Goal: Communication & Community: Answer question/provide support

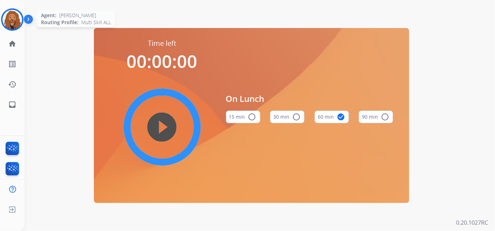
drag, startPoint x: -1, startPoint y: 8, endPoint x: 5, endPoint y: 10, distance: 6.2
click at [0, 8] on html "[PERSON_NAME] Edit Avatar Agent: [PERSON_NAME] Profile: Multi Skill ALL home Ho…" at bounding box center [247, 115] width 495 height 231
click at [13, 20] on img at bounding box center [12, 20] width 20 height 20
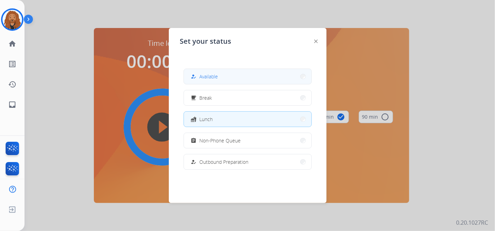
click at [217, 77] on span "Available" at bounding box center [209, 76] width 19 height 7
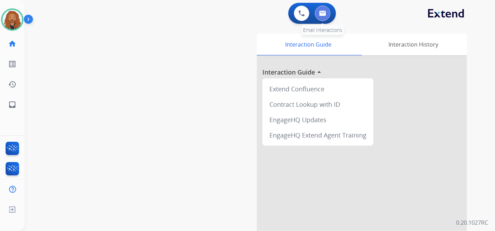
click at [325, 8] on button at bounding box center [322, 13] width 15 height 15
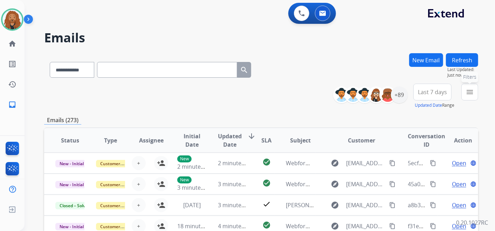
click at [472, 93] on mat-icon "menu" at bounding box center [470, 92] width 8 height 8
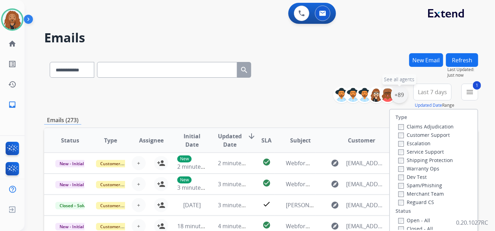
click at [400, 97] on div "+89" at bounding box center [399, 95] width 17 height 17
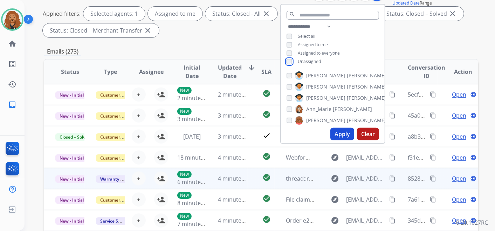
scroll to position [156, 0]
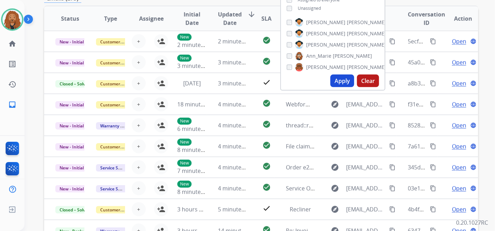
click at [340, 81] on button "Apply" at bounding box center [343, 81] width 24 height 13
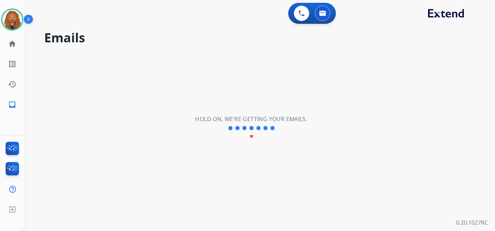
scroll to position [0, 0]
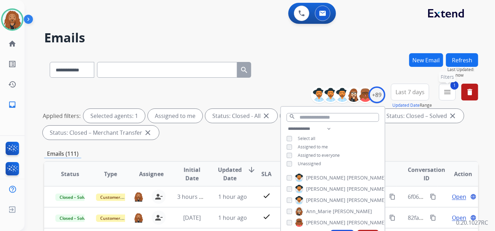
click at [447, 94] on mat-icon "menu" at bounding box center [448, 92] width 8 height 8
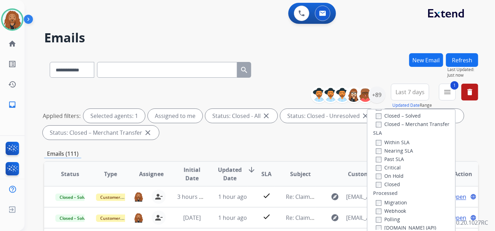
scroll to position [184, 0]
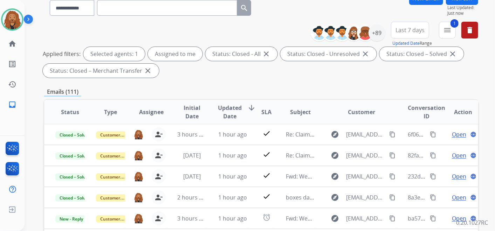
scroll to position [78, 0]
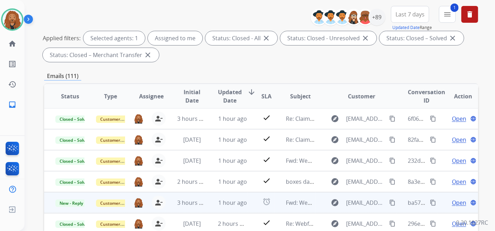
click at [458, 203] on span "Open" at bounding box center [459, 203] width 14 height 8
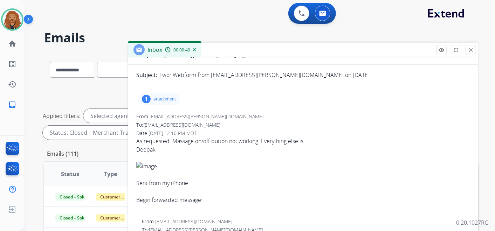
scroll to position [0, 0]
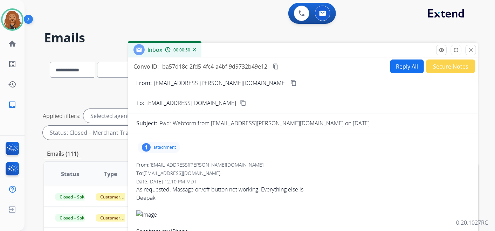
click at [409, 61] on button "Reply All" at bounding box center [408, 67] width 34 height 14
select select "**********"
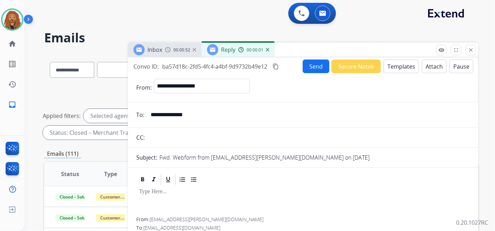
click at [403, 70] on button "Templates" at bounding box center [401, 67] width 35 height 14
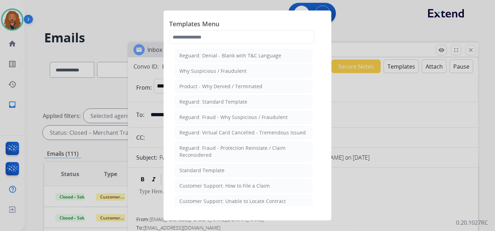
click at [212, 171] on div "Standard Template" at bounding box center [202, 170] width 45 height 7
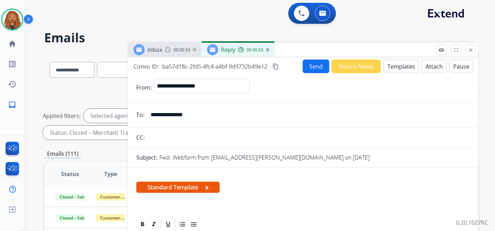
scroll to position [156, 0]
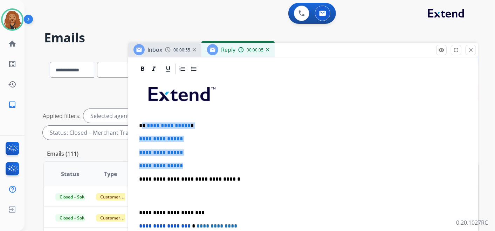
drag, startPoint x: 189, startPoint y: 166, endPoint x: 143, endPoint y: 124, distance: 61.8
click at [143, 124] on div "**********" at bounding box center [303, 195] width 334 height 241
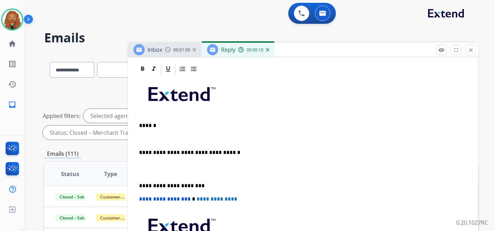
click at [159, 169] on p at bounding box center [303, 169] width 328 height 13
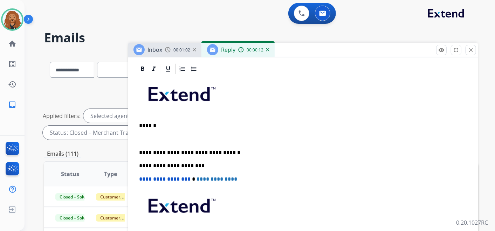
click at [171, 139] on p at bounding box center [300, 139] width 323 height 6
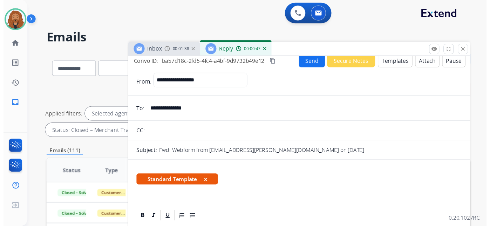
scroll to position [0, 0]
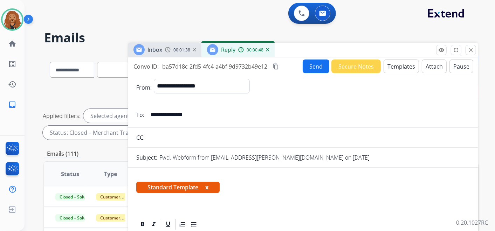
click at [311, 69] on button "Send" at bounding box center [316, 67] width 27 height 14
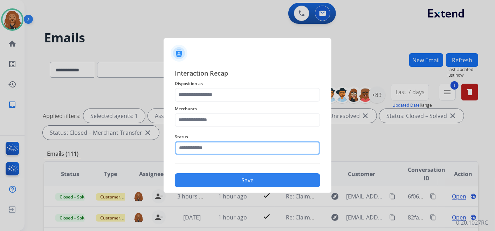
click at [207, 143] on input "text" at bounding box center [248, 148] width 146 height 14
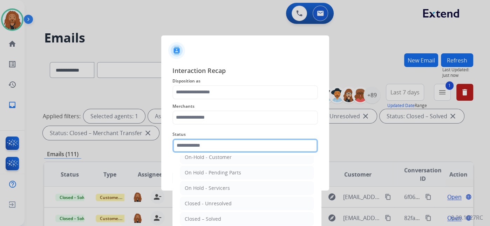
scroll to position [40, 0]
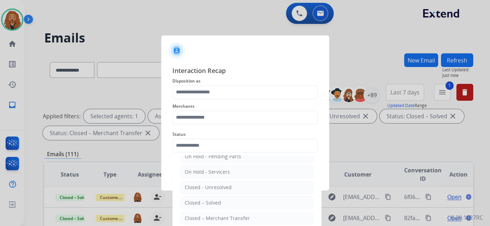
drag, startPoint x: 215, startPoint y: 204, endPoint x: 215, endPoint y: 198, distance: 6.0
click at [215, 204] on div "Closed – Solved" at bounding box center [203, 202] width 36 height 7
type input "**********"
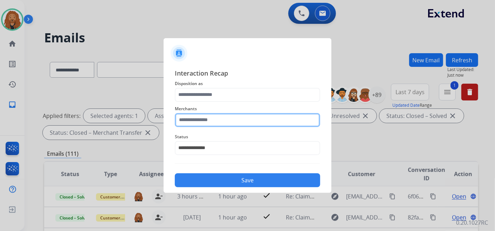
click at [200, 119] on input "text" at bounding box center [248, 120] width 146 height 14
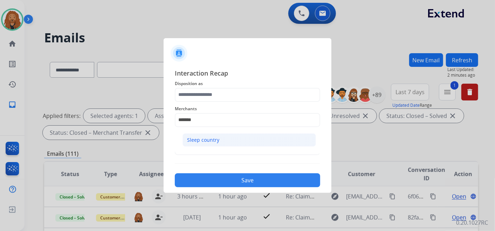
click at [269, 140] on li "Sleep country" at bounding box center [250, 140] width 134 height 13
type input "**********"
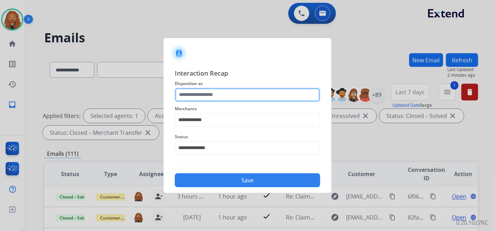
click at [217, 93] on input "text" at bounding box center [248, 95] width 146 height 14
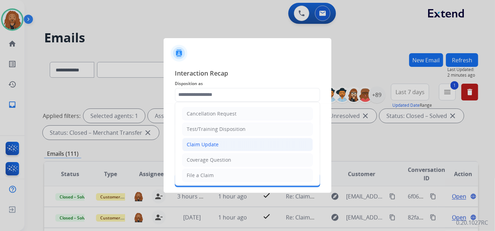
click at [195, 141] on div "Claim Update" at bounding box center [203, 144] width 32 height 7
type input "**********"
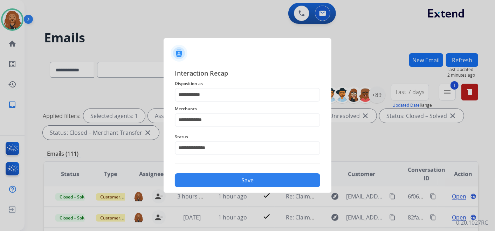
click at [213, 181] on button "Save" at bounding box center [248, 181] width 146 height 14
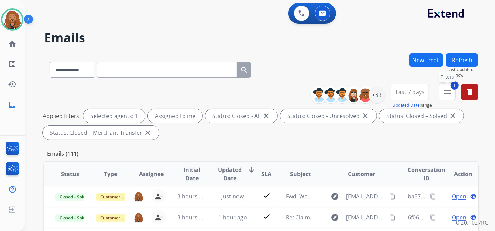
click at [446, 95] on mat-icon "menu" at bounding box center [448, 92] width 8 height 8
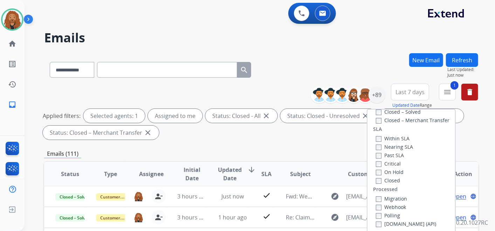
click at [267, 151] on div "Emails (111)" at bounding box center [261, 154] width 434 height 9
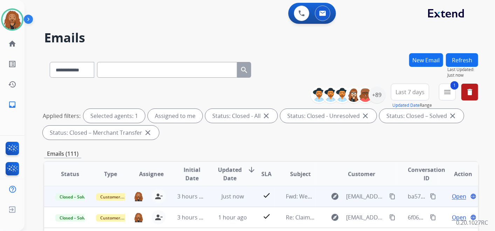
click at [430, 195] on mat-icon "content_copy" at bounding box center [433, 197] width 6 height 6
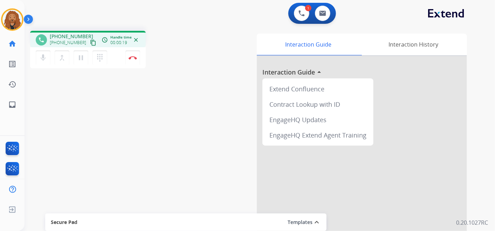
click at [90, 42] on mat-icon "content_copy" at bounding box center [93, 43] width 6 height 6
click at [127, 58] on button "Disconnect" at bounding box center [133, 57] width 15 height 15
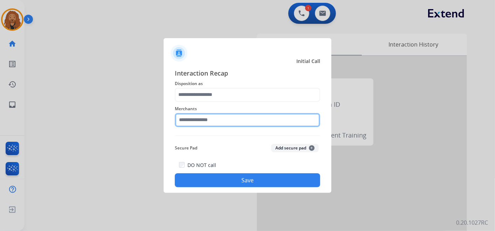
drag, startPoint x: 215, startPoint y: 123, endPoint x: 215, endPoint y: 120, distance: 3.5
click at [215, 122] on input "text" at bounding box center [248, 120] width 146 height 14
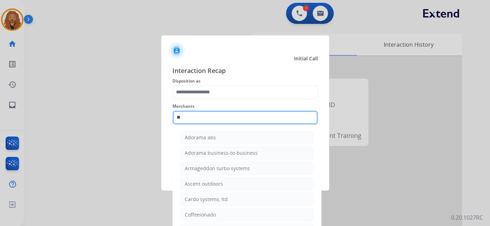
type input "*"
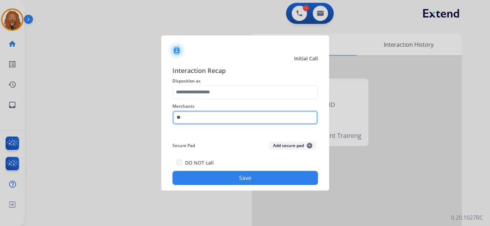
type input "*"
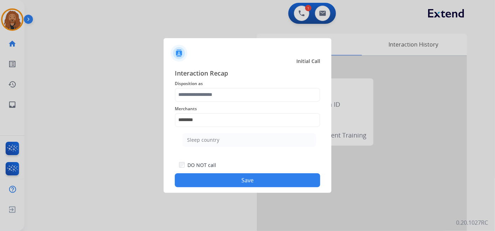
click at [211, 143] on li "Sleep country" at bounding box center [250, 140] width 134 height 13
type input "**********"
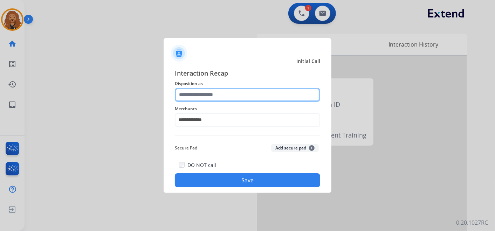
click at [214, 93] on input "text" at bounding box center [248, 95] width 146 height 14
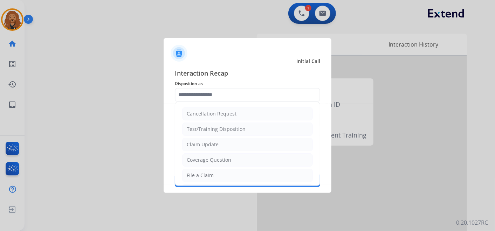
click at [219, 146] on li "Claim Update" at bounding box center [247, 144] width 131 height 13
type input "**********"
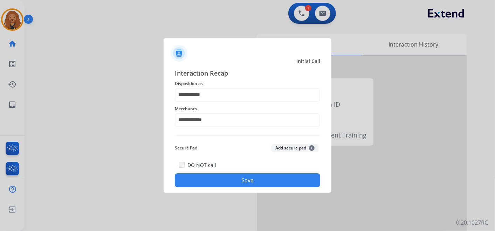
click at [227, 178] on button "Save" at bounding box center [248, 181] width 146 height 14
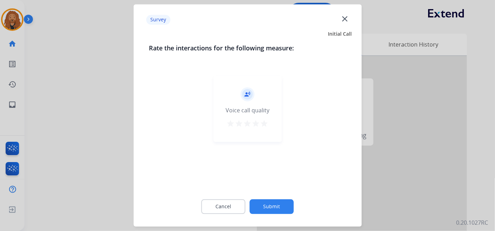
click at [267, 128] on mat-icon "star" at bounding box center [264, 124] width 8 height 8
click at [273, 212] on button "Submit" at bounding box center [272, 207] width 44 height 15
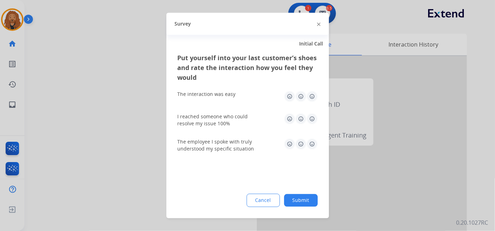
click at [319, 140] on div "Put yourself into your last customer’s shoes and rate the interaction how you f…" at bounding box center [248, 135] width 163 height 165
drag, startPoint x: 313, startPoint y: 116, endPoint x: 311, endPoint y: 94, distance: 22.2
click at [312, 116] on img at bounding box center [312, 119] width 11 height 11
click at [312, 94] on img at bounding box center [312, 96] width 11 height 11
click at [312, 145] on img at bounding box center [312, 144] width 11 height 11
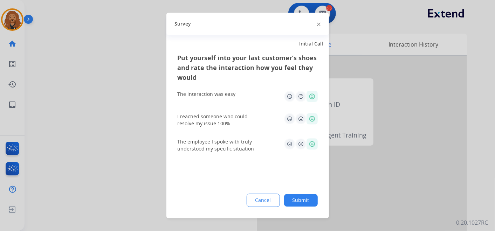
click at [305, 209] on div "Put yourself into your last customer’s shoes and rate the interaction how you f…" at bounding box center [248, 135] width 163 height 165
click at [305, 200] on button "Submit" at bounding box center [301, 201] width 34 height 13
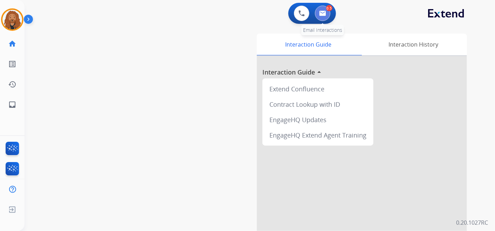
click at [325, 12] on img at bounding box center [322, 14] width 7 height 6
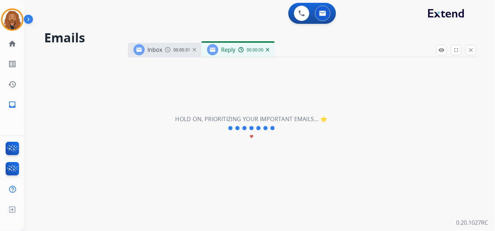
select select "**********"
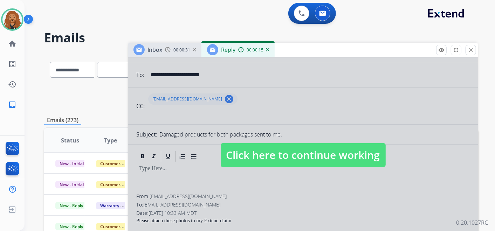
scroll to position [117, 0]
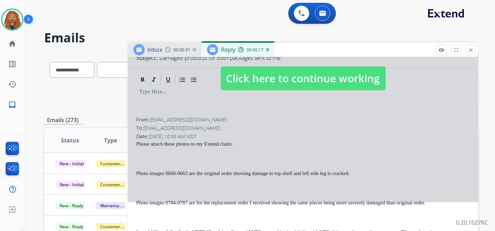
click at [268, 49] on img at bounding box center [268, 50] width 4 height 4
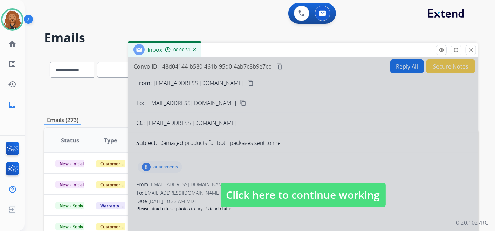
click at [234, 185] on span "Click here to continue working" at bounding box center [303, 195] width 165 height 24
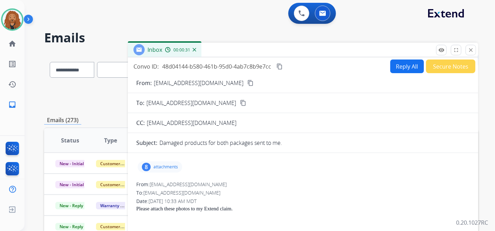
click at [194, 48] on img at bounding box center [195, 50] width 4 height 4
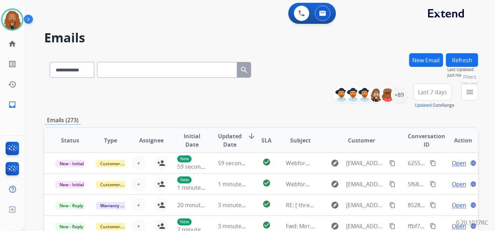
click at [471, 92] on mat-icon "menu" at bounding box center [470, 92] width 8 height 8
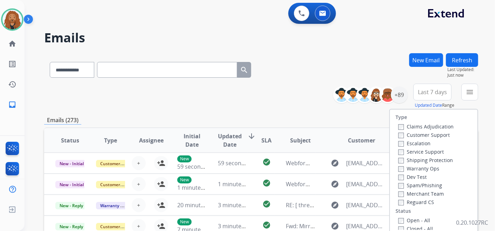
click at [400, 227] on label "Closed - All" at bounding box center [416, 229] width 35 height 7
click at [363, 120] on div "Emails (273)" at bounding box center [261, 120] width 434 height 9
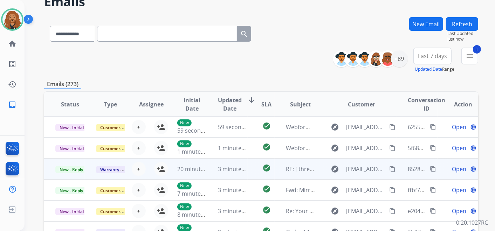
scroll to position [78, 0]
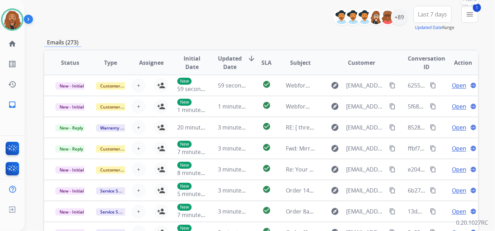
click at [468, 15] on mat-icon "menu" at bounding box center [470, 14] width 8 height 8
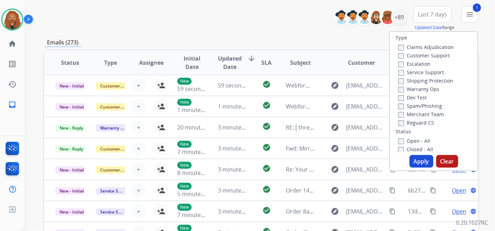
click at [414, 165] on button "Apply" at bounding box center [422, 161] width 24 height 13
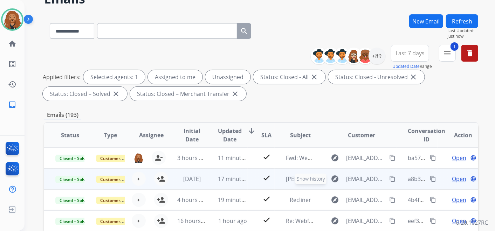
scroll to position [0, 0]
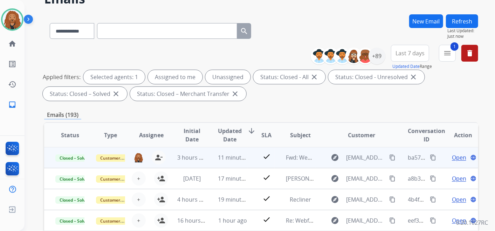
click at [455, 159] on span "Open" at bounding box center [459, 158] width 14 height 8
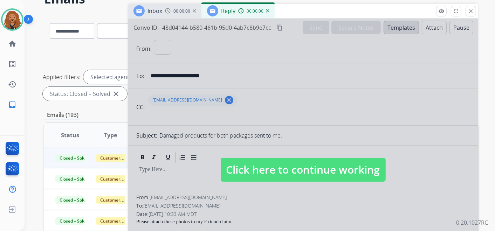
select select "**********"
click at [253, 142] on div at bounding box center [303, 163] width 351 height 289
select select
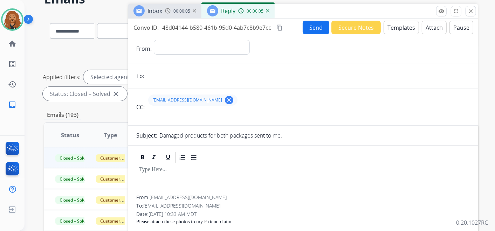
click at [269, 10] on img at bounding box center [268, 11] width 4 height 4
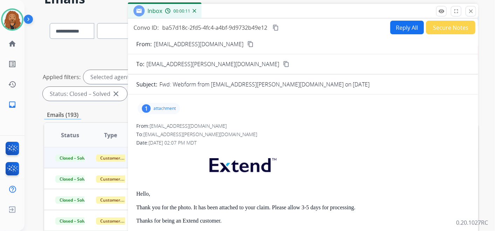
click at [166, 110] on p "attachment" at bounding box center [165, 109] width 22 height 6
click at [194, 124] on p "image.png" at bounding box center [192, 126] width 28 height 8
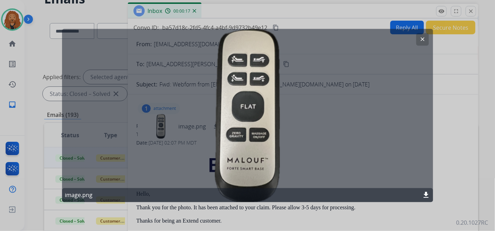
drag, startPoint x: 423, startPoint y: 40, endPoint x: 407, endPoint y: 40, distance: 15.8
click at [421, 39] on mat-icon "clear" at bounding box center [423, 39] width 6 height 6
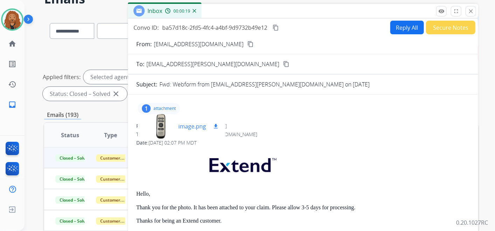
click at [217, 124] on mat-icon "download" at bounding box center [216, 126] width 6 height 6
click at [471, 8] on mat-icon "close" at bounding box center [471, 11] width 6 height 6
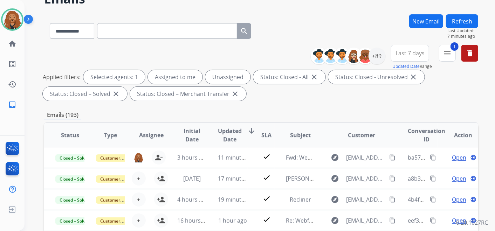
click at [271, 105] on div "**********" at bounding box center [261, 203] width 434 height 379
click at [451, 50] on mat-icon "menu" at bounding box center [448, 53] width 8 height 8
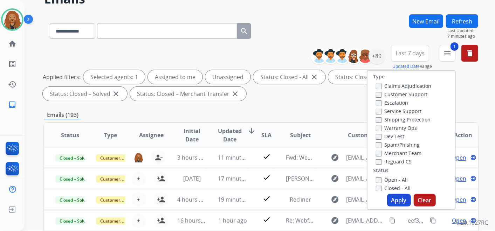
click at [400, 201] on button "Apply" at bounding box center [399, 200] width 24 height 13
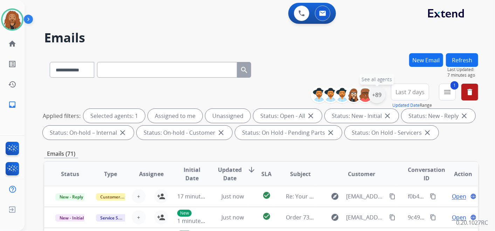
click at [378, 96] on div "+89" at bounding box center [377, 95] width 17 height 17
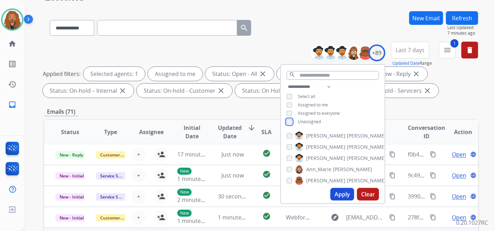
scroll to position [117, 0]
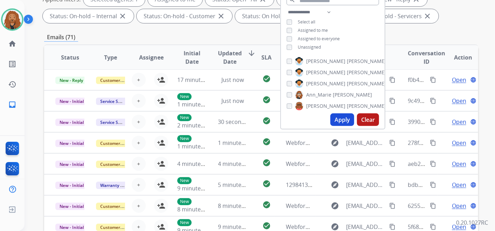
click at [338, 122] on button "Apply" at bounding box center [343, 120] width 24 height 13
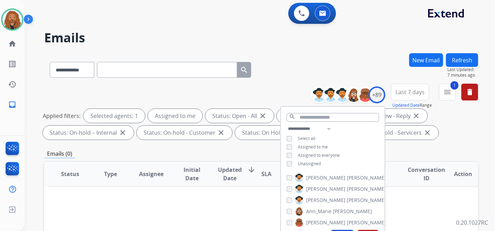
scroll to position [0, 0]
click at [405, 91] on span "Last 7 days" at bounding box center [410, 92] width 29 height 3
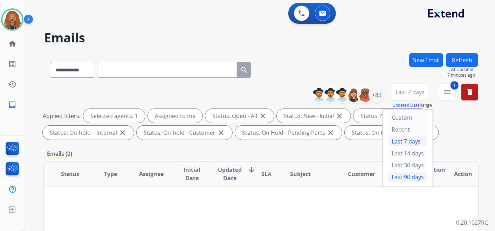
click at [397, 178] on div "Last 90 days" at bounding box center [408, 177] width 39 height 11
click at [449, 96] on button "1 menu Filters" at bounding box center [447, 92] width 17 height 17
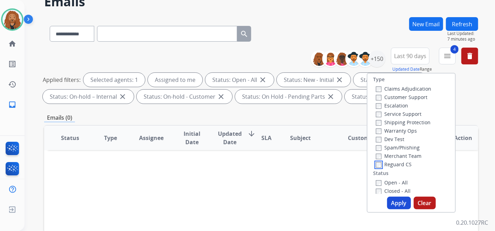
scroll to position [78, 0]
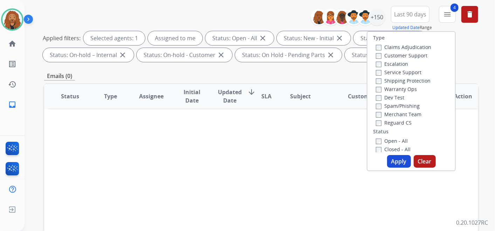
click at [403, 162] on button "Apply" at bounding box center [399, 161] width 24 height 13
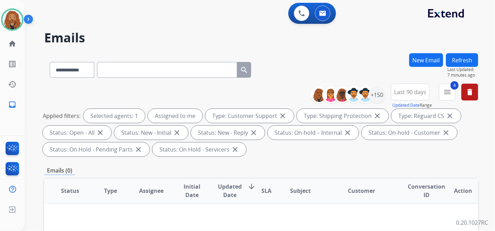
click at [417, 96] on button "Last 90 days" at bounding box center [410, 92] width 39 height 17
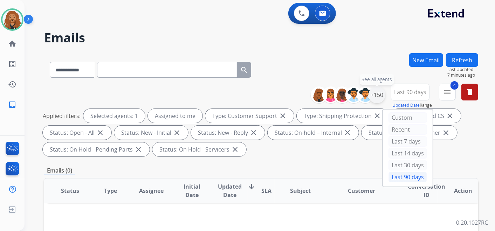
click at [378, 99] on div "+150" at bounding box center [377, 95] width 17 height 17
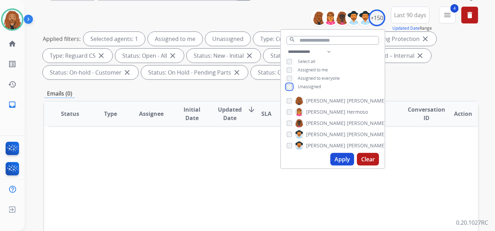
scroll to position [78, 0]
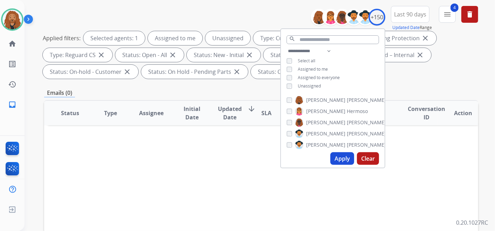
click at [345, 157] on button "Apply" at bounding box center [343, 159] width 24 height 13
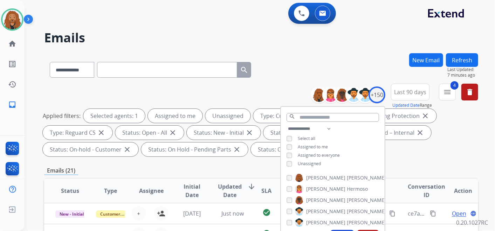
click at [318, 48] on div "**********" at bounding box center [252, 140] width 454 height 231
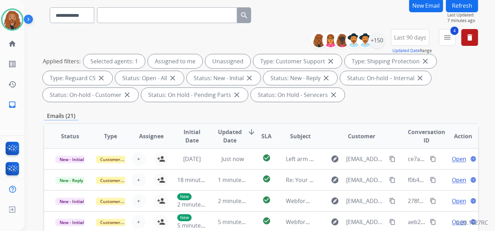
scroll to position [117, 0]
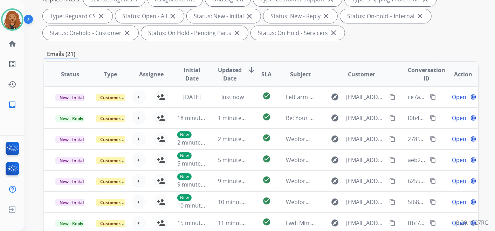
click at [227, 72] on span "Updated Date" at bounding box center [230, 74] width 24 height 17
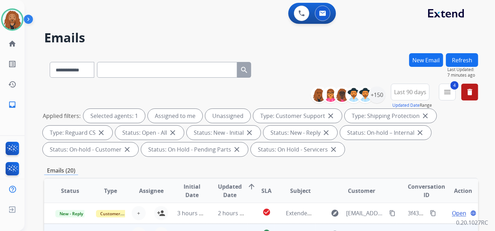
scroll to position [78, 0]
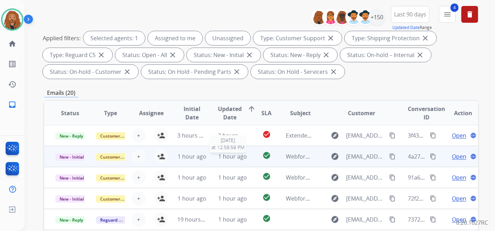
click at [225, 153] on span "1 hour ago" at bounding box center [232, 157] width 29 height 8
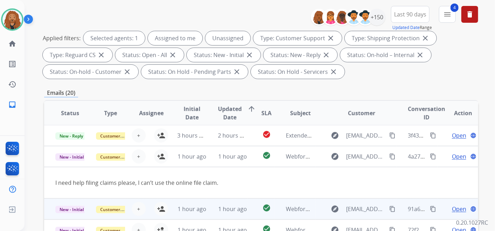
scroll to position [21, 0]
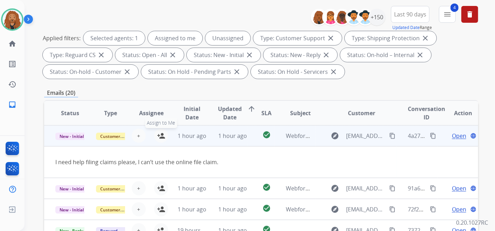
click at [161, 139] on mat-icon "person_add" at bounding box center [161, 136] width 8 height 8
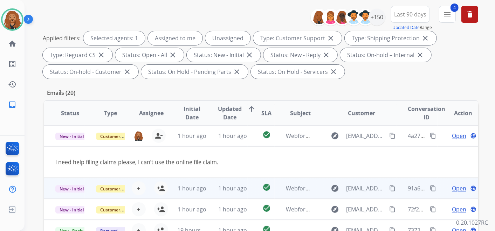
click at [230, 193] on td "1 hour ago" at bounding box center [227, 188] width 41 height 21
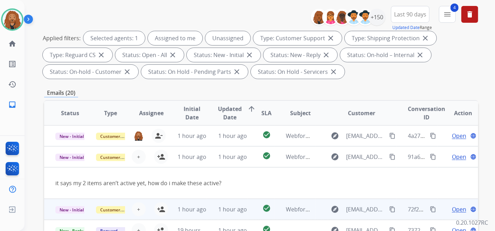
scroll to position [32, 0]
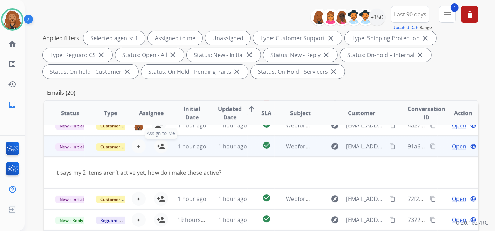
click at [161, 148] on mat-icon "person_add" at bounding box center [161, 146] width 8 height 8
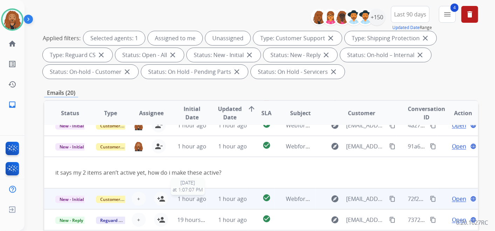
click at [195, 202] on div "1 hour ago" at bounding box center [191, 199] width 29 height 8
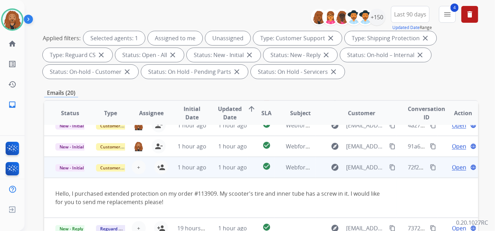
scroll to position [40, 0]
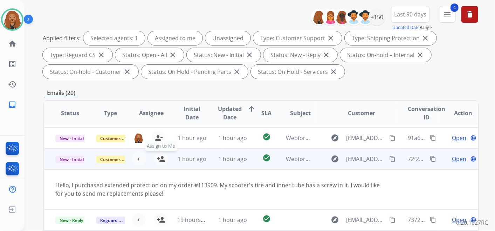
click at [158, 157] on mat-icon "person_add" at bounding box center [161, 159] width 8 height 8
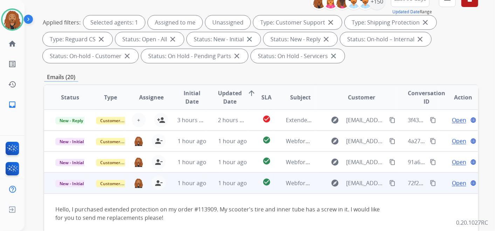
scroll to position [78, 0]
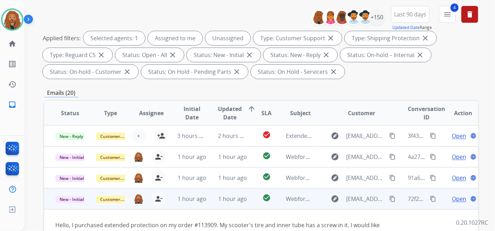
click at [452, 199] on span "Open" at bounding box center [459, 199] width 14 height 8
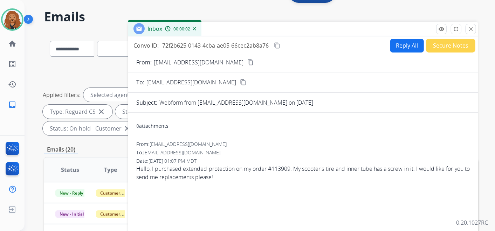
scroll to position [0, 0]
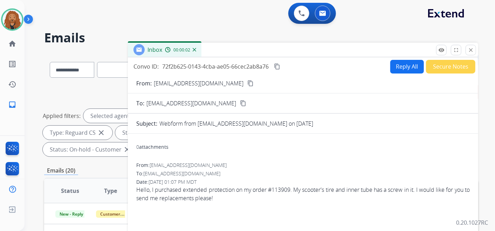
click at [248, 83] on mat-icon "content_copy" at bounding box center [251, 83] width 6 height 6
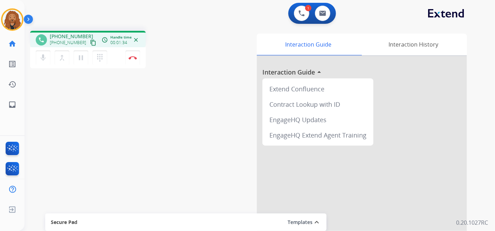
click at [89, 41] on button "content_copy" at bounding box center [93, 43] width 8 height 8
click at [80, 58] on mat-icon "pause" at bounding box center [81, 58] width 8 height 8
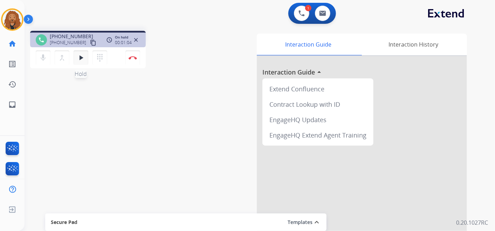
click at [82, 60] on mat-icon "play_arrow" at bounding box center [81, 58] width 8 height 8
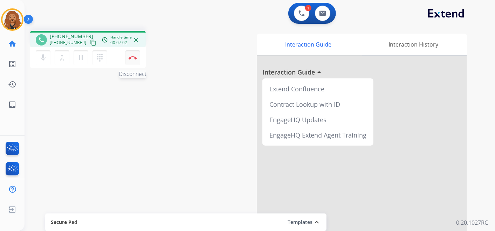
click at [135, 56] on img at bounding box center [133, 58] width 8 height 4
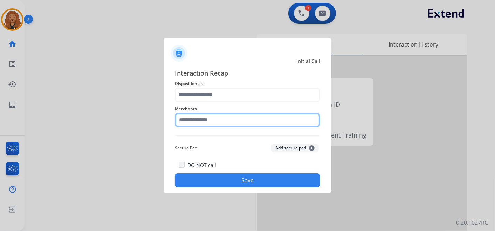
click at [221, 119] on input "text" at bounding box center [248, 120] width 146 height 14
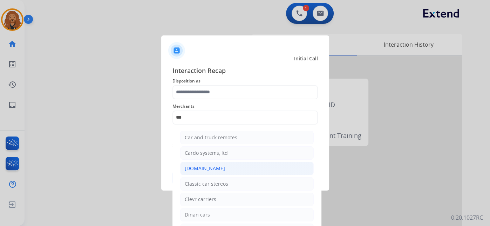
click at [192, 170] on div "[DOMAIN_NAME]" at bounding box center [205, 168] width 40 height 7
type input "**********"
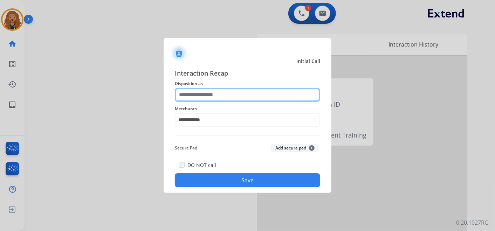
click at [207, 90] on input "text" at bounding box center [248, 95] width 146 height 14
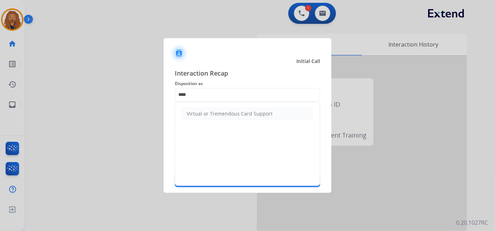
click at [194, 117] on div "Virtual or Tremendous Card Support" at bounding box center [230, 113] width 86 height 7
type input "**********"
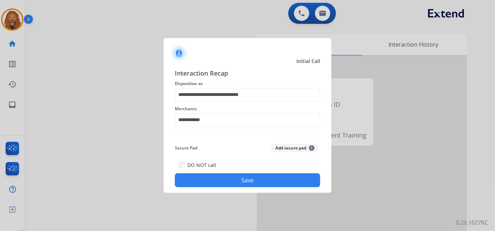
click at [230, 180] on button "Save" at bounding box center [248, 181] width 146 height 14
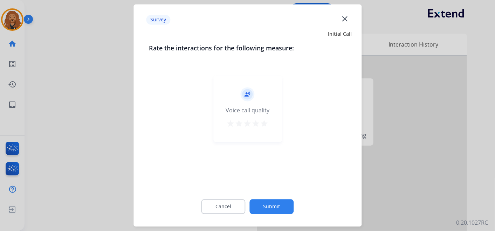
click at [267, 122] on mat-icon "star" at bounding box center [264, 124] width 8 height 8
click at [276, 210] on button "Submit" at bounding box center [272, 207] width 44 height 15
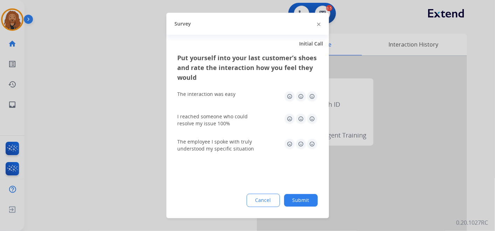
click at [314, 147] on img at bounding box center [312, 144] width 11 height 11
click at [311, 120] on img at bounding box center [312, 119] width 11 height 11
click at [314, 91] on div "The interaction was easy" at bounding box center [248, 97] width 140 height 22
click at [310, 100] on img at bounding box center [312, 96] width 11 height 11
click at [296, 199] on button "Submit" at bounding box center [301, 201] width 34 height 13
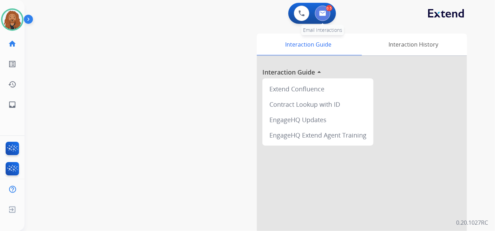
click at [327, 11] on button at bounding box center [322, 13] width 15 height 15
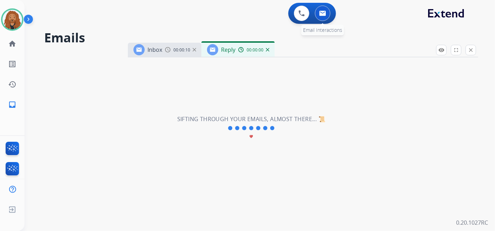
select select "**********"
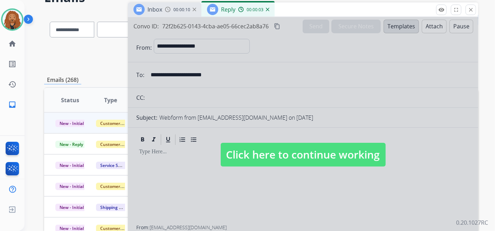
scroll to position [78, 0]
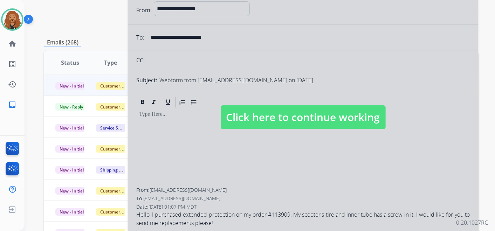
click at [267, 131] on div at bounding box center [303, 111] width 351 height 262
select select
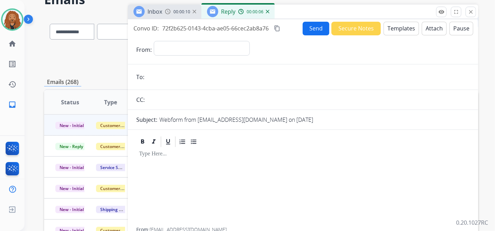
scroll to position [0, 0]
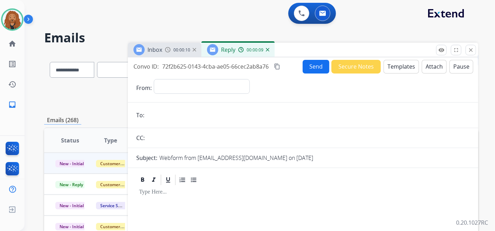
click at [164, 51] on div "Inbox 00:00:10" at bounding box center [165, 50] width 74 height 14
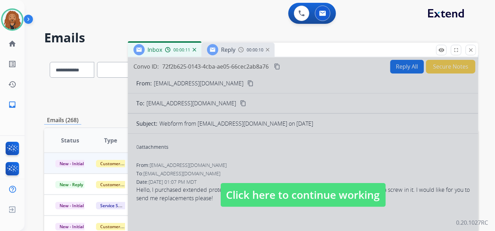
click at [310, 221] on div at bounding box center [303, 188] width 351 height 262
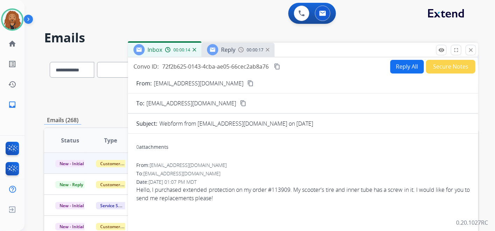
click at [248, 81] on mat-icon "content_copy" at bounding box center [251, 83] width 6 height 6
click at [231, 52] on span "Reply" at bounding box center [228, 50] width 14 height 8
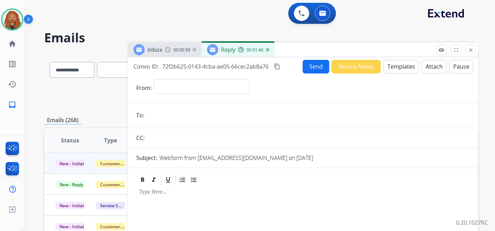
click at [397, 69] on button "Templates" at bounding box center [401, 67] width 35 height 14
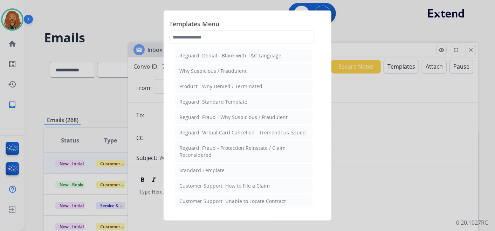
drag, startPoint x: 400, startPoint y: 96, endPoint x: 352, endPoint y: 66, distance: 56.9
click at [400, 97] on div at bounding box center [247, 115] width 495 height 231
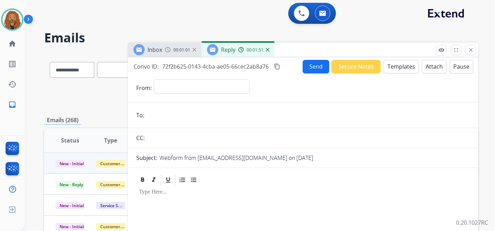
click at [268, 49] on img at bounding box center [268, 50] width 4 height 4
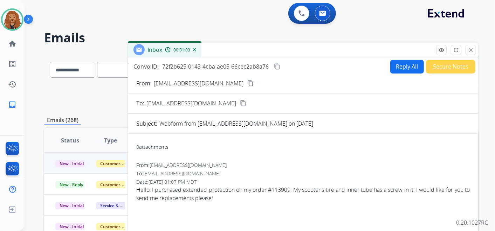
click at [397, 74] on form "From: roseramos2@sbcglobal.net content_copy To: support@extend.com content_copy…" at bounding box center [303, 195] width 351 height 243
click at [398, 68] on button "Reply All" at bounding box center [408, 67] width 34 height 14
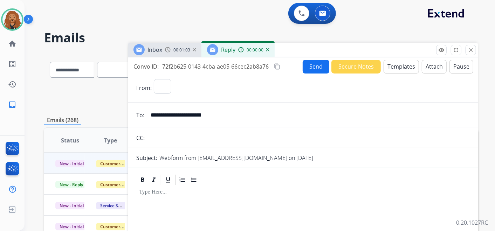
select select "**********"
click at [392, 65] on button "Templates" at bounding box center [401, 67] width 35 height 14
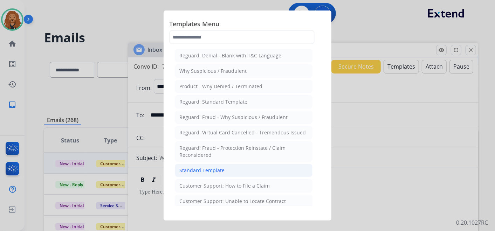
click at [221, 168] on div "Standard Template" at bounding box center [202, 170] width 45 height 7
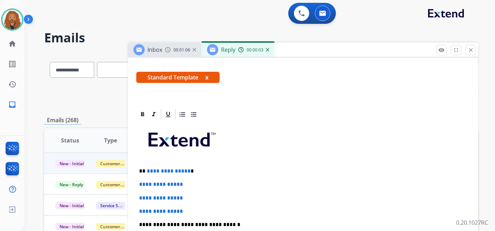
scroll to position [156, 0]
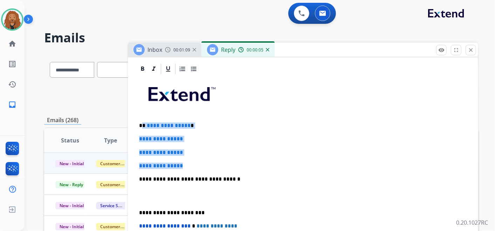
drag, startPoint x: 187, startPoint y: 164, endPoint x: 143, endPoint y: 122, distance: 61.3
click at [143, 122] on div "**********" at bounding box center [303, 195] width 334 height 241
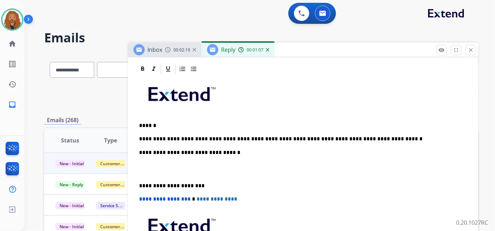
click at [150, 173] on p at bounding box center [303, 169] width 328 height 13
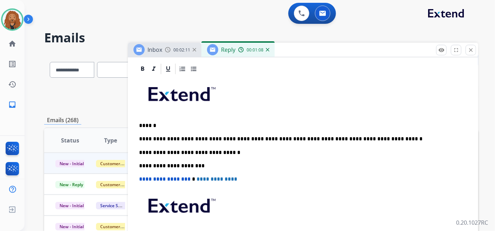
scroll to position [155, 0]
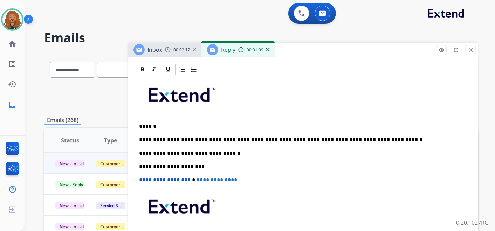
click at [371, 131] on div "**********" at bounding box center [303, 173] width 334 height 194
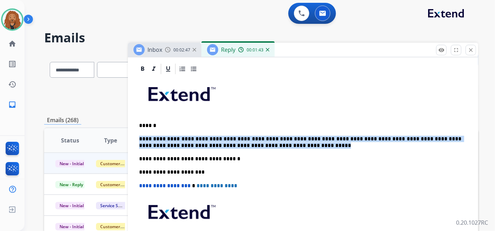
drag, startPoint x: 232, startPoint y: 146, endPoint x: 135, endPoint y: 139, distance: 98.1
click at [135, 139] on div "**********" at bounding box center [303, 192] width 351 height 258
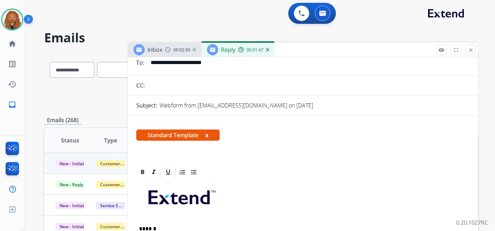
scroll to position [0, 0]
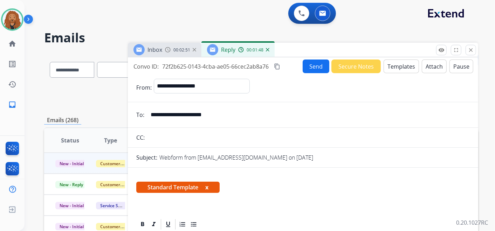
click at [400, 66] on button "Templates" at bounding box center [401, 67] width 35 height 14
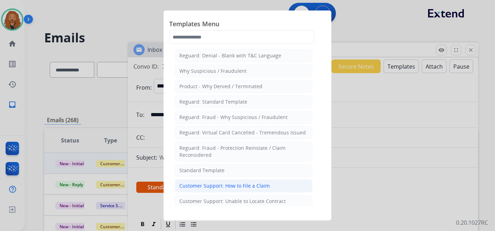
click at [232, 189] on li "Customer Support: How to File a Claim" at bounding box center [244, 186] width 138 height 13
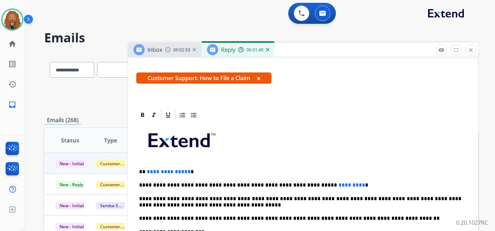
scroll to position [175, 0]
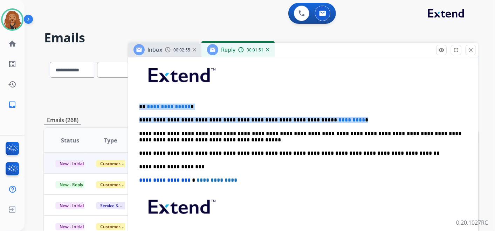
drag, startPoint x: 334, startPoint y: 117, endPoint x: 129, endPoint y: 104, distance: 205.9
click at [129, 104] on div "**********" at bounding box center [303, 179] width 351 height 271
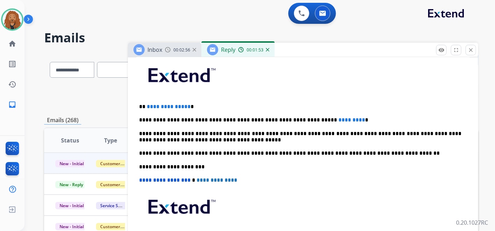
scroll to position [168, 0]
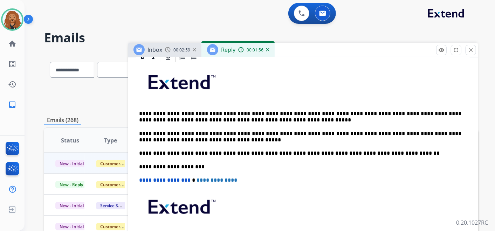
click at [138, 113] on div "**********" at bounding box center [303, 166] width 334 height 207
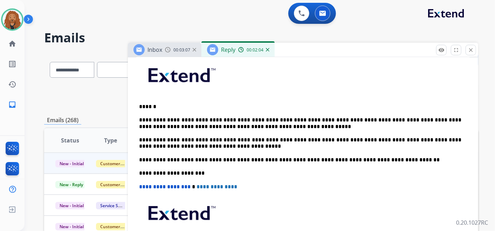
click at [166, 119] on p "**********" at bounding box center [300, 123] width 323 height 13
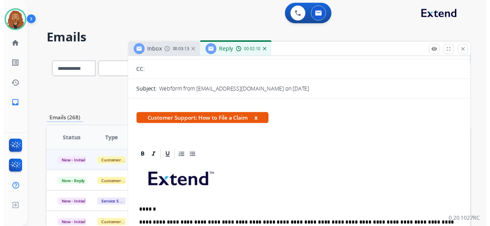
scroll to position [0, 0]
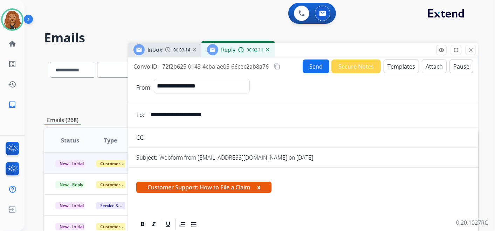
click at [303, 68] on button "Send" at bounding box center [316, 67] width 27 height 14
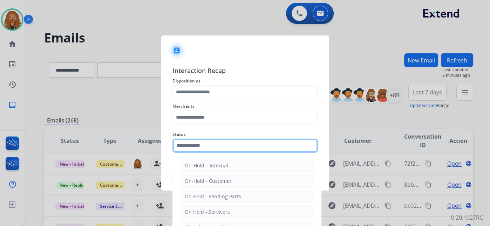
click at [215, 145] on input "text" at bounding box center [245, 145] width 146 height 14
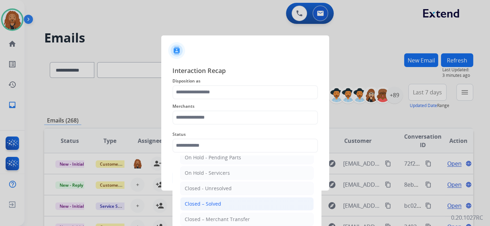
click at [185, 202] on div "Closed – Solved" at bounding box center [203, 203] width 36 height 7
type input "**********"
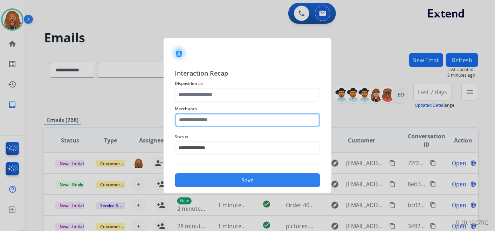
click at [226, 121] on input "text" at bounding box center [248, 120] width 146 height 14
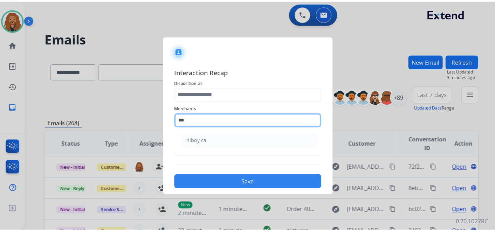
scroll to position [0, 0]
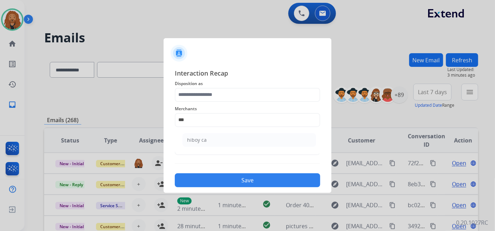
click at [235, 144] on li "hiboy ca" at bounding box center [250, 140] width 134 height 13
type input "********"
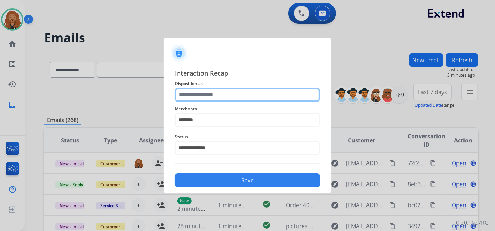
click at [227, 96] on input "text" at bounding box center [248, 95] width 146 height 14
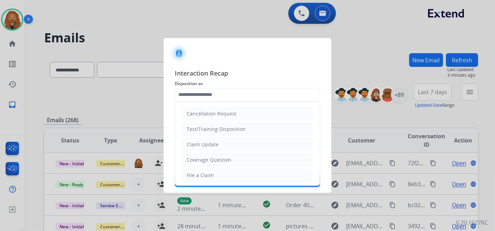
click at [226, 142] on li "Claim Update" at bounding box center [247, 144] width 131 height 13
type input "**********"
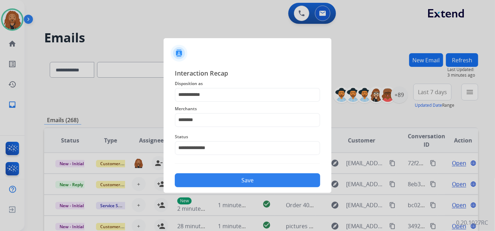
click at [229, 197] on div at bounding box center [247, 115] width 495 height 231
click at [226, 182] on button "Save" at bounding box center [248, 181] width 146 height 14
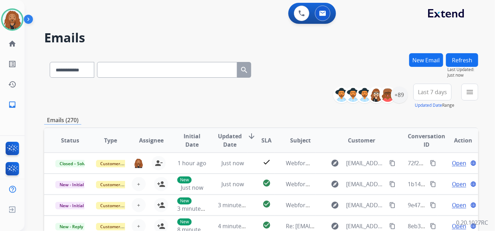
click at [407, 92] on div "+89" at bounding box center [373, 95] width 69 height 17
click at [404, 97] on div "+89" at bounding box center [399, 95] width 17 height 17
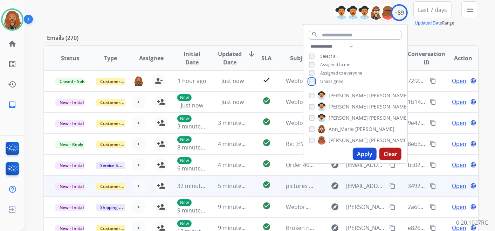
scroll to position [117, 0]
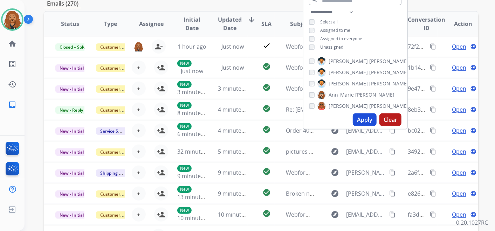
click at [363, 117] on button "Apply" at bounding box center [365, 120] width 24 height 13
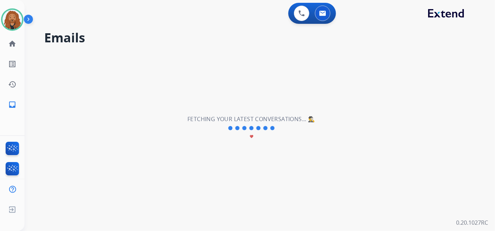
scroll to position [0, 0]
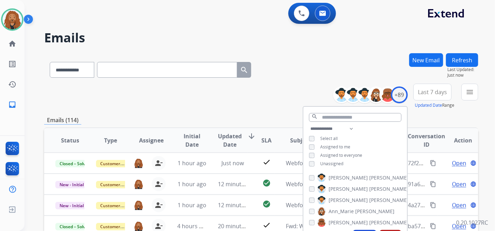
click at [445, 94] on span "Last 7 days" at bounding box center [432, 92] width 29 height 3
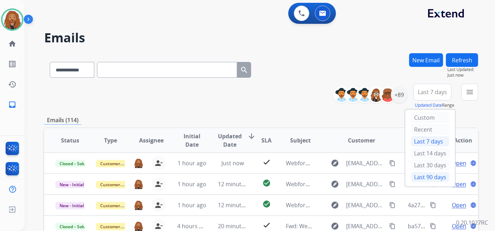
click at [435, 177] on div "Last 90 days" at bounding box center [430, 177] width 39 height 11
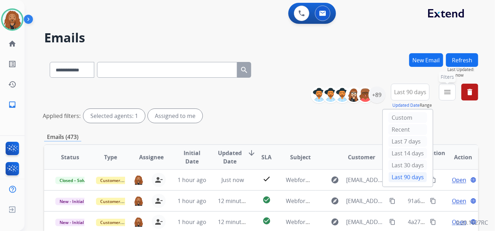
click at [445, 97] on button "menu Filters" at bounding box center [447, 92] width 17 height 17
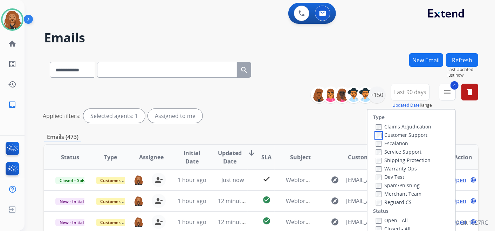
scroll to position [78, 0]
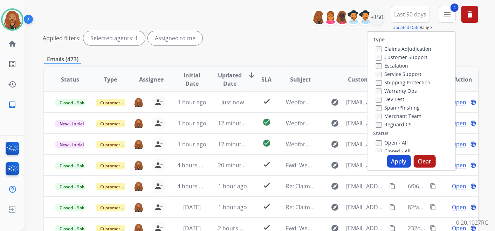
click at [392, 167] on button "Apply" at bounding box center [399, 161] width 24 height 13
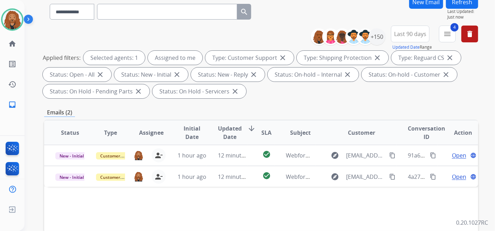
scroll to position [0, 0]
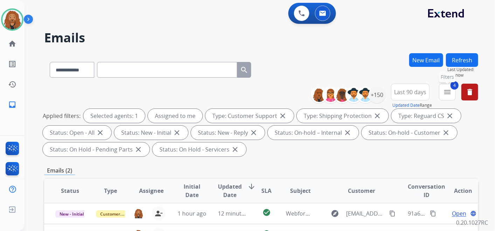
click at [452, 90] on button "4 menu Filters" at bounding box center [447, 92] width 17 height 17
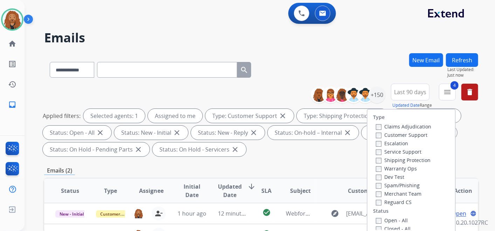
click at [378, 204] on label "Reguard CS" at bounding box center [394, 202] width 36 height 7
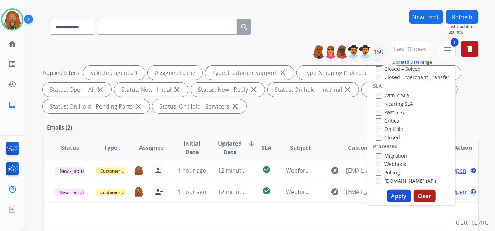
scroll to position [117, 0]
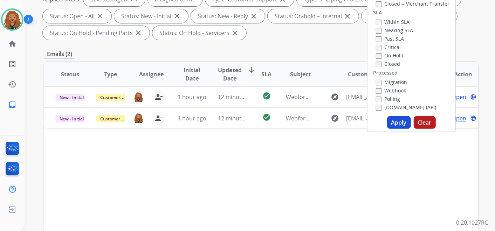
click at [398, 126] on button "Apply" at bounding box center [399, 122] width 24 height 13
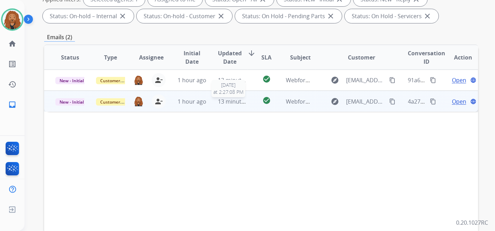
click at [226, 102] on span "13 minutes ago" at bounding box center [238, 102] width 41 height 8
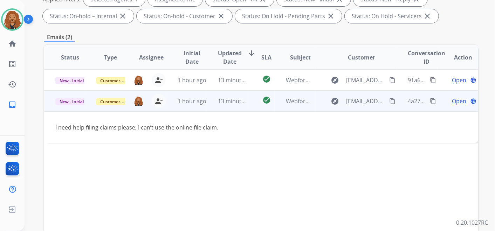
click at [459, 102] on span "Open" at bounding box center [459, 101] width 14 height 8
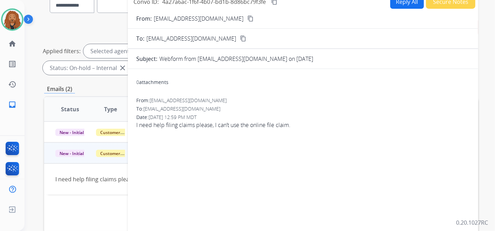
scroll to position [0, 0]
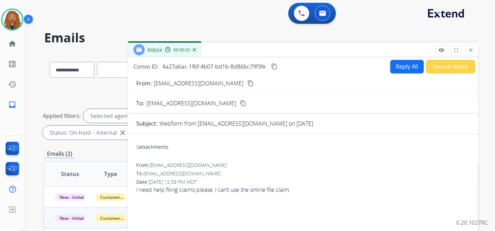
click at [403, 68] on button "Reply All" at bounding box center [408, 67] width 34 height 14
select select "**********"
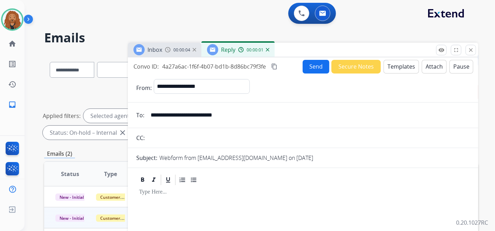
click at [406, 65] on button "Templates" at bounding box center [401, 67] width 35 height 14
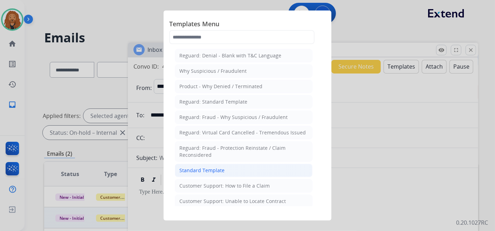
click at [224, 168] on li "Standard Template" at bounding box center [244, 170] width 138 height 13
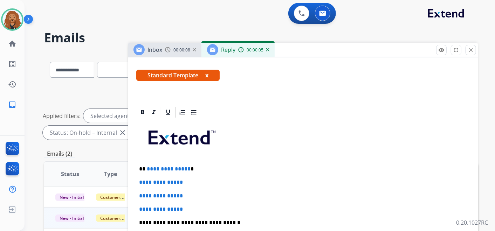
scroll to position [156, 0]
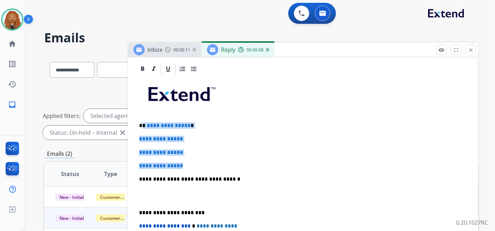
drag, startPoint x: 189, startPoint y: 161, endPoint x: 142, endPoint y: 122, distance: 61.5
click at [143, 123] on div "**********" at bounding box center [303, 195] width 334 height 241
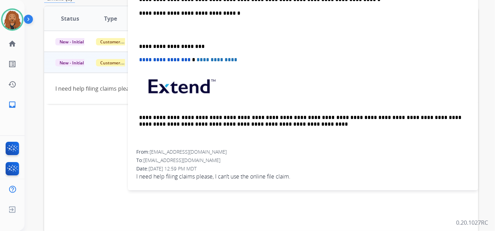
click at [162, 31] on p at bounding box center [303, 29] width 328 height 13
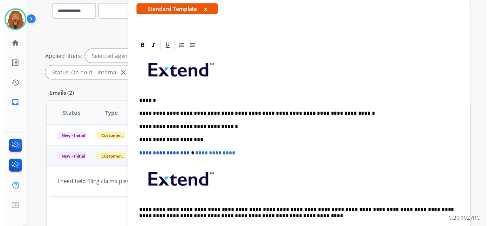
scroll to position [3, 0]
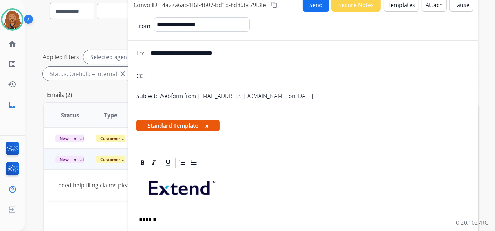
click at [311, 8] on button "Send" at bounding box center [316, 5] width 27 height 14
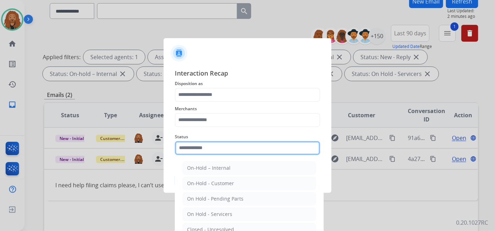
click at [219, 150] on input "text" at bounding box center [248, 148] width 146 height 14
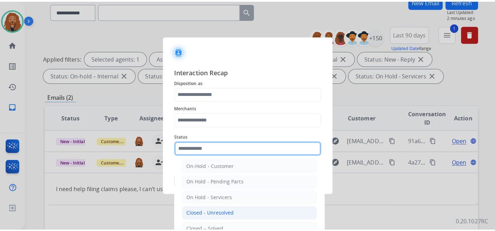
scroll to position [40, 0]
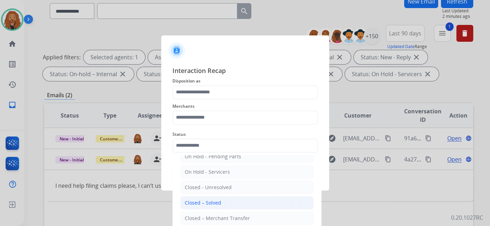
click at [210, 202] on div "Closed – Solved" at bounding box center [203, 202] width 36 height 7
type input "**********"
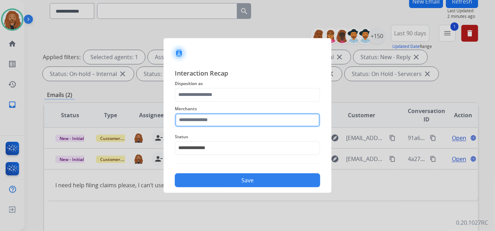
click at [204, 120] on input "text" at bounding box center [248, 120] width 146 height 14
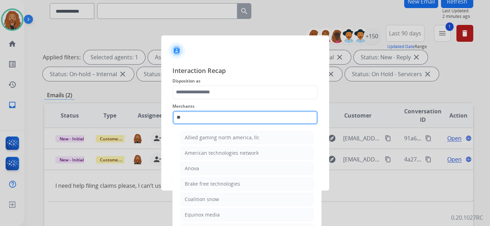
type input "*"
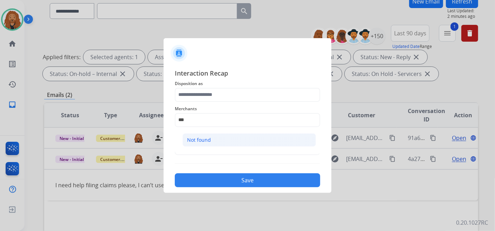
click at [240, 142] on li "Not found" at bounding box center [250, 140] width 134 height 13
type input "*********"
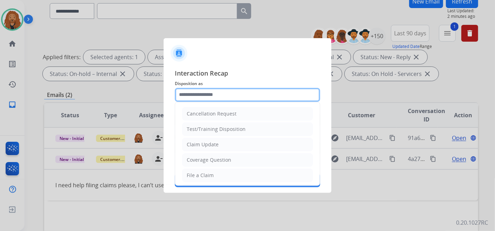
click at [239, 94] on input "text" at bounding box center [248, 95] width 146 height 14
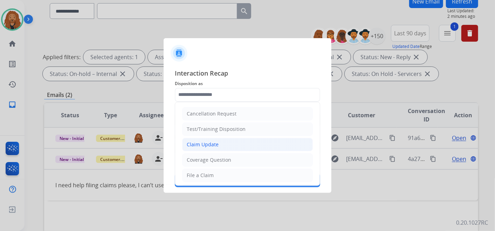
click at [219, 143] on li "Claim Update" at bounding box center [247, 144] width 131 height 13
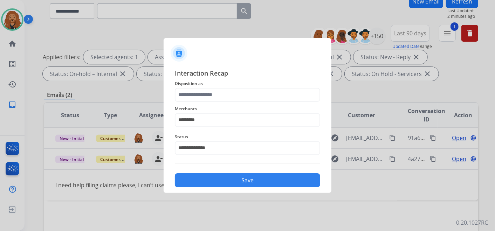
type input "**********"
click at [220, 177] on button "Save" at bounding box center [248, 181] width 146 height 14
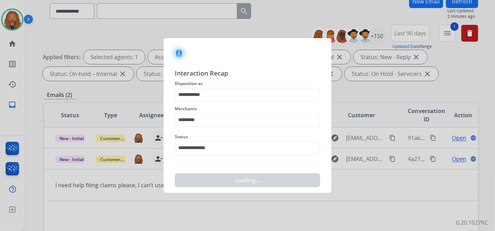
scroll to position [0, 0]
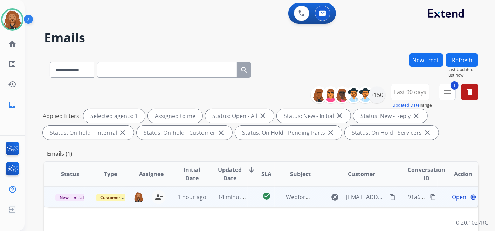
click at [244, 202] on td "14 minutes ago" at bounding box center [227, 197] width 41 height 21
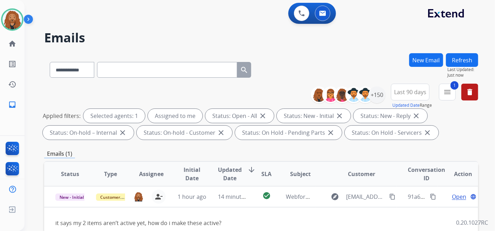
scroll to position [78, 0]
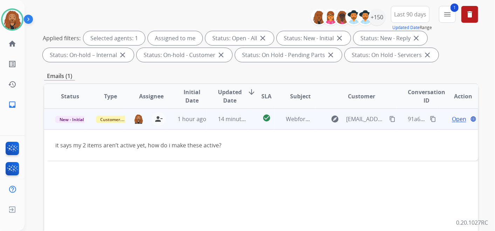
click at [458, 126] on td "Open language" at bounding box center [458, 119] width 41 height 21
click at [455, 118] on span "Open" at bounding box center [459, 119] width 14 height 8
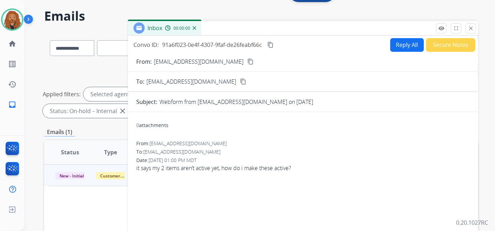
scroll to position [0, 0]
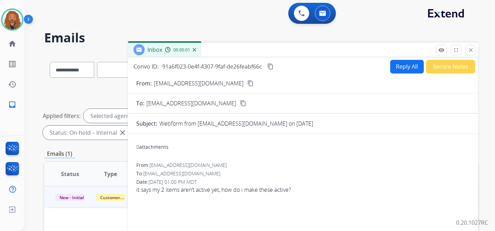
click at [248, 84] on mat-icon "content_copy" at bounding box center [251, 83] width 6 height 6
click at [394, 68] on button "Reply All" at bounding box center [408, 67] width 34 height 14
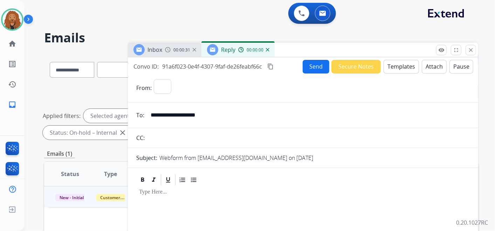
select select "**********"
click at [393, 69] on button "Templates" at bounding box center [401, 67] width 35 height 14
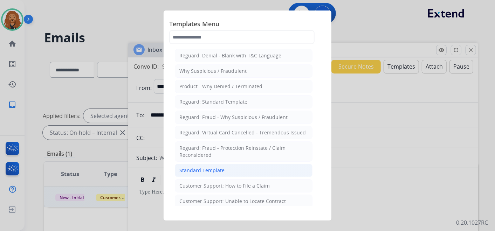
click at [208, 168] on div "Standard Template" at bounding box center [202, 170] width 45 height 7
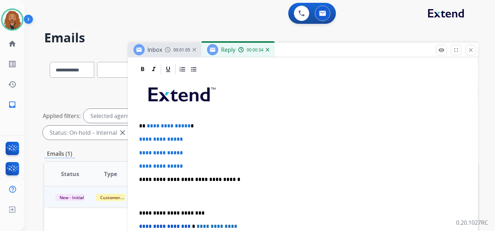
scroll to position [156, 0]
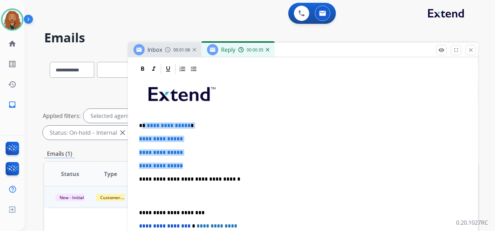
drag, startPoint x: 188, startPoint y: 165, endPoint x: 143, endPoint y: 122, distance: 62.5
click at [143, 122] on div "**********" at bounding box center [303, 195] width 334 height 241
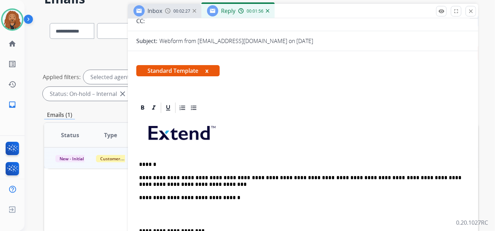
scroll to position [146, 0]
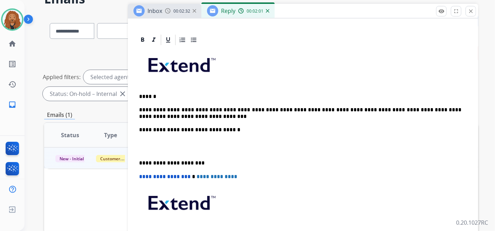
click at [175, 116] on p "**********" at bounding box center [300, 113] width 323 height 13
click at [161, 115] on p "**********" at bounding box center [300, 113] width 323 height 13
click at [280, 112] on p "**********" at bounding box center [300, 113] width 323 height 13
click at [287, 114] on p "**********" at bounding box center [300, 113] width 323 height 13
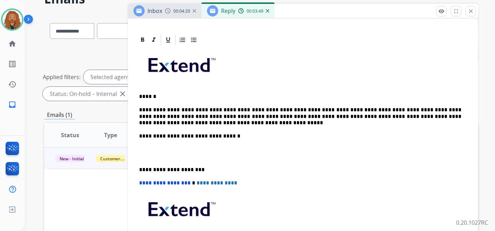
click at [167, 122] on p "**********" at bounding box center [300, 116] width 323 height 19
click at [195, 123] on p "**********" at bounding box center [300, 116] width 323 height 19
drag, startPoint x: 205, startPoint y: 116, endPoint x: 208, endPoint y: 129, distance: 13.7
click at [205, 118] on p "**********" at bounding box center [300, 116] width 323 height 19
click at [206, 122] on p "**********" at bounding box center [300, 116] width 323 height 19
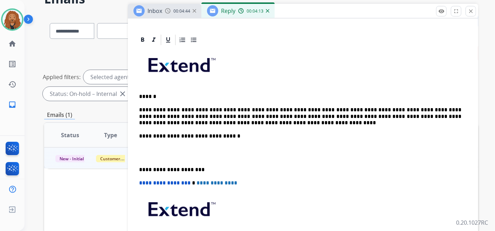
drag, startPoint x: 220, startPoint y: 122, endPoint x: 223, endPoint y: 117, distance: 5.8
click at [220, 121] on p "**********" at bounding box center [300, 116] width 323 height 19
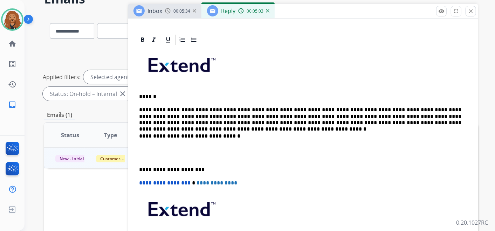
click at [350, 128] on div "**********" at bounding box center [303, 159] width 334 height 227
click at [459, 124] on p "**********" at bounding box center [300, 116] width 323 height 19
click at [167, 155] on p at bounding box center [303, 153] width 328 height 13
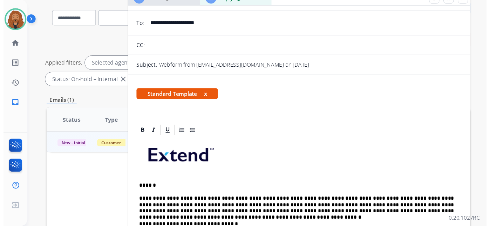
scroll to position [0, 0]
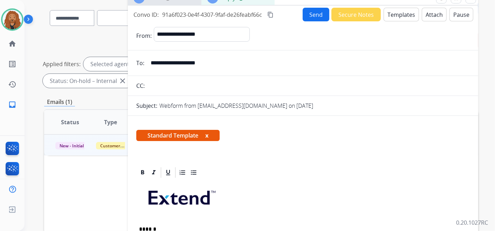
click at [314, 15] on button "Send" at bounding box center [316, 15] width 27 height 14
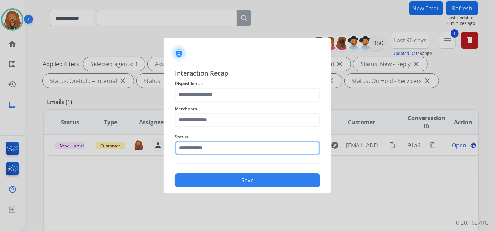
click at [228, 145] on input "text" at bounding box center [248, 148] width 146 height 14
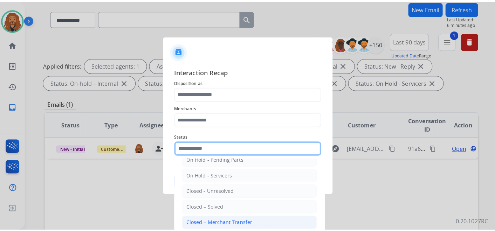
scroll to position [40, 0]
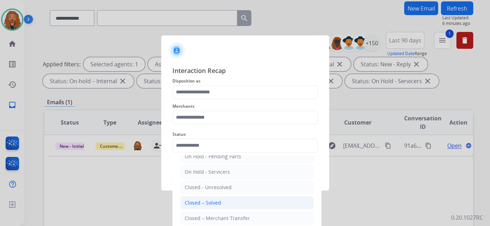
click at [185, 202] on div "Closed – Solved" at bounding box center [203, 202] width 36 height 7
type input "**********"
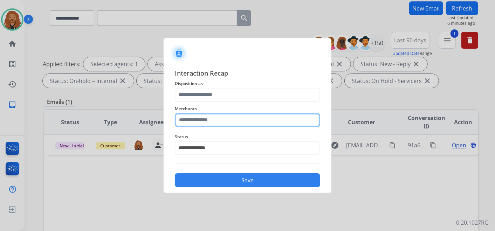
click at [209, 119] on input "text" at bounding box center [248, 120] width 146 height 14
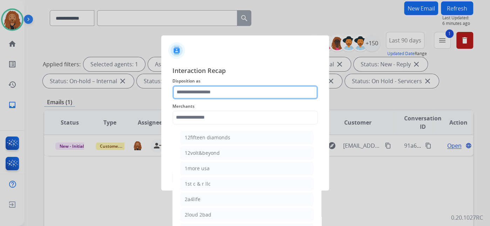
click at [227, 92] on input "text" at bounding box center [245, 92] width 146 height 14
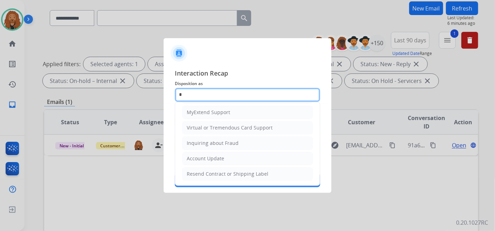
scroll to position [0, 0]
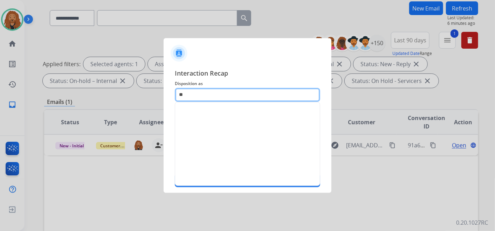
type input "*"
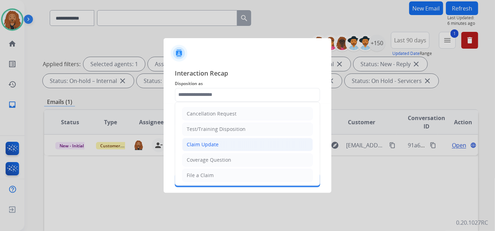
click at [233, 146] on li "Claim Update" at bounding box center [247, 144] width 131 height 13
type input "**********"
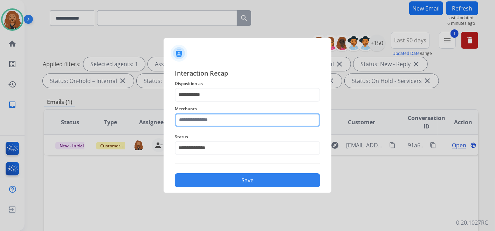
click at [207, 116] on input "text" at bounding box center [248, 120] width 146 height 14
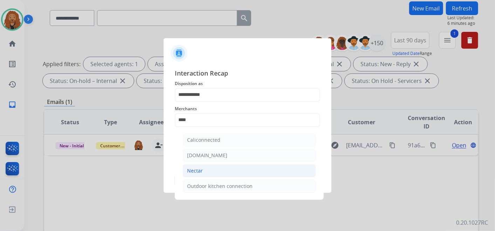
click at [210, 171] on li "Nectar" at bounding box center [250, 170] width 134 height 13
type input "******"
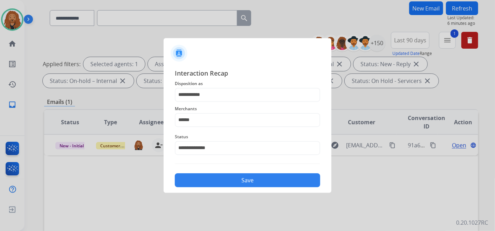
click at [233, 183] on button "Save" at bounding box center [248, 181] width 146 height 14
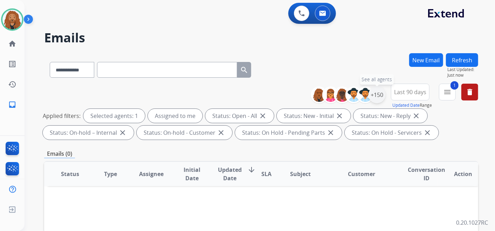
click at [373, 97] on div "+150" at bounding box center [377, 95] width 17 height 17
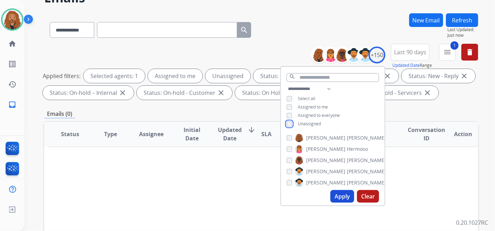
scroll to position [78, 0]
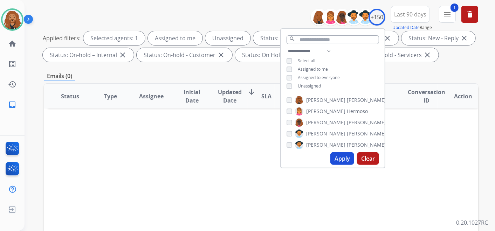
click at [336, 156] on button "Apply" at bounding box center [343, 159] width 24 height 13
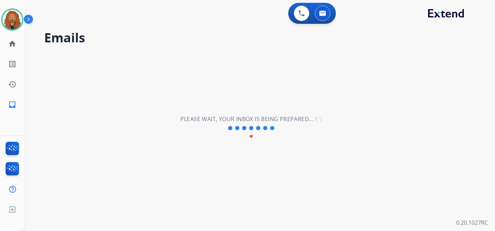
scroll to position [0, 0]
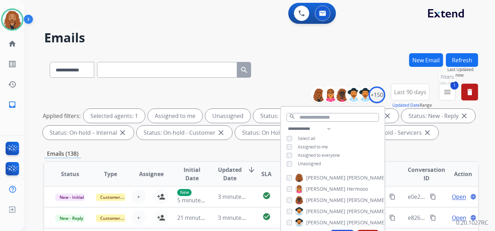
click at [455, 94] on button "1 menu Filters" at bounding box center [447, 92] width 17 height 17
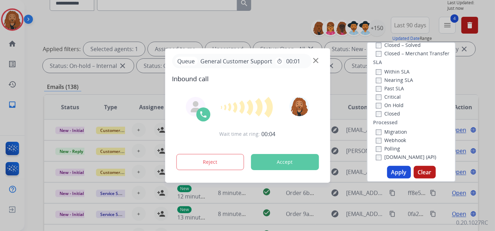
scroll to position [117, 0]
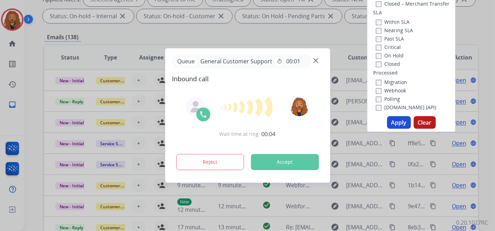
click at [394, 125] on button "Apply" at bounding box center [399, 122] width 24 height 13
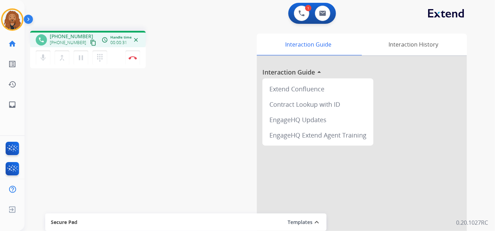
click at [90, 42] on mat-icon "content_copy" at bounding box center [93, 43] width 6 height 6
click at [135, 59] on img at bounding box center [133, 58] width 8 height 4
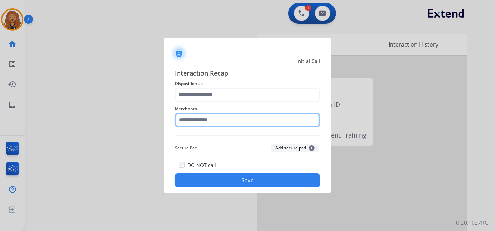
click at [208, 115] on input "text" at bounding box center [248, 120] width 146 height 14
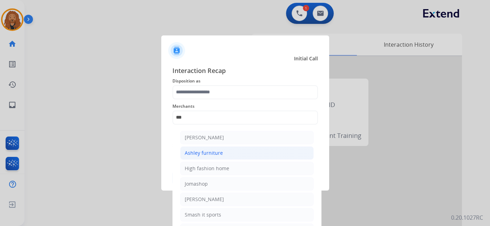
click at [229, 152] on li "Ashley furniture" at bounding box center [247, 152] width 134 height 13
type input "**********"
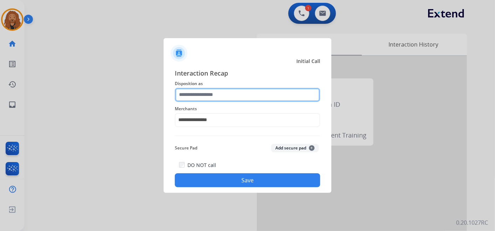
click at [222, 93] on input "text" at bounding box center [248, 95] width 146 height 14
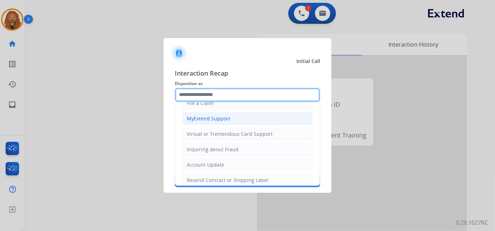
scroll to position [107, 0]
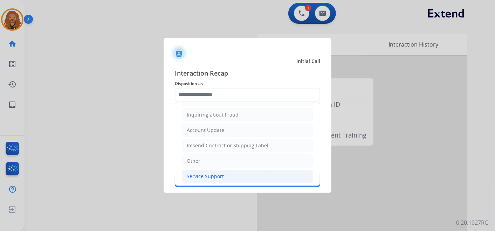
click at [203, 174] on div "Service Support" at bounding box center [205, 176] width 37 height 7
type input "**********"
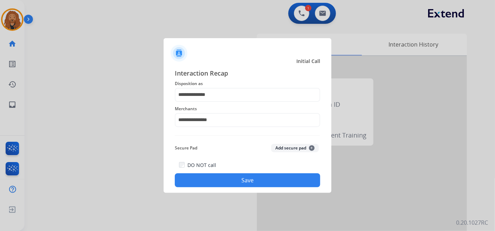
click at [210, 181] on button "Save" at bounding box center [248, 181] width 146 height 14
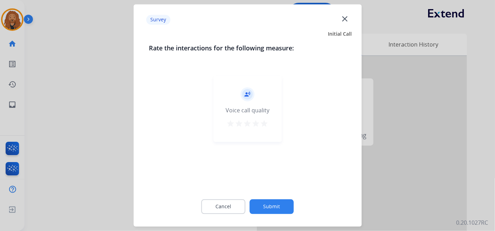
click at [259, 121] on mat-icon "star" at bounding box center [256, 124] width 8 height 8
click at [263, 127] on mat-icon "star" at bounding box center [264, 124] width 8 height 8
click at [269, 196] on div "Cancel Submit" at bounding box center [247, 207] width 197 height 32
click at [270, 203] on button "Submit" at bounding box center [272, 207] width 44 height 15
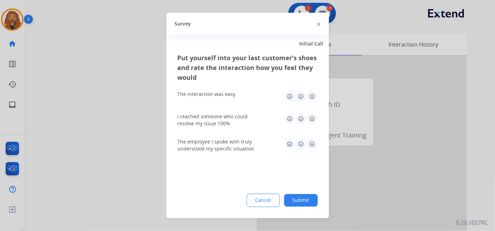
click at [312, 92] on img at bounding box center [312, 96] width 11 height 11
drag, startPoint x: 312, startPoint y: 119, endPoint x: 313, endPoint y: 131, distance: 11.9
click at [312, 120] on img at bounding box center [312, 119] width 11 height 11
click at [312, 144] on img at bounding box center [312, 144] width 11 height 11
click at [300, 202] on button "Submit" at bounding box center [301, 201] width 34 height 13
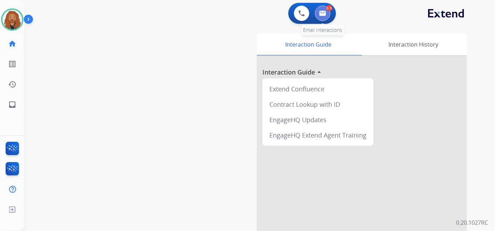
click at [323, 20] on button at bounding box center [322, 13] width 15 height 15
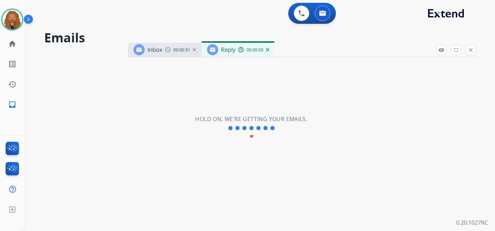
select select "**********"
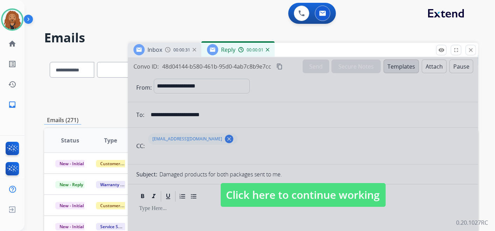
click at [258, 194] on span "Click here to continue working" at bounding box center [303, 195] width 165 height 24
select select
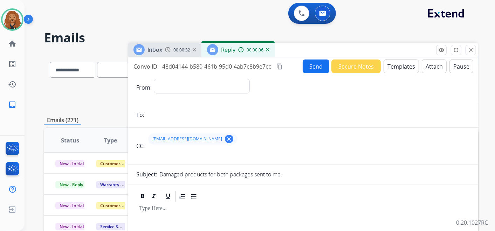
click at [269, 49] on img at bounding box center [268, 50] width 4 height 4
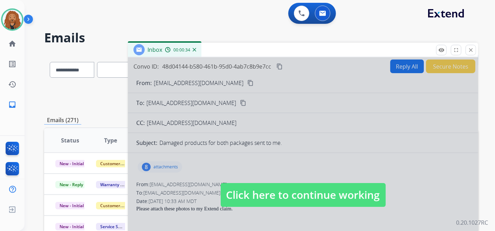
click at [299, 172] on div at bounding box center [303, 188] width 351 height 262
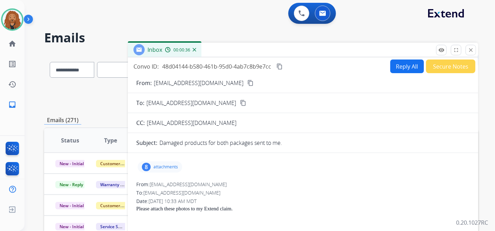
click at [196, 48] on img at bounding box center [195, 50] width 4 height 4
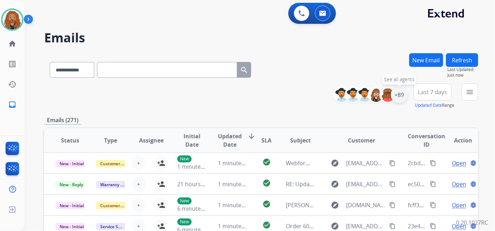
click at [400, 94] on div "+89" at bounding box center [399, 95] width 17 height 17
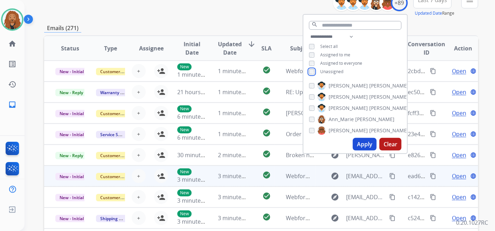
scroll to position [117, 0]
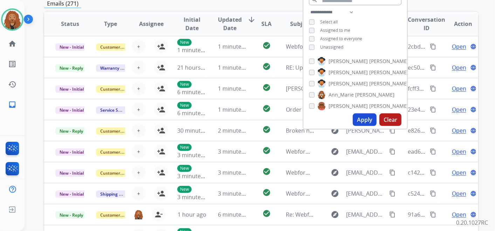
click at [365, 122] on button "Apply" at bounding box center [365, 120] width 24 height 13
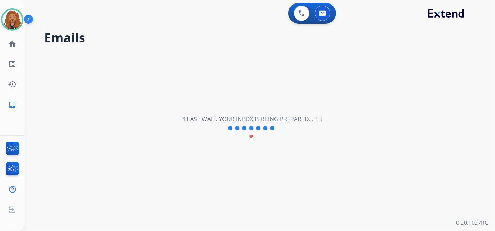
scroll to position [0, 0]
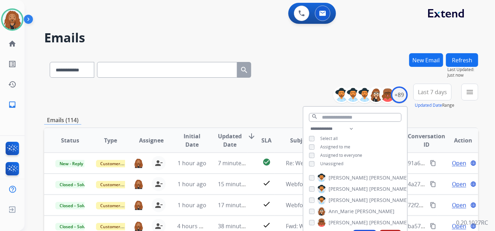
click at [441, 91] on span "Last 7 days" at bounding box center [432, 92] width 29 height 3
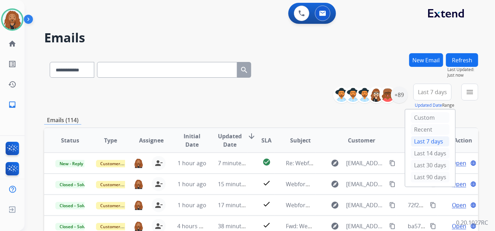
click at [412, 175] on div "Last 90 days" at bounding box center [430, 177] width 39 height 11
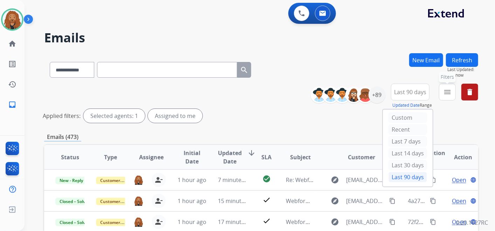
click at [448, 92] on mat-icon "menu" at bounding box center [448, 92] width 8 height 8
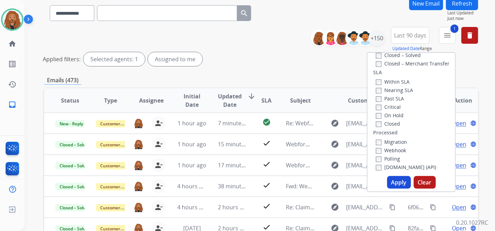
scroll to position [156, 0]
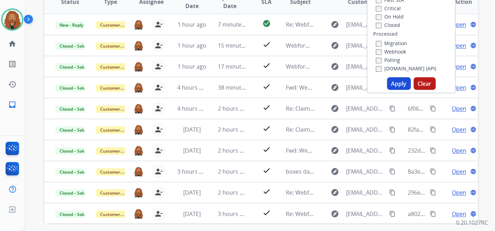
click at [398, 86] on button "Apply" at bounding box center [399, 83] width 24 height 13
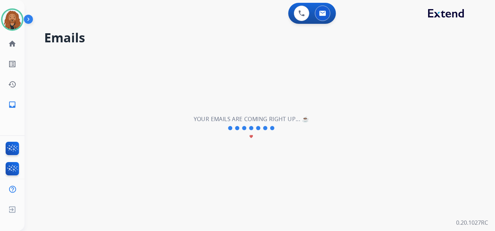
scroll to position [0, 0]
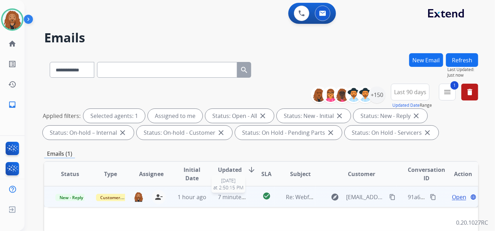
click at [223, 197] on span "7 minutes ago" at bounding box center [237, 198] width 38 height 8
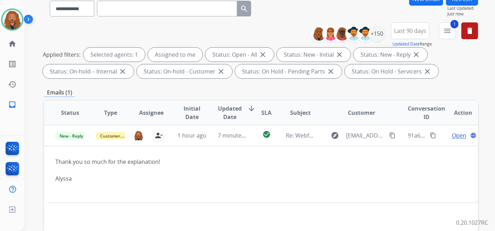
scroll to position [117, 0]
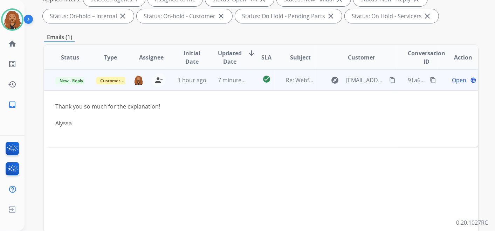
click at [452, 79] on span "Open" at bounding box center [459, 80] width 14 height 8
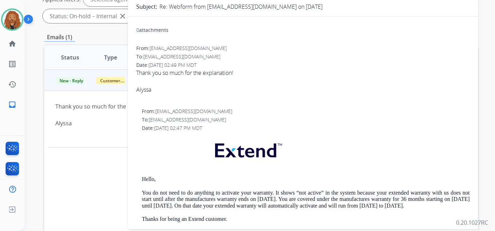
scroll to position [0, 0]
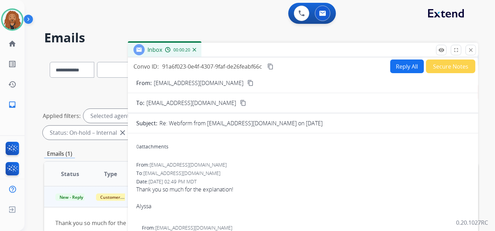
click at [407, 66] on button "Reply All" at bounding box center [408, 67] width 34 height 14
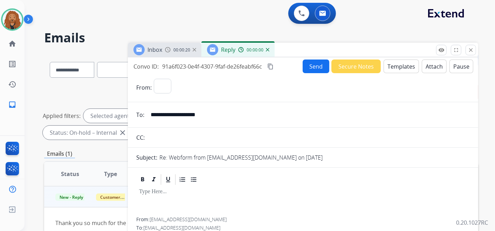
select select "**********"
click at [399, 61] on button "Templates" at bounding box center [401, 67] width 35 height 14
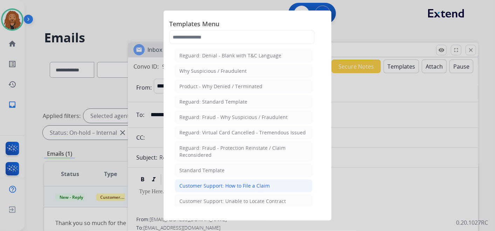
click at [234, 184] on div "Customer Support: How to File a Claim" at bounding box center [225, 186] width 90 height 7
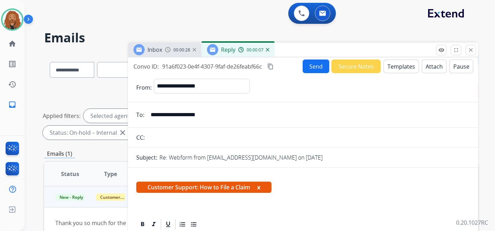
click at [408, 61] on button "Templates" at bounding box center [401, 67] width 35 height 14
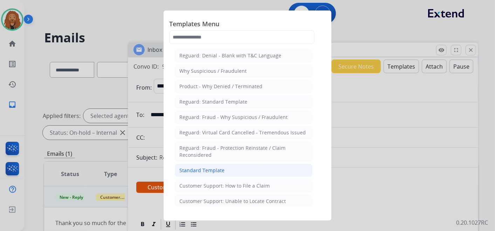
click at [210, 172] on div "Standard Template" at bounding box center [202, 170] width 45 height 7
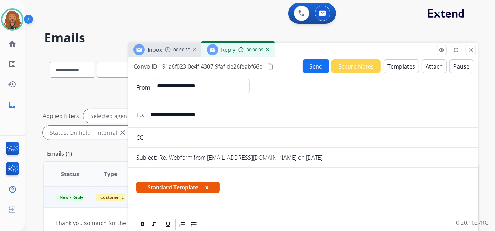
scroll to position [156, 0]
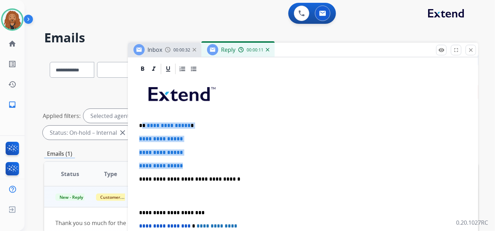
drag, startPoint x: 191, startPoint y: 167, endPoint x: 142, endPoint y: 122, distance: 66.5
click at [142, 122] on div "**********" at bounding box center [303, 195] width 334 height 241
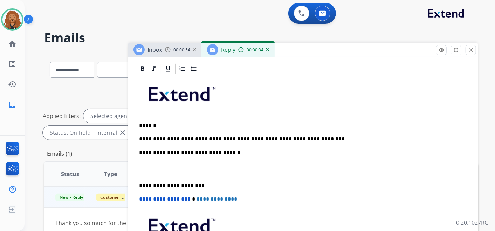
click at [152, 171] on p at bounding box center [300, 169] width 323 height 13
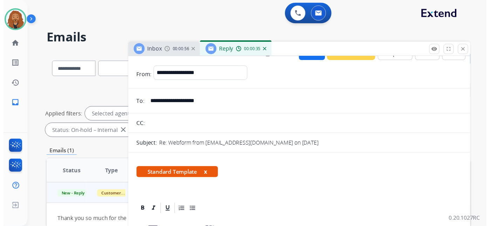
scroll to position [0, 0]
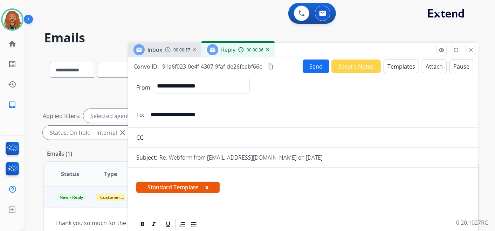
click at [319, 68] on button "Send" at bounding box center [316, 67] width 27 height 14
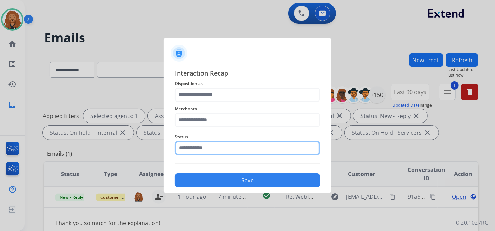
click at [238, 149] on input "text" at bounding box center [248, 148] width 146 height 14
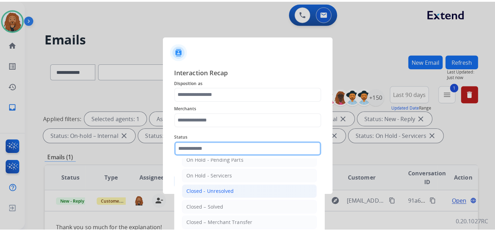
scroll to position [40, 0]
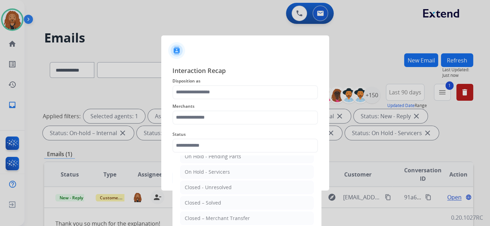
drag, startPoint x: 213, startPoint y: 202, endPoint x: 219, endPoint y: 207, distance: 8.0
click at [222, 207] on li "Closed – Solved" at bounding box center [247, 202] width 134 height 13
type input "**********"
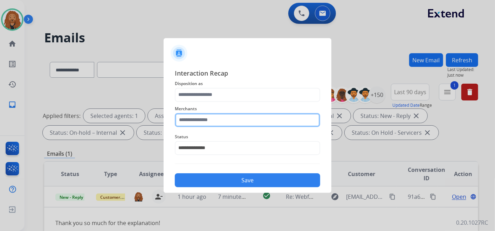
click at [224, 123] on input "text" at bounding box center [248, 120] width 146 height 14
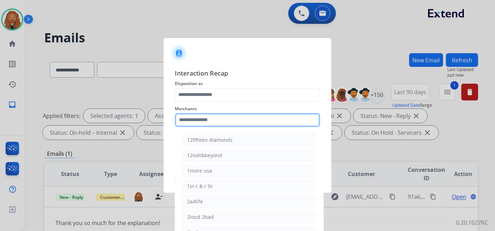
click at [221, 113] on input "text" at bounding box center [248, 120] width 146 height 14
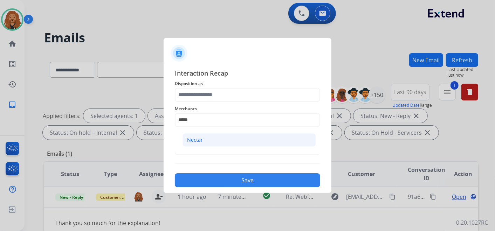
click at [210, 141] on li "Nectar" at bounding box center [250, 140] width 134 height 13
type input "******"
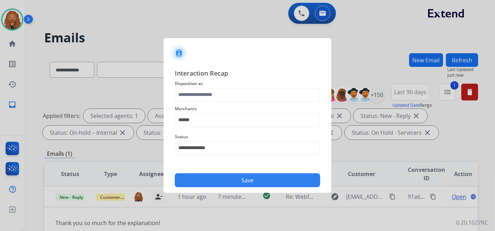
click at [215, 181] on button "Save" at bounding box center [248, 181] width 146 height 14
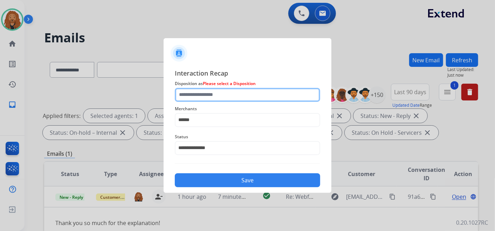
click at [222, 96] on input "text" at bounding box center [248, 95] width 146 height 14
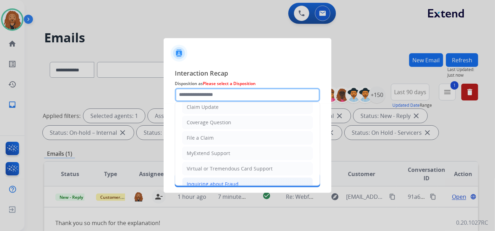
scroll to position [0, 0]
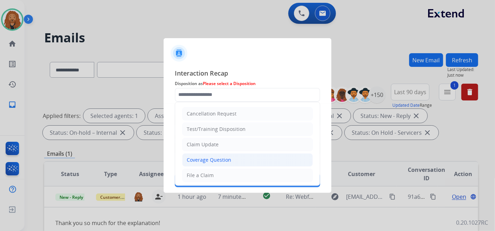
click at [219, 158] on div "Coverage Question" at bounding box center [209, 160] width 45 height 7
type input "**********"
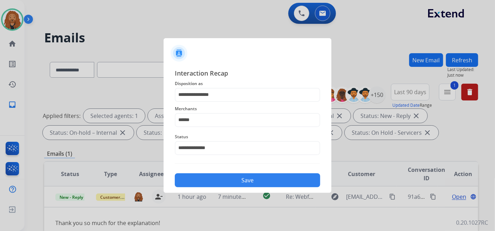
drag, startPoint x: 218, startPoint y: 176, endPoint x: 222, endPoint y: 179, distance: 5.5
click at [218, 176] on button "Save" at bounding box center [248, 181] width 146 height 14
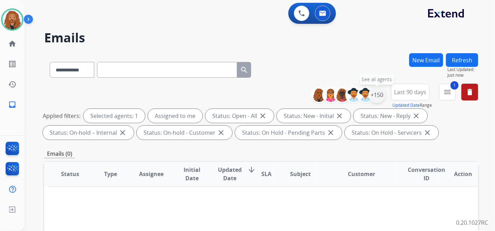
click at [382, 97] on div "+150" at bounding box center [377, 95] width 17 height 17
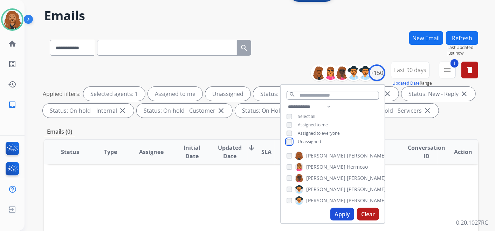
scroll to position [39, 0]
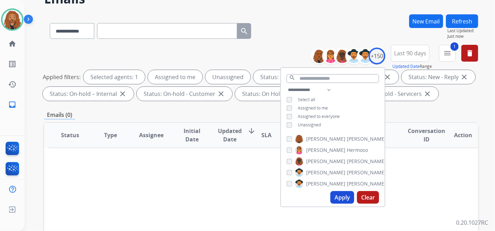
click at [341, 197] on button "Apply" at bounding box center [343, 197] width 24 height 13
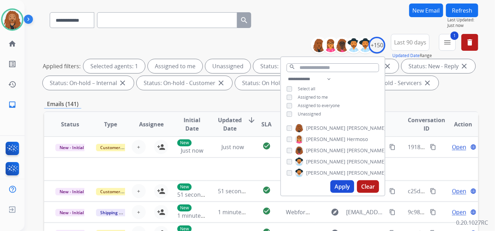
scroll to position [0, 0]
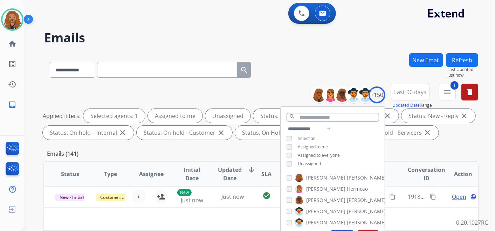
click at [356, 54] on div "**********" at bounding box center [261, 68] width 434 height 31
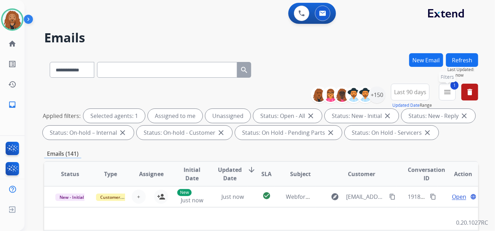
click at [445, 93] on mat-icon "menu" at bounding box center [448, 92] width 8 height 8
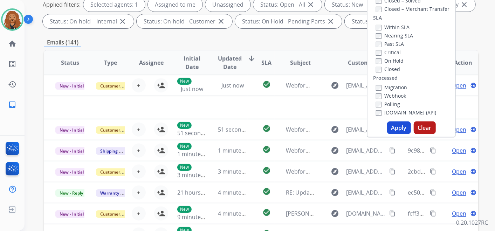
scroll to position [195, 0]
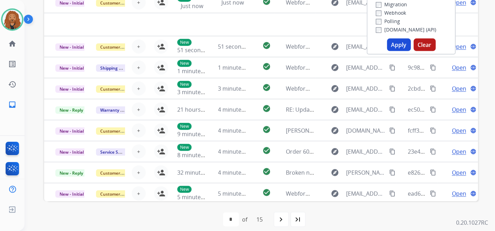
click at [401, 42] on button "Apply" at bounding box center [399, 45] width 24 height 13
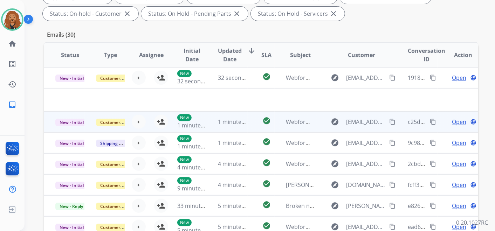
scroll to position [78, 0]
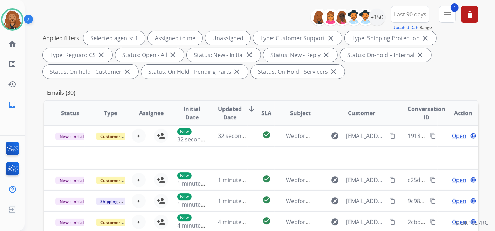
click at [224, 112] on span "Updated Date" at bounding box center [230, 113] width 24 height 17
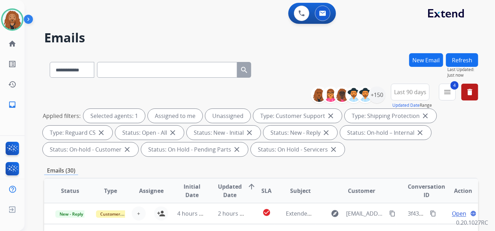
scroll to position [117, 0]
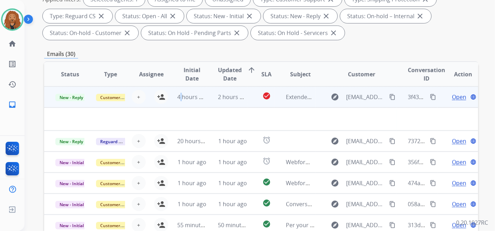
click at [180, 101] on td "4 hours ago" at bounding box center [186, 97] width 41 height 21
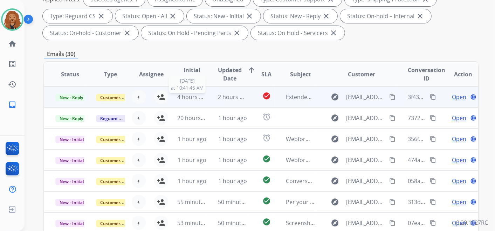
click at [194, 98] on span "4 hours ago" at bounding box center [193, 97] width 32 height 8
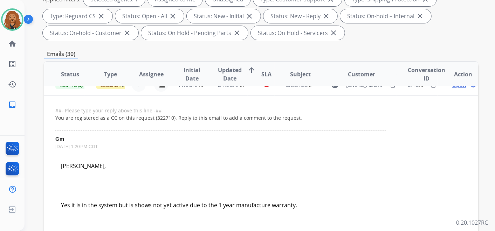
scroll to position [0, 0]
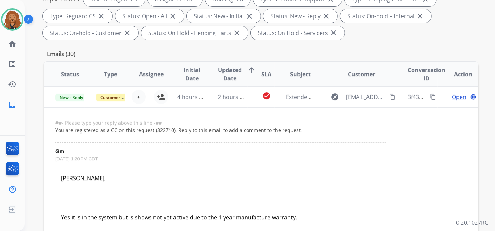
click at [226, 75] on span "Updated Date" at bounding box center [230, 74] width 24 height 17
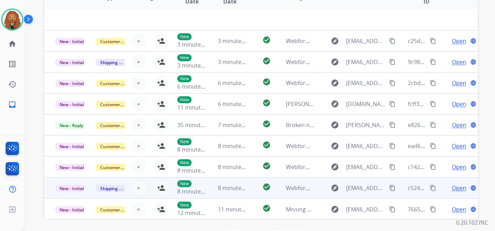
scroll to position [218, 0]
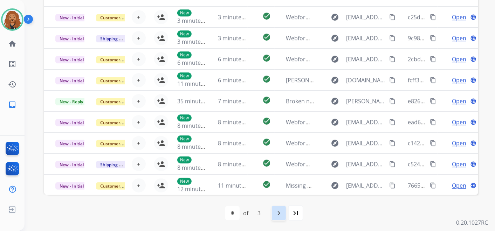
click at [274, 212] on div "navigate_next" at bounding box center [278, 213] width 15 height 15
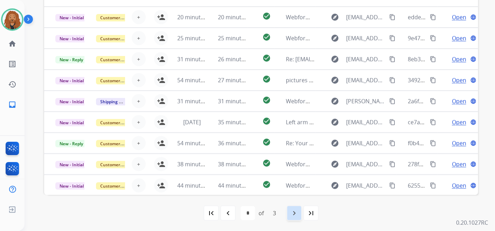
click at [291, 215] on mat-icon "navigate_next" at bounding box center [294, 213] width 8 height 8
select select "*"
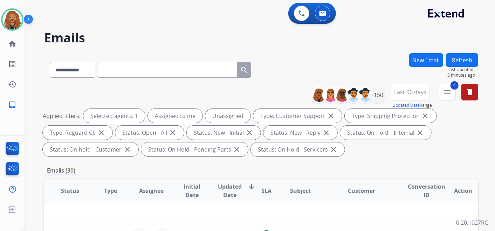
scroll to position [195, 0]
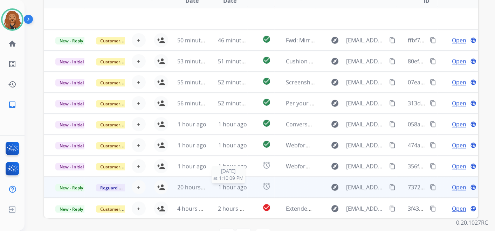
click at [230, 184] on span "1 hour ago" at bounding box center [232, 188] width 29 height 8
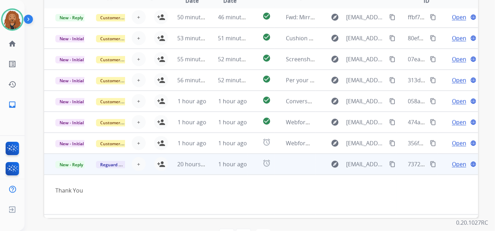
scroll to position [40, 0]
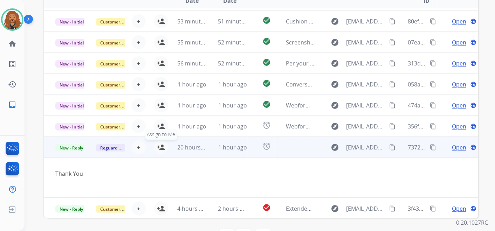
click at [161, 149] on mat-icon "person_add" at bounding box center [161, 147] width 8 height 8
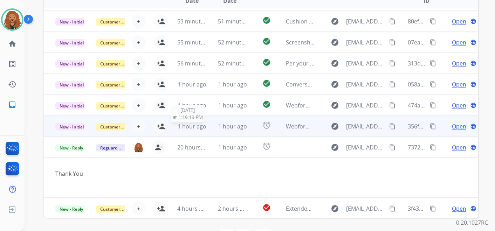
click at [197, 127] on span "1 hour ago" at bounding box center [192, 127] width 29 height 8
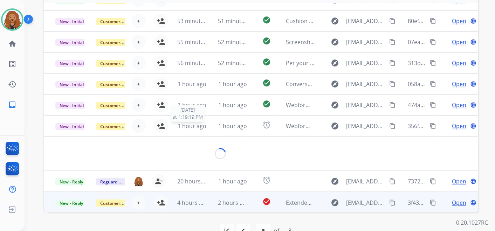
scroll to position [203, 0]
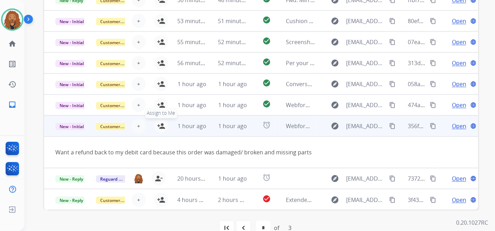
click at [160, 128] on mat-icon "person_add" at bounding box center [161, 126] width 8 height 8
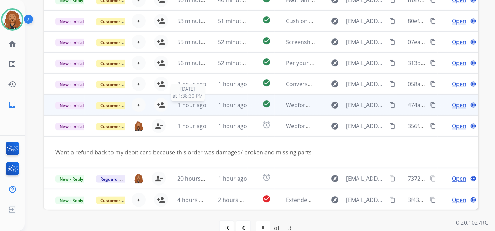
click at [184, 101] on span "1 hour ago" at bounding box center [192, 105] width 29 height 8
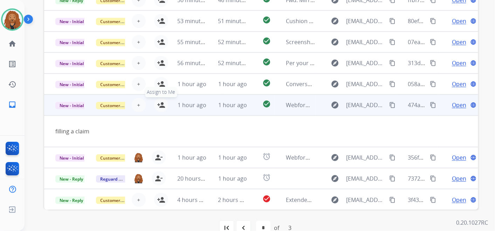
click at [162, 107] on mat-icon "person_add" at bounding box center [161, 105] width 8 height 8
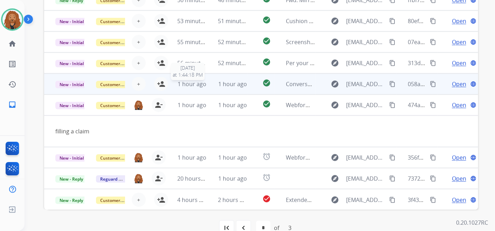
click at [199, 75] on td "1 hour ago 8/13/2025 at 1:44:18 PM" at bounding box center [186, 84] width 41 height 21
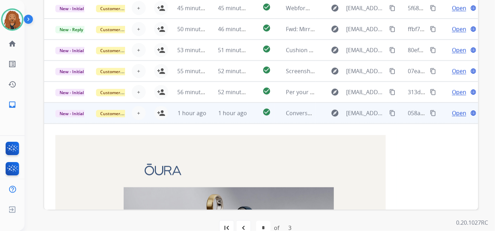
scroll to position [0, 0]
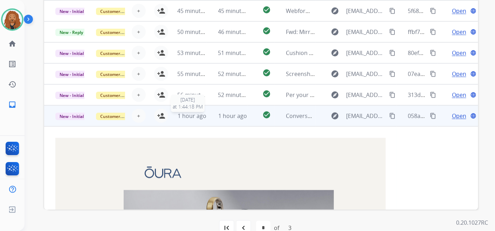
click at [193, 116] on span "1 hour ago" at bounding box center [192, 116] width 29 height 8
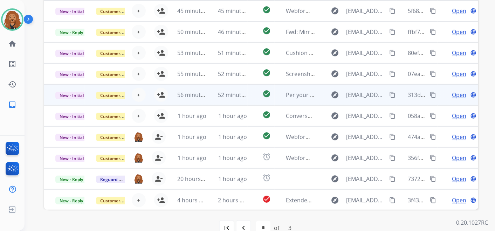
click at [181, 88] on td "56 minutes ago" at bounding box center [186, 94] width 41 height 21
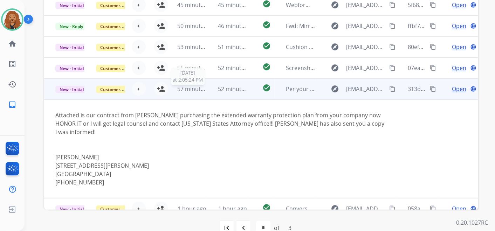
click at [191, 87] on span "57 minutes ago" at bounding box center [197, 89] width 41 height 8
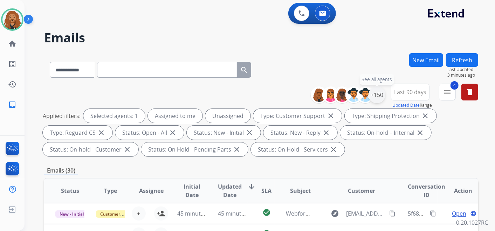
click at [381, 96] on div "+150" at bounding box center [377, 95] width 17 height 17
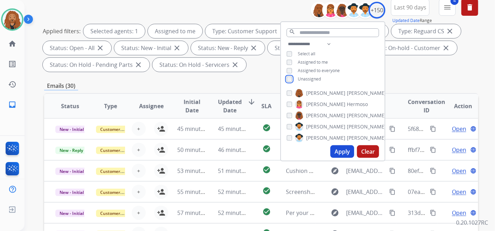
scroll to position [195, 0]
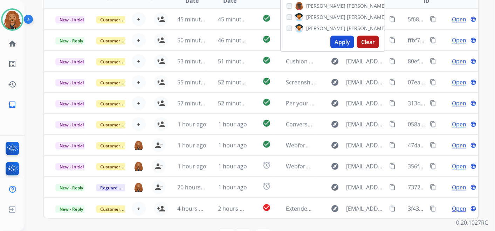
click at [347, 41] on button "Apply" at bounding box center [343, 42] width 24 height 13
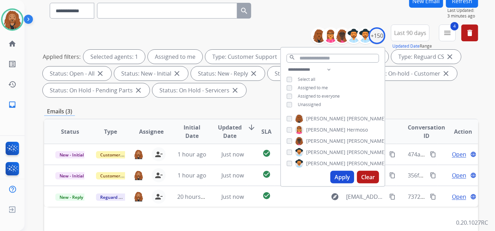
scroll to position [156, 0]
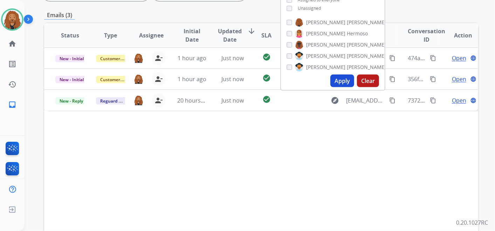
drag, startPoint x: 190, startPoint y: 171, endPoint x: 190, endPoint y: 166, distance: 5.3
click at [191, 171] on div "Status Type Assignee Initial Date Updated Date arrow_downward SLA Subject Custo…" at bounding box center [261, 139] width 434 height 235
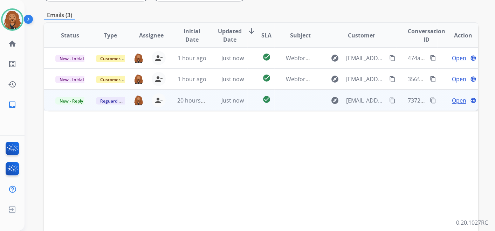
click at [453, 102] on span "Open" at bounding box center [459, 100] width 14 height 8
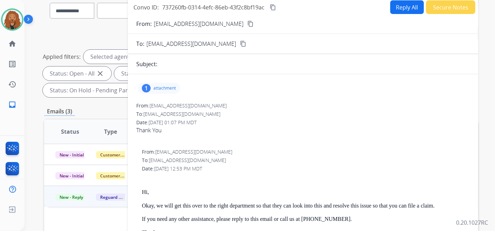
scroll to position [0, 0]
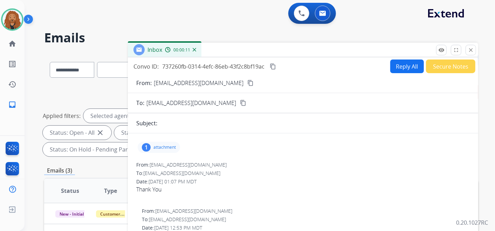
click at [405, 65] on button "Reply All" at bounding box center [408, 67] width 34 height 14
select select "**********"
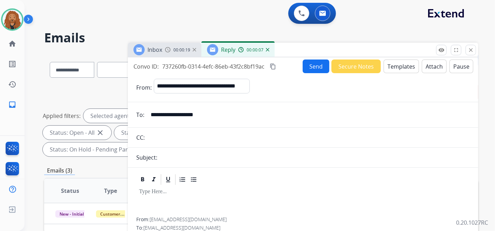
click at [269, 48] on img at bounding box center [268, 50] width 4 height 4
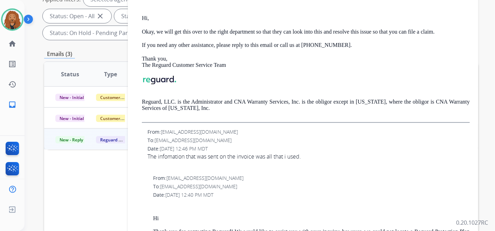
scroll to position [50, 0]
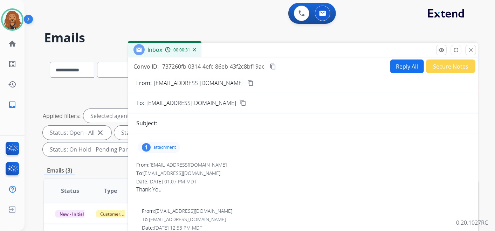
click at [440, 66] on button "Secure Notes" at bounding box center [450, 67] width 49 height 14
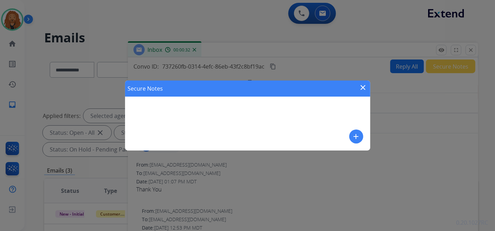
click at [357, 137] on mat-icon "add" at bounding box center [356, 137] width 8 height 8
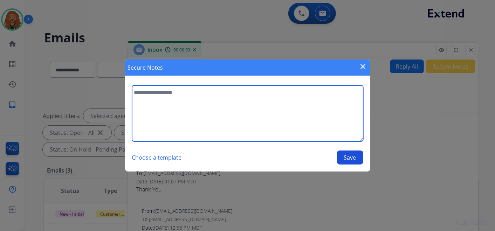
click at [175, 93] on textarea at bounding box center [247, 114] width 231 height 56
type textarea "**********"
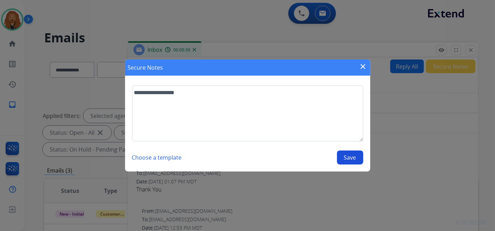
click at [357, 160] on button "Save" at bounding box center [350, 158] width 26 height 14
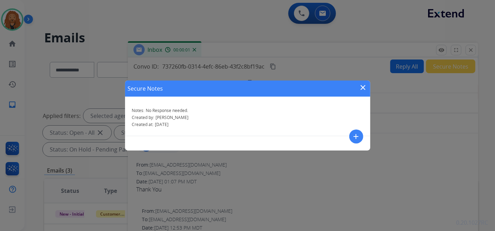
click at [364, 88] on mat-icon "close" at bounding box center [363, 87] width 8 height 8
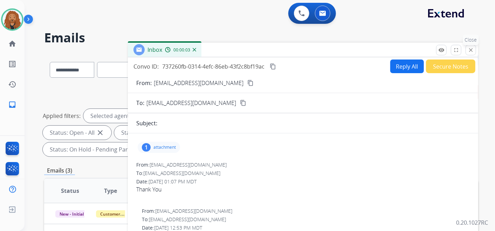
click at [472, 55] on div "Inbox 00:00:03 Convo ID: 737260fb-0314-4efc-86eb-43f2c8bf19ac content_copy Repl…" at bounding box center [303, 201] width 351 height 317
click at [472, 52] on mat-icon "close" at bounding box center [471, 50] width 6 height 6
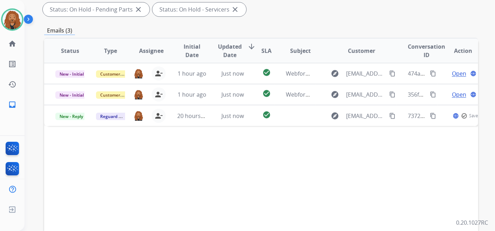
scroll to position [195, 0]
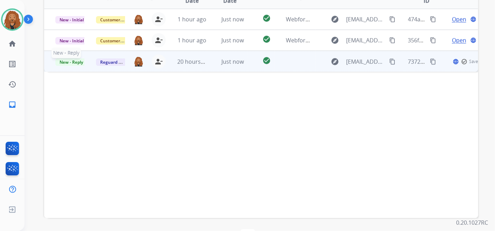
click at [68, 63] on span "New - Reply" at bounding box center [71, 62] width 32 height 7
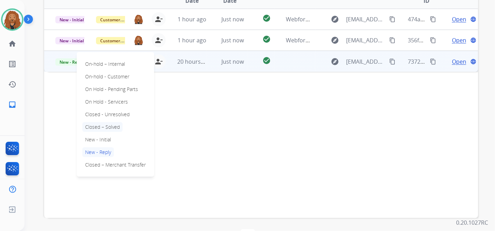
click at [106, 126] on p "Closed – Solved" at bounding box center [102, 127] width 40 height 10
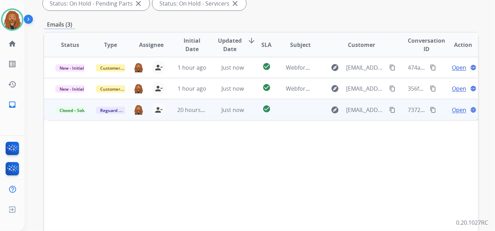
scroll to position [78, 0]
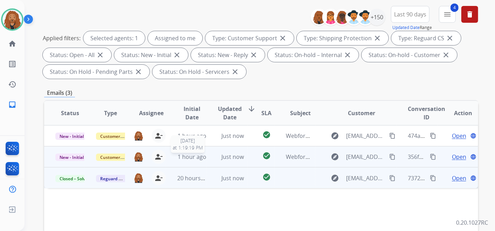
click at [203, 154] on span "1 hour ago" at bounding box center [192, 157] width 29 height 8
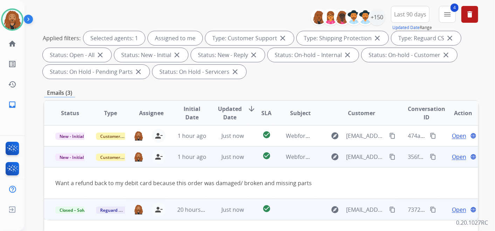
click at [455, 158] on span "Open" at bounding box center [459, 157] width 14 height 8
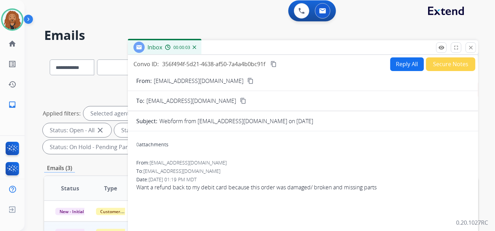
scroll to position [0, 0]
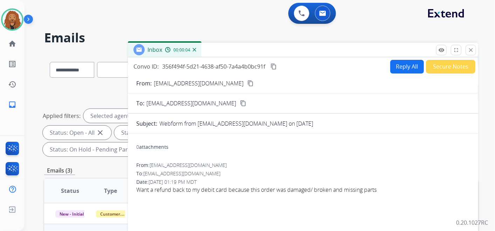
click at [398, 70] on button "Reply All" at bounding box center [408, 67] width 34 height 14
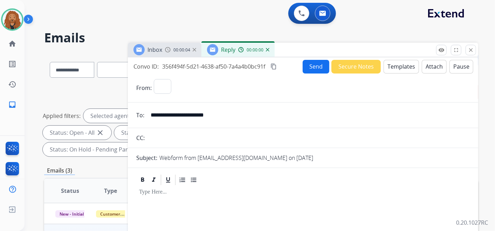
select select "**********"
click at [391, 71] on button "Templates" at bounding box center [401, 67] width 35 height 14
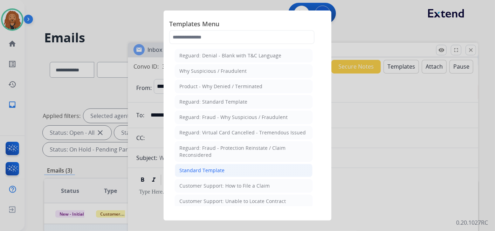
click at [211, 165] on li "Standard Template" at bounding box center [244, 170] width 138 height 13
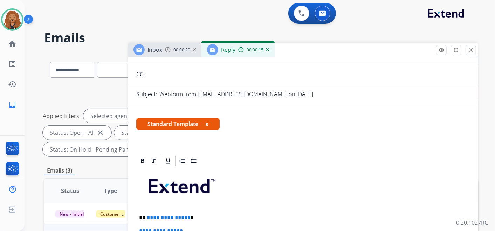
scroll to position [153, 0]
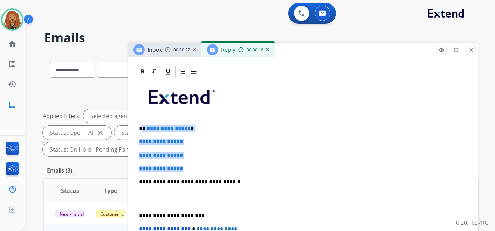
drag, startPoint x: 190, startPoint y: 168, endPoint x: 143, endPoint y: 124, distance: 64.7
click at [143, 124] on div "**********" at bounding box center [303, 198] width 334 height 241
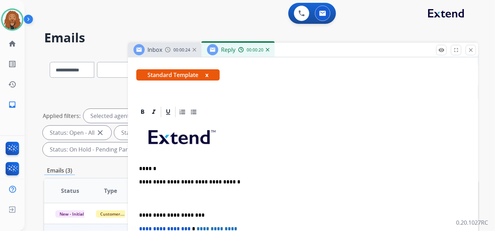
scroll to position [126, 0]
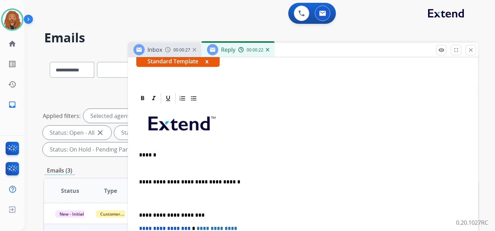
click at [146, 202] on p at bounding box center [303, 198] width 328 height 13
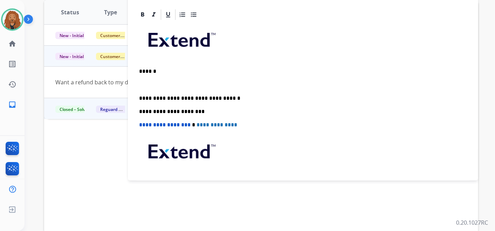
scroll to position [28, 0]
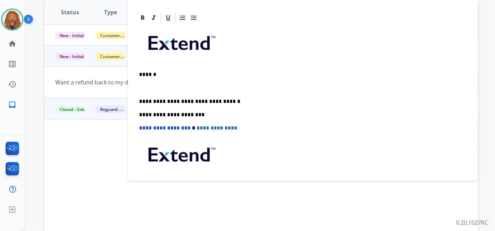
click at [161, 89] on p at bounding box center [303, 88] width 328 height 6
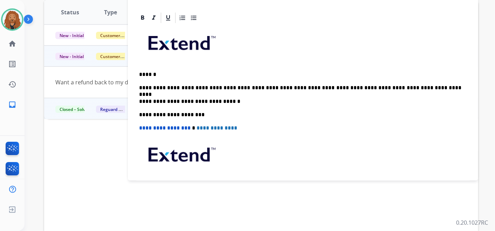
click at [341, 87] on p "**********" at bounding box center [300, 88] width 323 height 6
click at [416, 86] on p "**********" at bounding box center [300, 88] width 323 height 6
click at [293, 86] on p "**********" at bounding box center [300, 88] width 323 height 6
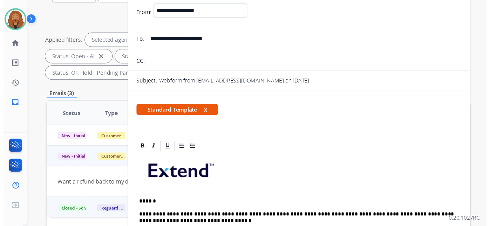
scroll to position [0, 0]
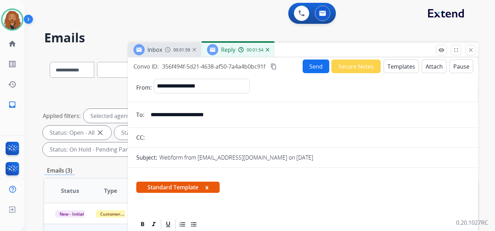
click at [313, 65] on button "Send" at bounding box center [316, 67] width 27 height 14
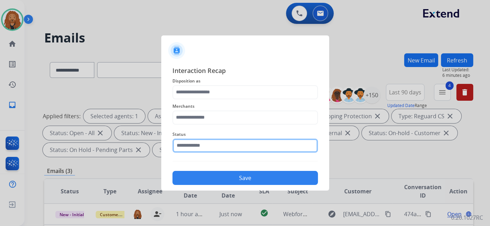
drag, startPoint x: 231, startPoint y: 148, endPoint x: 232, endPoint y: 153, distance: 5.0
click at [231, 148] on input "text" at bounding box center [245, 145] width 146 height 14
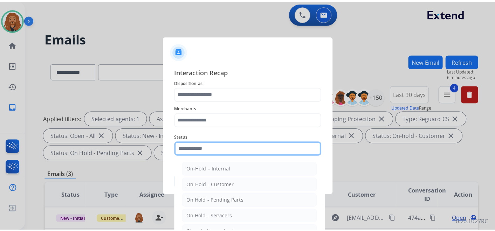
scroll to position [40, 0]
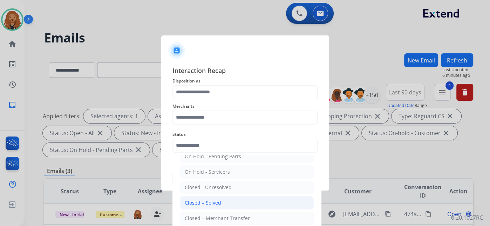
click at [223, 199] on li "Closed – Solved" at bounding box center [247, 202] width 134 height 13
type input "**********"
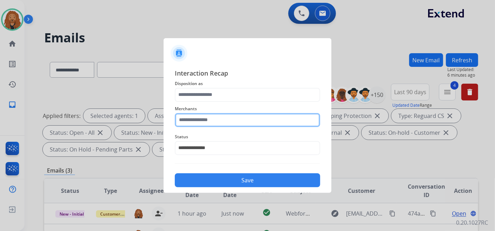
click at [218, 121] on input "text" at bounding box center [248, 120] width 146 height 14
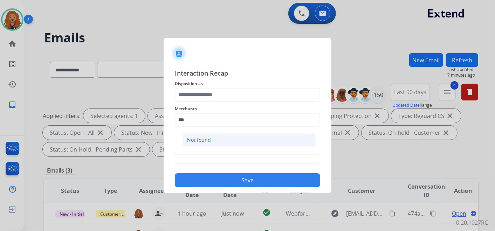
click at [198, 134] on li "Not found" at bounding box center [250, 140] width 134 height 13
type input "*********"
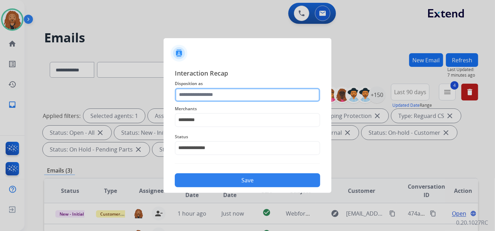
click at [196, 91] on input "text" at bounding box center [248, 95] width 146 height 14
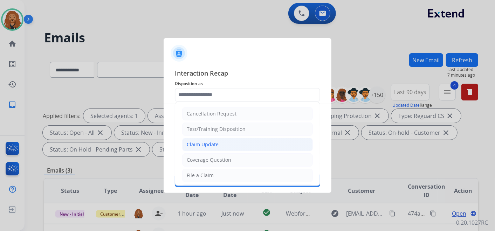
click at [200, 145] on div "Claim Update" at bounding box center [203, 144] width 32 height 7
type input "**********"
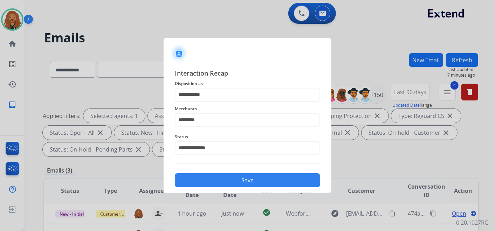
click at [207, 176] on button "Save" at bounding box center [248, 181] width 146 height 14
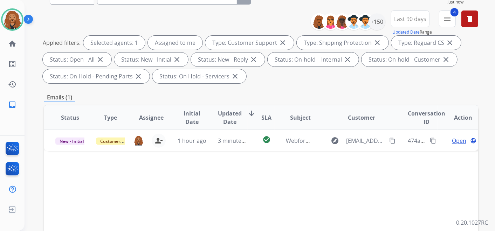
scroll to position [117, 0]
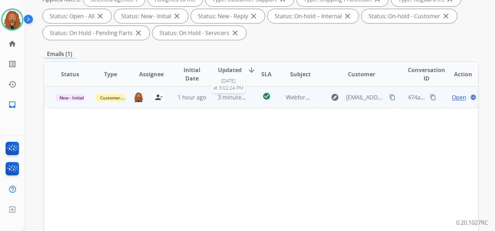
click at [219, 96] on span "3 minutes ago" at bounding box center [237, 98] width 38 height 8
click at [453, 96] on span "Open" at bounding box center [459, 97] width 14 height 8
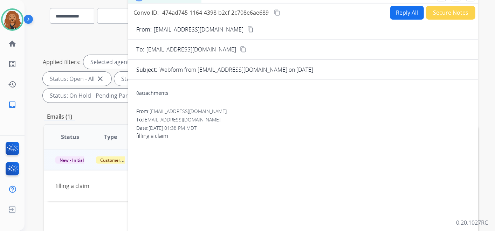
scroll to position [0, 0]
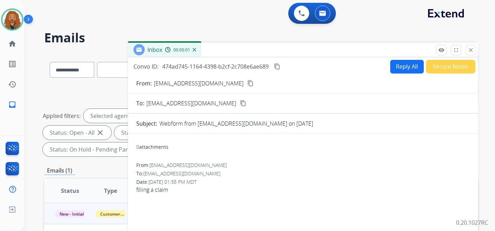
click at [391, 69] on button "Reply All" at bounding box center [408, 67] width 34 height 14
select select "**********"
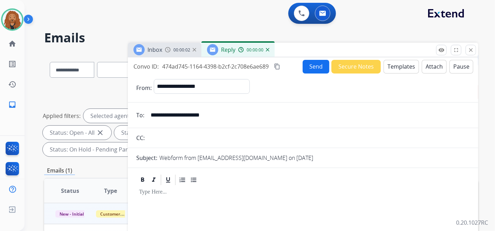
click at [389, 64] on button "Templates" at bounding box center [401, 67] width 35 height 14
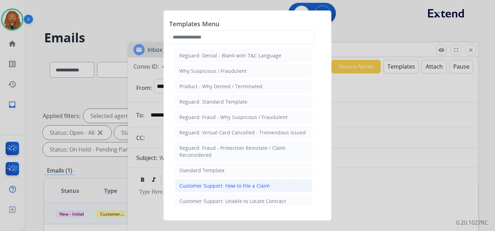
click at [207, 183] on div "Customer Support: How to File a Claim" at bounding box center [225, 186] width 90 height 7
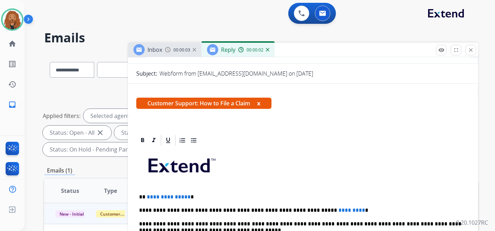
scroll to position [126, 0]
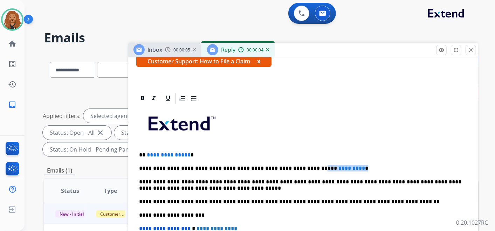
drag, startPoint x: 346, startPoint y: 168, endPoint x: 291, endPoint y: 162, distance: 56.0
click at [291, 162] on div "**********" at bounding box center [303, 212] width 334 height 214
drag, startPoint x: 208, startPoint y: 148, endPoint x: 143, endPoint y: 155, distance: 65.2
click at [143, 155] on div "**********" at bounding box center [303, 212] width 334 height 214
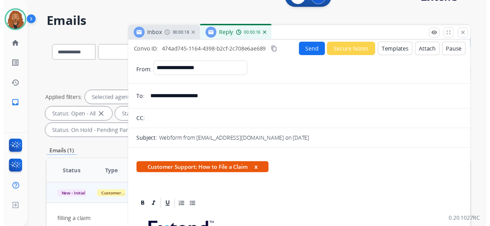
scroll to position [0, 0]
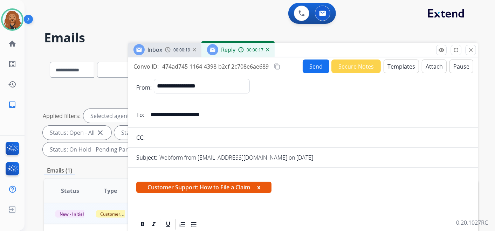
click at [309, 65] on button "Send" at bounding box center [316, 67] width 27 height 14
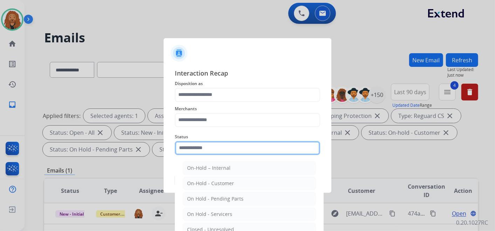
click at [194, 147] on input "text" at bounding box center [248, 148] width 146 height 14
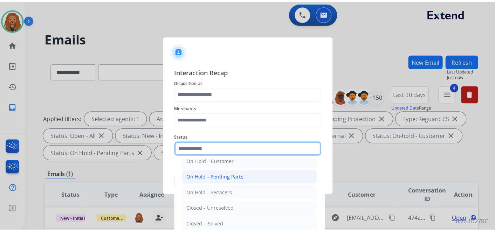
scroll to position [40, 0]
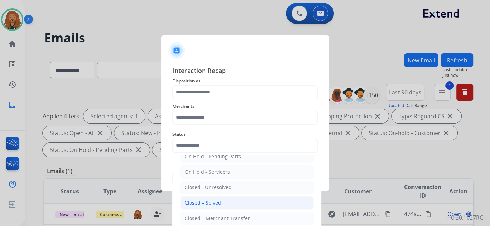
click at [219, 199] on div "Closed – Solved" at bounding box center [203, 202] width 36 height 7
type input "**********"
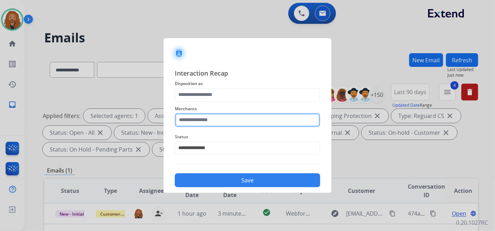
click at [190, 122] on input "text" at bounding box center [248, 120] width 146 height 14
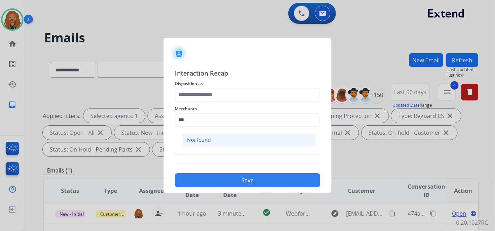
click at [251, 135] on li "Not found" at bounding box center [250, 140] width 134 height 13
type input "*********"
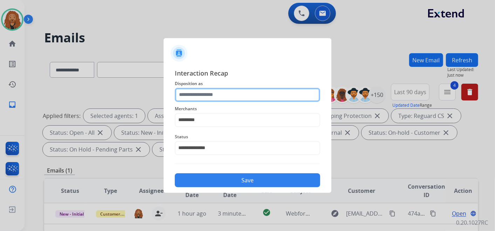
click at [240, 97] on input "text" at bounding box center [248, 95] width 146 height 14
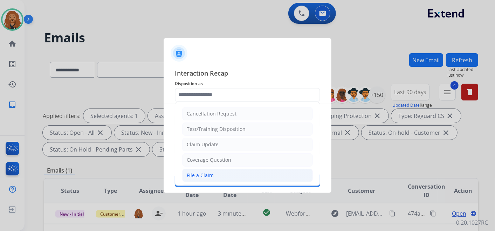
click at [225, 169] on li "File a Claim" at bounding box center [247, 175] width 131 height 13
type input "**********"
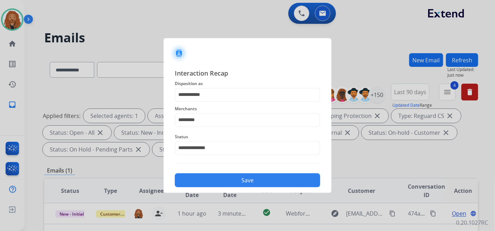
click at [227, 182] on button "Save" at bounding box center [248, 181] width 146 height 14
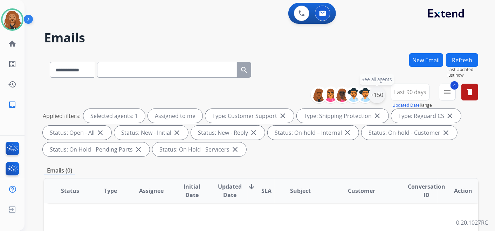
click at [376, 97] on div "+150" at bounding box center [377, 95] width 17 height 17
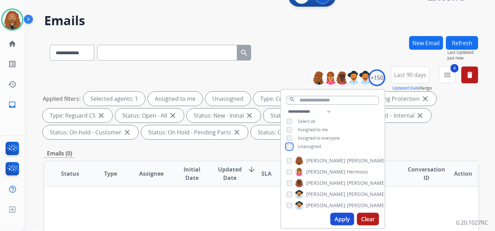
scroll to position [117, 0]
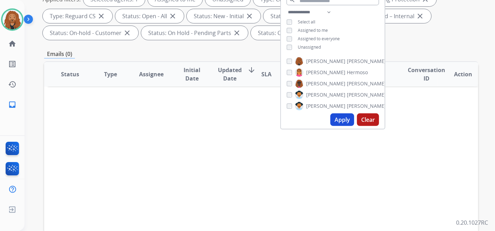
click at [346, 127] on div "Apply Clear" at bounding box center [333, 120] width 104 height 18
click at [346, 122] on button "Apply" at bounding box center [343, 120] width 24 height 13
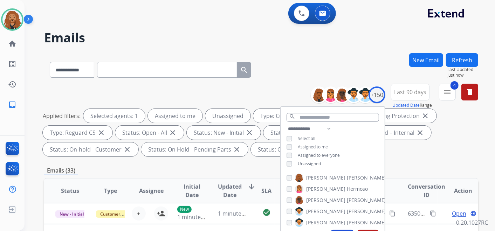
click at [262, 29] on div "**********" at bounding box center [252, 140] width 454 height 231
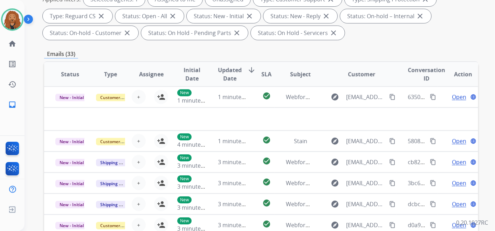
click at [233, 72] on span "Updated Date" at bounding box center [230, 74] width 24 height 17
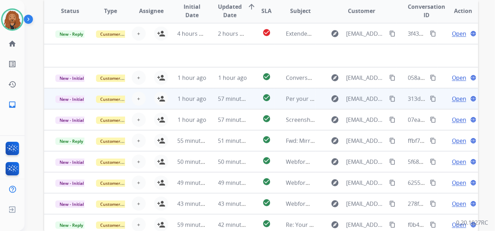
scroll to position [140, 0]
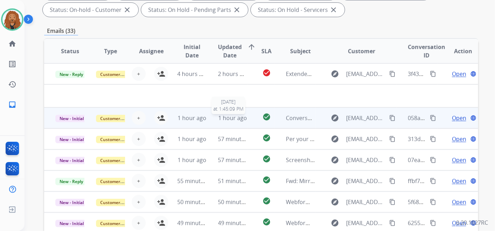
click at [236, 118] on span "1 hour ago" at bounding box center [232, 118] width 29 height 8
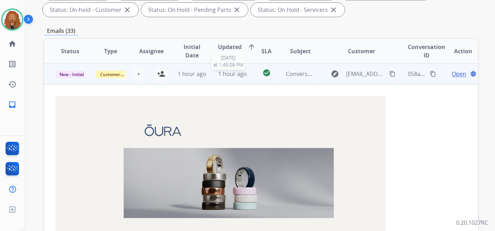
click at [237, 70] on span "1 hour ago" at bounding box center [232, 74] width 29 height 8
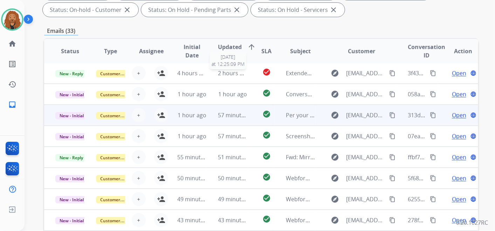
scroll to position [0, 0]
click at [227, 117] on span "57 minutes ago" at bounding box center [238, 116] width 41 height 8
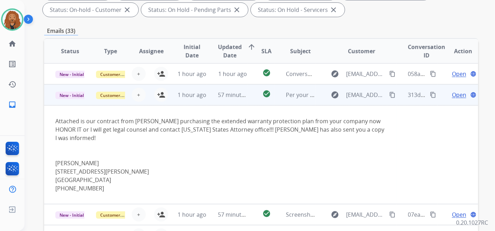
scroll to position [42, 0]
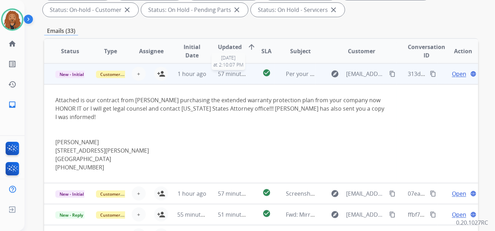
click at [222, 73] on span "57 minutes ago" at bounding box center [238, 74] width 41 height 8
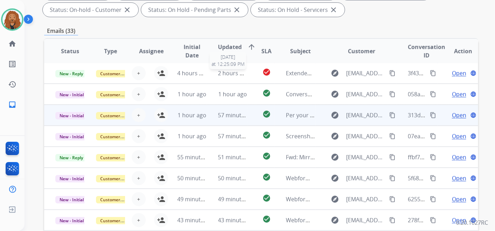
scroll to position [0, 0]
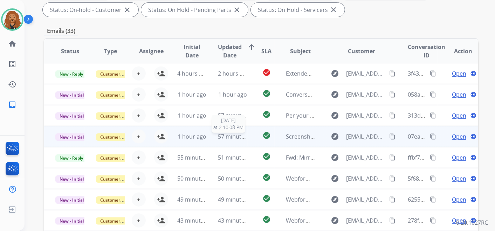
click at [222, 133] on span "57 minutes ago" at bounding box center [238, 137] width 41 height 8
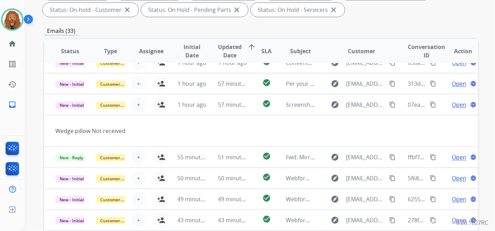
scroll to position [32, 0]
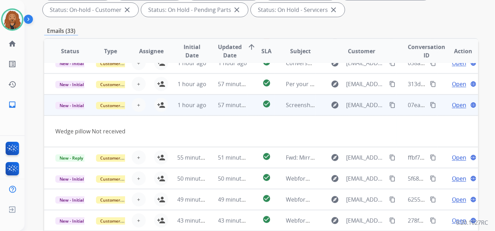
click at [455, 104] on span "Open" at bounding box center [459, 105] width 14 height 8
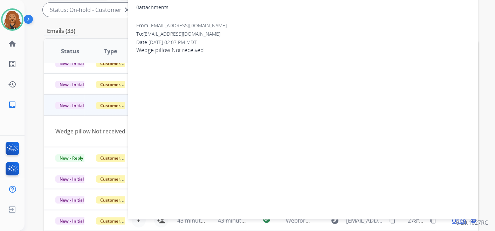
scroll to position [0, 0]
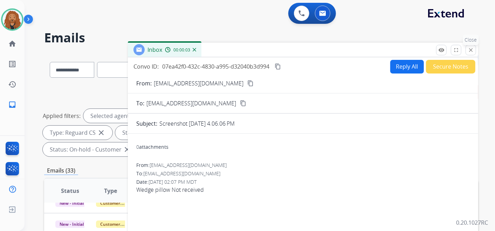
click at [470, 50] on mat-icon "close" at bounding box center [471, 50] width 6 height 6
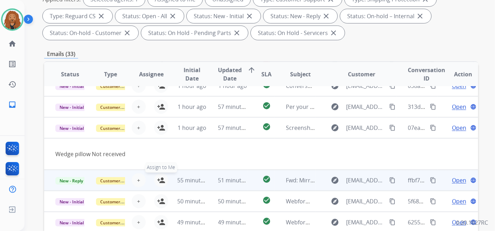
scroll to position [32, 0]
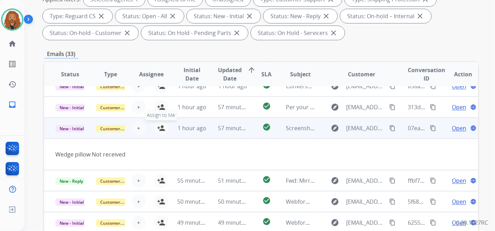
click at [162, 128] on mat-icon "person_add" at bounding box center [161, 128] width 8 height 8
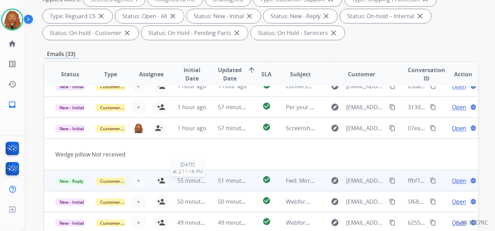
click at [202, 182] on span "55 minutes ago" at bounding box center [197, 181] width 41 height 8
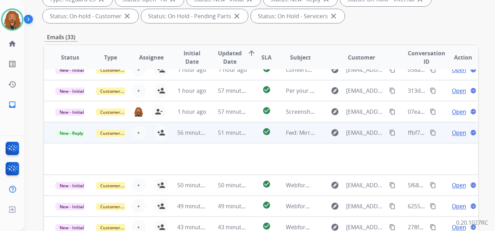
scroll to position [156, 0]
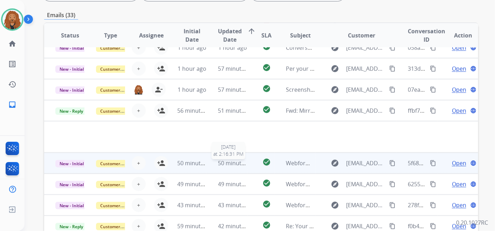
click at [220, 165] on span "50 minutes ago" at bounding box center [238, 164] width 41 height 8
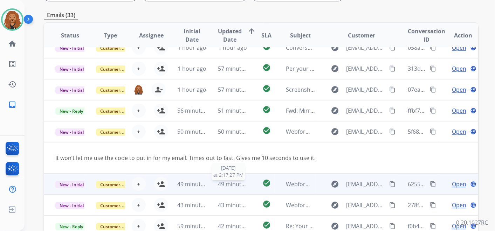
click at [222, 187] on span "49 minutes ago" at bounding box center [238, 185] width 41 height 8
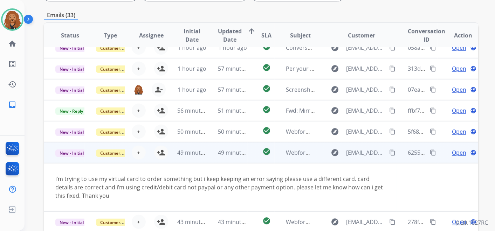
scroll to position [48, 0]
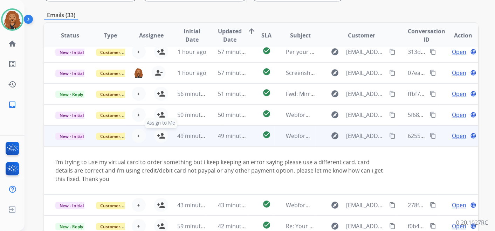
click at [162, 135] on mat-icon "person_add" at bounding box center [161, 136] width 8 height 8
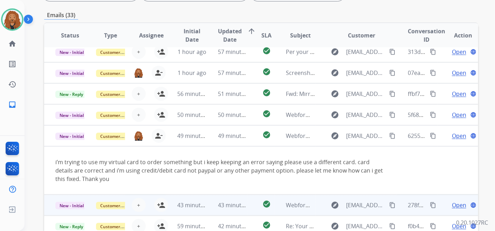
click at [189, 199] on td "43 minutes ago" at bounding box center [186, 205] width 41 height 21
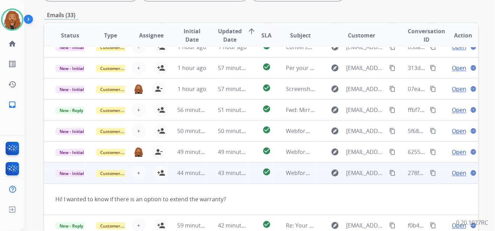
scroll to position [32, 0]
click at [160, 174] on mat-icon "person_add" at bounding box center [161, 173] width 8 height 8
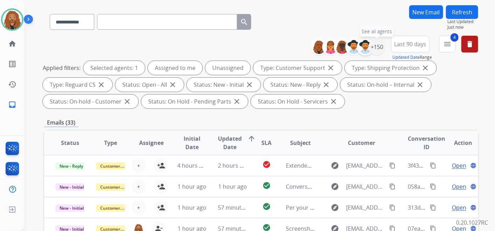
scroll to position [0, 0]
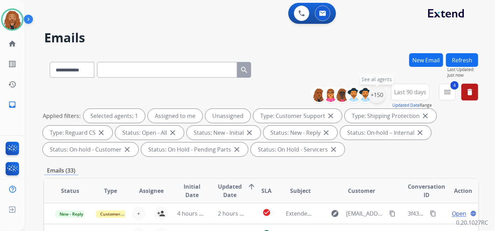
click at [378, 96] on div "+150" at bounding box center [377, 95] width 17 height 17
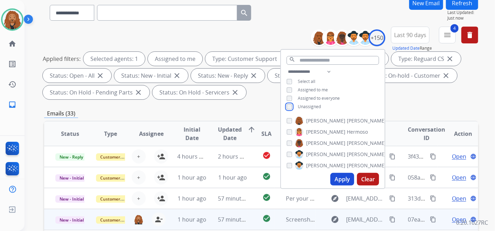
scroll to position [117, 0]
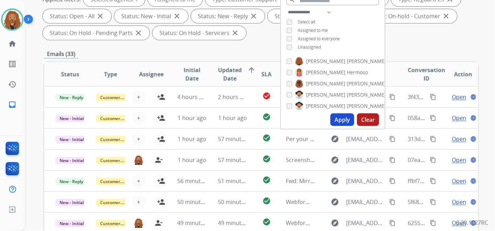
click at [345, 121] on button "Apply" at bounding box center [343, 120] width 24 height 13
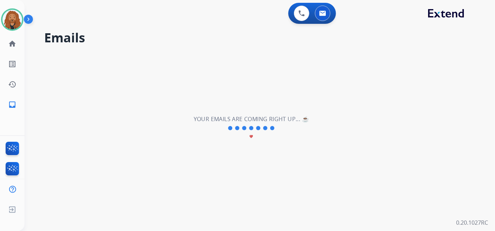
scroll to position [0, 0]
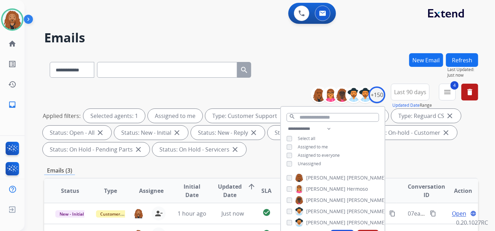
click at [302, 84] on div "**********" at bounding box center [261, 122] width 434 height 76
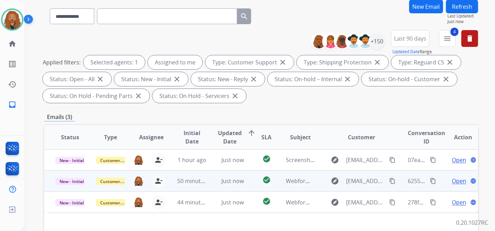
scroll to position [117, 0]
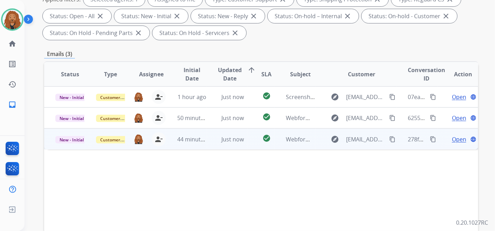
click at [452, 139] on span "Open" at bounding box center [459, 139] width 14 height 8
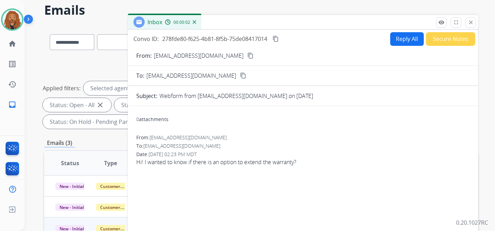
scroll to position [0, 0]
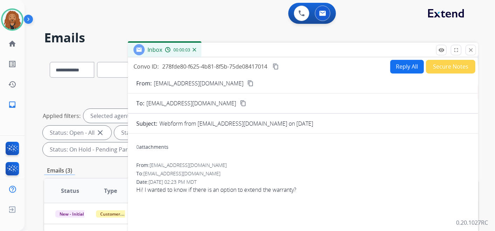
click at [408, 69] on button "Reply All" at bounding box center [408, 67] width 34 height 14
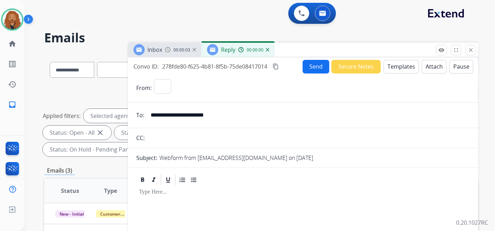
select select "**********"
click at [399, 57] on div "**********" at bounding box center [303, 206] width 351 height 299
drag, startPoint x: 399, startPoint y: 57, endPoint x: 394, endPoint y: 70, distance: 14.7
click at [394, 70] on button "Templates" at bounding box center [401, 67] width 35 height 14
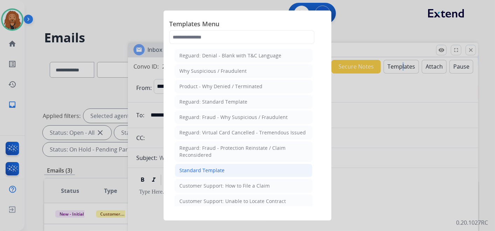
click at [235, 172] on li "Standard Template" at bounding box center [244, 170] width 138 height 13
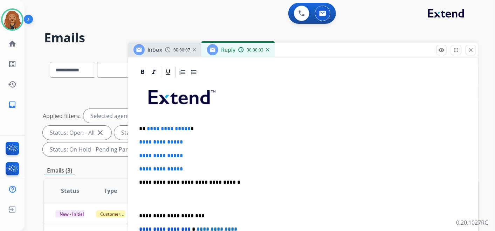
scroll to position [153, 0]
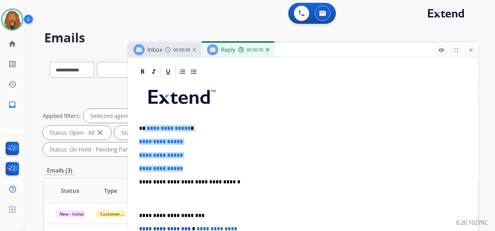
drag, startPoint x: 191, startPoint y: 164, endPoint x: 143, endPoint y: 124, distance: 62.7
click at [143, 124] on div "**********" at bounding box center [303, 198] width 334 height 241
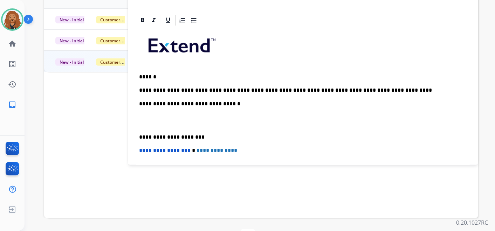
scroll to position [0, 0]
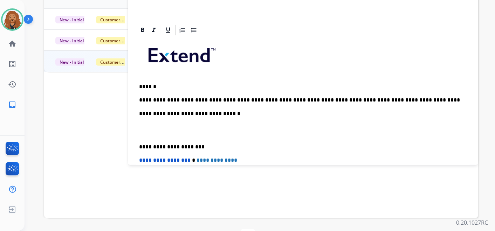
click at [171, 129] on p at bounding box center [303, 130] width 328 height 13
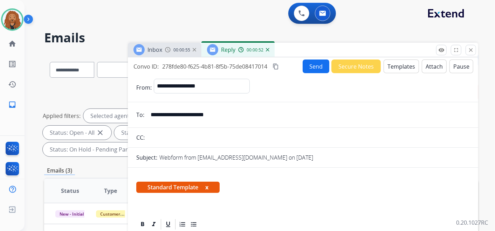
click at [323, 62] on button "Send" at bounding box center [316, 67] width 27 height 14
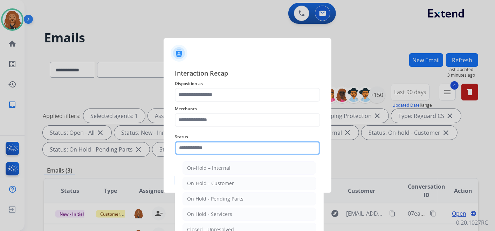
drag, startPoint x: 230, startPoint y: 154, endPoint x: 239, endPoint y: 154, distance: 9.5
click at [230, 154] on div "Status On-Hold – Internal On-Hold - Customer On Hold - Pending Parts On Hold - …" at bounding box center [248, 144] width 146 height 28
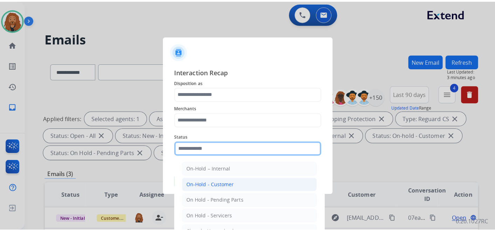
scroll to position [40, 0]
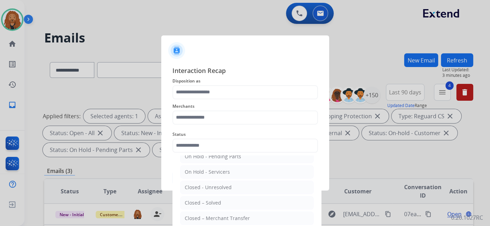
drag, startPoint x: 217, startPoint y: 200, endPoint x: 215, endPoint y: 179, distance: 21.1
click at [217, 200] on div "Closed – Solved" at bounding box center [203, 202] width 36 height 7
type input "**********"
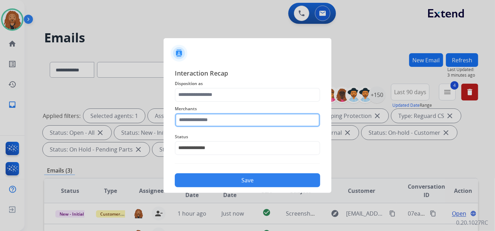
click at [209, 120] on input "text" at bounding box center [248, 120] width 146 height 14
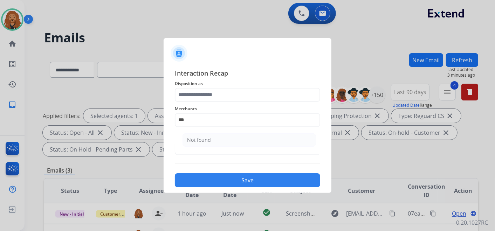
click at [253, 136] on li "Not found" at bounding box center [250, 140] width 134 height 13
type input "*********"
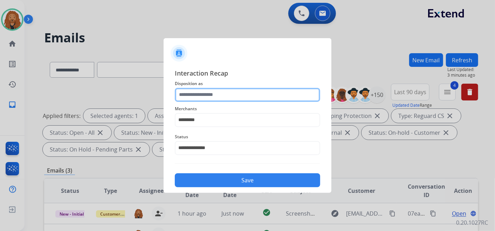
click at [227, 90] on input "text" at bounding box center [248, 95] width 146 height 14
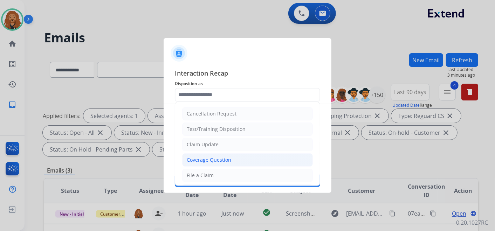
click at [200, 157] on div "Coverage Question" at bounding box center [209, 160] width 45 height 7
type input "**********"
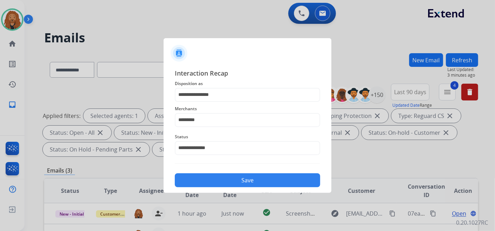
click at [211, 178] on button "Save" at bounding box center [248, 181] width 146 height 14
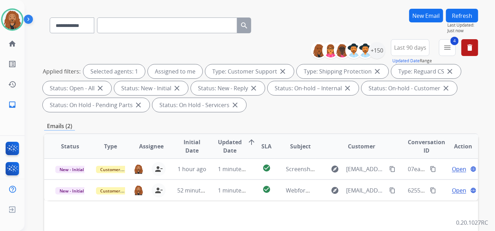
scroll to position [117, 0]
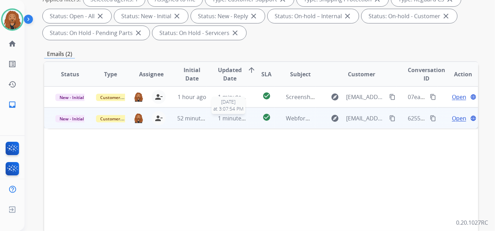
click at [218, 118] on span "1 minute ago" at bounding box center [235, 119] width 35 height 8
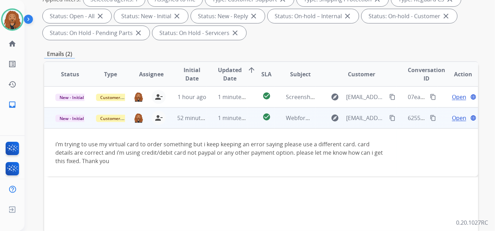
click at [452, 118] on span "Open" at bounding box center [459, 118] width 14 height 8
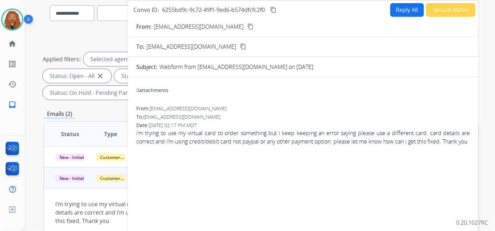
scroll to position [0, 0]
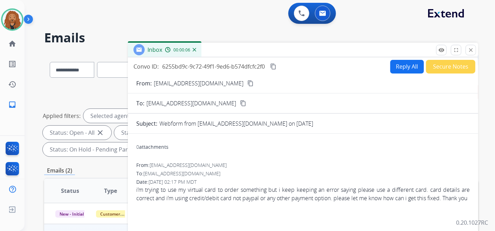
click at [248, 83] on mat-icon "content_copy" at bounding box center [251, 83] width 6 height 6
click at [400, 70] on button "Reply All" at bounding box center [408, 67] width 34 height 14
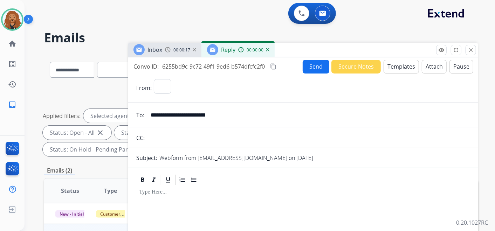
select select "**********"
click at [400, 67] on button "Templates" at bounding box center [401, 67] width 35 height 14
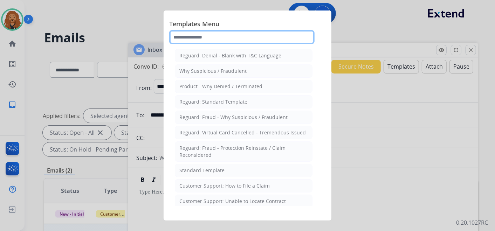
click at [219, 33] on input "text" at bounding box center [242, 37] width 146 height 14
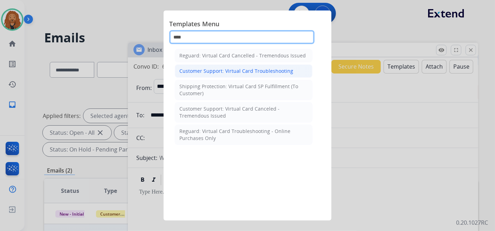
type input "****"
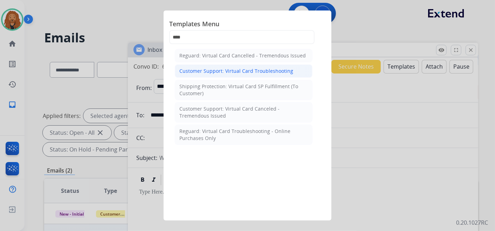
click at [230, 72] on div "Customer Support: Virtual Card Troubleshooting" at bounding box center [237, 71] width 114 height 7
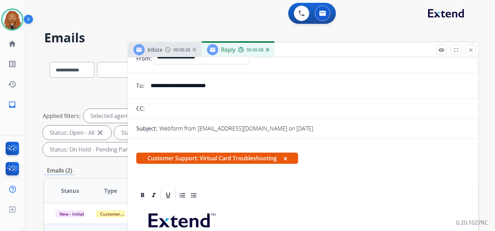
scroll to position [117, 0]
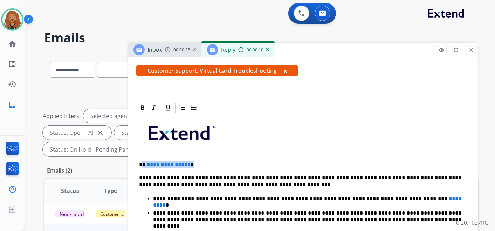
drag, startPoint x: 191, startPoint y: 162, endPoint x: 144, endPoint y: 157, distance: 48.0
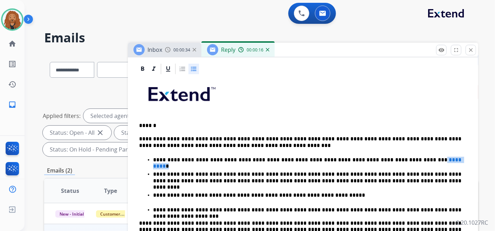
drag, startPoint x: 412, startPoint y: 159, endPoint x: 380, endPoint y: 160, distance: 31.2
click at [380, 160] on p "**********" at bounding box center [307, 160] width 309 height 6
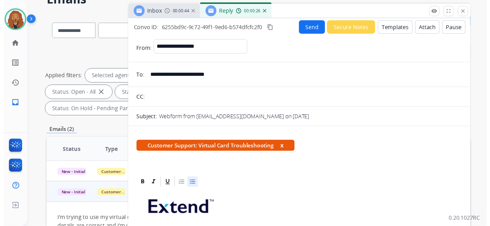
scroll to position [0, 0]
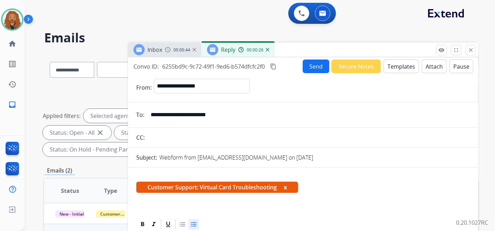
click at [314, 65] on button "Send" at bounding box center [316, 67] width 27 height 14
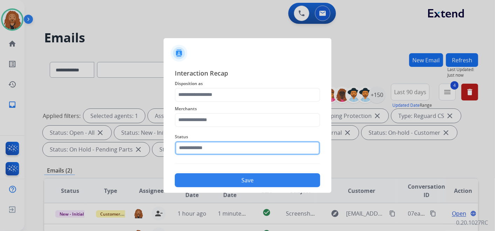
click at [221, 152] on input "text" at bounding box center [248, 148] width 146 height 14
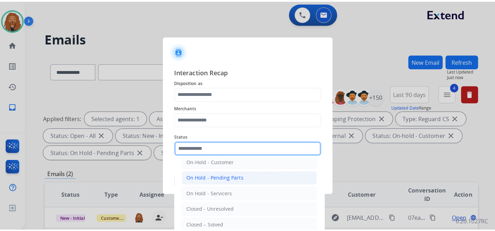
scroll to position [40, 0]
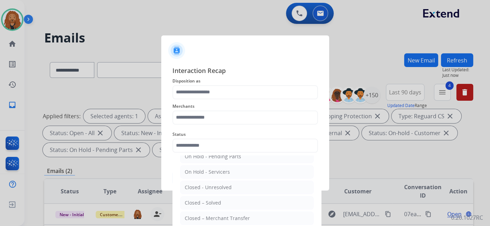
drag, startPoint x: 209, startPoint y: 201, endPoint x: 188, endPoint y: 149, distance: 56.5
click at [208, 202] on div "Closed – Solved" at bounding box center [203, 202] width 36 height 7
type input "**********"
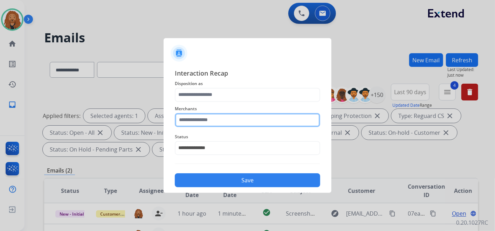
click at [187, 121] on input "text" at bounding box center [248, 120] width 146 height 14
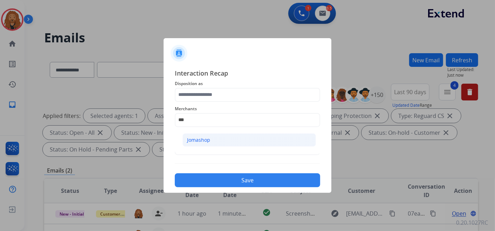
drag, startPoint x: 194, startPoint y: 138, endPoint x: 198, endPoint y: 92, distance: 46.9
click at [194, 138] on div "Jomashop" at bounding box center [198, 140] width 23 height 7
type input "********"
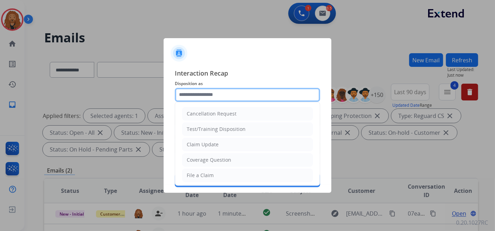
click at [201, 91] on input "text" at bounding box center [248, 95] width 146 height 14
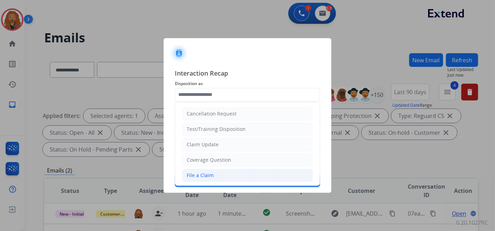
click at [207, 174] on div "File a Claim" at bounding box center [200, 175] width 27 height 7
type input "**********"
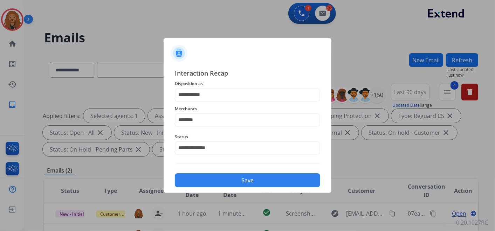
click at [213, 176] on button "Save" at bounding box center [248, 181] width 146 height 14
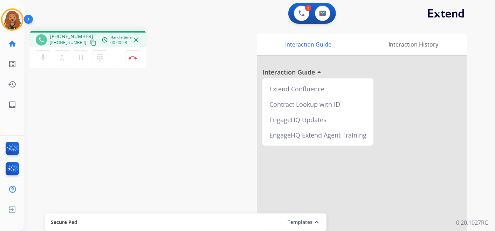
click at [90, 44] on mat-icon "content_copy" at bounding box center [93, 43] width 6 height 6
click at [138, 54] on button "Disconnect" at bounding box center [133, 57] width 15 height 15
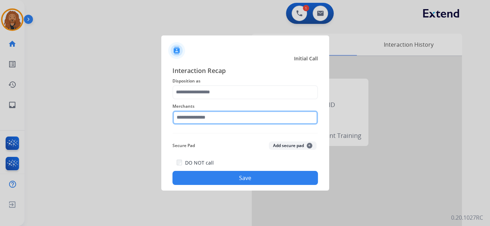
click at [212, 119] on input "text" at bounding box center [245, 117] width 146 height 14
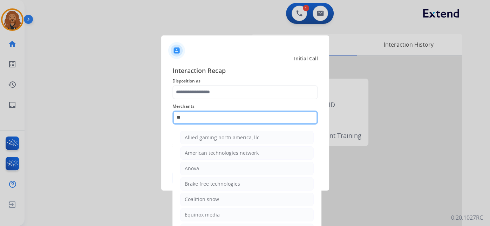
type input "*"
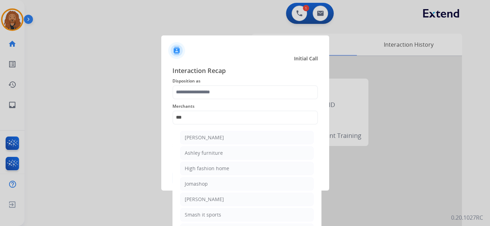
drag, startPoint x: 226, startPoint y: 153, endPoint x: 223, endPoint y: 126, distance: 27.2
click at [226, 153] on li "Ashley furniture" at bounding box center [247, 152] width 134 height 13
type input "**********"
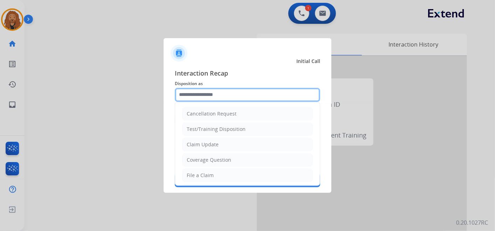
click at [220, 96] on input "text" at bounding box center [248, 95] width 146 height 14
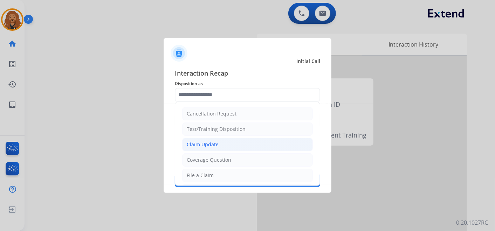
click at [209, 144] on div "Claim Update" at bounding box center [203, 144] width 32 height 7
type input "**********"
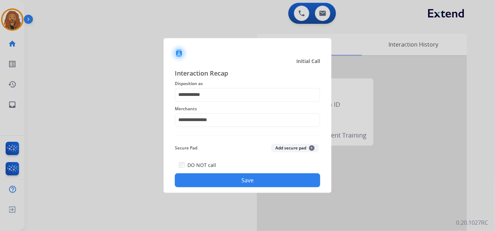
click at [218, 181] on button "Save" at bounding box center [248, 181] width 146 height 14
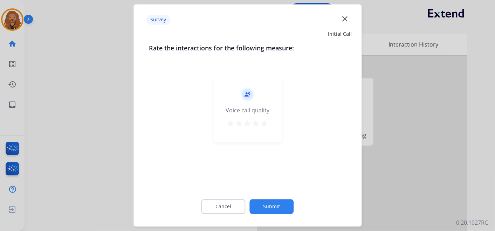
click at [264, 126] on mat-icon "star" at bounding box center [264, 124] width 8 height 8
click at [273, 202] on button "Submit" at bounding box center [272, 207] width 44 height 15
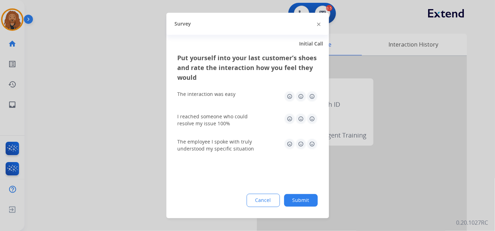
drag, startPoint x: 310, startPoint y: 150, endPoint x: 309, endPoint y: 140, distance: 10.3
click at [310, 149] on div "The employee I spoke with truly understood my specific situation" at bounding box center [248, 146] width 140 height 14
click at [311, 144] on img at bounding box center [312, 144] width 11 height 11
click at [314, 117] on img at bounding box center [312, 119] width 11 height 11
click at [314, 97] on img at bounding box center [312, 96] width 11 height 11
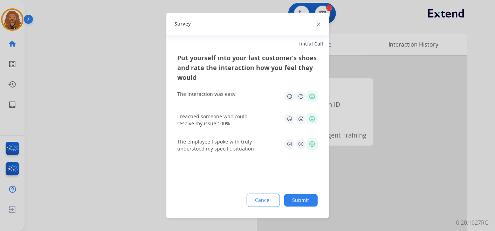
drag, startPoint x: 310, startPoint y: 204, endPoint x: 309, endPoint y: 199, distance: 5.0
click at [310, 204] on button "Submit" at bounding box center [301, 201] width 34 height 13
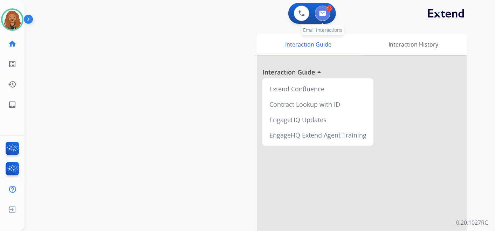
click at [323, 12] on img at bounding box center [322, 14] width 7 height 6
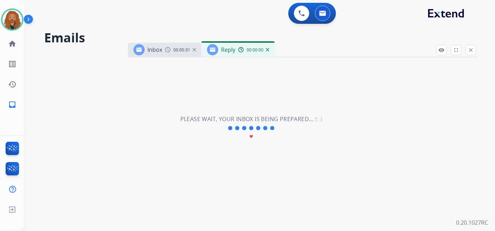
select select "**********"
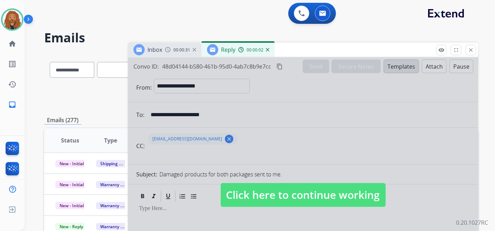
click at [251, 189] on span "Click here to continue working" at bounding box center [303, 195] width 165 height 24
select select
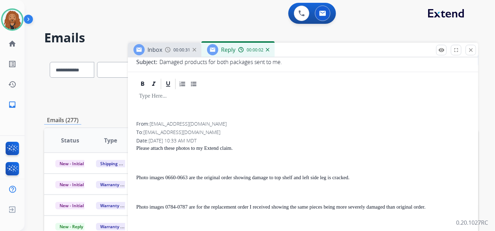
scroll to position [148, 0]
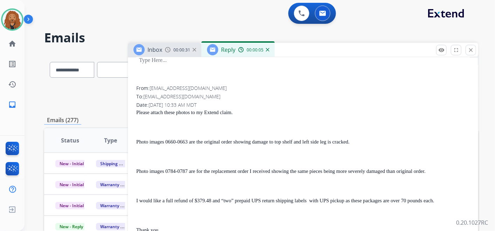
click at [267, 49] on img at bounding box center [268, 50] width 4 height 4
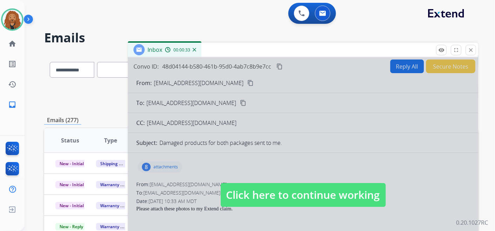
click at [193, 48] on div "Inbox 00:00:33" at bounding box center [165, 50] width 74 height 14
click at [195, 49] on img at bounding box center [195, 50] width 4 height 4
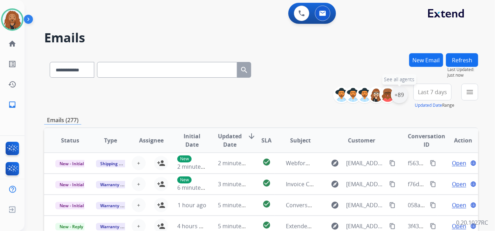
click at [400, 97] on div "+89" at bounding box center [399, 95] width 17 height 17
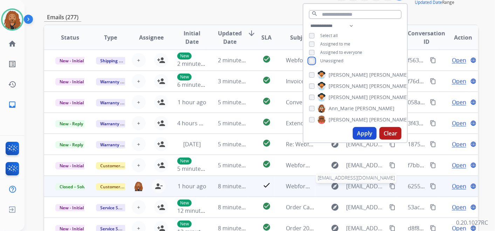
scroll to position [117, 0]
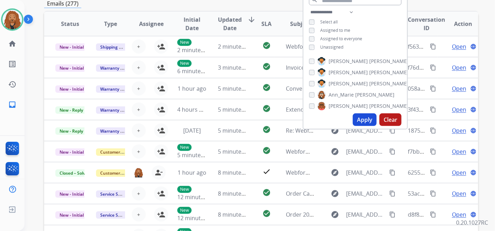
click at [363, 117] on button "Apply" at bounding box center [365, 120] width 24 height 13
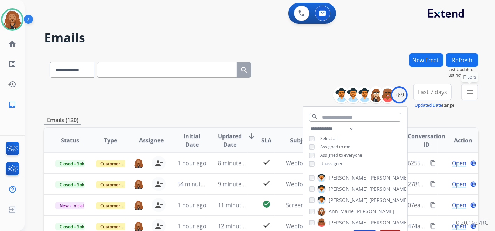
click at [468, 94] on mat-icon "menu" at bounding box center [470, 92] width 8 height 8
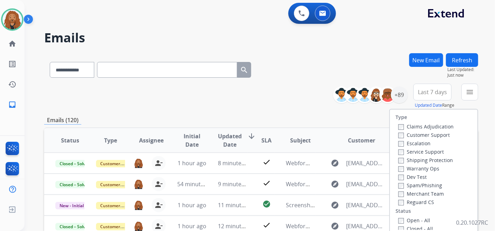
click at [400, 219] on label "Open - All" at bounding box center [415, 220] width 32 height 7
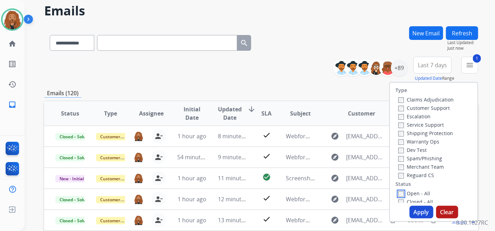
scroll to position [39, 0]
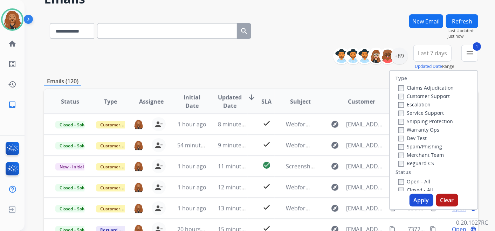
click at [419, 194] on div "Type Claims Adjudication Customer Support Escalation Service Support Shipping P…" at bounding box center [434, 140] width 89 height 140
click at [418, 200] on button "Apply" at bounding box center [422, 200] width 24 height 13
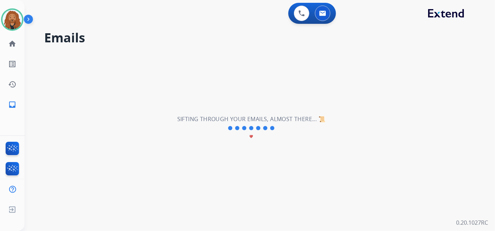
scroll to position [0, 0]
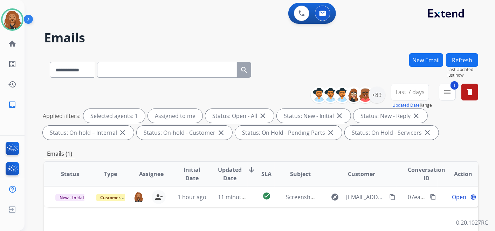
click at [414, 91] on span "Last 7 days" at bounding box center [410, 92] width 29 height 3
click at [397, 178] on div "Last 90 days" at bounding box center [408, 177] width 39 height 11
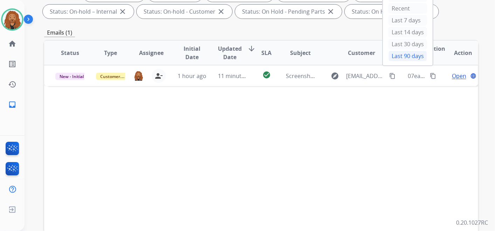
scroll to position [78, 0]
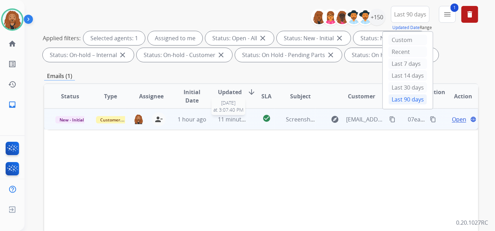
click at [228, 117] on span "11 minutes ago" at bounding box center [238, 120] width 41 height 8
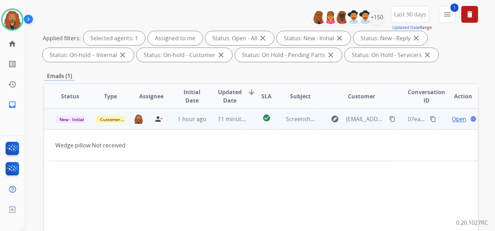
click at [458, 119] on span "Open" at bounding box center [459, 119] width 14 height 8
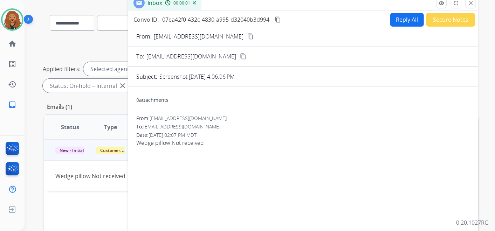
scroll to position [0, 0]
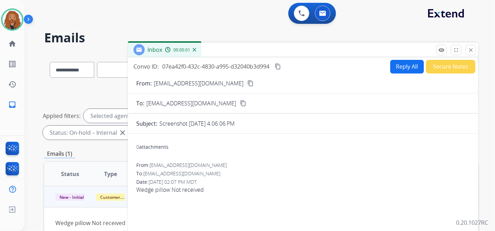
click at [402, 66] on button "Reply All" at bounding box center [408, 67] width 34 height 14
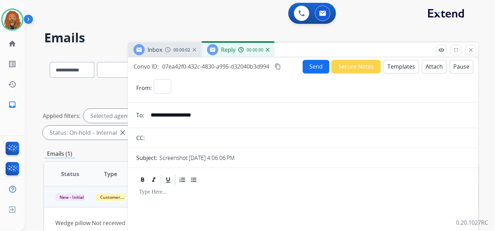
select select "**********"
click at [397, 68] on button "Templates" at bounding box center [401, 67] width 35 height 14
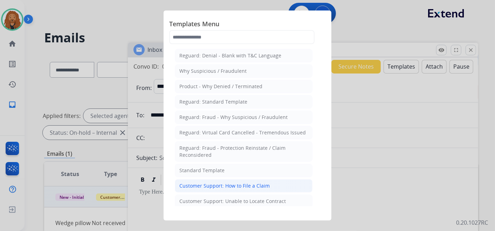
click at [245, 184] on div "Customer Support: How to File a Claim" at bounding box center [225, 186] width 90 height 7
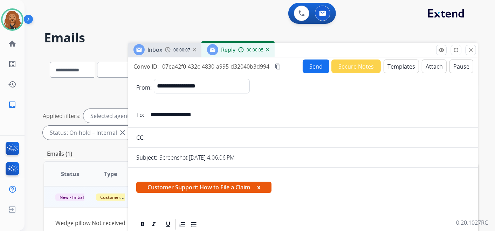
scroll to position [140, 0]
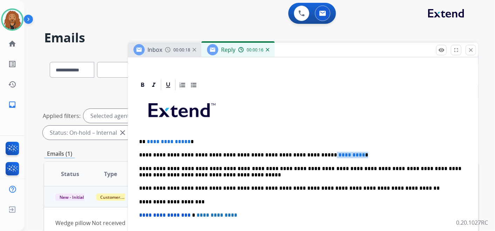
drag, startPoint x: 335, startPoint y: 154, endPoint x: 299, endPoint y: 151, distance: 36.2
click at [299, 152] on p "**********" at bounding box center [300, 155] width 323 height 6
drag, startPoint x: 192, startPoint y: 142, endPoint x: 143, endPoint y: 138, distance: 49.2
click at [143, 139] on p "**********" at bounding box center [300, 142] width 323 height 6
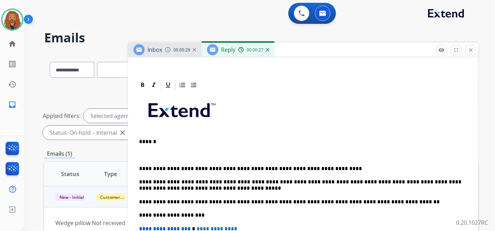
click at [325, 166] on p "**********" at bounding box center [300, 169] width 323 height 6
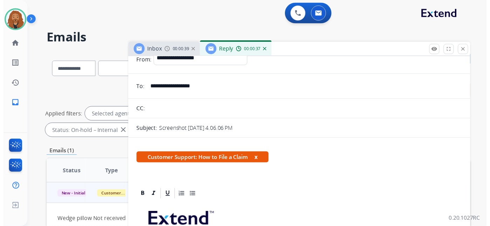
scroll to position [0, 0]
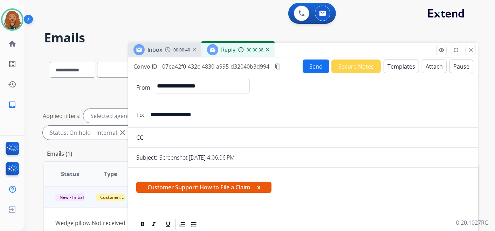
click at [321, 64] on button "Send" at bounding box center [316, 67] width 27 height 14
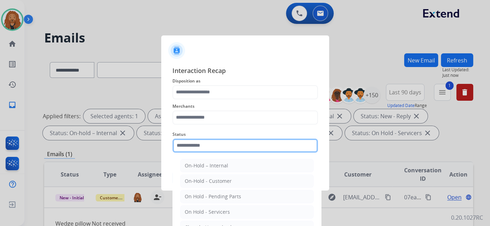
click at [233, 148] on input "text" at bounding box center [245, 145] width 146 height 14
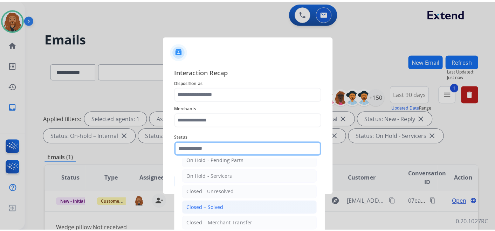
scroll to position [40, 0]
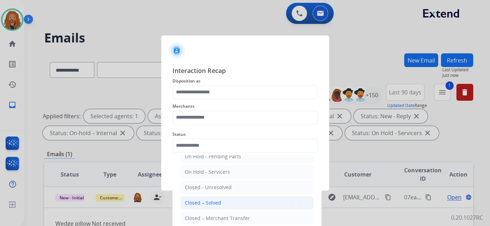
click at [212, 199] on div "Closed – Solved" at bounding box center [203, 202] width 36 height 7
type input "**********"
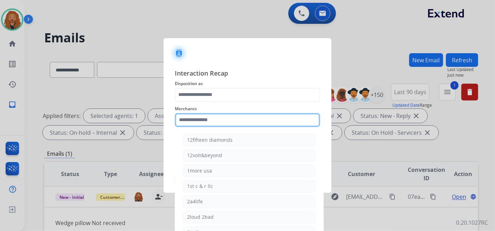
click at [224, 120] on input "text" at bounding box center [248, 120] width 146 height 14
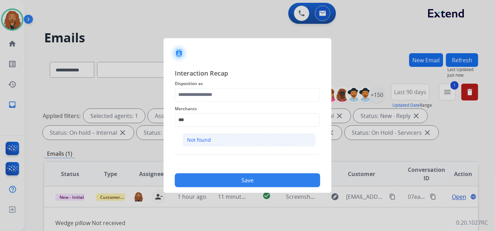
click at [256, 134] on li "Not found" at bounding box center [250, 140] width 134 height 13
type input "*********"
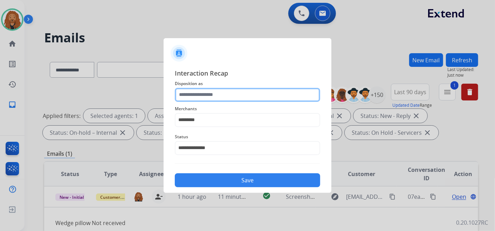
click at [249, 96] on input "text" at bounding box center [248, 95] width 146 height 14
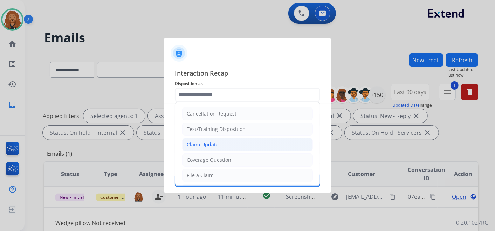
click at [231, 141] on li "Claim Update" at bounding box center [247, 144] width 131 height 13
type input "**********"
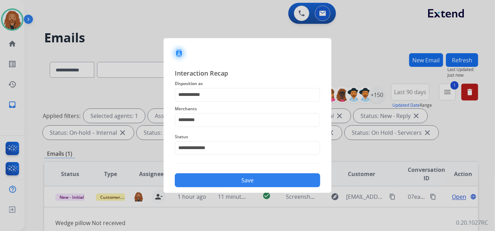
click at [234, 176] on button "Save" at bounding box center [248, 181] width 146 height 14
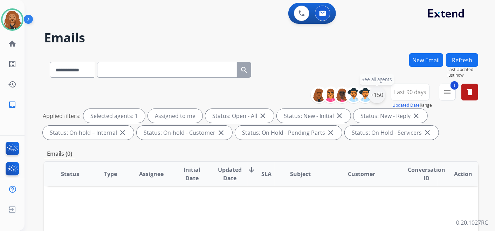
click at [381, 93] on div "+150" at bounding box center [377, 95] width 17 height 17
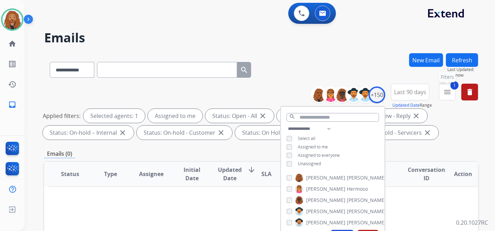
click at [442, 91] on button "1 menu Filters" at bounding box center [447, 92] width 17 height 17
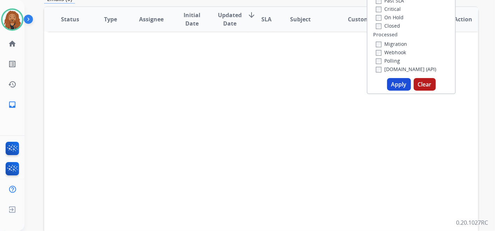
scroll to position [156, 0]
click at [395, 87] on button "Apply" at bounding box center [399, 83] width 24 height 13
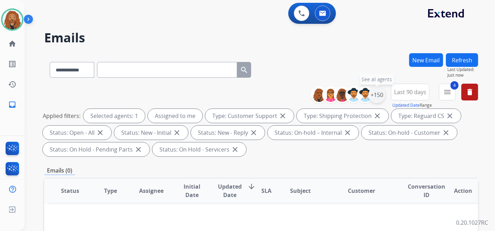
click at [375, 94] on div "+150" at bounding box center [377, 95] width 17 height 17
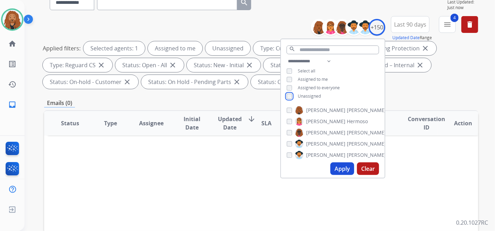
scroll to position [117, 0]
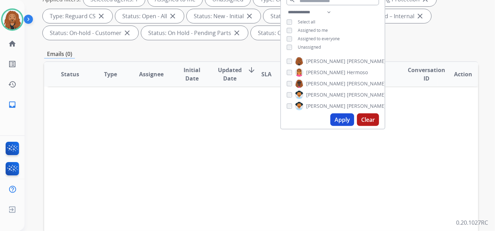
click at [343, 121] on button "Apply" at bounding box center [343, 120] width 24 height 13
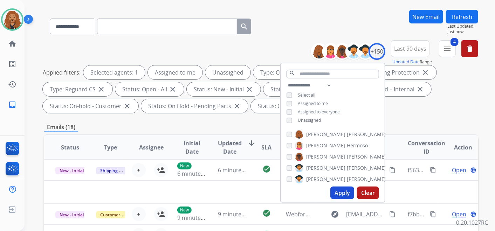
scroll to position [78, 0]
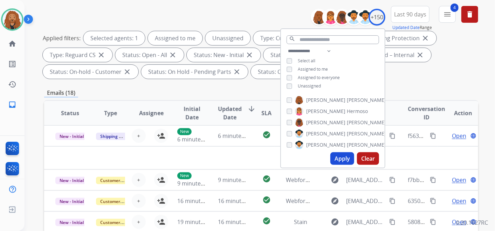
drag, startPoint x: 402, startPoint y: 103, endPoint x: 407, endPoint y: 96, distance: 8.8
click at [403, 103] on th "Conversation ID" at bounding box center [417, 113] width 41 height 25
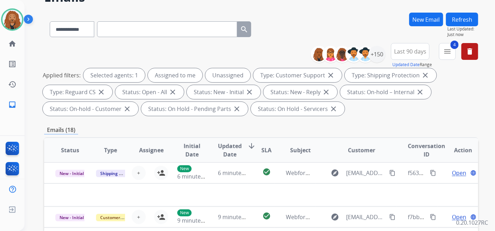
scroll to position [0, 0]
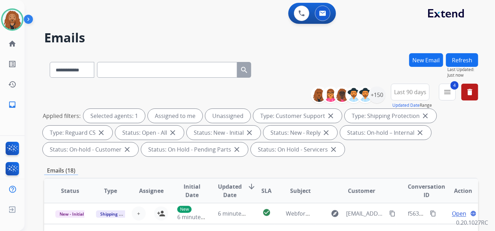
click at [401, 96] on button "Last 90 days" at bounding box center [410, 92] width 39 height 17
click at [446, 93] on mat-icon "menu" at bounding box center [448, 92] width 8 height 8
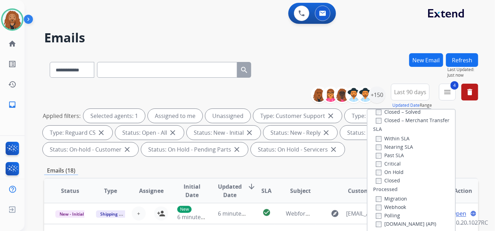
click at [376, 177] on label "Closed" at bounding box center [388, 180] width 24 height 7
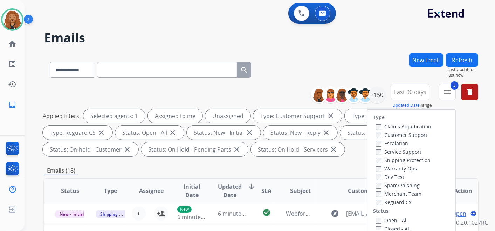
click at [376, 164] on div "Warranty Ops" at bounding box center [403, 168] width 55 height 8
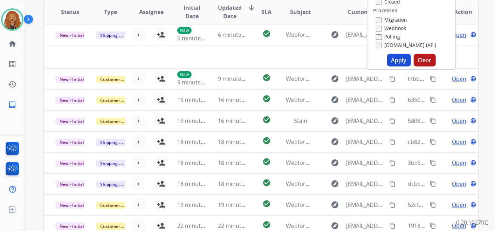
scroll to position [218, 0]
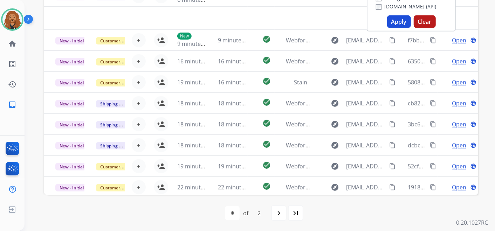
click at [393, 21] on button "Apply" at bounding box center [399, 21] width 24 height 13
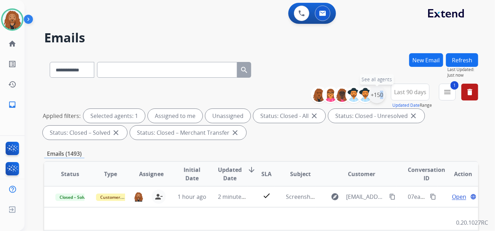
click at [378, 97] on div "+150" at bounding box center [377, 95] width 17 height 17
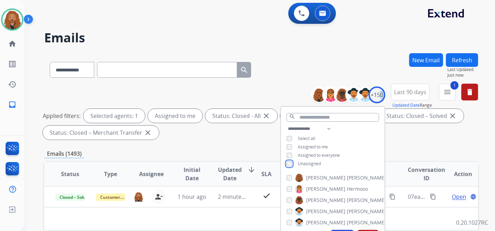
scroll to position [78, 0]
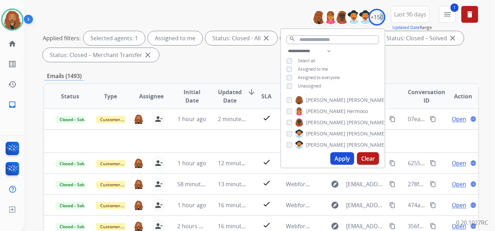
click at [338, 157] on button "Apply" at bounding box center [343, 159] width 24 height 13
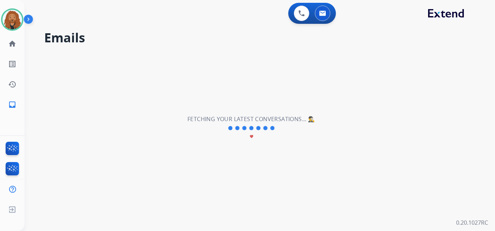
scroll to position [0, 0]
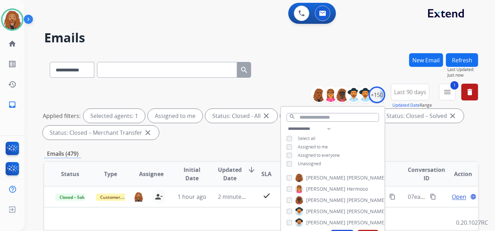
click at [414, 97] on button "Last 90 days" at bounding box center [410, 92] width 39 height 17
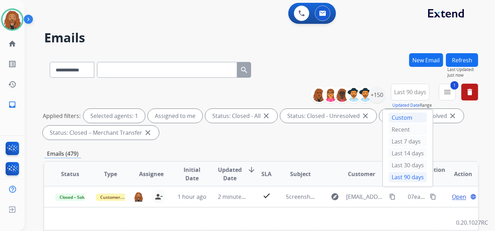
click at [399, 119] on div "Custom" at bounding box center [408, 118] width 39 height 11
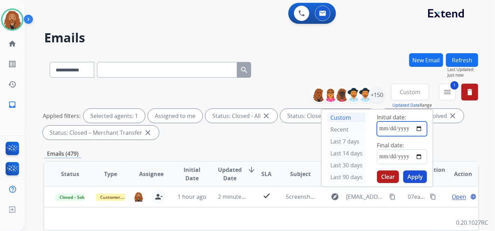
click at [385, 130] on input "date" at bounding box center [402, 129] width 50 height 15
click at [421, 129] on input "date" at bounding box center [402, 129] width 50 height 15
type input "**********"
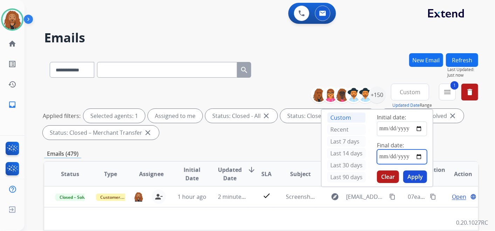
click at [421, 153] on input "date" at bounding box center [402, 157] width 50 height 15
type input "**********"
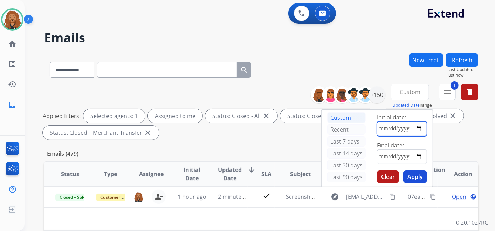
click at [420, 130] on input "**********" at bounding box center [402, 129] width 50 height 15
type input "**********"
click at [421, 175] on button "Apply" at bounding box center [416, 177] width 24 height 13
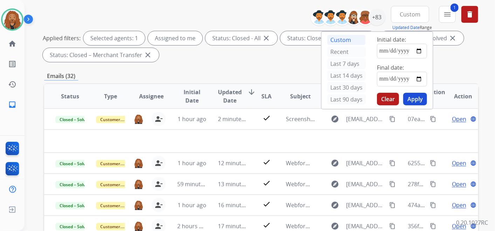
click at [233, 95] on span "Updated Date" at bounding box center [230, 96] width 24 height 17
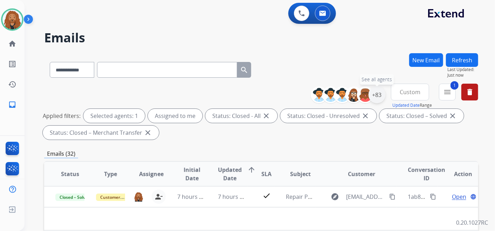
click at [379, 97] on div "+83" at bounding box center [377, 95] width 17 height 17
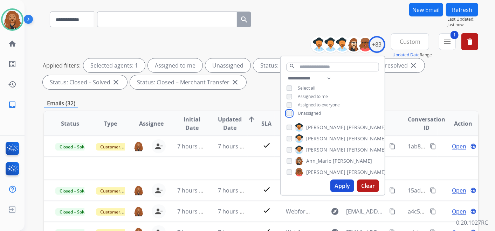
scroll to position [117, 0]
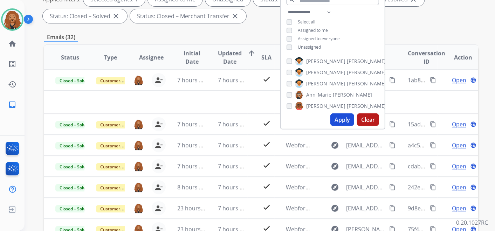
click at [343, 118] on button "Apply" at bounding box center [343, 120] width 24 height 13
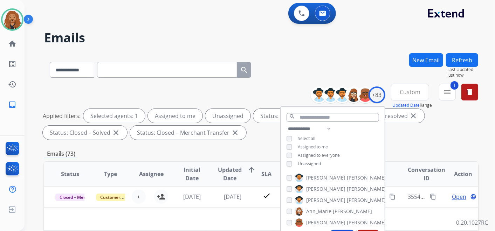
click at [400, 96] on button "Custom" at bounding box center [410, 92] width 38 height 17
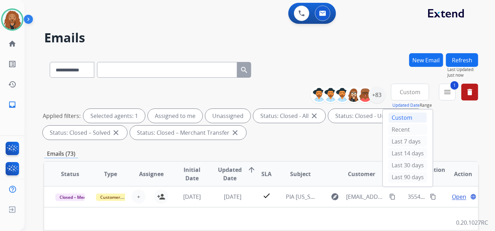
click at [389, 176] on div "Last 90 days" at bounding box center [408, 177] width 39 height 11
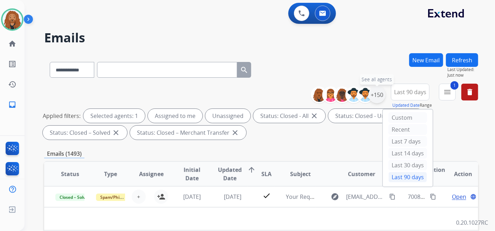
click at [376, 96] on div "+150" at bounding box center [377, 95] width 17 height 17
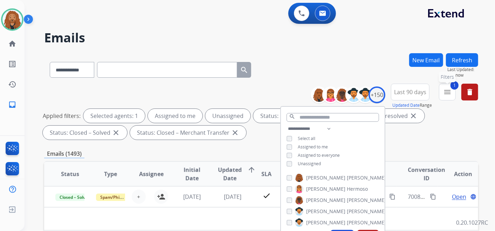
click at [445, 91] on mat-icon "menu" at bounding box center [448, 92] width 8 height 8
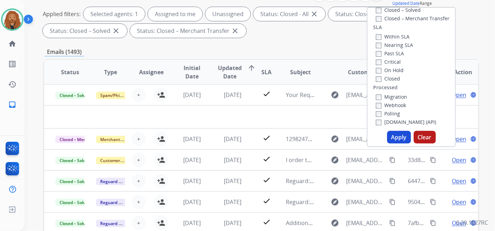
scroll to position [195, 0]
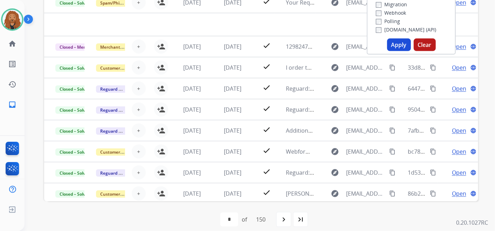
click at [400, 46] on button "Apply" at bounding box center [399, 45] width 24 height 13
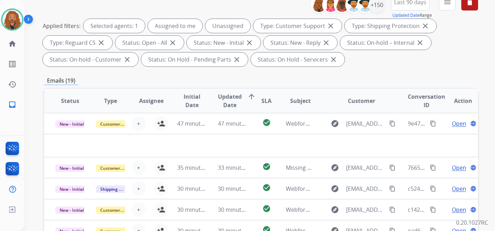
scroll to position [39, 0]
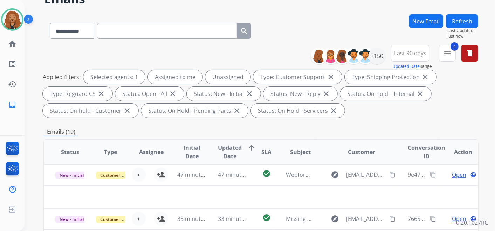
click at [236, 144] on span "Updated Date" at bounding box center [230, 152] width 24 height 17
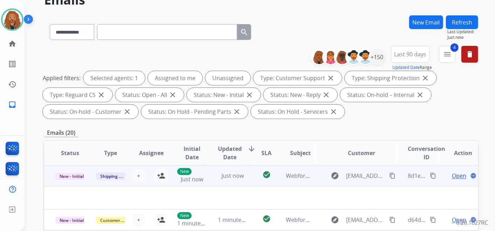
scroll to position [78, 0]
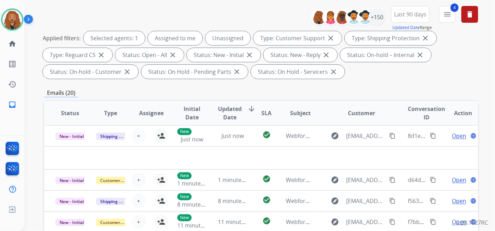
click at [235, 101] on th "Updated Date arrow_downward" at bounding box center [227, 113] width 41 height 25
click at [231, 109] on span "Updated Date" at bounding box center [230, 113] width 24 height 17
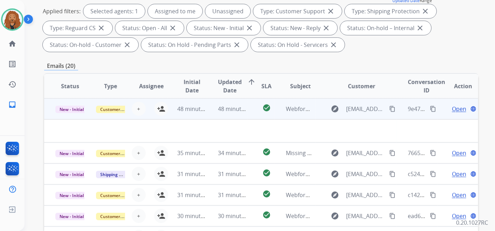
scroll to position [179, 0]
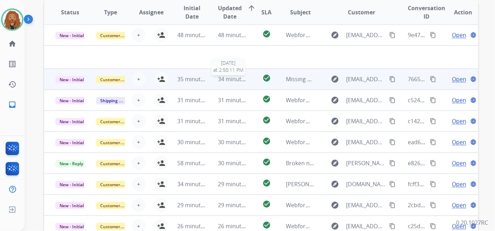
click at [222, 79] on span "34 minutes ago" at bounding box center [238, 79] width 41 height 8
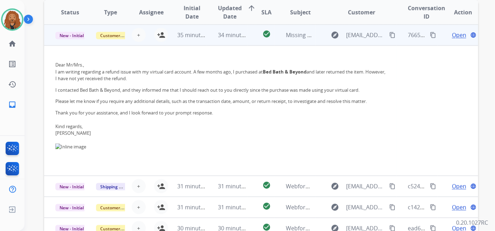
click at [224, 38] on span "34 minutes ago" at bounding box center [238, 35] width 41 height 8
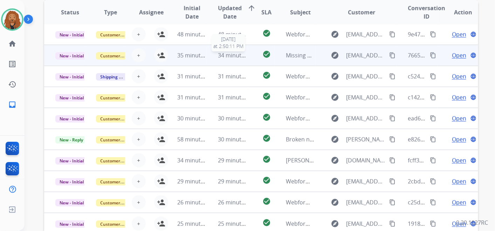
scroll to position [199, 0]
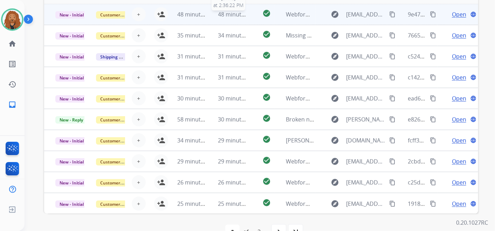
click at [229, 14] on span "48 minutes ago" at bounding box center [238, 15] width 41 height 8
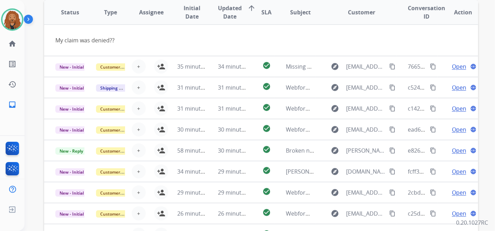
scroll to position [0, 0]
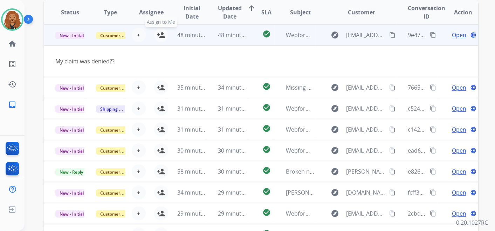
click at [161, 35] on mat-icon "person_add" at bounding box center [161, 35] width 8 height 8
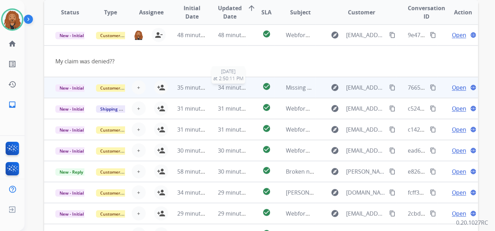
click at [222, 85] on span "34 minutes ago" at bounding box center [238, 88] width 41 height 8
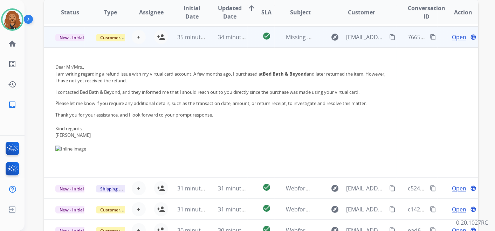
scroll to position [21, 0]
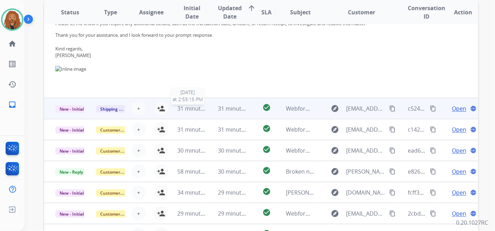
click at [196, 107] on span "31 minutes ago" at bounding box center [197, 109] width 41 height 8
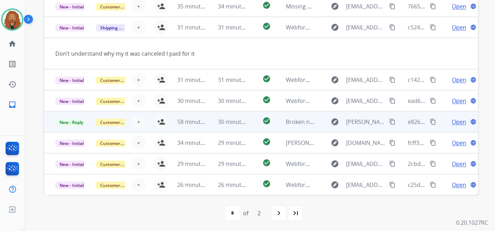
scroll to position [0, 0]
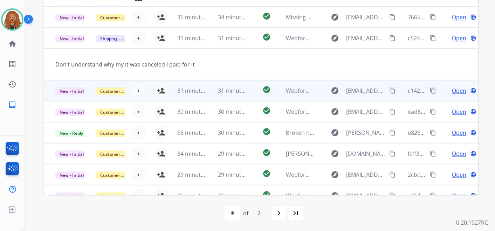
click at [207, 88] on td "31 minutes ago" at bounding box center [227, 90] width 41 height 21
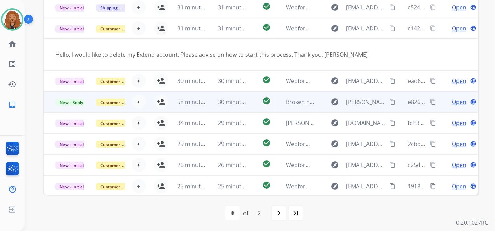
scroll to position [32, 0]
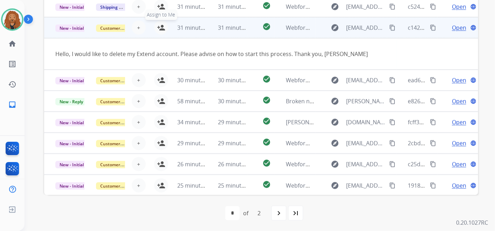
click at [161, 28] on mat-icon "person_add" at bounding box center [161, 27] width 8 height 8
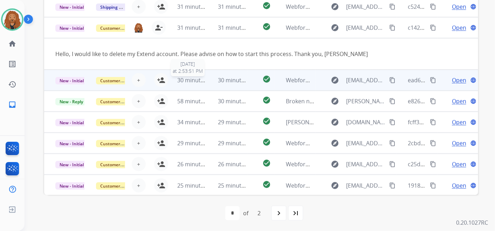
click at [191, 80] on span "30 minutes ago" at bounding box center [197, 80] width 41 height 8
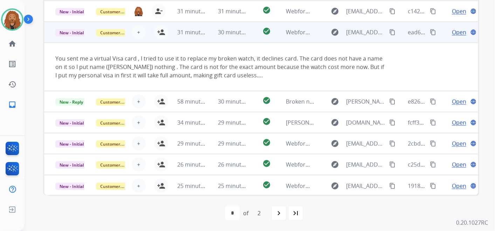
scroll to position [48, 0]
click at [454, 31] on span "Open" at bounding box center [459, 32] width 14 height 8
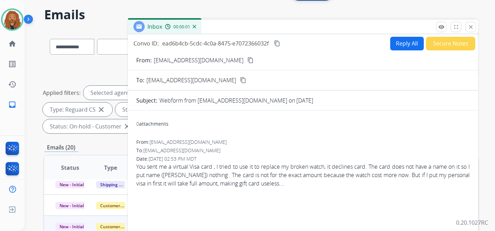
scroll to position [0, 0]
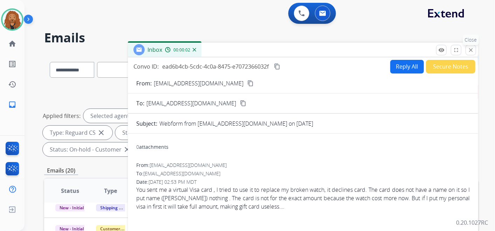
click at [468, 51] on mat-icon "close" at bounding box center [471, 50] width 6 height 6
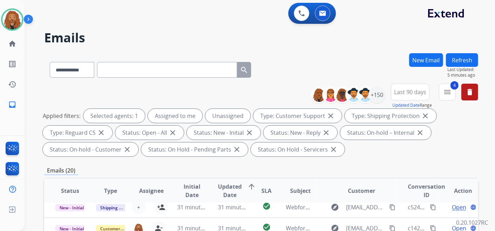
scroll to position [117, 0]
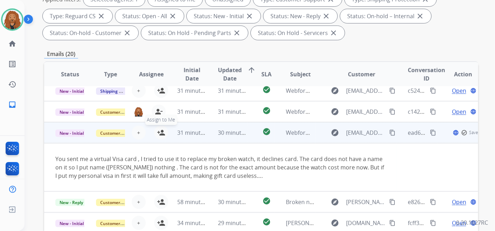
click at [160, 132] on mat-icon "person_add" at bounding box center [161, 133] width 8 height 8
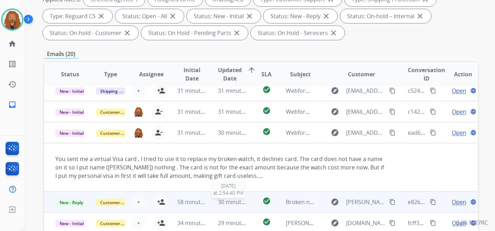
scroll to position [218, 0]
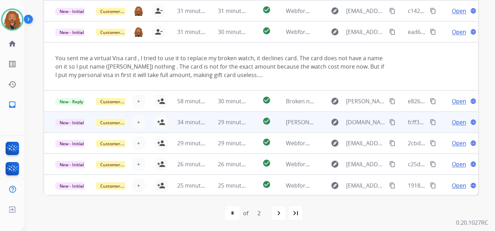
click at [208, 117] on td "29 minutes ago" at bounding box center [227, 122] width 41 height 21
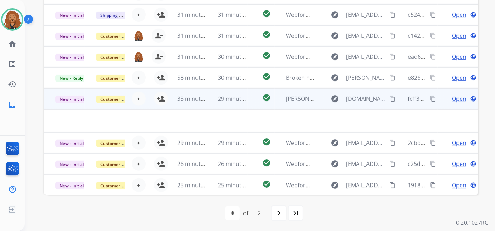
click at [209, 94] on td "29 minutes ago" at bounding box center [227, 98] width 41 height 21
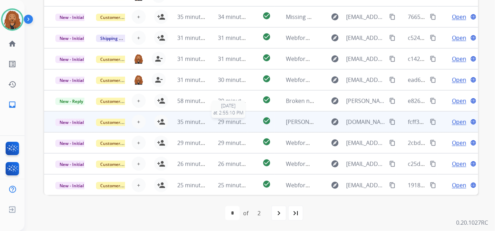
click at [230, 119] on span "29 minutes ago" at bounding box center [238, 122] width 41 height 8
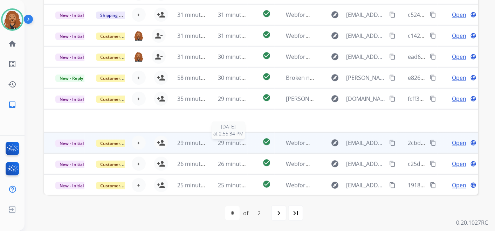
click at [227, 146] on div "29 minutes ago" at bounding box center [232, 143] width 29 height 8
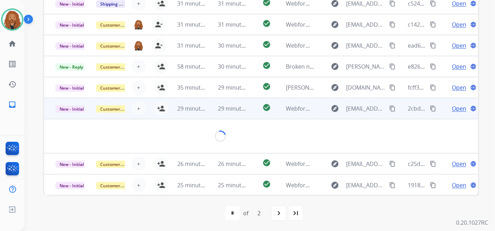
scroll to position [32, 0]
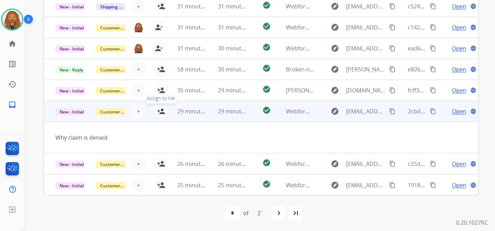
click at [160, 110] on mat-icon "person_add" at bounding box center [161, 111] width 8 height 8
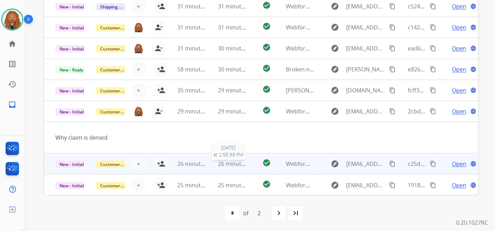
click at [243, 163] on span "26 minutes ago" at bounding box center [238, 164] width 41 height 8
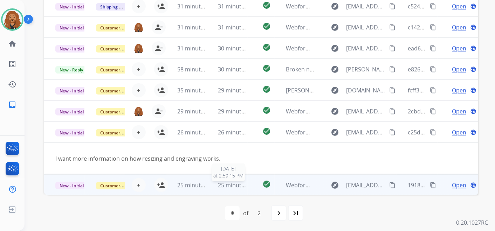
click at [239, 184] on span "25 minutes ago" at bounding box center [238, 186] width 41 height 8
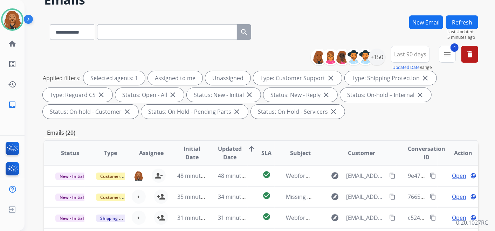
scroll to position [0, 0]
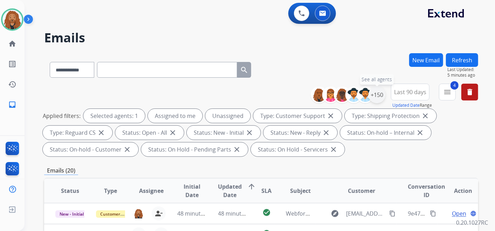
click at [375, 94] on div "+150" at bounding box center [377, 95] width 17 height 17
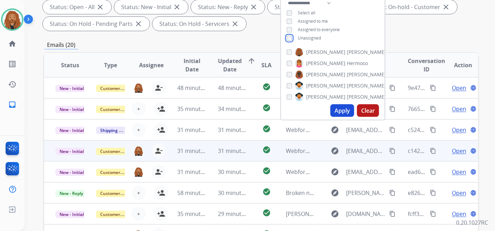
scroll to position [156, 0]
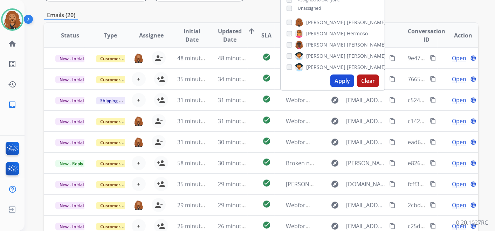
click at [338, 81] on button "Apply" at bounding box center [343, 81] width 24 height 13
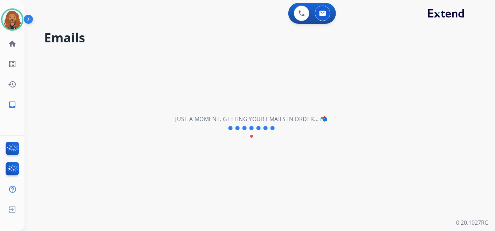
scroll to position [0, 0]
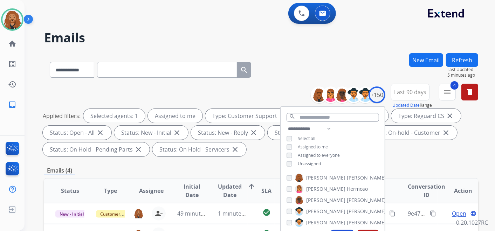
click at [463, 157] on div "**********" at bounding box center [261, 122] width 434 height 76
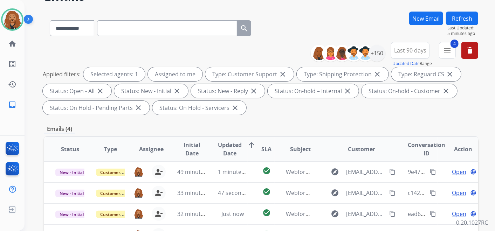
scroll to position [156, 0]
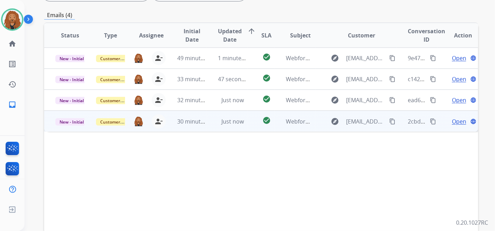
click at [454, 123] on span "Open" at bounding box center [459, 121] width 14 height 8
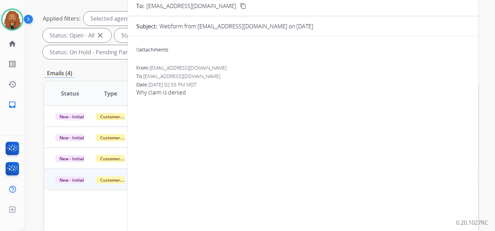
scroll to position [39, 0]
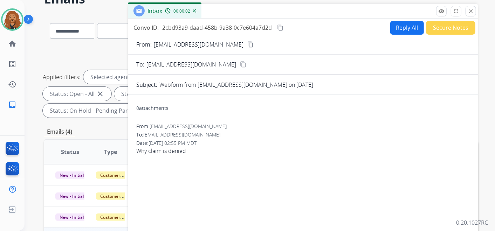
click at [248, 43] on mat-icon "content_copy" at bounding box center [251, 44] width 6 height 6
click at [402, 29] on button "Reply All" at bounding box center [408, 28] width 34 height 14
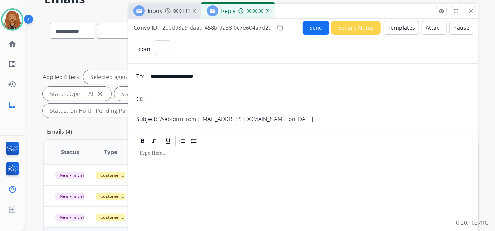
select select "**********"
click at [392, 29] on button "Templates" at bounding box center [401, 28] width 35 height 14
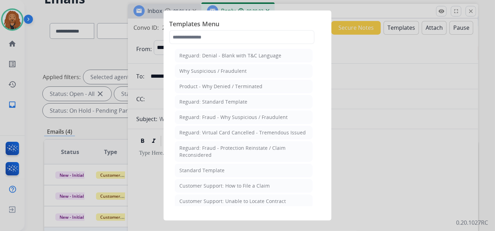
drag, startPoint x: 218, startPoint y: 171, endPoint x: 265, endPoint y: 170, distance: 47.7
click at [218, 170] on div "Standard Template" at bounding box center [202, 170] width 45 height 7
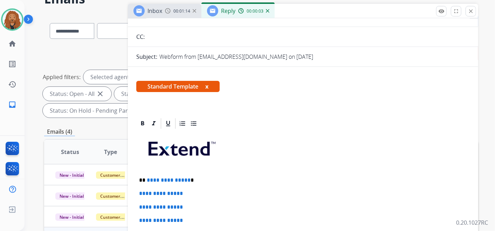
scroll to position [117, 0]
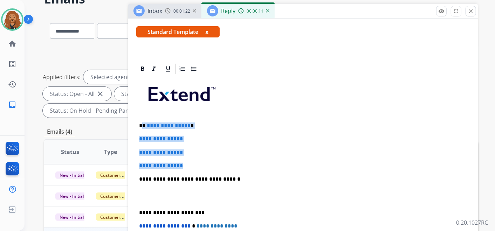
drag, startPoint x: 190, startPoint y: 164, endPoint x: 142, endPoint y: 121, distance: 64.1
click at [142, 121] on div "**********" at bounding box center [303, 195] width 334 height 241
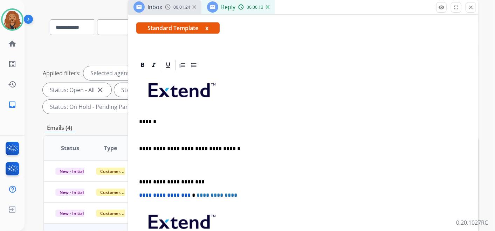
scroll to position [39, 0]
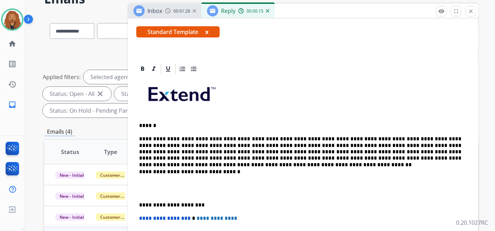
click at [148, 186] on p at bounding box center [303, 188] width 328 height 13
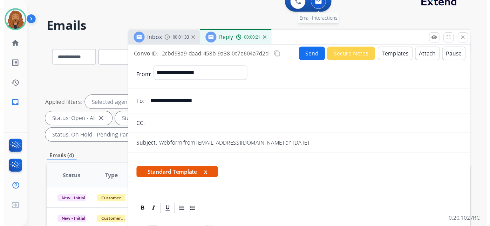
scroll to position [0, 0]
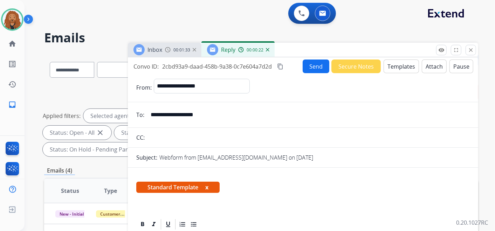
click at [314, 67] on button "Send" at bounding box center [316, 67] width 27 height 14
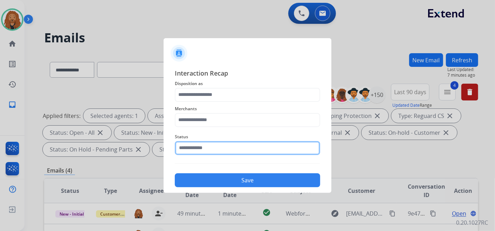
click at [218, 148] on input "text" at bounding box center [248, 148] width 146 height 14
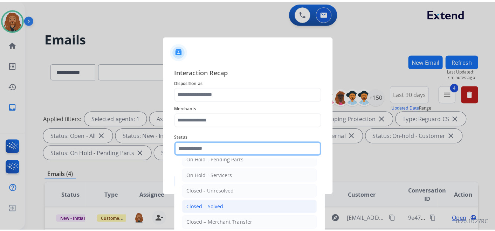
scroll to position [40, 0]
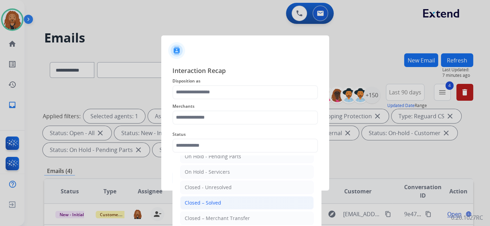
click at [215, 199] on div "Closed – Solved" at bounding box center [203, 202] width 36 height 7
type input "**********"
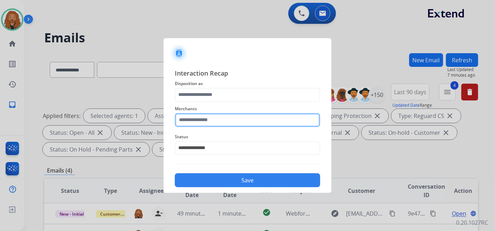
click at [206, 116] on input "text" at bounding box center [248, 120] width 146 height 14
drag, startPoint x: 196, startPoint y: 122, endPoint x: 144, endPoint y: 128, distance: 52.2
click at [0, 128] on app-contact-recap-modal "**********" at bounding box center [0, 115] width 0 height 231
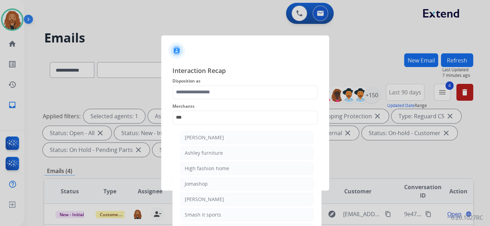
click at [211, 140] on div "[PERSON_NAME]" at bounding box center [204, 137] width 39 height 7
type input "**********"
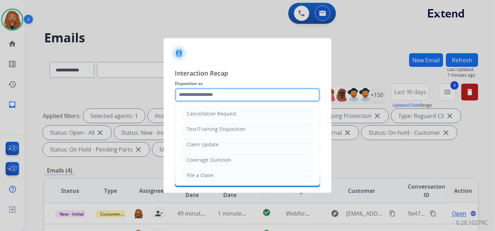
click at [220, 94] on input "text" at bounding box center [248, 95] width 146 height 14
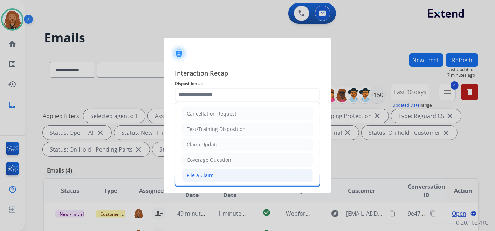
click at [216, 175] on li "File a Claim" at bounding box center [247, 175] width 131 height 13
type input "**********"
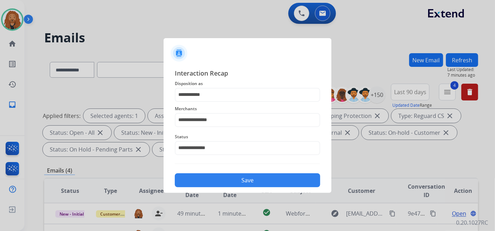
drag, startPoint x: 218, startPoint y: 180, endPoint x: 259, endPoint y: 160, distance: 45.6
click at [218, 180] on button "Save" at bounding box center [248, 181] width 146 height 14
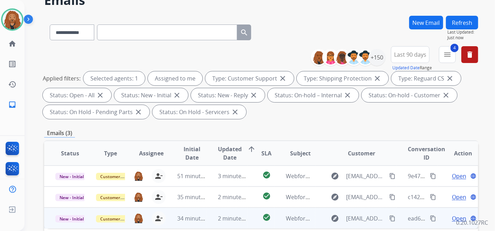
scroll to position [117, 0]
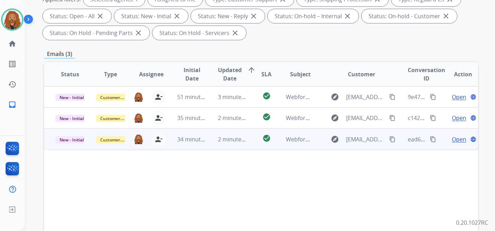
click at [215, 137] on td "2 minutes ago" at bounding box center [227, 139] width 41 height 21
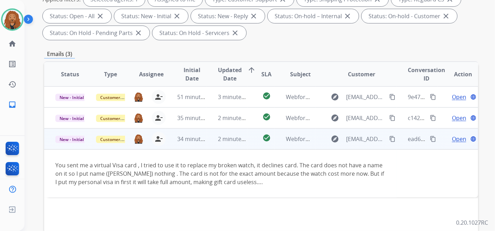
click at [457, 138] on span "Open" at bounding box center [459, 139] width 14 height 8
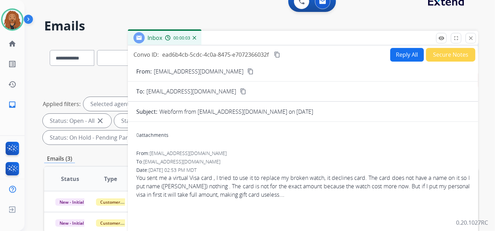
scroll to position [0, 0]
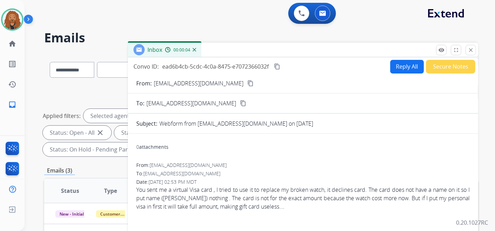
click at [397, 67] on button "Reply All" at bounding box center [408, 67] width 34 height 14
select select "**********"
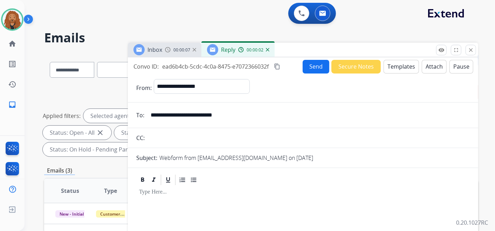
drag, startPoint x: 251, startPoint y: 114, endPoint x: 146, endPoint y: 112, distance: 105.9
click at [146, 112] on div "**********" at bounding box center [303, 115] width 351 height 14
click at [402, 60] on div "Convo ID: ead6b4cb-5cdc-4c0a-8475-e7072366032f content_copy Send Secure Notes T…" at bounding box center [303, 67] width 351 height 14
click at [400, 66] on button "Templates" at bounding box center [401, 67] width 35 height 14
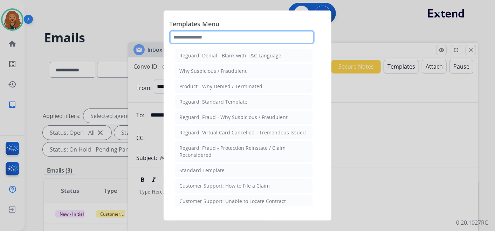
click at [216, 36] on input "text" at bounding box center [242, 37] width 146 height 14
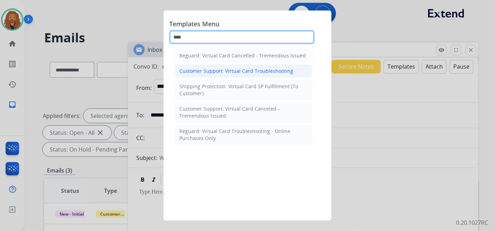
type input "****"
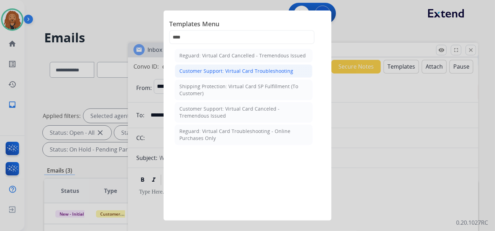
click at [211, 66] on li "Customer Support: Virtual Card Troubleshooting" at bounding box center [244, 71] width 138 height 13
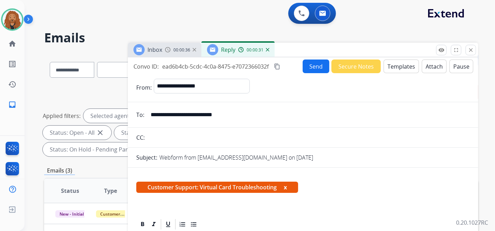
scroll to position [156, 0]
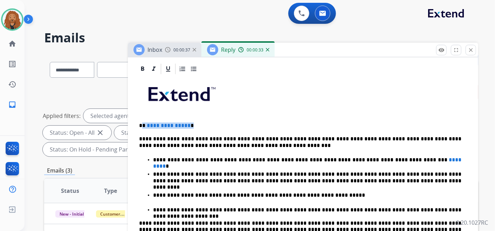
drag, startPoint x: 189, startPoint y: 125, endPoint x: 142, endPoint y: 121, distance: 47.5
click at [142, 121] on div "**********" at bounding box center [303, 211] width 334 height 272
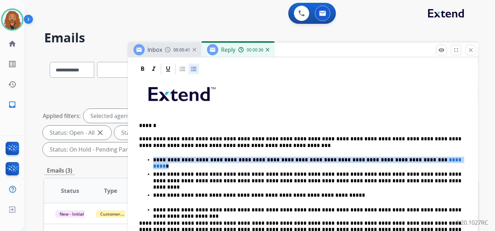
click at [384, 156] on li "**********" at bounding box center [310, 159] width 314 height 7
click at [355, 171] on p "**********" at bounding box center [307, 177] width 309 height 13
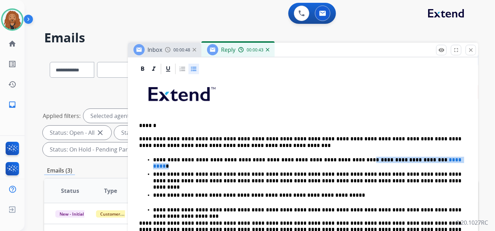
drag, startPoint x: 328, startPoint y: 158, endPoint x: 410, endPoint y: 152, distance: 81.5
click at [412, 160] on p "**********" at bounding box center [307, 160] width 309 height 6
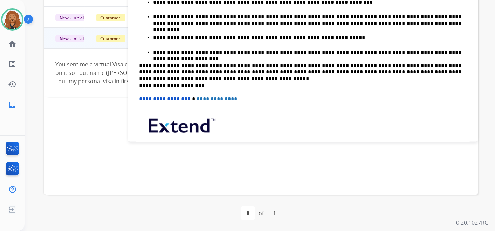
scroll to position [83, 0]
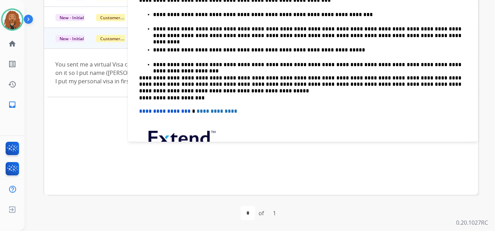
click at [138, 76] on div "**********" at bounding box center [303, 66] width 334 height 272
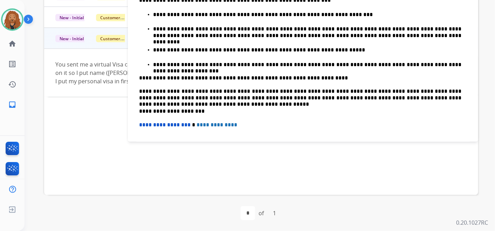
click at [313, 75] on p "**********" at bounding box center [300, 78] width 323 height 6
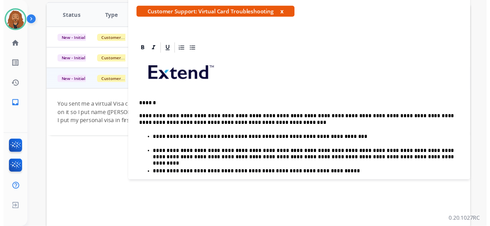
scroll to position [0, 0]
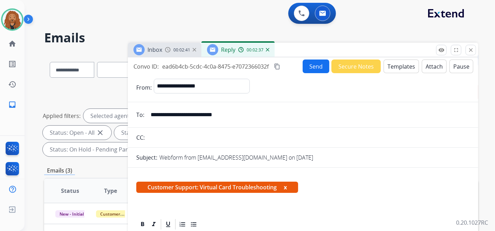
click at [306, 67] on button "Send" at bounding box center [316, 67] width 27 height 14
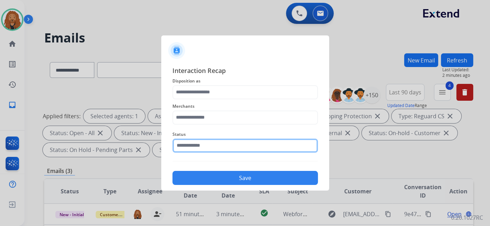
click at [224, 147] on input "text" at bounding box center [245, 145] width 146 height 14
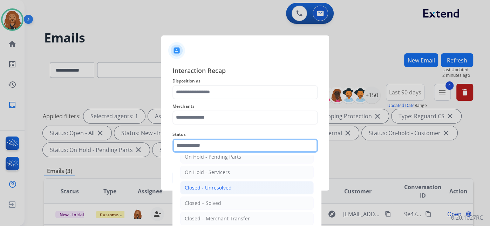
scroll to position [40, 0]
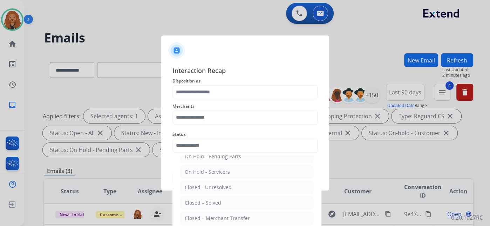
drag, startPoint x: 216, startPoint y: 202, endPoint x: 215, endPoint y: 195, distance: 7.1
click at [216, 202] on div "Closed – Solved" at bounding box center [203, 202] width 36 height 7
type input "**********"
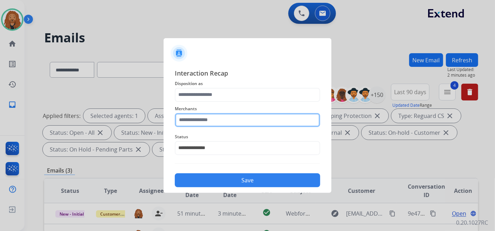
click at [203, 116] on input "text" at bounding box center [248, 120] width 146 height 14
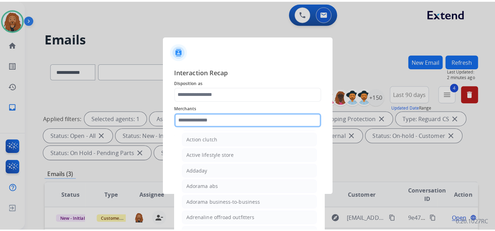
scroll to position [117, 0]
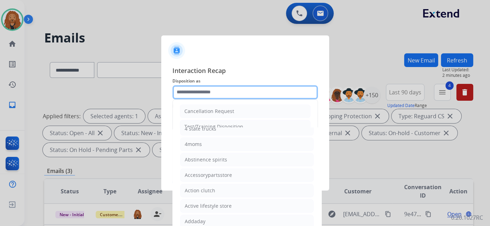
click at [191, 92] on input "text" at bounding box center [245, 92] width 146 height 14
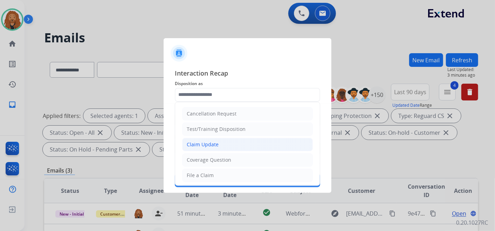
click at [202, 142] on div "Claim Update" at bounding box center [203, 144] width 32 height 7
type input "**********"
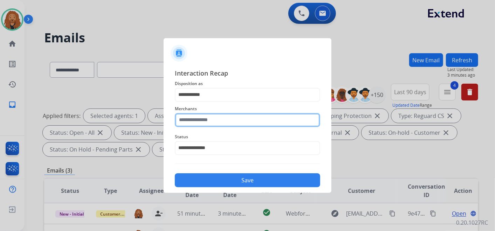
click at [203, 121] on input "text" at bounding box center [248, 120] width 146 height 14
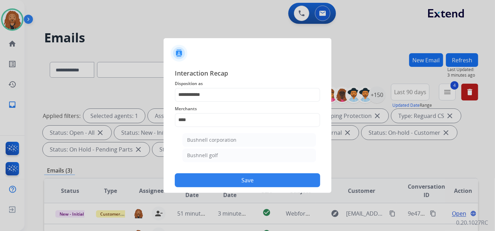
drag, startPoint x: 225, startPoint y: 151, endPoint x: 217, endPoint y: 165, distance: 16.0
click at [225, 151] on li "Bushnell golf" at bounding box center [250, 155] width 134 height 13
type input "**********"
click at [214, 178] on button "Save" at bounding box center [248, 181] width 146 height 14
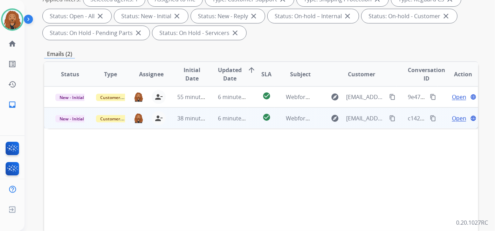
click at [167, 111] on td "38 minutes ago" at bounding box center [186, 118] width 41 height 21
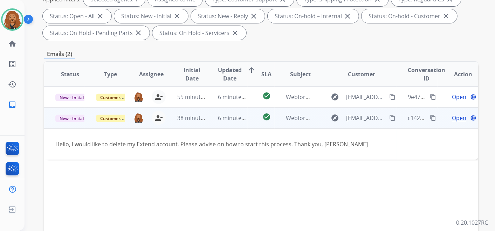
click at [452, 116] on span "Open" at bounding box center [459, 118] width 14 height 8
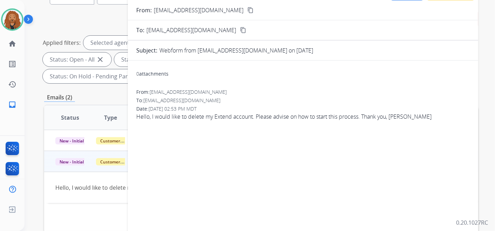
scroll to position [39, 0]
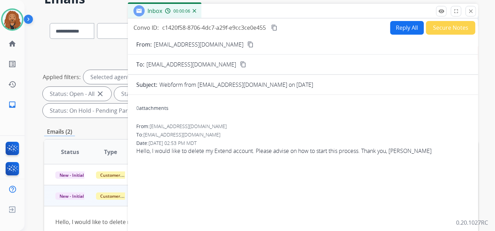
click at [246, 41] on button "content_copy" at bounding box center [250, 44] width 8 height 8
click at [396, 30] on button "Reply All" at bounding box center [408, 28] width 34 height 14
select select "**********"
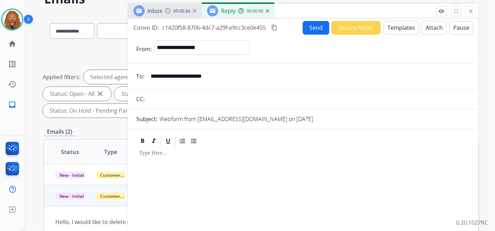
click at [396, 26] on button "Templates" at bounding box center [401, 28] width 35 height 14
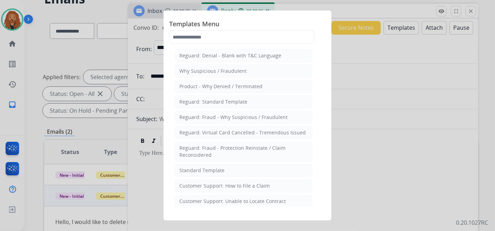
click at [214, 169] on div "Standard Template" at bounding box center [202, 170] width 45 height 7
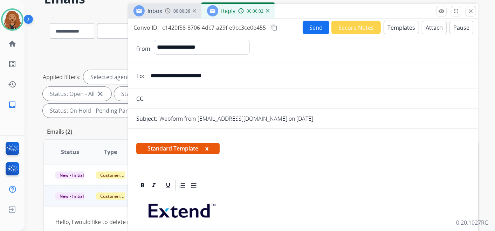
scroll to position [153, 0]
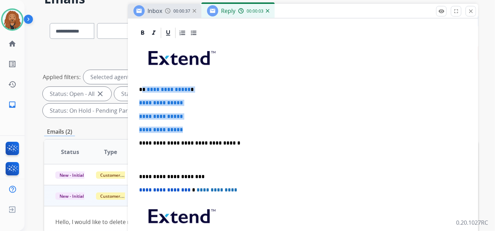
drag, startPoint x: 188, startPoint y: 129, endPoint x: 142, endPoint y: 88, distance: 61.4
click at [142, 88] on div "**********" at bounding box center [303, 159] width 334 height 241
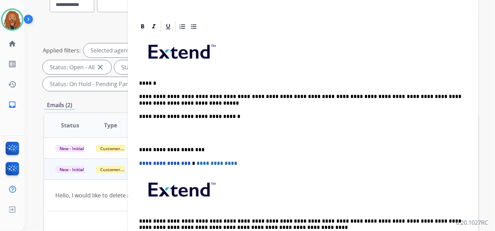
scroll to position [59, 0]
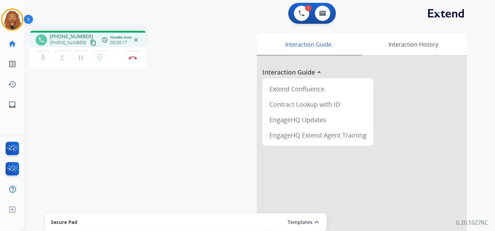
click at [90, 44] on mat-icon "content_copy" at bounding box center [93, 43] width 6 height 6
click at [140, 57] on div "mic Mute merge_type Bridge pause Hold dialpad Dialpad Disconnect" at bounding box center [88, 57] width 116 height 21
click at [127, 55] on button "Disconnect" at bounding box center [133, 57] width 15 height 15
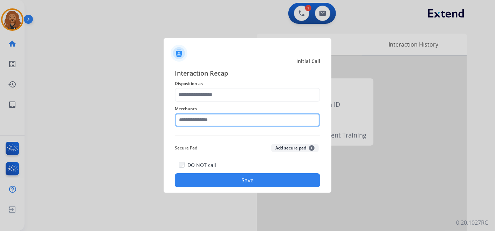
click at [219, 119] on input "text" at bounding box center [248, 120] width 146 height 14
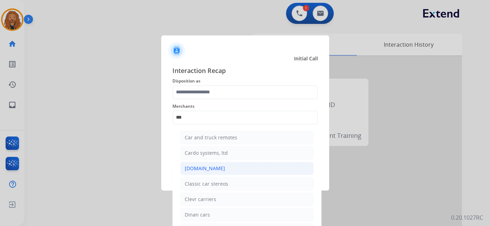
click at [212, 167] on div "[DOMAIN_NAME]" at bounding box center [205, 168] width 40 height 7
type input "**********"
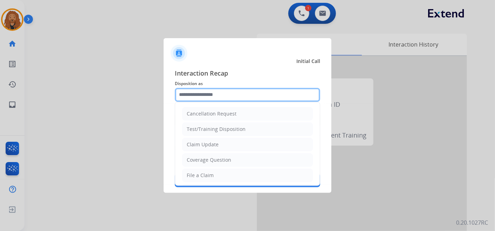
click at [226, 92] on input "text" at bounding box center [248, 95] width 146 height 14
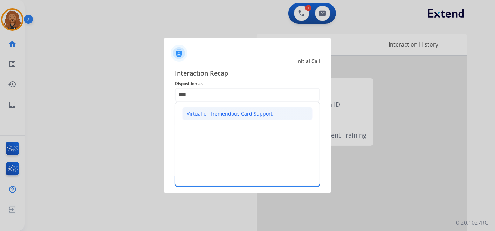
click at [218, 111] on div "Virtual or Tremendous Card Support" at bounding box center [230, 113] width 86 height 7
type input "**********"
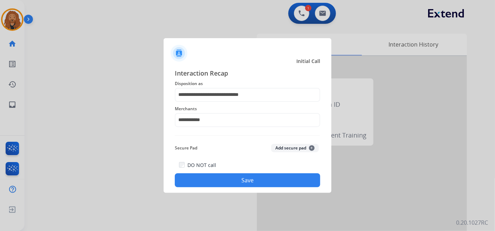
click at [227, 184] on button "Save" at bounding box center [248, 181] width 146 height 14
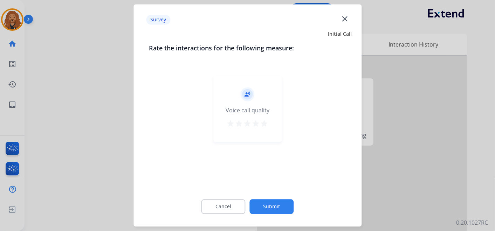
click at [263, 126] on mat-icon "star" at bounding box center [264, 124] width 8 height 8
click at [275, 199] on div "Cancel Submit" at bounding box center [247, 207] width 197 height 32
click at [276, 211] on button "Submit" at bounding box center [272, 207] width 44 height 15
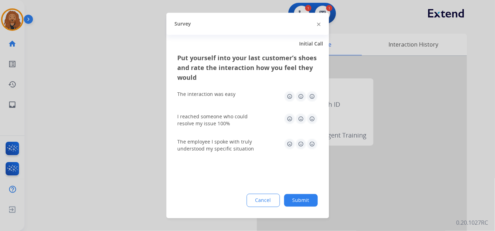
click at [317, 146] on img at bounding box center [312, 144] width 11 height 11
drag, startPoint x: 314, startPoint y: 123, endPoint x: 313, endPoint y: 92, distance: 31.6
click at [314, 123] on img at bounding box center [312, 119] width 11 height 11
click at [313, 92] on img at bounding box center [312, 96] width 11 height 11
drag, startPoint x: 303, startPoint y: 203, endPoint x: 309, endPoint y: 198, distance: 7.5
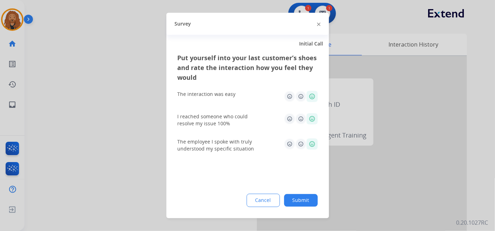
click at [305, 201] on button "Submit" at bounding box center [301, 201] width 34 height 13
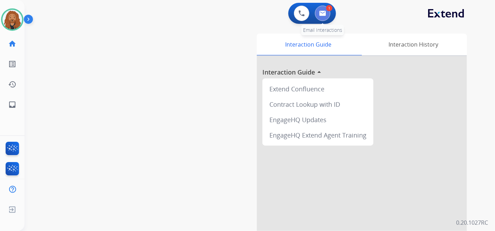
click at [326, 15] on img at bounding box center [322, 14] width 7 height 6
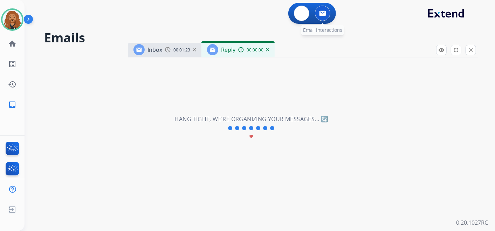
select select "**********"
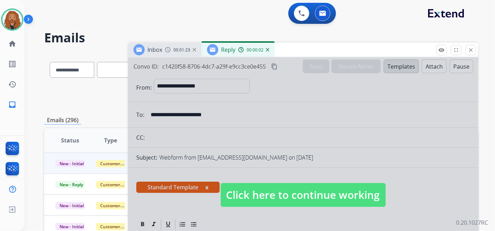
click at [255, 188] on span "Click here to continue working" at bounding box center [303, 195] width 165 height 24
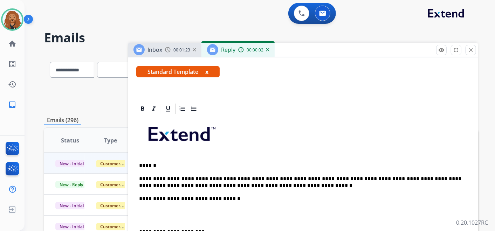
scroll to position [173, 0]
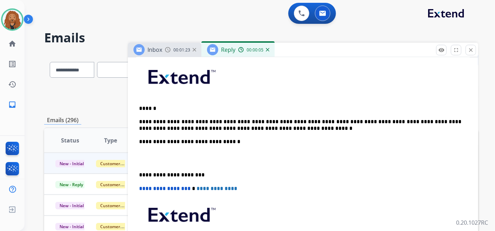
click at [256, 128] on p "**********" at bounding box center [300, 125] width 323 height 13
click at [157, 161] on p at bounding box center [303, 158] width 328 height 13
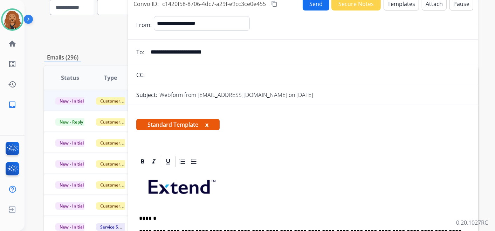
scroll to position [0, 0]
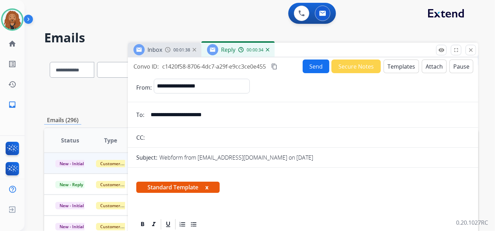
click at [317, 70] on button "Send" at bounding box center [316, 67] width 27 height 14
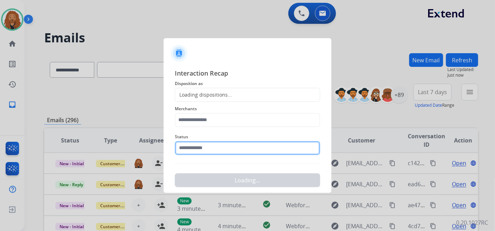
click at [239, 146] on input "text" at bounding box center [248, 148] width 146 height 14
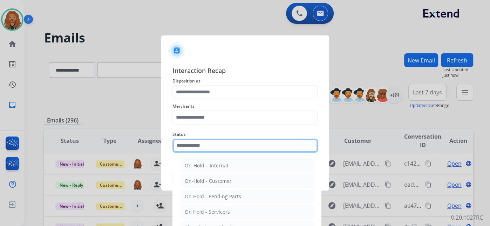
type input "*"
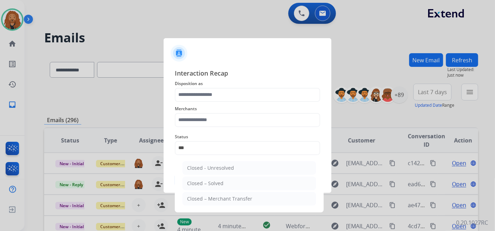
drag, startPoint x: 198, startPoint y: 183, endPoint x: 202, endPoint y: 141, distance: 42.3
click at [198, 181] on div "Closed – Solved" at bounding box center [205, 183] width 36 height 7
type input "**********"
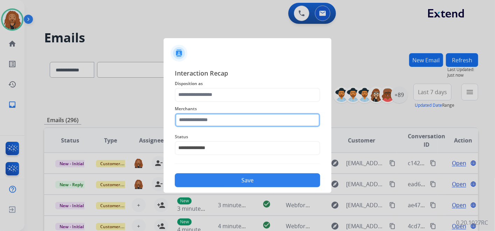
click at [201, 121] on input "text" at bounding box center [248, 120] width 146 height 14
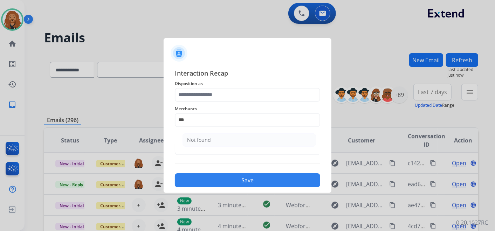
drag, startPoint x: 234, startPoint y: 137, endPoint x: 234, endPoint y: 122, distance: 15.1
click at [235, 135] on li "Not found" at bounding box center [250, 140] width 134 height 13
type input "*********"
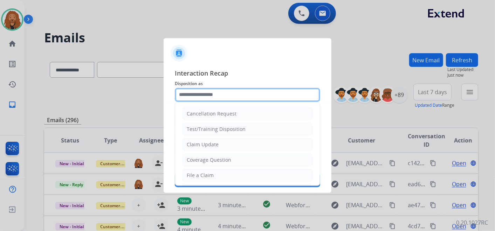
click at [231, 93] on input "text" at bounding box center [248, 95] width 146 height 14
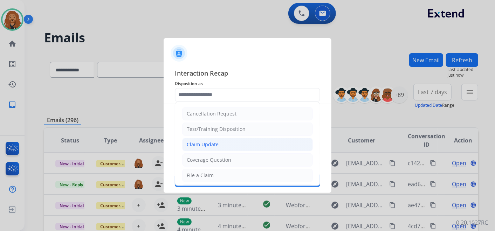
click at [225, 141] on li "Claim Update" at bounding box center [247, 144] width 131 height 13
type input "**********"
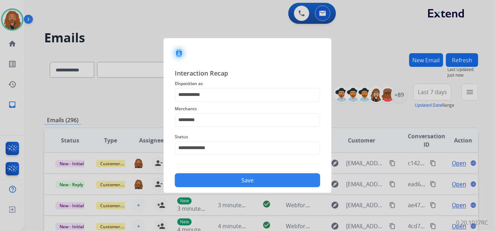
click at [205, 183] on button "Save" at bounding box center [248, 181] width 146 height 14
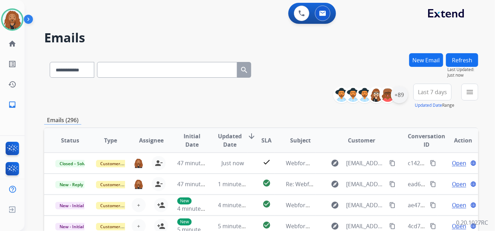
click at [405, 99] on div "+89" at bounding box center [399, 95] width 17 height 17
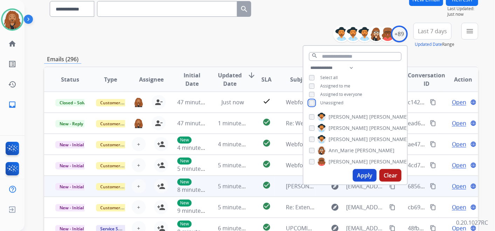
scroll to position [78, 0]
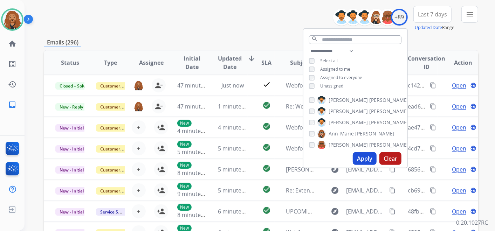
click at [364, 156] on button "Apply" at bounding box center [365, 159] width 24 height 13
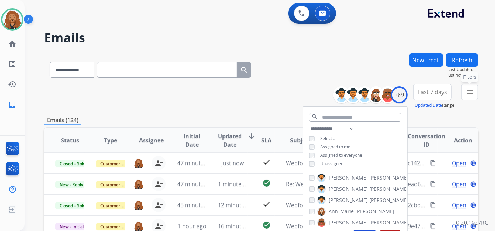
click at [467, 91] on mat-icon "menu" at bounding box center [470, 92] width 8 height 8
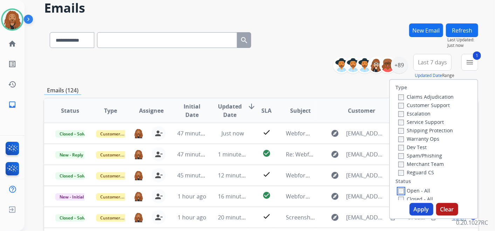
scroll to position [78, 0]
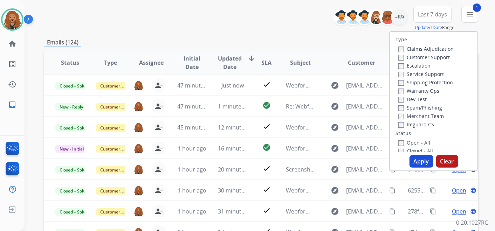
click at [426, 160] on button "Apply" at bounding box center [422, 161] width 24 height 13
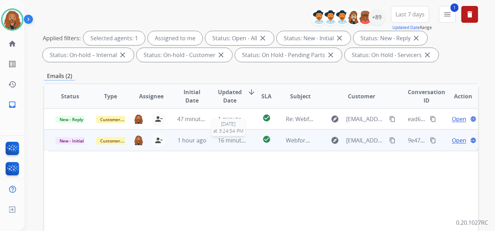
click at [220, 143] on span "16 minutes ago" at bounding box center [238, 141] width 41 height 8
click at [454, 138] on span "Open" at bounding box center [459, 140] width 14 height 8
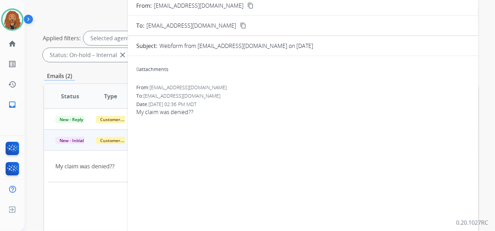
click at [248, 6] on mat-icon "content_copy" at bounding box center [251, 5] width 6 height 6
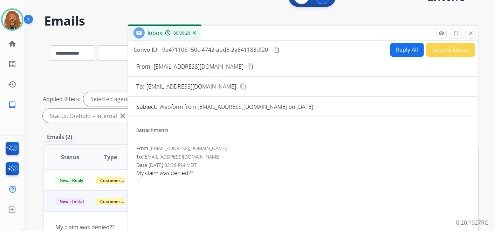
scroll to position [0, 0]
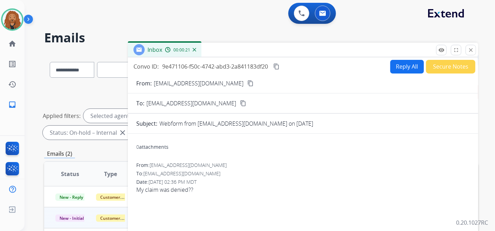
click at [397, 65] on button "Reply All" at bounding box center [408, 67] width 34 height 14
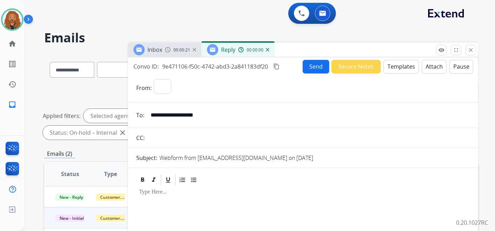
select select "**********"
click at [406, 72] on button "Templates" at bounding box center [401, 67] width 35 height 14
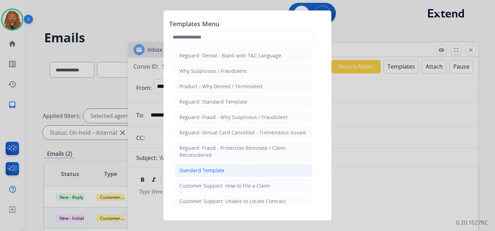
click at [200, 172] on div "Standard Template" at bounding box center [202, 170] width 45 height 7
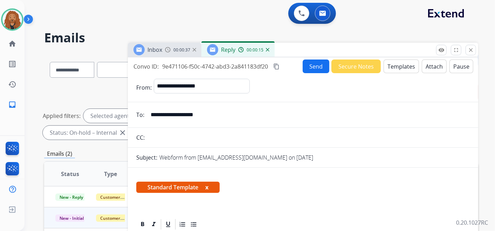
scroll to position [166, 0]
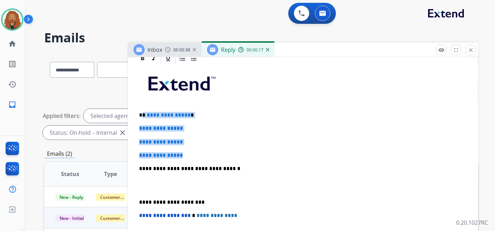
drag, startPoint x: 190, startPoint y: 150, endPoint x: 143, endPoint y: 111, distance: 61.5
click at [143, 111] on div "**********" at bounding box center [303, 185] width 334 height 241
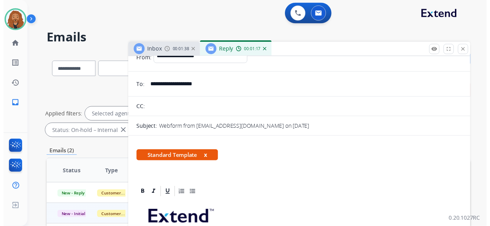
scroll to position [0, 0]
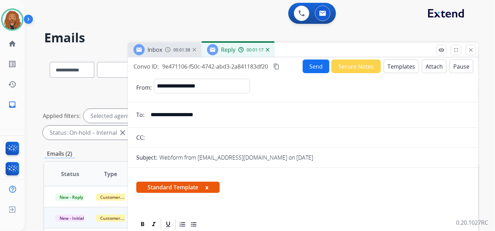
click at [322, 70] on button "Send" at bounding box center [316, 67] width 27 height 14
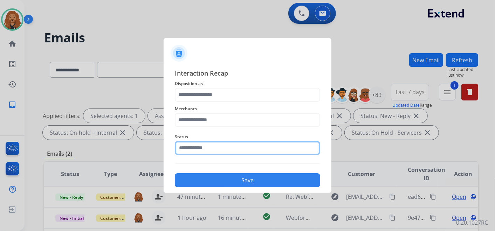
click at [214, 144] on input "text" at bounding box center [248, 148] width 146 height 14
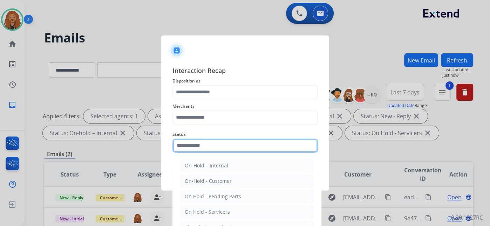
click at [207, 146] on input "text" at bounding box center [245, 145] width 146 height 14
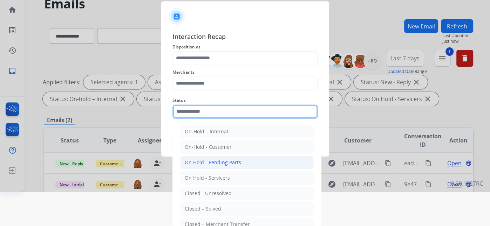
scroll to position [34, 0]
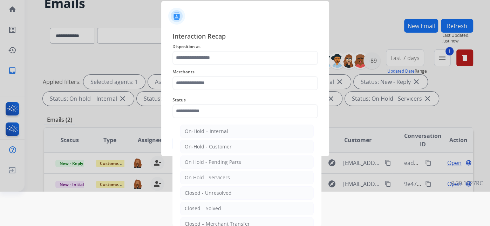
drag, startPoint x: 212, startPoint y: 203, endPoint x: 210, endPoint y: 126, distance: 77.2
click at [211, 205] on div "Closed – Solved" at bounding box center [203, 208] width 36 height 7
type input "**********"
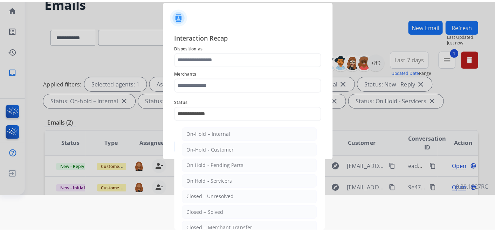
scroll to position [0, 0]
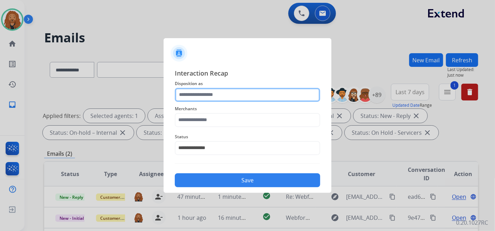
click at [204, 93] on input "text" at bounding box center [248, 95] width 146 height 14
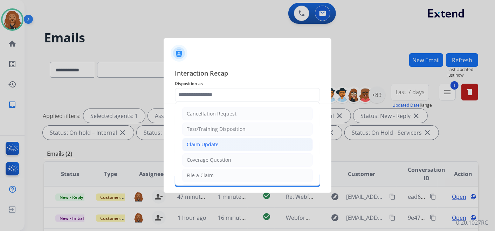
click at [203, 145] on div "Claim Update" at bounding box center [203, 144] width 32 height 7
type input "**********"
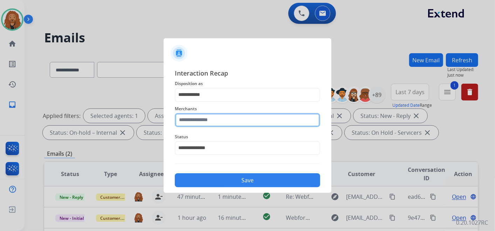
click at [205, 117] on input "text" at bounding box center [248, 120] width 146 height 14
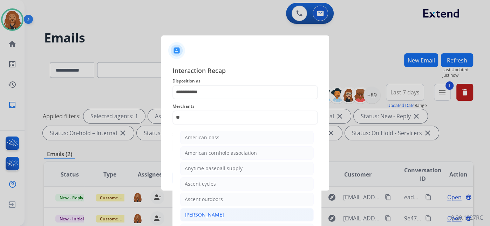
click at [210, 211] on div "[PERSON_NAME]" at bounding box center [204, 214] width 39 height 7
type input "**********"
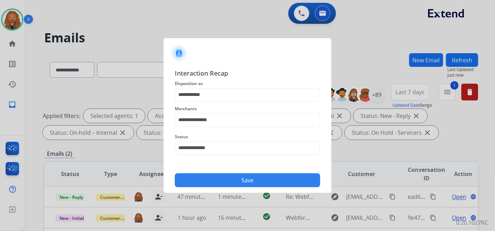
click at [226, 179] on button "Save" at bounding box center [248, 181] width 146 height 14
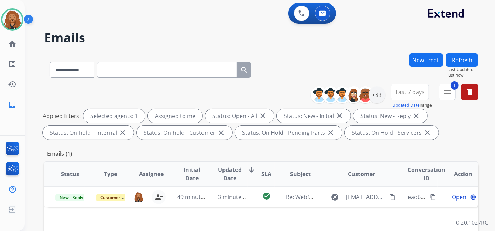
scroll to position [78, 0]
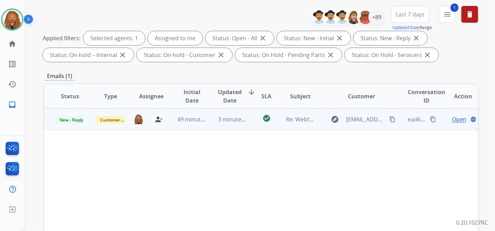
click at [454, 121] on span "Open" at bounding box center [459, 119] width 14 height 8
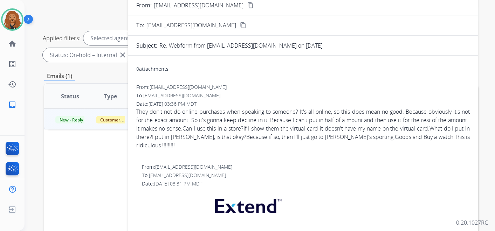
scroll to position [0, 0]
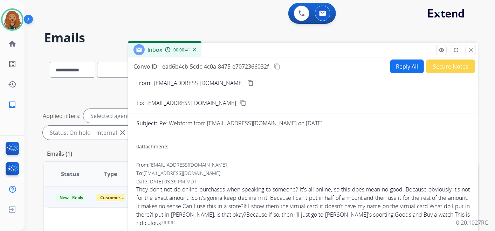
click at [402, 65] on button "Reply All" at bounding box center [408, 67] width 34 height 14
select select "**********"
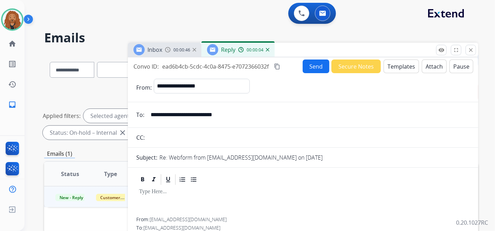
click at [393, 61] on button "Templates" at bounding box center [401, 67] width 35 height 14
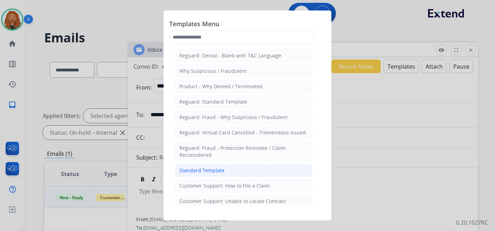
drag, startPoint x: 201, startPoint y: 169, endPoint x: 207, endPoint y: 159, distance: 12.1
click at [202, 168] on div "Standard Template" at bounding box center [202, 170] width 45 height 7
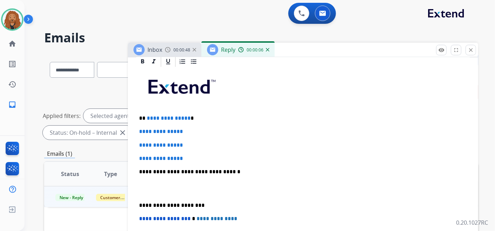
scroll to position [195, 0]
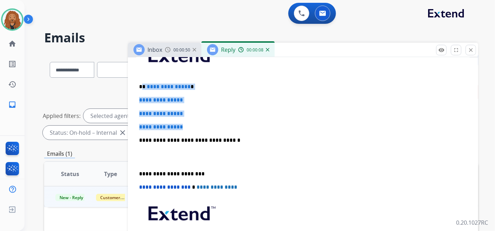
drag, startPoint x: 193, startPoint y: 125, endPoint x: 143, endPoint y: 87, distance: 62.8
click at [143, 87] on div "**********" at bounding box center [303, 156] width 334 height 241
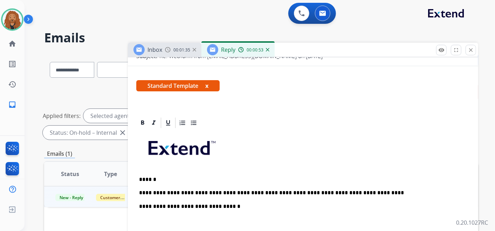
scroll to position [192, 0]
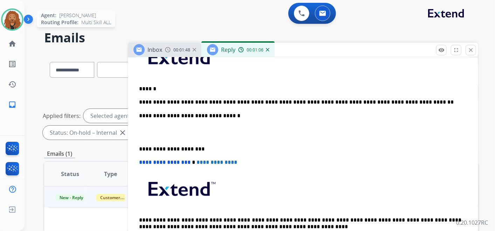
click at [5, 20] on img at bounding box center [12, 20] width 20 height 20
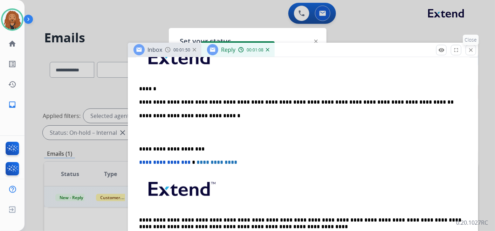
click at [469, 51] on mat-icon "close" at bounding box center [471, 50] width 6 height 6
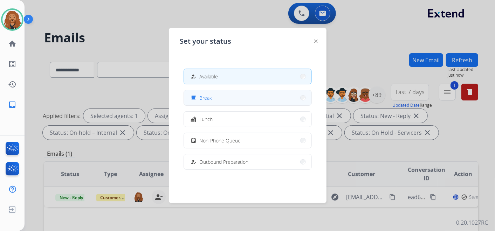
click at [215, 102] on button "free_breakfast Break" at bounding box center [248, 97] width 128 height 15
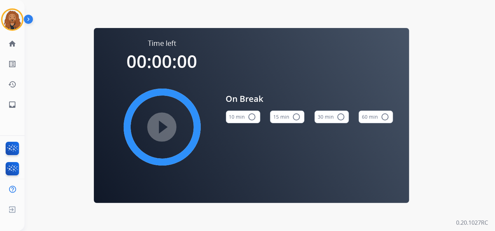
click at [291, 114] on button "15 min radio_button_unchecked" at bounding box center [287, 117] width 34 height 13
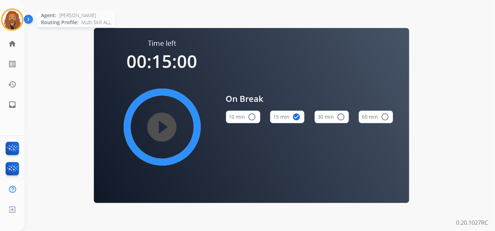
click at [10, 20] on img at bounding box center [12, 20] width 20 height 20
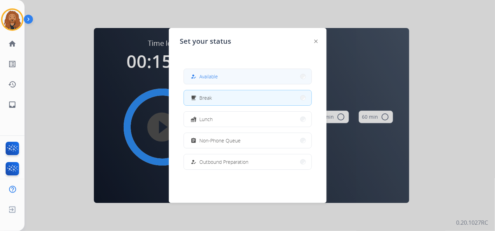
click at [214, 73] on span "Available" at bounding box center [209, 76] width 19 height 7
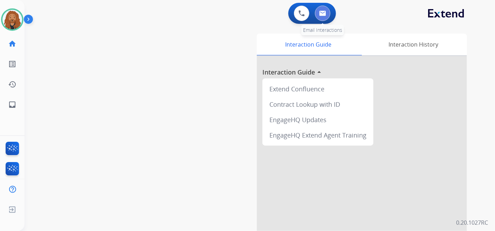
click at [325, 17] on button at bounding box center [322, 13] width 15 height 15
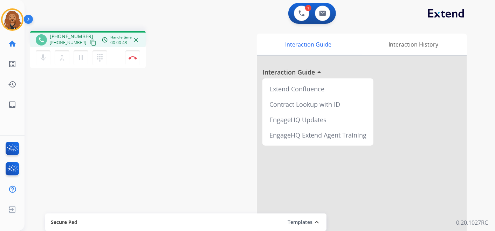
click at [90, 42] on mat-icon "content_copy" at bounding box center [93, 43] width 6 height 6
click at [316, 16] on button at bounding box center [322, 13] width 15 height 15
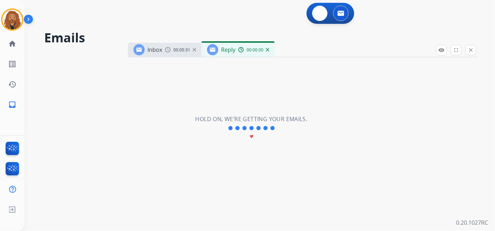
select select "**********"
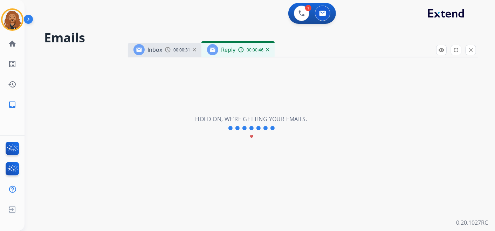
click at [270, 49] on div "Reply 00:00:46" at bounding box center [238, 50] width 73 height 14
drag, startPoint x: 274, startPoint y: 47, endPoint x: 271, endPoint y: 49, distance: 4.3
click at [273, 47] on div "Reply 00:00:46" at bounding box center [238, 50] width 73 height 14
click at [269, 51] on img at bounding box center [268, 50] width 4 height 4
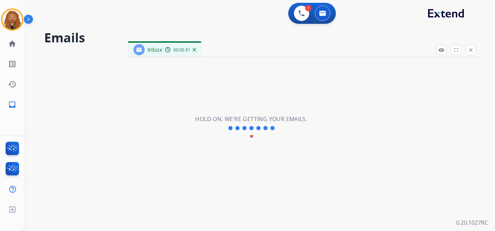
click at [192, 52] on div "00:00:31" at bounding box center [180, 50] width 31 height 6
click at [195, 50] on img at bounding box center [195, 50] width 4 height 4
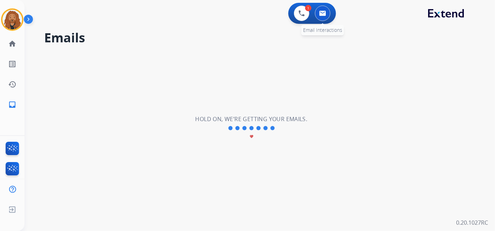
click at [324, 15] on img at bounding box center [322, 14] width 7 height 6
click at [305, 15] on img at bounding box center [302, 13] width 6 height 6
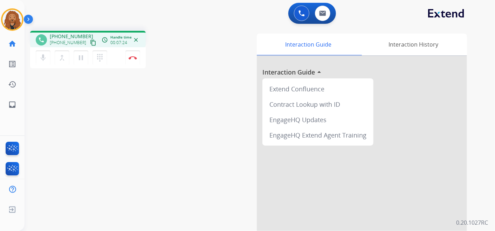
drag, startPoint x: 142, startPoint y: 93, endPoint x: 224, endPoint y: 56, distance: 90.4
click at [153, 86] on div "phone +17025381278 +17025381278 content_copy access_time Call metrics Queue 07:…" at bounding box center [252, 171] width 454 height 292
click at [320, 11] on img at bounding box center [322, 14] width 7 height 6
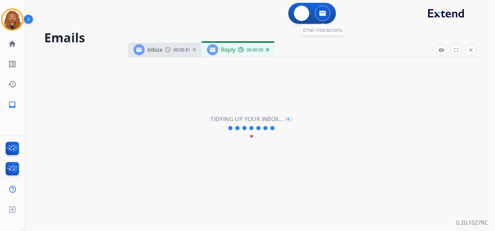
select select "**********"
click at [471, 48] on mat-icon "close" at bounding box center [471, 50] width 6 height 6
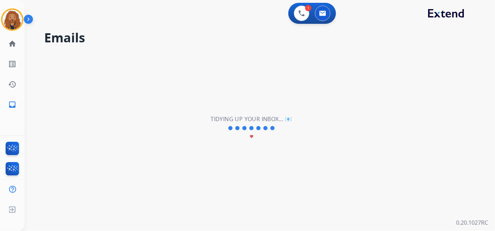
drag, startPoint x: 258, startPoint y: 174, endPoint x: 254, endPoint y: 159, distance: 16.0
click at [259, 174] on div "**********" at bounding box center [252, 128] width 454 height 206
click at [327, 14] on button at bounding box center [322, 13] width 15 height 15
click at [303, 15] on img at bounding box center [302, 13] width 6 height 6
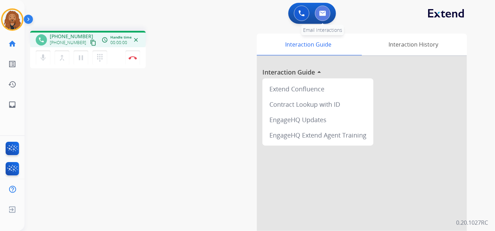
click at [320, 15] on img at bounding box center [322, 14] width 7 height 6
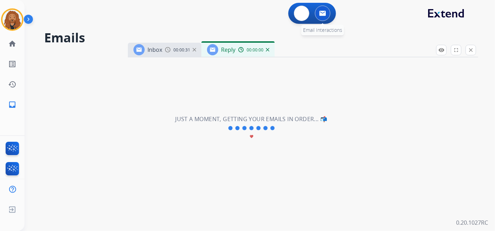
select select "**********"
click at [131, 24] on div "0 Voice Interactions 0 Email Interactions" at bounding box center [256, 14] width 446 height 22
click at [277, 53] on div "Inbox 00:00:31 Reply 00:00:09" at bounding box center [303, 50] width 351 height 15
click at [298, 14] on button at bounding box center [301, 13] width 15 height 15
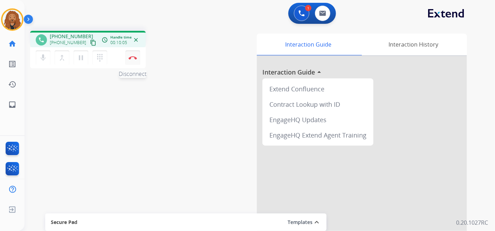
click at [135, 58] on img at bounding box center [133, 58] width 8 height 4
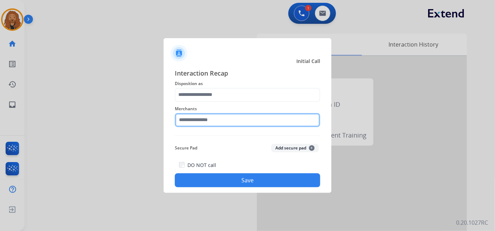
click at [238, 123] on input "text" at bounding box center [248, 120] width 146 height 14
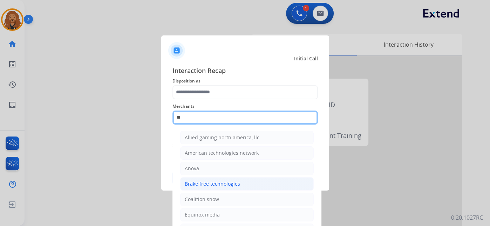
type input "*"
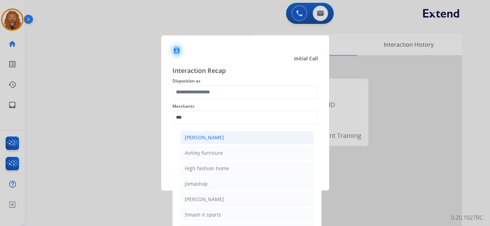
click at [205, 137] on div "[PERSON_NAME]" at bounding box center [204, 137] width 39 height 7
type input "**********"
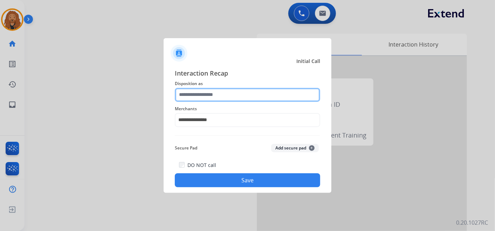
click at [210, 96] on input "text" at bounding box center [248, 95] width 146 height 14
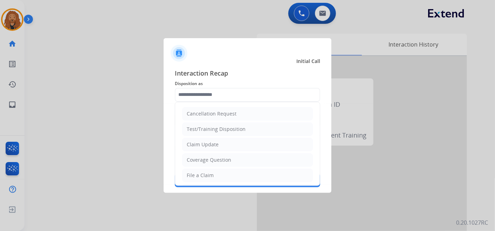
drag, startPoint x: 205, startPoint y: 157, endPoint x: 209, endPoint y: 156, distance: 3.8
click at [206, 157] on div "Coverage Question" at bounding box center [209, 160] width 45 height 7
type input "**********"
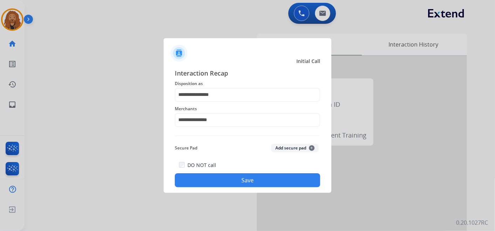
click at [245, 179] on button "Save" at bounding box center [248, 181] width 146 height 14
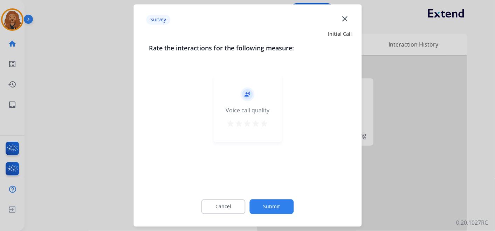
click at [265, 122] on mat-icon "star" at bounding box center [264, 124] width 8 height 8
click at [282, 201] on button "Submit" at bounding box center [272, 207] width 44 height 15
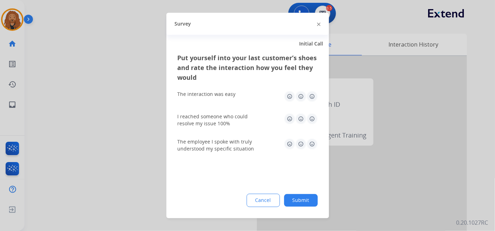
drag, startPoint x: 314, startPoint y: 141, endPoint x: 313, endPoint y: 127, distance: 14.1
click at [314, 141] on img at bounding box center [312, 144] width 11 height 11
click at [312, 119] on img at bounding box center [312, 119] width 11 height 11
click at [316, 98] on img at bounding box center [312, 96] width 11 height 11
click at [311, 200] on button "Submit" at bounding box center [301, 201] width 34 height 13
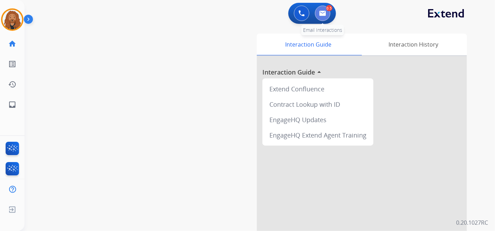
click at [329, 15] on button at bounding box center [322, 13] width 15 height 15
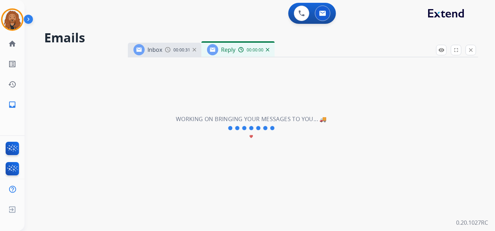
select select "**********"
click at [301, 20] on button at bounding box center [301, 13] width 15 height 15
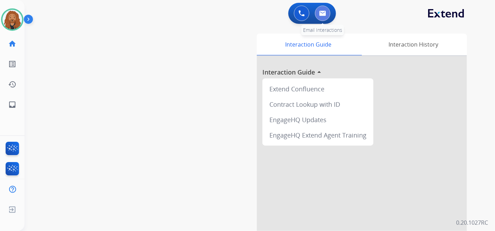
click at [323, 13] on img at bounding box center [322, 14] width 7 height 6
select select "**********"
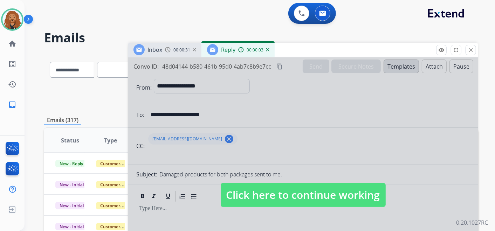
click at [269, 49] on img at bounding box center [268, 50] width 4 height 4
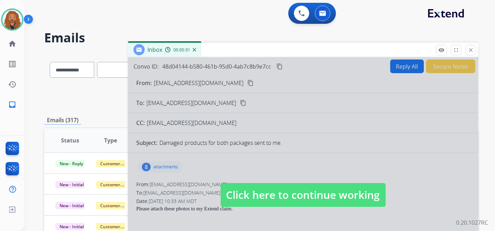
click at [195, 50] on img at bounding box center [195, 50] width 4 height 4
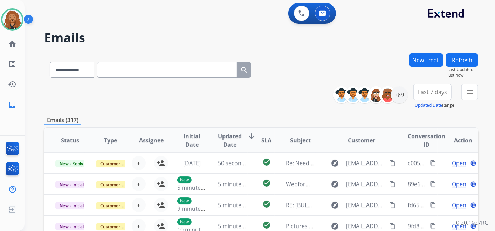
click at [420, 60] on button "New Email" at bounding box center [427, 60] width 34 height 14
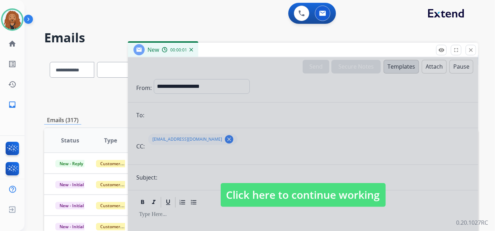
drag, startPoint x: 323, startPoint y: 191, endPoint x: 314, endPoint y: 185, distance: 9.8
click at [323, 191] on span "Click here to continue working" at bounding box center [303, 195] width 165 height 24
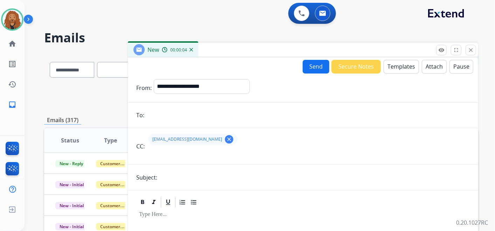
click at [225, 139] on button "clear" at bounding box center [229, 139] width 8 height 8
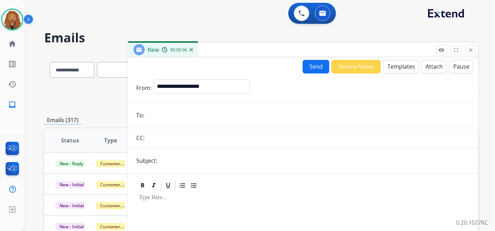
drag, startPoint x: 470, startPoint y: 50, endPoint x: 464, endPoint y: 53, distance: 6.3
click at [470, 51] on mat-icon "close" at bounding box center [471, 50] width 6 height 6
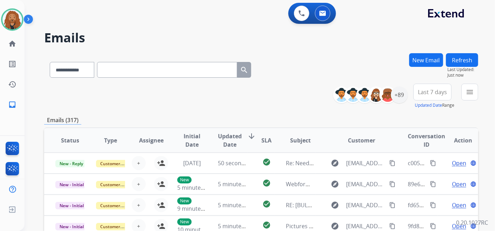
click at [424, 59] on button "New Email" at bounding box center [427, 60] width 34 height 14
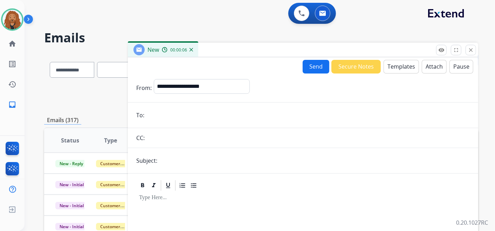
drag, startPoint x: 173, startPoint y: 127, endPoint x: 171, endPoint y: 120, distance: 7.0
click at [172, 126] on form "**********" at bounding box center [303, 195] width 351 height 243
click at [170, 115] on input "email" at bounding box center [309, 115] width 324 height 14
paste input "**********"
type input "**********"
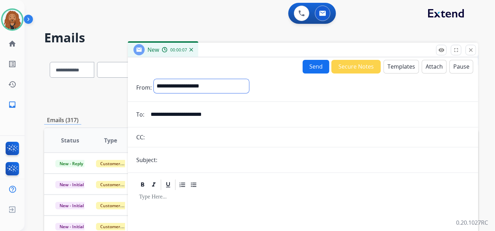
click at [194, 86] on select "**********" at bounding box center [201, 86] width 95 height 14
select select "**********"
click at [154, 79] on select "**********" at bounding box center [201, 86] width 95 height 14
click at [394, 71] on button "Templates" at bounding box center [401, 67] width 35 height 14
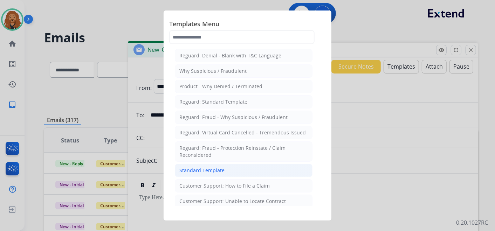
click at [216, 164] on li "Standard Template" at bounding box center [244, 170] width 138 height 13
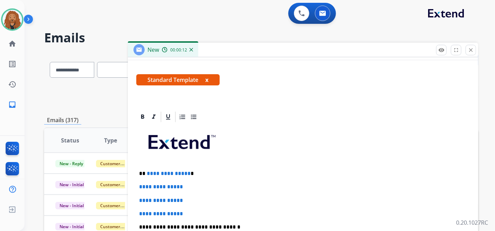
scroll to position [161, 0]
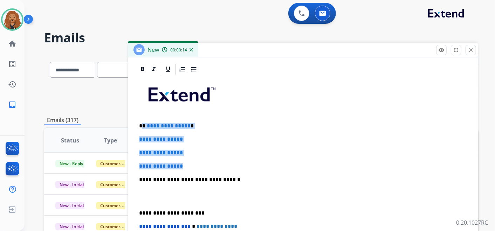
drag, startPoint x: 168, startPoint y: 141, endPoint x: 144, endPoint y: 122, distance: 30.5
click at [144, 122] on div "**********" at bounding box center [303, 196] width 334 height 241
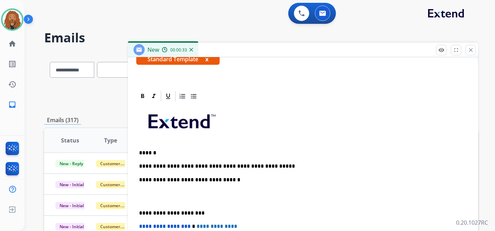
scroll to position [148, 0]
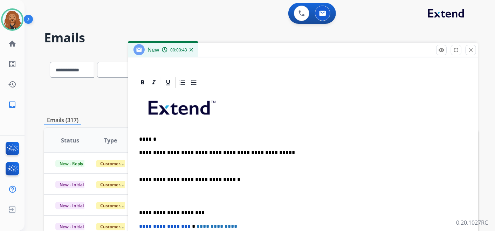
click at [146, 160] on div "**********" at bounding box center [303, 203] width 334 height 228
click at [138, 165] on div "**********" at bounding box center [303, 203] width 334 height 228
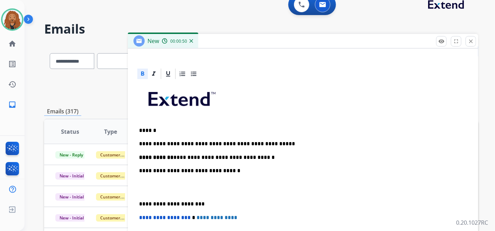
scroll to position [0, 0]
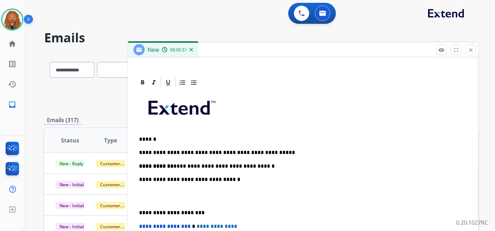
click at [273, 163] on p "**********" at bounding box center [300, 166] width 323 height 6
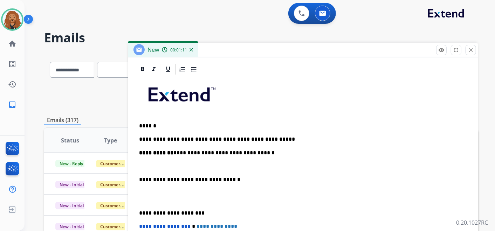
click at [152, 161] on div "**********" at bounding box center [303, 196] width 334 height 241
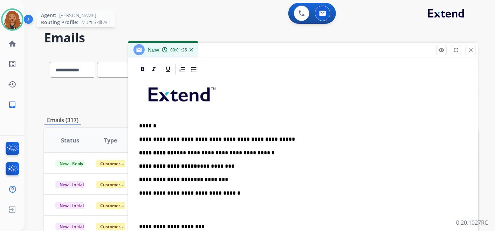
click at [13, 14] on img at bounding box center [12, 20] width 20 height 20
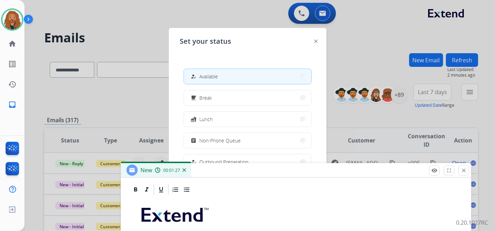
drag, startPoint x: 251, startPoint y: 50, endPoint x: 244, endPoint y: 171, distance: 120.8
click at [244, 171] on div "New 00:01:27" at bounding box center [296, 170] width 351 height 15
click at [226, 139] on span "Non-Phone Queue" at bounding box center [220, 140] width 41 height 7
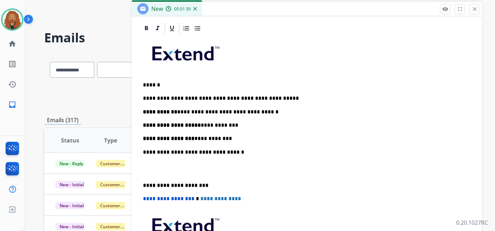
drag, startPoint x: 235, startPoint y: 171, endPoint x: 246, endPoint y: 9, distance: 162.0
click at [246, 9] on div "New 00:01:30" at bounding box center [307, 9] width 351 height 15
drag, startPoint x: 231, startPoint y: 135, endPoint x: 243, endPoint y: 128, distance: 14.3
click at [231, 134] on div "**********" at bounding box center [307, 162] width 334 height 255
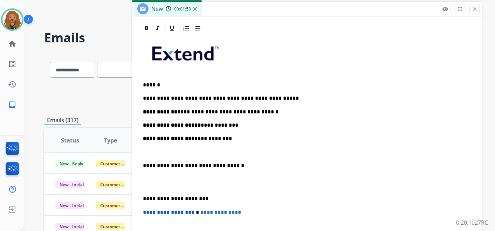
click at [149, 153] on p at bounding box center [307, 152] width 328 height 6
click at [251, 152] on p "**********" at bounding box center [304, 152] width 323 height 6
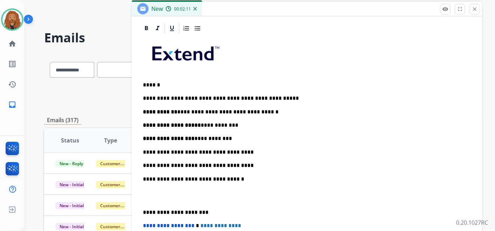
click at [144, 163] on p "**********" at bounding box center [304, 166] width 323 height 6
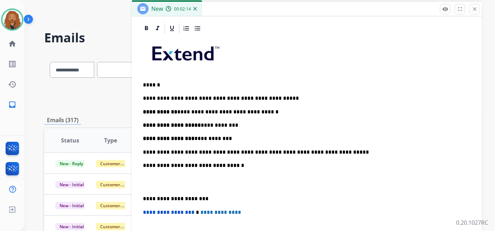
click at [143, 151] on p "**********" at bounding box center [304, 152] width 323 height 6
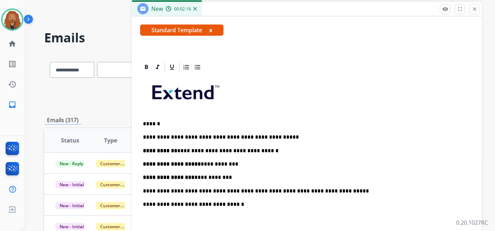
click at [145, 175] on strong "**********" at bounding box center [169, 177] width 52 height 5
drag, startPoint x: 188, startPoint y: 176, endPoint x: 140, endPoint y: 178, distance: 47.7
click at [140, 178] on div "**********" at bounding box center [307, 200] width 351 height 279
click at [143, 190] on p "**********" at bounding box center [304, 191] width 323 height 6
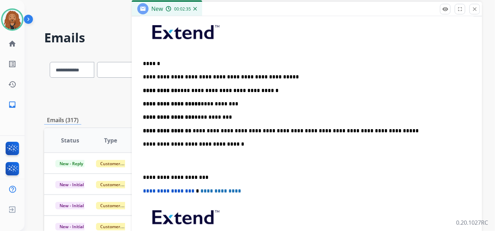
scroll to position [188, 0]
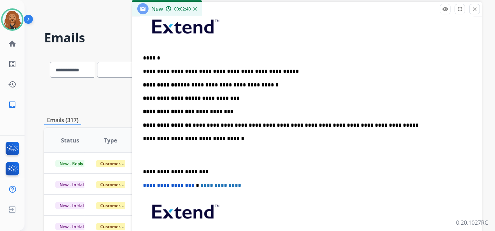
click at [175, 84] on p "**********" at bounding box center [304, 85] width 323 height 6
click at [156, 155] on p at bounding box center [307, 155] width 328 height 13
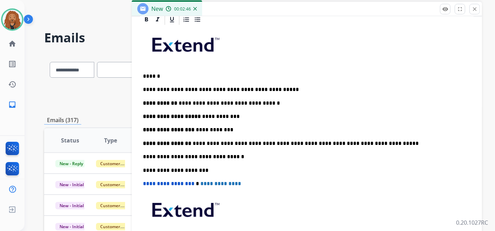
scroll to position [168, 0]
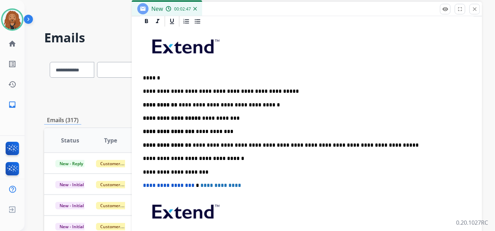
click at [421, 136] on div "**********" at bounding box center [307, 152] width 334 height 248
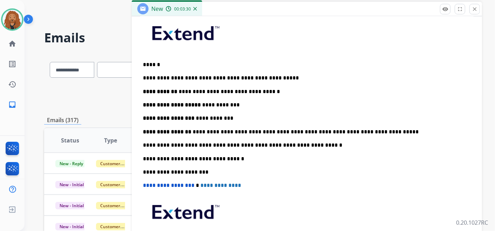
click at [316, 144] on p "**********" at bounding box center [304, 145] width 323 height 6
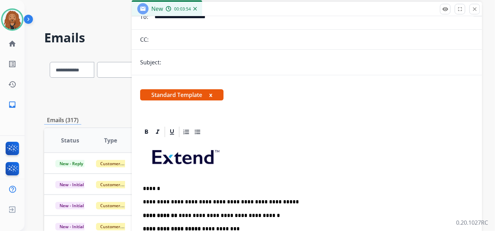
scroll to position [0, 0]
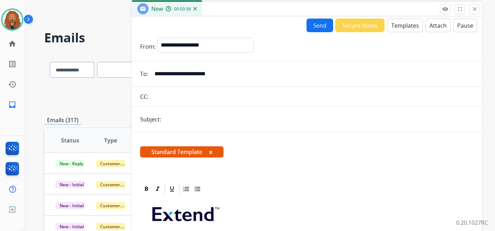
click at [315, 24] on button "Send" at bounding box center [320, 26] width 27 height 14
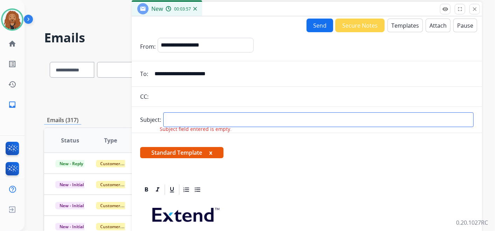
click at [197, 120] on input "text" at bounding box center [318, 120] width 311 height 15
type input "**********"
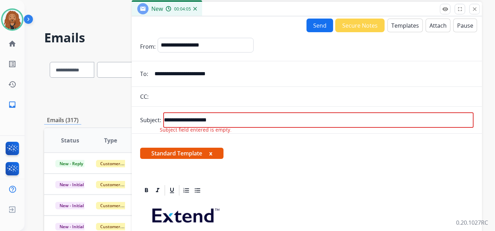
click at [317, 29] on button "Send" at bounding box center [320, 26] width 27 height 14
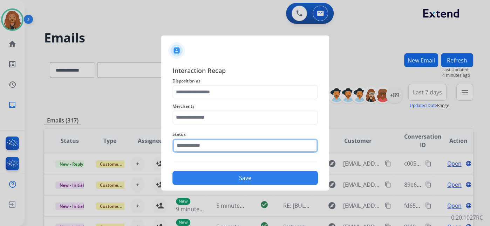
click at [186, 147] on input "text" at bounding box center [245, 145] width 146 height 14
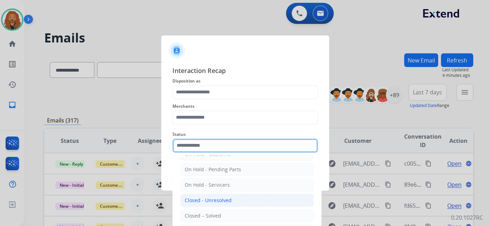
scroll to position [39, 0]
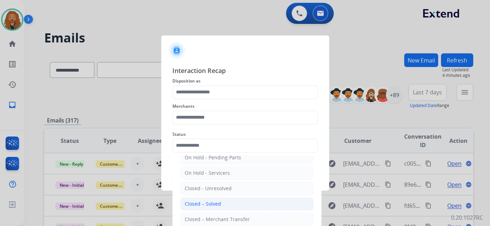
click at [185, 204] on div "Closed – Solved" at bounding box center [203, 203] width 36 height 7
type input "**********"
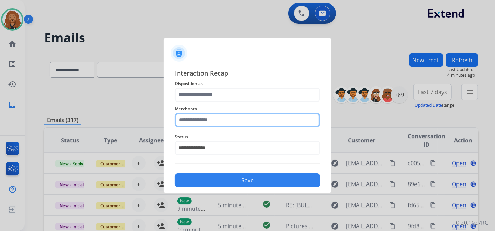
click at [211, 122] on input "text" at bounding box center [248, 120] width 146 height 14
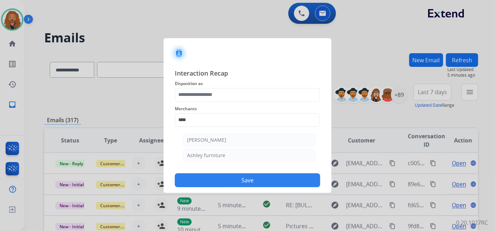
click at [228, 144] on li "[PERSON_NAME]" at bounding box center [250, 140] width 134 height 13
type input "**********"
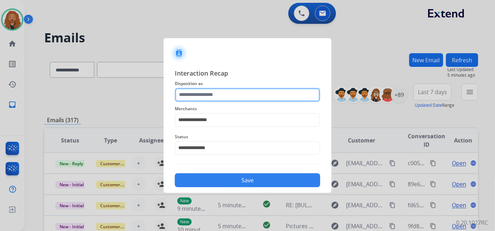
click at [213, 92] on input "text" at bounding box center [248, 95] width 146 height 14
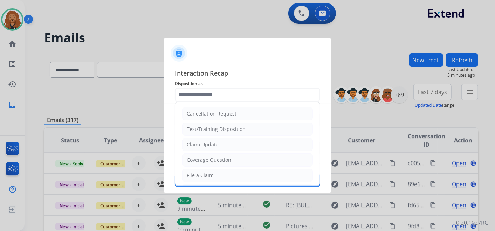
drag, startPoint x: 218, startPoint y: 140, endPoint x: 226, endPoint y: 146, distance: 9.7
click at [219, 139] on li "Claim Update" at bounding box center [247, 144] width 131 height 13
type input "**********"
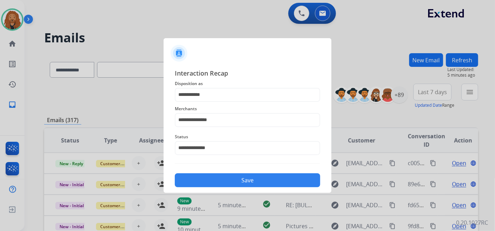
click at [239, 176] on button "Save" at bounding box center [248, 181] width 146 height 14
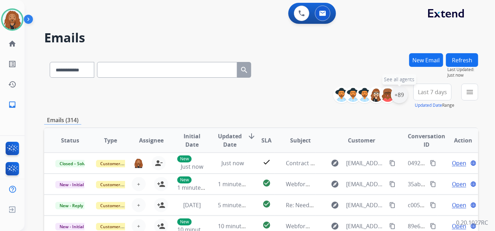
click at [400, 97] on div "+89" at bounding box center [399, 95] width 17 height 17
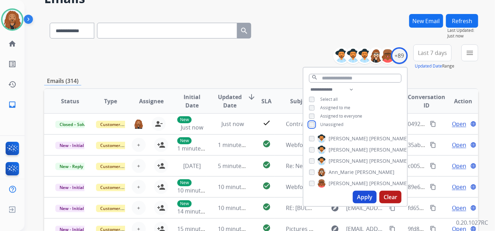
scroll to position [78, 0]
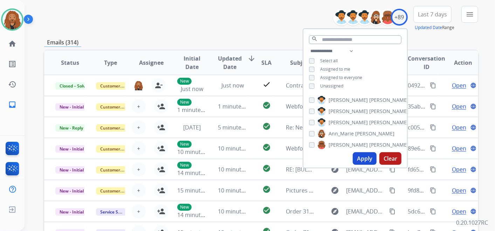
click at [367, 158] on button "Apply" at bounding box center [365, 159] width 24 height 13
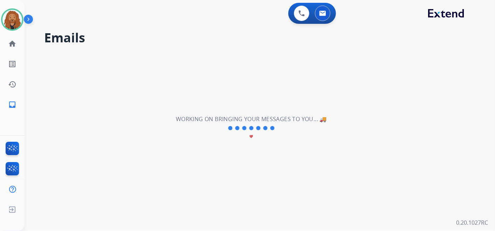
scroll to position [0, 0]
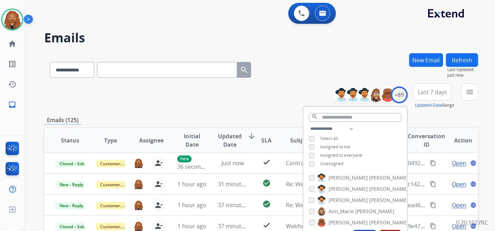
click at [347, 44] on h2 "Emails" at bounding box center [261, 38] width 434 height 14
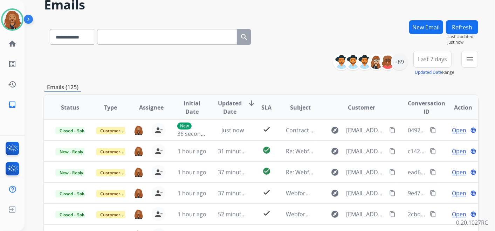
scroll to position [78, 0]
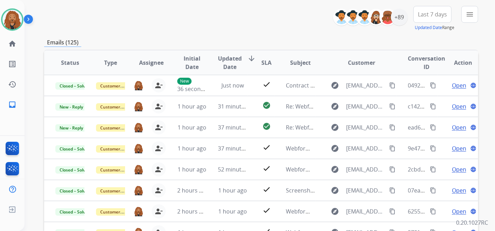
click at [435, 18] on button "Last 7 days" at bounding box center [433, 14] width 38 height 17
click at [422, 95] on div "Last 90 days" at bounding box center [430, 99] width 39 height 11
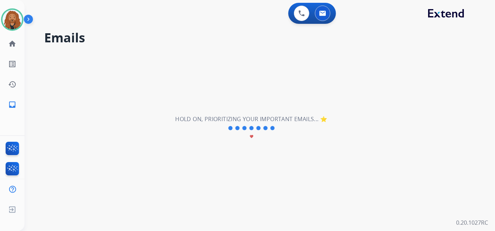
scroll to position [0, 0]
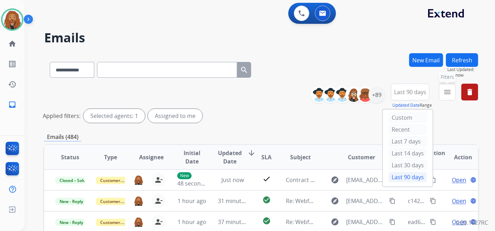
click at [450, 85] on button "menu Filters" at bounding box center [447, 92] width 17 height 17
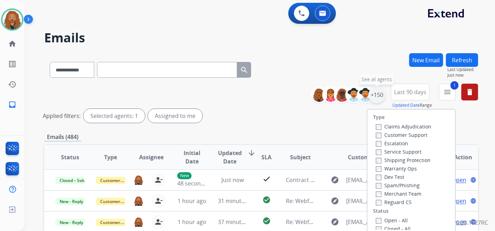
click at [380, 98] on div "+150" at bounding box center [377, 95] width 17 height 17
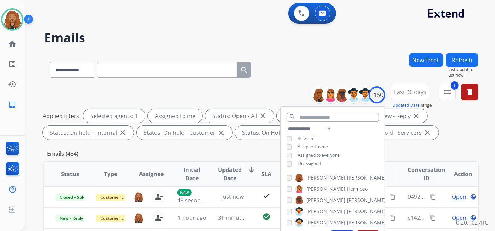
click at [470, 125] on div "Applied filters: Selected agents: 1 Assigned to me Status: Open - All close Sta…" at bounding box center [260, 124] width 434 height 31
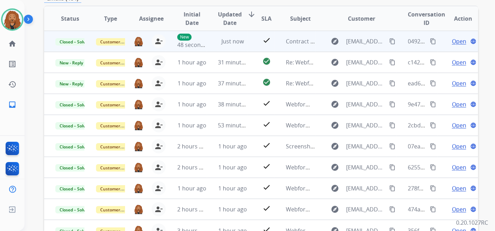
scroll to position [39, 0]
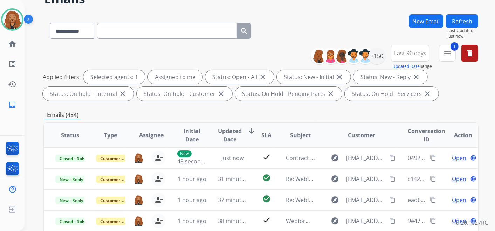
click at [451, 52] on mat-icon "menu" at bounding box center [448, 53] width 8 height 8
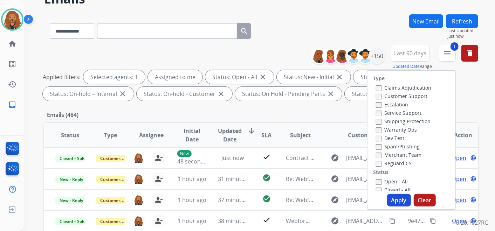
click at [397, 203] on button "Apply" at bounding box center [399, 200] width 24 height 13
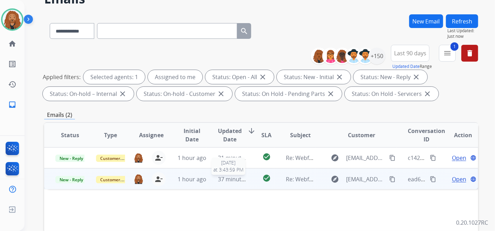
click at [230, 180] on span "37 minutes ago" at bounding box center [238, 180] width 41 height 8
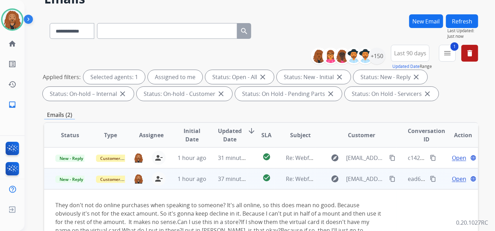
scroll to position [117, 0]
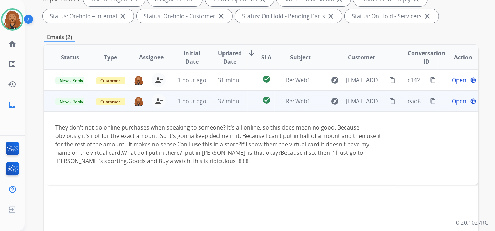
click at [453, 102] on span "Open" at bounding box center [459, 101] width 14 height 8
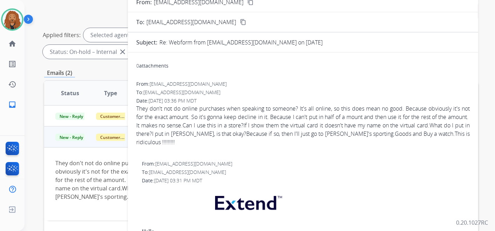
scroll to position [0, 0]
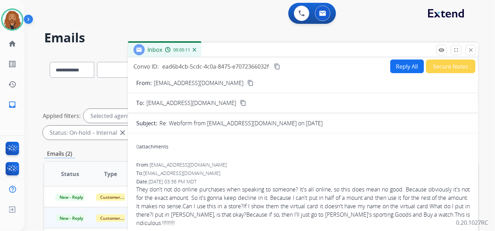
click at [394, 66] on button "Reply All" at bounding box center [408, 67] width 34 height 14
select select "**********"
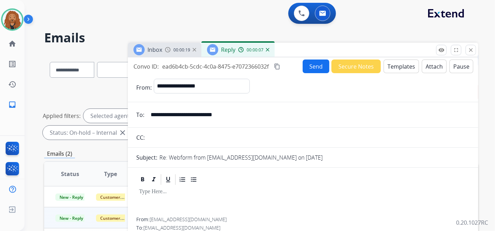
click at [394, 64] on button "Templates" at bounding box center [401, 67] width 35 height 14
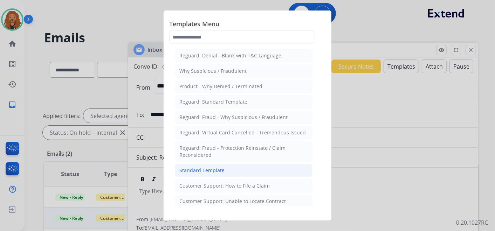
click at [226, 167] on li "Standard Template" at bounding box center [244, 170] width 138 height 13
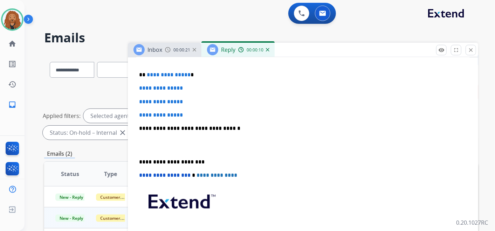
scroll to position [195, 0]
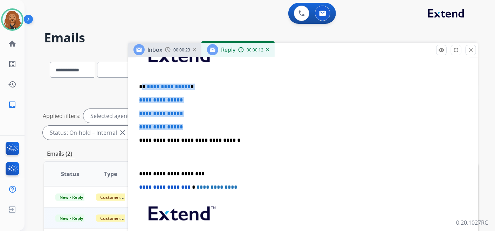
drag, startPoint x: 191, startPoint y: 125, endPoint x: 142, endPoint y: 81, distance: 65.8
click at [142, 81] on div "**********" at bounding box center [303, 156] width 334 height 241
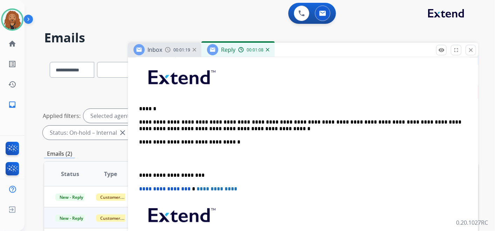
scroll to position [156, 0]
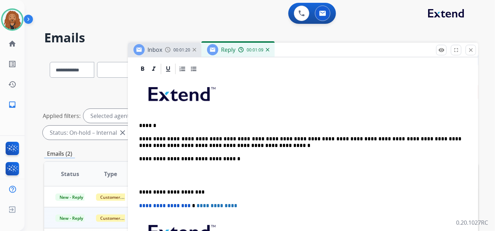
click at [151, 178] on p at bounding box center [303, 175] width 328 height 13
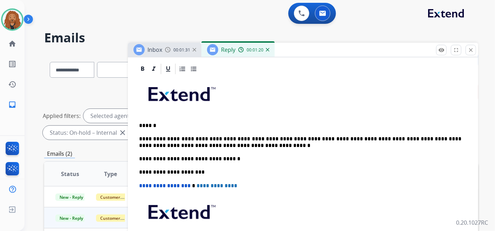
click at [219, 142] on p "**********" at bounding box center [300, 142] width 323 height 13
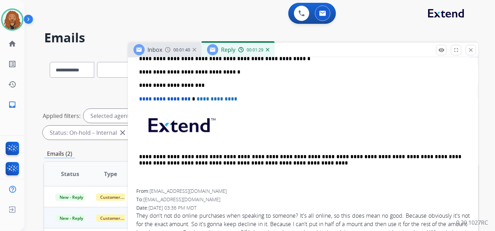
scroll to position [176, 0]
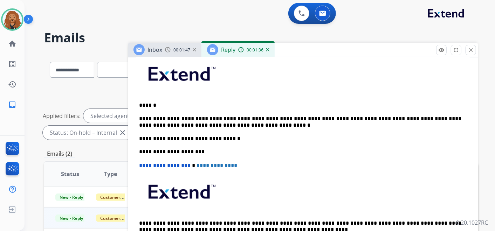
click at [441, 116] on p "**********" at bounding box center [300, 122] width 323 height 13
click at [261, 123] on p "**********" at bounding box center [300, 122] width 323 height 13
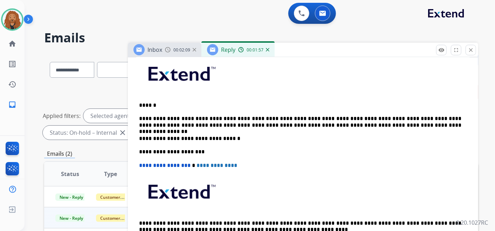
click at [347, 123] on p "**********" at bounding box center [300, 122] width 323 height 13
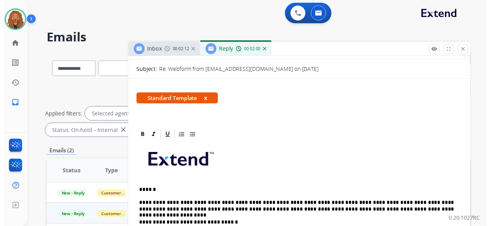
scroll to position [0, 0]
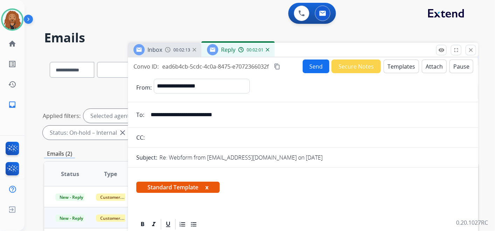
click at [321, 69] on button "Send" at bounding box center [316, 67] width 27 height 14
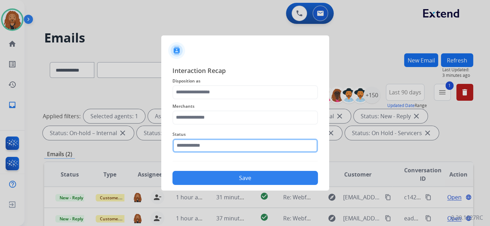
click at [212, 146] on input "text" at bounding box center [245, 145] width 146 height 14
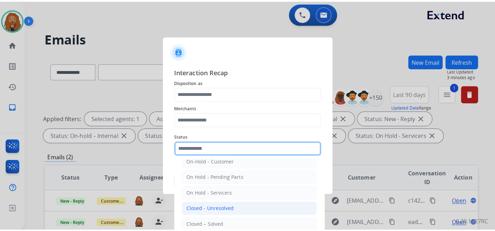
scroll to position [40, 0]
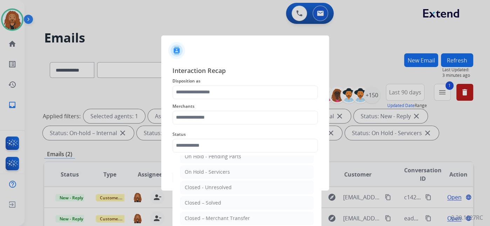
drag, startPoint x: 224, startPoint y: 205, endPoint x: 215, endPoint y: 152, distance: 53.7
click at [224, 204] on li "Closed – Solved" at bounding box center [247, 202] width 134 height 13
type input "**********"
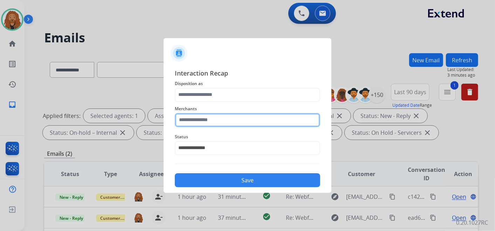
click at [210, 119] on input "text" at bounding box center [248, 120] width 146 height 14
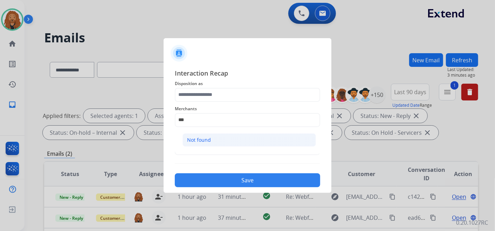
click at [236, 140] on li "Not found" at bounding box center [250, 140] width 134 height 13
type input "*********"
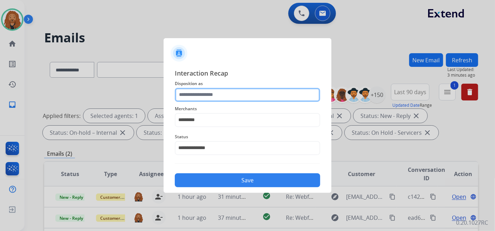
click at [195, 97] on input "text" at bounding box center [248, 95] width 146 height 14
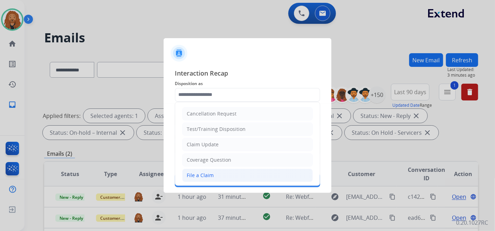
click at [215, 171] on li "File a Claim" at bounding box center [247, 175] width 131 height 13
type input "**********"
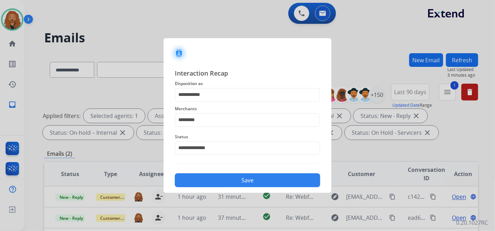
click at [210, 178] on button "Save" at bounding box center [248, 181] width 146 height 14
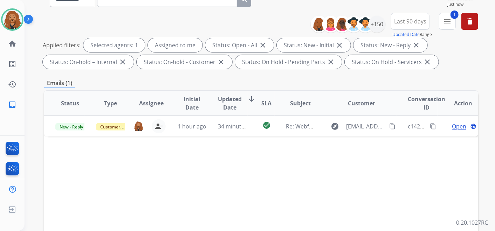
scroll to position [117, 0]
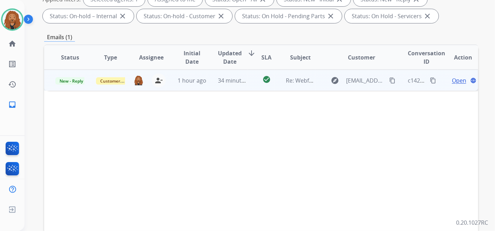
click at [453, 78] on span "Open" at bounding box center [459, 80] width 14 height 8
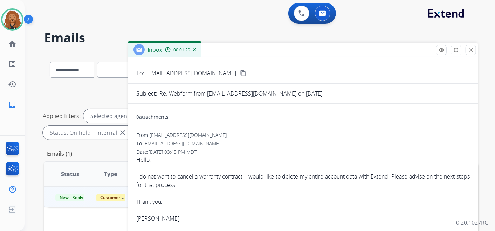
scroll to position [0, 0]
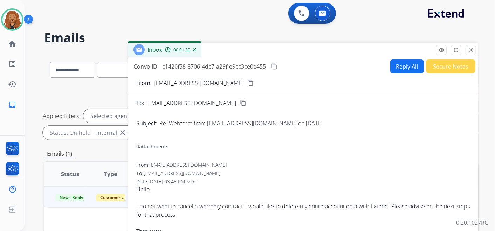
click at [395, 70] on button "Reply All" at bounding box center [408, 67] width 34 height 14
select select "**********"
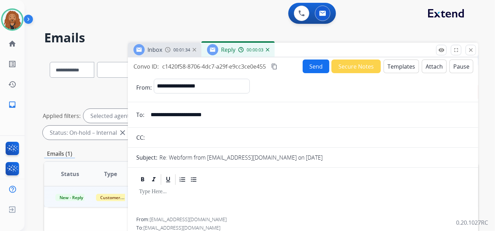
click at [393, 68] on button "Templates" at bounding box center [401, 67] width 35 height 14
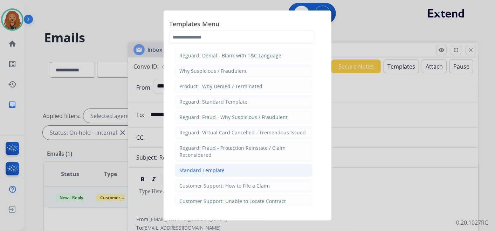
click at [232, 164] on li "Standard Template" at bounding box center [244, 170] width 138 height 13
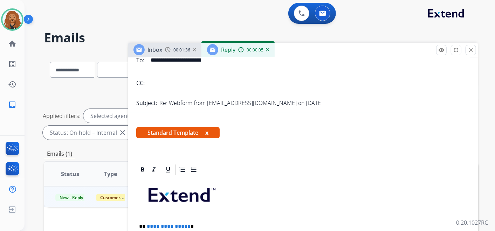
scroll to position [156, 0]
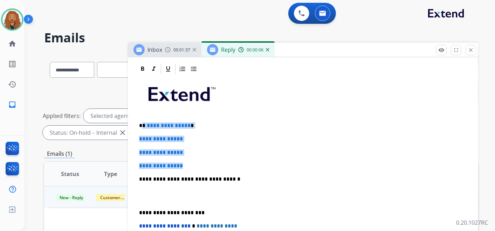
drag, startPoint x: 195, startPoint y: 167, endPoint x: 143, endPoint y: 122, distance: 69.1
click at [143, 122] on div "**********" at bounding box center [303, 195] width 334 height 241
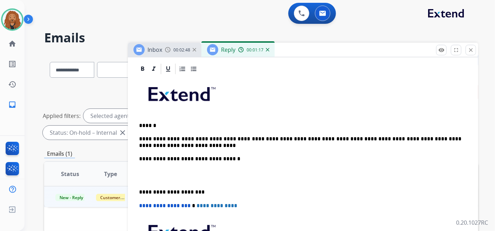
click at [149, 178] on p at bounding box center [303, 175] width 328 height 13
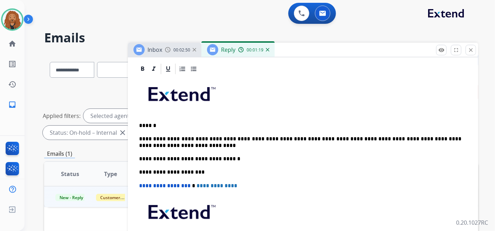
click at [182, 144] on p "**********" at bounding box center [300, 142] width 323 height 13
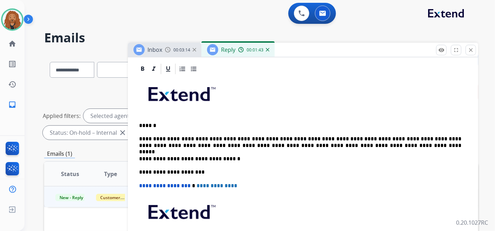
click at [271, 143] on p "**********" at bounding box center [300, 142] width 323 height 13
click at [276, 146] on p "**********" at bounding box center [300, 142] width 323 height 13
drag, startPoint x: 365, startPoint y: 145, endPoint x: 320, endPoint y: 142, distance: 45.6
click at [320, 142] on p "**********" at bounding box center [300, 142] width 323 height 13
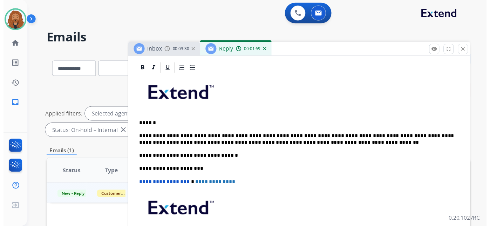
scroll to position [0, 0]
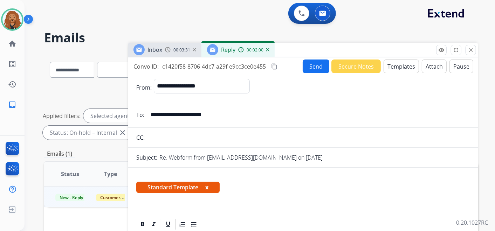
click at [316, 65] on button "Send" at bounding box center [316, 67] width 27 height 14
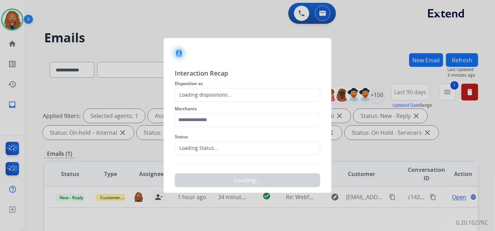
click at [216, 142] on div "Loading Status..." at bounding box center [248, 148] width 146 height 14
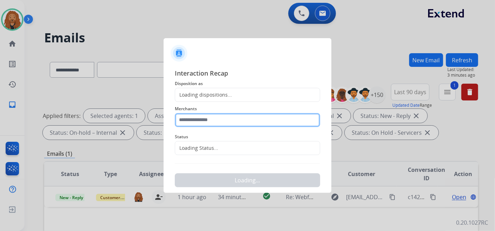
click at [210, 120] on input "text" at bounding box center [248, 120] width 146 height 14
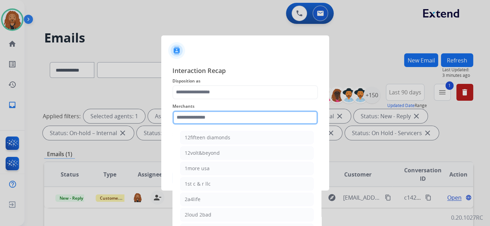
type input "*"
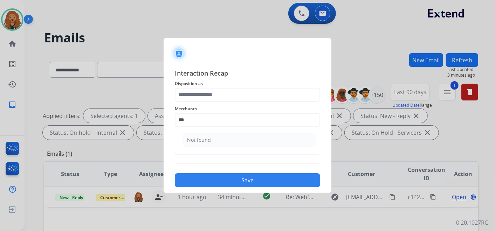
click at [193, 137] on div "Not found" at bounding box center [199, 140] width 24 height 7
type input "*********"
drag, startPoint x: 198, startPoint y: 156, endPoint x: 199, endPoint y: 148, distance: 8.4
click at [199, 155] on div "Status" at bounding box center [248, 144] width 146 height 28
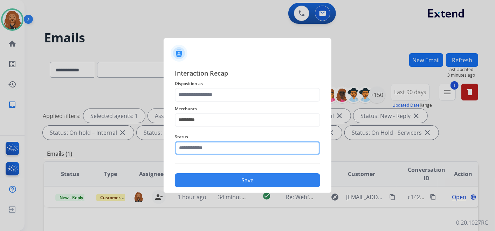
click at [199, 147] on input "text" at bounding box center [248, 148] width 146 height 14
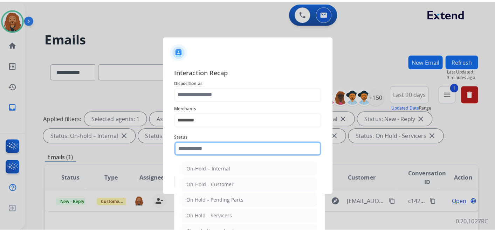
scroll to position [40, 0]
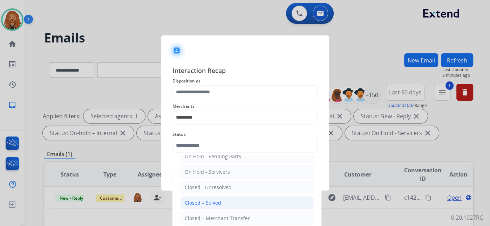
click at [207, 199] on div "Closed – Solved" at bounding box center [203, 202] width 36 height 7
type input "**********"
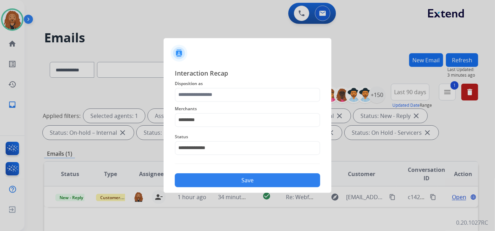
click at [202, 104] on div "Merchants *********" at bounding box center [248, 116] width 146 height 28
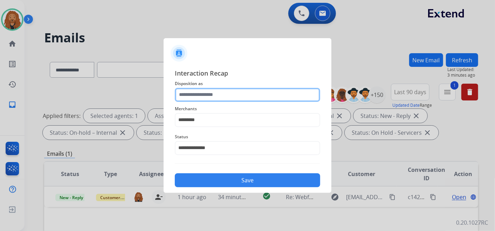
click at [203, 92] on input "text" at bounding box center [248, 95] width 146 height 14
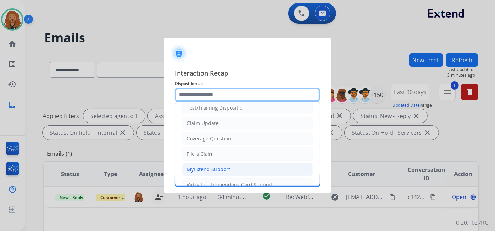
scroll to position [0, 0]
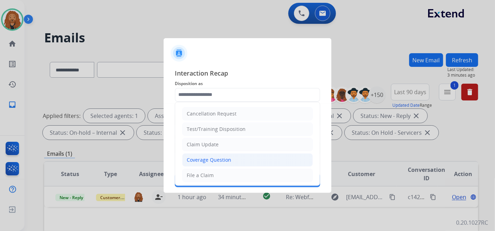
click at [203, 159] on div "Coverage Question" at bounding box center [209, 160] width 45 height 7
type input "**********"
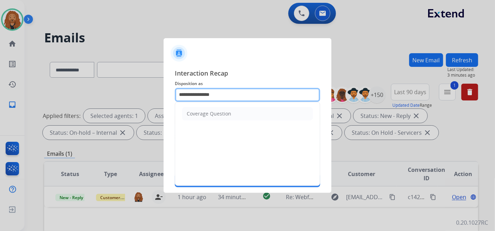
click at [217, 95] on input "**********" at bounding box center [248, 95] width 146 height 14
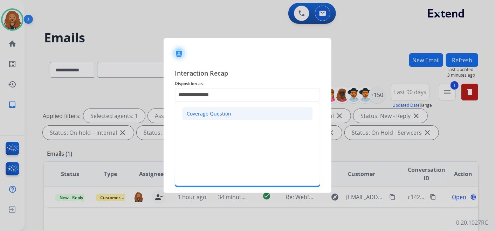
click at [204, 117] on li "Coverage Question" at bounding box center [247, 113] width 131 height 13
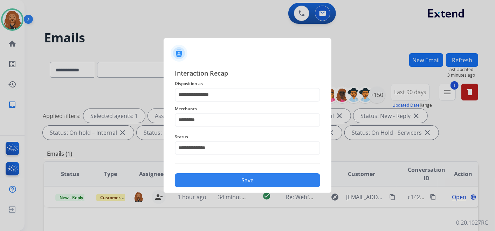
click at [206, 172] on div "Save" at bounding box center [248, 178] width 146 height 18
click at [206, 175] on button "Save" at bounding box center [248, 181] width 146 height 14
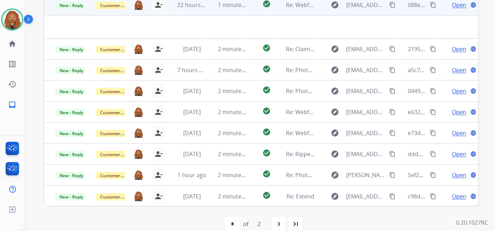
scroll to position [201, 0]
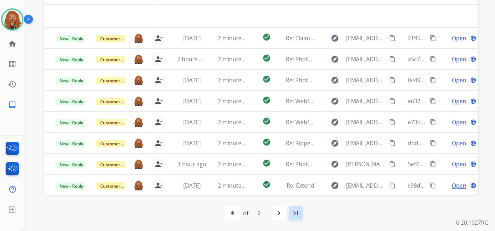
click at [296, 217] on mat-icon "last_page" at bounding box center [296, 213] width 8 height 8
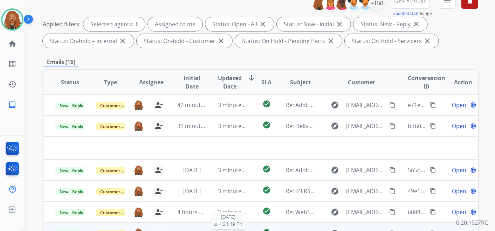
scroll to position [45, 0]
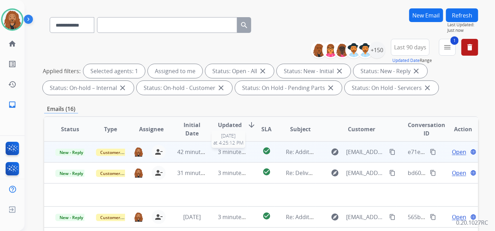
click at [227, 152] on span "3 minutes ago" at bounding box center [237, 152] width 38 height 8
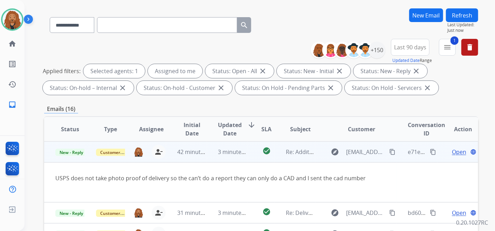
click at [454, 149] on td "Open language" at bounding box center [458, 152] width 41 height 21
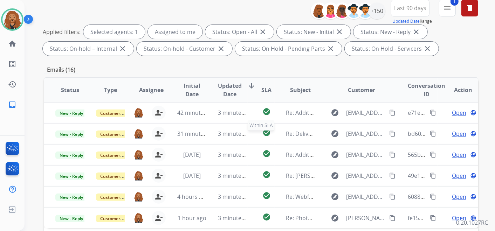
scroll to position [6, 0]
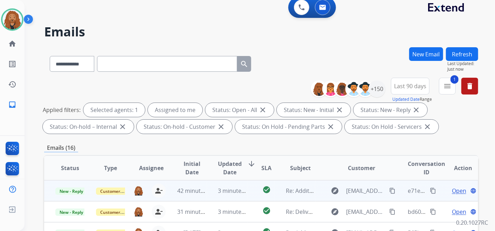
drag, startPoint x: 227, startPoint y: 195, endPoint x: 253, endPoint y: 193, distance: 26.0
click at [228, 194] on td "3 minutes ago" at bounding box center [227, 191] width 41 height 21
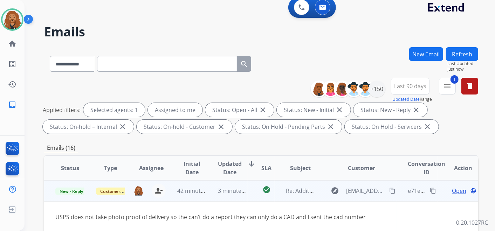
click at [456, 189] on span "Open" at bounding box center [459, 191] width 14 height 8
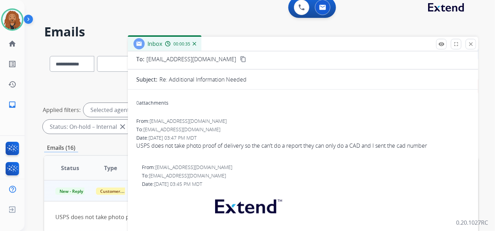
scroll to position [0, 0]
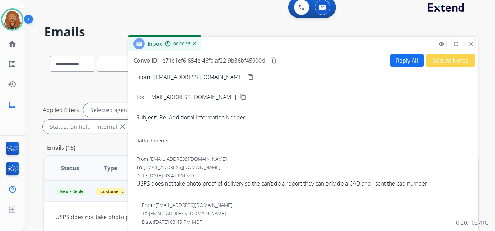
click at [393, 54] on button "Reply All" at bounding box center [408, 61] width 34 height 14
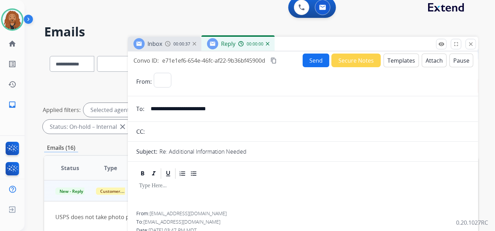
select select "**********"
click at [395, 62] on button "Templates" at bounding box center [401, 61] width 35 height 14
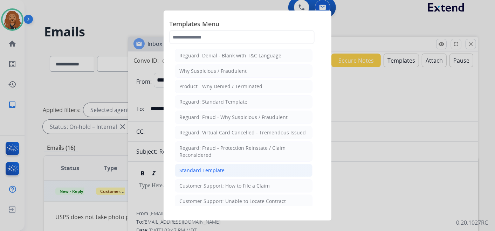
click at [208, 164] on li "Standard Template" at bounding box center [244, 170] width 138 height 13
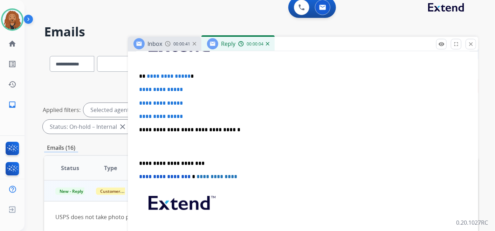
scroll to position [117, 0]
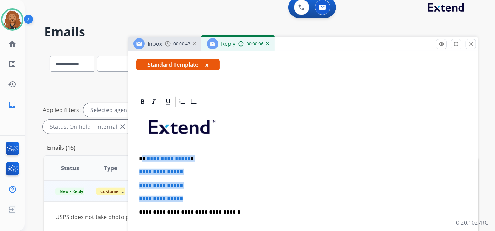
drag, startPoint x: 189, startPoint y: 197, endPoint x: 142, endPoint y: 154, distance: 63.8
click at [143, 154] on div "**********" at bounding box center [303, 228] width 334 height 241
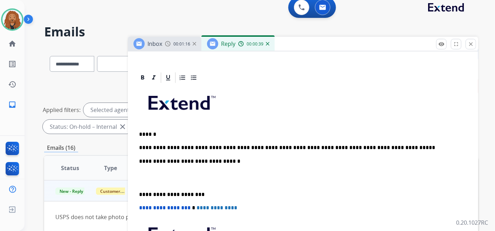
scroll to position [195, 0]
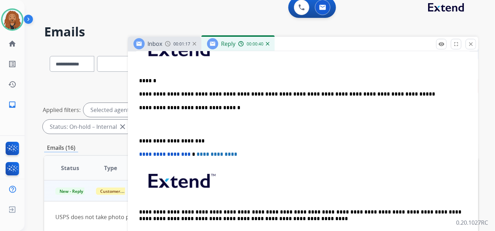
click at [153, 129] on p at bounding box center [303, 124] width 328 height 13
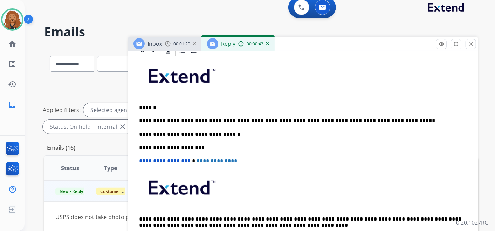
scroll to position [156, 0]
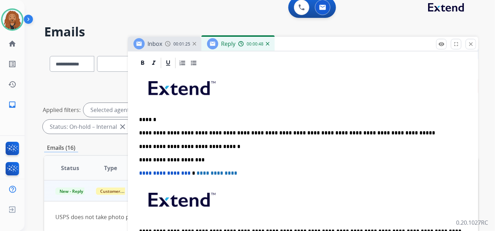
click at [378, 133] on p "**********" at bounding box center [300, 133] width 323 height 6
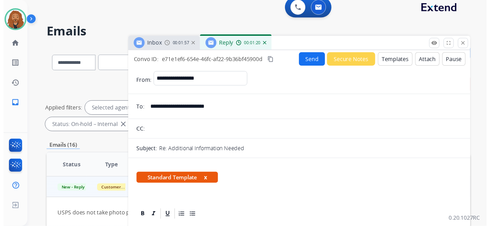
scroll to position [0, 0]
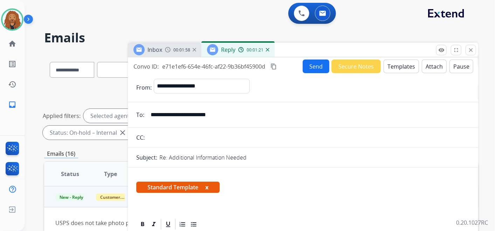
click at [312, 66] on button "Send" at bounding box center [316, 67] width 27 height 14
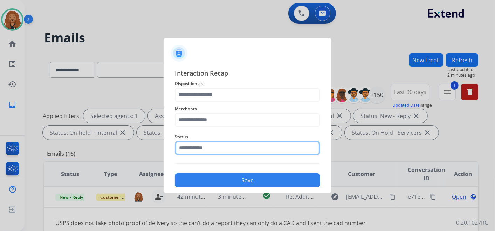
click at [210, 142] on input "text" at bounding box center [248, 148] width 146 height 14
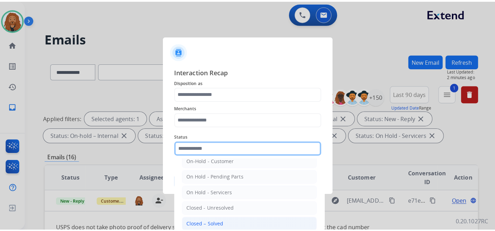
scroll to position [40, 0]
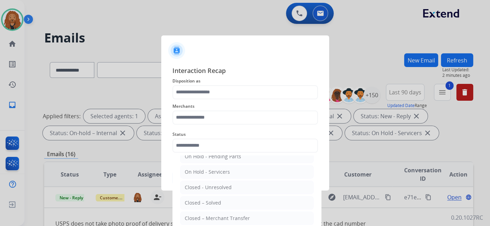
click at [227, 200] on li "Closed – Solved" at bounding box center [247, 202] width 134 height 13
type input "**********"
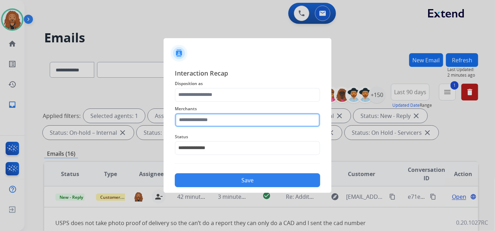
click at [209, 118] on input "text" at bounding box center [248, 120] width 146 height 14
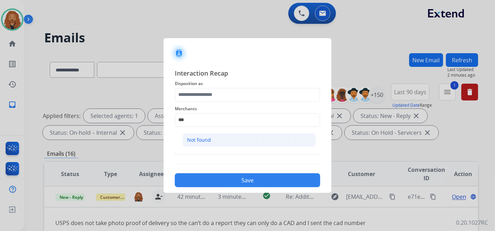
click at [207, 140] on div "Not found" at bounding box center [199, 140] width 24 height 7
type input "*********"
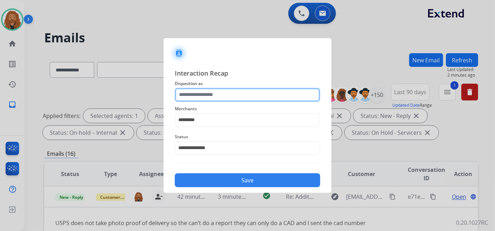
click at [217, 94] on input "text" at bounding box center [248, 95] width 146 height 14
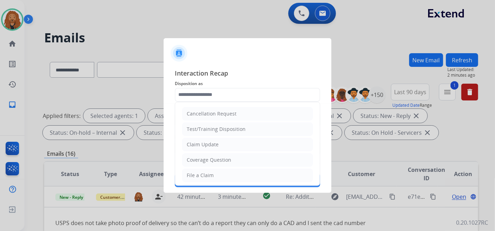
click at [205, 175] on div "File a Claim" at bounding box center [200, 175] width 27 height 7
type input "**********"
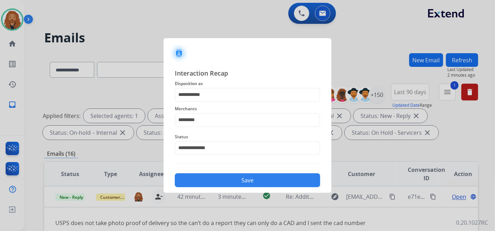
click at [213, 175] on button "Save" at bounding box center [248, 181] width 146 height 14
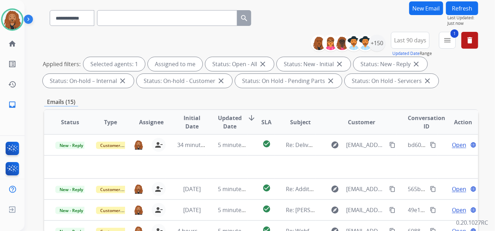
scroll to position [117, 0]
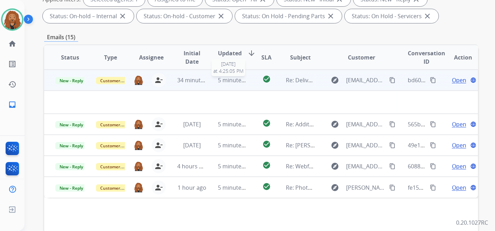
click at [229, 79] on span "5 minutes ago" at bounding box center [237, 80] width 38 height 8
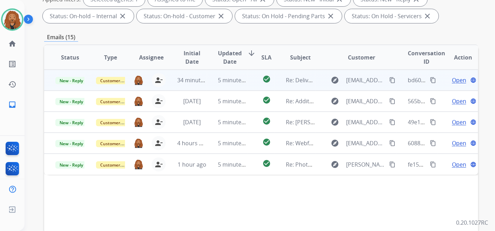
click at [453, 79] on span "Open" at bounding box center [459, 80] width 14 height 8
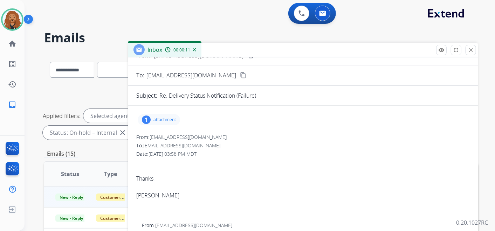
scroll to position [0, 0]
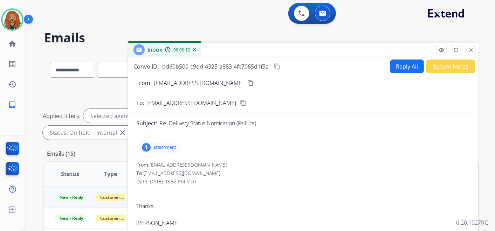
click at [442, 67] on button "Secure Notes" at bounding box center [450, 67] width 49 height 14
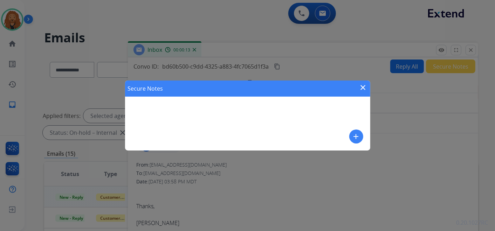
click at [356, 133] on mat-icon "add" at bounding box center [356, 137] width 8 height 8
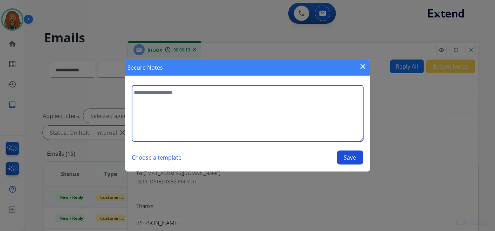
click at [199, 117] on textarea at bounding box center [247, 114] width 231 height 56
type textarea "**********"
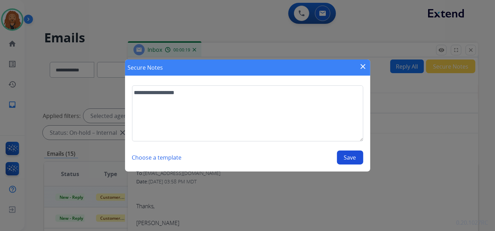
click at [346, 163] on button "Save" at bounding box center [350, 158] width 26 height 14
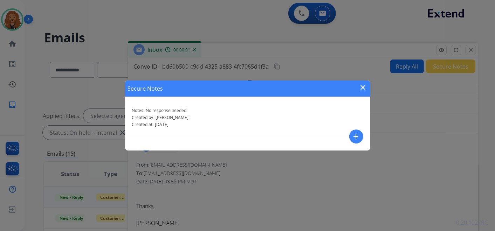
click at [366, 86] on mat-icon "close" at bounding box center [363, 87] width 8 height 8
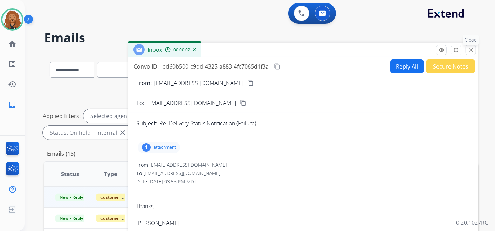
click at [469, 48] on mat-icon "close" at bounding box center [471, 50] width 6 height 6
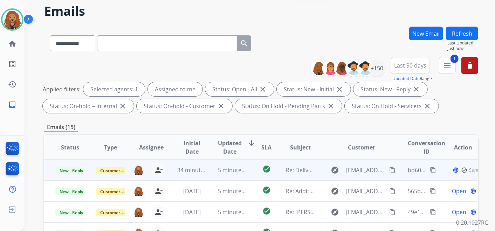
scroll to position [39, 0]
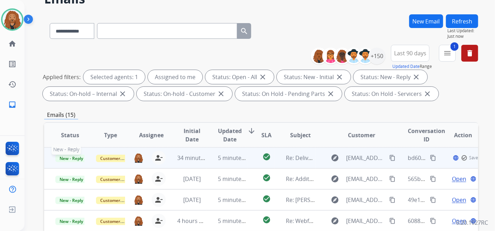
click at [76, 157] on span "New - Reply" at bounding box center [71, 158] width 32 height 7
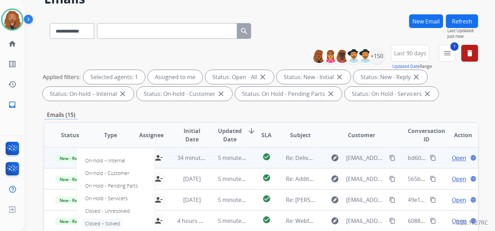
drag, startPoint x: 76, startPoint y: 157, endPoint x: 103, endPoint y: 222, distance: 70.4
click at [103, 222] on p "Closed – Solved" at bounding box center [102, 224] width 40 height 10
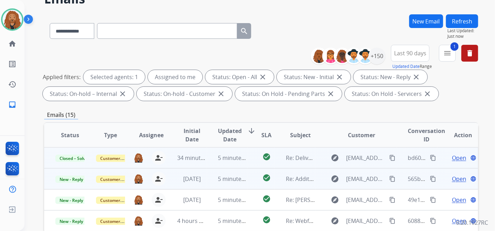
click at [456, 178] on span "Open" at bounding box center [459, 179] width 14 height 8
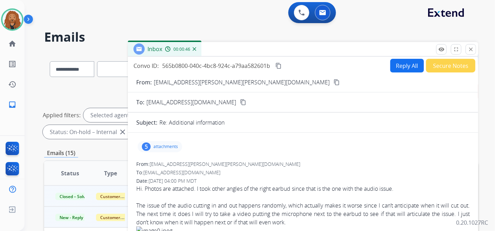
scroll to position [0, 0]
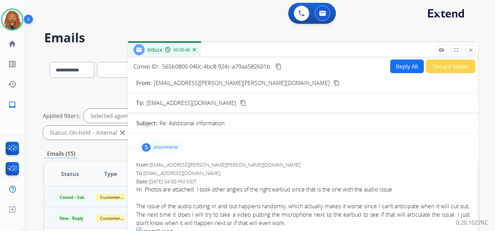
drag, startPoint x: 216, startPoint y: 83, endPoint x: 218, endPoint y: 88, distance: 5.2
click at [334, 82] on mat-icon "content_copy" at bounding box center [337, 83] width 6 height 6
click at [279, 66] on mat-icon "content_copy" at bounding box center [279, 66] width 6 height 6
click at [171, 147] on p "attachments" at bounding box center [166, 148] width 25 height 6
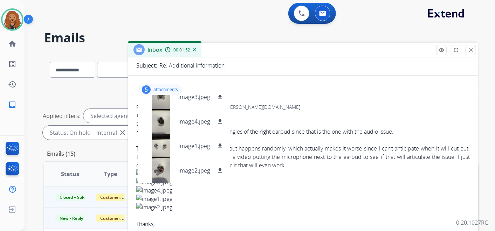
scroll to position [117, 0]
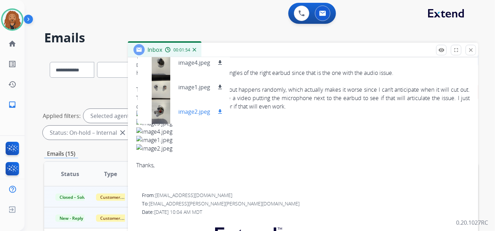
click at [221, 111] on mat-icon "download" at bounding box center [220, 112] width 6 height 6
click at [220, 89] on button "download" at bounding box center [220, 87] width 8 height 8
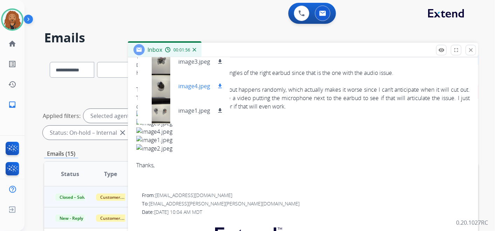
scroll to position [0, 0]
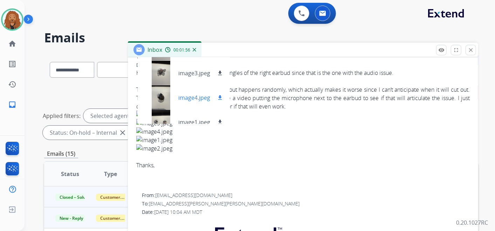
click at [218, 99] on mat-icon "download" at bounding box center [220, 98] width 6 height 6
click at [222, 74] on mat-icon "download" at bounding box center [220, 73] width 6 height 6
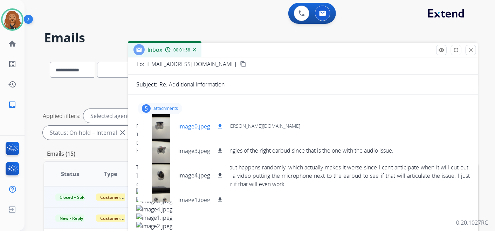
click at [219, 127] on mat-icon "download" at bounding box center [220, 126] width 6 height 6
click at [286, 86] on div "Re: Additional information" at bounding box center [315, 84] width 311 height 8
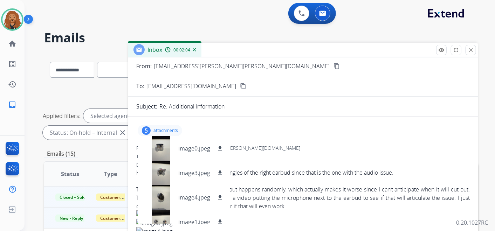
scroll to position [0, 0]
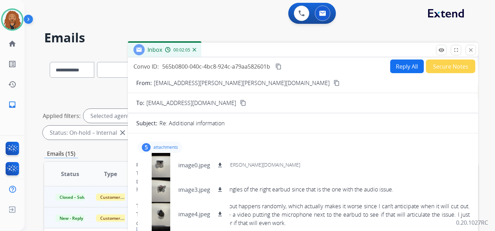
click at [399, 62] on button "Reply All" at bounding box center [408, 67] width 34 height 14
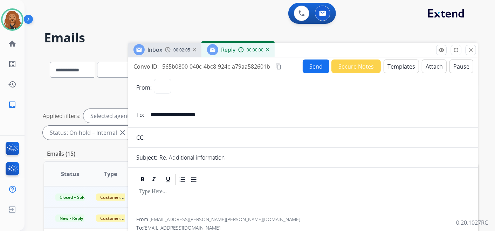
select select "**********"
click at [408, 67] on button "Templates" at bounding box center [401, 67] width 35 height 14
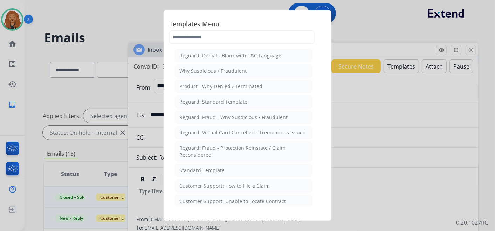
click at [201, 167] on div "Standard Template" at bounding box center [202, 170] width 45 height 7
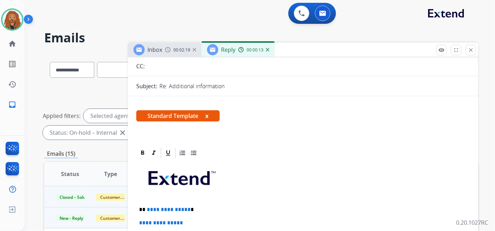
scroll to position [117, 0]
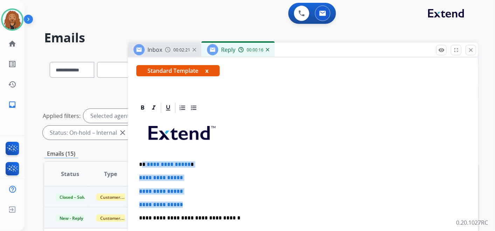
drag, startPoint x: 191, startPoint y: 201, endPoint x: 142, endPoint y: 160, distance: 63.5
click at [142, 160] on div "**********" at bounding box center [303, 234] width 334 height 241
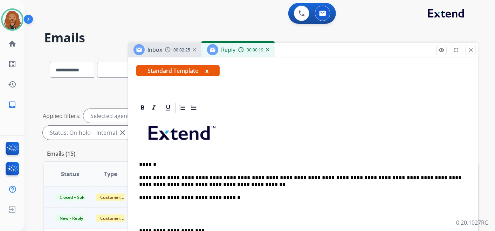
click at [151, 217] on p at bounding box center [303, 214] width 328 height 13
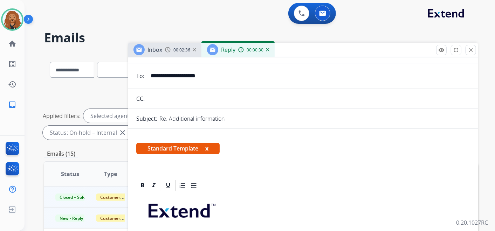
scroll to position [0, 0]
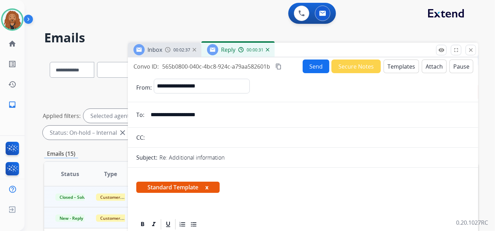
click at [304, 68] on button "Send" at bounding box center [316, 67] width 27 height 14
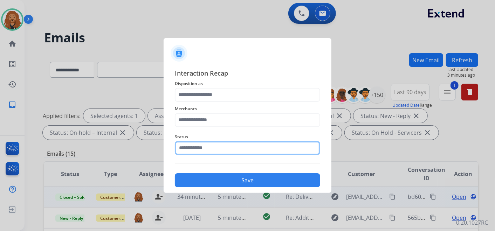
click at [215, 152] on input "text" at bounding box center [248, 148] width 146 height 14
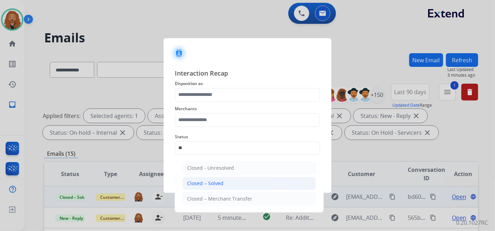
drag, startPoint x: 212, startPoint y: 182, endPoint x: 222, endPoint y: 114, distance: 68.6
click at [213, 181] on div "Closed – Solved" at bounding box center [205, 183] width 36 height 7
type input "**********"
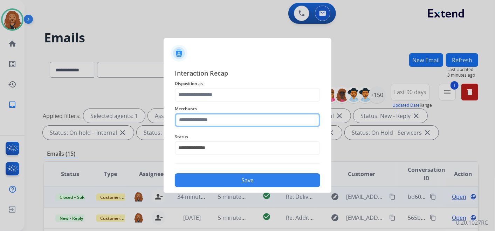
click at [214, 118] on input "text" at bounding box center [248, 120] width 146 height 14
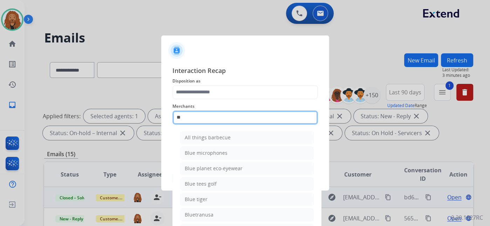
type input "*"
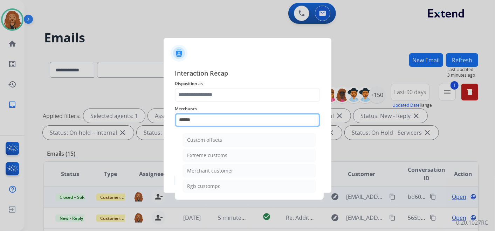
drag, startPoint x: 178, startPoint y: 116, endPoint x: 107, endPoint y: 116, distance: 70.8
click at [0, 116] on app-contact-recap-modal "**********" at bounding box center [0, 115] width 0 height 231
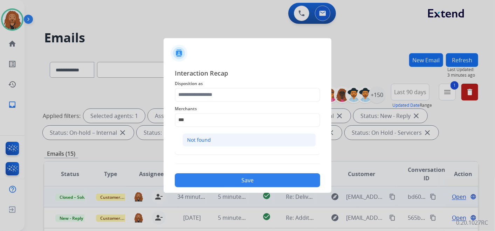
drag, startPoint x: 194, startPoint y: 136, endPoint x: 203, endPoint y: 91, distance: 46.1
click at [194, 135] on li "Not found" at bounding box center [250, 140] width 134 height 13
type input "*********"
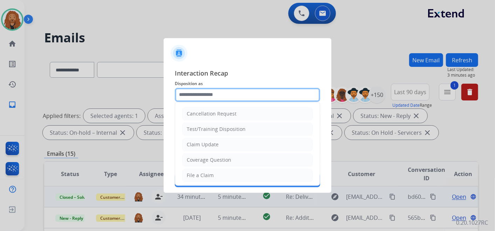
drag, startPoint x: 206, startPoint y: 91, endPoint x: 212, endPoint y: 98, distance: 8.9
click at [206, 92] on input "text" at bounding box center [248, 95] width 146 height 14
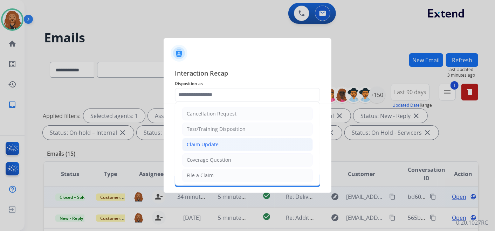
click at [196, 142] on div "Claim Update" at bounding box center [203, 144] width 32 height 7
type input "**********"
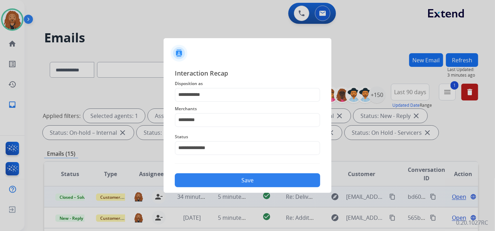
click at [232, 173] on div "Save" at bounding box center [248, 178] width 146 height 18
click at [211, 175] on button "Save" at bounding box center [248, 181] width 146 height 14
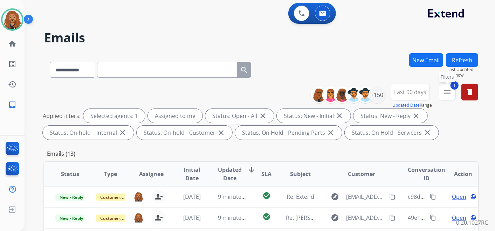
click at [453, 92] on button "1 menu Filters" at bounding box center [447, 92] width 17 height 17
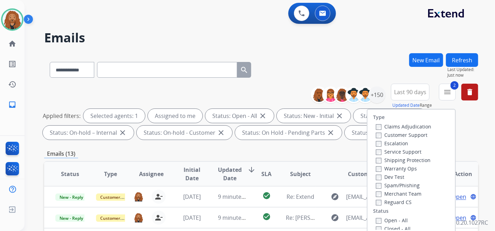
click at [308, 156] on div "Emails (13)" at bounding box center [261, 154] width 434 height 9
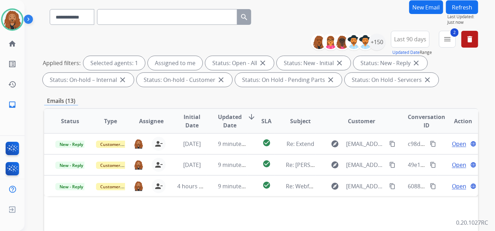
scroll to position [39, 0]
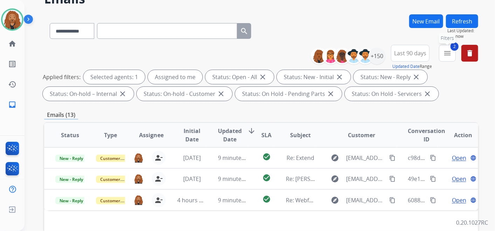
click at [449, 55] on mat-icon "menu" at bounding box center [448, 53] width 8 height 8
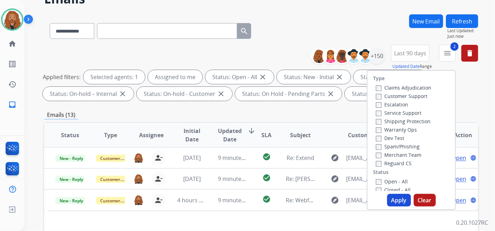
click at [397, 201] on button "Apply" at bounding box center [399, 200] width 24 height 13
select select "*"
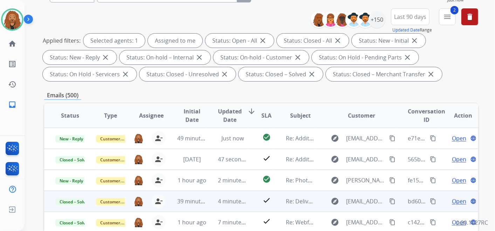
scroll to position [156, 0]
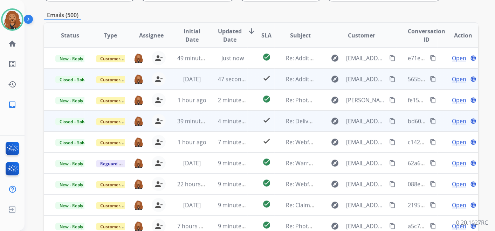
click at [454, 80] on span "Open" at bounding box center [459, 79] width 14 height 8
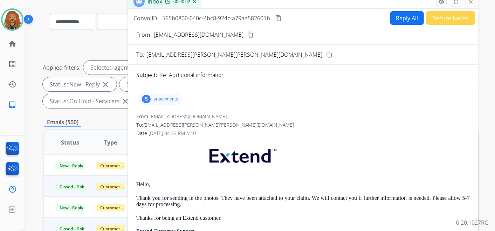
scroll to position [0, 0]
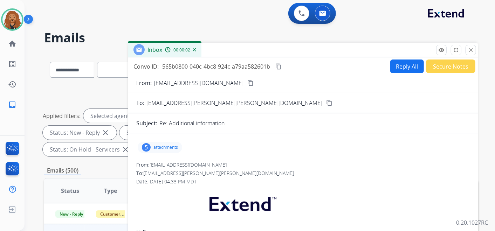
click at [158, 153] on div "5 attachments" at bounding box center [303, 147] width 334 height 17
click at [158, 147] on p "attachments" at bounding box center [166, 148] width 25 height 6
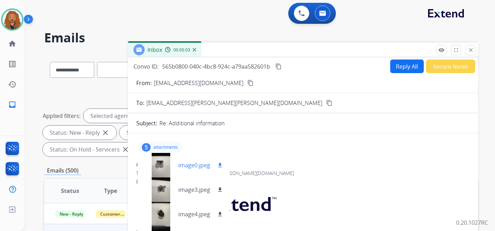
click at [220, 166] on mat-icon "download" at bounding box center [220, 165] width 6 height 6
click at [218, 194] on div "image3.jpeg download" at bounding box center [184, 190] width 92 height 25
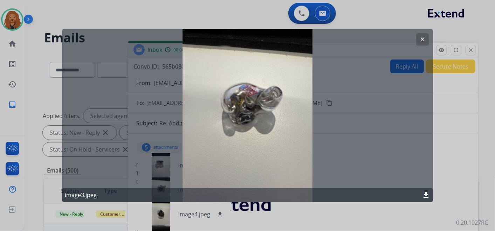
click at [419, 39] on button "clear" at bounding box center [423, 39] width 13 height 13
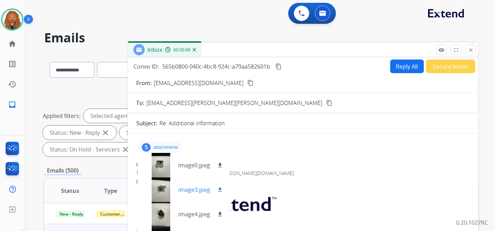
click at [221, 190] on mat-icon "download" at bounding box center [220, 190] width 6 height 6
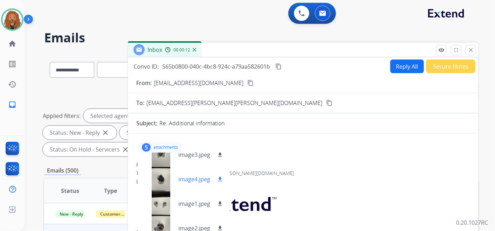
click at [221, 178] on mat-icon "download" at bounding box center [220, 179] width 6 height 6
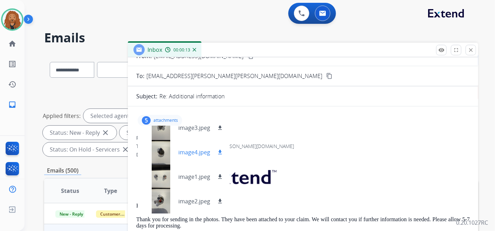
scroll to position [39, 0]
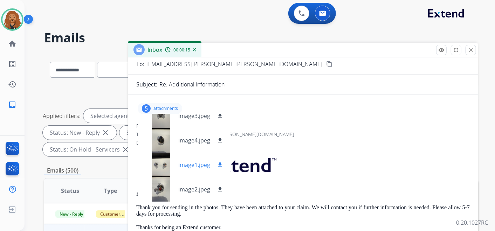
click at [223, 166] on button "download" at bounding box center [220, 165] width 8 height 8
click at [221, 187] on mat-icon "download" at bounding box center [220, 190] width 6 height 6
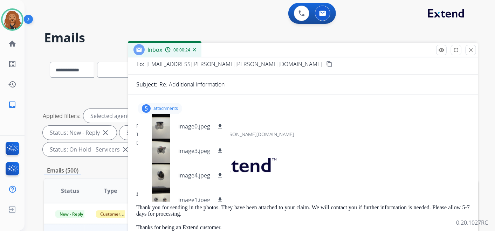
scroll to position [0, 0]
click at [482, 20] on div "**********" at bounding box center [260, 115] width 471 height 231
drag, startPoint x: 472, startPoint y: 52, endPoint x: 439, endPoint y: 65, distance: 36.1
click at [472, 52] on mat-icon "close" at bounding box center [471, 50] width 6 height 6
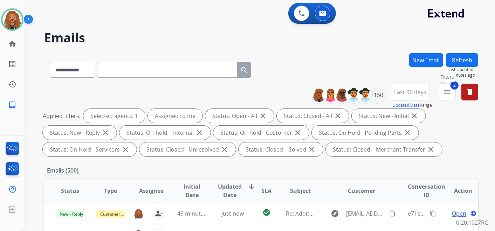
click at [449, 90] on mat-icon "menu" at bounding box center [448, 92] width 8 height 8
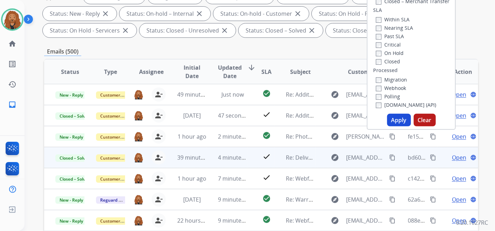
scroll to position [218, 0]
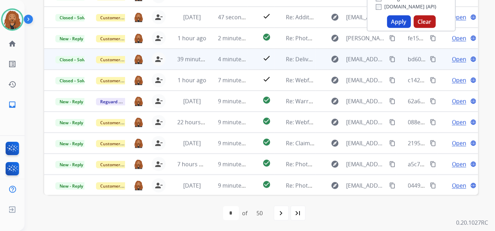
click at [392, 21] on button "Apply" at bounding box center [399, 21] width 24 height 13
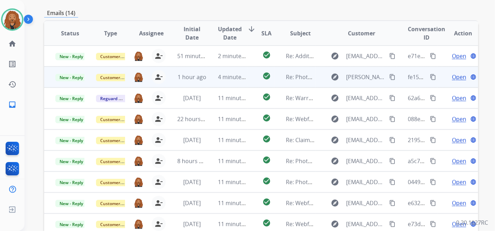
scroll to position [84, 0]
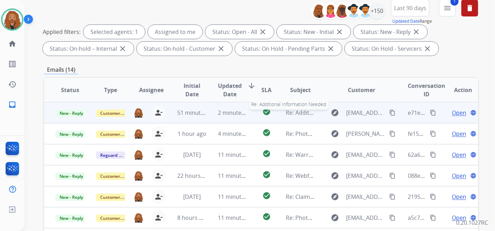
click at [290, 115] on span "Re: Additional Information Needed" at bounding box center [332, 113] width 92 height 8
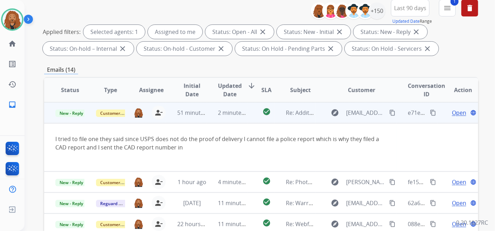
click at [458, 111] on span "Open" at bounding box center [459, 113] width 14 height 8
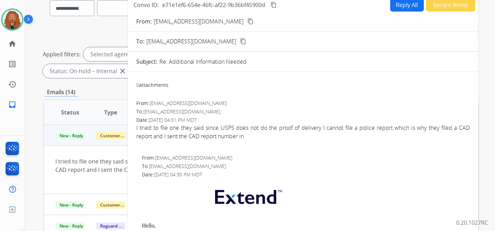
scroll to position [45, 0]
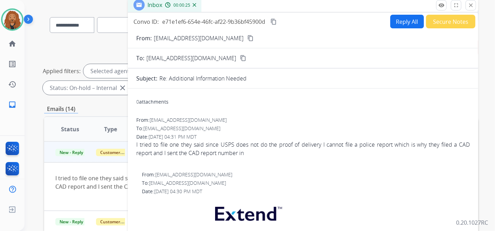
click at [407, 26] on button "Reply All" at bounding box center [408, 22] width 34 height 14
select select "**********"
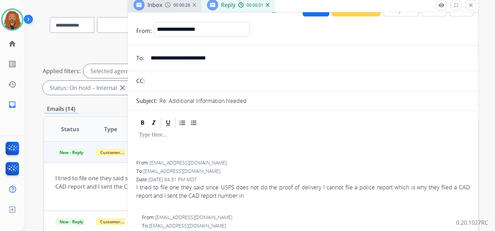
scroll to position [0, 0]
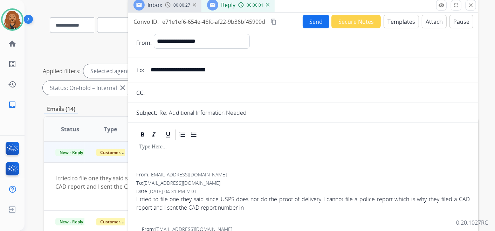
click at [397, 10] on div "Inbox 00:00:27 Reply 00:00:01" at bounding box center [303, 5] width 351 height 15
click at [397, 23] on button "Templates" at bounding box center [401, 22] width 35 height 14
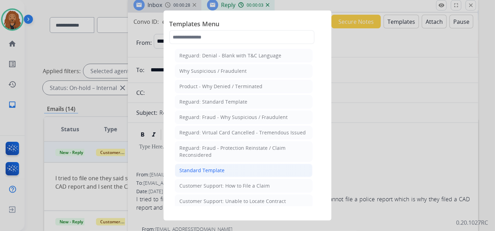
click at [199, 170] on div "Standard Template" at bounding box center [202, 170] width 45 height 7
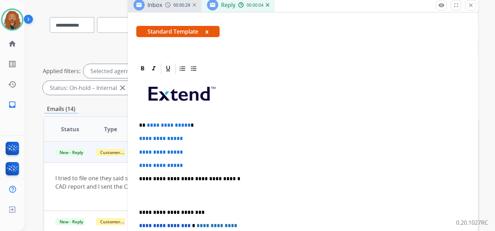
scroll to position [156, 0]
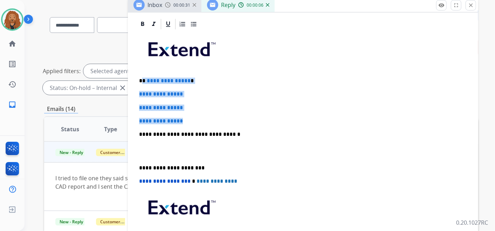
drag, startPoint x: 188, startPoint y: 120, endPoint x: 143, endPoint y: 76, distance: 62.2
click at [143, 76] on div "**********" at bounding box center [303, 151] width 334 height 241
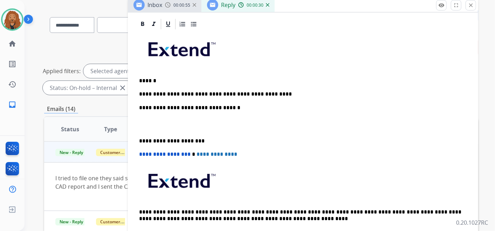
click at [280, 93] on p "**********" at bounding box center [300, 94] width 323 height 6
click at [150, 122] on p at bounding box center [303, 124] width 328 height 13
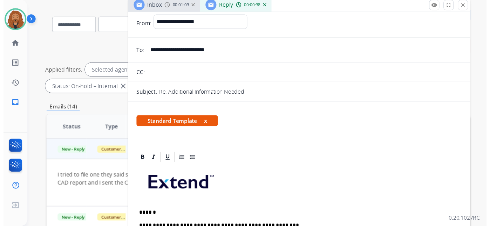
scroll to position [0, 0]
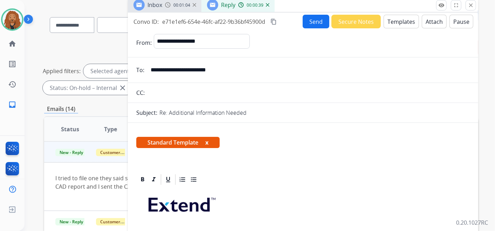
click at [310, 20] on button "Send" at bounding box center [316, 22] width 27 height 14
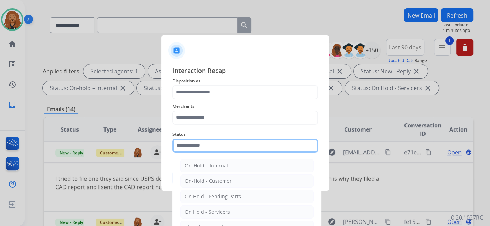
click at [210, 144] on input "text" at bounding box center [245, 145] width 146 height 14
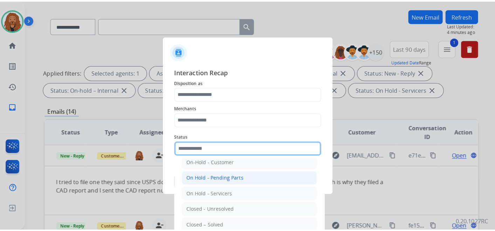
scroll to position [40, 0]
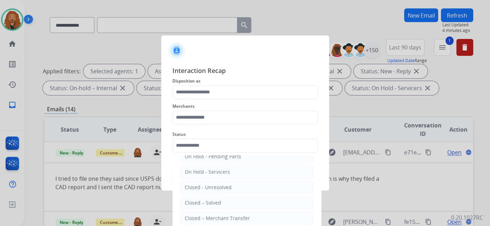
drag, startPoint x: 215, startPoint y: 201, endPoint x: 214, endPoint y: 165, distance: 36.5
click at [214, 201] on div "Closed – Solved" at bounding box center [203, 202] width 36 height 7
type input "**********"
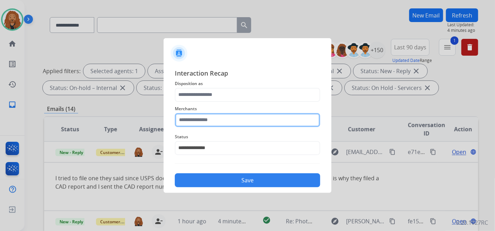
click at [209, 119] on input "text" at bounding box center [248, 120] width 146 height 14
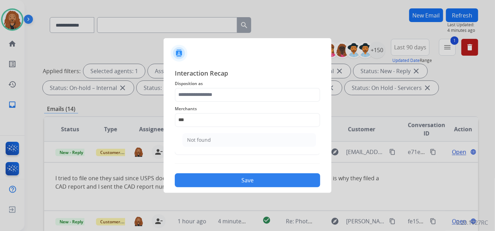
drag, startPoint x: 208, startPoint y: 136, endPoint x: 212, endPoint y: 107, distance: 29.8
click at [208, 135] on li "Not found" at bounding box center [250, 140] width 134 height 13
type input "*********"
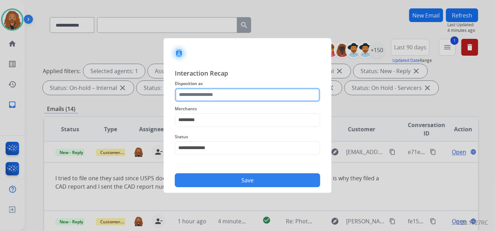
click at [215, 91] on input "text" at bounding box center [248, 95] width 146 height 14
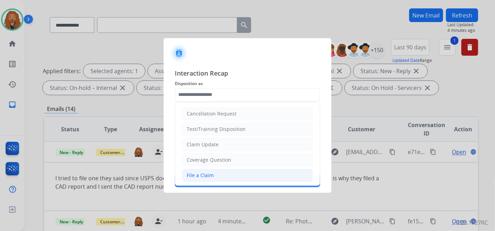
click at [211, 177] on div "File a Claim" at bounding box center [200, 175] width 27 height 7
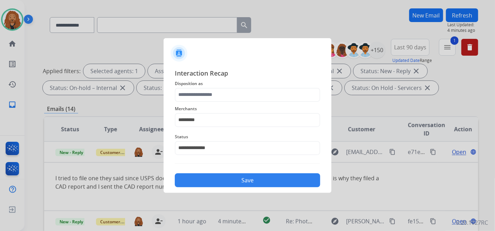
type input "**********"
click at [218, 178] on button "Save" at bounding box center [248, 181] width 146 height 14
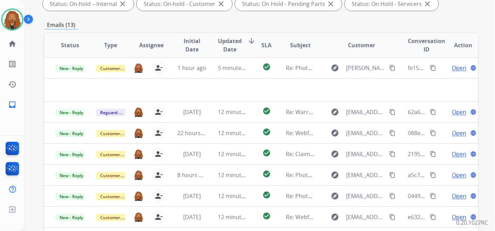
scroll to position [39, 0]
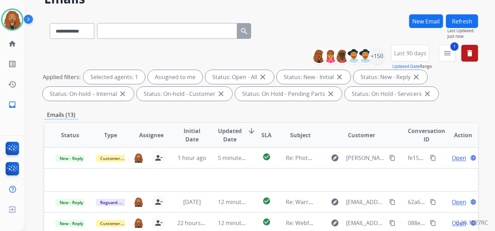
click at [240, 133] on span "Updated Date arrow_downward" at bounding box center [237, 135] width 38 height 17
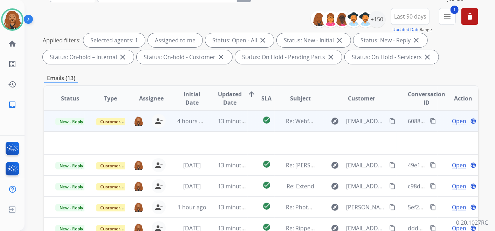
scroll to position [78, 0]
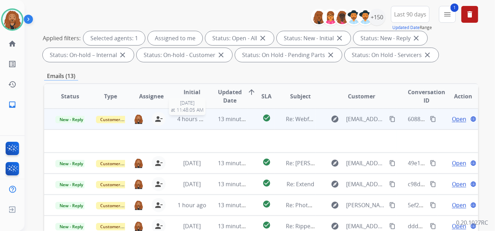
click at [190, 121] on span "4 hours ago" at bounding box center [193, 119] width 32 height 8
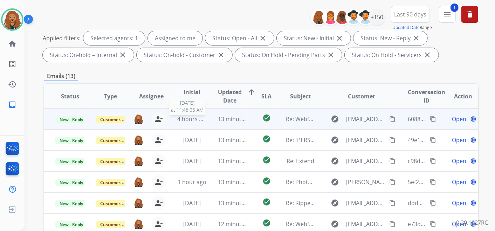
click at [196, 118] on span "4 hours ago" at bounding box center [193, 119] width 32 height 8
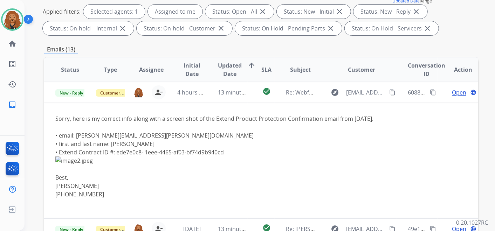
scroll to position [117, 0]
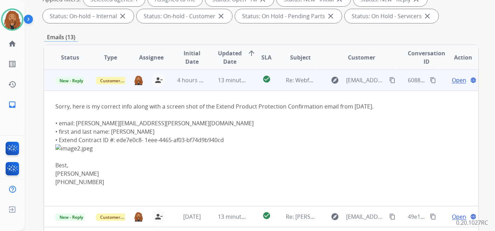
click at [454, 83] on span "Open" at bounding box center [459, 80] width 14 height 8
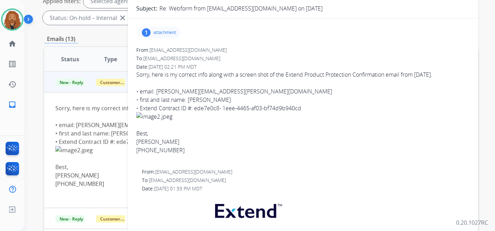
scroll to position [78, 0]
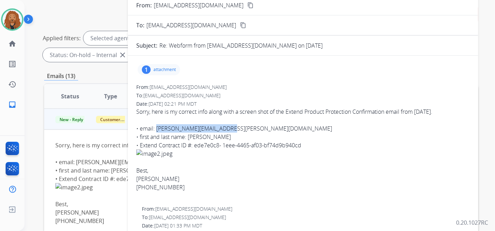
drag, startPoint x: 224, startPoint y: 128, endPoint x: 157, endPoint y: 126, distance: 66.7
click at [157, 126] on div "• email: daniel.l.bostic@gmail.com" at bounding box center [303, 128] width 334 height 8
copy div "daniel.l.bostic@gmail.com"
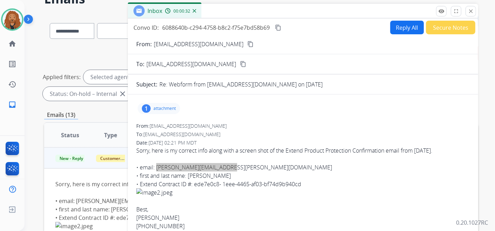
scroll to position [0, 0]
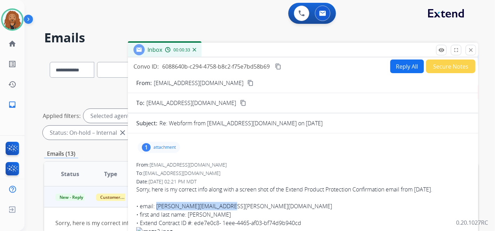
click at [393, 68] on button "Reply All" at bounding box center [408, 67] width 34 height 14
select select "**********"
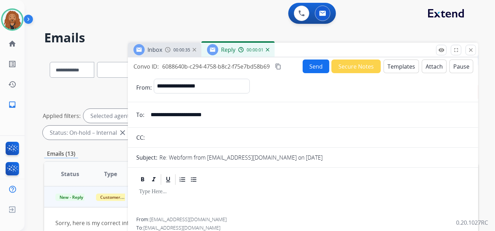
click at [400, 68] on button "Templates" at bounding box center [401, 67] width 35 height 14
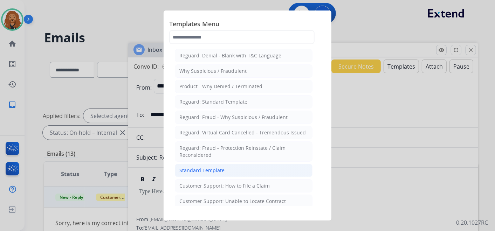
click at [219, 167] on div "Standard Template" at bounding box center [202, 170] width 45 height 7
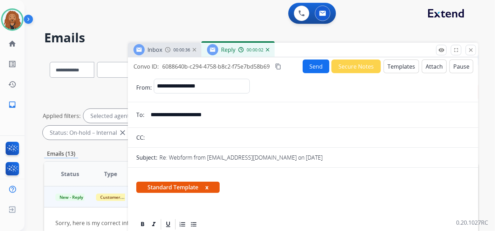
scroll to position [117, 0]
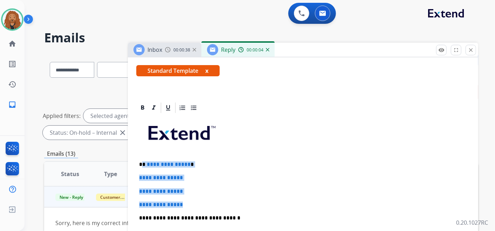
drag, startPoint x: 190, startPoint y: 202, endPoint x: 144, endPoint y: 160, distance: 62.0
click at [144, 160] on div "**********" at bounding box center [303, 234] width 334 height 241
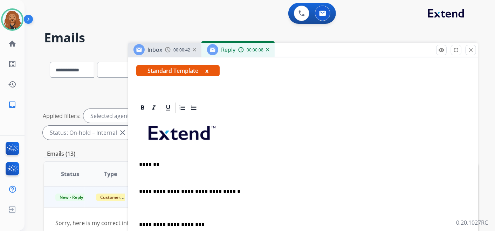
click at [145, 162] on p "*******" at bounding box center [300, 165] width 323 height 6
click at [170, 180] on div "**********" at bounding box center [303, 221] width 334 height 214
click at [156, 176] on p at bounding box center [303, 178] width 328 height 6
click at [242, 175] on p "**********" at bounding box center [300, 178] width 323 height 6
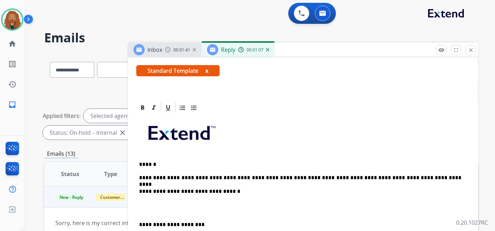
click at [141, 207] on p at bounding box center [303, 208] width 328 height 13
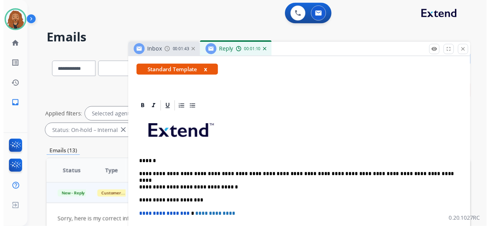
scroll to position [0, 0]
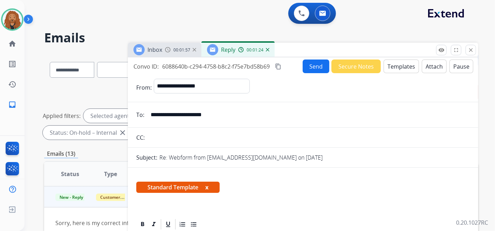
click at [428, 60] on button "Attach" at bounding box center [434, 67] width 25 height 14
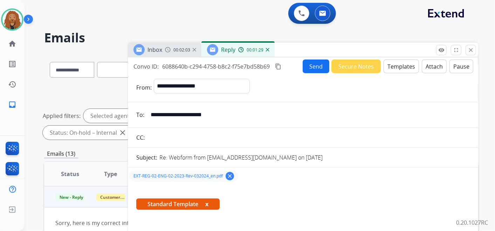
click at [309, 66] on button "Send" at bounding box center [316, 67] width 27 height 14
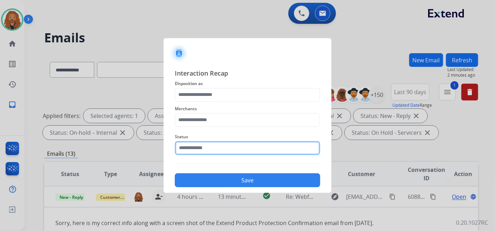
click at [211, 146] on input "text" at bounding box center [248, 148] width 146 height 14
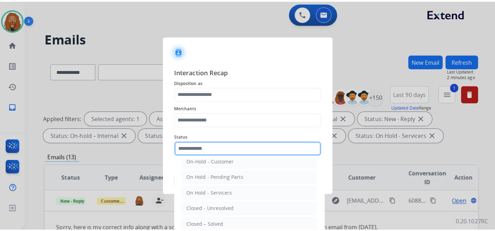
scroll to position [39, 0]
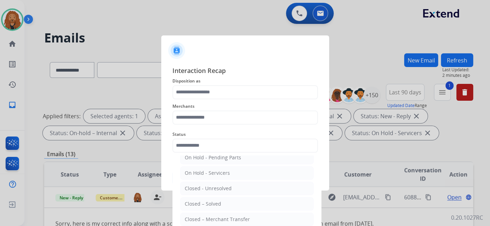
drag, startPoint x: 215, startPoint y: 203, endPoint x: 221, endPoint y: 147, distance: 56.0
click at [215, 203] on div "Closed – Solved" at bounding box center [203, 203] width 36 height 7
type input "**********"
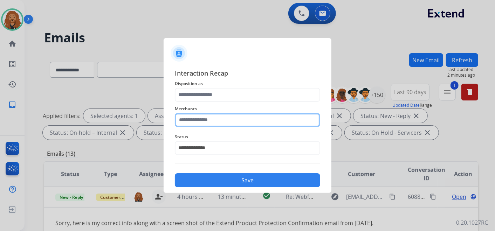
drag, startPoint x: 223, startPoint y: 119, endPoint x: 244, endPoint y: 90, distance: 36.6
click at [223, 119] on input "text" at bounding box center [248, 120] width 146 height 14
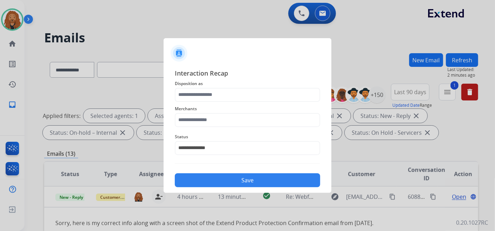
click at [221, 126] on div "Merchants" at bounding box center [248, 116] width 146 height 28
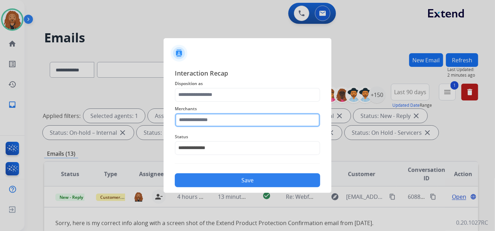
click at [242, 119] on input "text" at bounding box center [248, 120] width 146 height 14
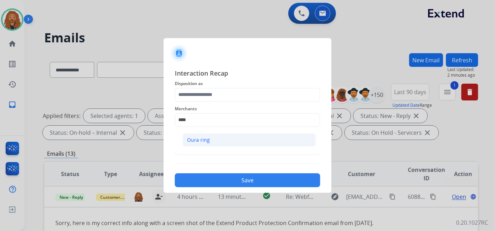
click at [223, 141] on li "Oura ring" at bounding box center [250, 140] width 134 height 13
type input "*********"
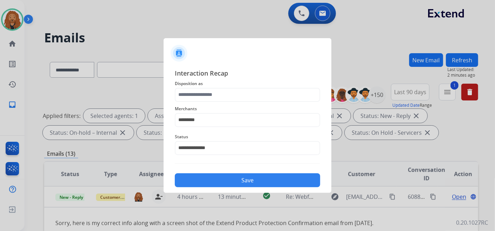
click at [218, 87] on span "Disposition as" at bounding box center [248, 84] width 146 height 8
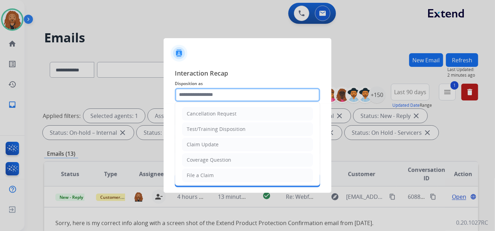
click at [215, 93] on input "text" at bounding box center [248, 95] width 146 height 14
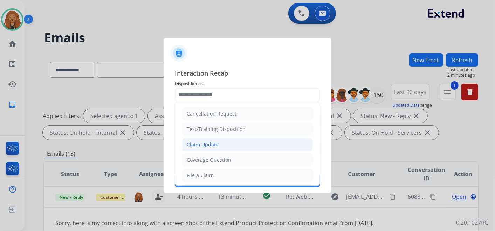
click at [218, 146] on li "Claim Update" at bounding box center [247, 144] width 131 height 13
type input "**********"
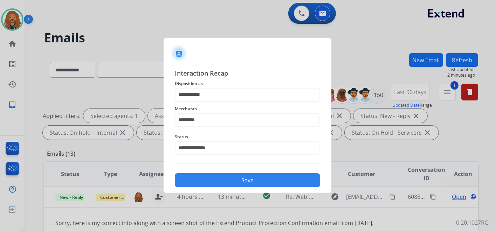
click at [206, 184] on button "Save" at bounding box center [248, 181] width 146 height 14
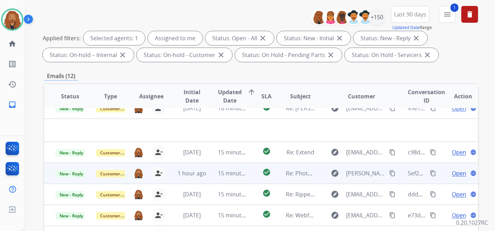
scroll to position [0, 0]
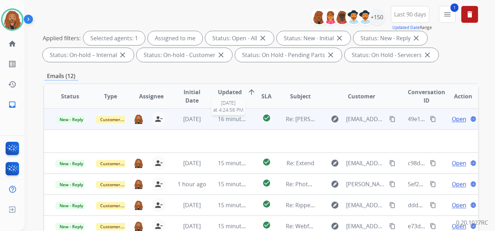
click at [233, 120] on span "16 minutes ago" at bounding box center [238, 119] width 41 height 8
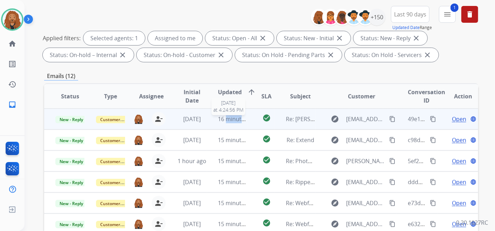
click at [233, 120] on span "16 minutes ago" at bounding box center [238, 119] width 41 height 8
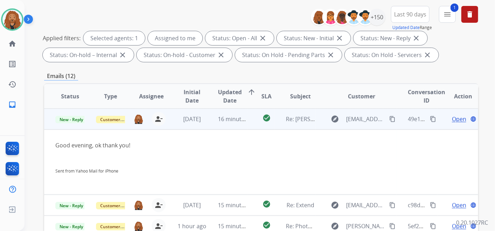
click at [453, 119] on span "Open" at bounding box center [459, 119] width 14 height 8
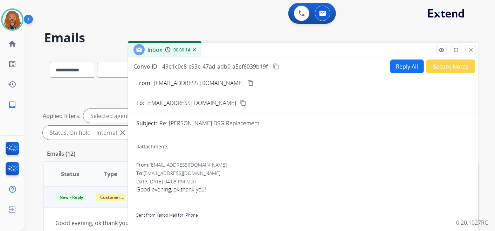
click at [439, 62] on button "Secure Notes" at bounding box center [450, 67] width 49 height 14
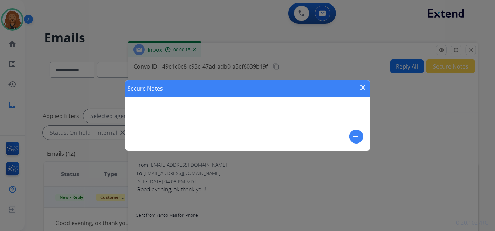
click at [354, 136] on mat-icon "add" at bounding box center [356, 137] width 8 height 8
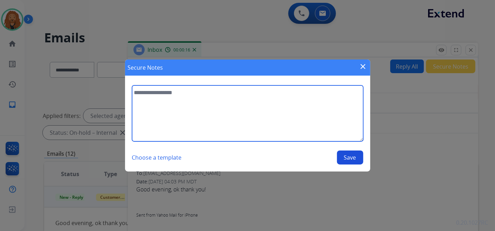
click at [244, 107] on textarea at bounding box center [247, 114] width 231 height 56
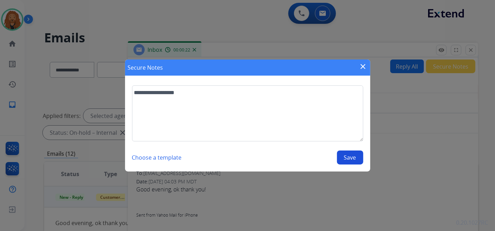
type textarea "**********"
click at [356, 156] on button "Save" at bounding box center [350, 158] width 26 height 14
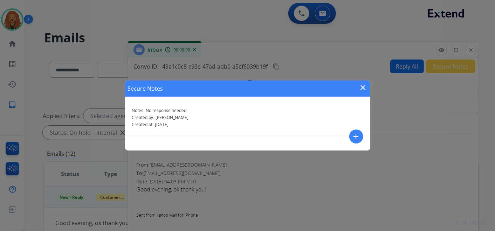
click at [360, 88] on mat-icon "close" at bounding box center [363, 87] width 8 height 8
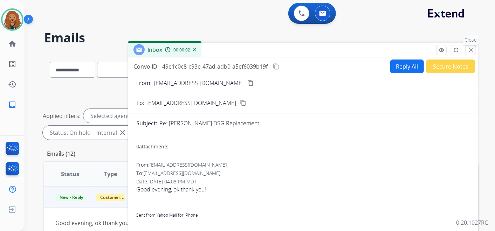
click at [470, 48] on mat-icon "close" at bounding box center [471, 50] width 6 height 6
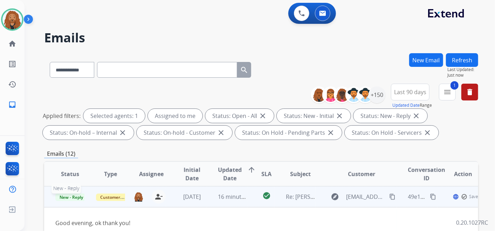
click at [73, 198] on span "New - Reply" at bounding box center [71, 197] width 32 height 7
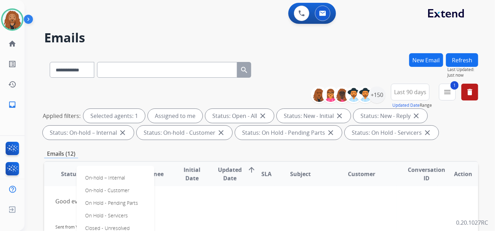
scroll to position [39, 0]
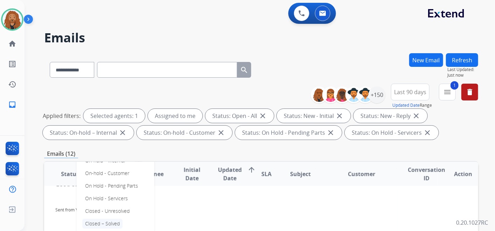
click at [99, 225] on p "Closed – Solved" at bounding box center [102, 224] width 40 height 10
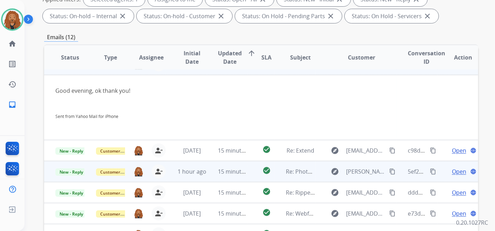
scroll to position [0, 0]
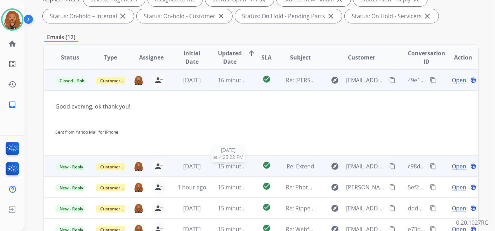
click at [233, 167] on span "15 minutes ago" at bounding box center [238, 167] width 41 height 8
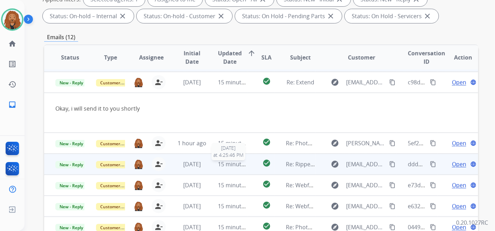
scroll to position [21, 0]
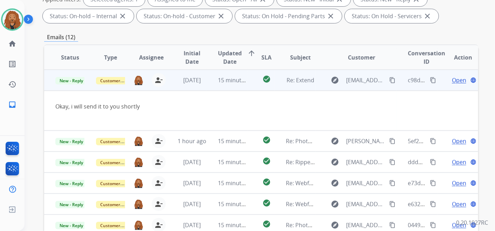
click at [455, 81] on span "Open" at bounding box center [459, 80] width 14 height 8
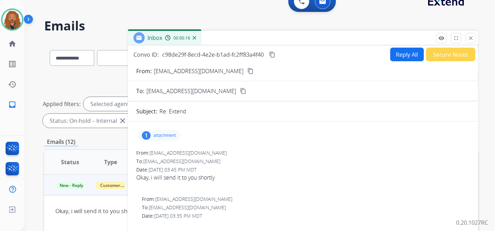
scroll to position [0, 0]
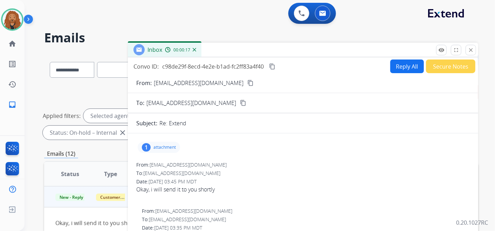
click at [160, 145] on p "attachment" at bounding box center [165, 148] width 22 height 6
click at [201, 167] on p "IMG_6347.png" at bounding box center [196, 165] width 37 height 8
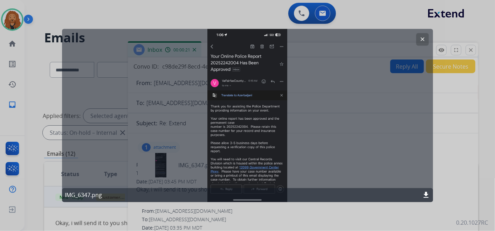
click at [426, 37] on mat-icon "clear" at bounding box center [423, 39] width 6 height 6
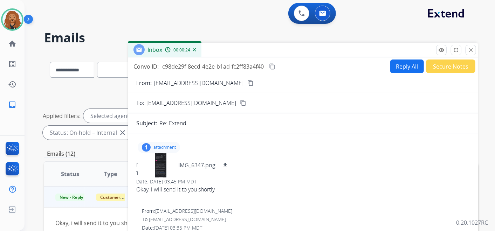
click at [400, 68] on button "Reply All" at bounding box center [408, 67] width 34 height 14
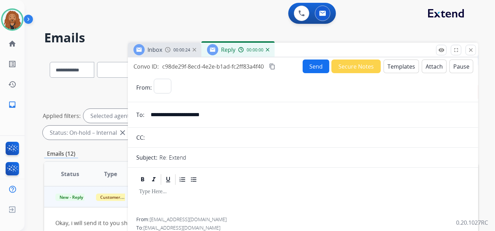
select select "**********"
click at [387, 66] on button "Templates" at bounding box center [401, 67] width 35 height 14
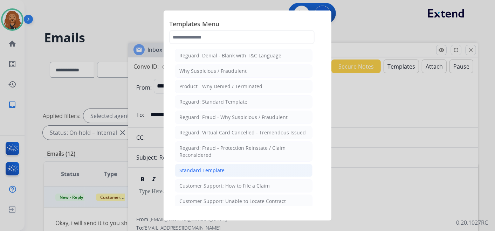
click at [233, 169] on li "Standard Template" at bounding box center [244, 170] width 138 height 13
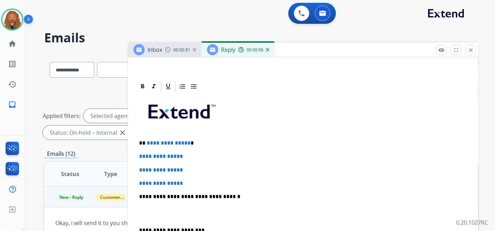
scroll to position [156, 0]
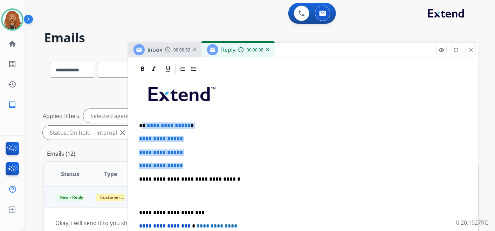
drag, startPoint x: 194, startPoint y: 161, endPoint x: 148, endPoint y: 113, distance: 66.7
click at [141, 123] on div "**********" at bounding box center [303, 195] width 334 height 241
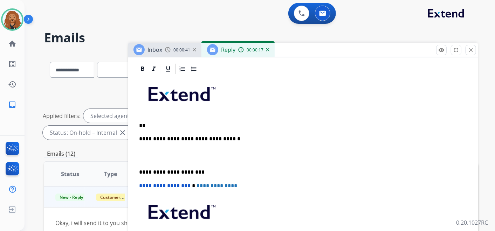
drag, startPoint x: 269, startPoint y: 49, endPoint x: 277, endPoint y: 52, distance: 9.0
click at [269, 49] on img at bounding box center [268, 50] width 4 height 4
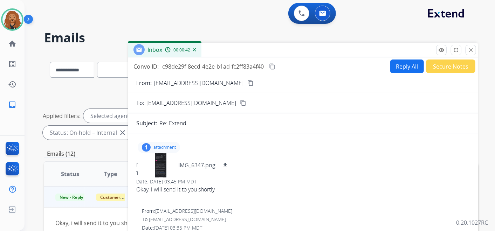
click at [458, 65] on button "Secure Notes" at bounding box center [450, 67] width 49 height 14
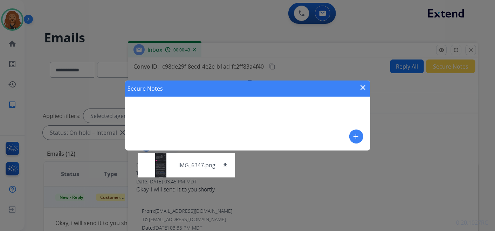
click at [356, 135] on mat-icon "add" at bounding box center [356, 137] width 8 height 8
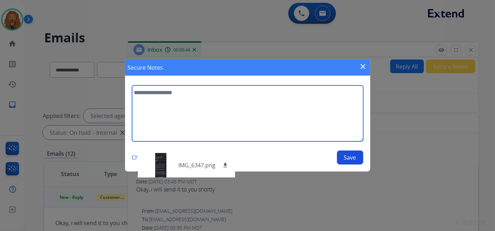
click at [224, 109] on textarea at bounding box center [247, 114] width 231 height 56
type textarea "**********"
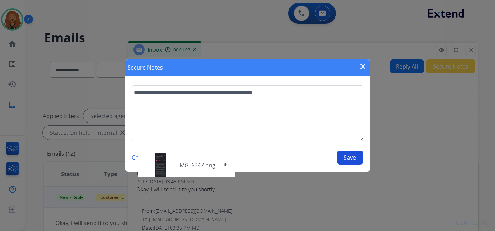
click at [350, 165] on section "**********" at bounding box center [247, 125] width 245 height 93
click at [346, 157] on button "Save" at bounding box center [350, 158] width 26 height 14
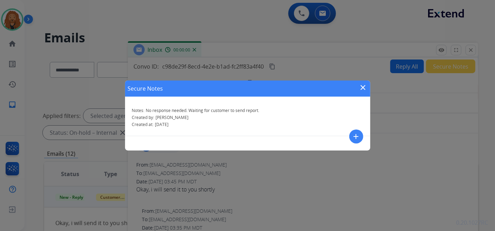
click at [361, 88] on mat-icon "close" at bounding box center [363, 87] width 8 height 8
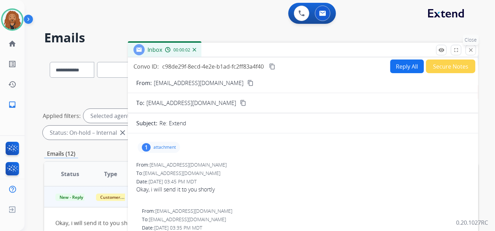
click at [474, 51] on button "close Close" at bounding box center [471, 50] width 11 height 11
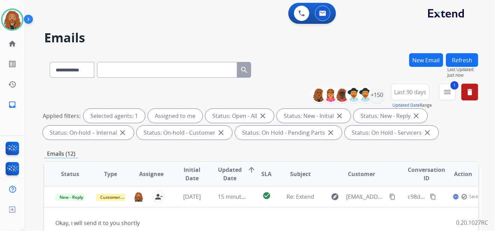
scroll to position [39, 0]
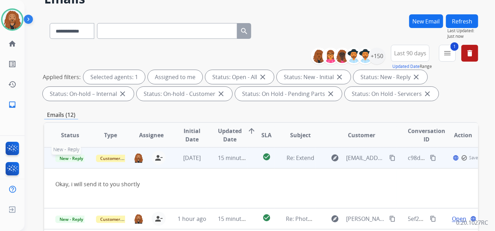
drag, startPoint x: 65, startPoint y: 158, endPoint x: 69, endPoint y: 157, distance: 4.7
click at [65, 158] on span "New - Reply" at bounding box center [71, 158] width 32 height 7
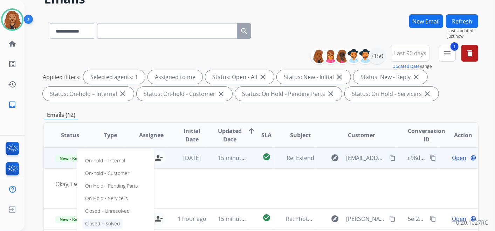
click at [106, 222] on p "Closed – Solved" at bounding box center [102, 224] width 40 height 10
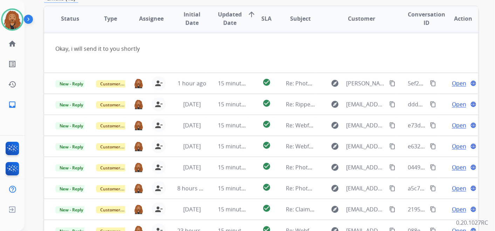
scroll to position [201, 0]
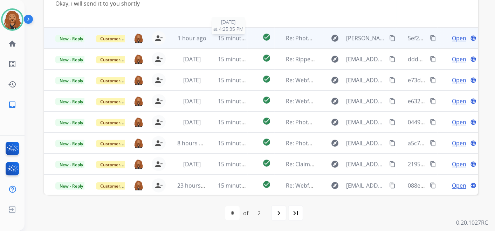
click at [223, 35] on span "15 minutes ago" at bounding box center [238, 38] width 41 height 8
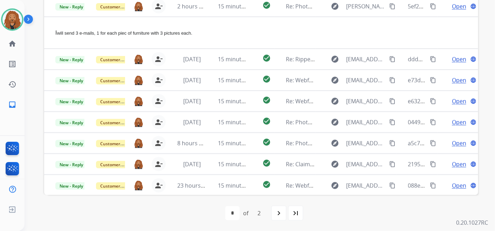
scroll to position [162, 0]
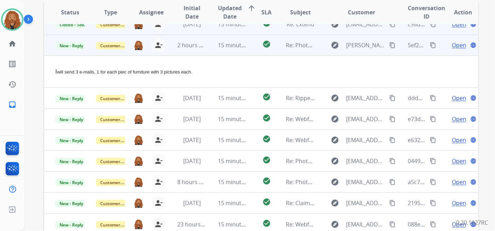
click at [457, 43] on span "Open" at bounding box center [459, 45] width 14 height 8
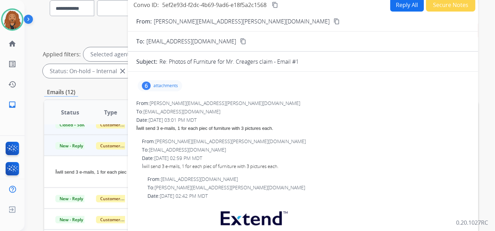
scroll to position [45, 0]
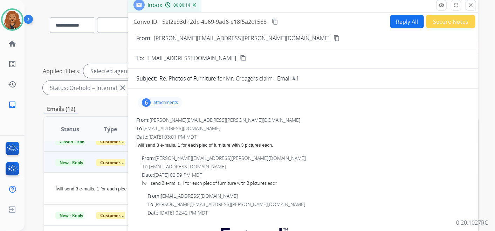
click at [156, 102] on p "attachments" at bounding box center [166, 103] width 25 height 6
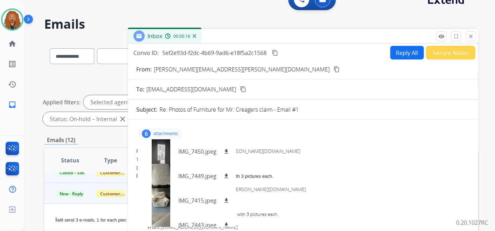
scroll to position [6, 0]
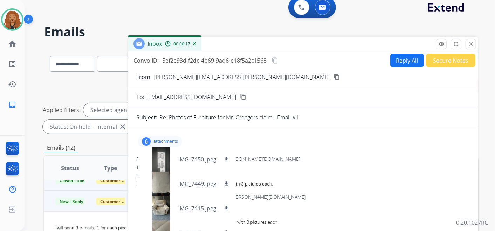
click at [274, 59] on mat-icon "content_copy" at bounding box center [275, 60] width 6 height 6
click at [334, 78] on mat-icon "content_copy" at bounding box center [337, 77] width 6 height 6
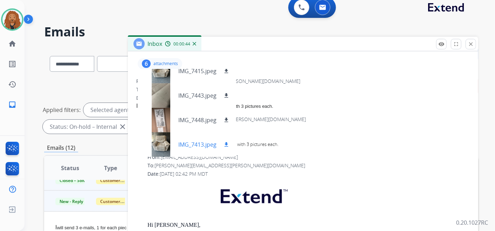
scroll to position [21, 0]
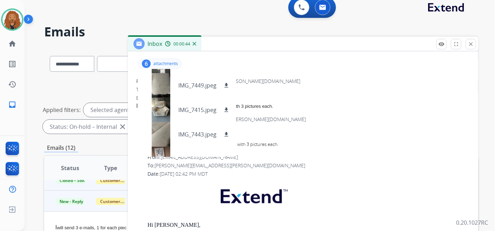
click at [343, 122] on div "From: [PERSON_NAME][EMAIL_ADDRESS][PERSON_NAME][DOMAIN_NAME] To: [EMAIL_ADDRESS…" at bounding box center [303, 132] width 334 height 32
click at [167, 62] on p "attachments" at bounding box center [166, 64] width 25 height 6
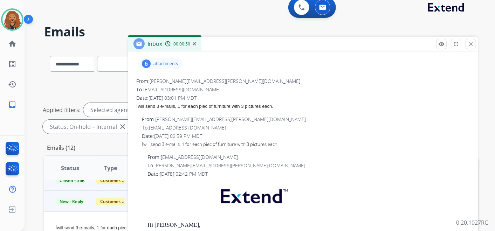
click at [167, 62] on p "attachments" at bounding box center [166, 64] width 25 height 6
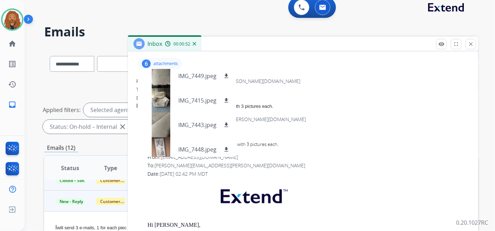
scroll to position [0, 0]
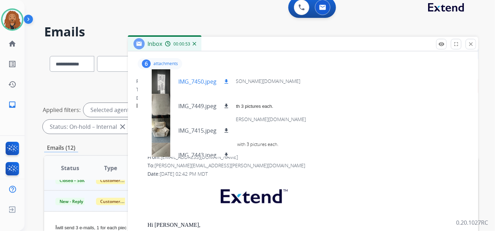
click at [197, 76] on div "IMG_7450.jpeg download" at bounding box center [187, 81] width 99 height 25
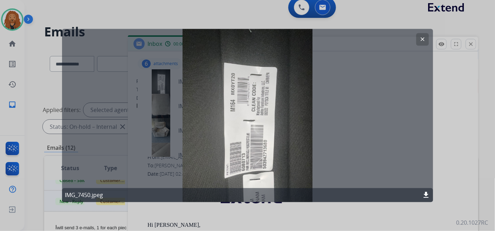
click at [426, 40] on button "clear" at bounding box center [423, 39] width 13 height 13
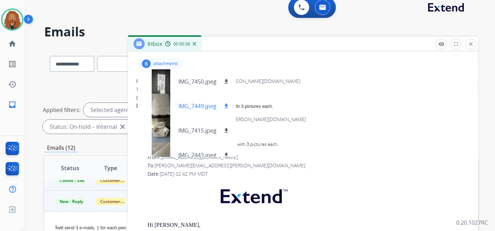
click at [183, 101] on div "IMG_7449.jpeg download" at bounding box center [187, 106] width 99 height 25
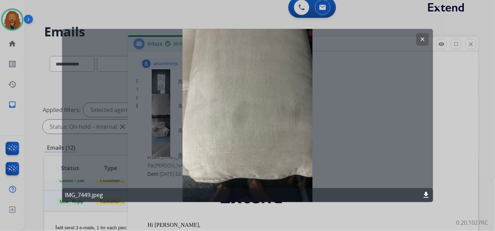
click at [421, 40] on mat-icon "clear" at bounding box center [423, 39] width 6 height 6
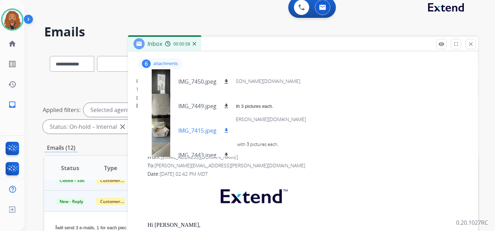
click at [199, 131] on p "IMG_7415.jpeg" at bounding box center [197, 131] width 38 height 8
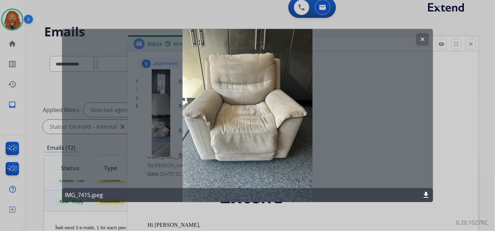
click at [424, 39] on mat-icon "clear" at bounding box center [423, 39] width 6 height 6
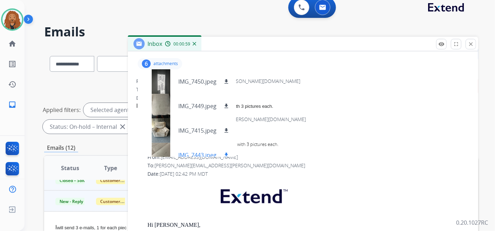
click at [191, 150] on div "IMG_7443.jpeg download" at bounding box center [187, 155] width 99 height 25
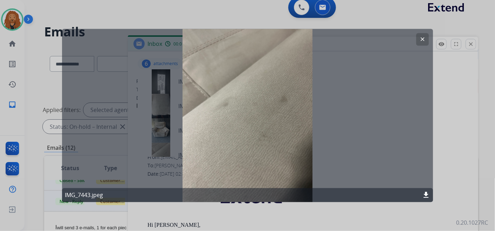
drag, startPoint x: 420, startPoint y: 42, endPoint x: 126, endPoint y: 136, distance: 308.6
click at [419, 42] on button "clear" at bounding box center [423, 39] width 13 height 13
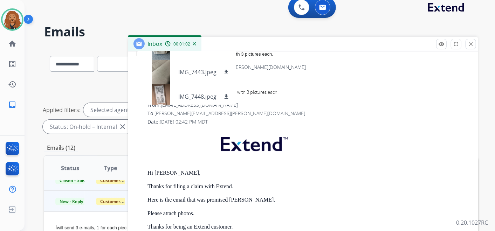
scroll to position [60, 0]
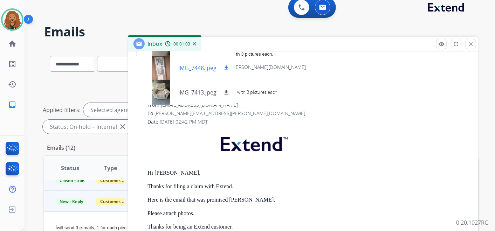
click at [192, 68] on p "IMG_7448.jpeg" at bounding box center [197, 68] width 38 height 8
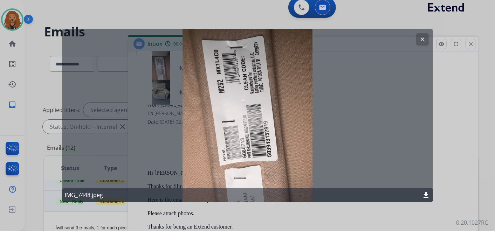
click at [425, 36] on mat-icon "clear" at bounding box center [423, 39] width 6 height 6
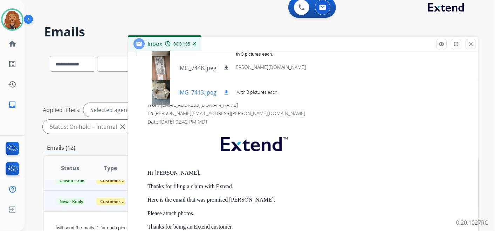
click at [193, 88] on p "IMG_7413.jpeg" at bounding box center [197, 92] width 38 height 8
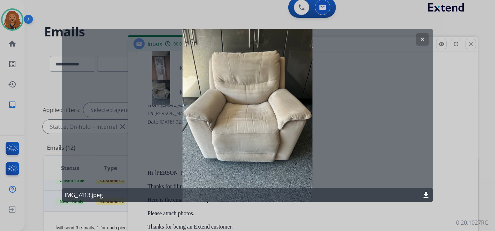
click at [417, 44] on div "clear" at bounding box center [423, 39] width 13 height 13
click at [421, 35] on button "clear" at bounding box center [423, 39] width 13 height 13
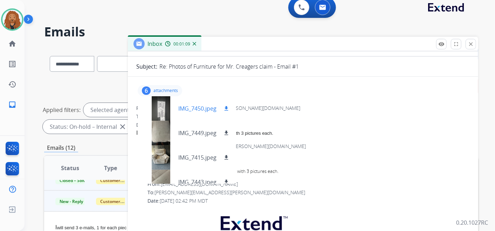
scroll to position [13, 0]
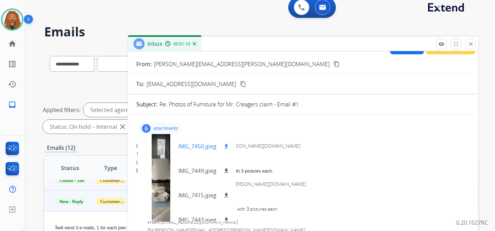
click at [229, 144] on mat-icon "download" at bounding box center [226, 146] width 6 height 6
click at [226, 170] on mat-icon "download" at bounding box center [226, 171] width 6 height 6
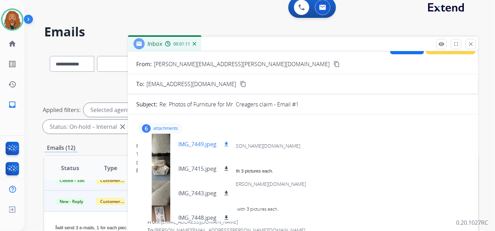
scroll to position [39, 0]
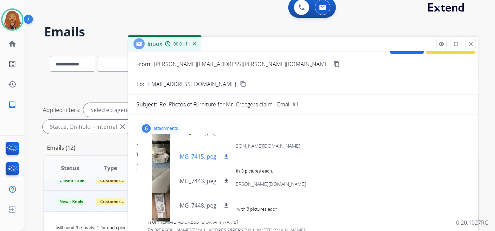
click at [226, 157] on mat-icon "download" at bounding box center [226, 157] width 6 height 6
click at [227, 179] on mat-icon "download" at bounding box center [226, 181] width 6 height 6
click at [226, 206] on mat-icon "download" at bounding box center [226, 206] width 6 height 6
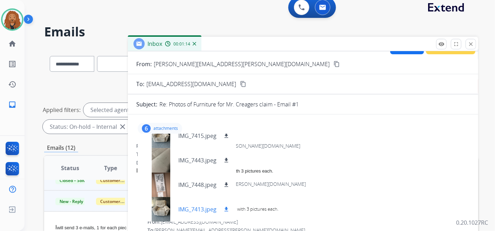
click at [227, 207] on mat-icon "download" at bounding box center [226, 210] width 6 height 6
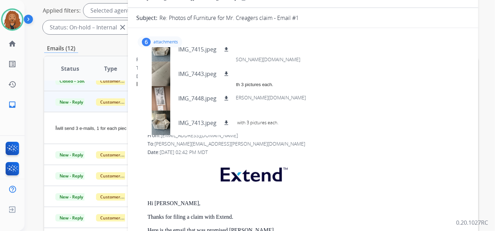
scroll to position [6, 0]
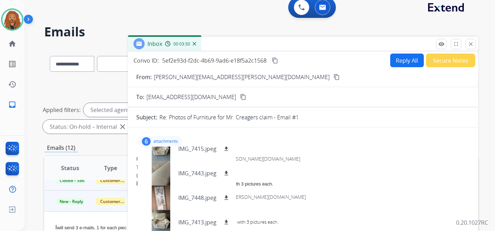
click at [276, 60] on mat-icon "content_copy" at bounding box center [275, 60] width 6 height 6
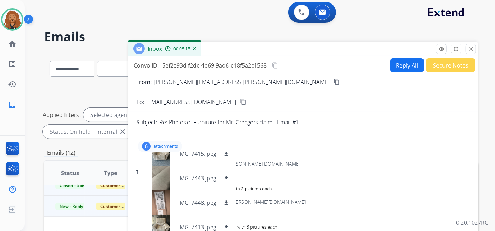
scroll to position [0, 0]
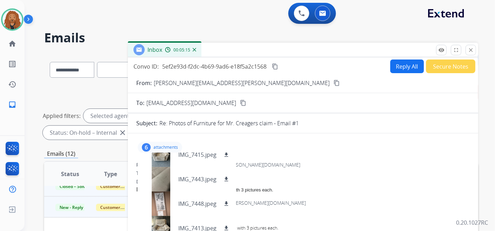
click at [408, 67] on button "Reply All" at bounding box center [408, 67] width 34 height 14
select select "**********"
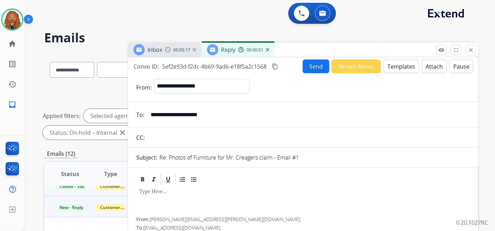
click at [405, 71] on button "Templates" at bounding box center [401, 67] width 35 height 14
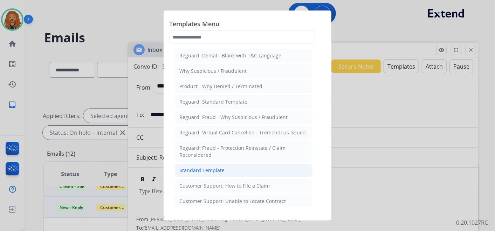
click at [218, 168] on div "Standard Template" at bounding box center [202, 170] width 45 height 7
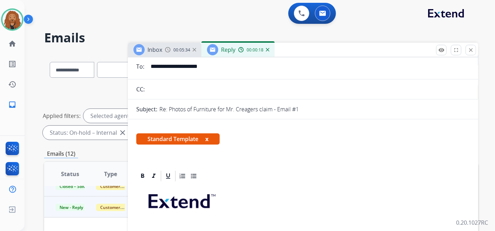
scroll to position [117, 0]
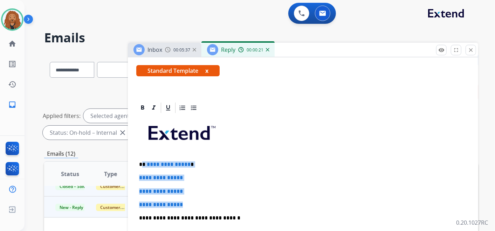
drag, startPoint x: 188, startPoint y: 207, endPoint x: 143, endPoint y: 163, distance: 62.7
click at [143, 163] on div "**********" at bounding box center [303, 234] width 334 height 241
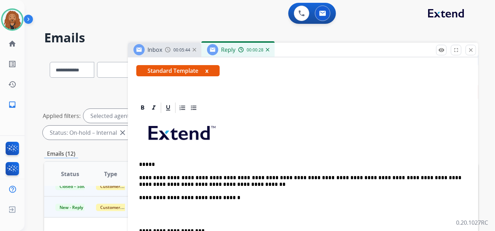
click at [158, 220] on div "**********" at bounding box center [303, 224] width 334 height 221
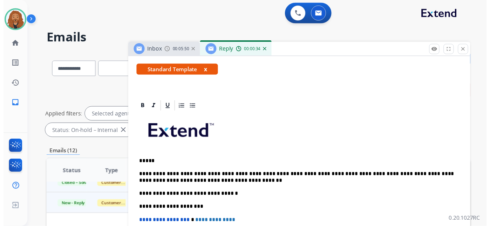
scroll to position [0, 0]
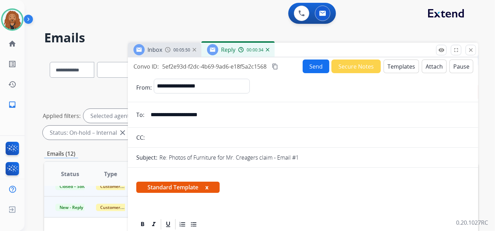
click at [307, 64] on button "Send" at bounding box center [316, 67] width 27 height 14
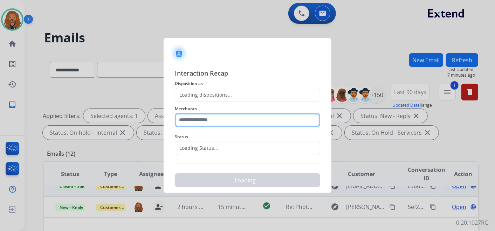
click at [206, 119] on input "text" at bounding box center [248, 120] width 146 height 14
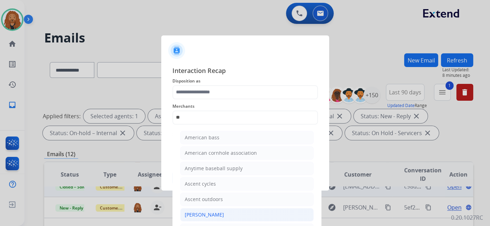
click at [198, 212] on div "[PERSON_NAME]" at bounding box center [204, 214] width 39 height 7
type input "**********"
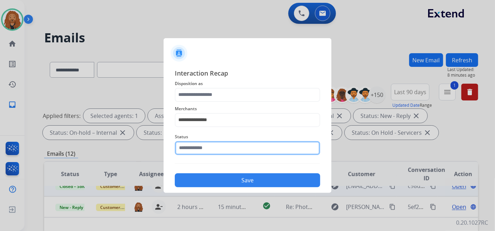
click at [207, 147] on input "text" at bounding box center [248, 148] width 146 height 14
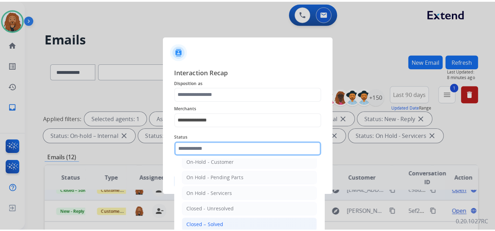
scroll to position [40, 0]
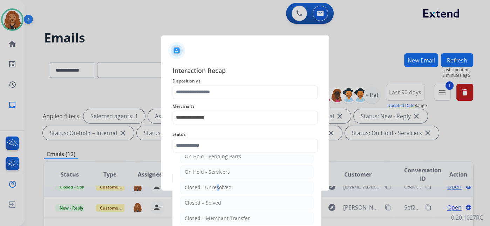
click at [214, 183] on li "Closed - Unresolved" at bounding box center [247, 187] width 134 height 13
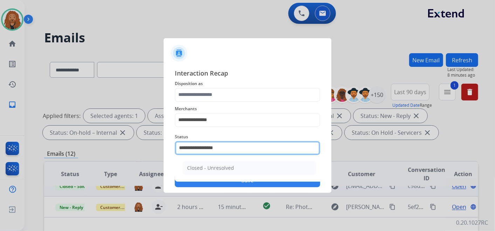
drag, startPoint x: 232, startPoint y: 148, endPoint x: 195, endPoint y: 148, distance: 36.8
click at [196, 148] on input "**********" at bounding box center [248, 148] width 146 height 14
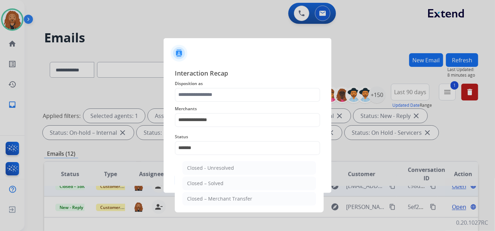
drag, startPoint x: 207, startPoint y: 184, endPoint x: 205, endPoint y: 155, distance: 29.2
click at [207, 184] on div "Closed – Solved" at bounding box center [205, 183] width 36 height 7
type input "**********"
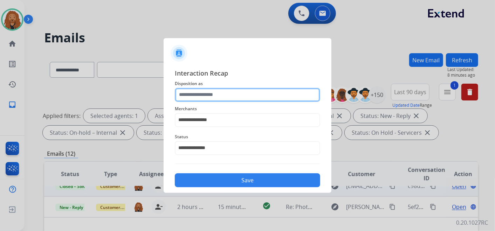
click at [199, 93] on input "text" at bounding box center [248, 95] width 146 height 14
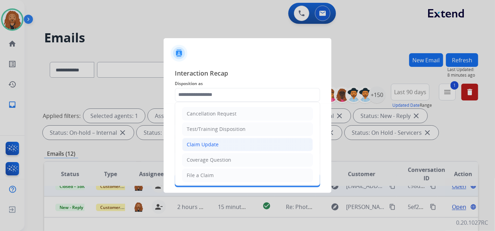
click at [218, 144] on li "Claim Update" at bounding box center [247, 144] width 131 height 13
type input "**********"
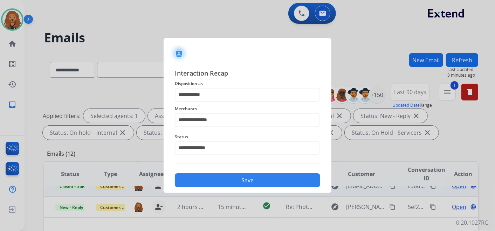
click at [214, 181] on button "Save" at bounding box center [248, 181] width 146 height 14
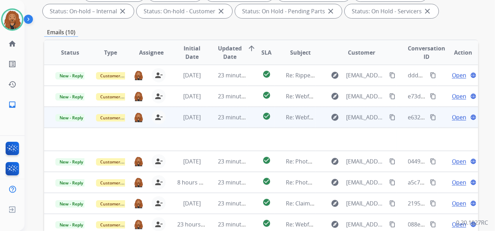
scroll to position [0, 0]
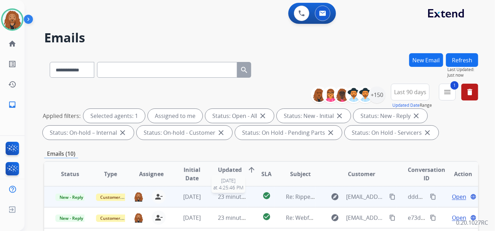
click at [234, 195] on span "23 minutes ago" at bounding box center [238, 197] width 41 height 8
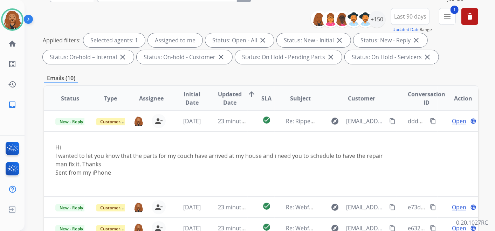
scroll to position [78, 0]
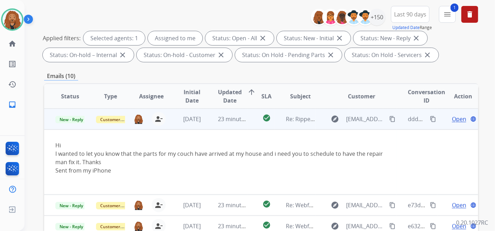
click at [216, 121] on td "23 minutes ago" at bounding box center [227, 119] width 41 height 21
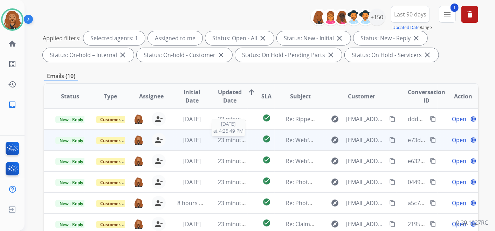
click at [222, 141] on span "23 minutes ago" at bounding box center [238, 140] width 41 height 8
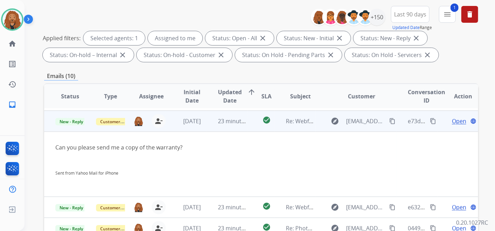
scroll to position [21, 0]
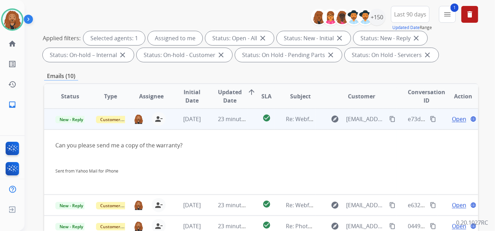
click at [452, 121] on span "Open" at bounding box center [459, 119] width 14 height 8
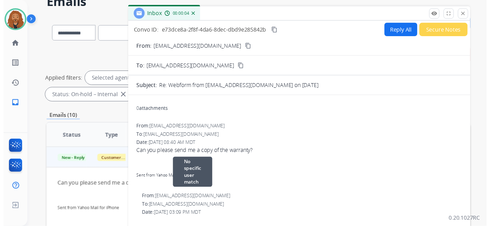
scroll to position [0, 0]
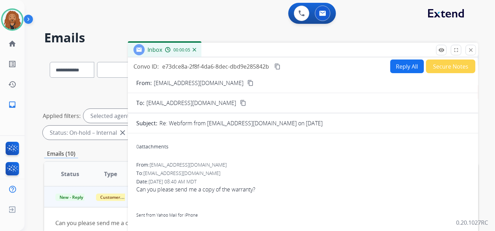
click at [399, 66] on button "Reply All" at bounding box center [408, 67] width 34 height 14
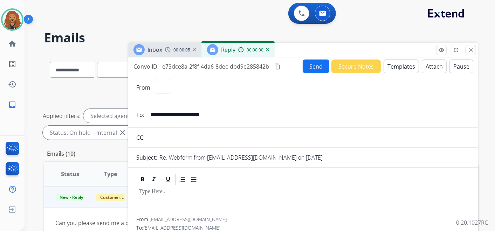
select select "**********"
click at [385, 67] on button "Templates" at bounding box center [401, 67] width 35 height 14
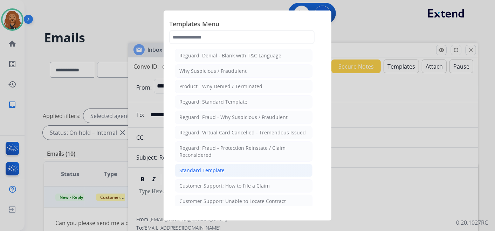
click at [219, 165] on li "Standard Template" at bounding box center [244, 170] width 138 height 13
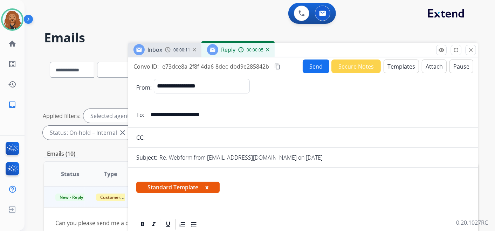
drag, startPoint x: 224, startPoint y: 113, endPoint x: 150, endPoint y: 114, distance: 74.3
click at [149, 114] on input "**********" at bounding box center [309, 115] width 324 height 14
click at [305, 73] on button "Send" at bounding box center [316, 67] width 27 height 14
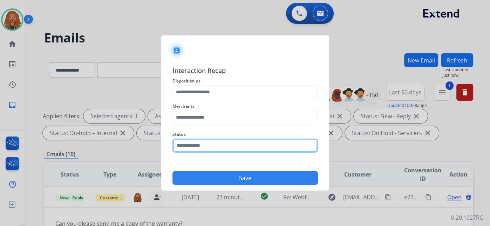
click at [206, 144] on input "text" at bounding box center [245, 145] width 146 height 14
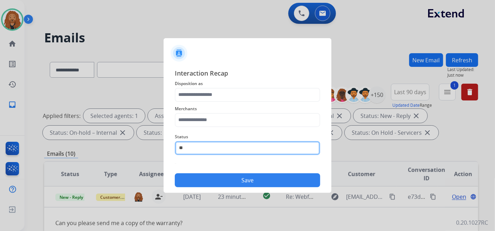
type input "*"
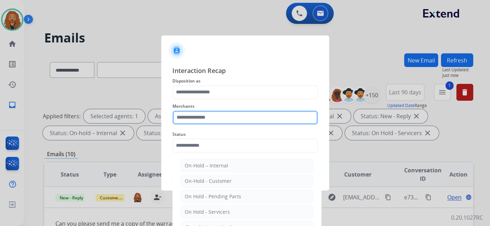
click at [232, 116] on input "text" at bounding box center [245, 117] width 146 height 14
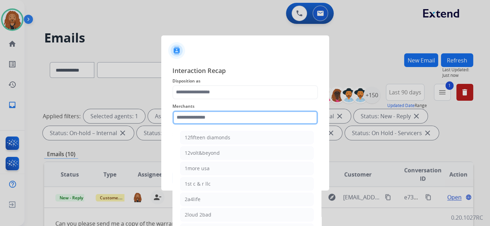
type input "******"
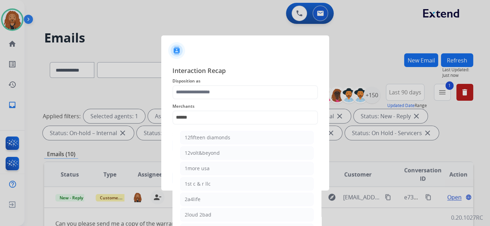
type input "**********"
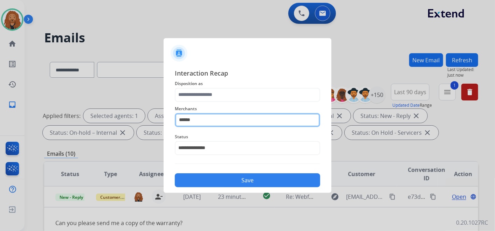
click at [198, 121] on input "******" at bounding box center [248, 120] width 146 height 14
type input "*"
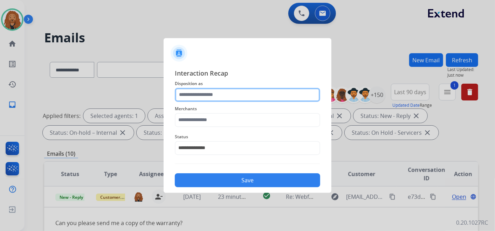
click at [204, 93] on input "text" at bounding box center [248, 95] width 146 height 14
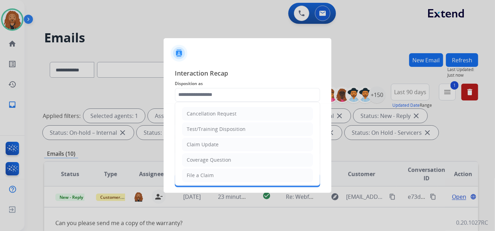
drag, startPoint x: 208, startPoint y: 149, endPoint x: 207, endPoint y: 141, distance: 8.5
click at [208, 149] on li "Claim Update" at bounding box center [247, 144] width 131 height 13
type input "**********"
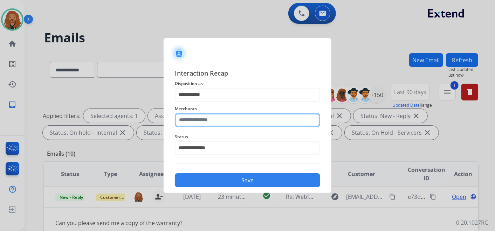
click at [205, 118] on input "text" at bounding box center [248, 120] width 146 height 14
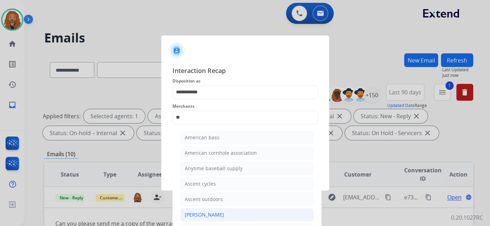
click at [210, 214] on div "[PERSON_NAME]" at bounding box center [204, 214] width 39 height 7
type input "**********"
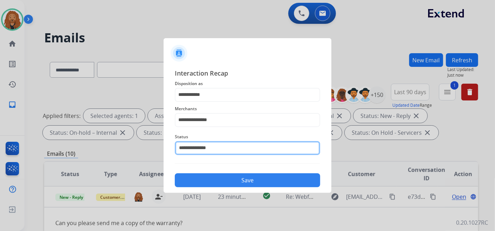
click at [215, 147] on input "**********" at bounding box center [248, 148] width 146 height 14
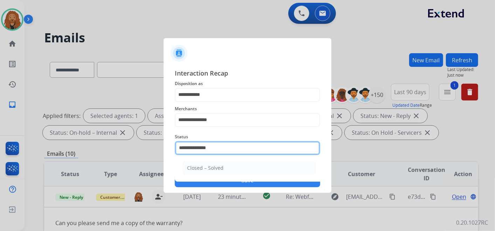
drag, startPoint x: 220, startPoint y: 147, endPoint x: 140, endPoint y: 152, distance: 80.4
click at [0, 152] on app-contact-recap-modal "**********" at bounding box center [0, 115] width 0 height 231
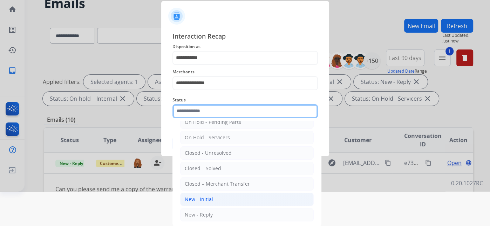
scroll to position [40, 0]
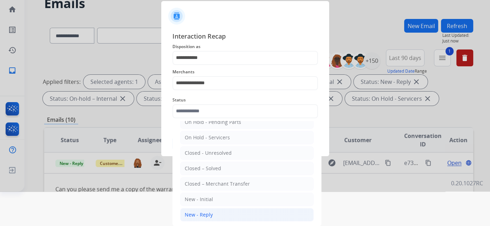
click at [214, 214] on li "New - Reply" at bounding box center [247, 214] width 134 height 13
type input "**********"
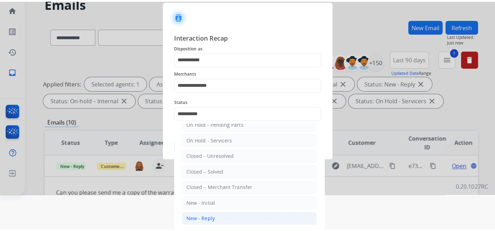
scroll to position [0, 0]
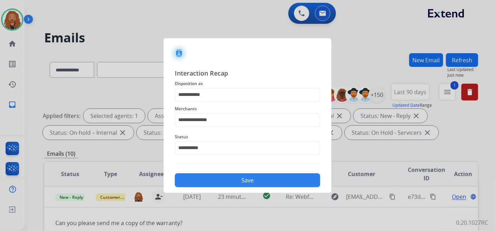
click at [239, 182] on button "Save" at bounding box center [248, 181] width 146 height 14
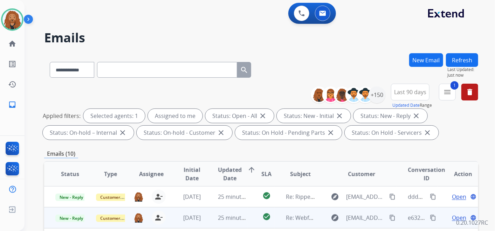
scroll to position [195, 0]
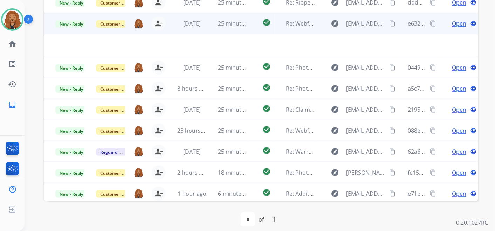
click at [453, 25] on span "Open" at bounding box center [459, 23] width 14 height 8
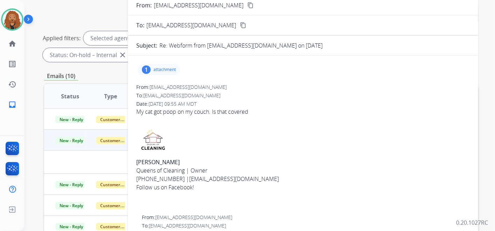
scroll to position [0, 0]
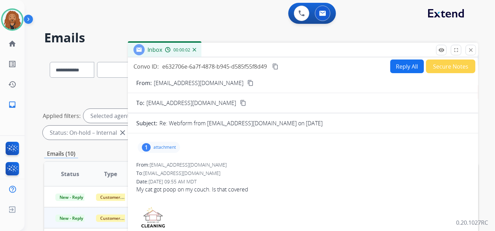
click at [473, 50] on mat-icon "close" at bounding box center [471, 50] width 6 height 6
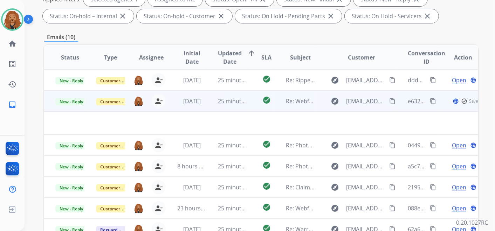
scroll to position [39, 0]
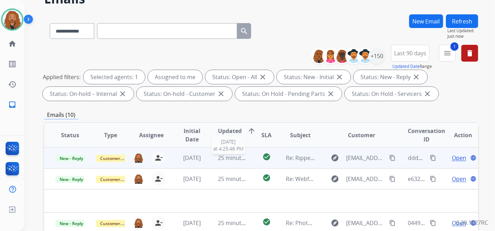
click at [229, 160] on span "25 minutes ago" at bounding box center [238, 158] width 41 height 8
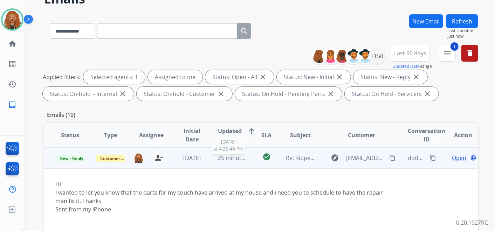
click at [229, 160] on span "25 minutes ago" at bounding box center [238, 158] width 41 height 8
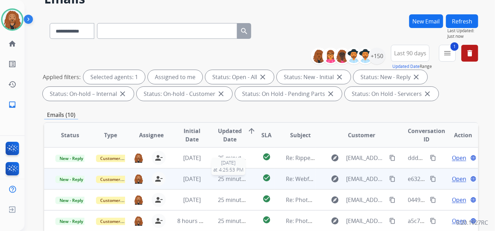
click at [230, 181] on span "25 minutes ago" at bounding box center [238, 179] width 41 height 8
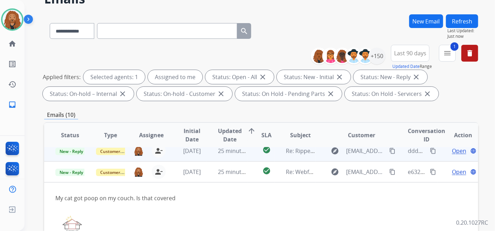
scroll to position [0, 0]
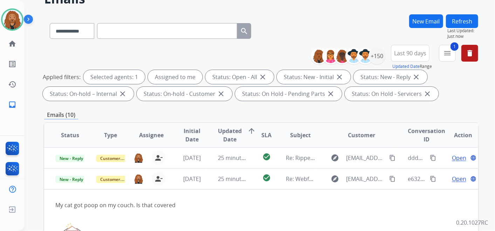
click at [234, 138] on span "Updated Date" at bounding box center [230, 135] width 24 height 17
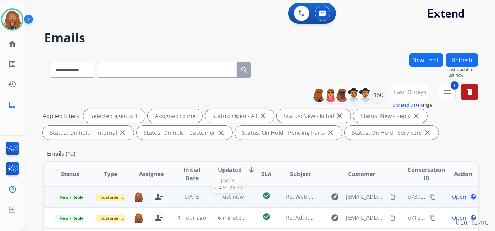
click at [232, 198] on span "Just now" at bounding box center [233, 197] width 22 height 8
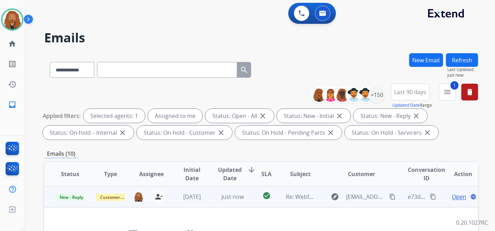
click at [452, 196] on span "Open" at bounding box center [459, 197] width 14 height 8
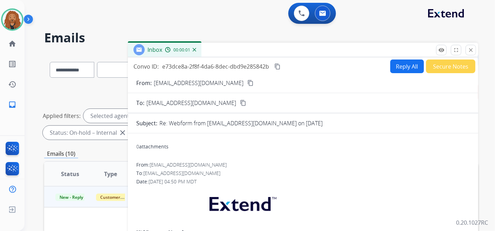
click at [391, 67] on button "Reply All" at bounding box center [408, 67] width 34 height 14
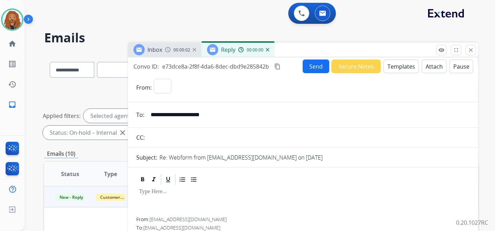
select select "**********"
click at [389, 70] on button "Templates" at bounding box center [401, 67] width 35 height 14
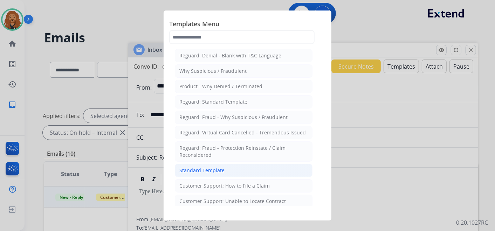
click at [207, 168] on div "Standard Template" at bounding box center [202, 170] width 45 height 7
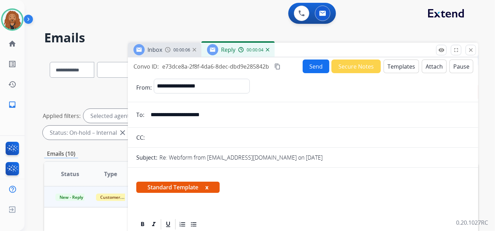
scroll to position [117, 0]
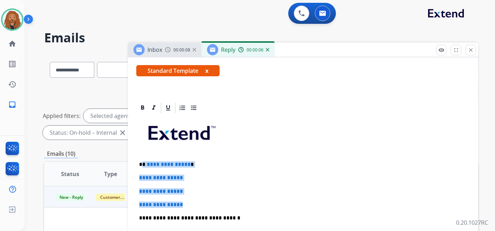
drag, startPoint x: 190, startPoint y: 203, endPoint x: 142, endPoint y: 161, distance: 64.1
click at [142, 161] on div "**********" at bounding box center [303, 234] width 334 height 241
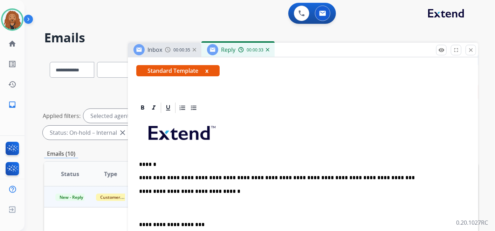
click at [189, 207] on p at bounding box center [303, 208] width 328 height 13
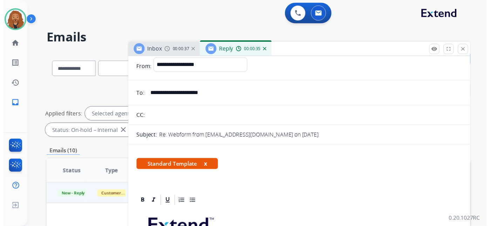
scroll to position [0, 0]
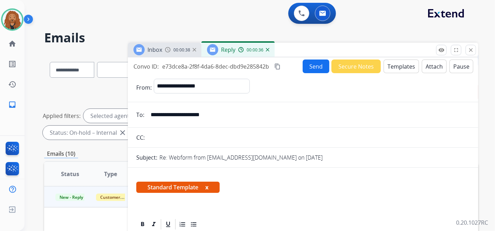
click at [426, 70] on button "Attach" at bounding box center [434, 67] width 25 height 14
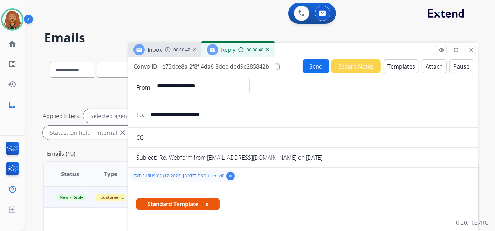
click at [309, 60] on div "Send Secure Notes Templates Attach Pause" at bounding box center [388, 67] width 171 height 14
click at [314, 71] on button "Send" at bounding box center [316, 67] width 27 height 14
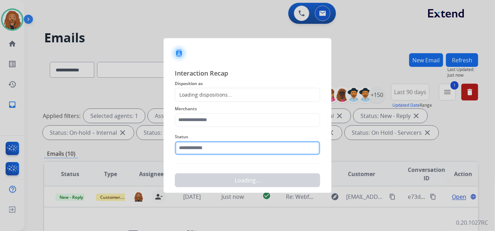
click at [215, 148] on input "text" at bounding box center [248, 148] width 146 height 14
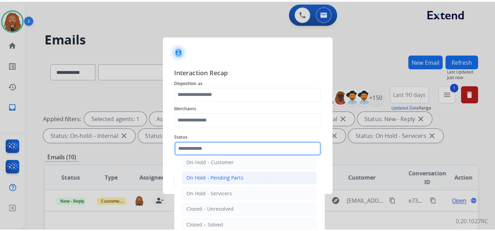
scroll to position [40, 0]
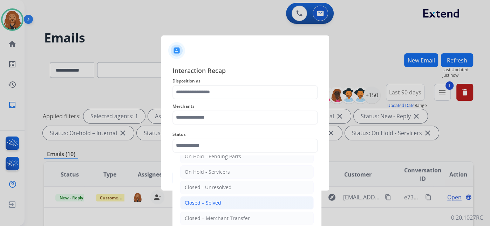
click at [203, 201] on div "Closed – Solved" at bounding box center [203, 202] width 36 height 7
type input "**********"
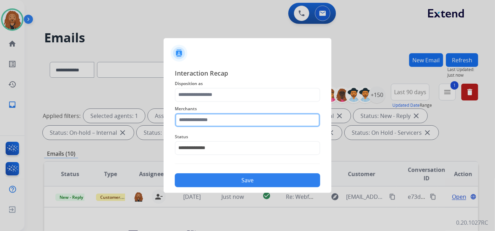
click at [190, 120] on input "text" at bounding box center [248, 120] width 146 height 14
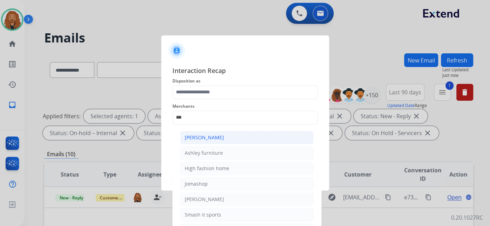
click at [212, 141] on li "[PERSON_NAME]" at bounding box center [247, 137] width 134 height 13
type input "**********"
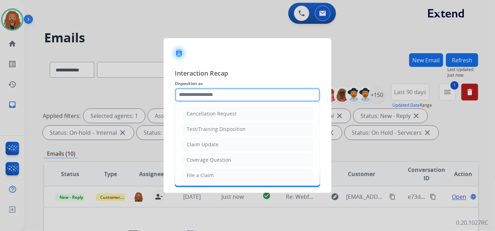
click at [204, 92] on input "text" at bounding box center [248, 95] width 146 height 14
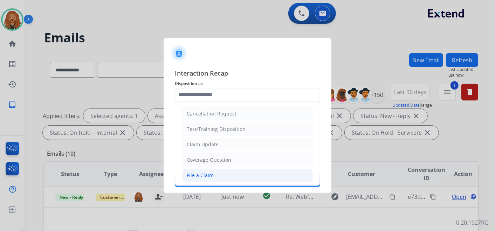
click at [208, 173] on div "File a Claim" at bounding box center [200, 175] width 27 height 7
type input "**********"
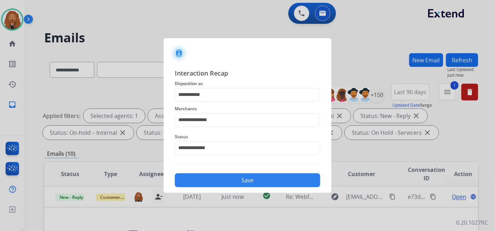
click at [235, 182] on button "Save" at bounding box center [248, 181] width 146 height 14
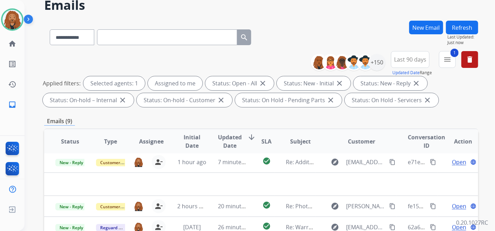
scroll to position [78, 0]
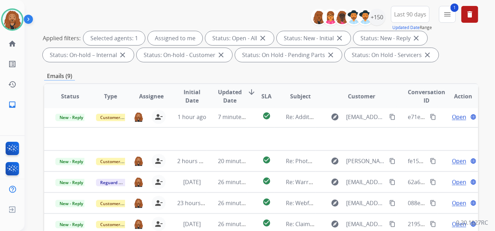
click at [234, 89] on span "Updated Date" at bounding box center [230, 96] width 24 height 17
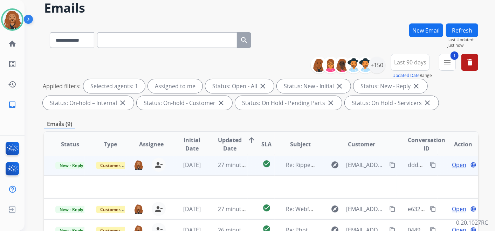
scroll to position [117, 0]
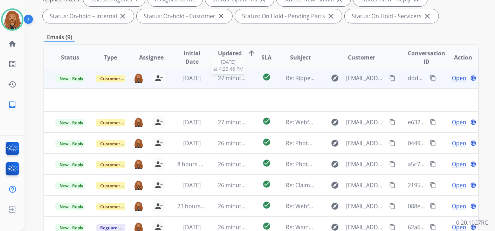
click at [223, 74] on span "27 minutes ago" at bounding box center [238, 78] width 41 height 8
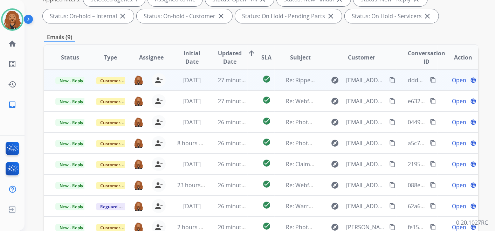
click at [224, 74] on td "27 minutes ago" at bounding box center [227, 80] width 41 height 21
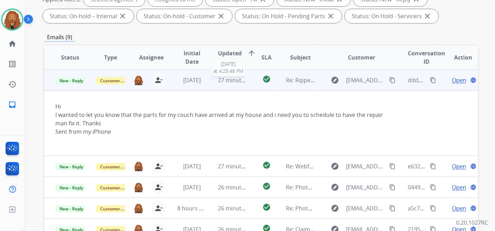
click at [224, 81] on span "27 minutes ago" at bounding box center [238, 80] width 41 height 8
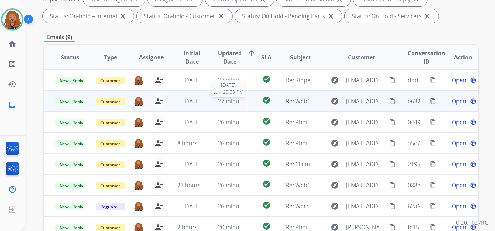
click at [232, 101] on span "27 minutes ago" at bounding box center [238, 101] width 41 height 8
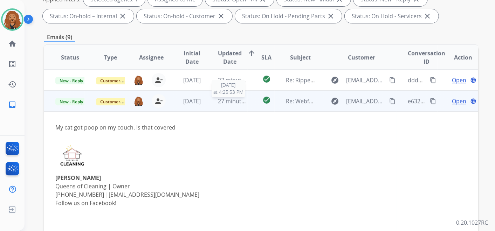
scroll to position [21, 0]
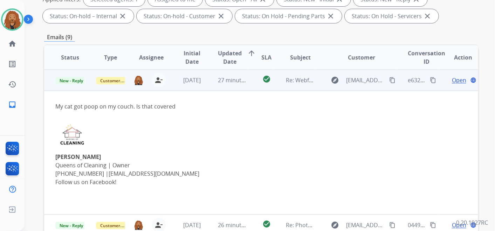
click at [452, 80] on span "Open" at bounding box center [459, 80] width 14 height 8
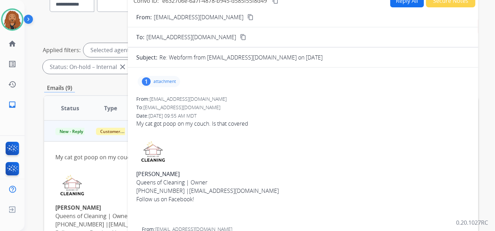
scroll to position [0, 0]
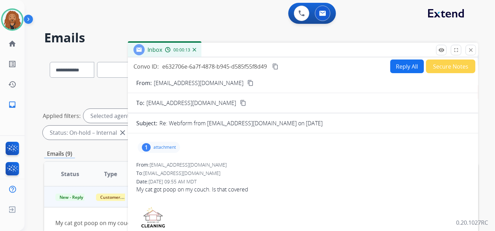
click at [161, 150] on div "1 attachment" at bounding box center [159, 147] width 42 height 11
click at [404, 69] on button "Reply All" at bounding box center [408, 67] width 34 height 14
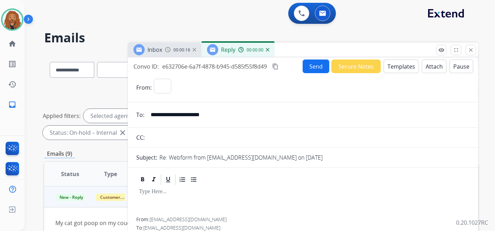
select select "**********"
click at [407, 67] on button "Templates" at bounding box center [401, 67] width 35 height 14
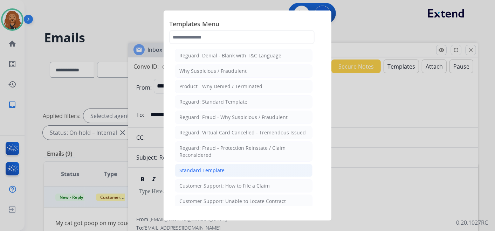
click at [234, 168] on li "Standard Template" at bounding box center [244, 170] width 138 height 13
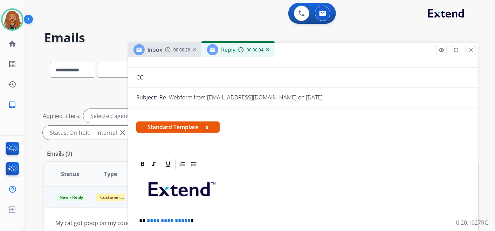
scroll to position [117, 0]
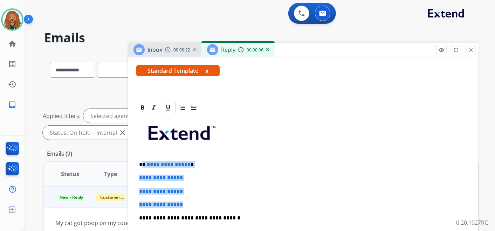
drag, startPoint x: 184, startPoint y: 201, endPoint x: 142, endPoint y: 164, distance: 56.1
click at [142, 164] on div "**********" at bounding box center [303, 234] width 334 height 241
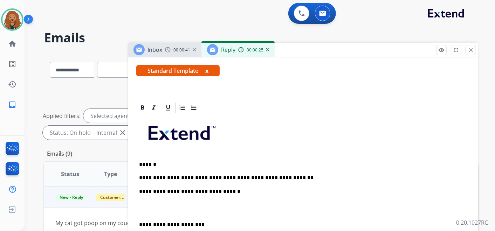
click at [174, 214] on div "**********" at bounding box center [303, 221] width 334 height 214
click at [187, 206] on p at bounding box center [303, 208] width 328 height 13
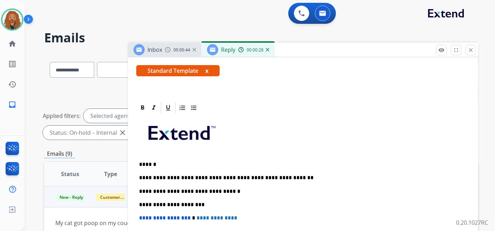
click at [280, 175] on p "**********" at bounding box center [300, 178] width 323 height 6
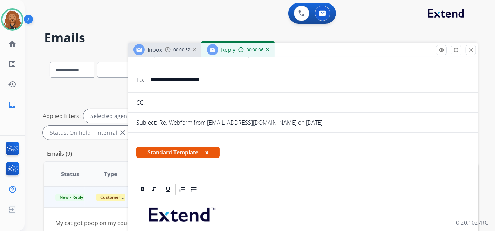
scroll to position [0, 0]
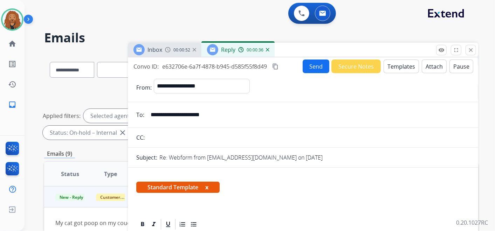
click at [322, 61] on button "Send" at bounding box center [316, 67] width 27 height 14
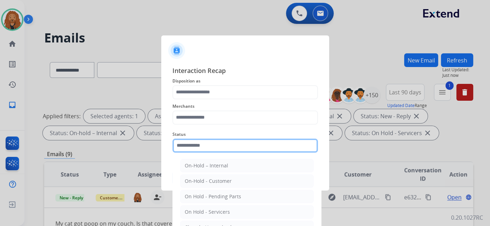
click at [224, 143] on input "text" at bounding box center [245, 145] width 146 height 14
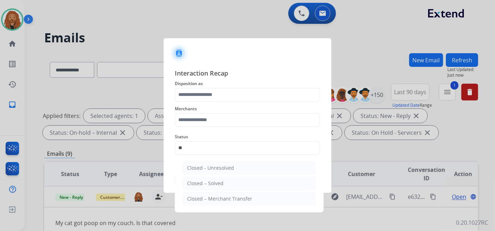
drag, startPoint x: 225, startPoint y: 178, endPoint x: 222, endPoint y: 164, distance: 14.7
click at [224, 178] on li "Closed – Solved" at bounding box center [250, 183] width 134 height 13
type input "**********"
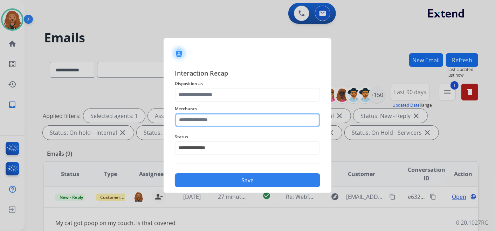
click at [221, 121] on input "text" at bounding box center [248, 120] width 146 height 14
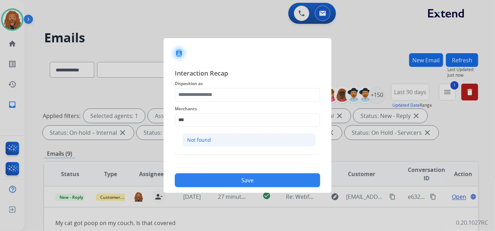
click at [209, 135] on li "Not found" at bounding box center [250, 140] width 134 height 13
type input "*********"
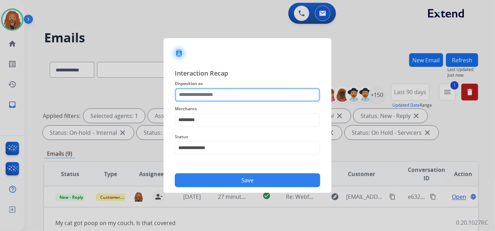
click at [199, 99] on input "text" at bounding box center [248, 95] width 146 height 14
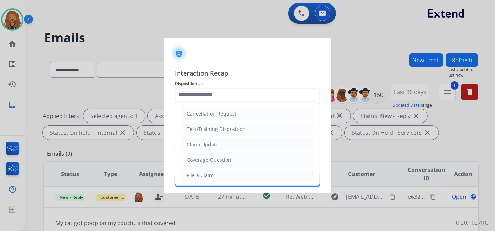
click at [193, 176] on div "File a Claim" at bounding box center [200, 175] width 27 height 7
type input "**********"
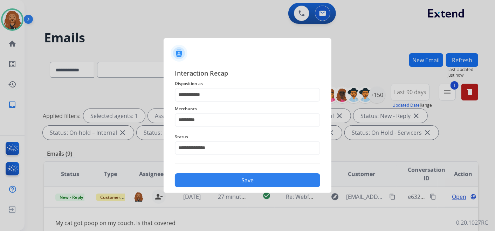
click at [196, 172] on div "Save" at bounding box center [248, 178] width 146 height 18
click at [197, 179] on button "Save" at bounding box center [248, 181] width 146 height 14
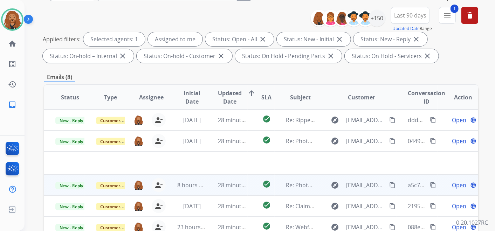
scroll to position [78, 0]
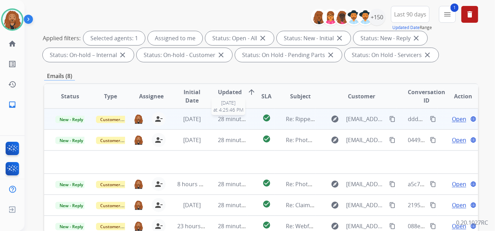
click at [221, 119] on span "28 minutes ago" at bounding box center [238, 119] width 41 height 8
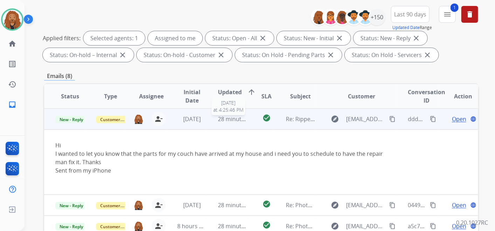
click at [221, 119] on span "28 minutes ago" at bounding box center [238, 119] width 41 height 8
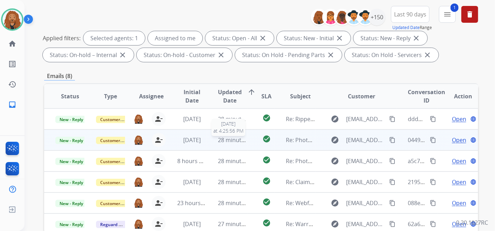
click at [224, 142] on span "28 minutes ago" at bounding box center [238, 140] width 41 height 8
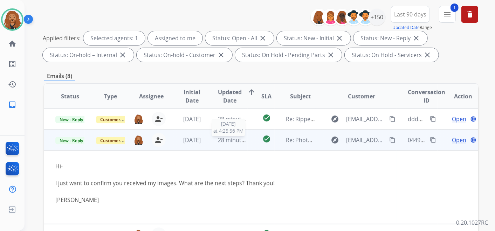
scroll to position [21, 0]
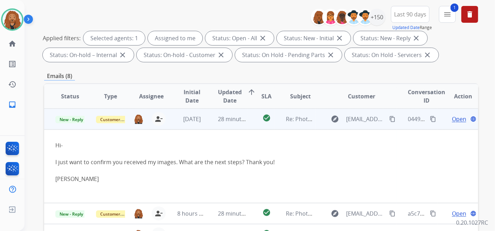
click at [454, 117] on span "Open" at bounding box center [459, 119] width 14 height 8
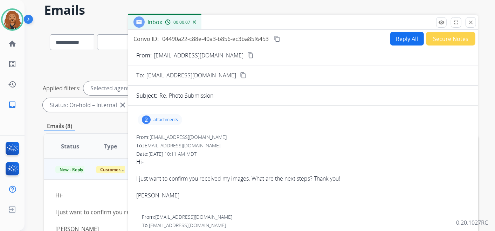
scroll to position [0, 0]
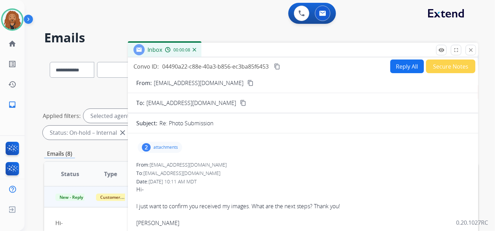
click at [248, 82] on mat-icon "content_copy" at bounding box center [251, 83] width 6 height 6
click at [398, 63] on button "Reply All" at bounding box center [408, 67] width 34 height 14
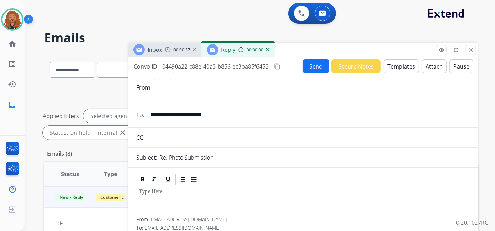
select select "**********"
click at [402, 68] on button "Templates" at bounding box center [401, 67] width 35 height 14
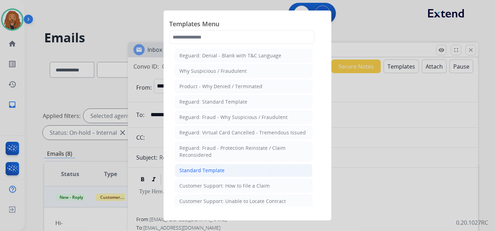
click at [218, 167] on div "Standard Template" at bounding box center [202, 170] width 45 height 7
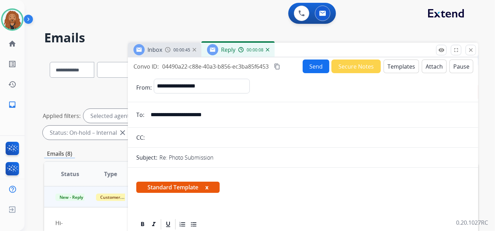
scroll to position [117, 0]
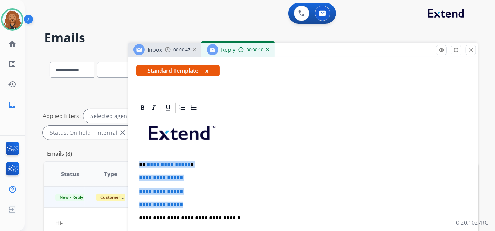
drag, startPoint x: 188, startPoint y: 204, endPoint x: 138, endPoint y: 161, distance: 66.2
click at [138, 161] on div "**********" at bounding box center [303, 234] width 334 height 241
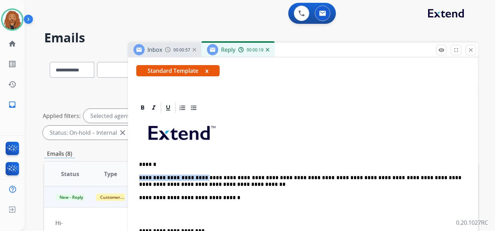
drag, startPoint x: 197, startPoint y: 177, endPoint x: 115, endPoint y: 144, distance: 88.4
click at [138, 177] on div "**********" at bounding box center [303, 224] width 334 height 221
click at [214, 178] on p "**********" at bounding box center [300, 181] width 323 height 13
click at [227, 177] on p "**********" at bounding box center [300, 181] width 323 height 13
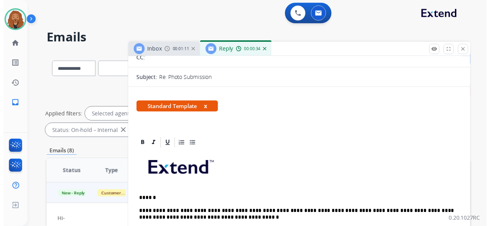
scroll to position [0, 0]
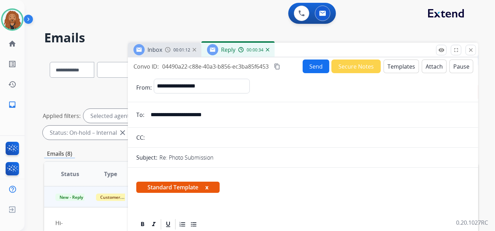
click at [322, 64] on button "Send" at bounding box center [316, 67] width 27 height 14
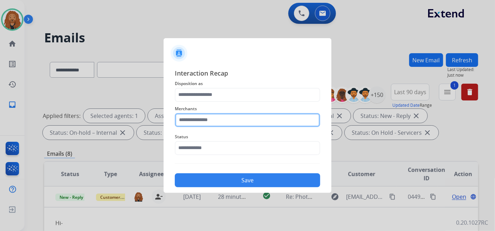
click at [192, 119] on input "text" at bounding box center [248, 120] width 146 height 14
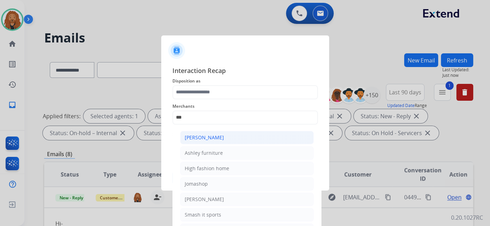
click at [210, 139] on div "[PERSON_NAME]" at bounding box center [204, 137] width 39 height 7
type input "**********"
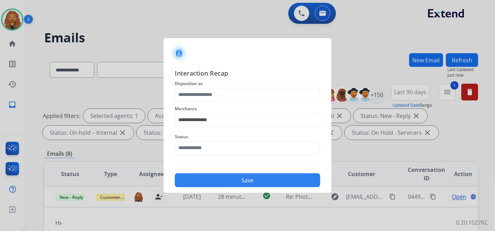
click at [199, 156] on div "Status" at bounding box center [248, 144] width 146 height 28
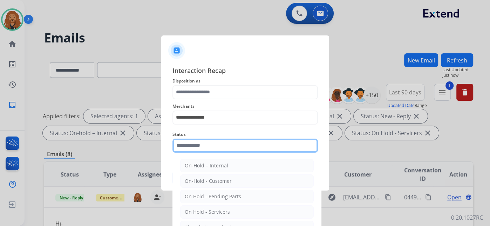
click at [201, 148] on input "text" at bounding box center [245, 145] width 146 height 14
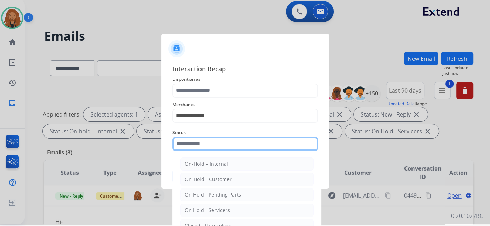
scroll to position [34, 0]
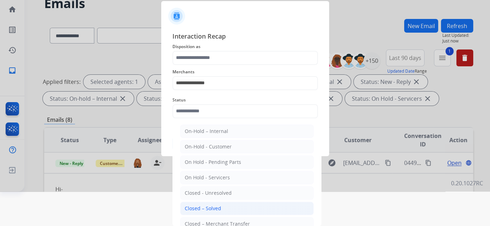
click at [209, 206] on div "Closed – Solved" at bounding box center [203, 208] width 36 height 7
type input "**********"
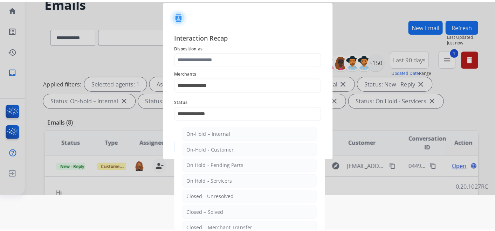
scroll to position [0, 0]
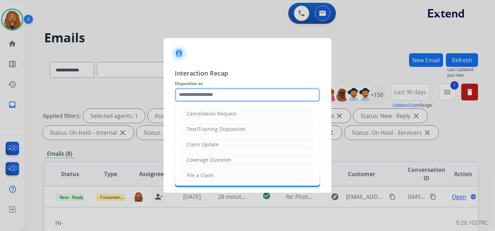
click at [215, 94] on input "text" at bounding box center [248, 95] width 146 height 14
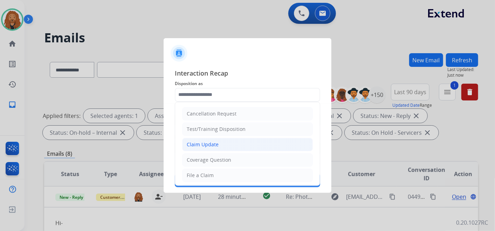
click at [210, 145] on div "Claim Update" at bounding box center [203, 144] width 32 height 7
type input "**********"
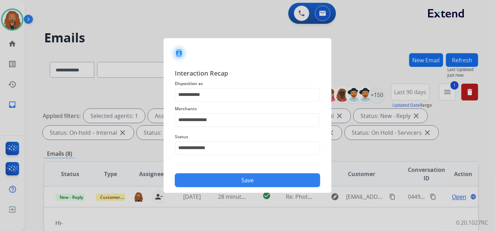
click at [214, 176] on button "Save" at bounding box center [248, 181] width 146 height 14
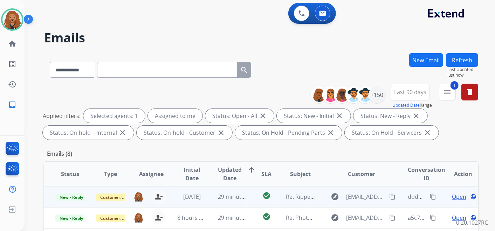
click at [208, 194] on td "29 minutes ago" at bounding box center [227, 197] width 41 height 21
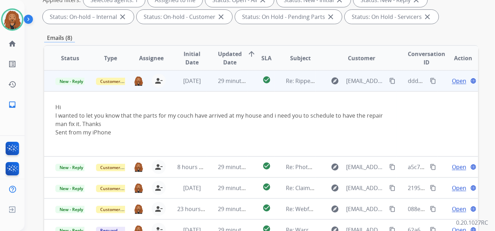
scroll to position [117, 0]
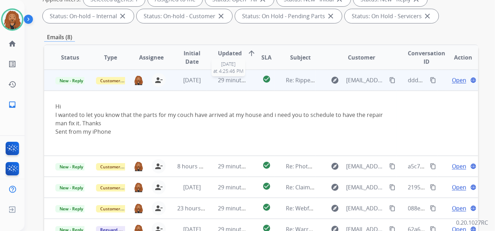
click at [235, 79] on span "29 minutes ago" at bounding box center [238, 80] width 41 height 8
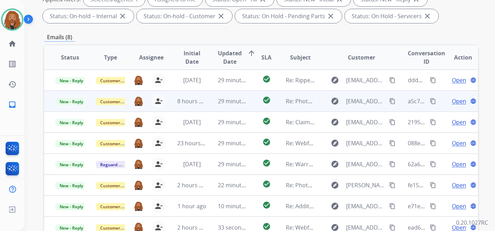
click at [222, 105] on td "29 minutes ago" at bounding box center [227, 101] width 41 height 21
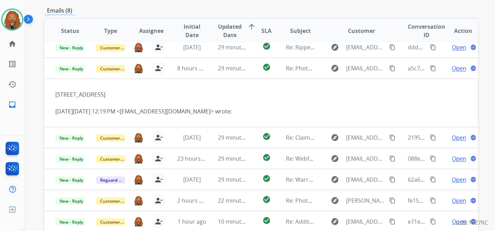
scroll to position [156, 0]
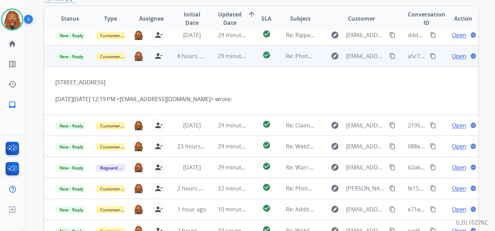
click at [458, 55] on span "Open" at bounding box center [459, 56] width 14 height 8
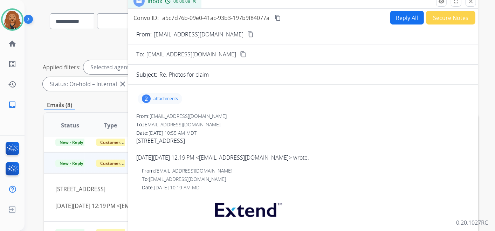
scroll to position [39, 0]
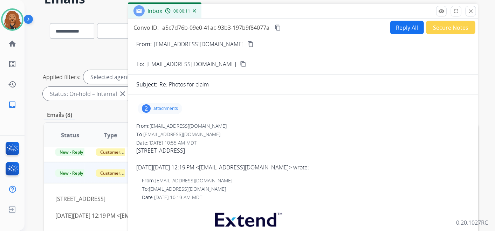
drag, startPoint x: 226, startPoint y: 127, endPoint x: 150, endPoint y: 125, distance: 75.8
click at [150, 125] on div "From: [EMAIL_ADDRESS][DOMAIN_NAME]" at bounding box center [303, 126] width 334 height 7
copy div "[EMAIL_ADDRESS][DOMAIN_NAME]"
click at [248, 43] on mat-icon "content_copy" at bounding box center [251, 44] width 6 height 6
click at [399, 24] on button "Reply All" at bounding box center [408, 28] width 34 height 14
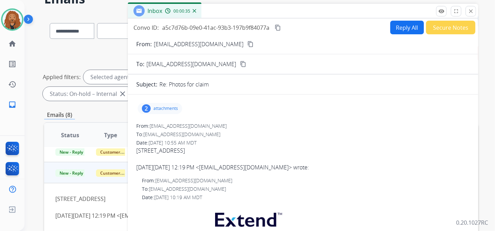
select select "**********"
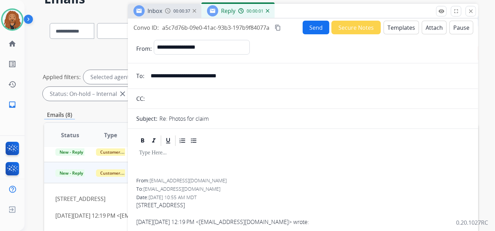
click at [399, 31] on button "Templates" at bounding box center [401, 28] width 35 height 14
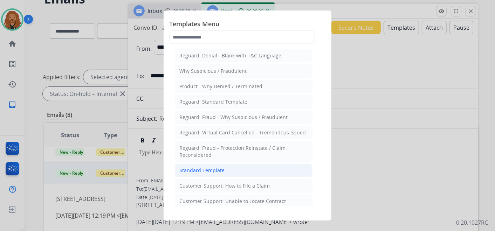
click at [212, 171] on div "Standard Template" at bounding box center [202, 170] width 45 height 7
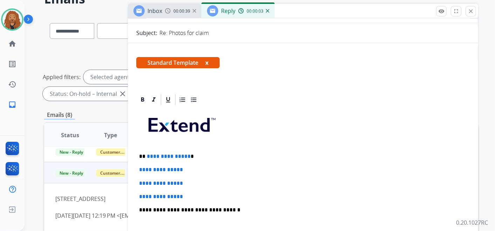
scroll to position [117, 0]
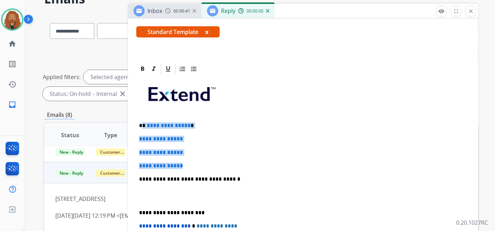
drag, startPoint x: 185, startPoint y: 166, endPoint x: 143, endPoint y: 122, distance: 61.2
click at [143, 122] on div "**********" at bounding box center [303, 195] width 334 height 241
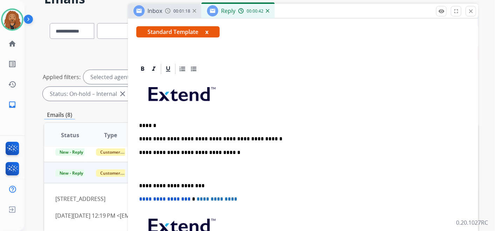
drag, startPoint x: 176, startPoint y: 167, endPoint x: 173, endPoint y: 172, distance: 5.7
click at [176, 168] on p at bounding box center [303, 169] width 328 height 13
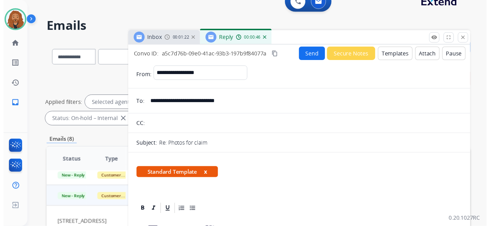
scroll to position [0, 0]
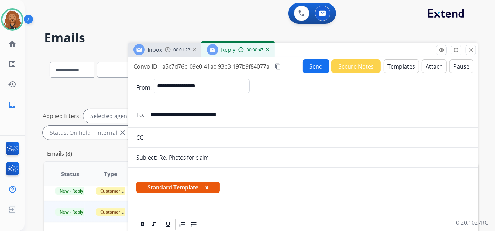
click at [316, 65] on button "Send" at bounding box center [316, 67] width 27 height 14
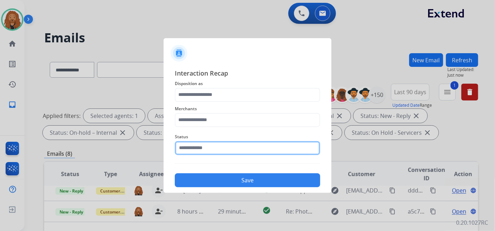
click at [238, 150] on input "text" at bounding box center [248, 148] width 146 height 14
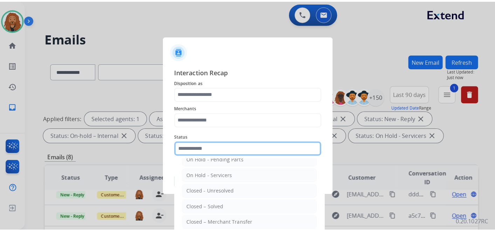
scroll to position [40, 0]
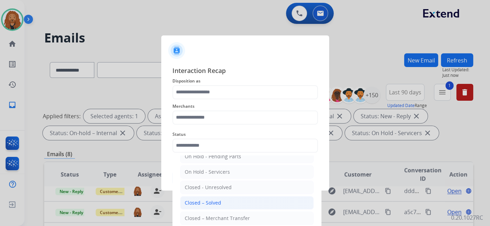
click at [185, 202] on div "Closed – Solved" at bounding box center [203, 202] width 36 height 7
type input "**********"
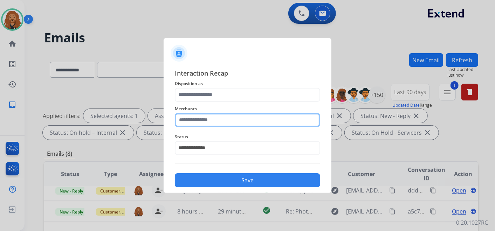
click at [207, 121] on input "text" at bounding box center [248, 120] width 146 height 14
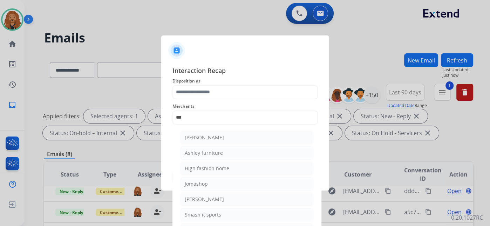
drag, startPoint x: 208, startPoint y: 152, endPoint x: 192, endPoint y: 99, distance: 55.1
click at [208, 151] on div "Ashley furniture" at bounding box center [204, 152] width 38 height 7
type input "**********"
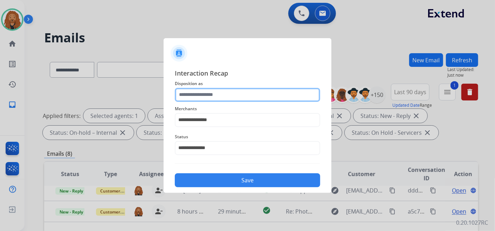
click at [197, 93] on input "text" at bounding box center [248, 95] width 146 height 14
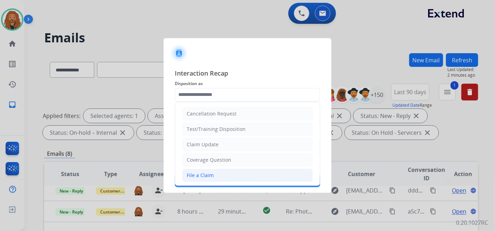
click at [211, 172] on div "File a Claim" at bounding box center [200, 175] width 27 height 7
type input "**********"
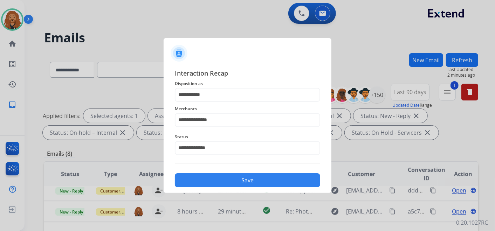
click at [226, 179] on button "Save" at bounding box center [248, 181] width 146 height 14
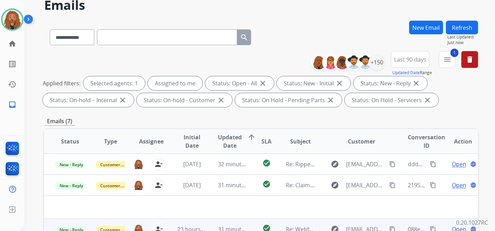
scroll to position [78, 0]
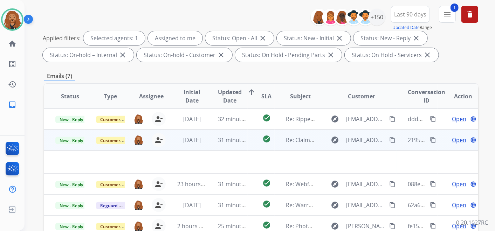
click at [221, 144] on td "31 minutes ago" at bounding box center [227, 140] width 41 height 21
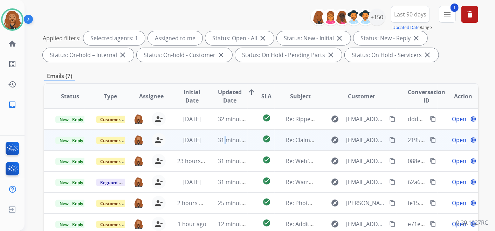
click at [221, 144] on td "31 minutes ago" at bounding box center [227, 140] width 41 height 21
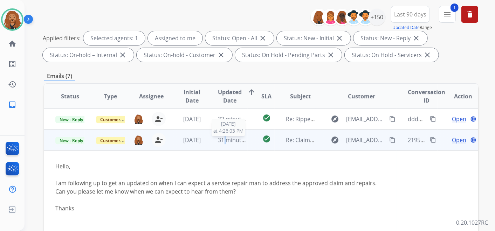
scroll to position [19, 0]
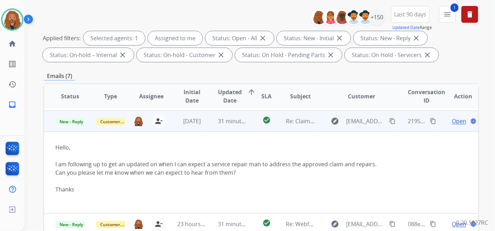
click at [455, 121] on span "Open" at bounding box center [459, 121] width 14 height 8
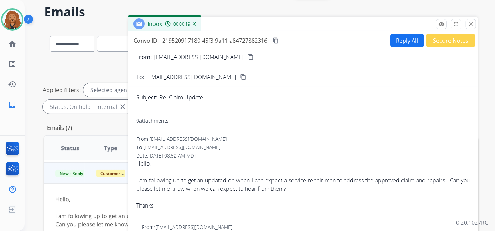
scroll to position [0, 0]
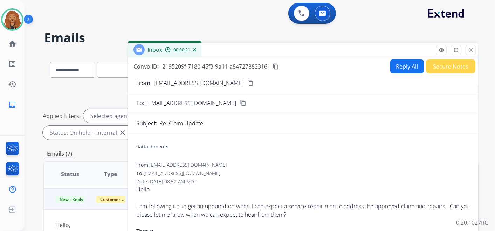
click at [248, 81] on mat-icon "content_copy" at bounding box center [251, 83] width 6 height 6
click at [435, 65] on button "Secure Notes" at bounding box center [450, 67] width 49 height 14
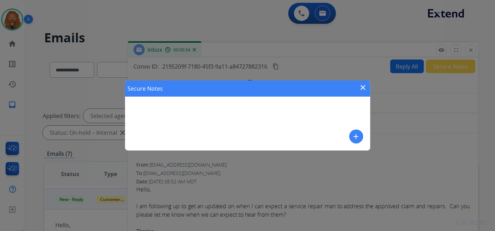
click at [353, 138] on mat-icon "add" at bounding box center [356, 137] width 8 height 8
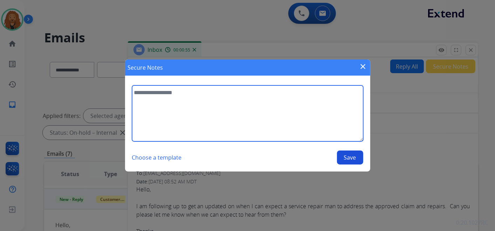
click at [218, 123] on textarea at bounding box center [247, 114] width 231 height 56
type textarea "**********"
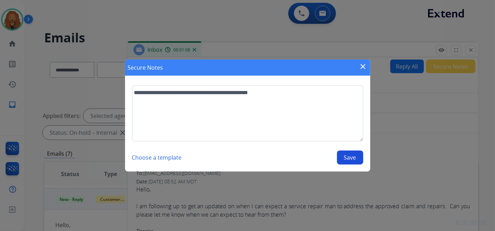
click at [351, 158] on button "Save" at bounding box center [350, 158] width 26 height 14
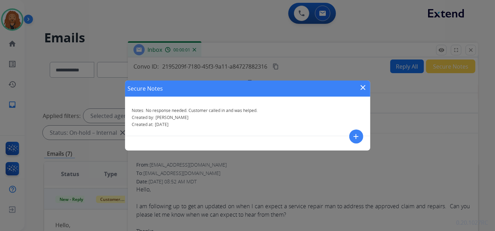
click at [361, 88] on mat-icon "close" at bounding box center [363, 87] width 8 height 8
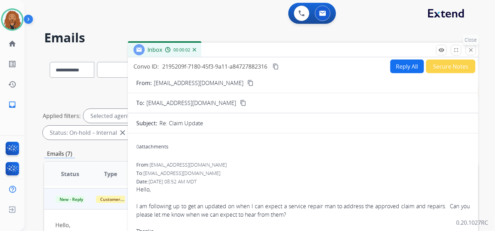
click at [470, 49] on mat-icon "close" at bounding box center [471, 50] width 6 height 6
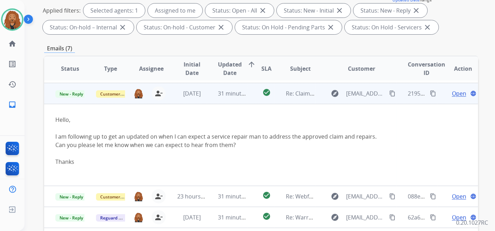
scroll to position [117, 0]
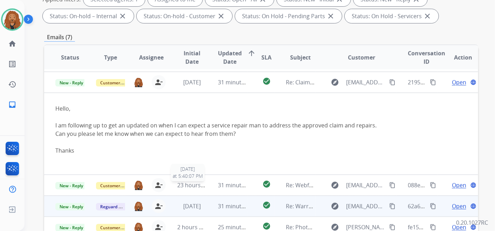
click at [185, 185] on span "23 hours ago" at bounding box center [194, 186] width 35 height 8
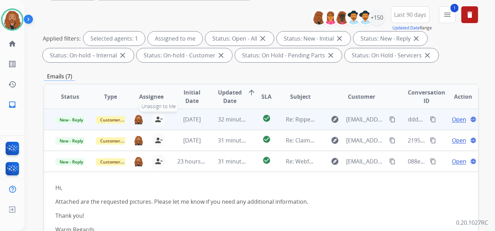
scroll to position [78, 0]
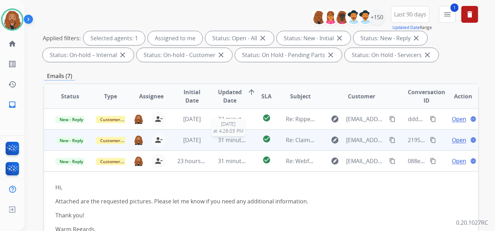
click at [239, 142] on span "31 minutes ago" at bounding box center [238, 140] width 41 height 8
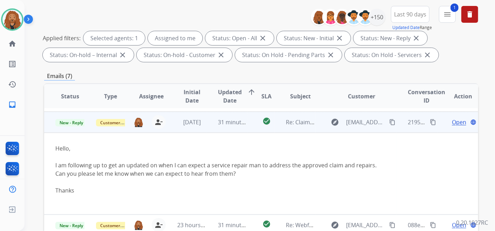
scroll to position [19, 0]
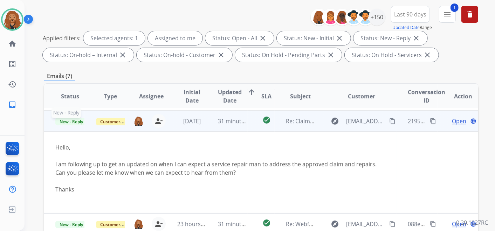
click at [66, 121] on span "New - Reply" at bounding box center [71, 121] width 32 height 7
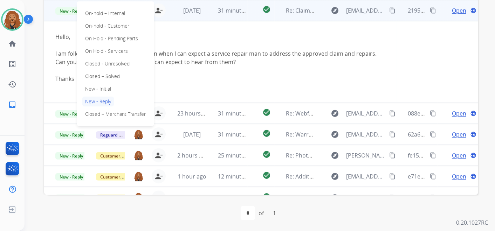
scroll to position [0, 0]
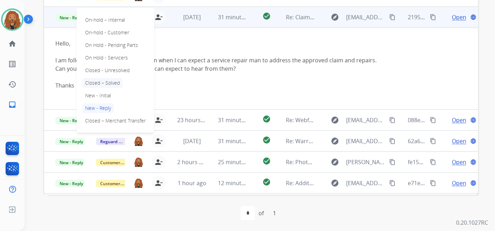
click at [107, 82] on p "Closed – Solved" at bounding box center [102, 83] width 40 height 10
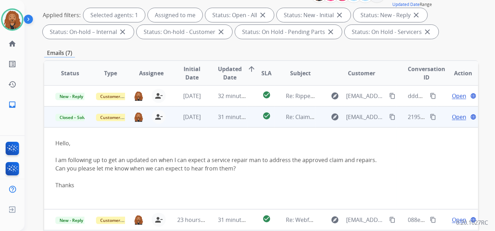
scroll to position [84, 0]
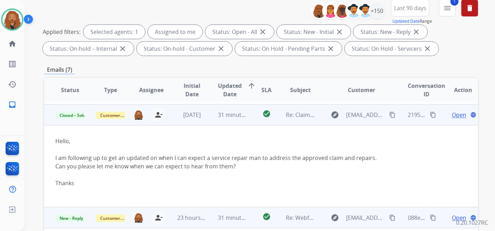
click at [166, 216] on td "23 hours ago" at bounding box center [186, 218] width 41 height 21
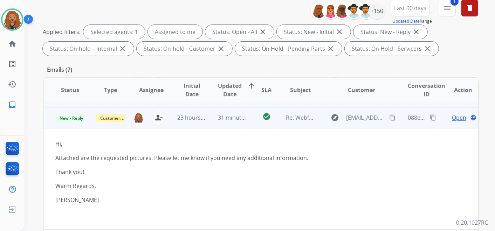
scroll to position [39, 0]
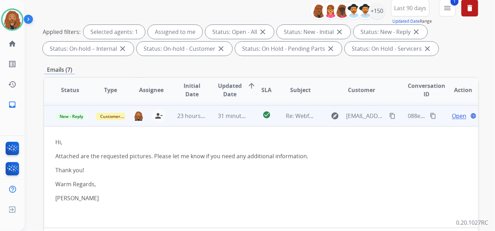
click at [456, 117] on span "Open" at bounding box center [459, 116] width 14 height 8
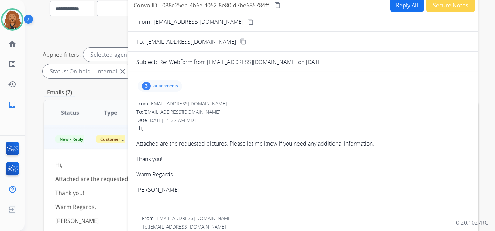
scroll to position [45, 0]
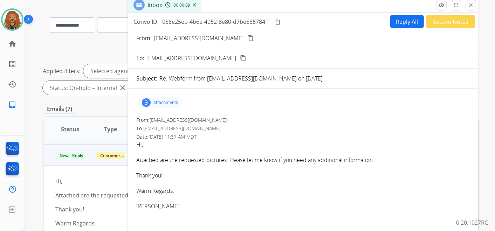
click at [160, 101] on p "attachments" at bounding box center [166, 103] width 25 height 6
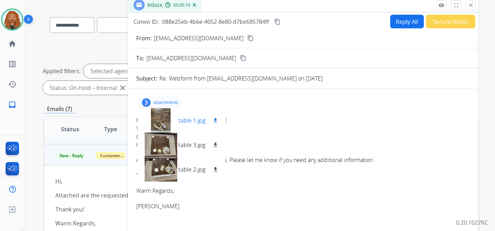
click at [213, 119] on mat-icon "download" at bounding box center [215, 120] width 6 height 6
click at [216, 146] on mat-icon "download" at bounding box center [215, 145] width 6 height 6
click at [217, 170] on mat-icon "download" at bounding box center [215, 170] width 6 height 6
click at [317, 122] on div "From: [EMAIL_ADDRESS][DOMAIN_NAME]" at bounding box center [303, 120] width 334 height 7
click at [169, 101] on p "attachments" at bounding box center [166, 103] width 25 height 6
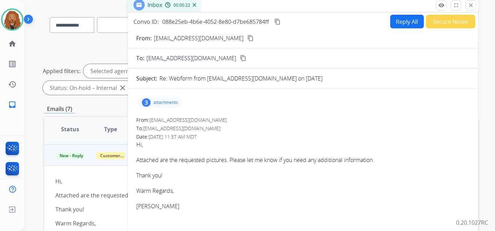
click at [261, 123] on div "From: [EMAIL_ADDRESS][DOMAIN_NAME] To: [EMAIL_ADDRESS][DOMAIN_NAME] Date: [DATE…" at bounding box center [303, 171] width 334 height 109
click at [248, 35] on mat-icon "content_copy" at bounding box center [251, 38] width 6 height 6
click at [276, 21] on mat-icon "content_copy" at bounding box center [278, 22] width 6 height 6
click at [405, 18] on button "Reply All" at bounding box center [408, 22] width 34 height 14
select select "**********"
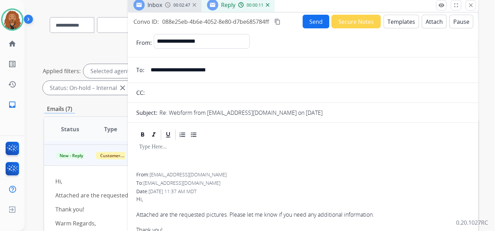
click at [398, 24] on button "Templates" at bounding box center [401, 22] width 35 height 14
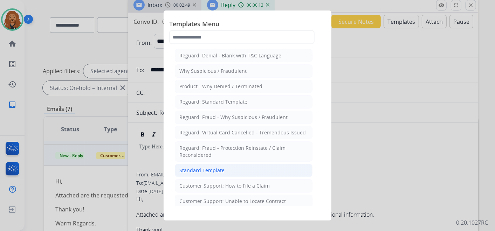
click at [218, 167] on div "Standard Template" at bounding box center [202, 170] width 45 height 7
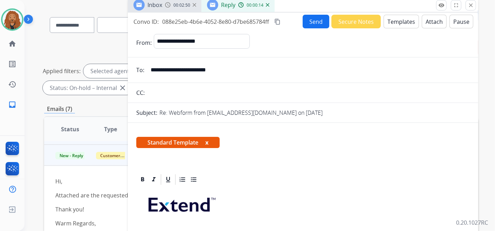
scroll to position [195, 0]
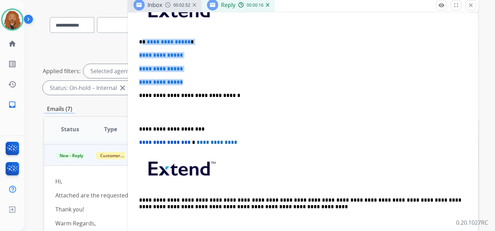
drag, startPoint x: 189, startPoint y: 82, endPoint x: 144, endPoint y: 39, distance: 62.3
click at [144, 39] on div "**********" at bounding box center [303, 112] width 334 height 241
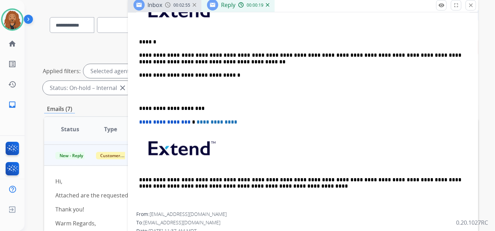
click at [162, 92] on p at bounding box center [303, 92] width 328 height 13
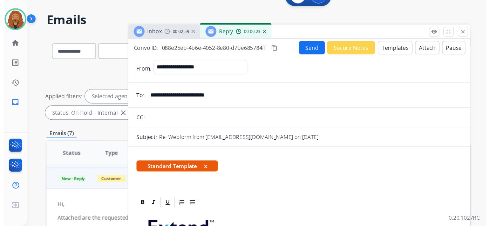
scroll to position [0, 0]
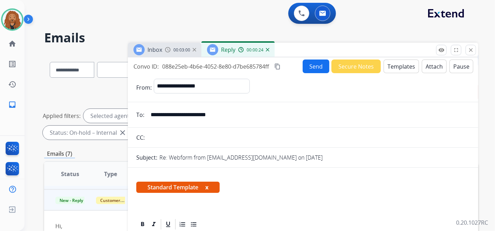
click at [312, 63] on button "Send" at bounding box center [316, 67] width 27 height 14
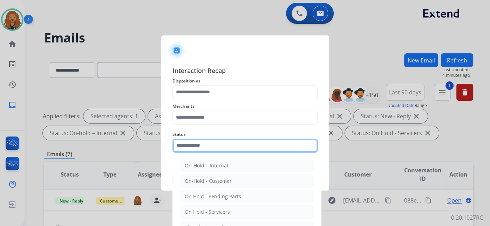
click at [201, 152] on div "Status On-Hold – Internal On-Hold - Customer On Hold - Pending Parts On Hold - …" at bounding box center [245, 141] width 146 height 28
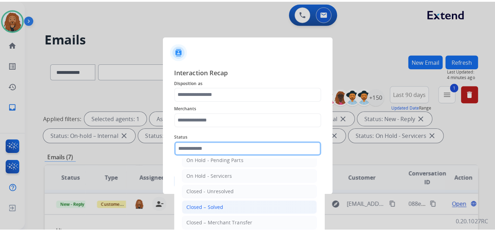
scroll to position [40, 0]
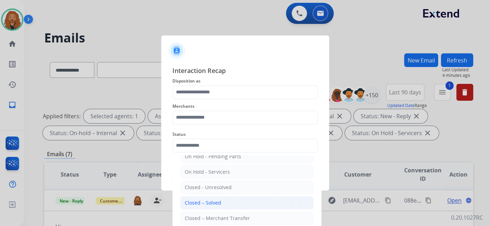
click at [208, 202] on div "Closed – Solved" at bounding box center [203, 202] width 36 height 7
type input "**********"
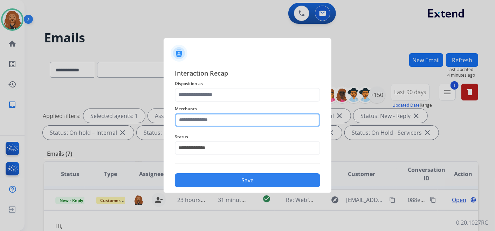
click at [198, 113] on input "text" at bounding box center [248, 120] width 146 height 14
type input "***"
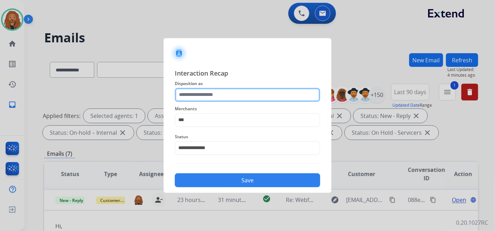
click at [206, 89] on input "text" at bounding box center [248, 95] width 146 height 14
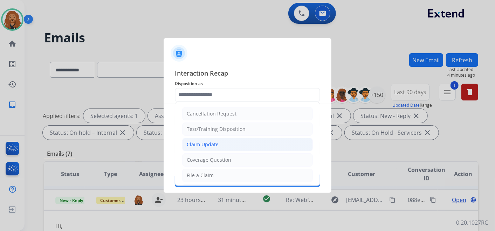
click at [202, 147] on div "Claim Update" at bounding box center [203, 144] width 32 height 7
type input "**********"
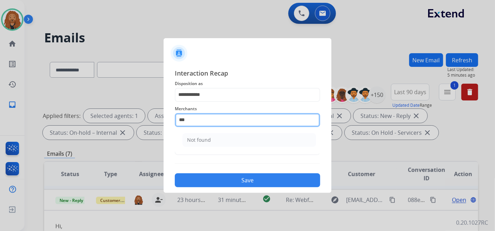
drag, startPoint x: 199, startPoint y: 121, endPoint x: 138, endPoint y: 117, distance: 60.8
click at [0, 117] on app-contact-recap-modal "**********" at bounding box center [0, 115] width 0 height 231
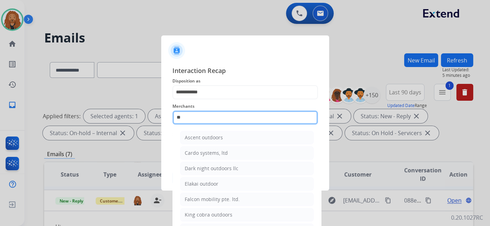
type input "*"
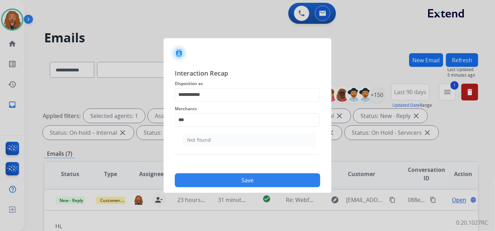
click at [216, 141] on li "Not found" at bounding box center [250, 140] width 134 height 13
type input "*********"
drag, startPoint x: 212, startPoint y: 178, endPoint x: 431, endPoint y: 150, distance: 219.9
click at [212, 178] on button "Save" at bounding box center [248, 181] width 146 height 14
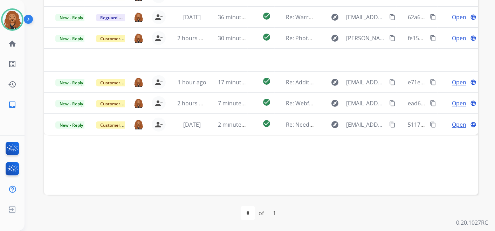
scroll to position [84, 0]
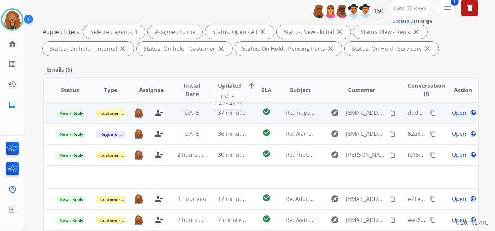
click at [237, 111] on span "37 minutes ago" at bounding box center [238, 113] width 41 height 8
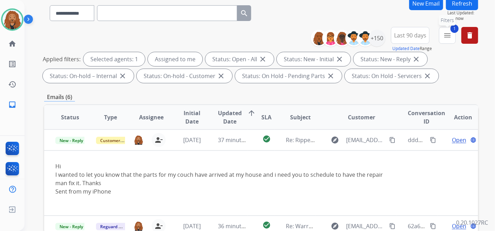
scroll to position [45, 0]
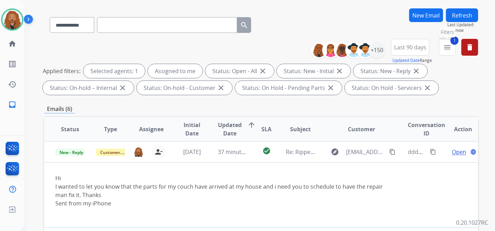
click at [448, 42] on button "1 menu Filters" at bounding box center [447, 47] width 17 height 17
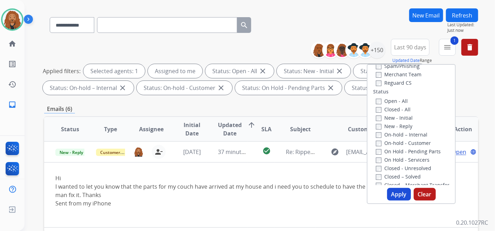
scroll to position [29, 0]
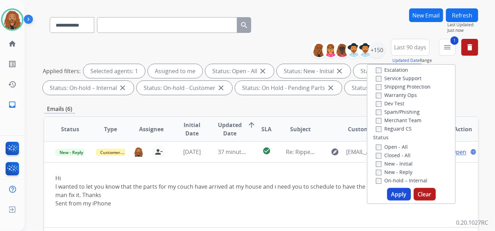
click at [486, 75] on div "**********" at bounding box center [260, 115] width 471 height 231
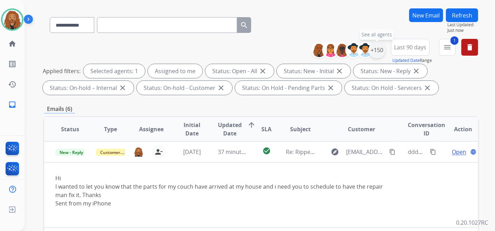
click at [382, 52] on div "+150" at bounding box center [377, 50] width 17 height 17
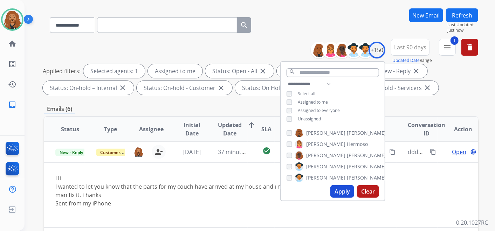
click at [472, 85] on div "Applied filters: Selected agents: 1 Assigned to me Status: Open - All close Sta…" at bounding box center [260, 79] width 434 height 31
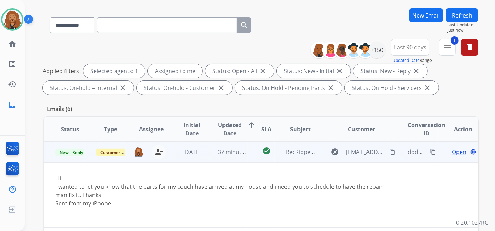
click at [452, 151] on span "Open" at bounding box center [459, 152] width 14 height 8
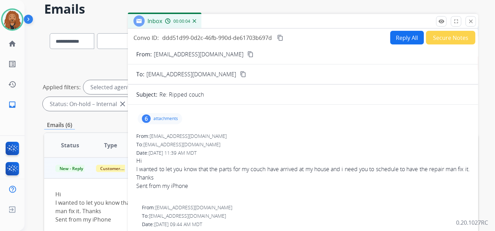
scroll to position [6, 0]
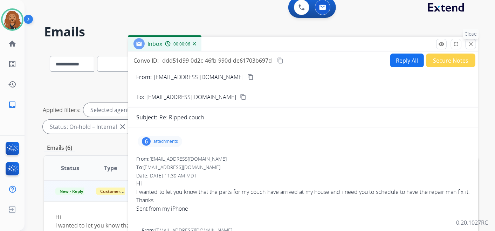
click at [471, 46] on mat-icon "close" at bounding box center [471, 44] width 6 height 6
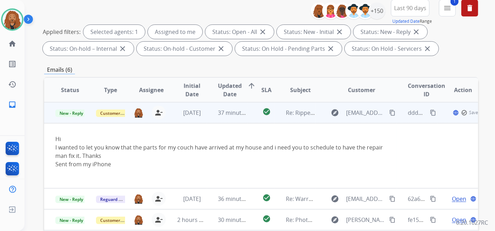
scroll to position [123, 0]
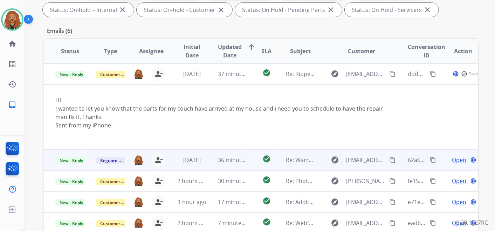
click at [212, 156] on td "36 minutes ago" at bounding box center [227, 160] width 41 height 21
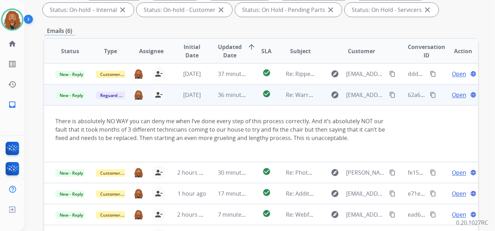
click at [455, 92] on span "Open" at bounding box center [459, 95] width 14 height 8
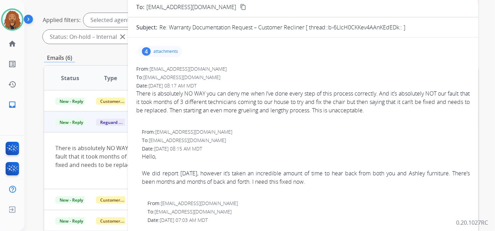
scroll to position [84, 0]
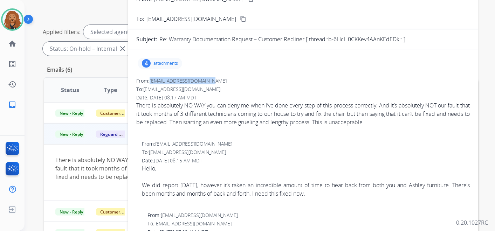
drag, startPoint x: 216, startPoint y: 81, endPoint x: 152, endPoint y: 81, distance: 63.5
click at [152, 81] on div "From: [EMAIL_ADDRESS][DOMAIN_NAME]" at bounding box center [303, 80] width 334 height 7
copy span "[EMAIL_ADDRESS][DOMAIN_NAME]"
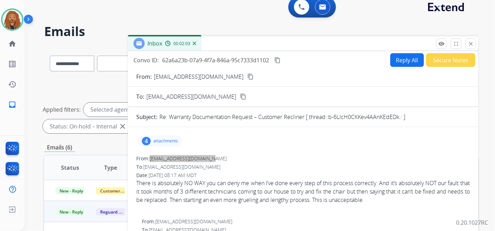
scroll to position [6, 0]
click at [168, 142] on p "attachments" at bounding box center [166, 142] width 25 height 6
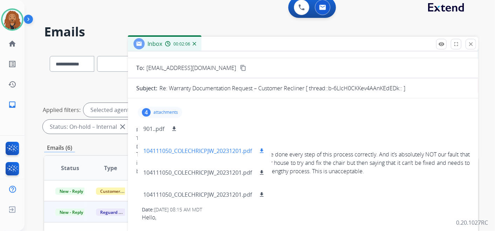
scroll to position [78, 0]
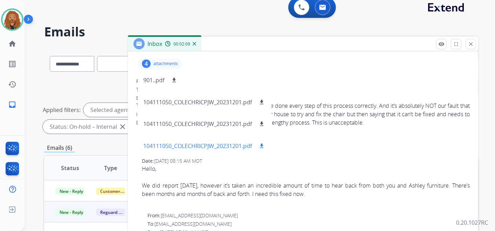
click at [208, 145] on p "104111050_COLECHRICPJW_20231201.pdf" at bounding box center [197, 146] width 109 height 8
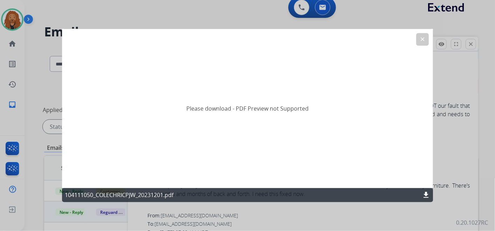
click at [420, 38] on button "clear" at bounding box center [423, 39] width 13 height 13
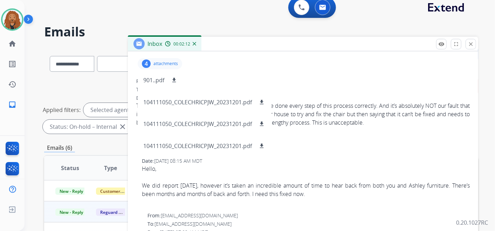
drag, startPoint x: 351, startPoint y: 91, endPoint x: 344, endPoint y: 92, distance: 7.1
click at [352, 91] on div "To: [EMAIL_ADDRESS][DOMAIN_NAME]" at bounding box center [303, 89] width 334 height 7
click at [171, 66] on div "4 attachments 901..pdf download 104111050_COLECHRICPJW_20231201.pdf download 10…" at bounding box center [160, 63] width 45 height 11
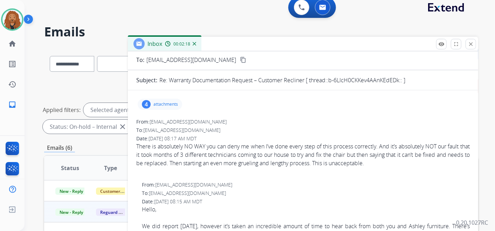
scroll to position [0, 0]
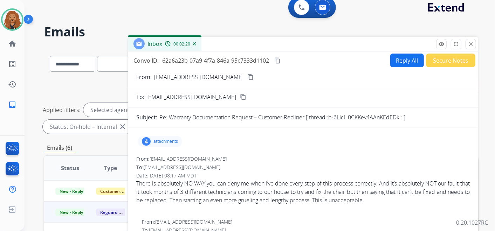
click at [400, 59] on button "Reply All" at bounding box center [408, 61] width 34 height 14
select select "**********"
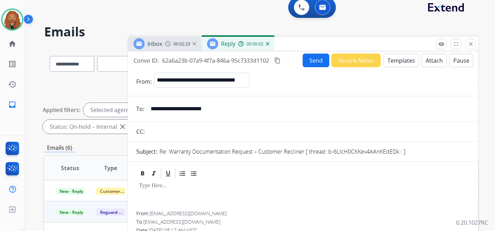
click at [393, 57] on button "Templates" at bounding box center [401, 61] width 35 height 14
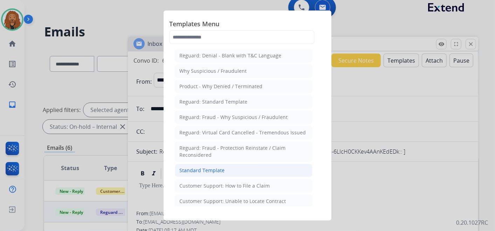
click at [224, 168] on li "Standard Template" at bounding box center [244, 170] width 138 height 13
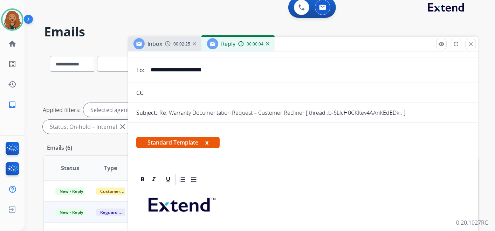
scroll to position [156, 0]
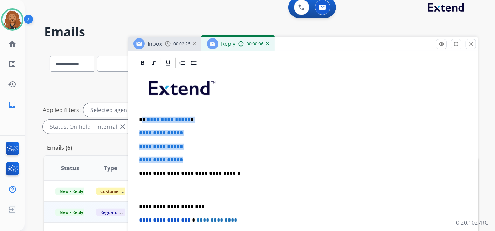
drag, startPoint x: 188, startPoint y: 160, endPoint x: 143, endPoint y: 113, distance: 64.5
click at [143, 113] on div "**********" at bounding box center [303, 189] width 334 height 241
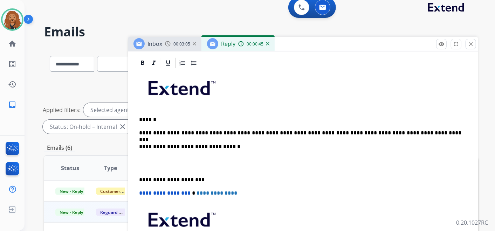
click at [148, 163] on p at bounding box center [303, 163] width 328 height 13
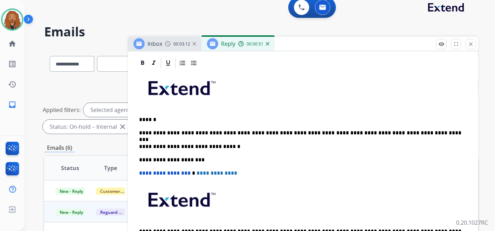
click at [410, 131] on p "**********" at bounding box center [300, 133] width 323 height 6
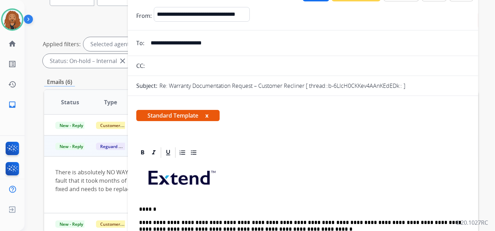
scroll to position [0, 0]
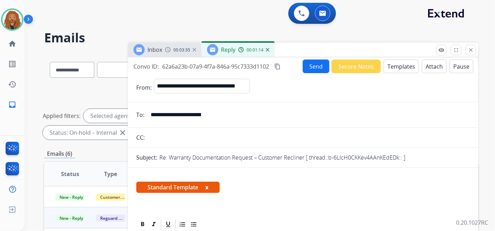
click at [314, 66] on button "Send" at bounding box center [316, 67] width 27 height 14
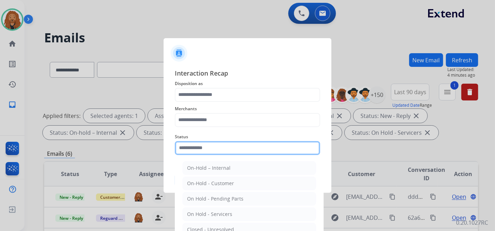
click at [251, 150] on input "text" at bounding box center [248, 148] width 146 height 14
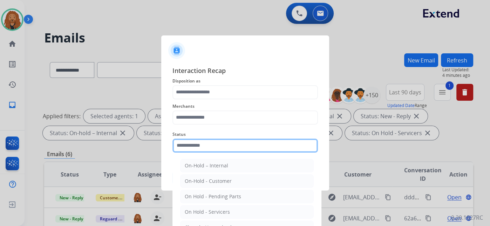
type input "*"
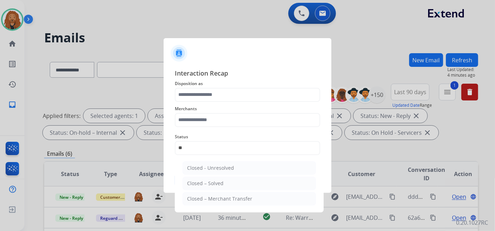
click at [206, 180] on div "Closed – Solved" at bounding box center [205, 183] width 36 height 7
type input "**********"
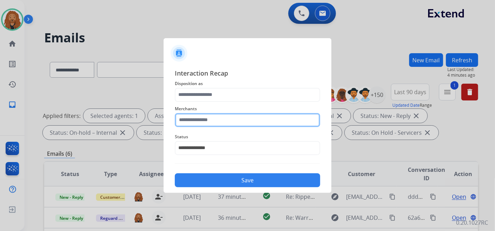
click at [212, 123] on input "text" at bounding box center [248, 120] width 146 height 14
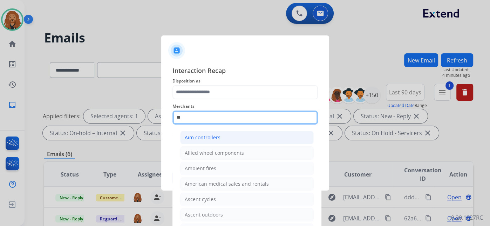
type input "*"
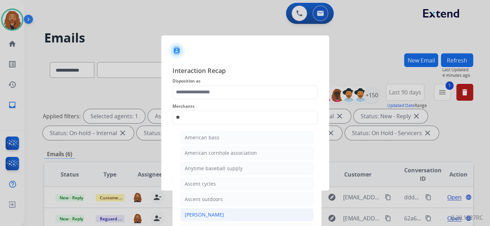
click at [207, 215] on div "[PERSON_NAME]" at bounding box center [204, 214] width 39 height 7
type input "**********"
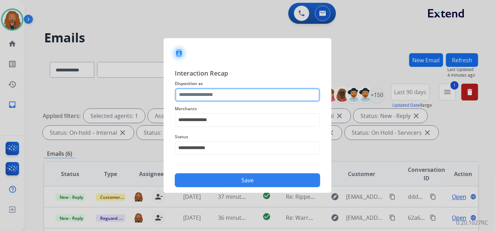
click at [223, 99] on input "text" at bounding box center [248, 95] width 146 height 14
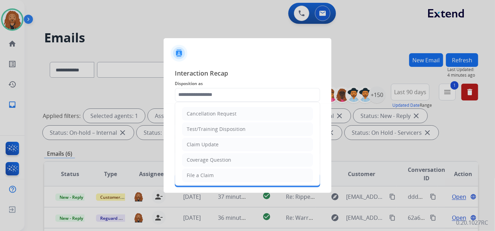
click at [205, 173] on div "File a Claim" at bounding box center [200, 175] width 27 height 7
type input "**********"
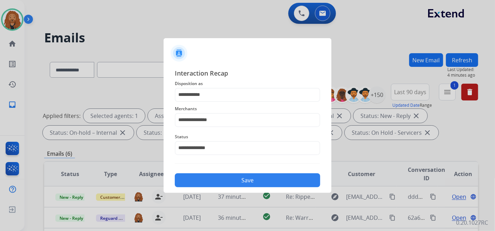
click at [207, 168] on div "**********" at bounding box center [248, 128] width 146 height 120
click at [208, 180] on button "Save" at bounding box center [248, 181] width 146 height 14
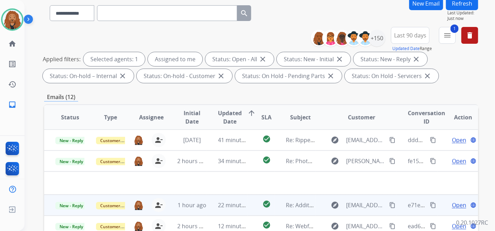
scroll to position [117, 0]
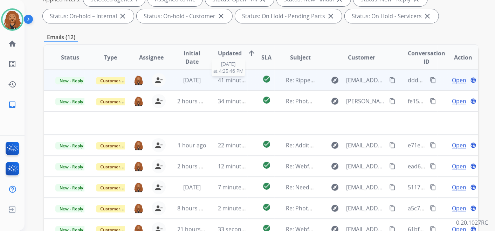
click at [234, 80] on span "41 minutes ago" at bounding box center [238, 80] width 41 height 8
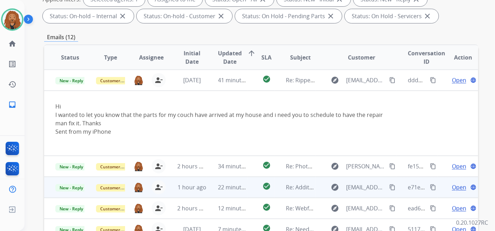
click at [225, 161] on td "34 minutes ago" at bounding box center [227, 166] width 41 height 21
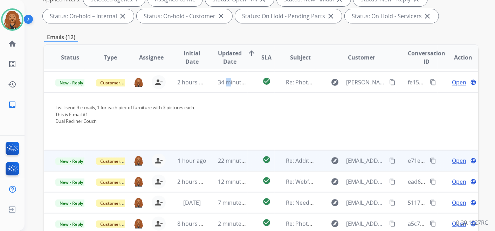
scroll to position [21, 0]
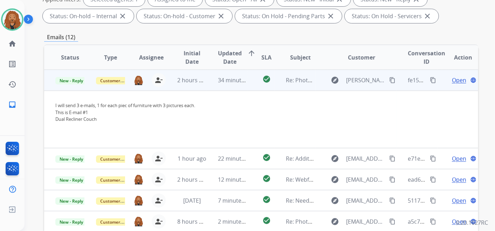
click at [457, 78] on span "Open" at bounding box center [459, 80] width 14 height 8
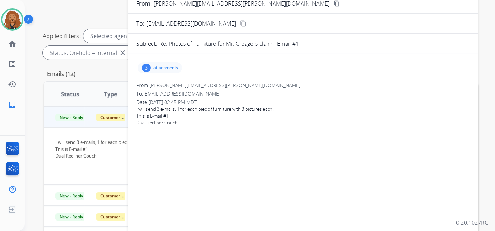
scroll to position [39, 0]
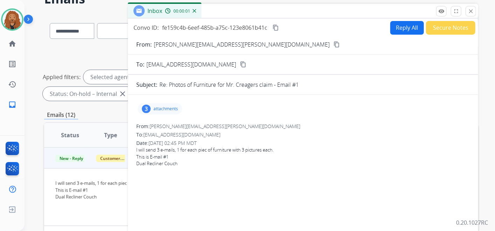
click at [167, 107] on p "attachments" at bounding box center [166, 109] width 25 height 6
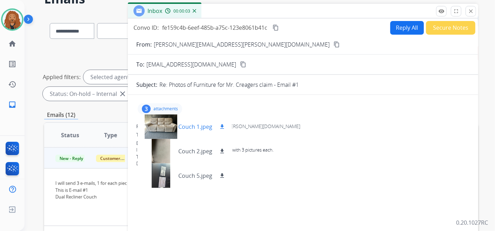
click at [221, 126] on mat-icon "download" at bounding box center [222, 127] width 6 height 6
click at [222, 151] on mat-icon "download" at bounding box center [222, 151] width 6 height 6
click at [220, 176] on mat-icon "download" at bounding box center [222, 176] width 6 height 6
click at [334, 46] on mat-icon "content_copy" at bounding box center [337, 44] width 6 height 6
click at [261, 117] on div "3 attachments Couch 1.jpeg download Couch 2.jpeg download Couch 5.jpeg download…" at bounding box center [303, 200] width 351 height 198
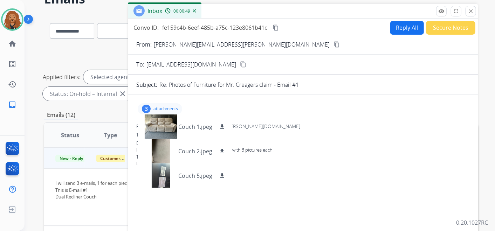
click at [404, 25] on button "Reply All" at bounding box center [408, 28] width 34 height 14
select select "**********"
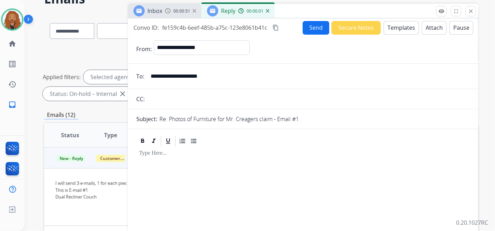
click at [200, 160] on div at bounding box center [303, 192] width 334 height 89
click at [378, 32] on div "Send Secure Notes Templates Attach Pause" at bounding box center [388, 28] width 171 height 14
click at [389, 26] on button "Templates" at bounding box center [401, 28] width 35 height 14
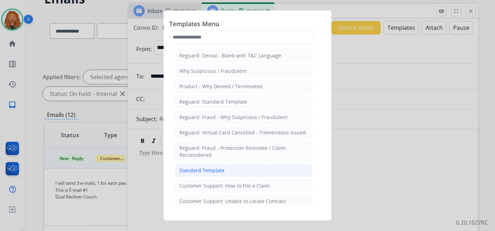
click at [231, 171] on li "Standard Template" at bounding box center [244, 170] width 138 height 13
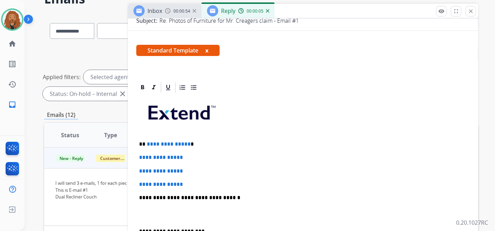
scroll to position [156, 0]
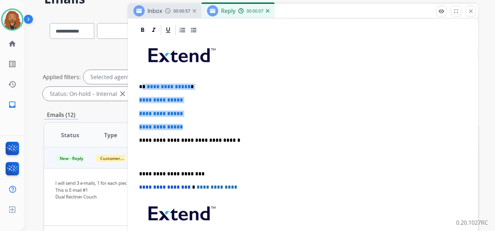
drag, startPoint x: 193, startPoint y: 125, endPoint x: 144, endPoint y: 83, distance: 64.4
click at [144, 83] on div "**********" at bounding box center [303, 156] width 334 height 241
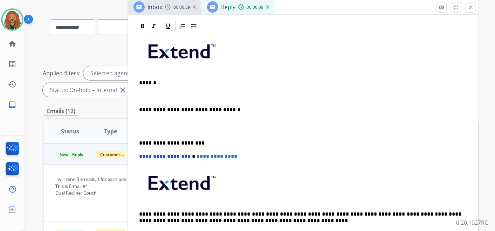
scroll to position [39, 0]
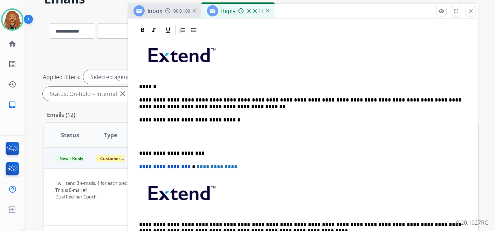
click at [148, 139] on p at bounding box center [303, 136] width 328 height 13
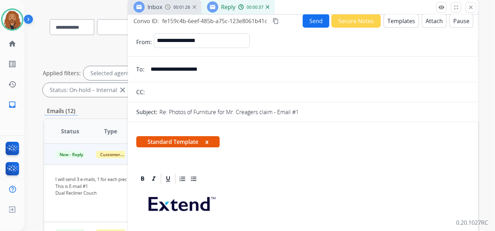
scroll to position [0, 0]
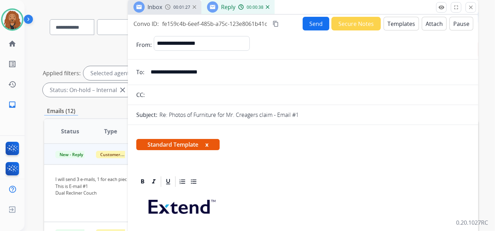
click at [275, 23] on mat-icon "content_copy" at bounding box center [276, 24] width 6 height 6
click at [308, 23] on button "Send" at bounding box center [316, 24] width 27 height 14
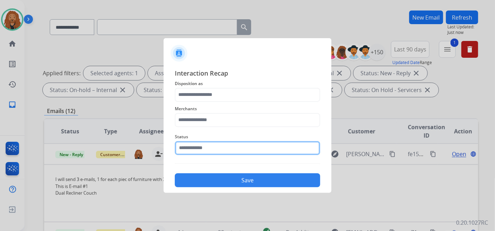
drag, startPoint x: 214, startPoint y: 153, endPoint x: 251, endPoint y: 143, distance: 38.7
click at [214, 153] on div "Status" at bounding box center [248, 144] width 146 height 28
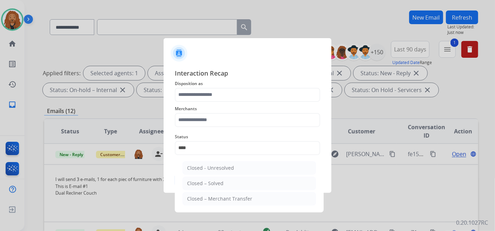
drag, startPoint x: 205, startPoint y: 185, endPoint x: 205, endPoint y: 169, distance: 15.8
click at [205, 184] on div "Closed – Solved" at bounding box center [205, 183] width 36 height 7
type input "**********"
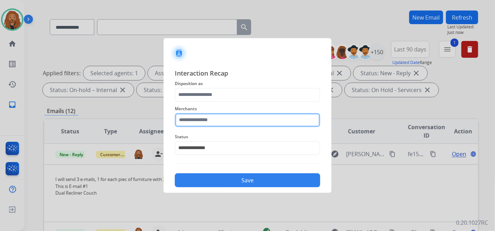
click at [204, 114] on input "text" at bounding box center [248, 120] width 146 height 14
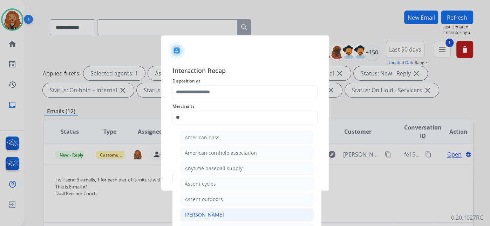
drag, startPoint x: 212, startPoint y: 211, endPoint x: 201, endPoint y: 94, distance: 117.6
click at [212, 211] on div "[PERSON_NAME]" at bounding box center [204, 214] width 39 height 7
type input "**********"
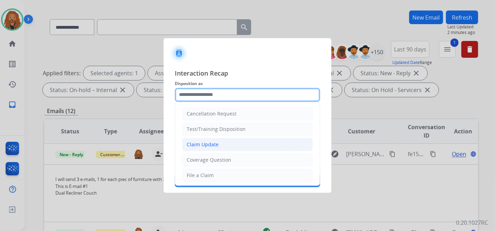
drag, startPoint x: 204, startPoint y: 93, endPoint x: 196, endPoint y: 146, distance: 53.2
click at [204, 94] on input "text" at bounding box center [248, 95] width 146 height 14
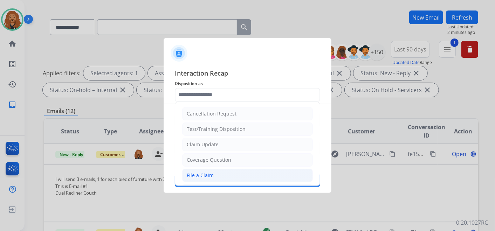
click at [197, 174] on div "File a Claim" at bounding box center [200, 175] width 27 height 7
type input "**********"
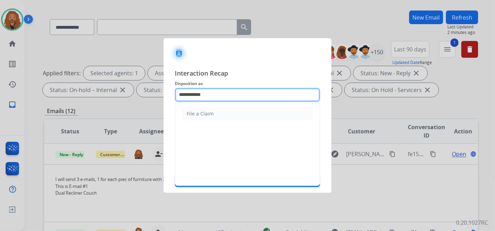
drag, startPoint x: 208, startPoint y: 96, endPoint x: 142, endPoint y: 92, distance: 66.4
click at [0, 92] on app-contact-recap-modal "**********" at bounding box center [0, 115] width 0 height 231
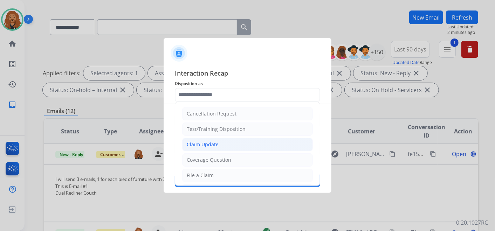
click at [202, 144] on div "Claim Update" at bounding box center [203, 144] width 32 height 7
type input "**********"
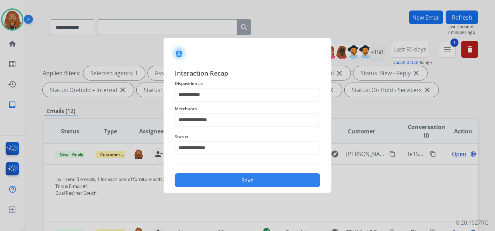
click at [205, 179] on button "Save" at bounding box center [248, 181] width 146 height 14
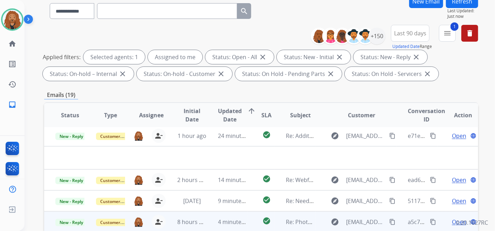
scroll to position [117, 0]
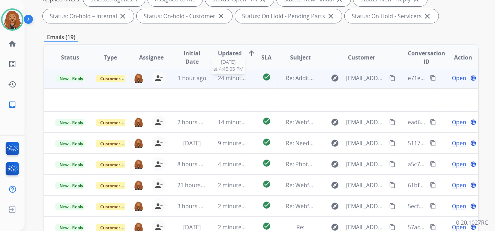
click at [236, 77] on span "24 minutes ago" at bounding box center [238, 78] width 41 height 8
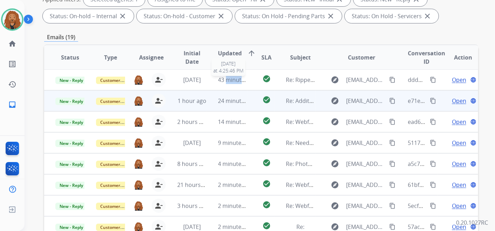
click at [236, 77] on span "43 minutes ago" at bounding box center [238, 80] width 41 height 8
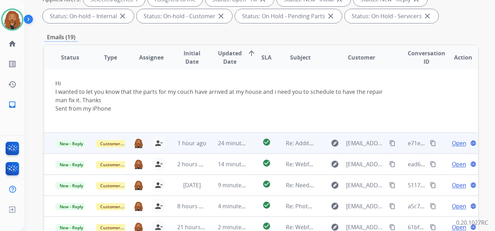
scroll to position [0, 0]
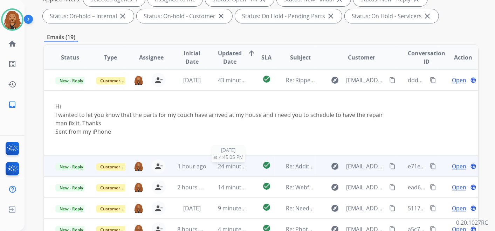
click at [228, 163] on span "24 minutes ago" at bounding box center [238, 167] width 41 height 8
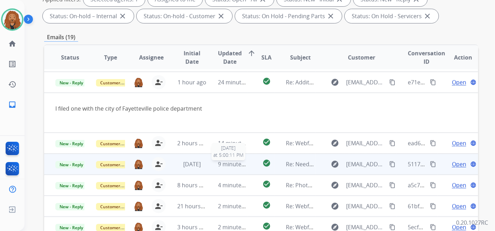
scroll to position [21, 0]
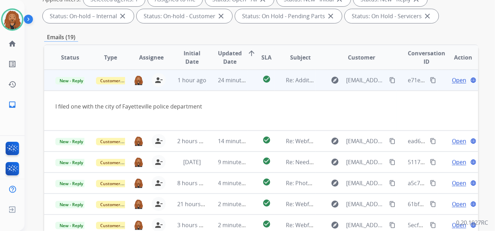
click at [453, 79] on span "Open" at bounding box center [459, 80] width 14 height 8
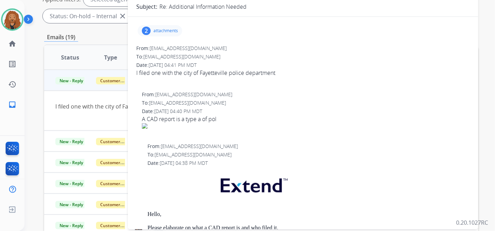
click at [164, 28] on p "attachments" at bounding box center [166, 31] width 25 height 6
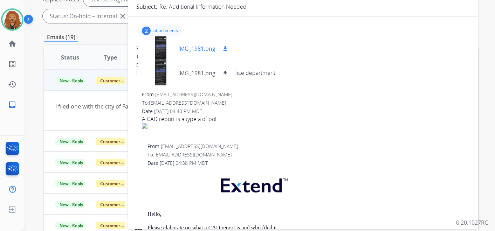
click at [207, 47] on p "IMG_1981.png" at bounding box center [196, 49] width 37 height 8
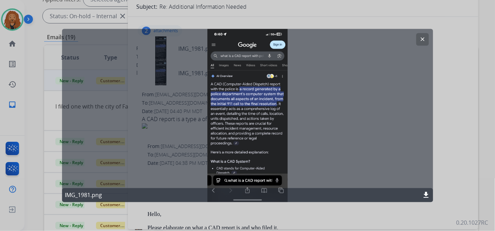
drag, startPoint x: 422, startPoint y: 38, endPoint x: 405, endPoint y: 51, distance: 22.0
click at [422, 38] on mat-icon "clear" at bounding box center [423, 39] width 6 height 6
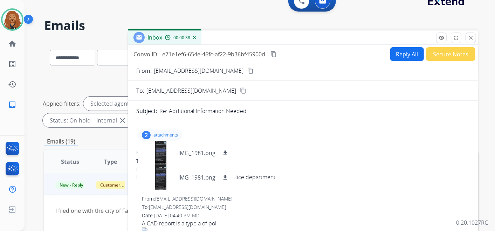
scroll to position [0, 0]
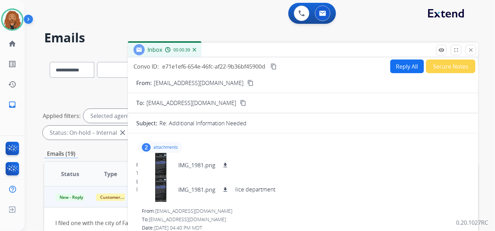
click at [246, 85] on button "content_copy" at bounding box center [250, 83] width 8 height 8
click at [273, 65] on mat-icon "content_copy" at bounding box center [274, 66] width 6 height 6
click at [187, 167] on p "IMG_1981.png" at bounding box center [196, 165] width 37 height 8
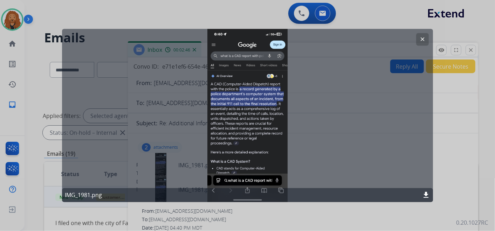
click at [421, 42] on button "clear" at bounding box center [423, 39] width 13 height 13
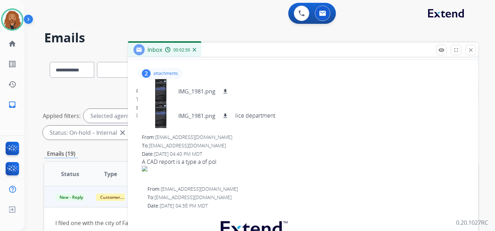
scroll to position [39, 0]
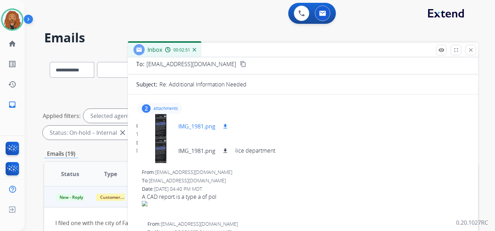
click at [184, 128] on p "IMG_1981.png" at bounding box center [196, 126] width 37 height 8
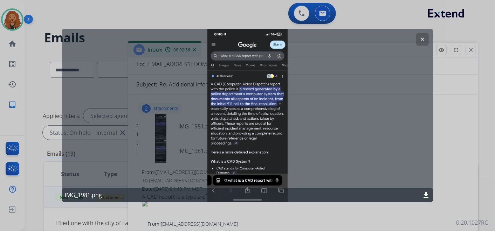
click at [422, 40] on mat-icon "clear" at bounding box center [423, 39] width 6 height 6
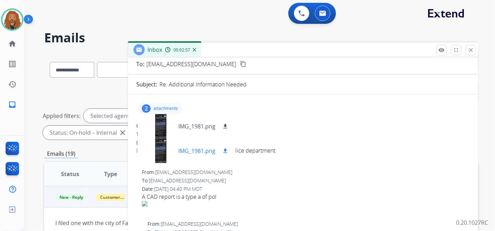
click at [201, 150] on p "IMG_1981.png" at bounding box center [196, 151] width 37 height 8
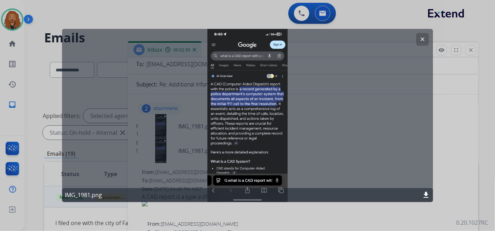
click at [424, 40] on mat-icon "clear" at bounding box center [423, 39] width 6 height 6
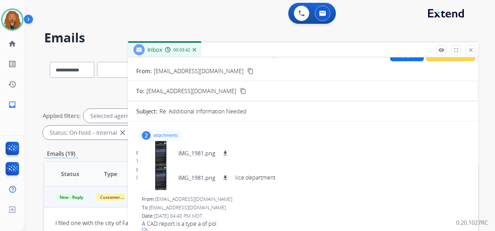
scroll to position [0, 0]
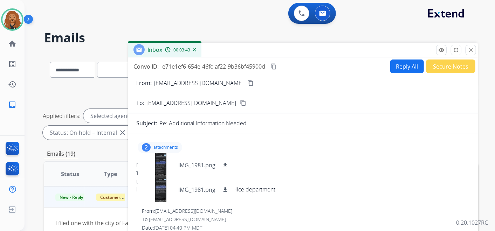
click at [408, 69] on button "Reply All" at bounding box center [408, 67] width 34 height 14
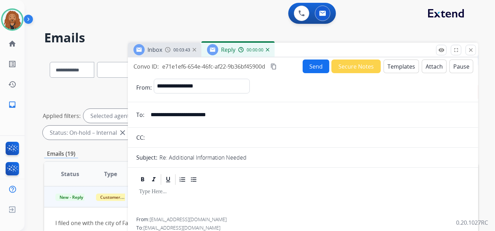
select select "**********"
click at [403, 67] on button "Templates" at bounding box center [401, 67] width 35 height 14
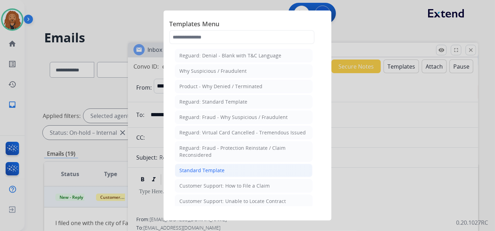
click at [194, 172] on div "Standard Template" at bounding box center [202, 170] width 45 height 7
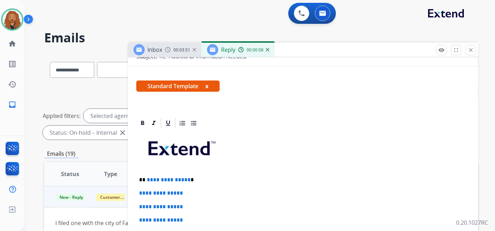
scroll to position [156, 0]
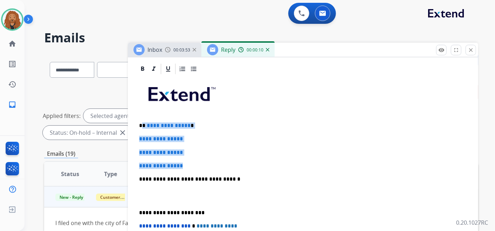
drag, startPoint x: 188, startPoint y: 167, endPoint x: 143, endPoint y: 125, distance: 61.8
click at [143, 125] on div "**********" at bounding box center [303, 195] width 334 height 241
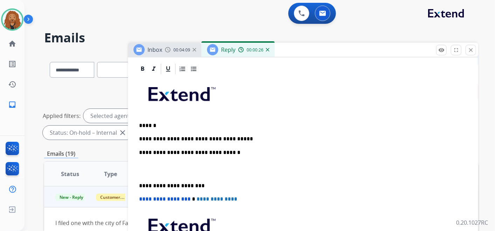
click at [154, 168] on p at bounding box center [303, 169] width 328 height 13
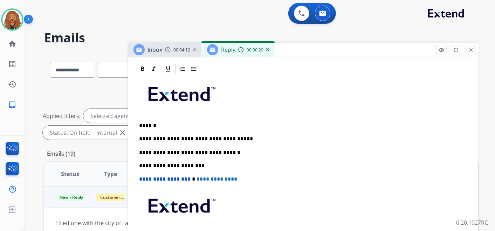
click at [216, 140] on p "**********" at bounding box center [300, 139] width 323 height 6
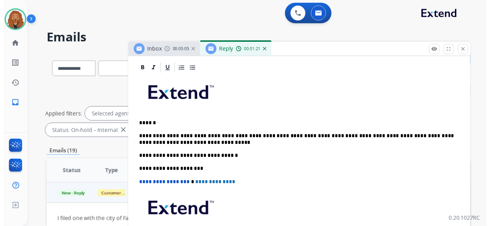
scroll to position [0, 0]
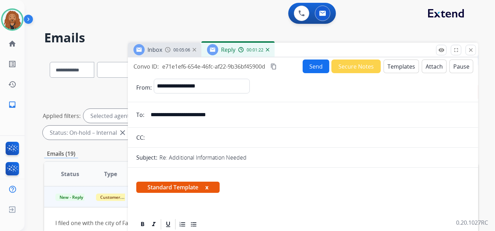
click at [273, 67] on mat-icon "content_copy" at bounding box center [274, 66] width 6 height 6
click at [313, 66] on button "Send" at bounding box center [316, 67] width 27 height 14
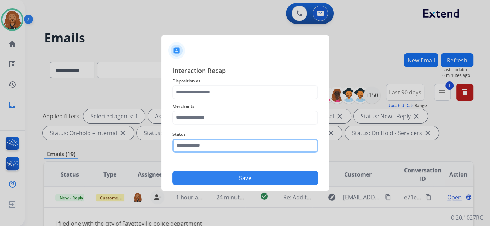
click at [229, 149] on input "text" at bounding box center [245, 145] width 146 height 14
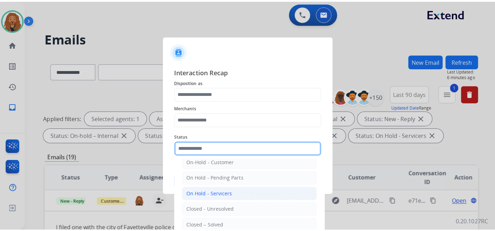
scroll to position [39, 0]
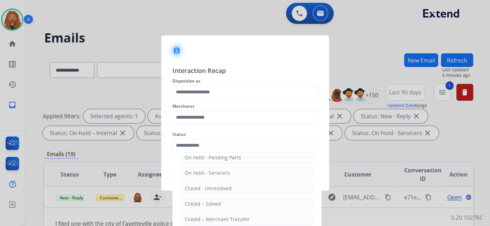
drag, startPoint x: 211, startPoint y: 203, endPoint x: 204, endPoint y: 187, distance: 18.4
click at [211, 202] on div "Closed – Solved" at bounding box center [203, 203] width 36 height 7
type input "**********"
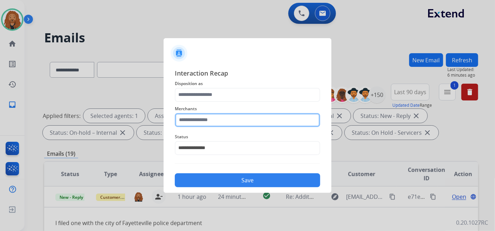
click at [194, 116] on input "text" at bounding box center [248, 120] width 146 height 14
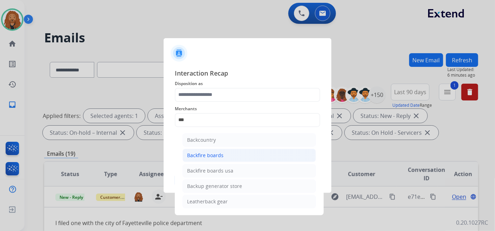
drag, startPoint x: 214, startPoint y: 157, endPoint x: 212, endPoint y: 113, distance: 44.2
click at [214, 156] on div "Backfire boards" at bounding box center [205, 155] width 36 height 7
type input "**********"
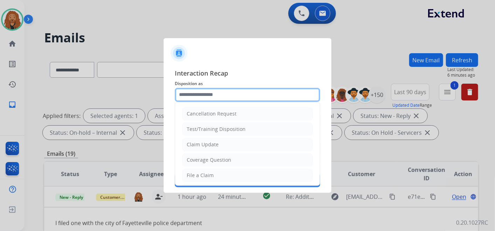
click at [209, 95] on input "text" at bounding box center [248, 95] width 146 height 14
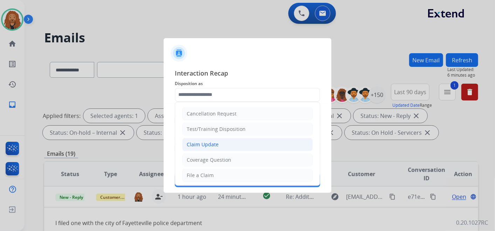
click at [213, 142] on div "Claim Update" at bounding box center [203, 144] width 32 height 7
type input "**********"
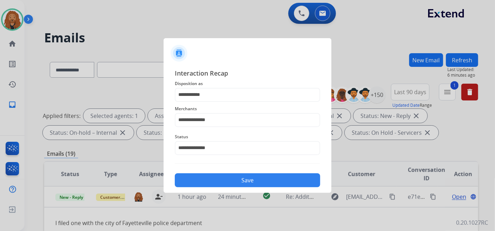
click at [234, 182] on button "Save" at bounding box center [248, 181] width 146 height 14
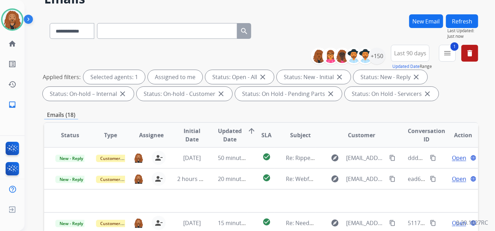
scroll to position [0, 0]
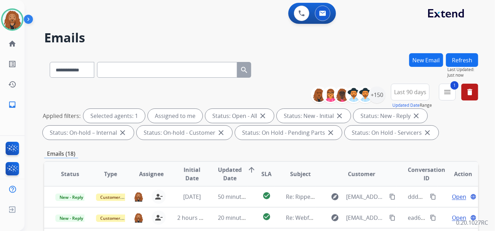
drag, startPoint x: 444, startPoint y: 83, endPoint x: 439, endPoint y: 107, distance: 24.3
click at [444, 84] on div "1 menu Type Claims Adjudication Customer Support Escalation Service Support Shi…" at bounding box center [447, 96] width 17 height 25
click at [433, 90] on div "Last 90 days Updated Date Range Custom Recent Last 7 days Last 14 days Last 30 …" at bounding box center [412, 96] width 42 height 25
click at [446, 90] on mat-icon "menu" at bounding box center [448, 92] width 8 height 8
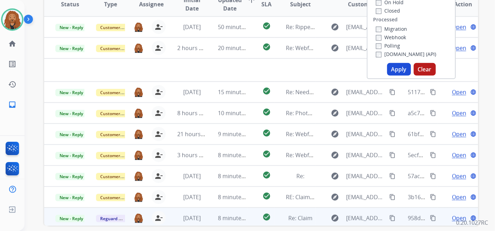
scroll to position [201, 0]
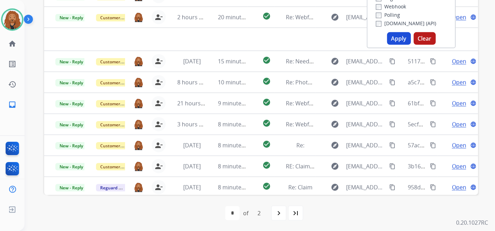
click at [390, 44] on button "Apply" at bounding box center [399, 38] width 24 height 13
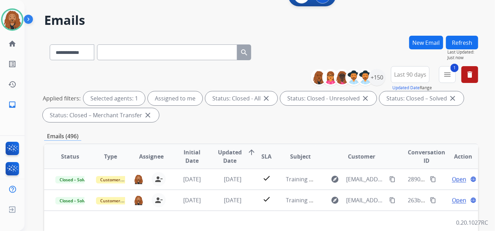
scroll to position [0, 0]
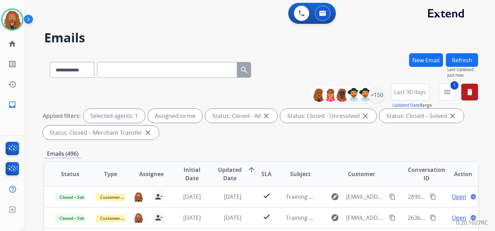
click at [224, 173] on span "Updated Date" at bounding box center [230, 174] width 24 height 17
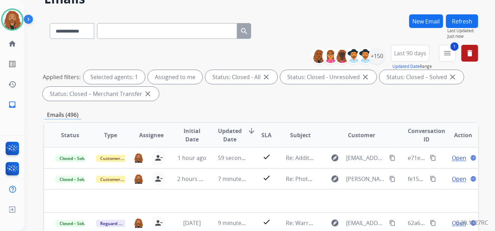
scroll to position [117, 0]
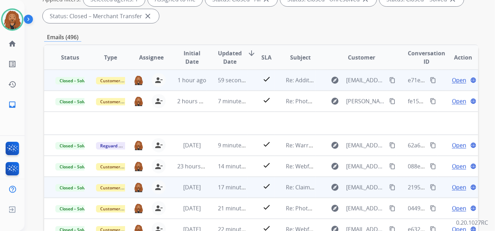
click at [458, 80] on span "Open" at bounding box center [459, 80] width 14 height 8
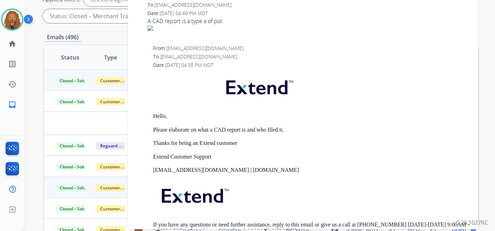
scroll to position [467, 0]
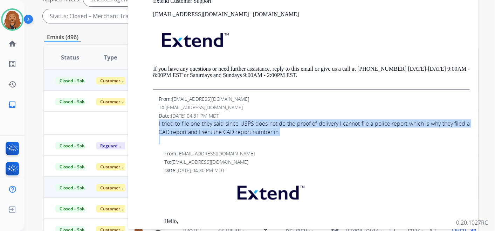
drag, startPoint x: 159, startPoint y: 122, endPoint x: 302, endPoint y: 138, distance: 144.0
click at [302, 138] on span "I tried to file one they said since USPS does not do the proof of delivery I ca…" at bounding box center [314, 132] width 311 height 25
copy div "I tried to file one they said since USPS does not do the proof of delivery I ca…"
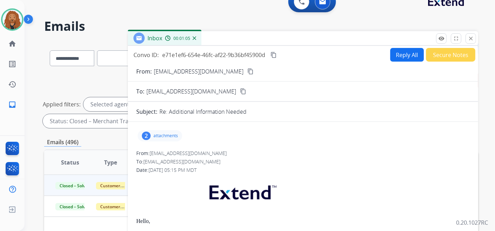
scroll to position [0, 0]
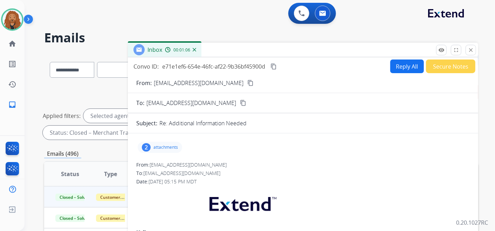
click at [240, 103] on mat-icon "content_copy" at bounding box center [243, 103] width 6 height 6
click at [274, 65] on mat-icon "content_copy" at bounding box center [274, 66] width 6 height 6
drag, startPoint x: 469, startPoint y: 50, endPoint x: 440, endPoint y: 92, distance: 51.2
click at [468, 50] on mat-icon "close" at bounding box center [471, 50] width 6 height 6
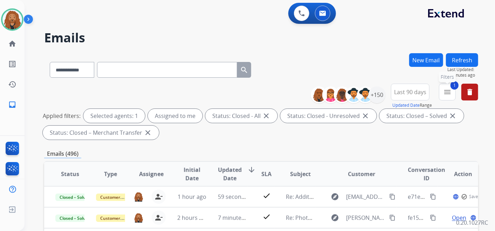
drag, startPoint x: 445, startPoint y: 92, endPoint x: 444, endPoint y: 97, distance: 5.3
click at [445, 91] on mat-icon "menu" at bounding box center [448, 92] width 8 height 8
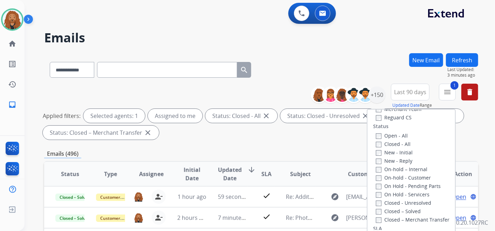
scroll to position [29, 0]
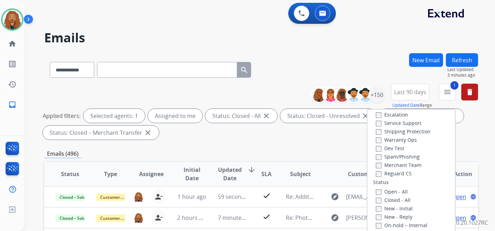
click at [378, 190] on label "Open - All" at bounding box center [392, 192] width 32 height 7
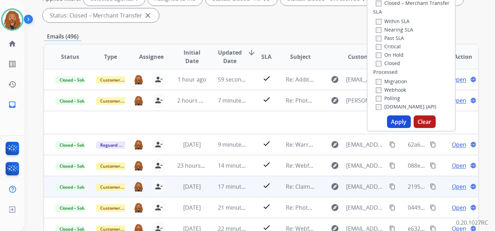
scroll to position [195, 0]
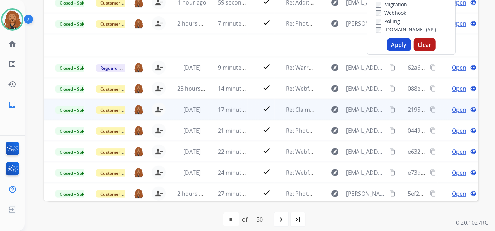
click at [393, 49] on button "Apply" at bounding box center [399, 45] width 24 height 13
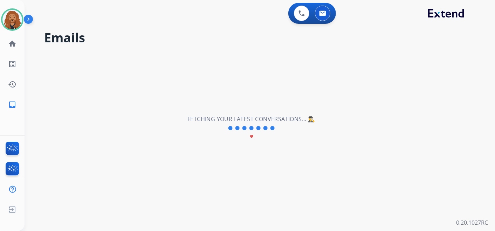
scroll to position [0, 0]
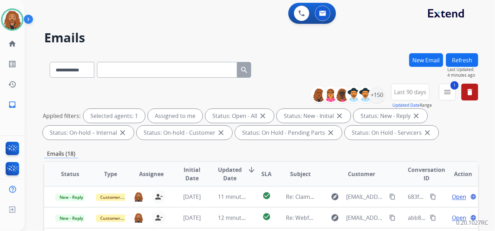
click at [230, 174] on span "Updated Date" at bounding box center [230, 174] width 24 height 17
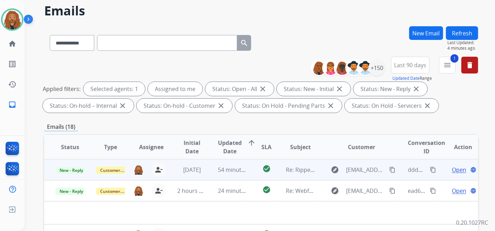
scroll to position [39, 0]
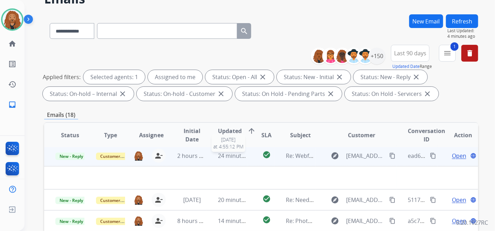
click at [225, 156] on span "24 minutes ago" at bounding box center [238, 156] width 41 height 8
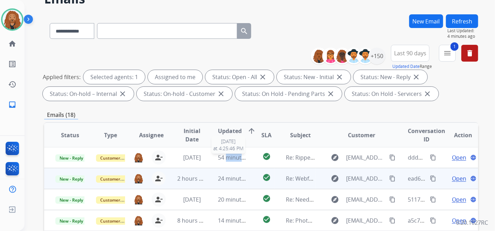
click at [225, 156] on span "54 minutes ago" at bounding box center [238, 158] width 41 height 8
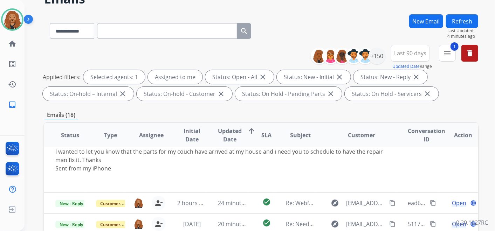
scroll to position [65, 0]
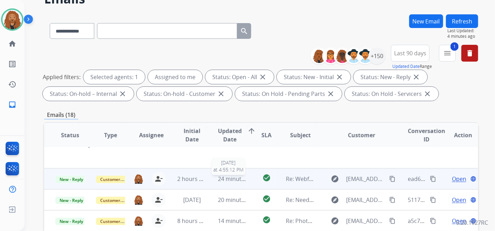
click at [227, 180] on span "24 minutes ago" at bounding box center [238, 179] width 41 height 8
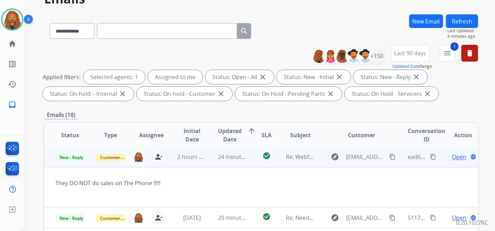
scroll to position [21, 0]
click at [455, 157] on span "Open" at bounding box center [459, 158] width 14 height 8
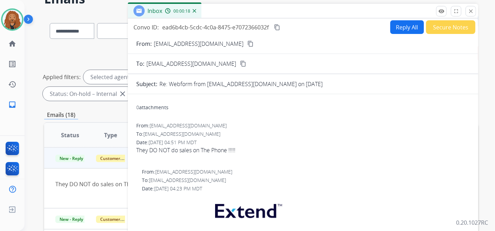
scroll to position [0, 0]
click at [400, 22] on button "Reply All" at bounding box center [408, 28] width 34 height 14
select select "**********"
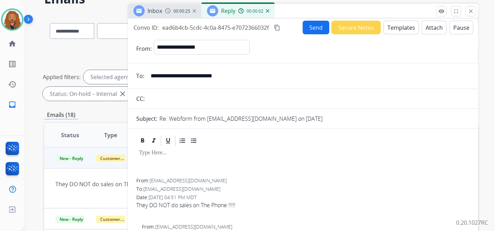
click at [397, 31] on button "Templates" at bounding box center [401, 28] width 35 height 14
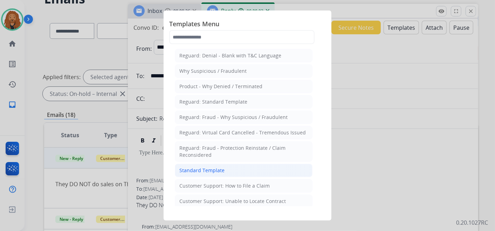
click at [193, 169] on div "Standard Template" at bounding box center [202, 170] width 45 height 7
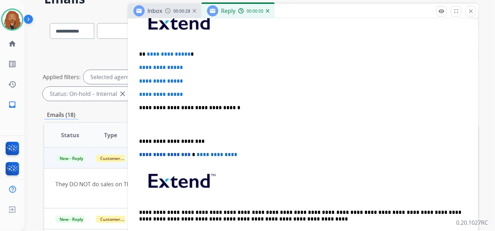
scroll to position [156, 0]
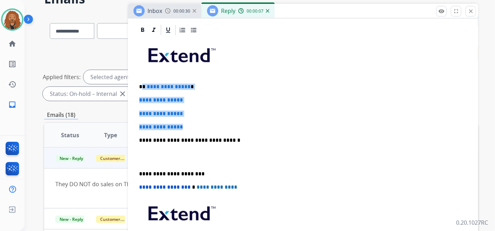
drag, startPoint x: 188, startPoint y: 126, endPoint x: 141, endPoint y: 83, distance: 63.8
click at [141, 83] on div "**********" at bounding box center [303, 156] width 334 height 241
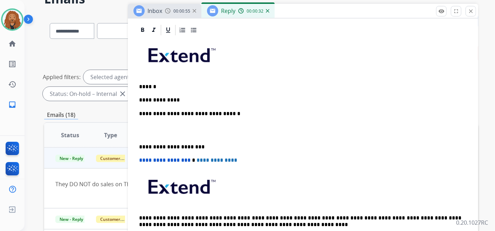
scroll to position [195, 0]
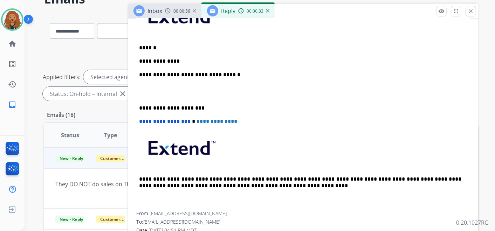
click at [167, 96] on p at bounding box center [303, 91] width 328 height 13
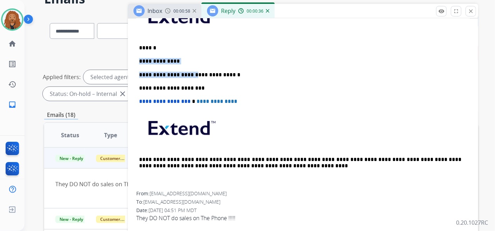
drag, startPoint x: 166, startPoint y: 59, endPoint x: 140, endPoint y: 56, distance: 26.9
click at [140, 56] on div "**********" at bounding box center [303, 95] width 334 height 194
click at [171, 61] on p "**********" at bounding box center [300, 61] width 323 height 6
drag, startPoint x: 177, startPoint y: 60, endPoint x: 139, endPoint y: 59, distance: 38.2
click at [139, 59] on div "**********" at bounding box center [303, 95] width 334 height 194
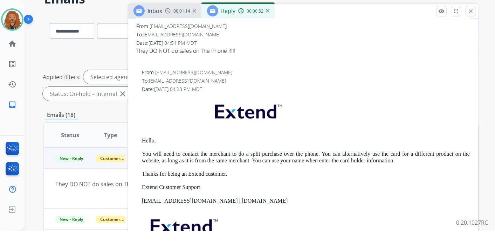
scroll to position [351, 0]
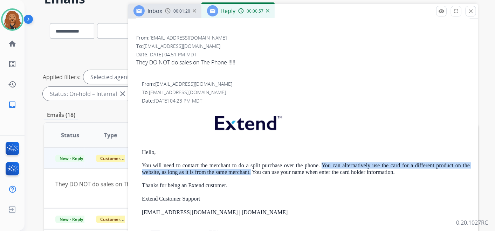
drag, startPoint x: 319, startPoint y: 163, endPoint x: 251, endPoint y: 172, distance: 68.0
click at [251, 172] on p "You will need to contact the merchant to do a split purchase over the phone. Yo…" at bounding box center [306, 169] width 328 height 13
copy p "You can alternatively use the card for a different product on the website, as l…"
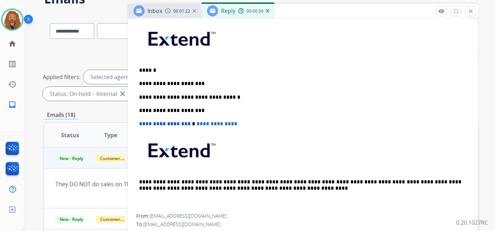
scroll to position [156, 0]
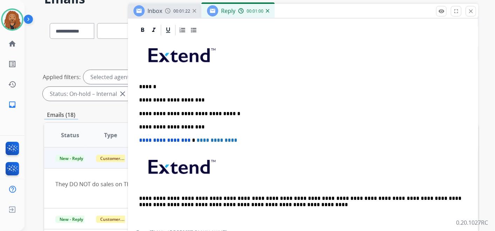
click at [198, 98] on p "**********" at bounding box center [300, 100] width 323 height 6
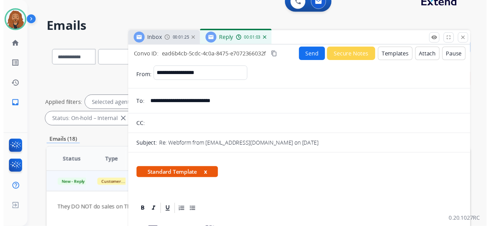
scroll to position [0, 0]
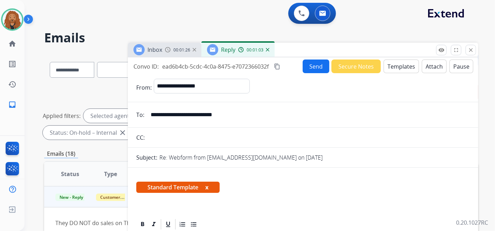
click at [312, 65] on button "Send" at bounding box center [316, 67] width 27 height 14
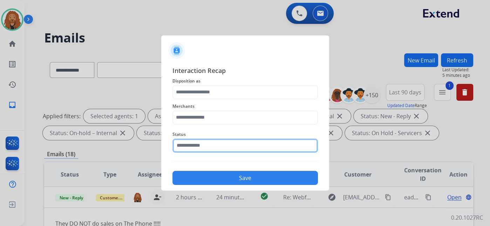
click at [201, 150] on input "text" at bounding box center [245, 145] width 146 height 14
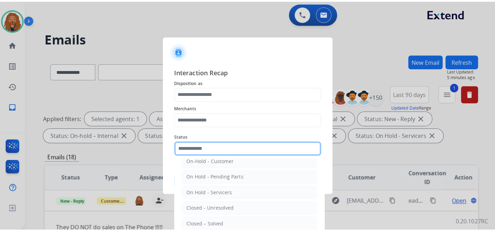
scroll to position [40, 0]
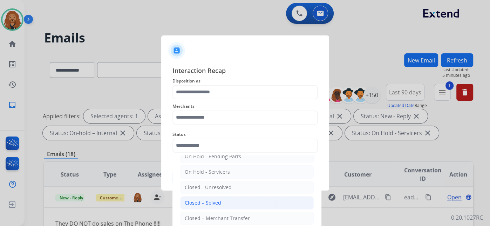
drag, startPoint x: 205, startPoint y: 200, endPoint x: 199, endPoint y: 180, distance: 21.0
click at [205, 199] on div "Closed – Solved" at bounding box center [203, 202] width 36 height 7
type input "**********"
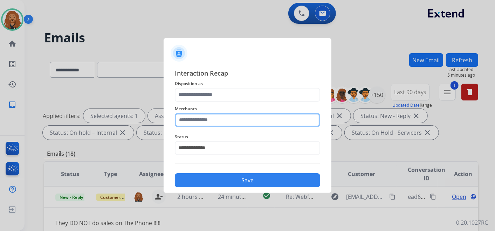
click at [195, 116] on input "text" at bounding box center [248, 120] width 146 height 14
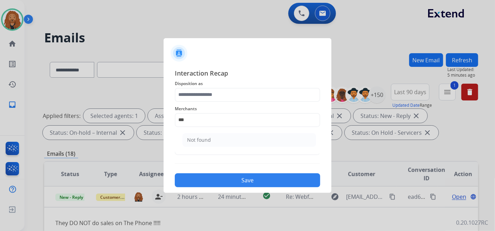
click at [200, 137] on div "Not found" at bounding box center [199, 140] width 24 height 7
type input "*********"
click at [206, 86] on span "Disposition as" at bounding box center [248, 84] width 146 height 8
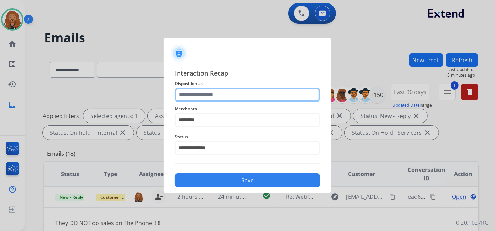
click at [203, 99] on input "text" at bounding box center [248, 95] width 146 height 14
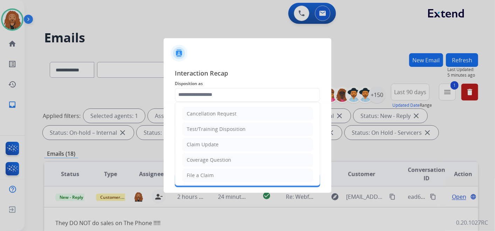
drag, startPoint x: 204, startPoint y: 143, endPoint x: 205, endPoint y: 176, distance: 33.3
click at [205, 143] on div "Claim Update" at bounding box center [203, 144] width 32 height 7
type input "**********"
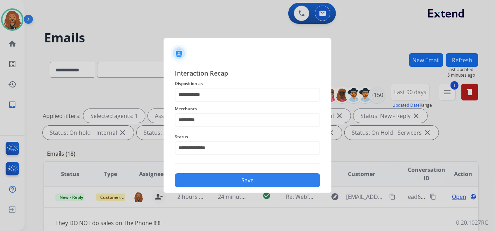
click at [205, 181] on button "Save" at bounding box center [248, 181] width 146 height 14
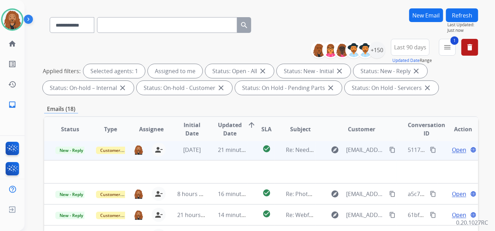
scroll to position [162, 0]
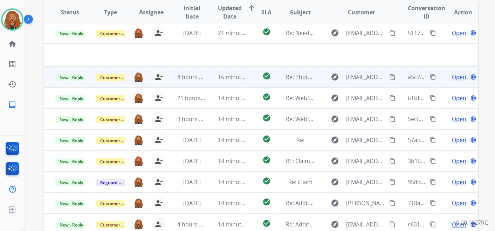
click at [227, 83] on td "16 minutes ago" at bounding box center [227, 77] width 41 height 21
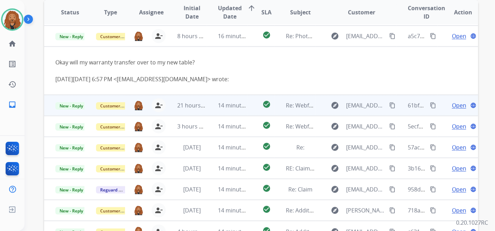
scroll to position [42, 0]
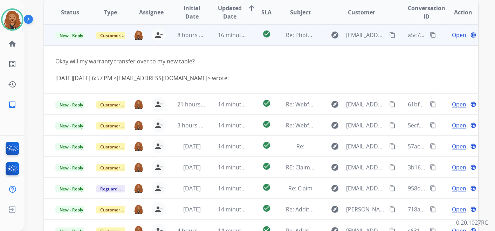
click at [458, 36] on span "Open" at bounding box center [459, 35] width 14 height 8
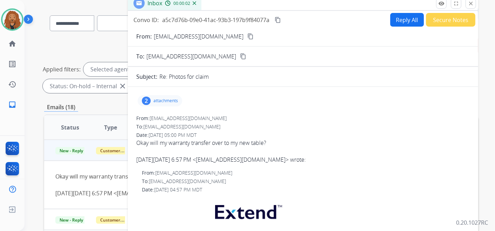
scroll to position [45, 0]
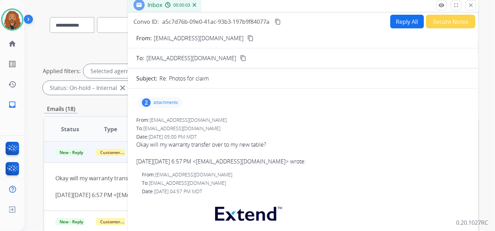
click at [393, 23] on button "Reply All" at bounding box center [408, 22] width 34 height 14
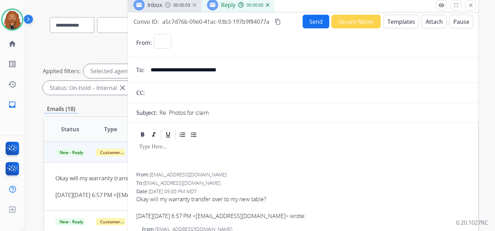
select select "**********"
click at [394, 23] on button "Templates" at bounding box center [401, 22] width 35 height 14
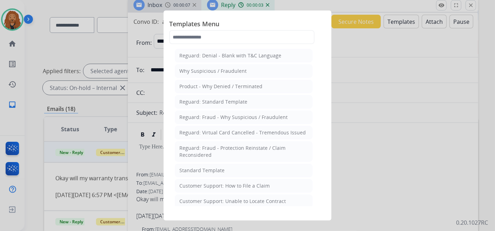
click at [208, 172] on div "Standard Template" at bounding box center [202, 170] width 45 height 7
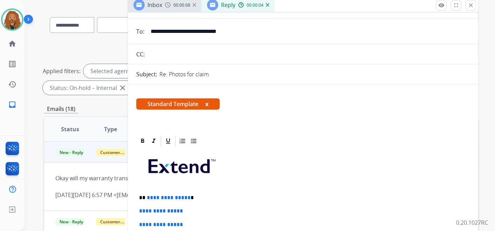
scroll to position [78, 0]
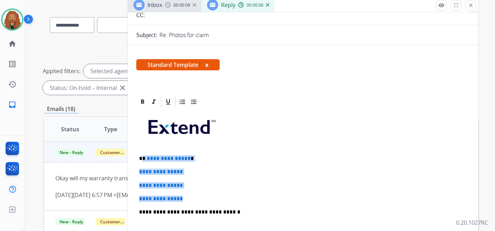
drag, startPoint x: 160, startPoint y: 163, endPoint x: 142, endPoint y: 154, distance: 20.1
click at [142, 154] on div "**********" at bounding box center [303, 228] width 334 height 241
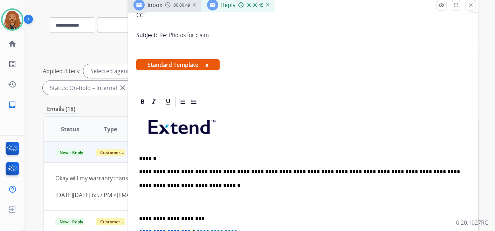
click at [144, 204] on p at bounding box center [303, 202] width 328 height 13
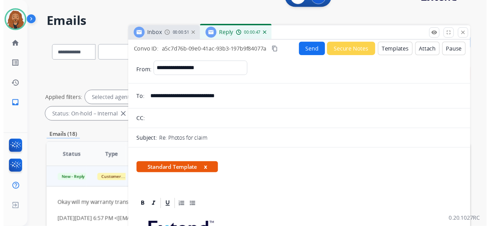
scroll to position [0, 0]
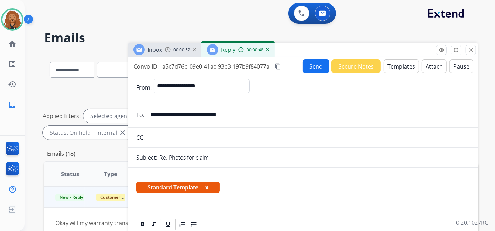
click at [321, 69] on button "Send" at bounding box center [316, 67] width 27 height 14
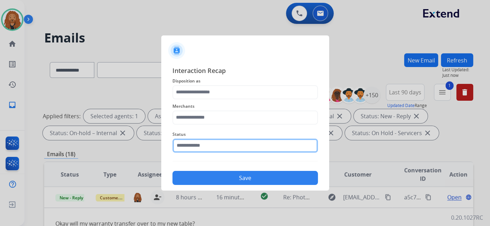
click at [225, 142] on input "text" at bounding box center [245, 145] width 146 height 14
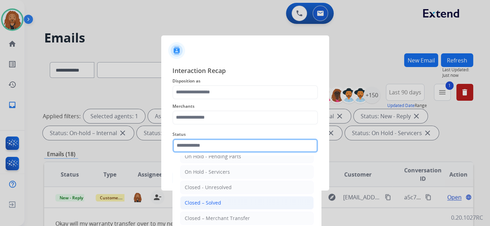
scroll to position [34, 0]
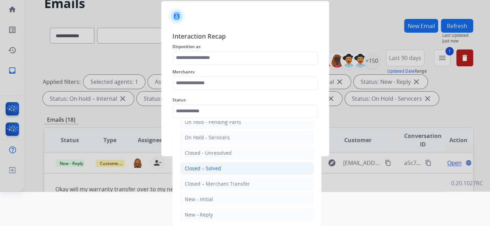
click at [217, 162] on li "Closed – Solved" at bounding box center [247, 168] width 134 height 13
type input "**********"
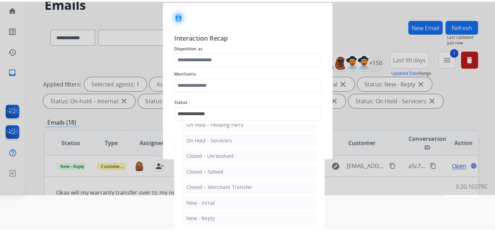
scroll to position [0, 0]
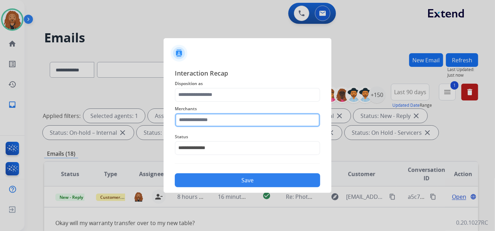
click at [214, 120] on input "text" at bounding box center [248, 120] width 146 height 14
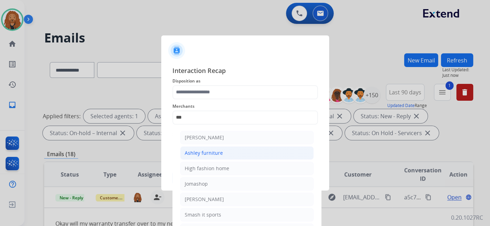
click at [204, 150] on div "Ashley furniture" at bounding box center [204, 152] width 38 height 7
type input "**********"
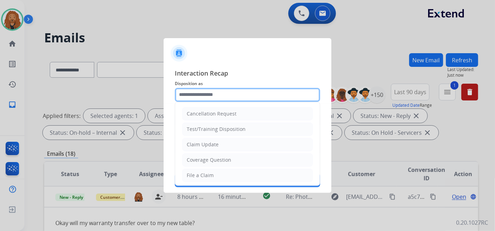
click at [211, 94] on input "text" at bounding box center [248, 95] width 146 height 14
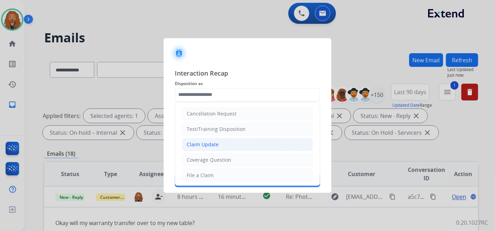
click at [205, 142] on div "Claim Update" at bounding box center [203, 144] width 32 height 7
type input "**********"
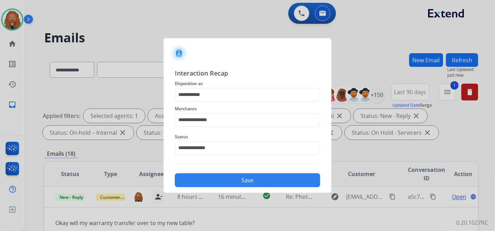
click at [216, 183] on button "Save" at bounding box center [248, 181] width 146 height 14
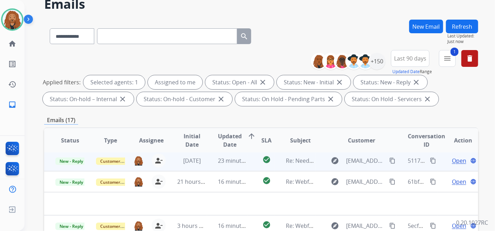
scroll to position [78, 0]
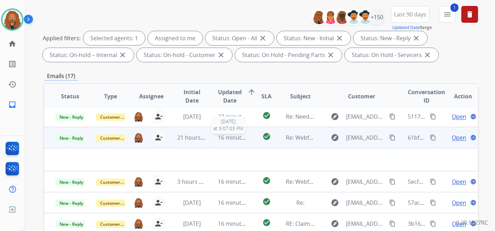
click at [222, 138] on span "16 minutes ago" at bounding box center [238, 138] width 41 height 8
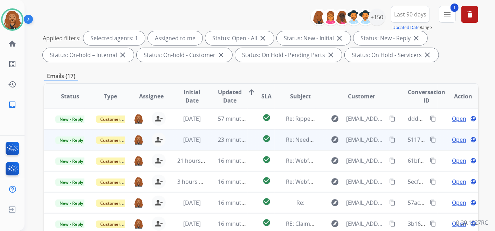
click at [227, 144] on td "23 minutes ago" at bounding box center [227, 139] width 41 height 21
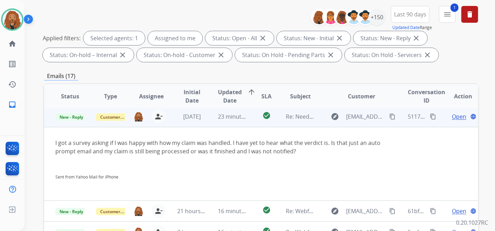
scroll to position [21, 0]
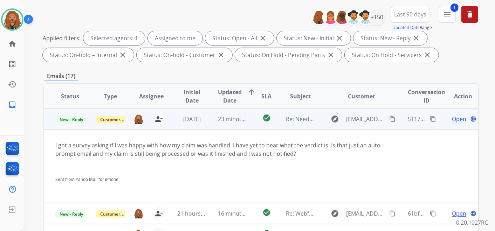
click at [456, 118] on span "Open" at bounding box center [459, 119] width 14 height 8
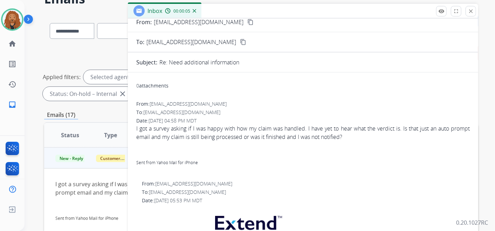
scroll to position [0, 0]
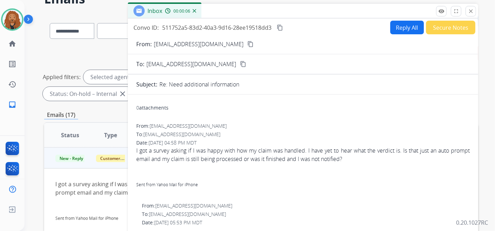
drag, startPoint x: 227, startPoint y: 44, endPoint x: 235, endPoint y: 50, distance: 9.8
click at [248, 44] on mat-icon "content_copy" at bounding box center [251, 44] width 6 height 6
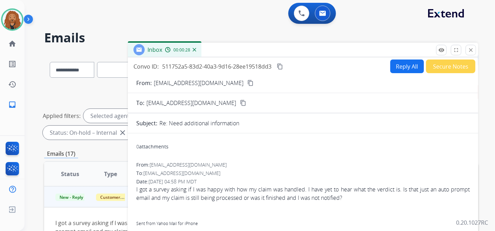
click at [394, 67] on button "Reply All" at bounding box center [408, 67] width 34 height 14
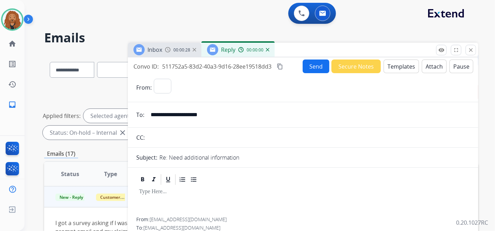
select select "**********"
click at [398, 60] on button "Templates" at bounding box center [401, 67] width 35 height 14
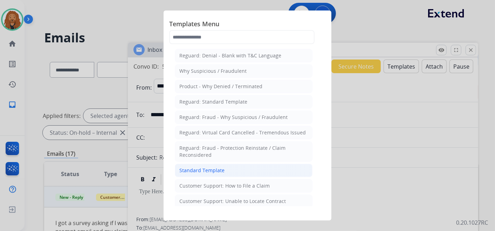
click at [225, 169] on li "Standard Template" at bounding box center [244, 170] width 138 height 13
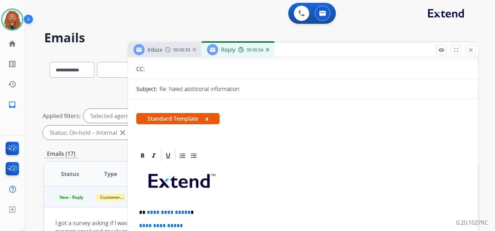
scroll to position [156, 0]
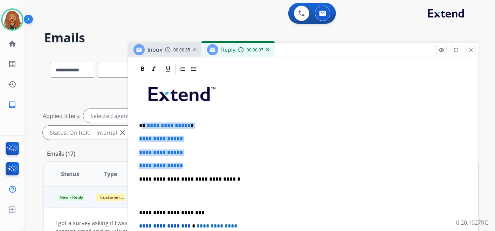
drag, startPoint x: 176, startPoint y: 156, endPoint x: 141, endPoint y: 119, distance: 50.9
click at [141, 119] on div "**********" at bounding box center [303, 195] width 334 height 241
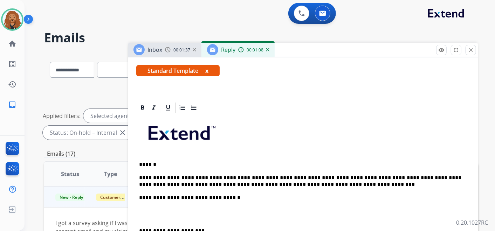
scroll to position [234, 0]
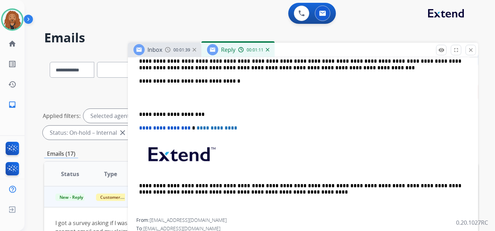
click at [157, 101] on p at bounding box center [303, 98] width 328 height 13
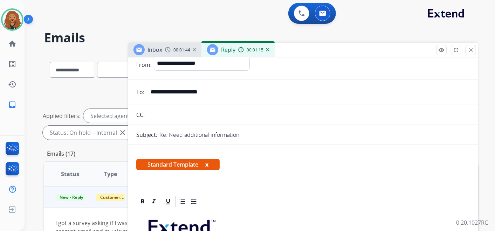
scroll to position [0, 0]
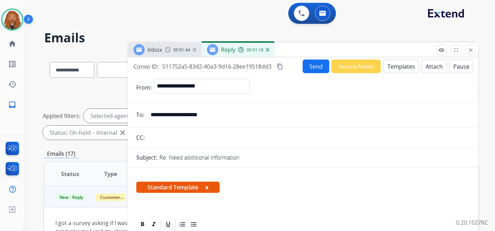
click at [317, 69] on button "Send" at bounding box center [316, 67] width 27 height 14
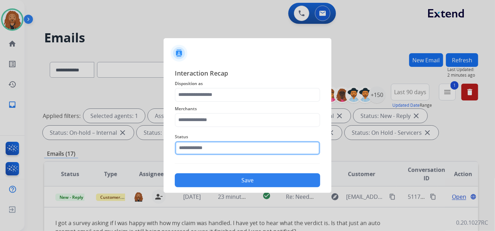
click at [197, 148] on input "text" at bounding box center [248, 148] width 146 height 14
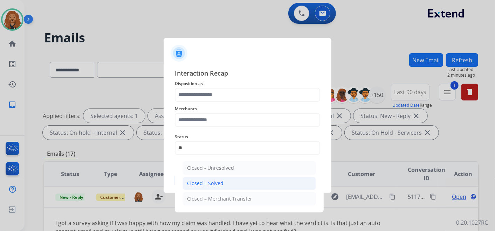
drag, startPoint x: 211, startPoint y: 186, endPoint x: 196, endPoint y: 139, distance: 49.4
click at [211, 185] on div "Closed – Solved" at bounding box center [205, 183] width 36 height 7
type input "**********"
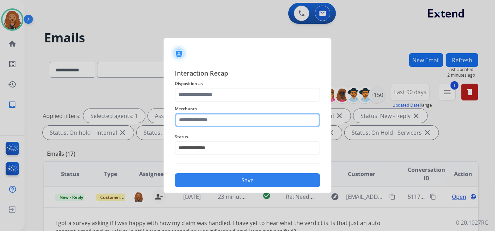
click at [195, 121] on input "text" at bounding box center [248, 120] width 146 height 14
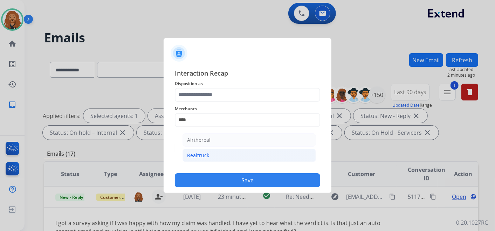
click at [218, 157] on li "Realtruck" at bounding box center [250, 155] width 134 height 13
type input "*********"
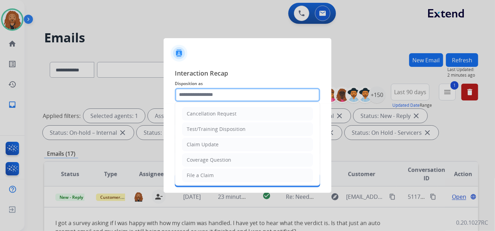
click at [199, 91] on input "text" at bounding box center [248, 95] width 146 height 14
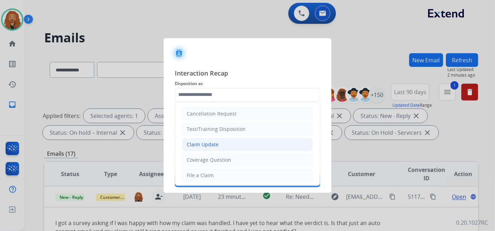
click at [201, 140] on li "Claim Update" at bounding box center [247, 144] width 131 height 13
type input "**********"
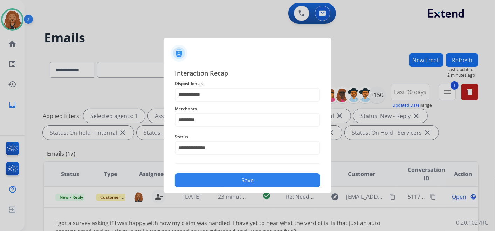
click at [206, 178] on button "Save" at bounding box center [248, 181] width 146 height 14
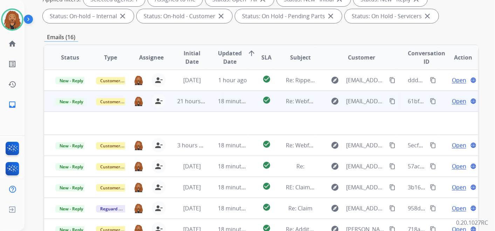
click at [225, 102] on span "18 minutes ago" at bounding box center [238, 101] width 41 height 8
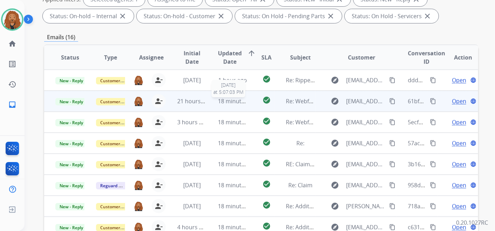
click at [225, 102] on span "18 minutes ago" at bounding box center [238, 101] width 41 height 8
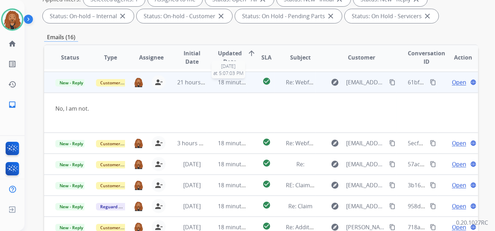
scroll to position [21, 0]
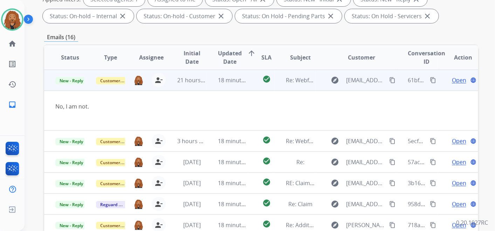
click at [455, 79] on span "Open" at bounding box center [459, 80] width 14 height 8
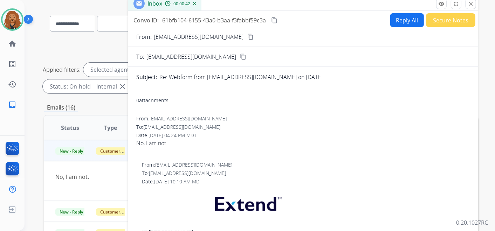
scroll to position [45, 0]
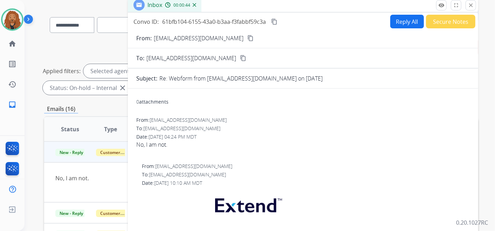
click at [412, 19] on button "Reply All" at bounding box center [408, 22] width 34 height 14
select select "**********"
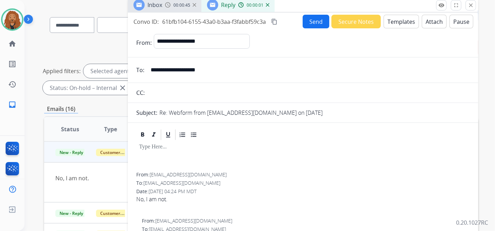
click at [408, 22] on button "Templates" at bounding box center [401, 22] width 35 height 14
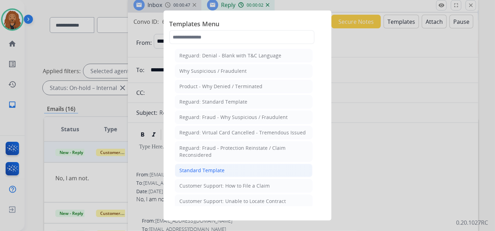
click at [236, 173] on li "Standard Template" at bounding box center [244, 170] width 138 height 13
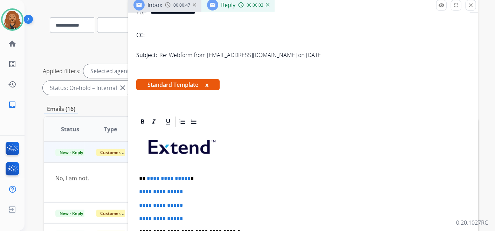
scroll to position [117, 0]
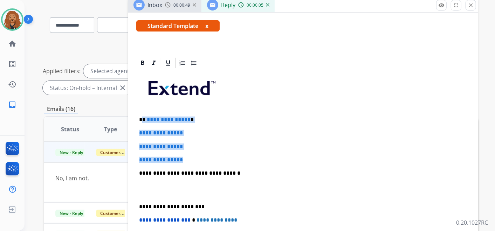
drag, startPoint x: 188, startPoint y: 156, endPoint x: 143, endPoint y: 115, distance: 60.8
click at [143, 115] on div "**********" at bounding box center [303, 189] width 334 height 241
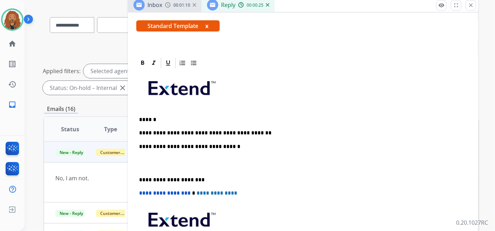
click at [158, 167] on p at bounding box center [303, 163] width 328 height 13
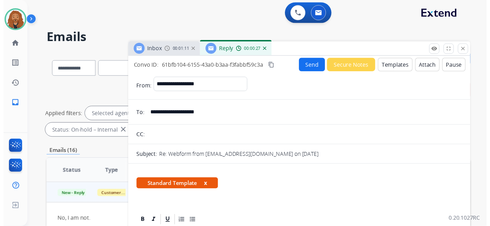
scroll to position [0, 0]
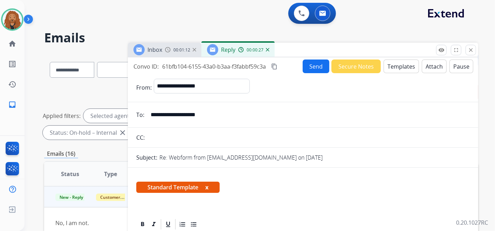
click at [315, 61] on button "Send" at bounding box center [316, 67] width 27 height 14
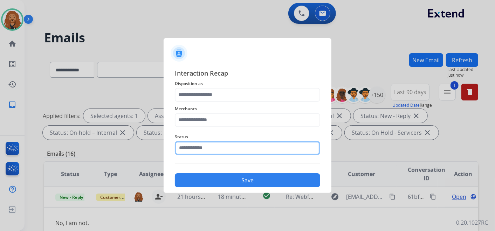
click at [224, 148] on input "text" at bounding box center [248, 148] width 146 height 14
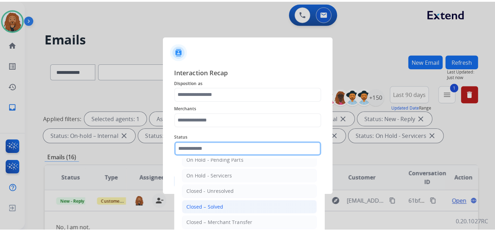
scroll to position [40, 0]
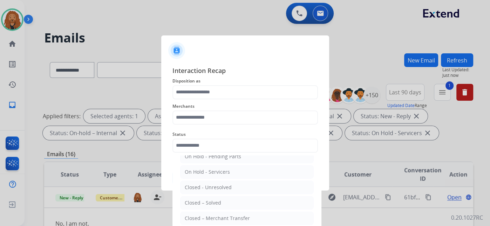
drag, startPoint x: 216, startPoint y: 201, endPoint x: 212, endPoint y: 193, distance: 8.2
click at [216, 201] on div "Closed – Solved" at bounding box center [203, 202] width 36 height 7
type input "**********"
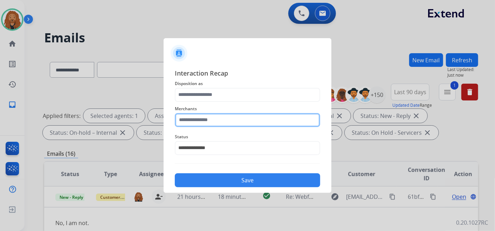
click at [188, 120] on input "text" at bounding box center [248, 120] width 146 height 14
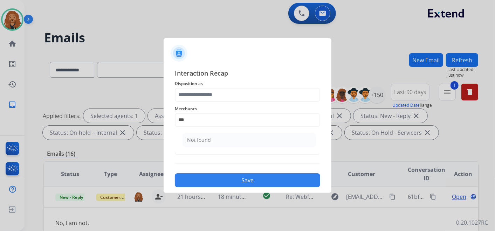
drag, startPoint x: 194, startPoint y: 141, endPoint x: 196, endPoint y: 130, distance: 11.0
click at [194, 139] on div "Not found" at bounding box center [199, 140] width 24 height 7
type input "*********"
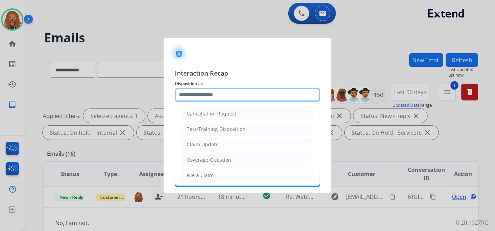
click at [207, 89] on input "text" at bounding box center [248, 95] width 146 height 14
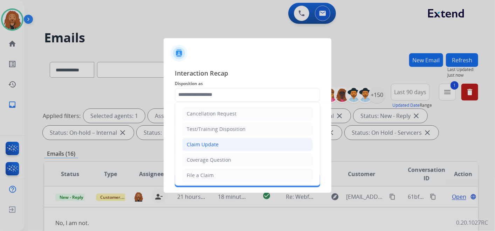
click at [206, 142] on div "Claim Update" at bounding box center [203, 144] width 32 height 7
type input "**********"
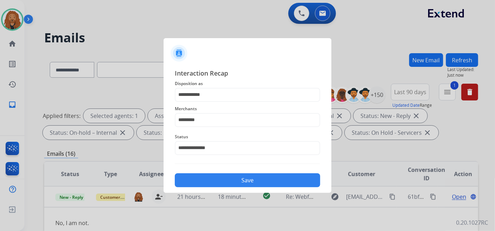
click at [205, 185] on button "Save" at bounding box center [248, 181] width 146 height 14
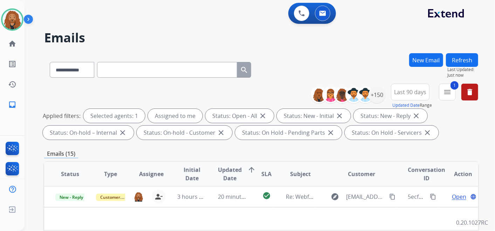
scroll to position [117, 0]
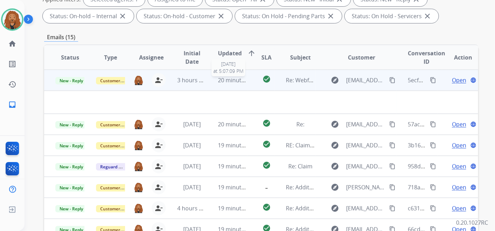
click at [231, 81] on span "20 minutes ago" at bounding box center [238, 80] width 41 height 8
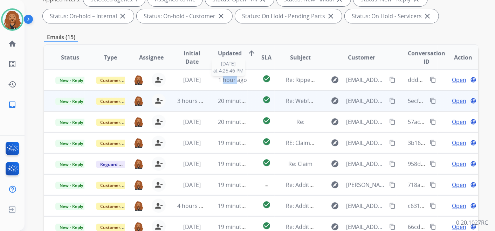
click at [231, 81] on span "1 hour ago" at bounding box center [232, 80] width 29 height 8
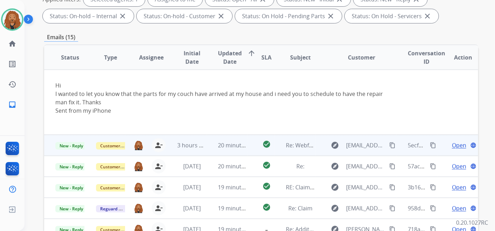
scroll to position [0, 0]
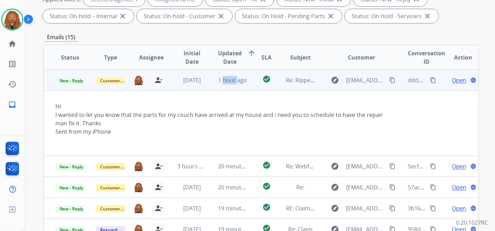
drag, startPoint x: 231, startPoint y: 81, endPoint x: 230, endPoint y: 78, distance: 3.7
click at [230, 78] on span "1 hour ago" at bounding box center [232, 80] width 29 height 8
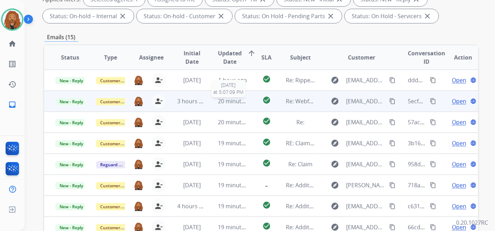
click at [232, 102] on span "20 minutes ago" at bounding box center [238, 101] width 41 height 8
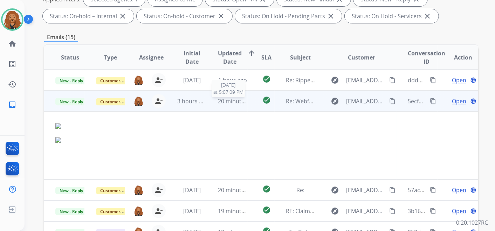
scroll to position [21, 0]
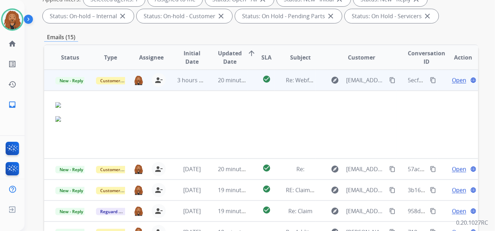
click at [452, 76] on span "Open" at bounding box center [459, 80] width 14 height 8
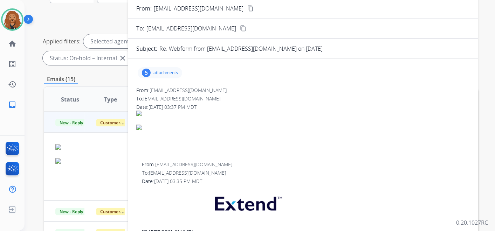
scroll to position [39, 0]
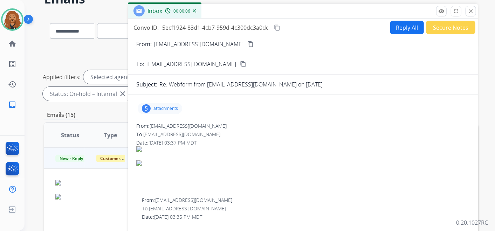
click at [248, 44] on mat-icon "content_copy" at bounding box center [251, 44] width 6 height 6
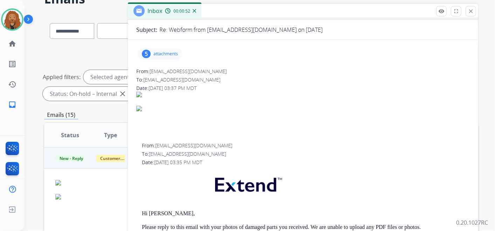
scroll to position [0, 0]
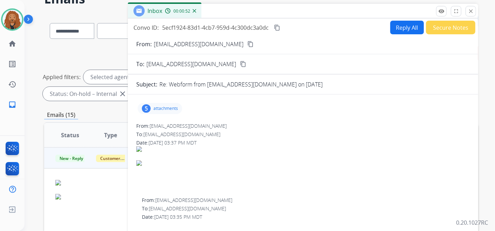
click at [154, 108] on p "attachments" at bounding box center [166, 109] width 25 height 6
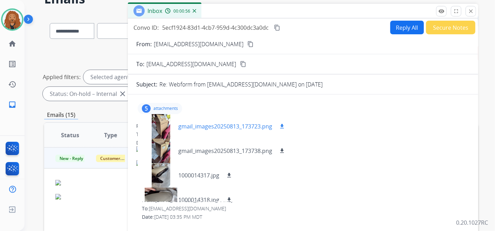
click at [278, 125] on button "download" at bounding box center [282, 126] width 8 height 8
click at [280, 151] on mat-icon "download" at bounding box center [282, 151] width 6 height 6
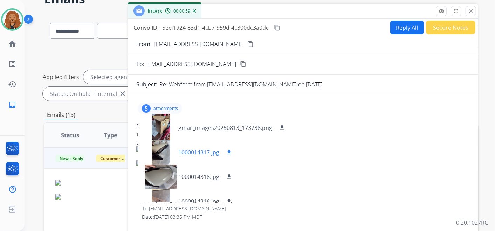
scroll to position [35, 0]
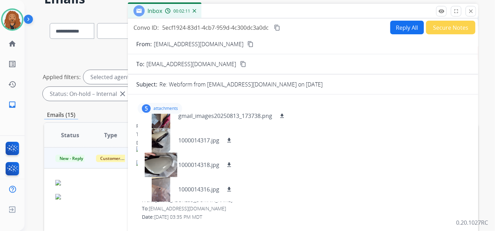
drag, startPoint x: 277, startPoint y: 28, endPoint x: 290, endPoint y: 34, distance: 14.7
click at [277, 28] on mat-icon "content_copy" at bounding box center [277, 28] width 6 height 6
click at [401, 28] on button "Reply All" at bounding box center [408, 28] width 34 height 14
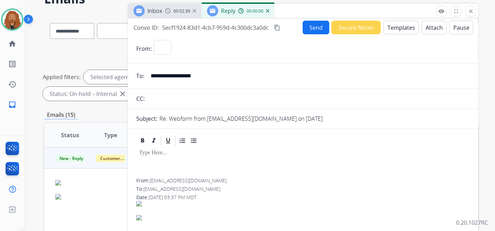
select select "**********"
click at [398, 26] on button "Templates" at bounding box center [401, 28] width 35 height 14
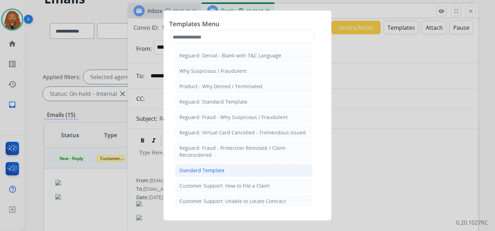
click at [201, 171] on div "Standard Template" at bounding box center [202, 170] width 45 height 7
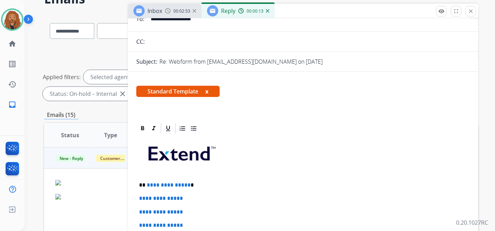
scroll to position [117, 0]
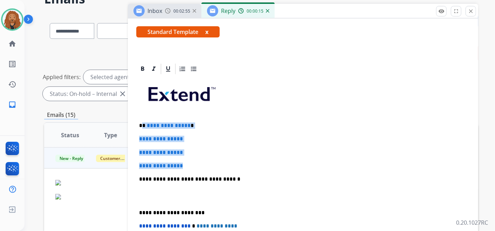
drag, startPoint x: 150, startPoint y: 135, endPoint x: 142, endPoint y: 124, distance: 13.5
click at [142, 124] on div "**********" at bounding box center [303, 195] width 334 height 241
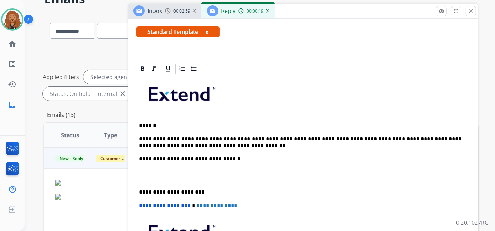
click at [145, 181] on p at bounding box center [303, 175] width 328 height 13
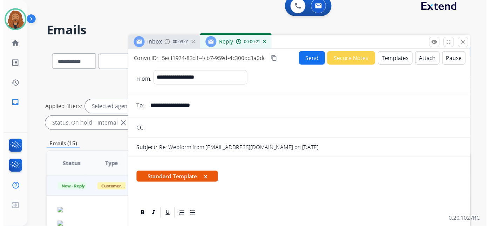
scroll to position [0, 0]
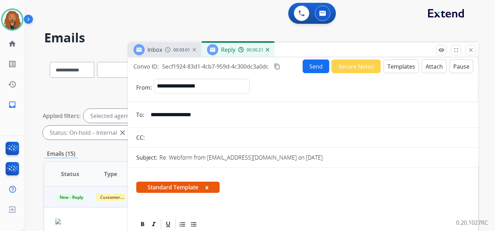
click at [315, 62] on button "Send" at bounding box center [316, 67] width 27 height 14
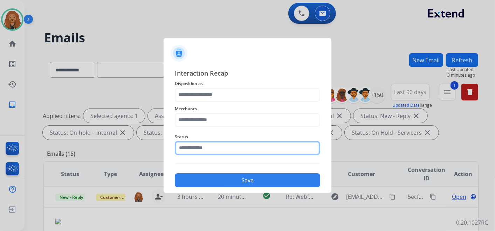
click at [188, 151] on input "text" at bounding box center [248, 148] width 146 height 14
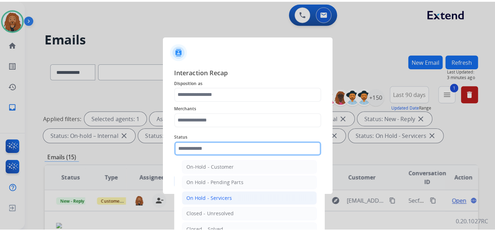
scroll to position [39, 0]
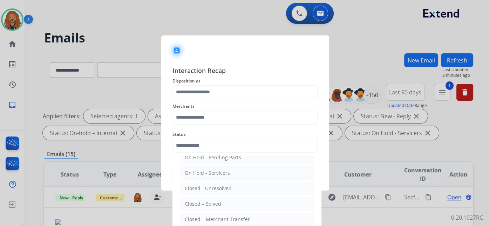
click at [204, 205] on div "Closed – Solved" at bounding box center [203, 203] width 36 height 7
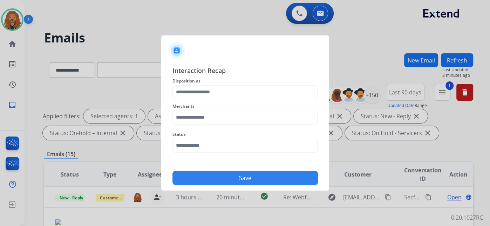
type input "**********"
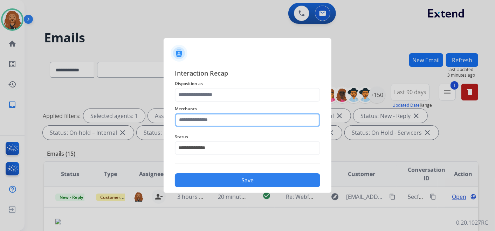
click at [190, 119] on input "text" at bounding box center [248, 120] width 146 height 14
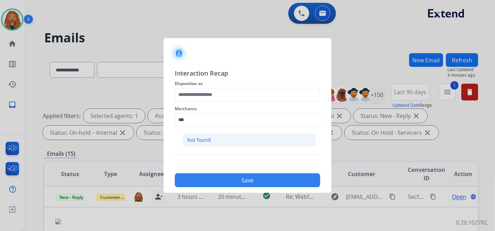
click at [189, 144] on li "Not found" at bounding box center [250, 140] width 134 height 13
type input "*********"
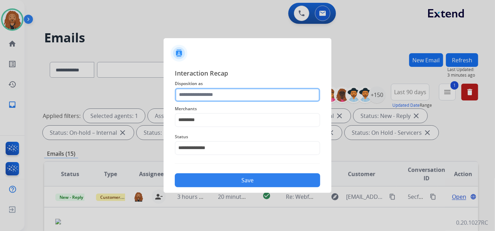
click at [225, 92] on input "text" at bounding box center [248, 95] width 146 height 14
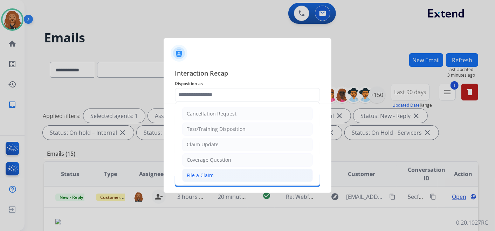
click at [205, 175] on div "File a Claim" at bounding box center [200, 175] width 27 height 7
type input "**********"
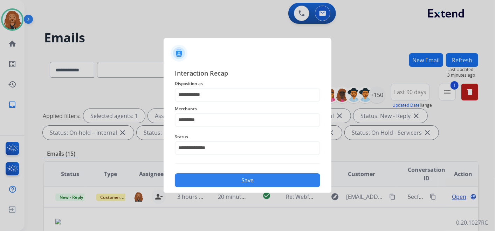
click at [205, 175] on button "Save" at bounding box center [248, 181] width 146 height 14
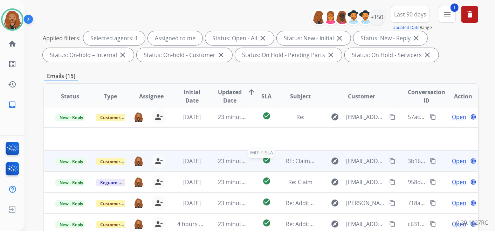
scroll to position [156, 0]
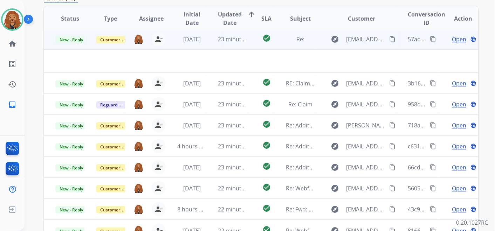
click at [283, 43] on td "Re:" at bounding box center [295, 39] width 41 height 21
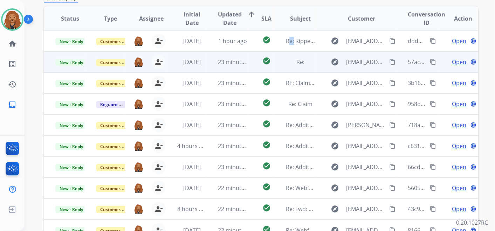
click at [283, 43] on td "Re: Ripped couch" at bounding box center [295, 41] width 41 height 21
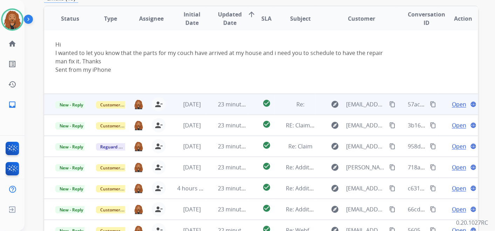
scroll to position [0, 0]
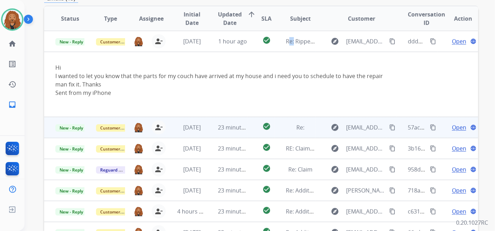
click at [222, 129] on span "23 minutes ago" at bounding box center [238, 128] width 41 height 8
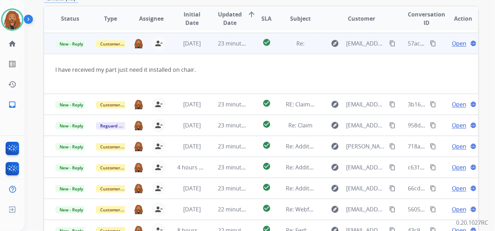
scroll to position [21, 0]
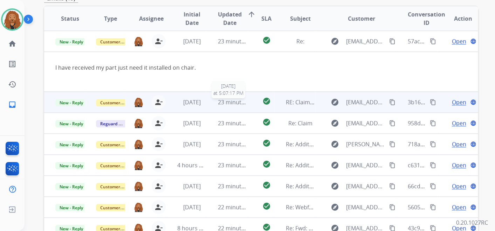
click at [235, 102] on span "23 minutes ago" at bounding box center [238, 103] width 41 height 8
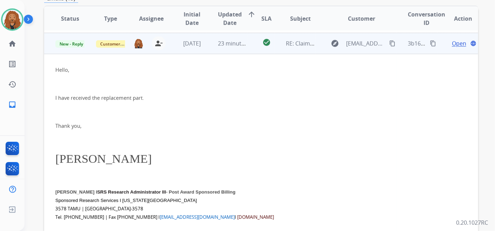
scroll to position [42, 0]
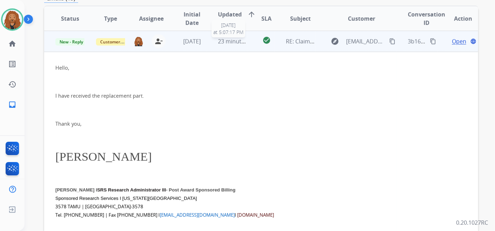
click at [228, 39] on span "23 minutes ago" at bounding box center [238, 42] width 41 height 8
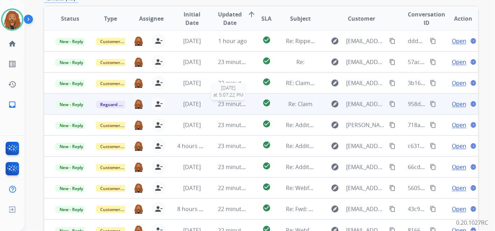
click at [226, 104] on span "23 minutes ago" at bounding box center [238, 104] width 41 height 8
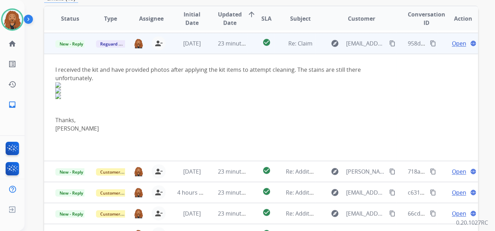
scroll to position [63, 0]
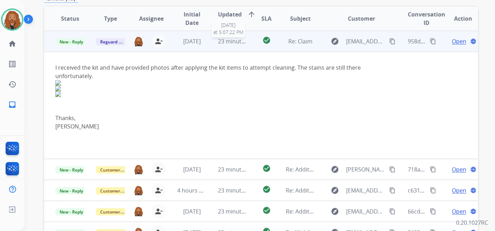
click at [230, 40] on span "23 minutes ago" at bounding box center [238, 42] width 41 height 8
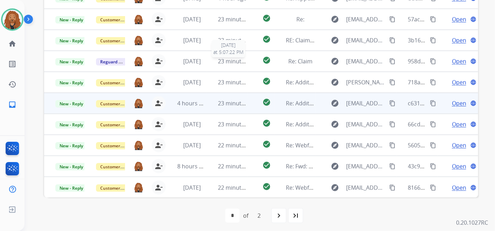
scroll to position [201, 0]
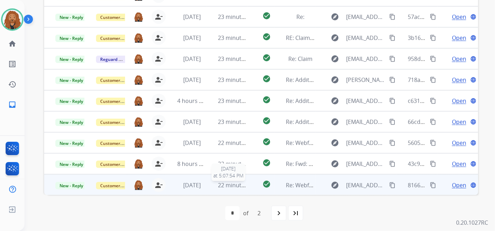
click at [233, 186] on span "22 minutes ago" at bounding box center [238, 186] width 41 height 8
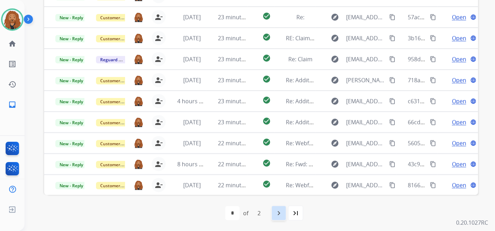
click at [280, 216] on mat-icon "navigate_next" at bounding box center [279, 213] width 8 height 8
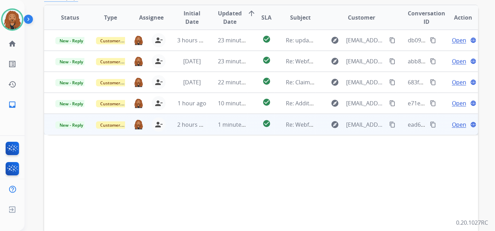
scroll to position [123, 0]
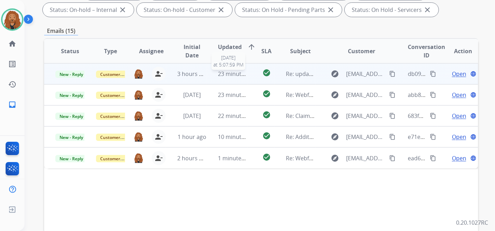
click at [228, 71] on span "23 minutes ago" at bounding box center [238, 74] width 41 height 8
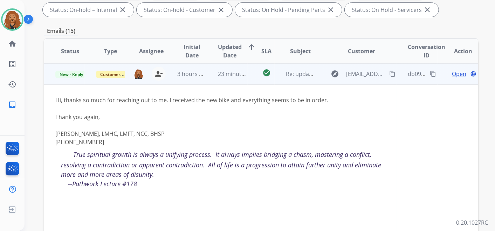
click at [456, 74] on span "Open" at bounding box center [459, 74] width 14 height 8
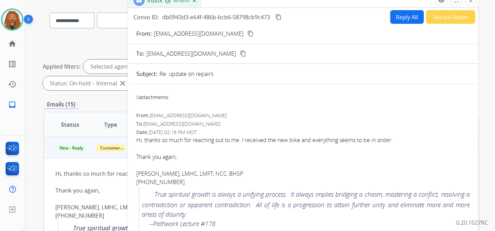
scroll to position [0, 0]
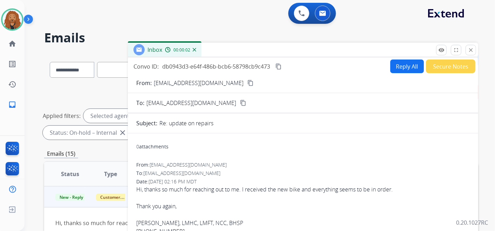
click at [442, 66] on button "Secure Notes" at bounding box center [450, 67] width 49 height 14
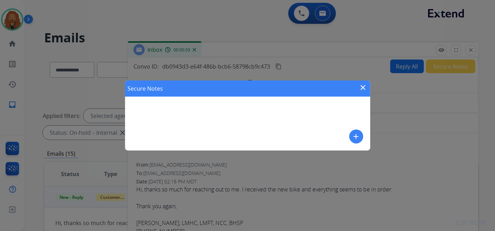
click at [359, 141] on mat-icon "add" at bounding box center [356, 137] width 8 height 8
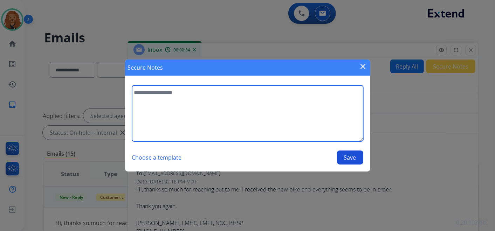
drag, startPoint x: 248, startPoint y: 107, endPoint x: 245, endPoint y: 103, distance: 5.1
click at [247, 106] on textarea at bounding box center [247, 114] width 231 height 56
type textarea "**********"
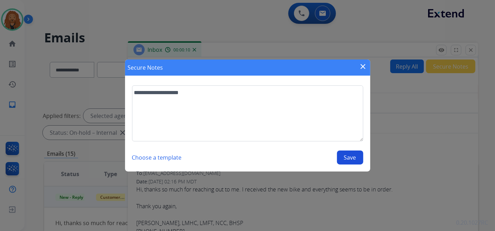
click at [353, 160] on button "Save" at bounding box center [350, 158] width 26 height 14
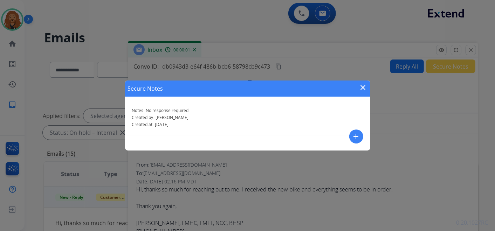
drag, startPoint x: 362, startPoint y: 86, endPoint x: 368, endPoint y: 84, distance: 6.5
click at [363, 86] on mat-icon "close" at bounding box center [363, 87] width 8 height 8
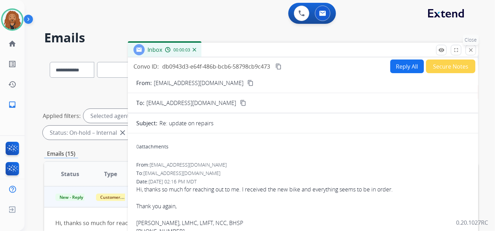
click at [471, 48] on mat-icon "close" at bounding box center [471, 50] width 6 height 6
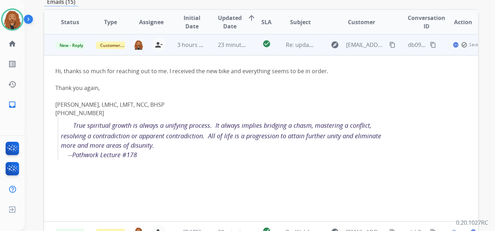
scroll to position [156, 0]
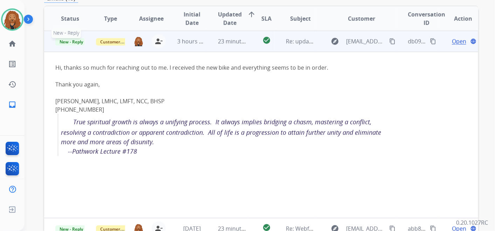
click at [73, 43] on span "New - Reply" at bounding box center [71, 41] width 32 height 7
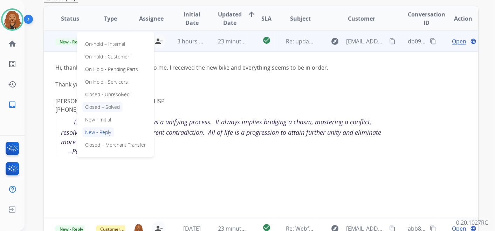
click at [116, 104] on p "Closed – Solved" at bounding box center [102, 107] width 40 height 10
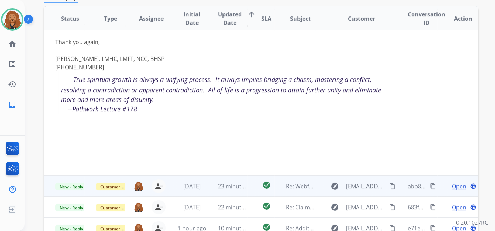
scroll to position [61, 0]
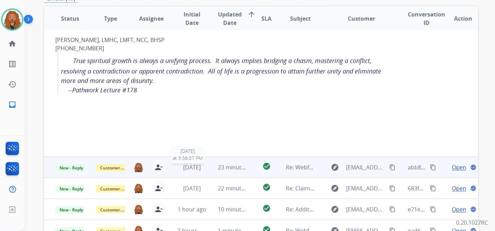
click at [183, 169] on span "[DATE]" at bounding box center [192, 168] width 18 height 8
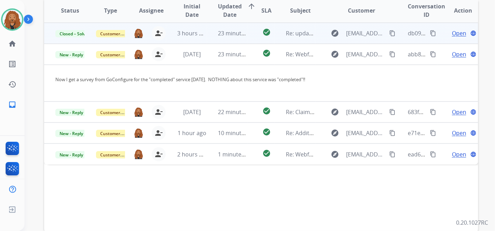
scroll to position [117, 0]
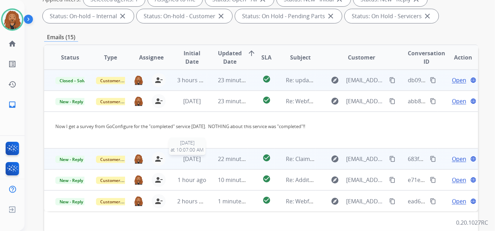
click at [188, 160] on span "[DATE]" at bounding box center [192, 159] width 18 height 8
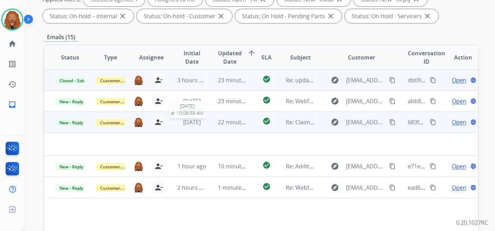
click at [199, 121] on span "[DATE]" at bounding box center [192, 123] width 18 height 8
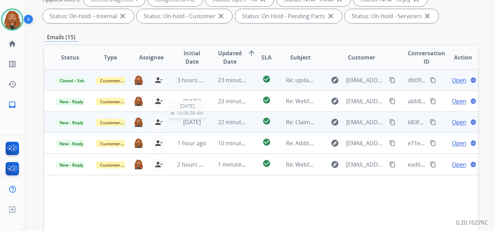
click at [199, 121] on span "[DATE]" at bounding box center [192, 123] width 18 height 8
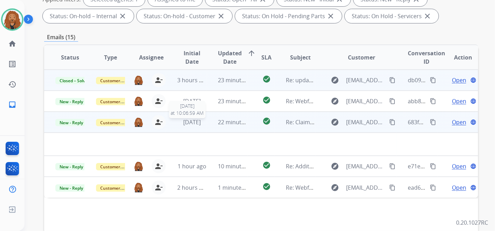
click at [199, 121] on span "[DATE]" at bounding box center [192, 123] width 18 height 8
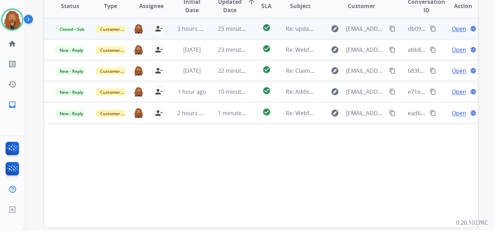
scroll to position [201, 0]
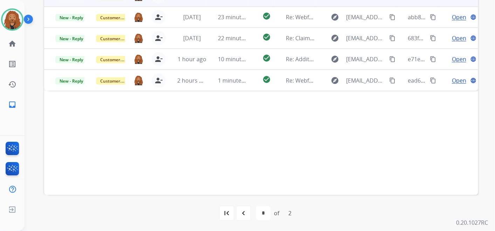
click at [246, 216] on mat-icon "navigate_before" at bounding box center [243, 213] width 8 height 8
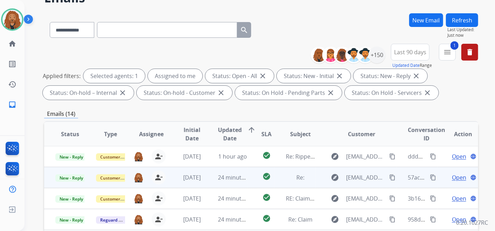
scroll to position [78, 0]
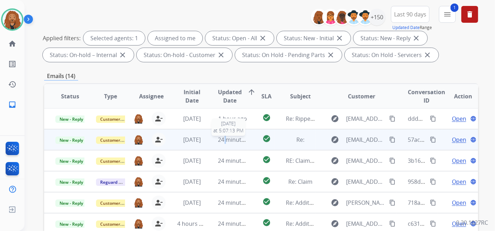
click at [223, 141] on span "24 minutes ago" at bounding box center [238, 140] width 41 height 8
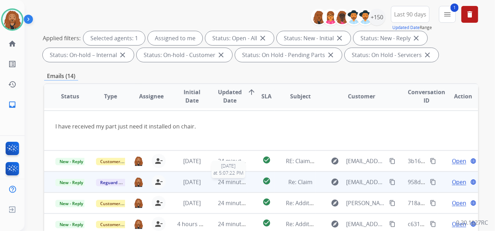
scroll to position [195, 0]
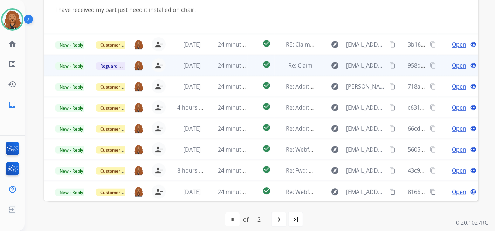
click at [222, 69] on td "24 minutes ago" at bounding box center [227, 65] width 41 height 21
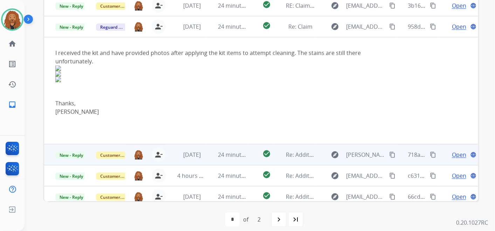
scroll to position [0, 0]
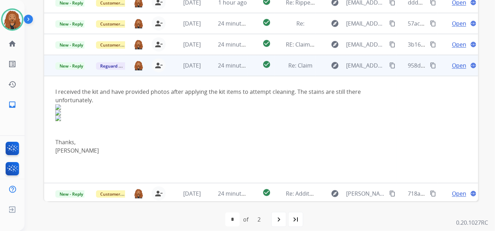
click at [223, 60] on td "24 minutes ago" at bounding box center [227, 65] width 41 height 21
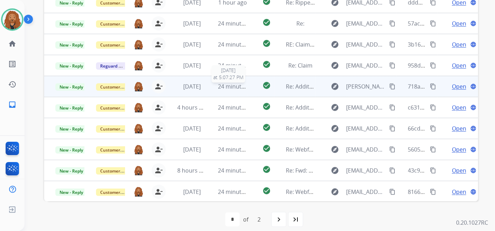
click at [226, 87] on span "24 minutes ago" at bounding box center [238, 87] width 41 height 8
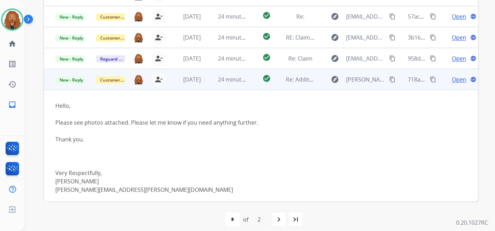
scroll to position [6, 0]
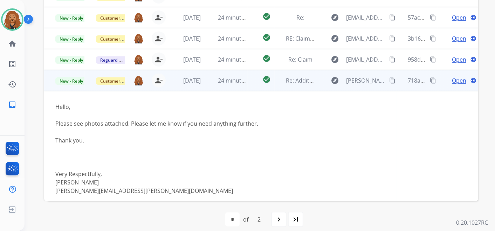
click at [460, 80] on span "Open" at bounding box center [459, 80] width 14 height 8
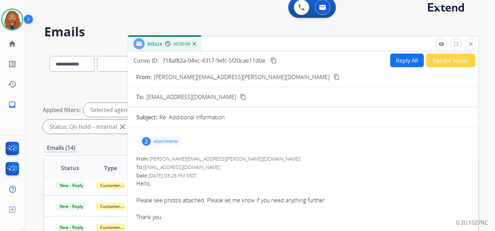
click at [334, 78] on mat-icon "content_copy" at bounding box center [337, 77] width 6 height 6
click at [158, 144] on div "2 attachments" at bounding box center [160, 141] width 45 height 11
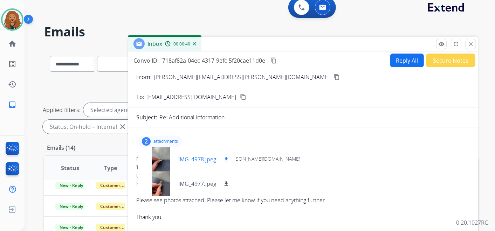
click at [228, 156] on mat-icon "download" at bounding box center [226, 159] width 6 height 6
click at [225, 183] on mat-icon "download" at bounding box center [226, 184] width 6 height 6
click at [277, 58] on mat-icon "content_copy" at bounding box center [274, 60] width 6 height 6
click at [395, 57] on button "Reply All" at bounding box center [408, 61] width 34 height 14
select select "**********"
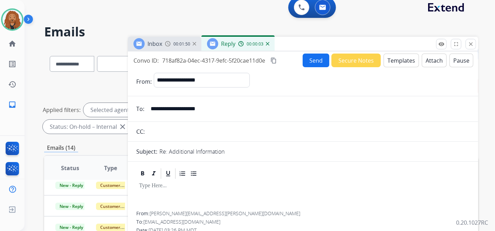
click at [388, 54] on button "Templates" at bounding box center [401, 61] width 35 height 14
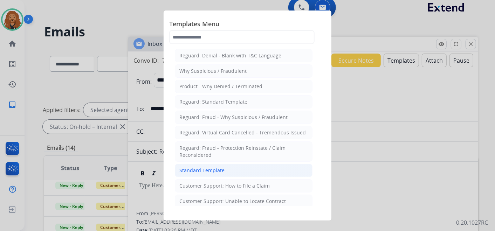
click at [214, 167] on div "Standard Template" at bounding box center [202, 170] width 45 height 7
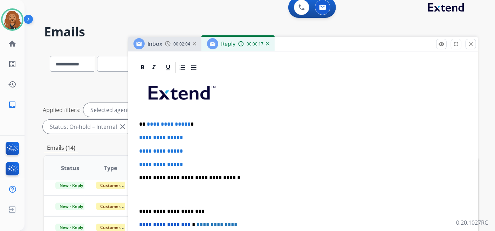
scroll to position [156, 0]
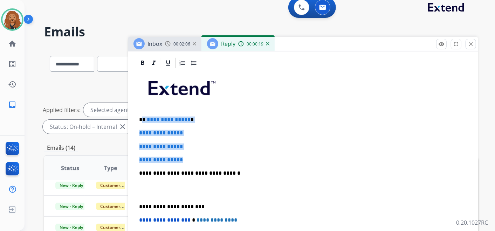
drag, startPoint x: 173, startPoint y: 152, endPoint x: 141, endPoint y: 117, distance: 46.9
click at [141, 117] on div "**********" at bounding box center [303, 189] width 334 height 241
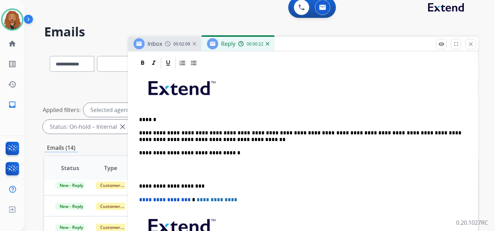
click at [171, 174] on p at bounding box center [303, 169] width 328 height 13
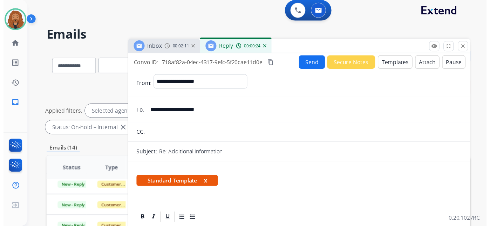
scroll to position [0, 0]
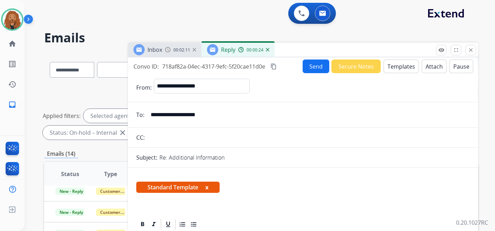
click at [307, 66] on button "Send" at bounding box center [316, 67] width 27 height 14
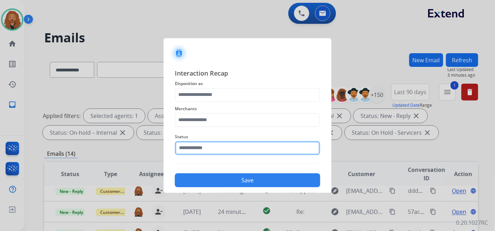
click at [206, 152] on input "text" at bounding box center [248, 148] width 146 height 14
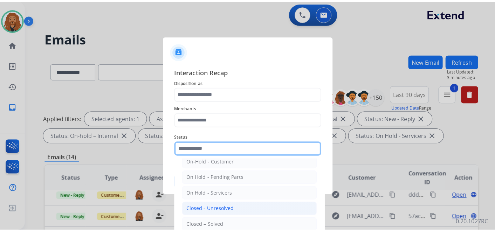
scroll to position [40, 0]
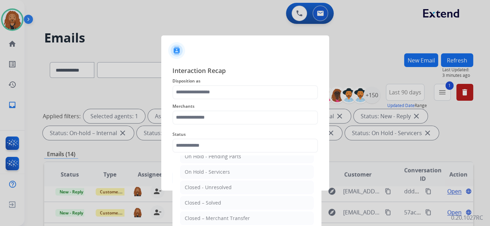
drag, startPoint x: 214, startPoint y: 204, endPoint x: 212, endPoint y: 199, distance: 5.3
click at [213, 203] on div "Closed – Solved" at bounding box center [203, 202] width 36 height 7
type input "**********"
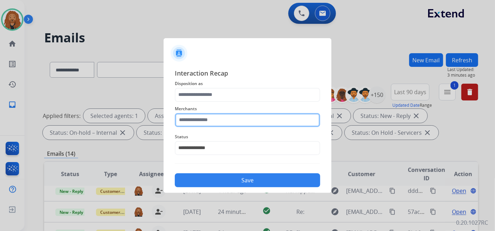
click at [206, 123] on input "text" at bounding box center [248, 120] width 146 height 14
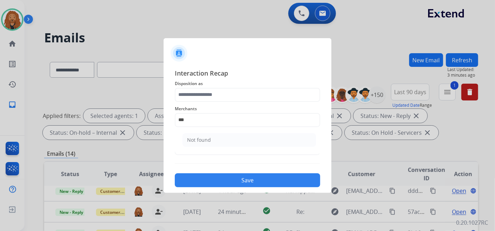
click at [200, 138] on div "Not found" at bounding box center [199, 140] width 24 height 7
type input "*********"
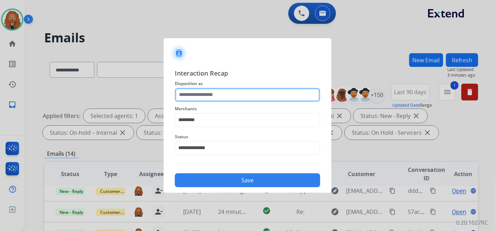
click at [212, 91] on input "text" at bounding box center [248, 95] width 146 height 14
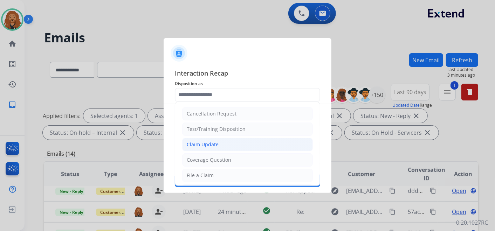
click at [221, 147] on li "Claim Update" at bounding box center [247, 144] width 131 height 13
type input "**********"
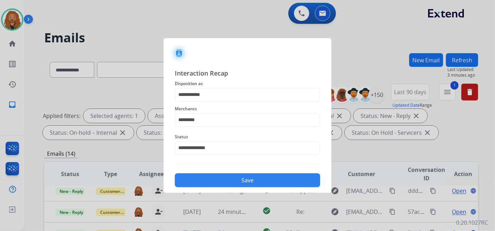
click at [223, 174] on button "Save" at bounding box center [248, 181] width 146 height 14
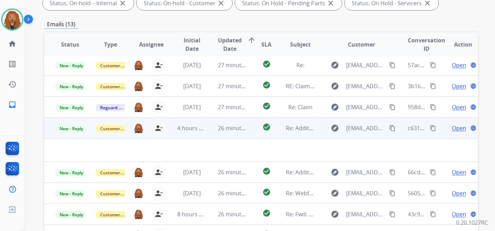
scroll to position [201, 0]
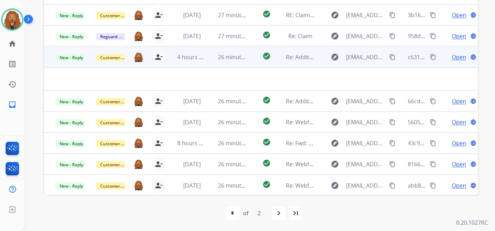
click at [226, 61] on td "26 minutes ago" at bounding box center [227, 57] width 41 height 21
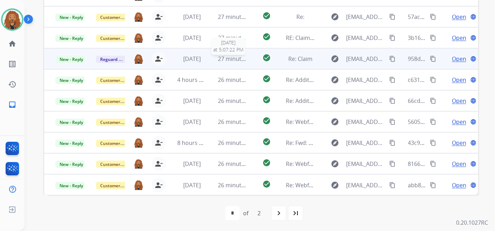
click at [225, 61] on span "27 minutes ago" at bounding box center [238, 59] width 41 height 8
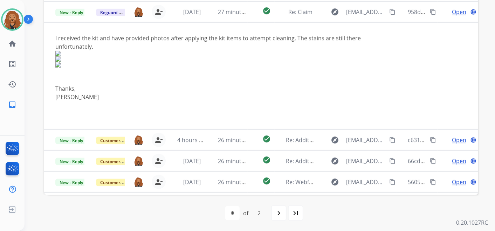
scroll to position [63, 0]
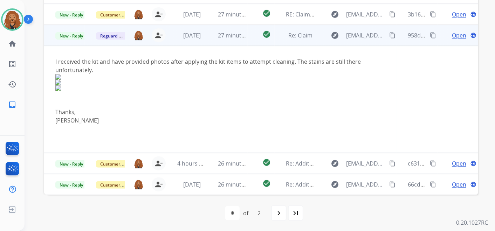
click at [232, 34] on span "27 minutes ago" at bounding box center [238, 36] width 41 height 8
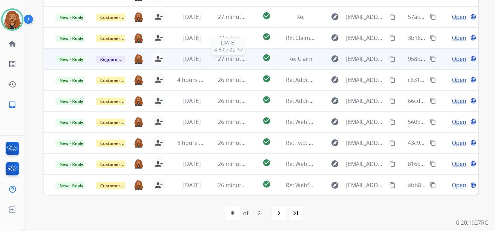
click at [221, 56] on span "27 minutes ago" at bounding box center [238, 59] width 41 height 8
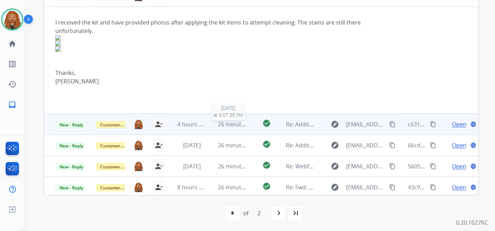
click at [222, 127] on div "26 minutes ago" at bounding box center [232, 124] width 29 height 8
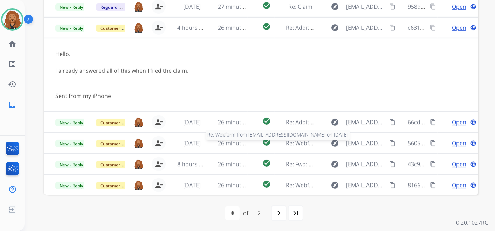
scroll to position [35, 0]
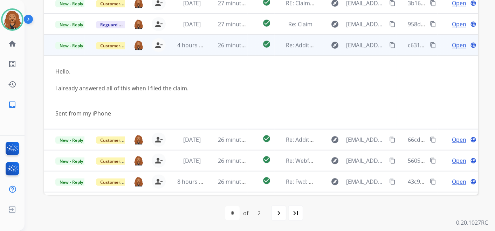
click at [452, 44] on span "Open" at bounding box center [459, 45] width 14 height 8
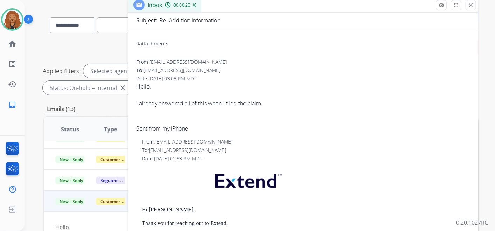
scroll to position [195, 0]
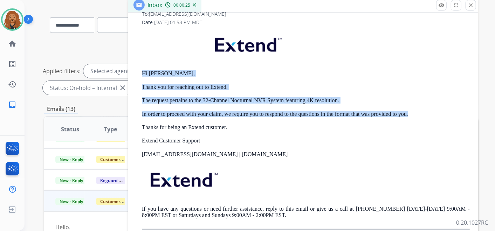
drag, startPoint x: 142, startPoint y: 72, endPoint x: 409, endPoint y: 113, distance: 270.0
click at [409, 113] on div "Hi [PERSON_NAME], Thank you for reaching out to Extend. The request pertains to…" at bounding box center [306, 129] width 328 height 201
copy div "Hi [PERSON_NAME], Thank you for reaching out to Extend. The request pertains to…"
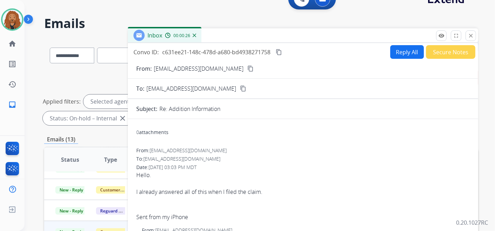
scroll to position [0, 0]
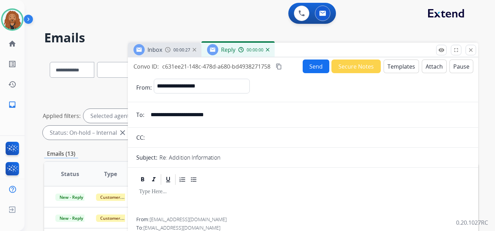
select select "**********"
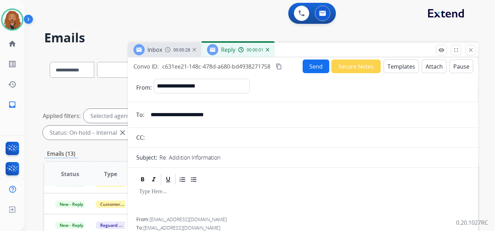
click at [347, 68] on button "Secure Notes" at bounding box center [356, 67] width 49 height 14
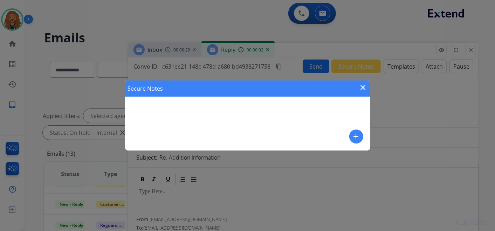
drag, startPoint x: 362, startPoint y: 87, endPoint x: 384, endPoint y: 69, distance: 28.1
click at [363, 87] on mat-icon "close" at bounding box center [363, 87] width 8 height 8
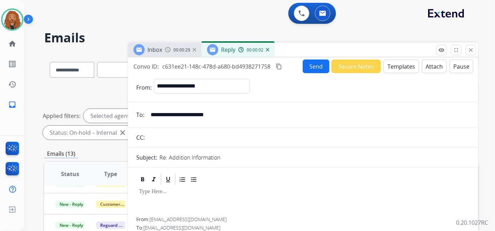
click at [391, 65] on button "Templates" at bounding box center [401, 67] width 35 height 14
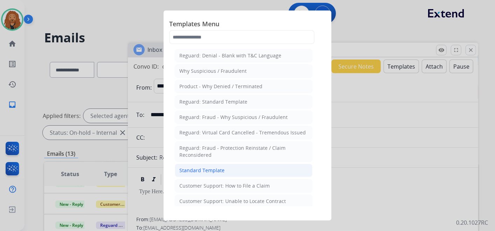
click at [203, 172] on div "Standard Template" at bounding box center [202, 170] width 45 height 7
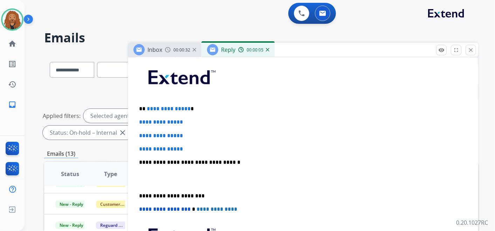
scroll to position [156, 0]
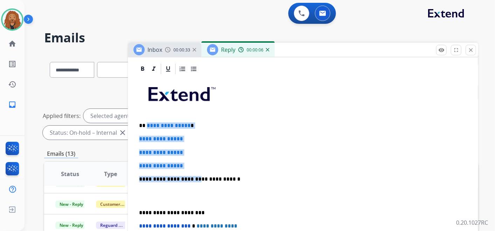
drag, startPoint x: 152, startPoint y: 134, endPoint x: 146, endPoint y: 123, distance: 12.7
click at [146, 123] on div "**********" at bounding box center [303, 195] width 334 height 241
click at [180, 156] on div "**********" at bounding box center [303, 195] width 334 height 241
drag, startPoint x: 195, startPoint y: 153, endPoint x: 200, endPoint y: 165, distance: 13.2
click at [195, 153] on p "**********" at bounding box center [303, 153] width 328 height 6
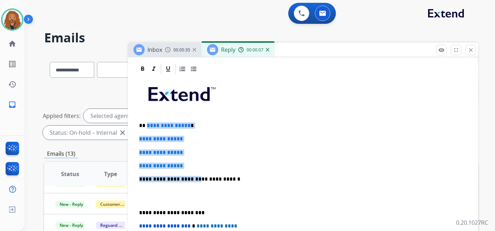
click at [181, 142] on div "**********" at bounding box center [303, 195] width 334 height 241
drag, startPoint x: 191, startPoint y: 168, endPoint x: 145, endPoint y: 114, distance: 71.4
click at [142, 120] on div "**********" at bounding box center [303, 195] width 334 height 241
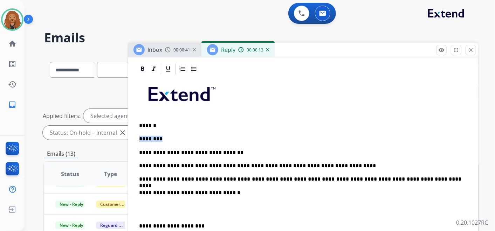
drag, startPoint x: 165, startPoint y: 140, endPoint x: 143, endPoint y: 138, distance: 22.2
click at [142, 138] on p "********" at bounding box center [300, 139] width 323 height 6
click at [145, 138] on p "********" at bounding box center [300, 139] width 323 height 6
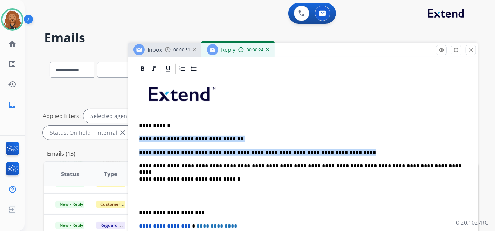
drag, startPoint x: 340, startPoint y: 150, endPoint x: 136, endPoint y: 139, distance: 204.7
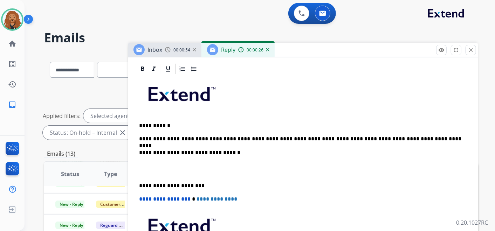
click at [152, 168] on p at bounding box center [303, 169] width 328 height 13
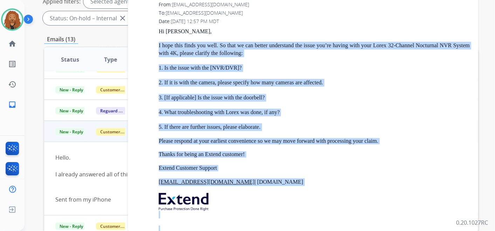
scroll to position [824, 0]
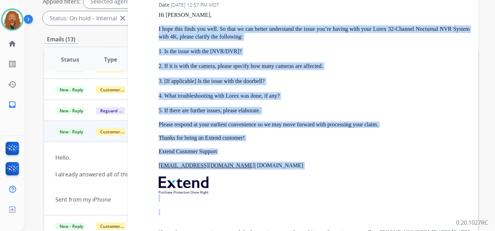
drag, startPoint x: 156, startPoint y: 150, endPoint x: 359, endPoint y: 111, distance: 206.4
click at [359, 111] on div "From: support@extend.com To: cleanfreakswash@gmail.com Date: 08/13/2025 - 12:57…" at bounding box center [303, 134] width 334 height 299
copy div "I hope this finds you well. So that we can better understand the issue you’re h…"
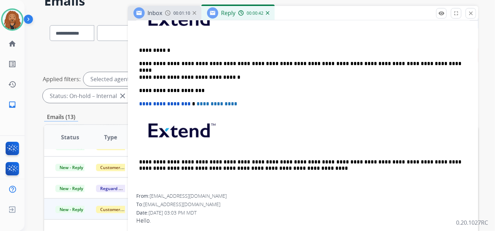
scroll to position [195, 0]
click at [416, 61] on p "**********" at bounding box center [300, 63] width 323 height 6
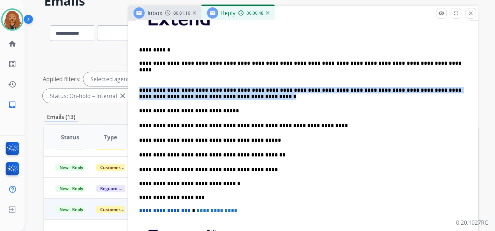
drag, startPoint x: 139, startPoint y: 88, endPoint x: 212, endPoint y: 94, distance: 73.5
click at [212, 94] on div "**********" at bounding box center [303, 151] width 334 height 302
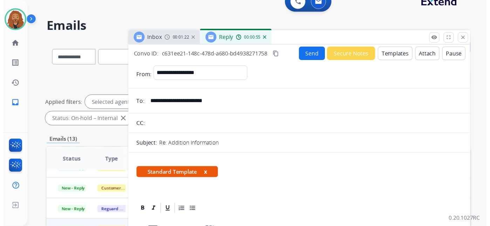
scroll to position [0, 0]
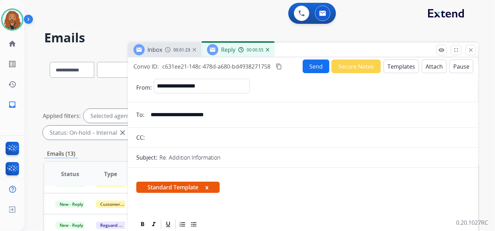
click at [320, 68] on button "Send" at bounding box center [316, 67] width 27 height 14
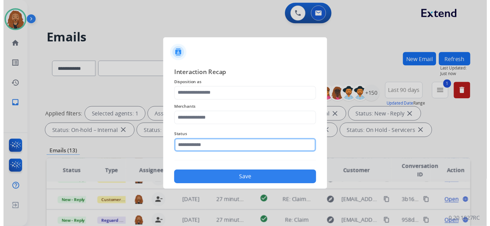
click at [187, 148] on input "text" at bounding box center [248, 148] width 146 height 14
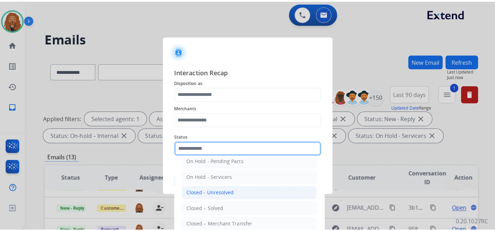
scroll to position [40, 0]
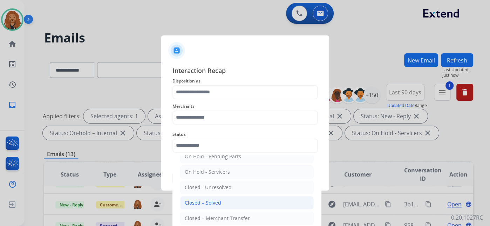
click at [211, 203] on div "Closed – Solved" at bounding box center [203, 202] width 36 height 7
type input "**********"
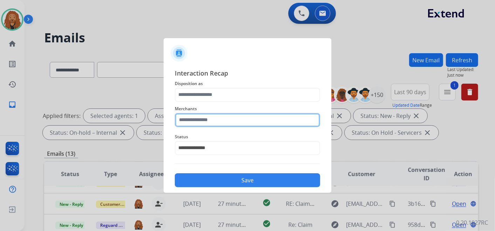
click at [212, 118] on input "text" at bounding box center [248, 120] width 146 height 14
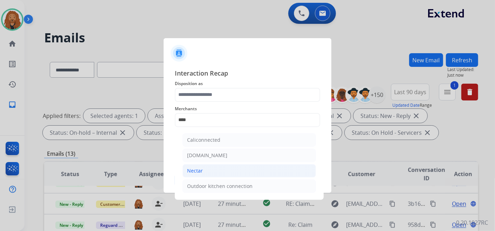
click at [212, 170] on li "Nectar" at bounding box center [250, 170] width 134 height 13
type input "******"
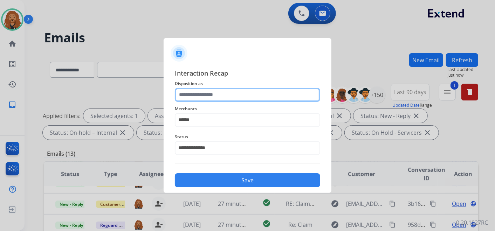
click at [212, 97] on input "text" at bounding box center [248, 95] width 146 height 14
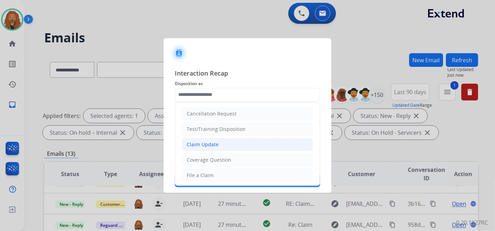
click at [218, 145] on li "Claim Update" at bounding box center [247, 144] width 131 height 13
type input "**********"
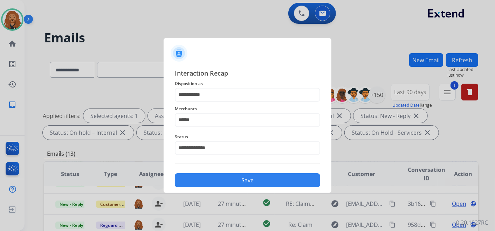
click at [222, 178] on button "Save" at bounding box center [248, 181] width 146 height 14
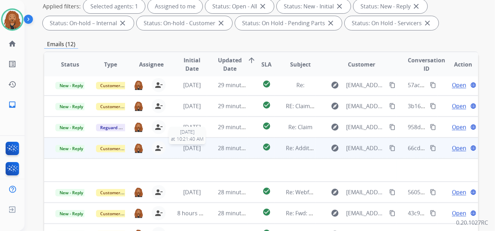
scroll to position [156, 0]
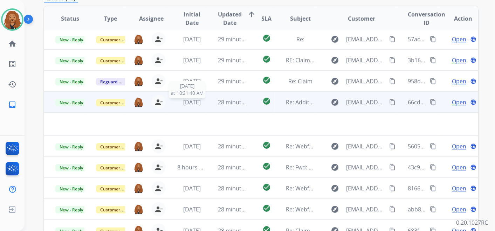
click at [196, 101] on span "[DATE]" at bounding box center [192, 103] width 18 height 8
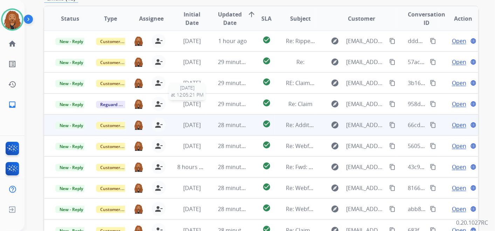
click at [196, 101] on span "[DATE]" at bounding box center [192, 104] width 18 height 8
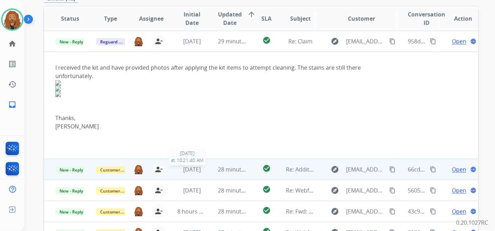
click at [190, 170] on span "[DATE]" at bounding box center [192, 170] width 18 height 8
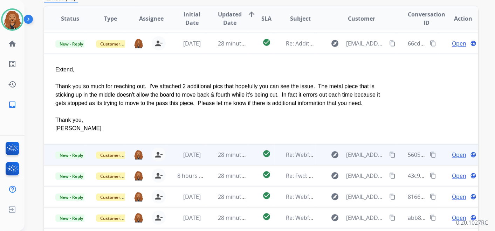
scroll to position [84, 0]
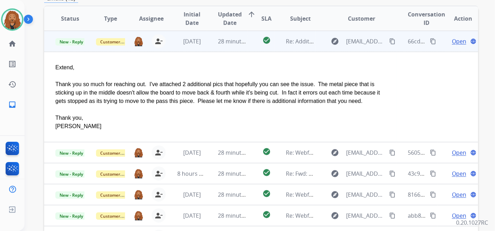
click at [455, 43] on span "Open" at bounding box center [459, 41] width 14 height 8
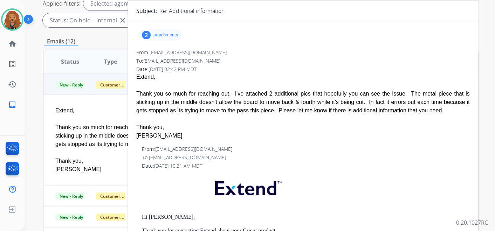
scroll to position [78, 0]
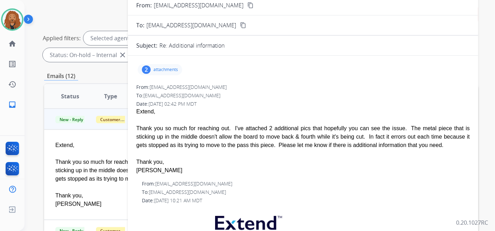
click at [167, 76] on div "2 attachments" at bounding box center [303, 69] width 334 height 17
click at [163, 67] on p "attachments" at bounding box center [166, 70] width 25 height 6
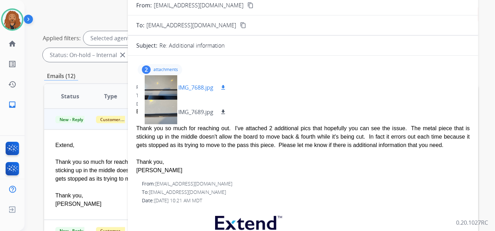
click at [209, 87] on p "IMG_7688.jpg" at bounding box center [195, 87] width 35 height 8
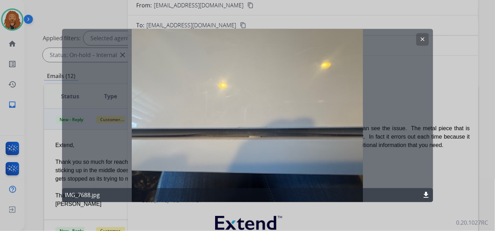
click at [421, 38] on mat-icon "clear" at bounding box center [423, 39] width 6 height 6
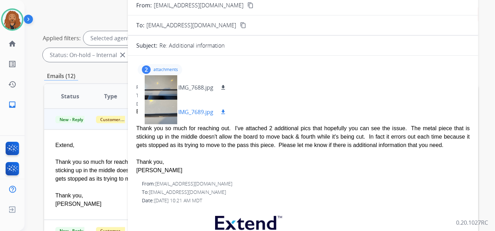
click at [185, 110] on p "IMG_7689.jpg" at bounding box center [195, 112] width 35 height 8
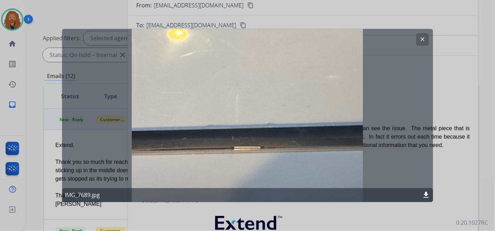
click at [421, 38] on mat-icon "clear" at bounding box center [423, 39] width 6 height 6
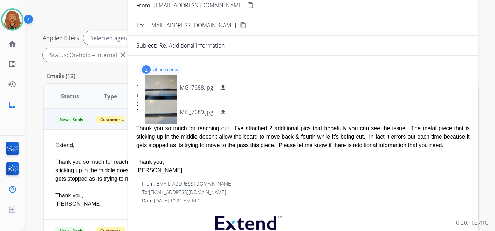
scroll to position [0, 0]
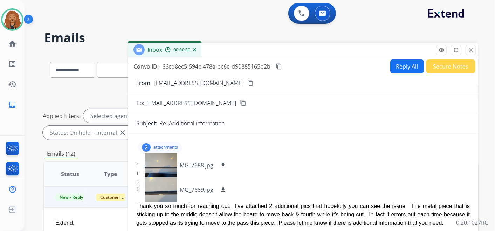
click at [246, 82] on button "content_copy" at bounding box center [250, 83] width 8 height 8
click at [225, 161] on button "download" at bounding box center [223, 165] width 8 height 8
click at [223, 188] on mat-icon "download" at bounding box center [223, 190] width 6 height 6
drag, startPoint x: 456, startPoint y: 105, endPoint x: 452, endPoint y: 102, distance: 5.0
click at [456, 104] on div "To: support@extend.com content_copy" at bounding box center [303, 103] width 351 height 8
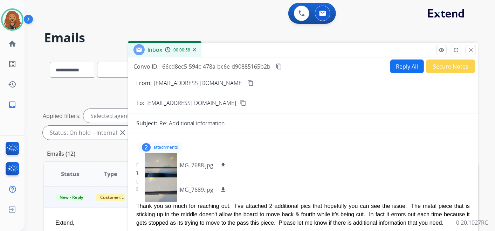
click at [413, 62] on button "Reply All" at bounding box center [408, 67] width 34 height 14
select select "**********"
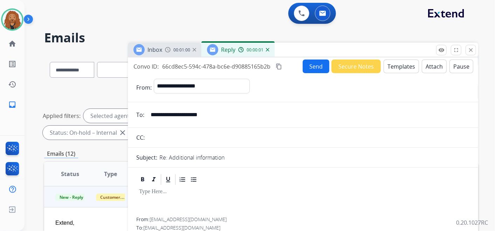
click at [404, 71] on button "Templates" at bounding box center [401, 67] width 35 height 14
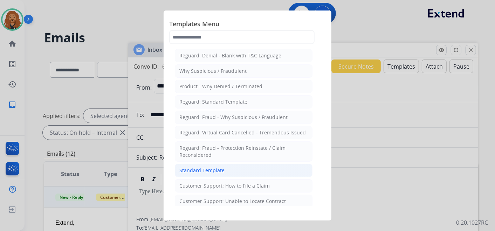
click at [205, 167] on div "Standard Template" at bounding box center [202, 170] width 45 height 7
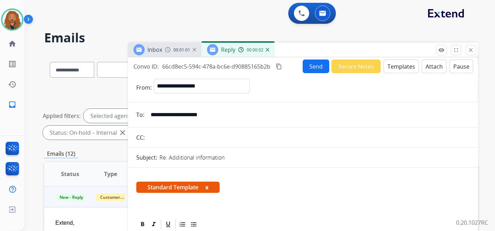
scroll to position [117, 0]
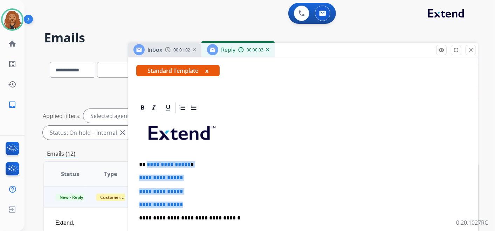
drag, startPoint x: 188, startPoint y: 202, endPoint x: 141, endPoint y: 160, distance: 63.6
click at [143, 161] on div "**********" at bounding box center [303, 234] width 334 height 241
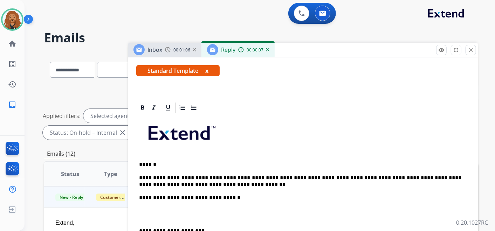
click at [157, 216] on p at bounding box center [303, 214] width 328 height 13
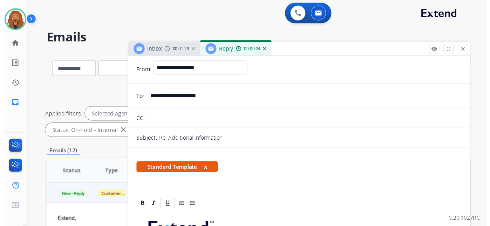
scroll to position [0, 0]
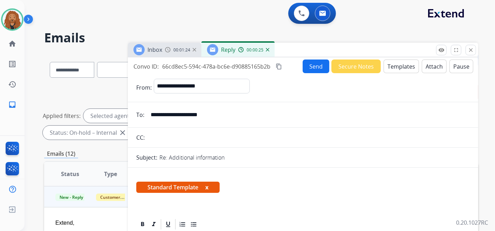
click at [279, 68] on mat-icon "content_copy" at bounding box center [279, 66] width 6 height 6
click at [317, 66] on button "Send" at bounding box center [316, 67] width 27 height 14
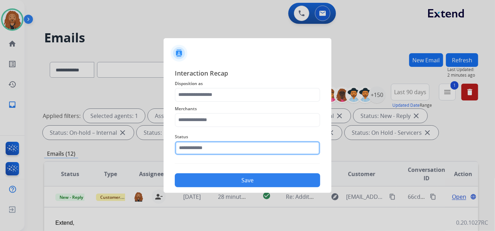
click at [207, 150] on input "text" at bounding box center [248, 148] width 146 height 14
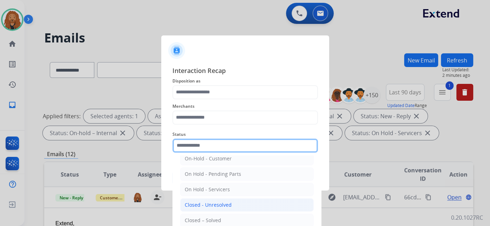
scroll to position [40, 0]
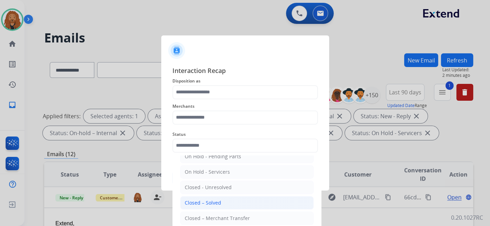
drag, startPoint x: 212, startPoint y: 204, endPoint x: 210, endPoint y: 174, distance: 29.5
click at [211, 203] on div "Closed – Solved" at bounding box center [203, 202] width 36 height 7
type input "**********"
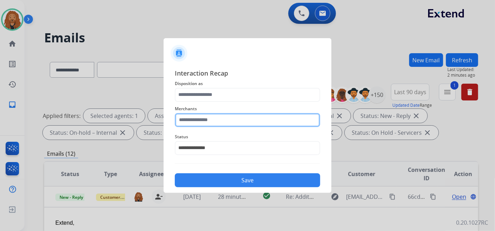
click at [212, 120] on input "text" at bounding box center [248, 120] width 146 height 14
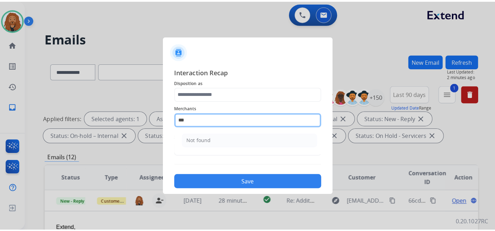
scroll to position [0, 0]
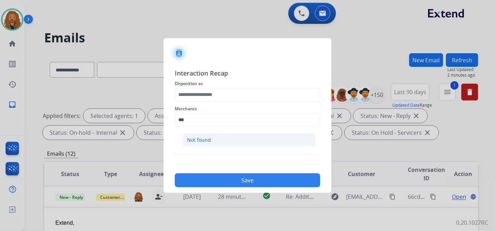
drag, startPoint x: 229, startPoint y: 142, endPoint x: 223, endPoint y: 117, distance: 25.4
click at [228, 142] on li "Not found" at bounding box center [250, 140] width 134 height 13
type input "*********"
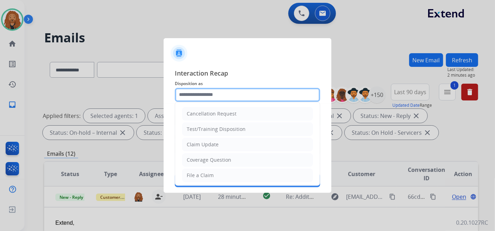
click at [222, 90] on input "text" at bounding box center [248, 95] width 146 height 14
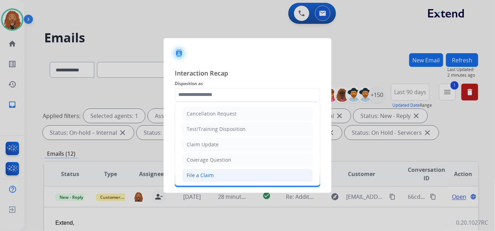
click at [219, 172] on li "File a Claim" at bounding box center [247, 175] width 131 height 13
type input "**********"
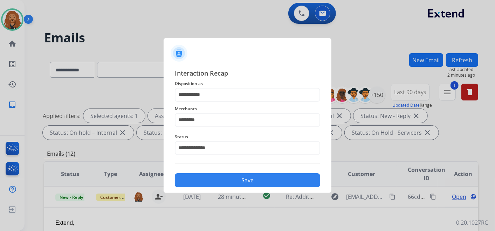
click at [218, 184] on button "Save" at bounding box center [248, 181] width 146 height 14
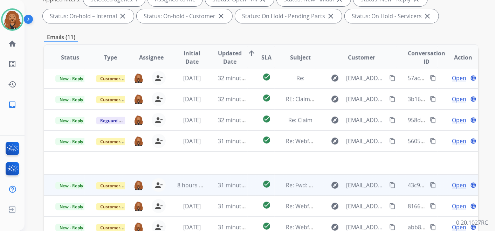
scroll to position [201, 0]
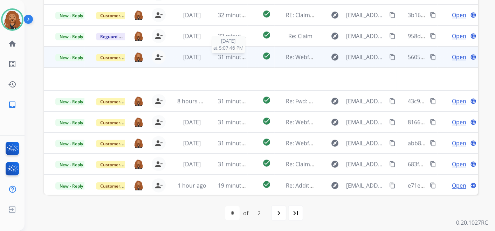
click at [237, 56] on span "31 minutes ago" at bounding box center [238, 57] width 41 height 8
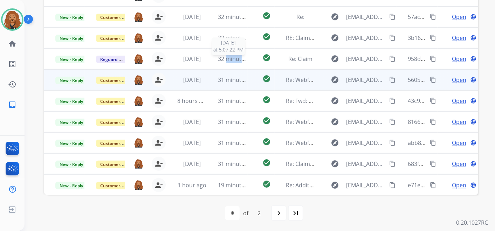
click at [237, 56] on span "32 minutes ago" at bounding box center [238, 59] width 41 height 8
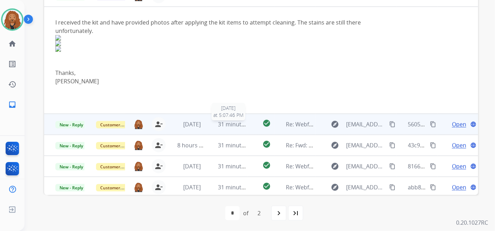
click at [222, 122] on span "31 minutes ago" at bounding box center [238, 125] width 41 height 8
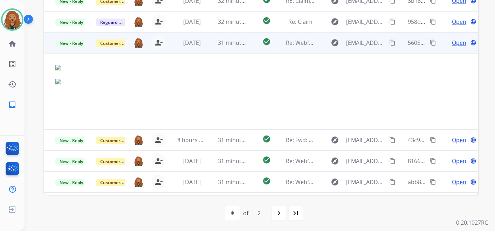
click at [453, 46] on td "Open language" at bounding box center [458, 42] width 41 height 21
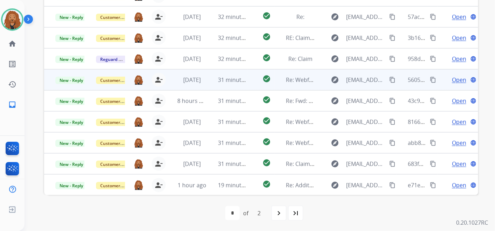
click at [453, 80] on span "Open" at bounding box center [459, 80] width 14 height 8
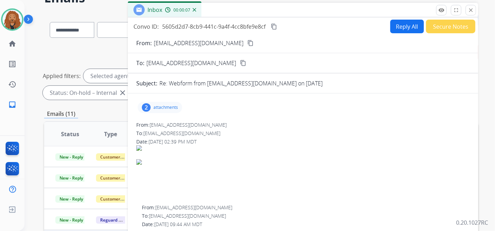
scroll to position [0, 0]
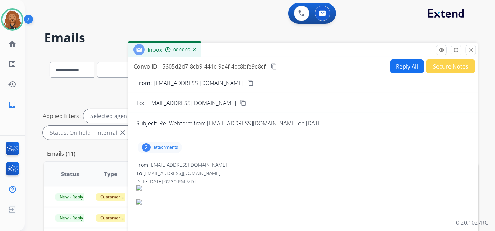
click at [209, 83] on div "From: vetsullivan@aim.com content_copy" at bounding box center [303, 83] width 351 height 8
click at [248, 84] on mat-icon "content_copy" at bounding box center [251, 83] width 6 height 6
click at [170, 142] on div "2 attachments" at bounding box center [160, 147] width 45 height 11
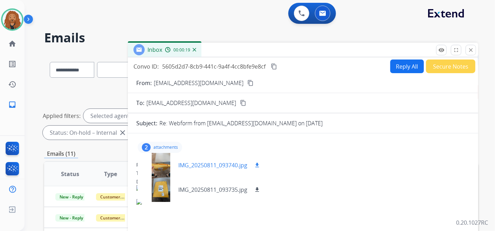
click at [259, 166] on mat-icon "download" at bounding box center [257, 165] width 6 height 6
click at [258, 190] on mat-icon "download" at bounding box center [257, 190] width 6 height 6
drag, startPoint x: 273, startPoint y: 67, endPoint x: 300, endPoint y: 67, distance: 27.0
click at [274, 66] on mat-icon "content_copy" at bounding box center [274, 66] width 6 height 6
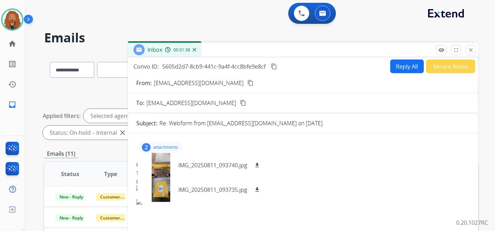
click at [397, 64] on button "Reply All" at bounding box center [408, 67] width 34 height 14
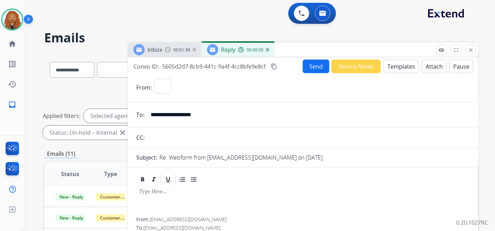
select select "**********"
click at [411, 65] on button "Templates" at bounding box center [401, 67] width 35 height 14
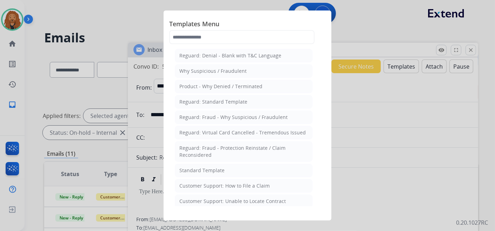
click at [223, 168] on li "Standard Template" at bounding box center [244, 170] width 138 height 13
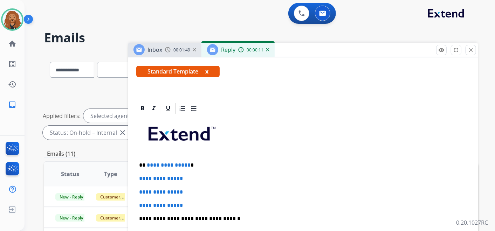
scroll to position [117, 0]
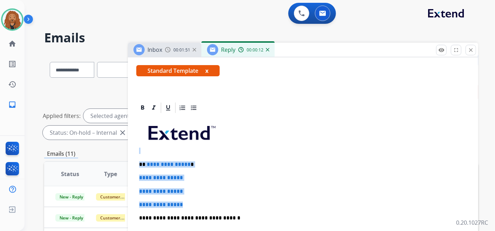
drag, startPoint x: 151, startPoint y: 164, endPoint x: 141, endPoint y: 153, distance: 14.9
click at [141, 153] on div "**********" at bounding box center [303, 234] width 334 height 241
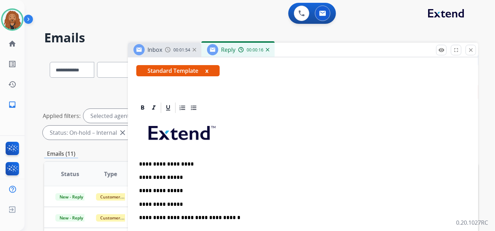
click at [175, 185] on div "**********" at bounding box center [303, 234] width 334 height 241
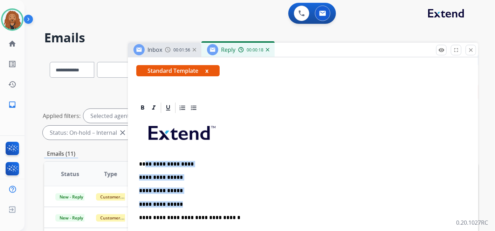
drag, startPoint x: 189, startPoint y: 204, endPoint x: 143, endPoint y: 163, distance: 61.8
click at [143, 163] on div "**********" at bounding box center [303, 234] width 334 height 241
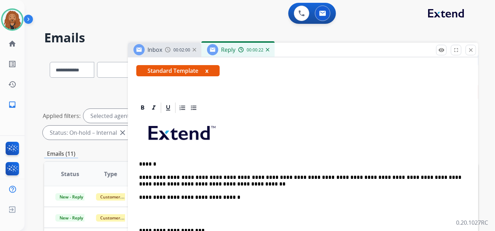
drag, startPoint x: 161, startPoint y: 217, endPoint x: 158, endPoint y: 215, distance: 4.0
click at [161, 217] on p at bounding box center [303, 214] width 328 height 13
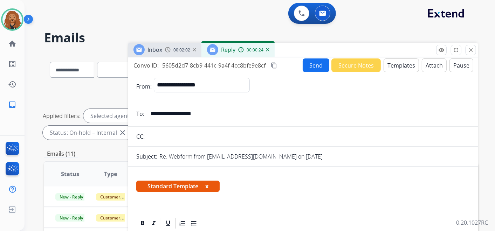
scroll to position [0, 0]
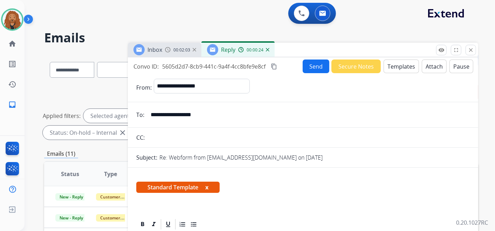
click at [322, 65] on button "Send" at bounding box center [316, 67] width 27 height 14
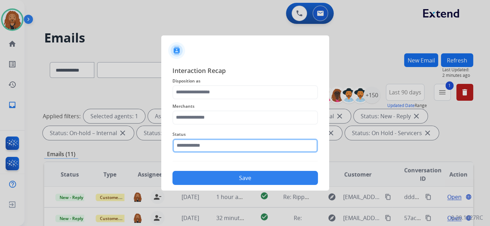
drag, startPoint x: 198, startPoint y: 149, endPoint x: 202, endPoint y: 146, distance: 4.8
click at [198, 148] on input "text" at bounding box center [245, 145] width 146 height 14
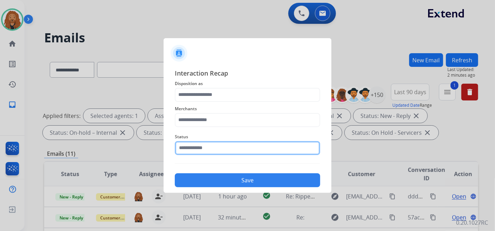
click at [208, 149] on input "text" at bounding box center [248, 148] width 146 height 14
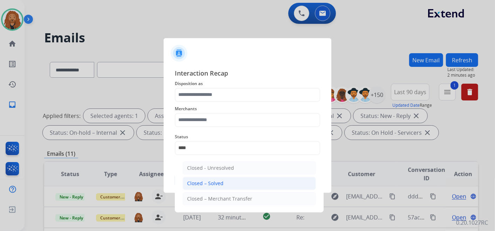
click at [204, 182] on div "Closed – Solved" at bounding box center [205, 183] width 36 height 7
type input "**********"
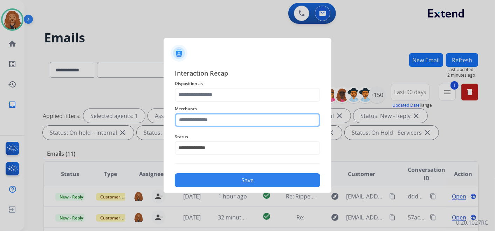
click at [198, 121] on input "text" at bounding box center [248, 120] width 146 height 14
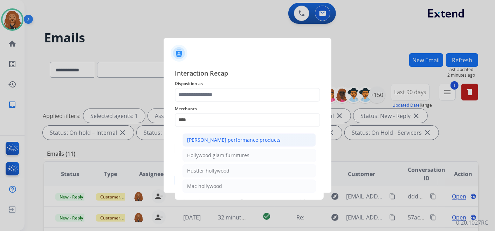
click at [204, 145] on li "[PERSON_NAME] performance products" at bounding box center [250, 140] width 134 height 13
type input "**********"
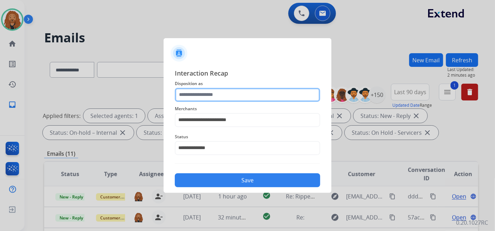
click at [191, 94] on input "text" at bounding box center [248, 95] width 146 height 14
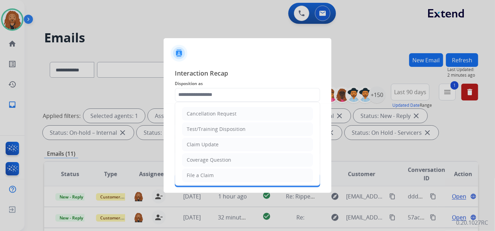
drag, startPoint x: 196, startPoint y: 176, endPoint x: 202, endPoint y: 172, distance: 6.5
click at [196, 176] on div "File a Claim" at bounding box center [200, 175] width 27 height 7
type input "**********"
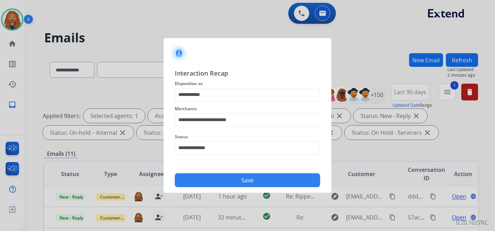
click at [204, 177] on button "Save" at bounding box center [248, 181] width 146 height 14
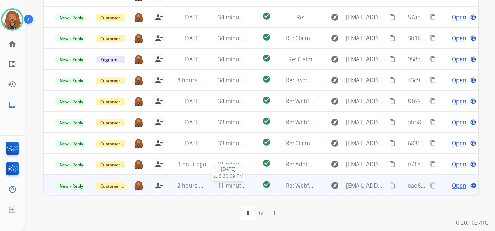
click at [218, 186] on span "11 minutes ago" at bounding box center [238, 186] width 41 height 8
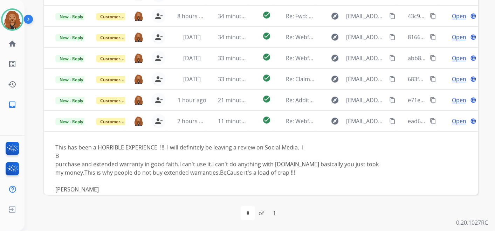
scroll to position [82, 0]
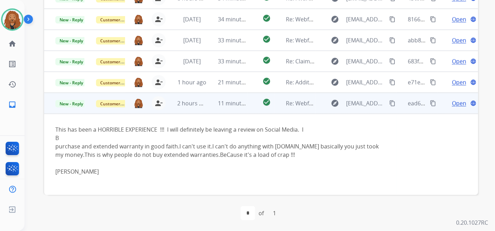
click at [453, 105] on span "Open" at bounding box center [459, 103] width 14 height 8
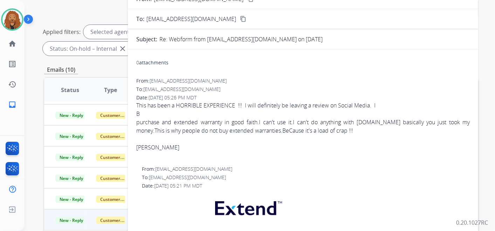
scroll to position [6, 0]
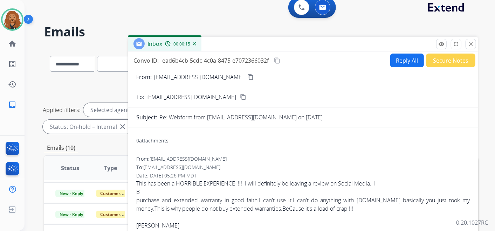
click at [397, 61] on button "Reply All" at bounding box center [408, 61] width 34 height 14
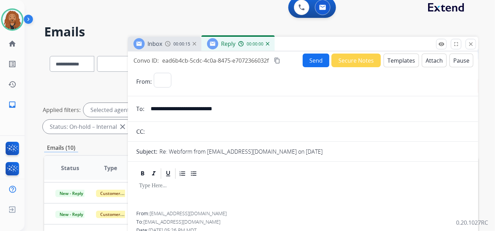
select select "**********"
click at [387, 59] on button "Templates" at bounding box center [401, 61] width 35 height 14
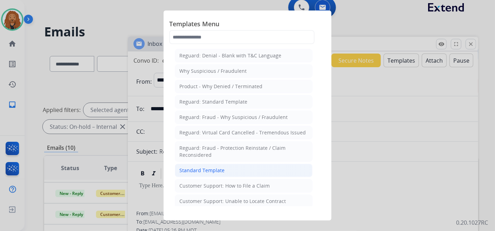
click at [209, 172] on div "Standard Template" at bounding box center [202, 170] width 45 height 7
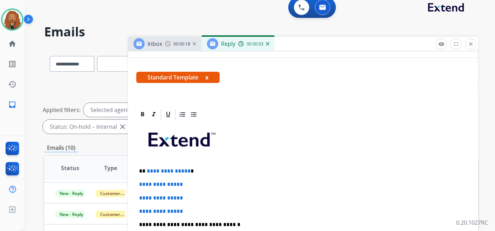
scroll to position [156, 0]
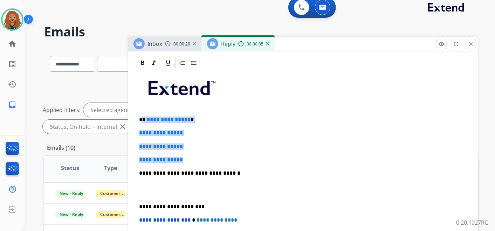
drag, startPoint x: 188, startPoint y: 159, endPoint x: 144, endPoint y: 117, distance: 60.8
click at [143, 117] on div "**********" at bounding box center [303, 189] width 334 height 241
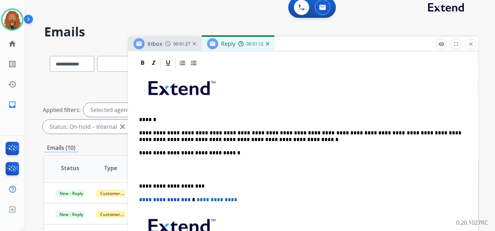
click at [164, 166] on p at bounding box center [303, 169] width 328 height 13
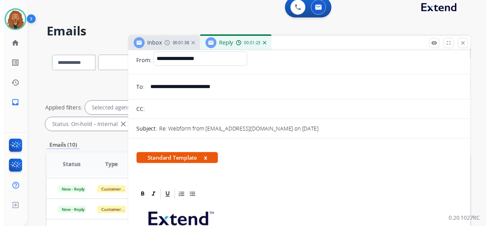
scroll to position [0, 0]
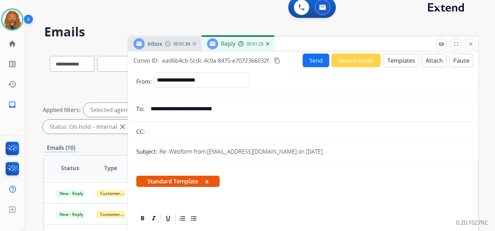
click at [309, 58] on button "Send" at bounding box center [316, 61] width 27 height 14
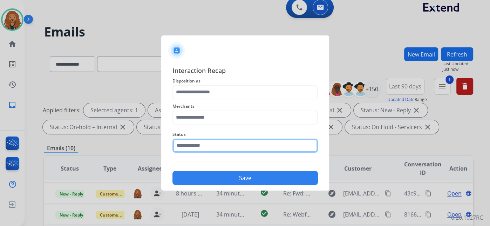
drag, startPoint x: 225, startPoint y: 143, endPoint x: 224, endPoint y: 151, distance: 7.7
click at [224, 143] on input "text" at bounding box center [245, 145] width 146 height 14
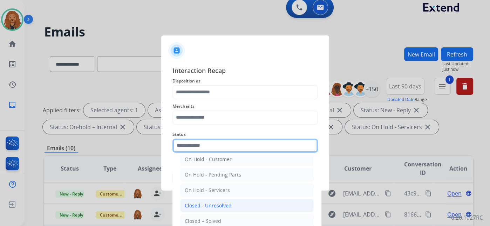
scroll to position [40, 0]
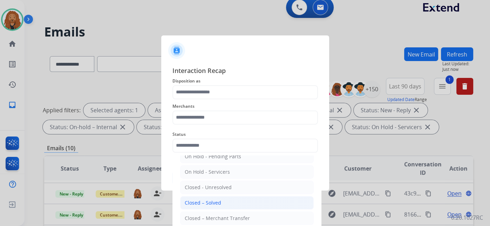
click at [216, 199] on div "Closed – Solved" at bounding box center [203, 202] width 36 height 7
type input "**********"
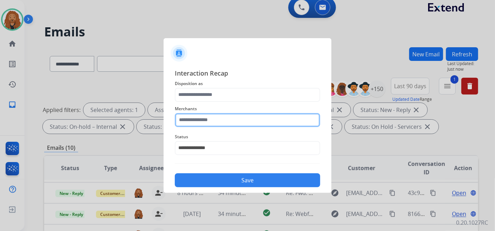
click at [196, 120] on input "text" at bounding box center [248, 120] width 146 height 14
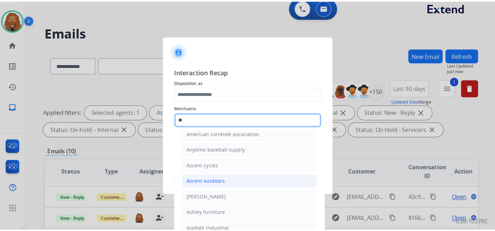
scroll to position [55, 0]
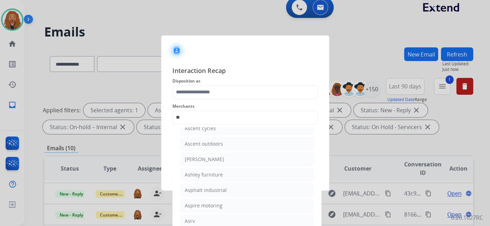
click at [207, 173] on div "Ashley furniture" at bounding box center [204, 174] width 38 height 7
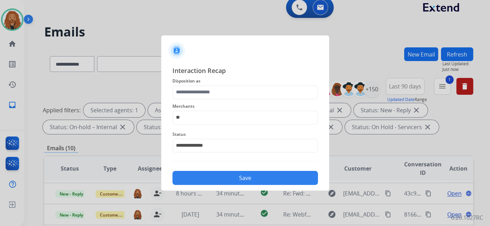
type input "**********"
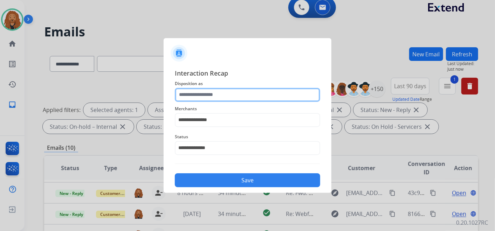
click at [206, 95] on input "text" at bounding box center [248, 95] width 146 height 14
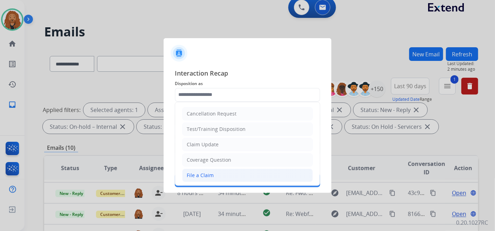
click at [215, 173] on li "File a Claim" at bounding box center [247, 175] width 131 height 13
type input "**********"
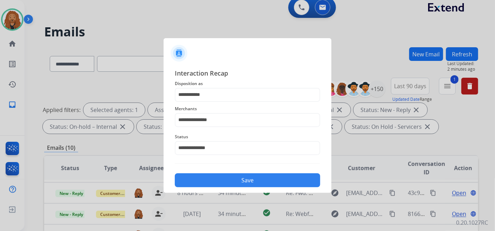
click at [214, 174] on button "Save" at bounding box center [248, 181] width 146 height 14
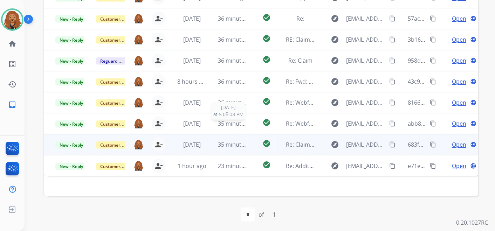
scroll to position [201, 0]
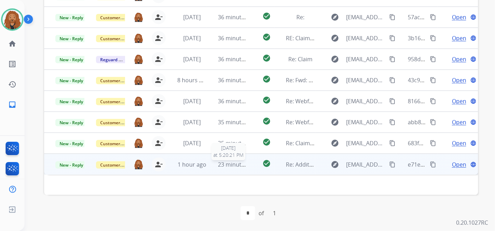
click at [230, 168] on div "23 minutes ago" at bounding box center [232, 165] width 29 height 8
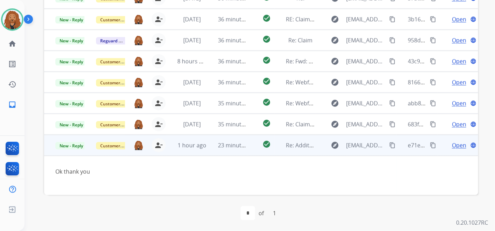
click at [452, 142] on span "Open" at bounding box center [459, 145] width 14 height 8
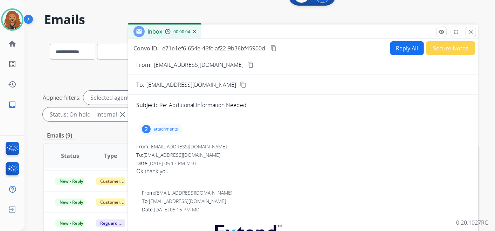
scroll to position [6, 0]
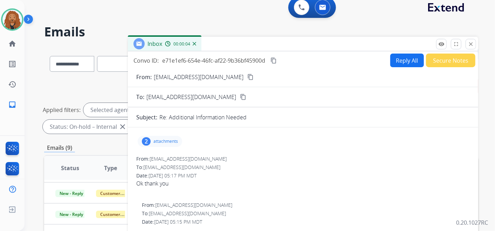
click at [436, 57] on button "Secure Notes" at bounding box center [450, 61] width 49 height 14
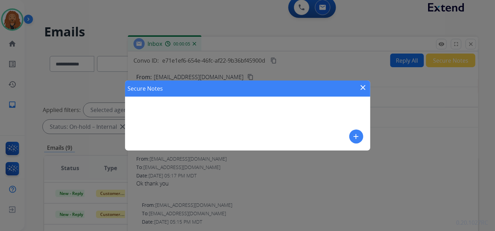
click at [356, 135] on mat-icon "add" at bounding box center [356, 137] width 8 height 8
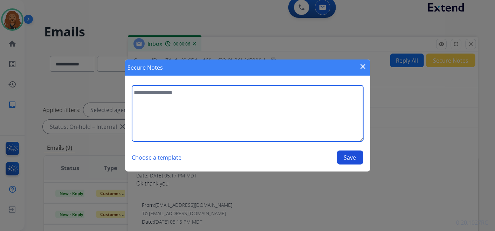
click at [224, 115] on textarea at bounding box center [247, 114] width 231 height 56
type textarea "**********"
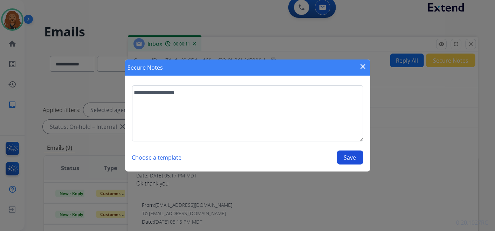
click at [350, 154] on button "Save" at bounding box center [350, 158] width 26 height 14
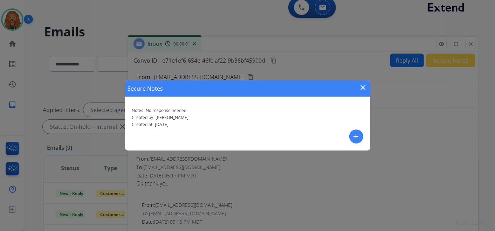
click at [361, 87] on mat-icon "close" at bounding box center [363, 87] width 8 height 8
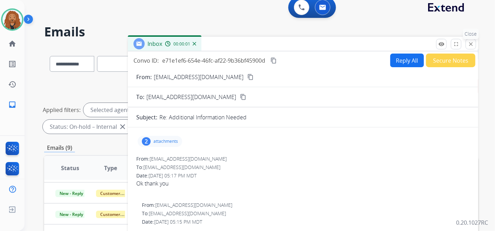
click at [471, 48] on button "close Close" at bounding box center [471, 44] width 11 height 11
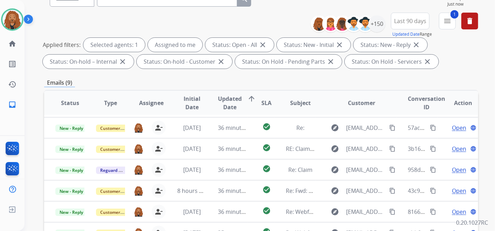
scroll to position [201, 0]
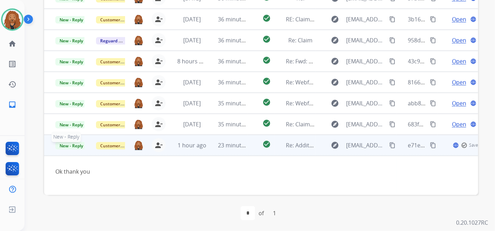
click at [71, 148] on span "New - Reply" at bounding box center [71, 145] width 32 height 7
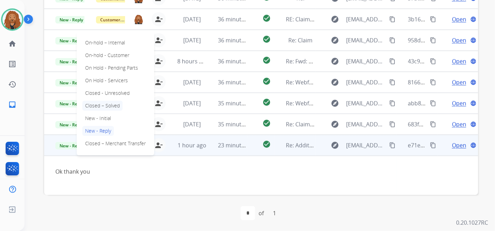
click at [107, 104] on p "Closed – Solved" at bounding box center [102, 106] width 40 height 10
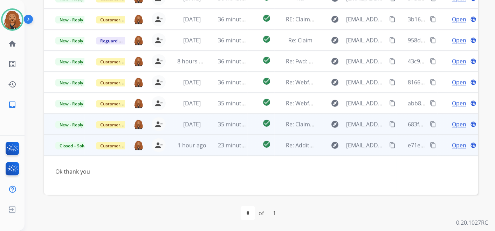
click at [211, 128] on td "35 minutes ago" at bounding box center [227, 124] width 41 height 21
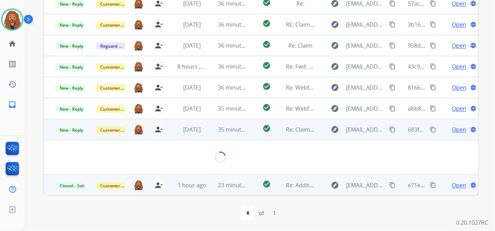
scroll to position [2, 0]
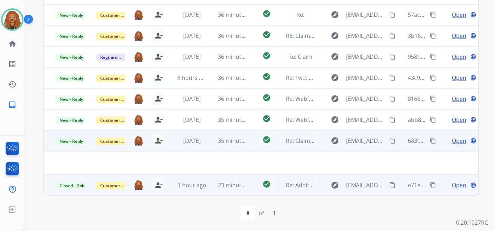
click at [456, 141] on span "Open" at bounding box center [459, 141] width 14 height 8
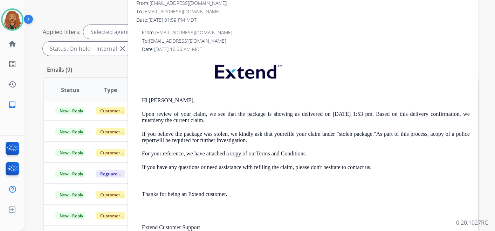
scroll to position [0, 0]
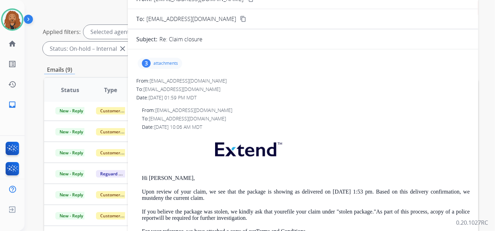
click at [153, 61] on div "3 attachments" at bounding box center [160, 63] width 45 height 11
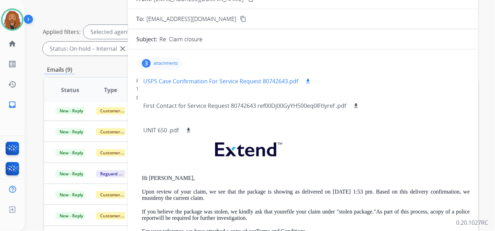
click at [175, 84] on p "USPS Case Confirmation For Service Request 80742643.pdf" at bounding box center [220, 81] width 155 height 8
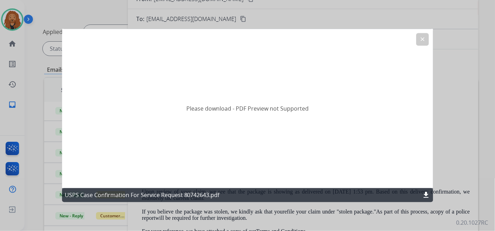
click at [420, 37] on mat-icon "clear" at bounding box center [423, 39] width 6 height 6
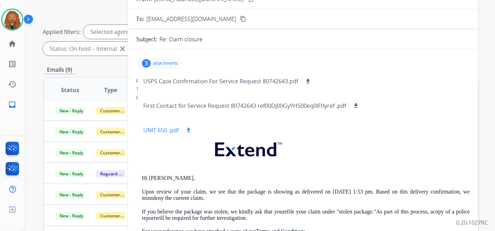
click at [192, 130] on mat-icon "download" at bounding box center [188, 130] width 6 height 6
click at [358, 106] on mat-icon "download" at bounding box center [356, 106] width 6 height 6
click at [309, 81] on mat-icon "download" at bounding box center [308, 81] width 6 height 6
click at [159, 128] on p "UNIT 650 .pdf" at bounding box center [160, 130] width 35 height 8
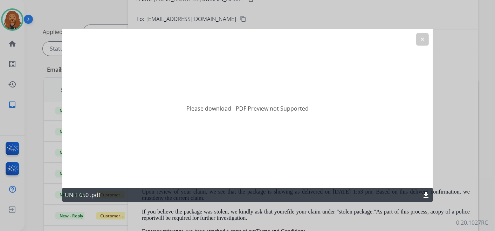
click at [422, 40] on mat-icon "clear" at bounding box center [423, 39] width 6 height 6
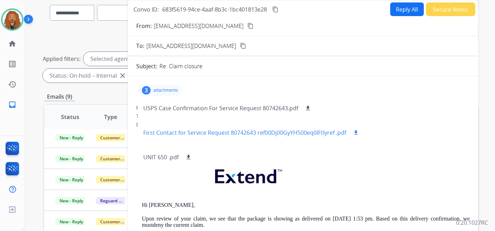
scroll to position [45, 0]
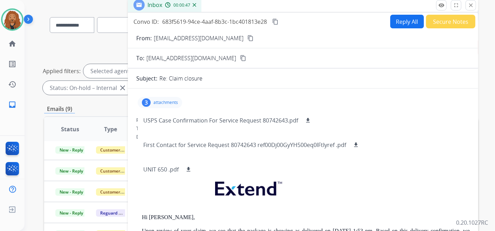
click at [169, 99] on div "3 attachments USPS Case Confirmation For Service Request 80742643.pdf download …" at bounding box center [160, 102] width 45 height 11
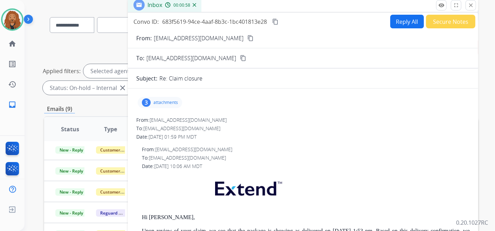
scroll to position [6, 0]
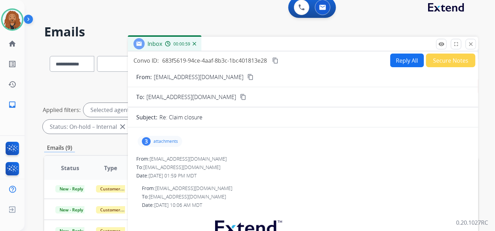
click at [248, 76] on mat-icon "content_copy" at bounding box center [251, 77] width 6 height 6
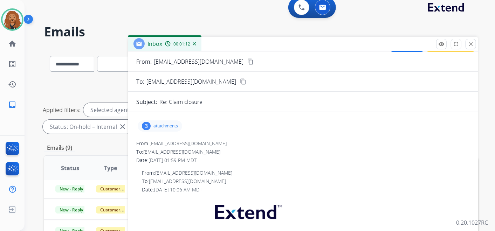
scroll to position [0, 0]
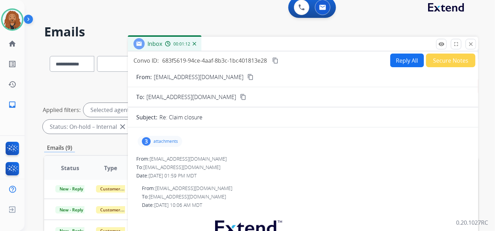
click at [445, 61] on button "Secure Notes" at bounding box center [450, 61] width 49 height 14
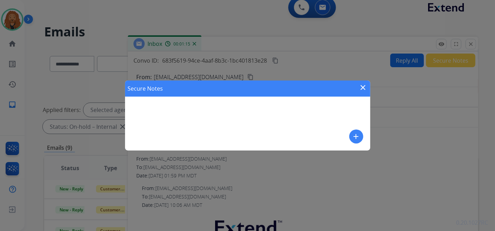
click at [354, 135] on mat-icon "add" at bounding box center [356, 137] width 8 height 8
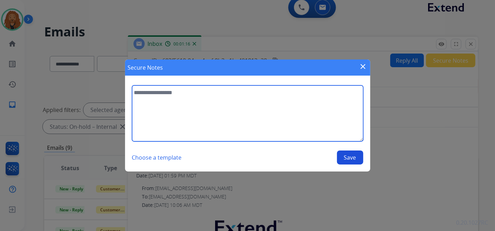
click at [191, 119] on textarea at bounding box center [247, 114] width 231 height 56
type textarea "**********"
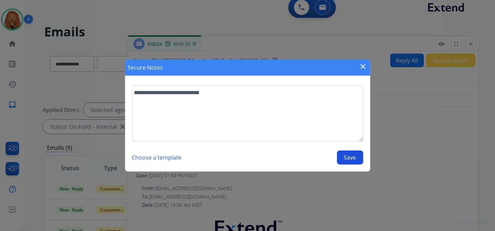
click at [353, 159] on button "Save" at bounding box center [350, 158] width 26 height 14
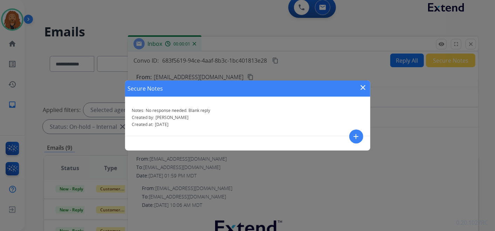
click at [361, 87] on mat-icon "close" at bounding box center [363, 87] width 8 height 8
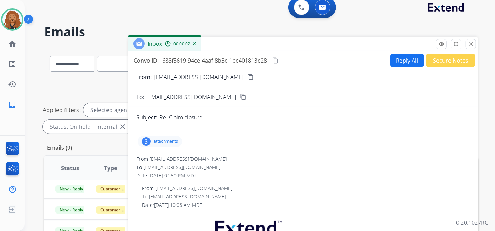
drag, startPoint x: 471, startPoint y: 42, endPoint x: 292, endPoint y: 95, distance: 186.5
click at [471, 43] on mat-icon "close" at bounding box center [471, 44] width 6 height 6
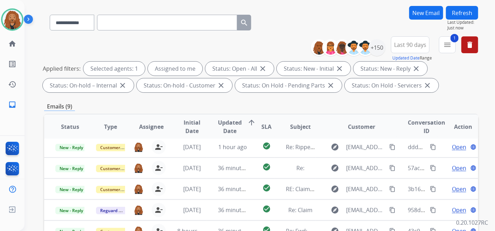
scroll to position [201, 0]
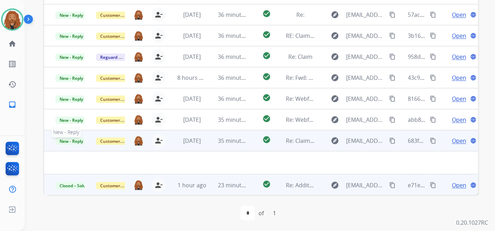
click at [70, 140] on span "New - Reply" at bounding box center [71, 141] width 32 height 7
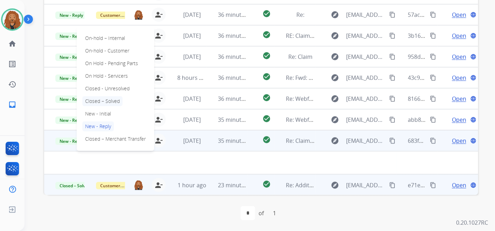
click at [104, 99] on p "Closed – Solved" at bounding box center [102, 101] width 40 height 10
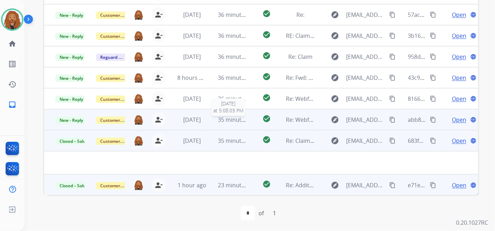
click at [242, 119] on span "35 minutes ago" at bounding box center [238, 120] width 41 height 8
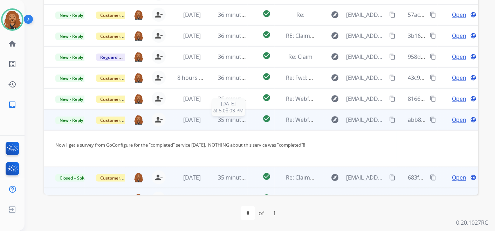
scroll to position [16, 0]
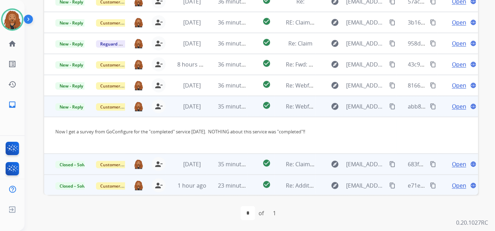
click at [452, 105] on span "Open" at bounding box center [459, 106] width 14 height 8
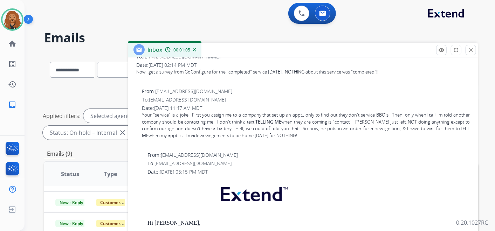
scroll to position [0, 0]
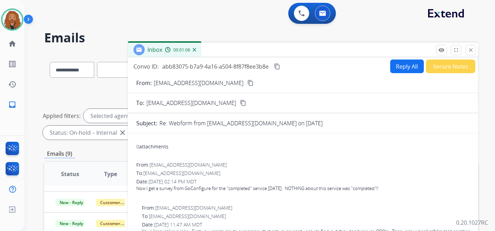
click at [394, 63] on button "Reply All" at bounding box center [408, 67] width 34 height 14
select select "**********"
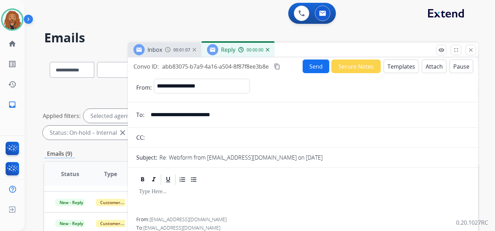
click at [394, 60] on button "Templates" at bounding box center [401, 67] width 35 height 14
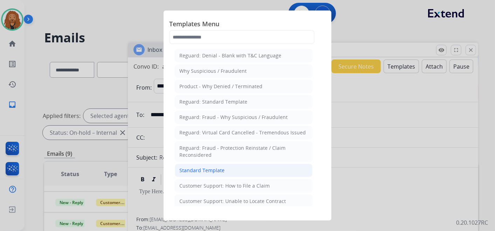
click at [227, 164] on li "Standard Template" at bounding box center [244, 170] width 138 height 13
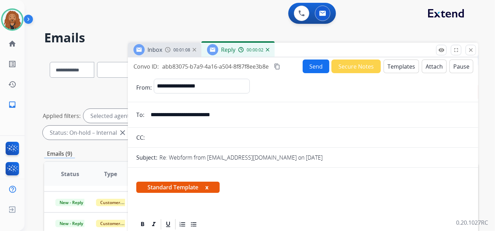
scroll to position [195, 0]
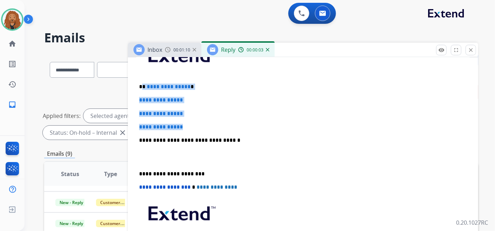
drag, startPoint x: 136, startPoint y: 83, endPoint x: 140, endPoint y: 81, distance: 4.2
click at [140, 82] on div "**********" at bounding box center [303, 156] width 334 height 241
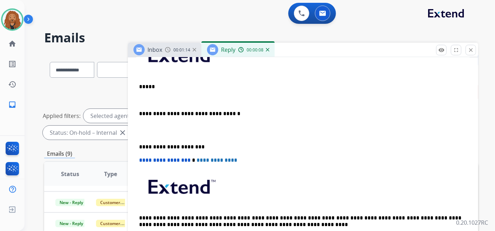
click at [138, 84] on div "**********" at bounding box center [303, 143] width 334 height 214
click at [153, 97] on p at bounding box center [303, 100] width 328 height 6
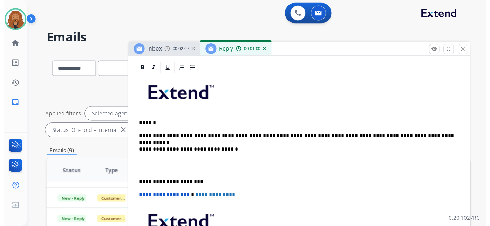
scroll to position [0, 0]
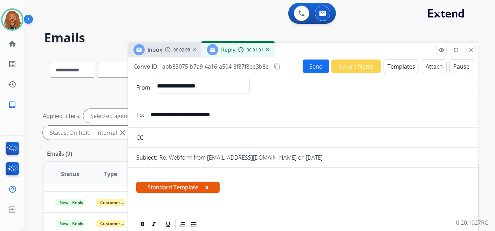
click at [317, 65] on button "Send" at bounding box center [316, 67] width 27 height 14
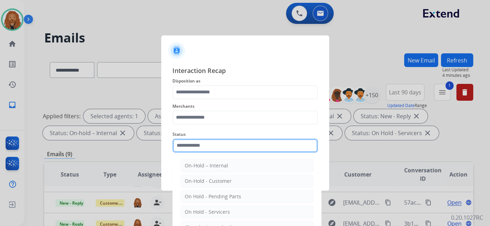
click at [228, 148] on input "text" at bounding box center [245, 145] width 146 height 14
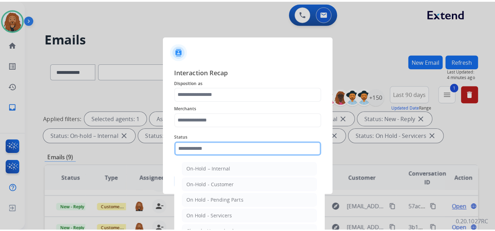
scroll to position [40, 0]
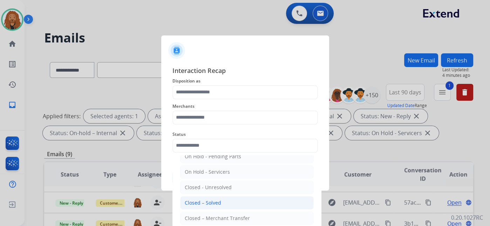
drag, startPoint x: 219, startPoint y: 201, endPoint x: 212, endPoint y: 171, distance: 30.7
click at [219, 201] on div "Closed – Solved" at bounding box center [203, 202] width 36 height 7
type input "**********"
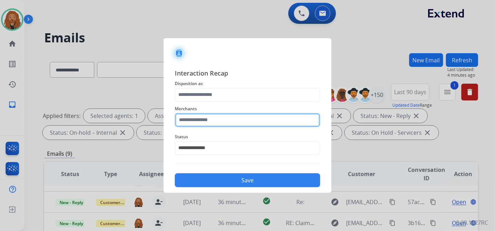
click at [213, 113] on input "text" at bounding box center [248, 120] width 146 height 14
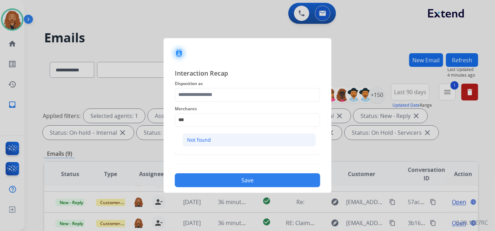
click at [201, 137] on div "Not found" at bounding box center [199, 140] width 24 height 7
type input "*********"
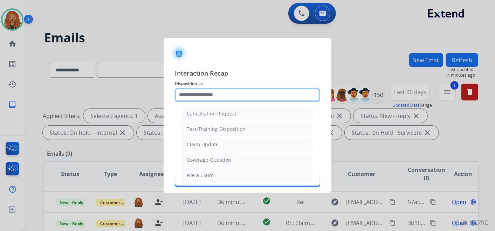
click at [214, 91] on input "text" at bounding box center [248, 95] width 146 height 14
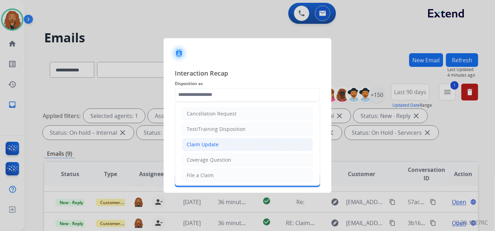
click at [208, 143] on div "Claim Update" at bounding box center [203, 144] width 32 height 7
type input "**********"
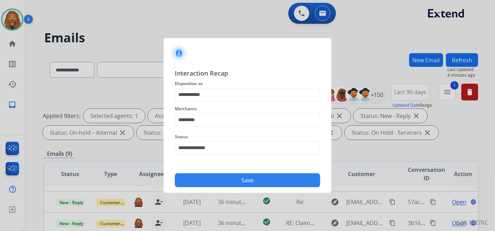
click at [210, 178] on button "Save" at bounding box center [248, 181] width 146 height 14
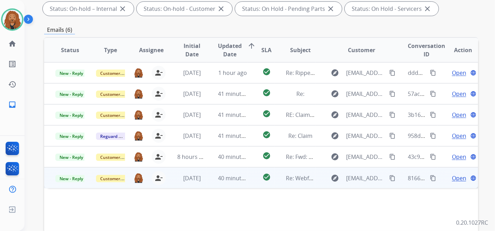
scroll to position [117, 0]
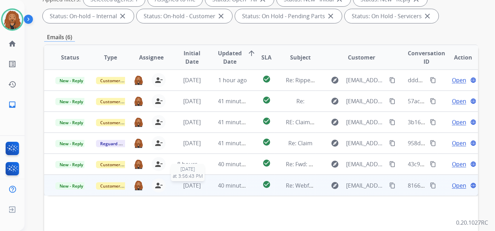
click at [195, 182] on span "[DATE]" at bounding box center [192, 186] width 18 height 8
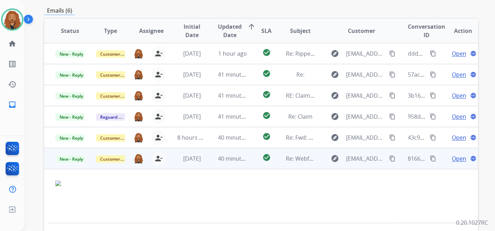
scroll to position [156, 0]
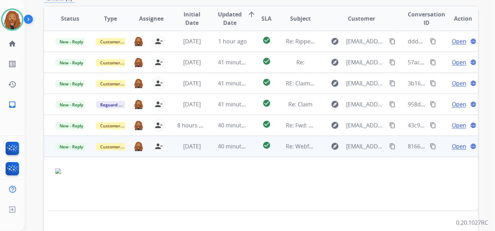
click at [453, 146] on span "Open" at bounding box center [459, 146] width 14 height 8
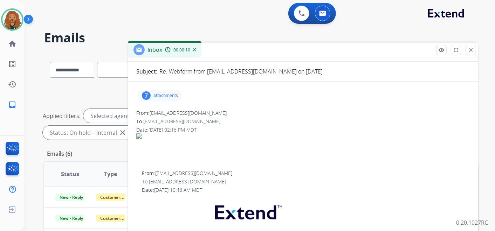
scroll to position [78, 0]
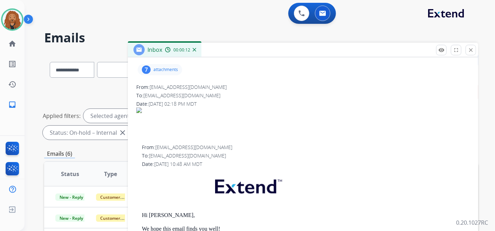
click at [164, 73] on div "7 attachments" at bounding box center [160, 69] width 45 height 11
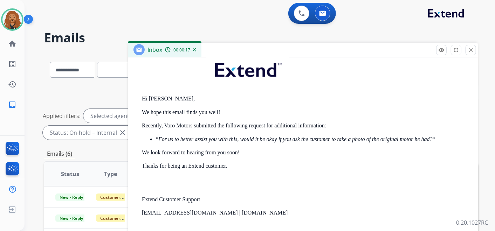
scroll to position [0, 0]
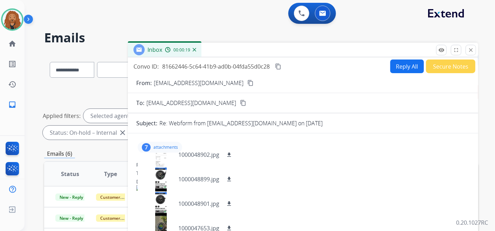
click at [248, 80] on mat-icon "content_copy" at bounding box center [251, 83] width 6 height 6
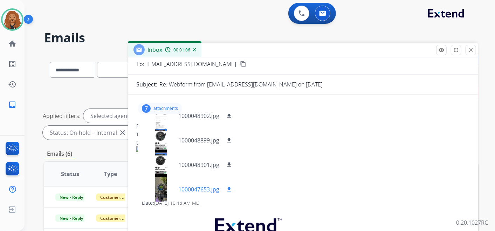
scroll to position [78, 0]
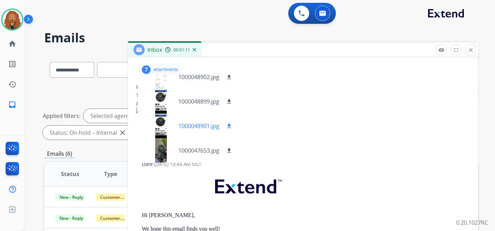
click at [193, 125] on p "1000048901.jpg" at bounding box center [198, 126] width 41 height 8
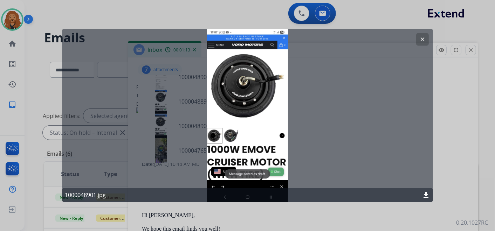
drag, startPoint x: 424, startPoint y: 35, endPoint x: 361, endPoint y: 54, distance: 65.0
click at [424, 36] on button "clear" at bounding box center [423, 39] width 13 height 13
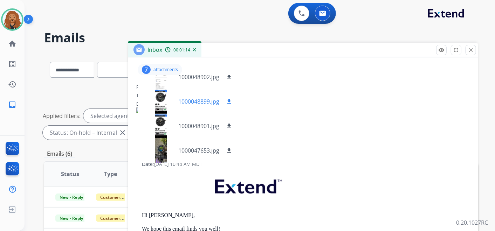
click at [186, 100] on p "1000048899.jpg" at bounding box center [198, 101] width 41 height 8
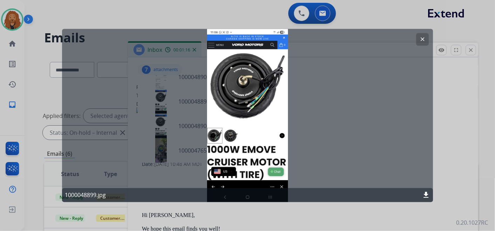
click at [423, 38] on mat-icon "clear" at bounding box center [423, 39] width 6 height 6
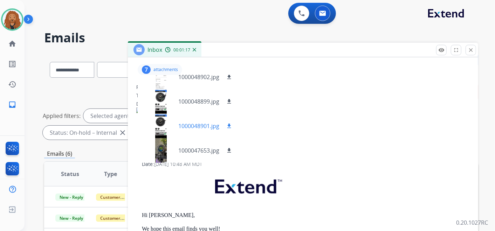
click at [184, 122] on p "1000048901.jpg" at bounding box center [198, 126] width 41 height 8
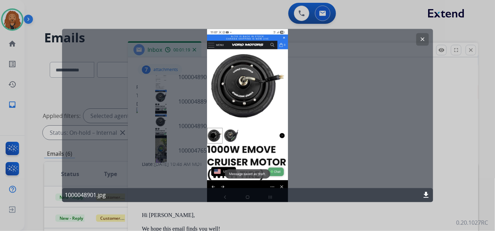
drag, startPoint x: 422, startPoint y: 39, endPoint x: 387, endPoint y: 36, distance: 35.5
click at [421, 39] on mat-icon "clear" at bounding box center [423, 39] width 6 height 6
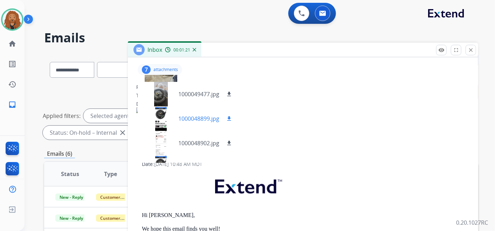
scroll to position [6, 0]
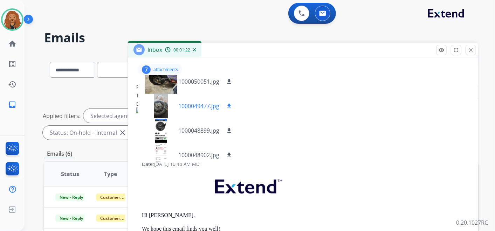
click at [189, 110] on div "1000049477.jpg download" at bounding box center [188, 106] width 101 height 25
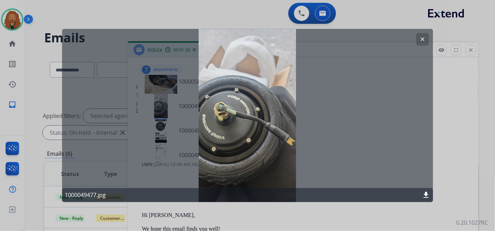
click at [425, 36] on mat-icon "clear" at bounding box center [423, 39] width 6 height 6
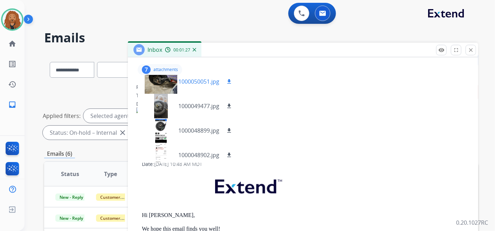
click at [197, 84] on p "1000050051.jpg" at bounding box center [198, 81] width 41 height 8
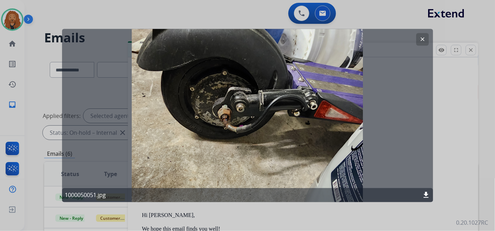
click at [425, 195] on mat-icon "download" at bounding box center [426, 195] width 8 height 8
drag, startPoint x: 486, startPoint y: 32, endPoint x: 449, endPoint y: 44, distance: 39.4
click at [486, 32] on div at bounding box center [247, 115] width 495 height 231
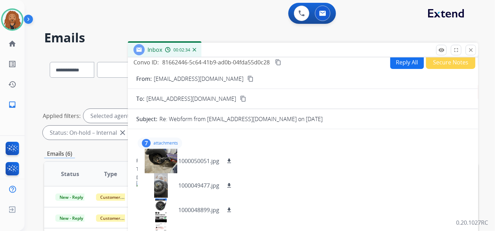
scroll to position [0, 0]
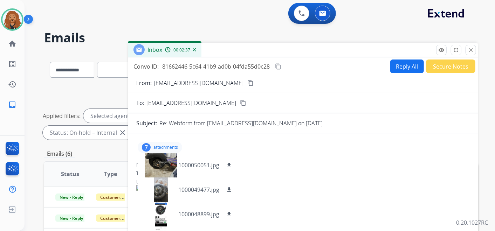
click at [166, 145] on p "attachments" at bounding box center [166, 148] width 25 height 6
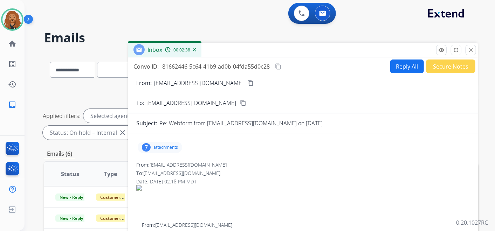
click at [408, 67] on button "Reply All" at bounding box center [408, 67] width 34 height 14
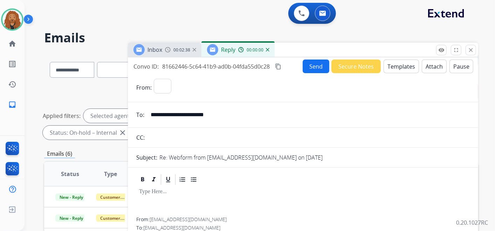
select select "**********"
click at [391, 69] on button "Templates" at bounding box center [401, 67] width 35 height 14
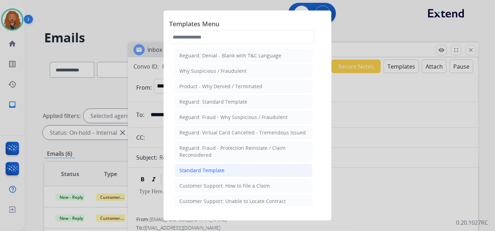
click at [206, 168] on div "Standard Template" at bounding box center [202, 170] width 45 height 7
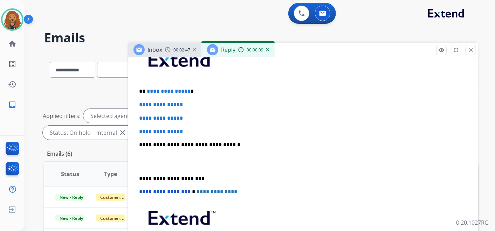
scroll to position [156, 0]
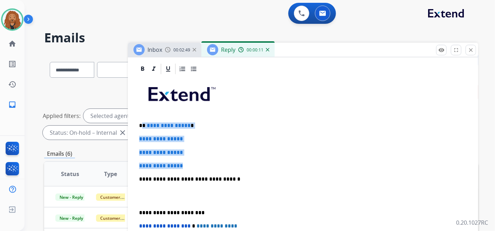
drag, startPoint x: 152, startPoint y: 126, endPoint x: 143, endPoint y: 123, distance: 9.2
click at [143, 123] on div "**********" at bounding box center [303, 195] width 334 height 241
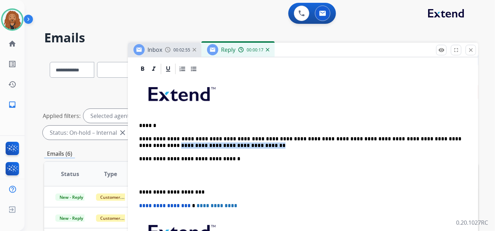
drag, startPoint x: 435, startPoint y: 151, endPoint x: 195, endPoint y: 144, distance: 240.3
click at [195, 144] on p "**********" at bounding box center [300, 142] width 323 height 13
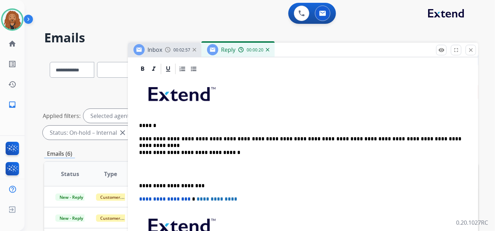
click at [142, 171] on p at bounding box center [303, 169] width 328 height 13
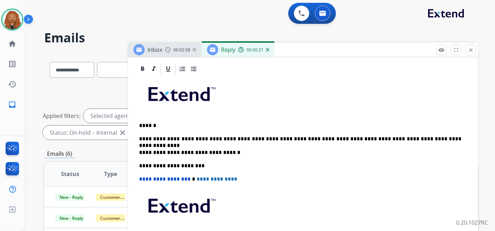
scroll to position [0, 0]
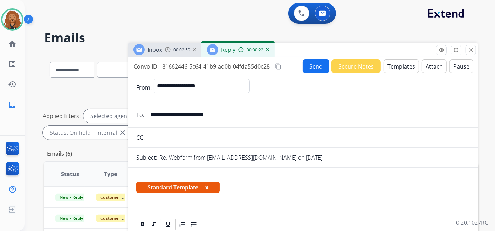
click at [317, 71] on button "Send" at bounding box center [316, 67] width 27 height 14
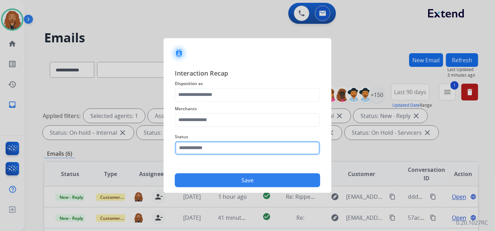
drag, startPoint x: 210, startPoint y: 150, endPoint x: 460, endPoint y: 36, distance: 274.9
click at [210, 150] on input "text" at bounding box center [248, 148] width 146 height 14
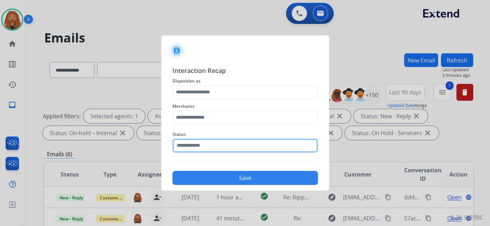
click at [202, 148] on input "text" at bounding box center [245, 145] width 146 height 14
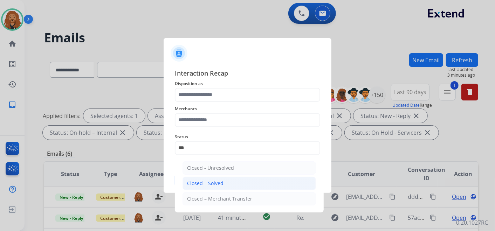
drag, startPoint x: 217, startPoint y: 181, endPoint x: 212, endPoint y: 165, distance: 16.1
click at [216, 179] on li "Closed – Solved" at bounding box center [250, 183] width 134 height 13
type input "**********"
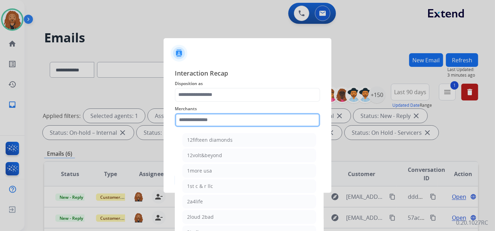
click at [210, 117] on input "text" at bounding box center [248, 120] width 146 height 14
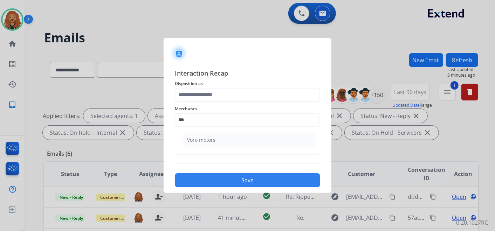
drag, startPoint x: 206, startPoint y: 137, endPoint x: 205, endPoint y: 119, distance: 18.3
click at [206, 137] on div "Voro motors" at bounding box center [201, 140] width 28 height 7
type input "**********"
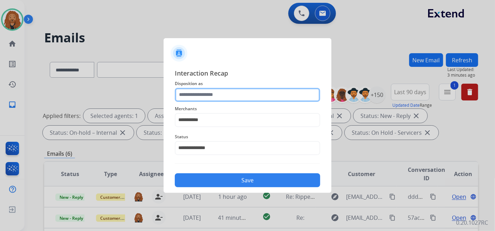
click at [203, 93] on input "text" at bounding box center [248, 95] width 146 height 14
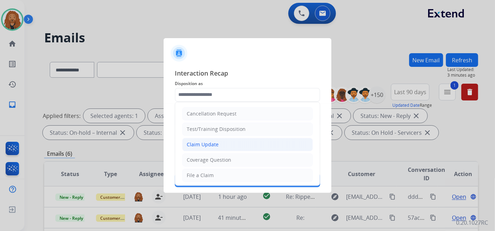
click at [210, 145] on div "Claim Update" at bounding box center [203, 144] width 32 height 7
type input "**********"
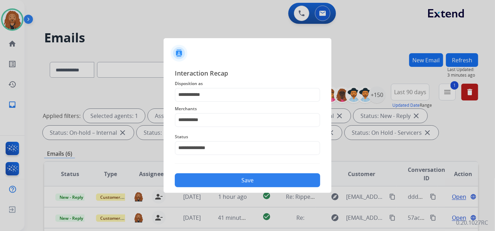
click at [225, 183] on button "Save" at bounding box center [248, 181] width 146 height 14
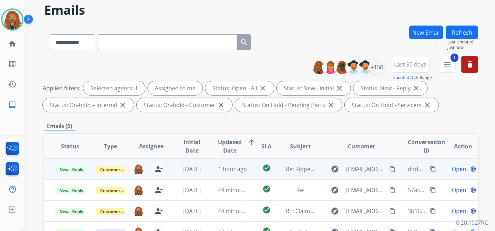
scroll to position [156, 0]
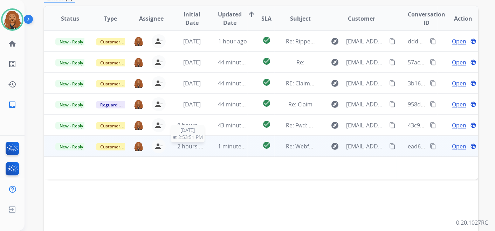
click at [184, 148] on span "2 hours ago" at bounding box center [193, 147] width 32 height 8
click at [185, 148] on span "2 hours ago" at bounding box center [193, 147] width 32 height 8
click at [453, 148] on span "Open" at bounding box center [459, 146] width 14 height 8
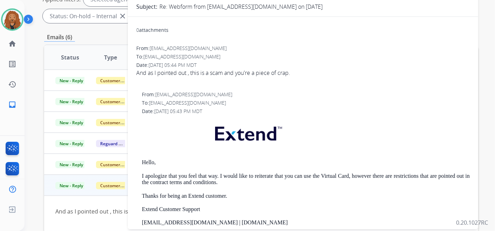
scroll to position [0, 0]
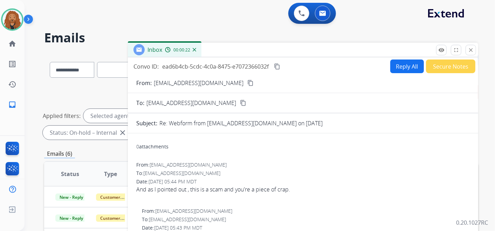
click at [451, 70] on button "Secure Notes" at bounding box center [450, 67] width 49 height 14
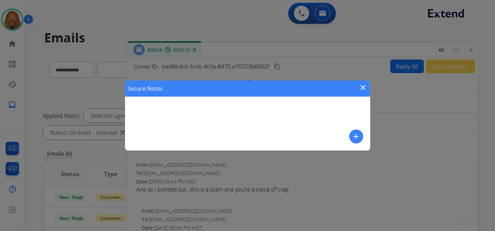
click at [351, 135] on button "add" at bounding box center [357, 137] width 14 height 14
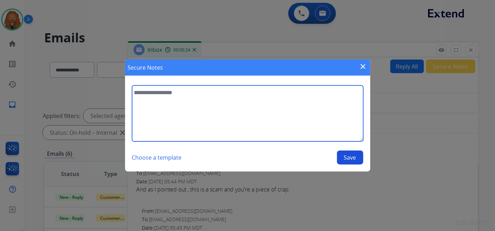
drag, startPoint x: 228, startPoint y: 104, endPoint x: 225, endPoint y: 102, distance: 4.0
click at [227, 104] on textarea at bounding box center [247, 114] width 231 height 56
type textarea "**********"
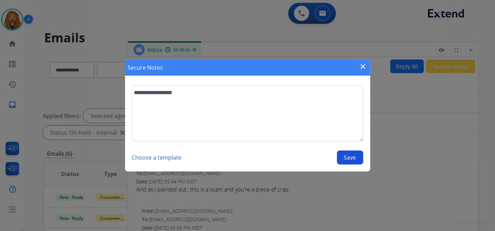
click at [352, 157] on button "Save" at bounding box center [350, 158] width 26 height 14
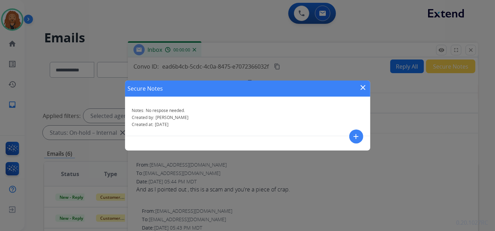
drag, startPoint x: 366, startPoint y: 89, endPoint x: 372, endPoint y: 83, distance: 7.9
click at [366, 88] on mat-icon "close" at bounding box center [363, 87] width 8 height 8
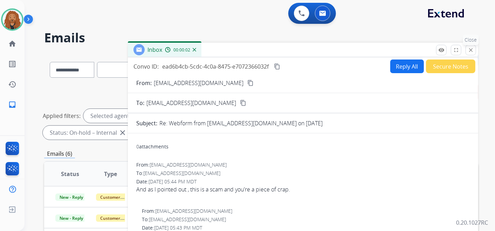
click at [472, 51] on mat-icon "close" at bounding box center [471, 50] width 6 height 6
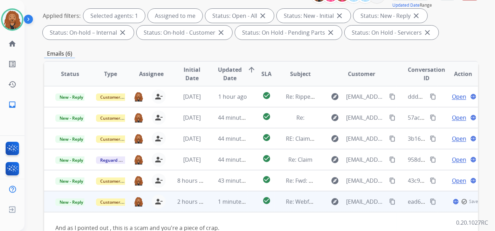
scroll to position [195, 0]
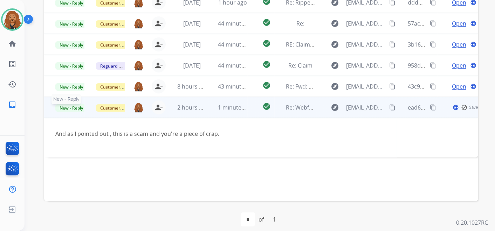
click at [72, 107] on span "New - Reply" at bounding box center [71, 107] width 32 height 7
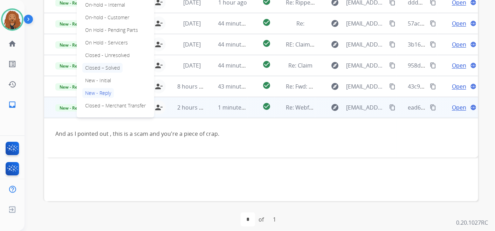
click at [94, 68] on p "Closed – Solved" at bounding box center [102, 68] width 40 height 10
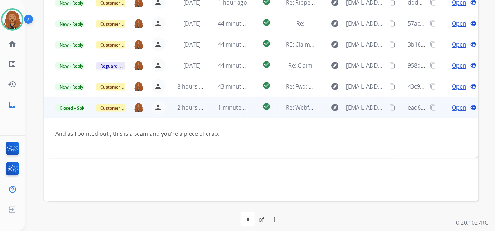
scroll to position [117, 0]
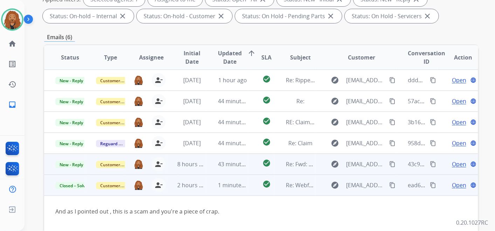
click at [195, 159] on td "8 hours ago" at bounding box center [186, 164] width 41 height 21
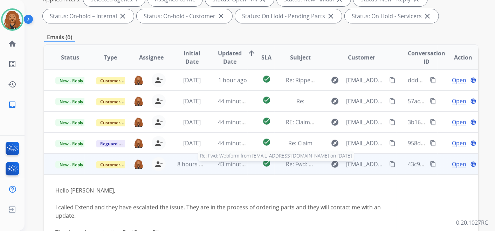
scroll to position [40, 0]
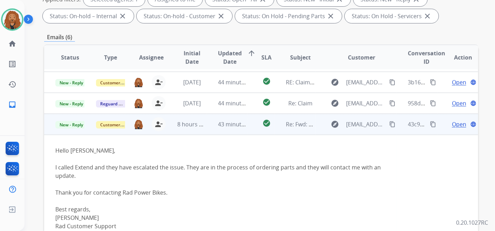
click at [453, 122] on span "Open" at bounding box center [459, 124] width 14 height 8
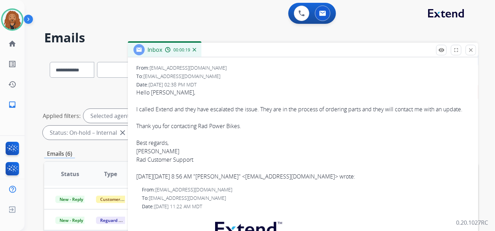
scroll to position [0, 0]
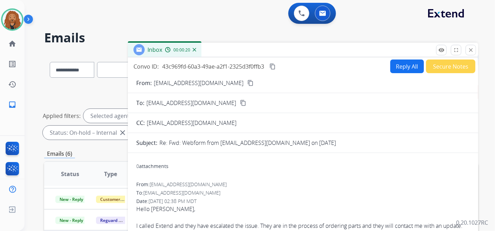
click at [396, 72] on button "Reply All" at bounding box center [408, 67] width 34 height 14
select select "**********"
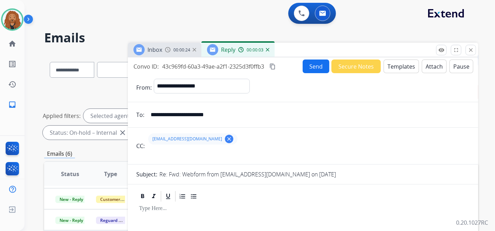
click at [270, 52] on div "Reply 00:00:03" at bounding box center [238, 50] width 73 height 14
click at [268, 50] on img at bounding box center [268, 50] width 4 height 4
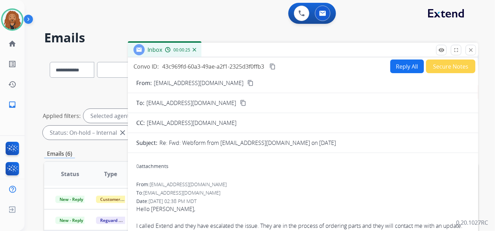
click at [438, 66] on button "Secure Notes" at bounding box center [450, 67] width 49 height 14
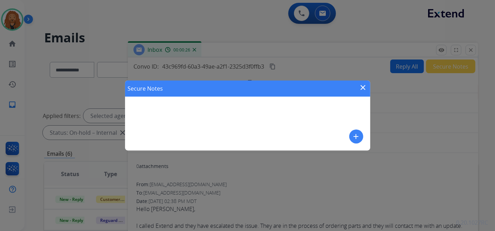
click at [218, 134] on div "Secure Notes close add" at bounding box center [247, 116] width 245 height 70
click at [362, 134] on button "add" at bounding box center [357, 137] width 14 height 14
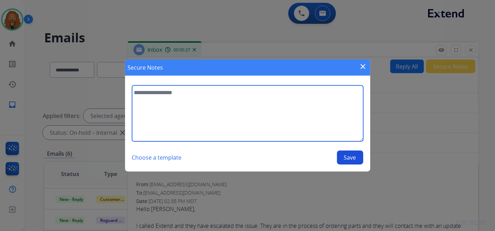
drag, startPoint x: 260, startPoint y: 115, endPoint x: 256, endPoint y: 111, distance: 5.3
click at [259, 114] on textarea at bounding box center [247, 114] width 231 height 56
click at [214, 93] on textarea "**********" at bounding box center [247, 114] width 231 height 56
type textarea "**********"
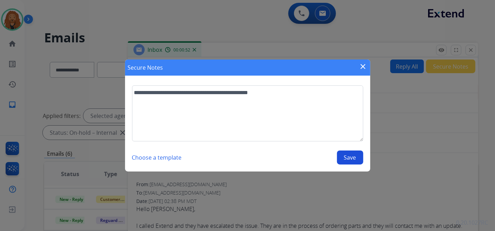
click at [356, 160] on button "Save" at bounding box center [350, 158] width 26 height 14
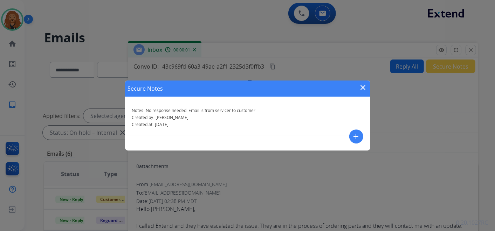
click at [364, 88] on mat-icon "close" at bounding box center [363, 87] width 8 height 8
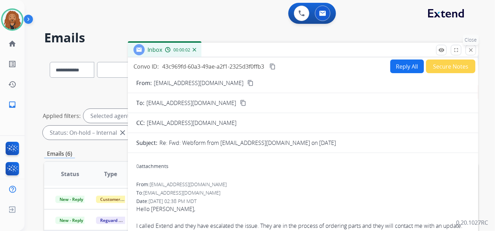
click at [473, 50] on mat-icon "close" at bounding box center [471, 50] width 6 height 6
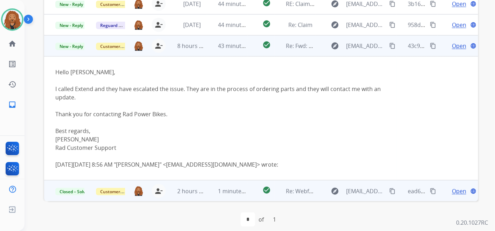
scroll to position [200, 0]
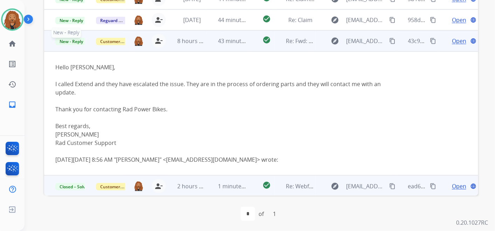
click at [72, 40] on span "New - Reply" at bounding box center [71, 41] width 32 height 7
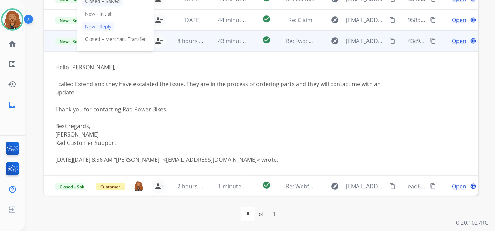
click at [106, 3] on p "Closed – Solved" at bounding box center [102, 1] width 40 height 10
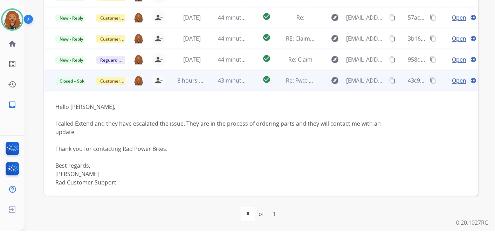
scroll to position [0, 0]
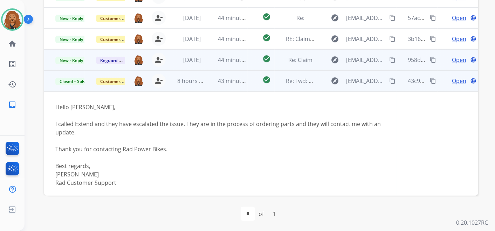
click at [200, 62] on span "[DATE]" at bounding box center [192, 60] width 18 height 8
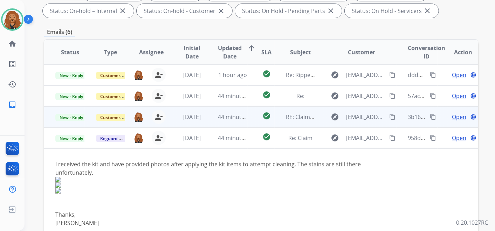
click at [292, 116] on span "RE: Claim Update: Parts ordered for repair" at bounding box center [342, 117] width 112 height 8
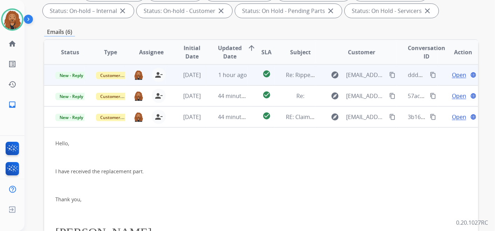
click at [183, 78] on span "[DATE]" at bounding box center [192, 75] width 18 height 8
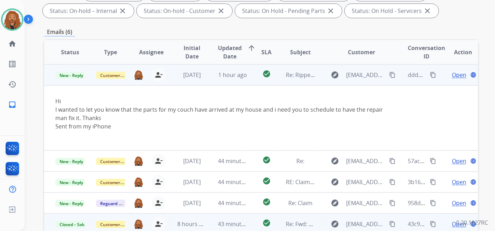
click at [456, 74] on span "Open" at bounding box center [459, 75] width 14 height 8
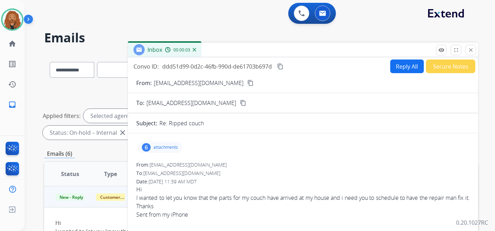
click at [246, 79] on button "content_copy" at bounding box center [250, 83] width 8 height 8
click at [400, 65] on button "Reply All" at bounding box center [408, 67] width 34 height 14
select select "**********"
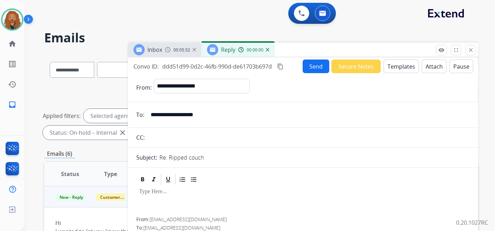
click at [391, 61] on button "Templates" at bounding box center [401, 67] width 35 height 14
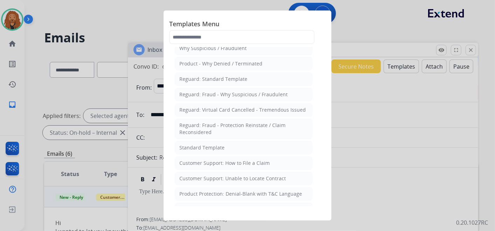
scroll to position [39, 0]
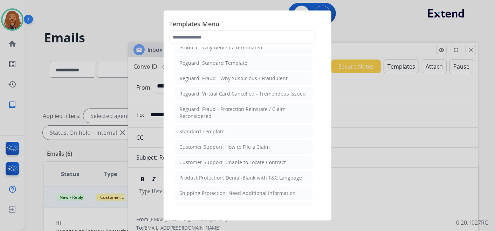
click at [227, 131] on li "Standard Template" at bounding box center [244, 131] width 138 height 13
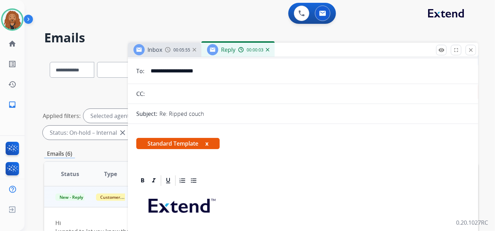
scroll to position [117, 0]
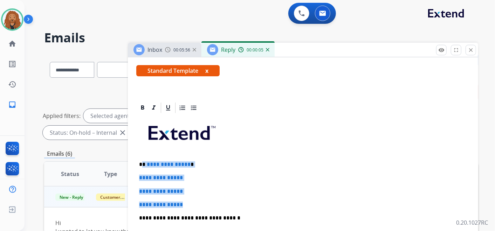
drag, startPoint x: 188, startPoint y: 205, endPoint x: 141, endPoint y: 158, distance: 66.4
click at [141, 160] on div "**********" at bounding box center [303, 234] width 334 height 241
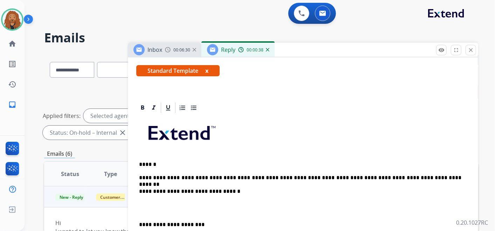
click at [149, 208] on p at bounding box center [303, 208] width 328 height 13
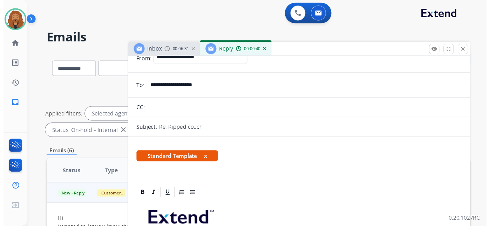
scroll to position [0, 0]
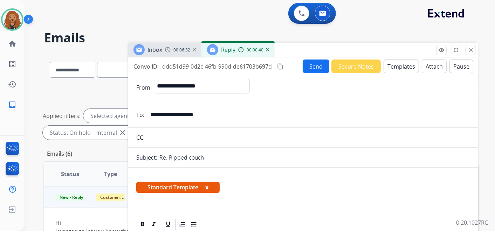
click at [314, 69] on button "Send" at bounding box center [316, 67] width 27 height 14
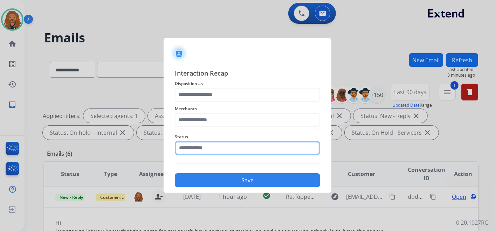
click at [243, 151] on input "text" at bounding box center [248, 148] width 146 height 14
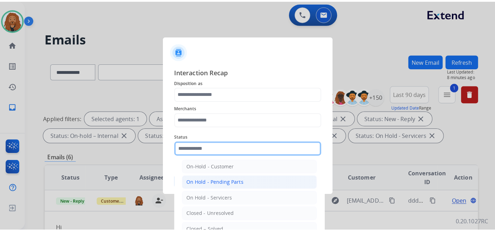
scroll to position [40, 0]
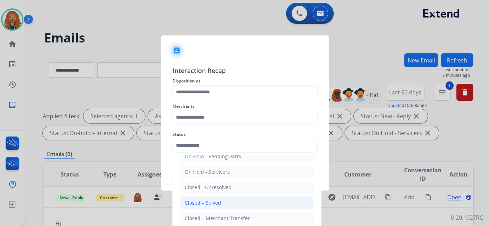
click at [212, 203] on div "Closed – Solved" at bounding box center [203, 202] width 36 height 7
type input "**********"
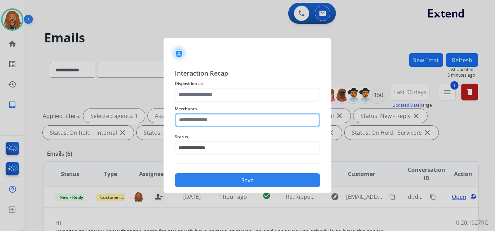
click at [215, 122] on input "text" at bounding box center [248, 120] width 146 height 14
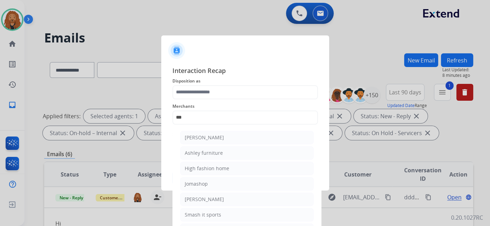
click at [205, 153] on div "Ashley furniture" at bounding box center [204, 152] width 38 height 7
type input "**********"
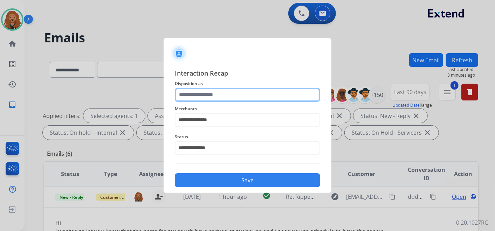
click at [207, 97] on input "text" at bounding box center [248, 95] width 146 height 14
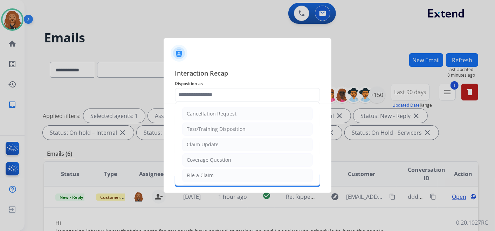
click at [217, 176] on li "File a Claim" at bounding box center [247, 175] width 131 height 13
type input "**********"
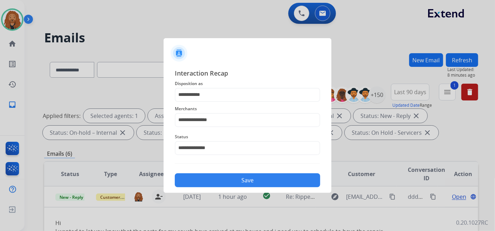
click at [219, 178] on button "Save" at bounding box center [248, 181] width 146 height 14
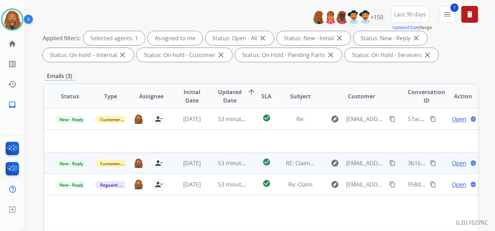
scroll to position [156, 0]
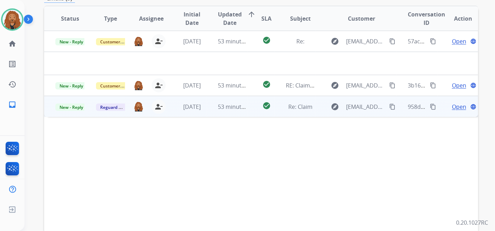
click at [231, 110] on td "53 minutes ago" at bounding box center [227, 106] width 41 height 21
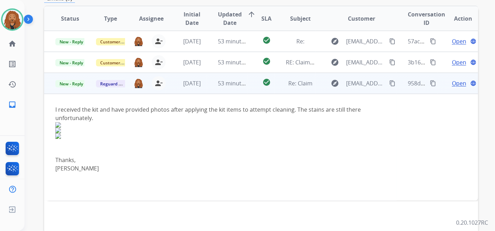
click at [456, 82] on span "Open" at bounding box center [459, 83] width 14 height 8
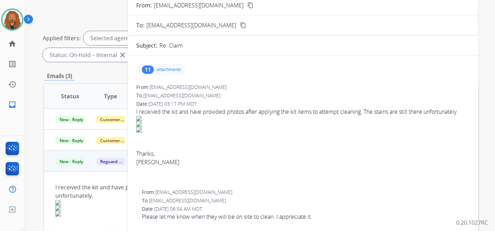
scroll to position [39, 0]
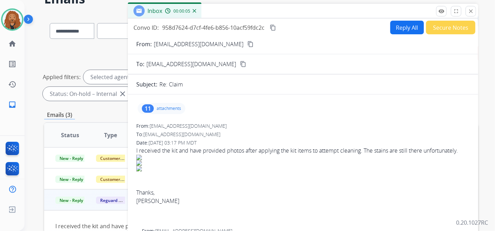
click at [164, 109] on p "attachments" at bounding box center [169, 109] width 25 height 6
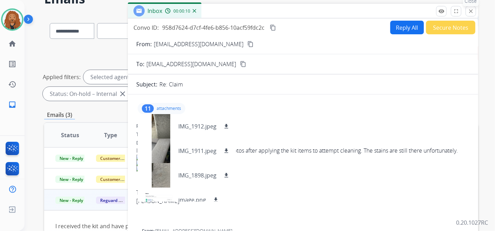
click at [472, 9] on mat-icon "close" at bounding box center [471, 11] width 6 height 6
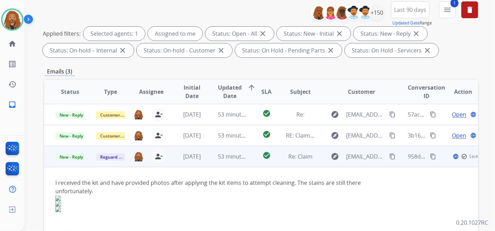
scroll to position [117, 0]
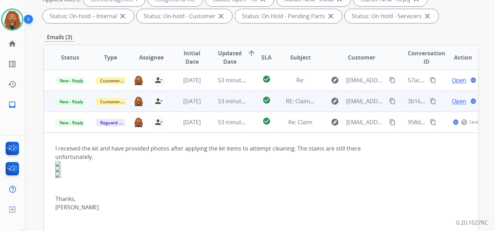
click at [211, 102] on td "53 minutes ago" at bounding box center [227, 101] width 41 height 21
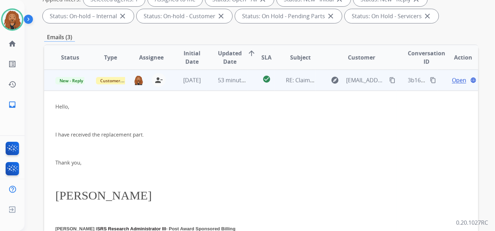
scroll to position [0, 0]
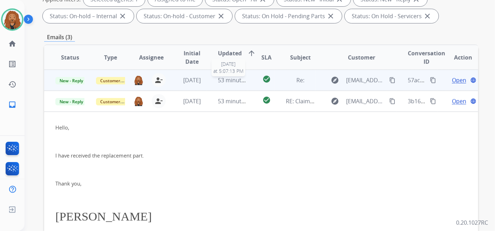
click at [229, 80] on span "53 minutes ago" at bounding box center [238, 80] width 41 height 8
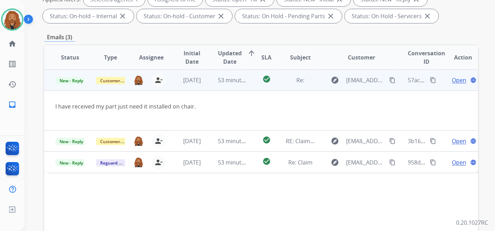
click at [456, 78] on span "Open" at bounding box center [459, 80] width 14 height 8
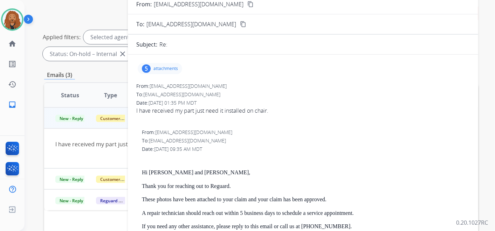
scroll to position [39, 0]
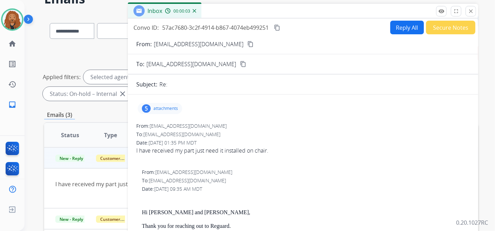
click at [248, 45] on mat-icon "content_copy" at bounding box center [251, 44] width 6 height 6
drag, startPoint x: 280, startPoint y: 23, endPoint x: 316, endPoint y: 27, distance: 36.0
click at [280, 23] on button "content_copy" at bounding box center [277, 27] width 8 height 8
click at [409, 27] on button "Reply All" at bounding box center [408, 28] width 34 height 14
select select "**********"
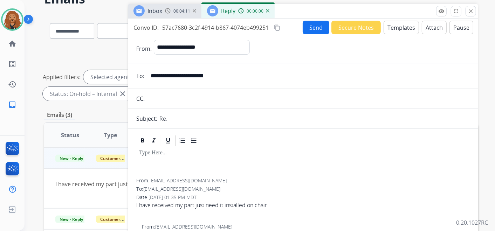
click at [386, 29] on button "Templates" at bounding box center [401, 28] width 35 height 14
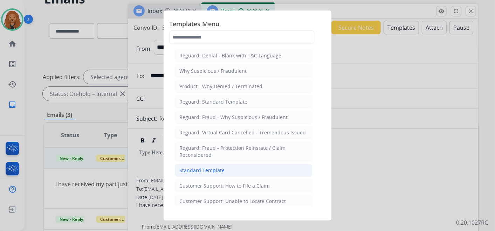
click at [218, 171] on div "Standard Template" at bounding box center [202, 170] width 45 height 7
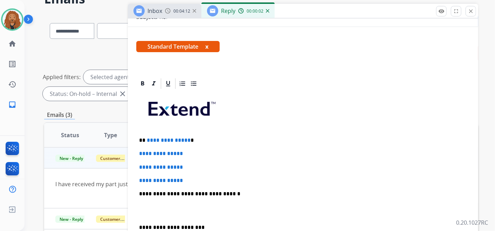
scroll to position [156, 0]
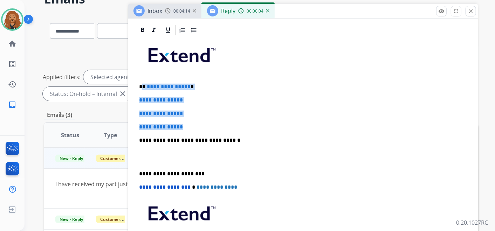
drag, startPoint x: 189, startPoint y: 126, endPoint x: 143, endPoint y: 82, distance: 63.7
click at [143, 82] on div "**********" at bounding box center [303, 156] width 334 height 241
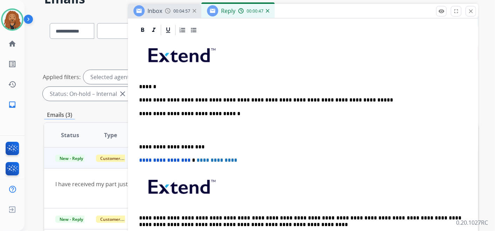
click at [167, 130] on p at bounding box center [303, 130] width 328 height 13
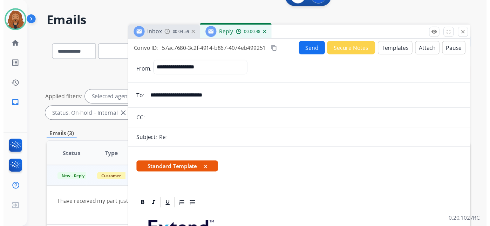
scroll to position [0, 0]
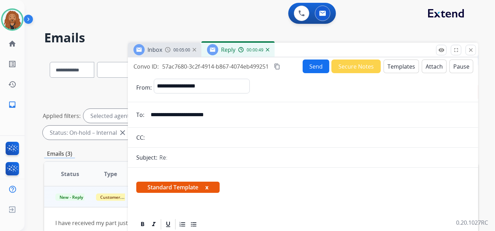
click at [307, 67] on button "Send" at bounding box center [316, 67] width 27 height 14
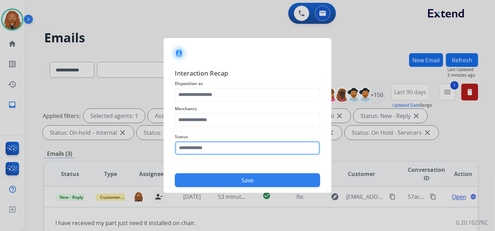
click at [210, 146] on input "text" at bounding box center [248, 148] width 146 height 14
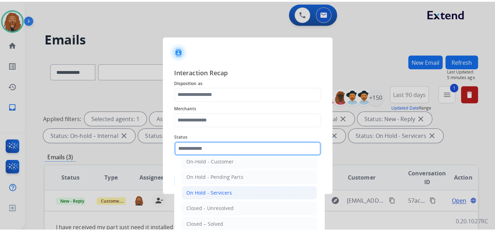
scroll to position [40, 0]
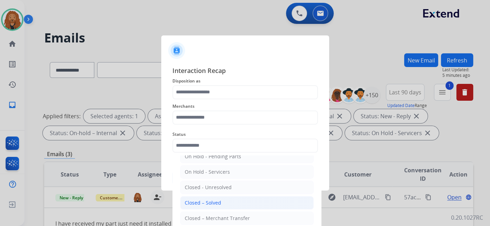
click at [206, 204] on div "Closed – Solved" at bounding box center [203, 202] width 36 height 7
type input "**********"
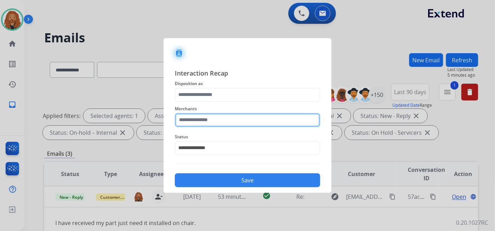
click at [196, 122] on input "text" at bounding box center [248, 120] width 146 height 14
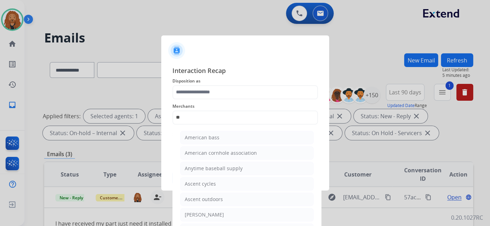
drag, startPoint x: 220, startPoint y: 215, endPoint x: 202, endPoint y: 126, distance: 90.8
click at [219, 215] on div "[PERSON_NAME]" at bounding box center [204, 214] width 39 height 7
type input "**********"
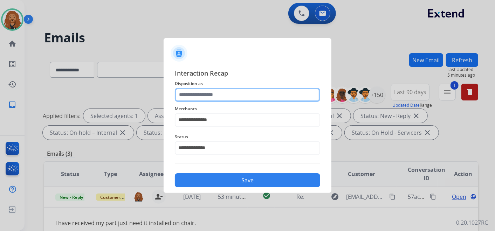
click at [200, 99] on input "text" at bounding box center [248, 95] width 146 height 14
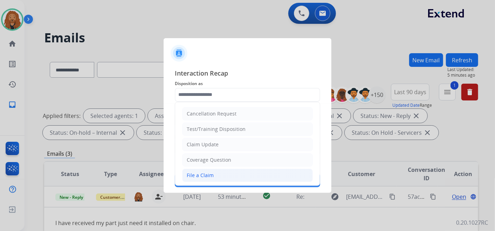
click at [202, 174] on div "File a Claim" at bounding box center [200, 175] width 27 height 7
type input "**********"
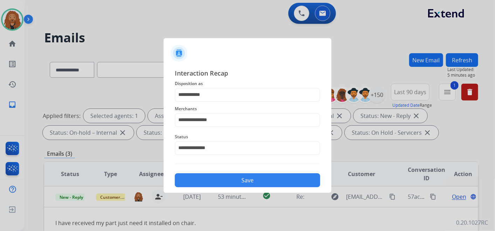
drag, startPoint x: 225, startPoint y: 182, endPoint x: 250, endPoint y: 184, distance: 24.3
click at [225, 182] on button "Save" at bounding box center [248, 181] width 146 height 14
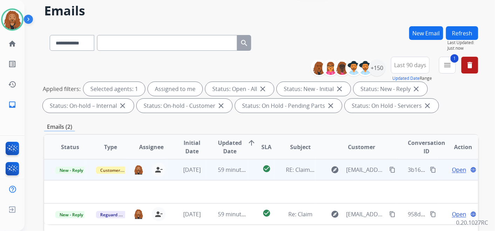
scroll to position [117, 0]
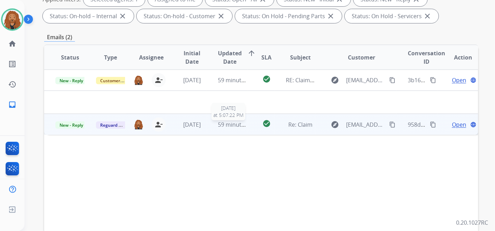
click at [230, 124] on span "59 minutes ago" at bounding box center [238, 125] width 41 height 8
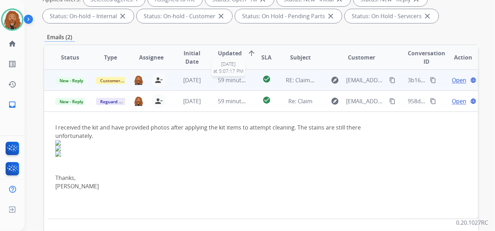
click at [238, 78] on span "59 minutes ago" at bounding box center [238, 80] width 41 height 8
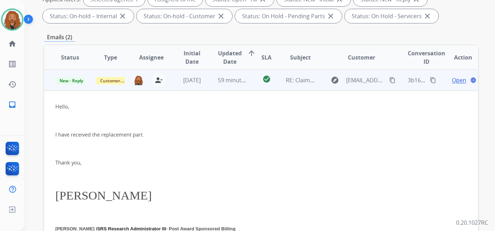
click at [454, 78] on span "Open" at bounding box center [459, 80] width 14 height 8
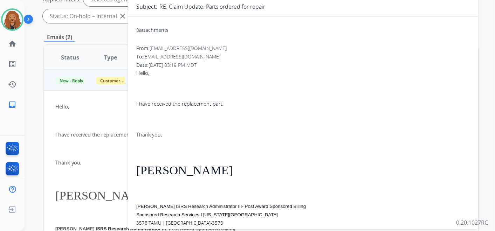
scroll to position [39, 0]
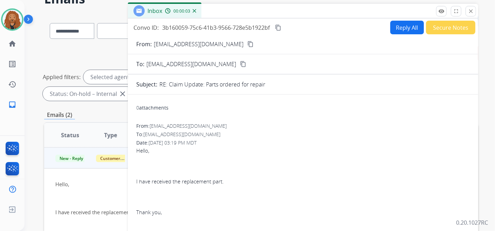
click at [248, 43] on mat-icon "content_copy" at bounding box center [251, 44] width 6 height 6
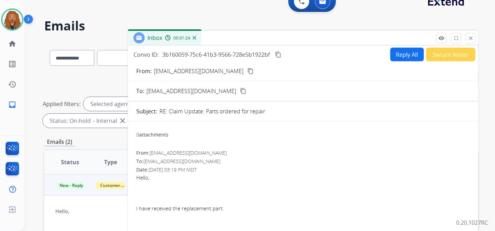
scroll to position [0, 0]
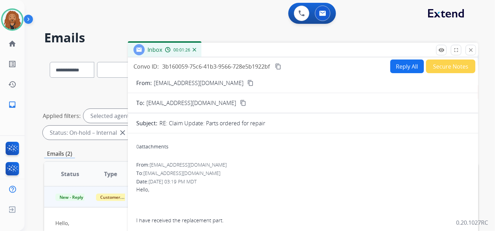
click at [401, 63] on button "Reply All" at bounding box center [408, 67] width 34 height 14
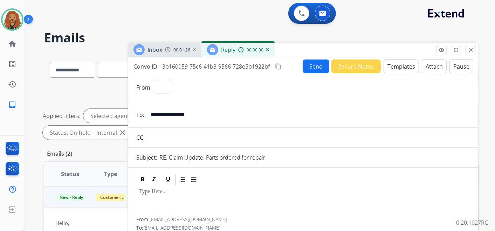
select select "**********"
drag, startPoint x: 10, startPoint y: 20, endPoint x: 29, endPoint y: 19, distance: 19.3
click at [10, 20] on img at bounding box center [12, 20] width 20 height 20
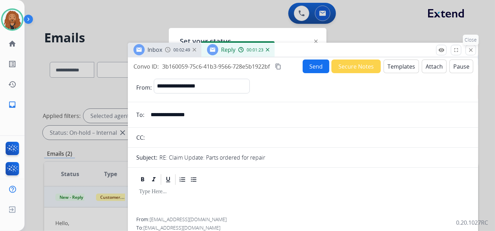
click at [470, 49] on mat-icon "close" at bounding box center [471, 50] width 6 height 6
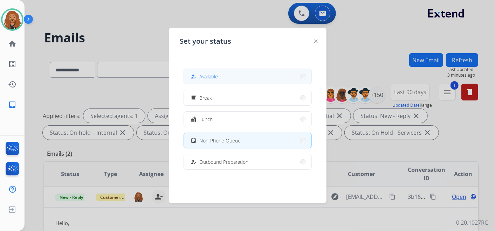
click at [302, 79] on button "how_to_reg Available" at bounding box center [248, 76] width 128 height 15
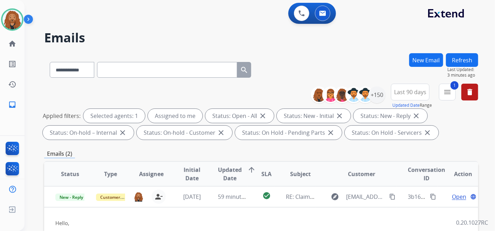
drag, startPoint x: 338, startPoint y: 41, endPoint x: 446, endPoint y: 28, distance: 108.4
click at [338, 40] on h2 "Emails" at bounding box center [261, 38] width 434 height 14
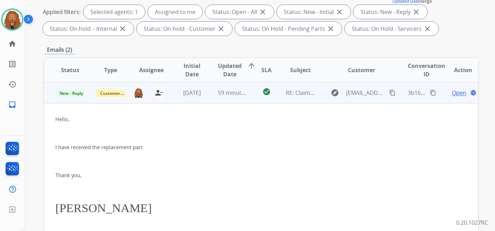
scroll to position [78, 0]
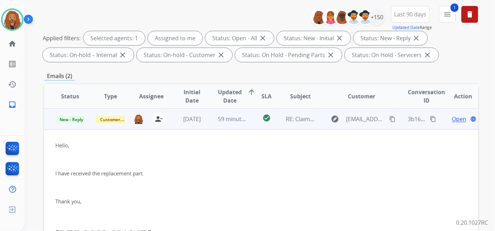
click at [452, 116] on span "Open" at bounding box center [459, 119] width 14 height 8
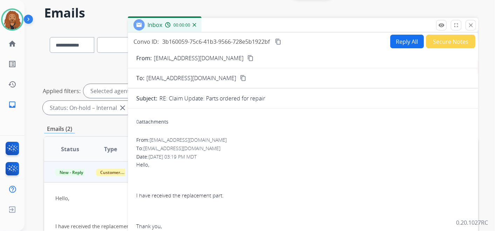
scroll to position [0, 0]
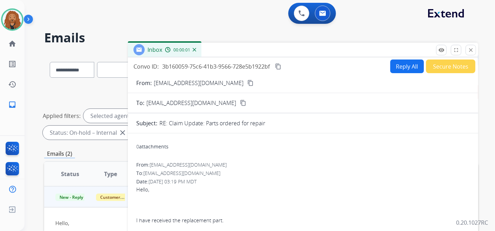
click at [406, 70] on button "Reply All" at bounding box center [408, 67] width 34 height 14
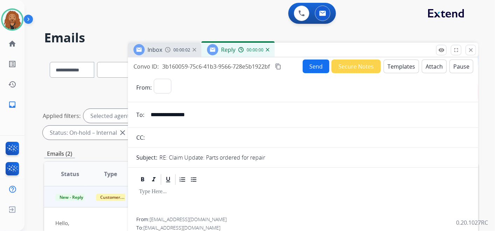
select select "**********"
click at [391, 66] on button "Templates" at bounding box center [401, 67] width 35 height 14
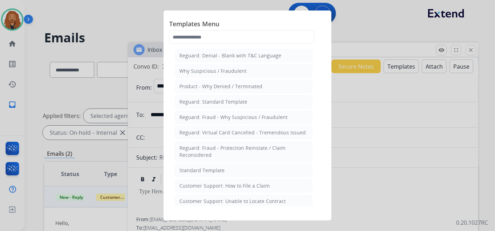
click at [223, 168] on li "Standard Template" at bounding box center [244, 170] width 138 height 13
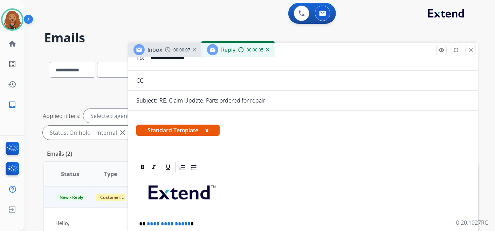
scroll to position [117, 0]
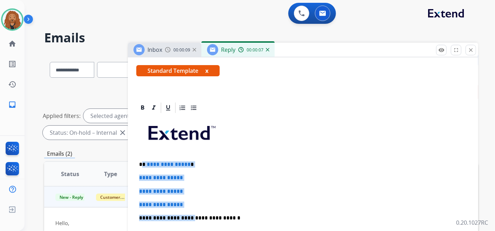
drag, startPoint x: 164, startPoint y: 184, endPoint x: 142, endPoint y: 162, distance: 31.5
click at [142, 162] on div "**********" at bounding box center [303, 234] width 334 height 241
click at [192, 189] on p "**********" at bounding box center [303, 192] width 328 height 6
drag, startPoint x: 189, startPoint y: 204, endPoint x: 142, endPoint y: 164, distance: 61.5
click at [141, 161] on div "**********" at bounding box center [303, 234] width 334 height 241
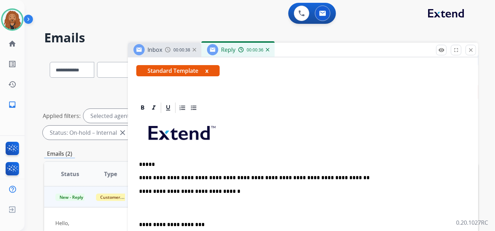
click at [322, 177] on p "**********" at bounding box center [300, 178] width 323 height 6
click at [140, 162] on p "*****" at bounding box center [300, 165] width 323 height 6
click at [180, 212] on p at bounding box center [303, 208] width 328 height 13
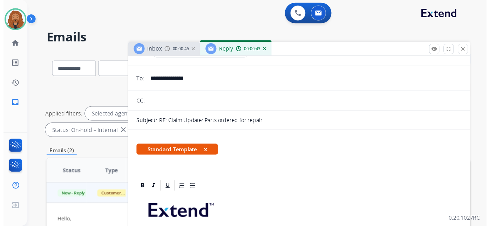
scroll to position [0, 0]
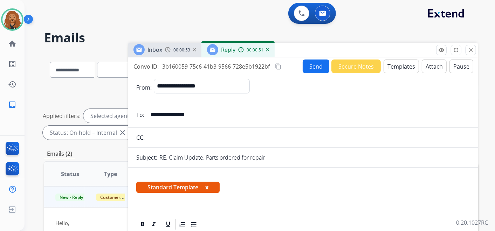
click at [311, 64] on button "Send" at bounding box center [316, 67] width 27 height 14
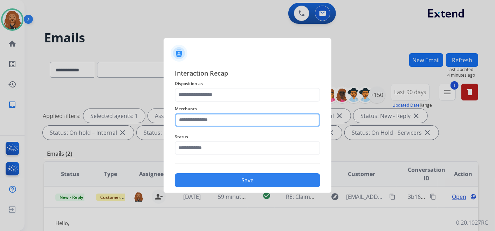
click at [222, 123] on input "text" at bounding box center [248, 120] width 146 height 14
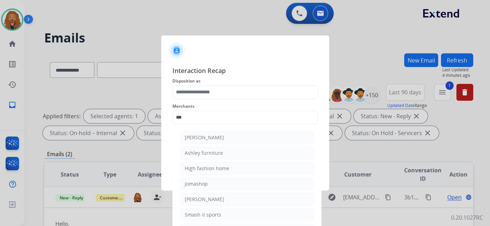
click at [185, 141] on li "[PERSON_NAME]" at bounding box center [247, 137] width 134 height 13
type input "**********"
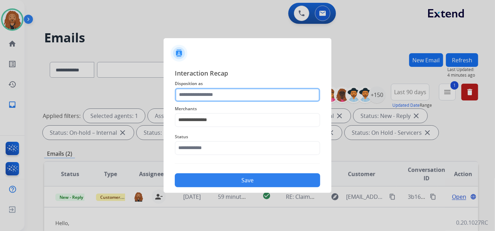
click at [195, 88] on input "text" at bounding box center [248, 95] width 146 height 14
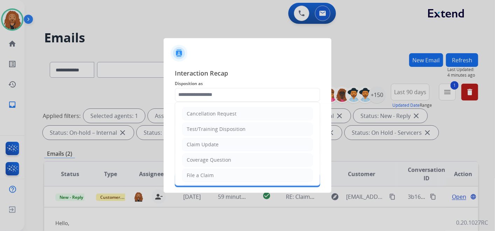
click at [209, 142] on div "Claim Update" at bounding box center [203, 144] width 32 height 7
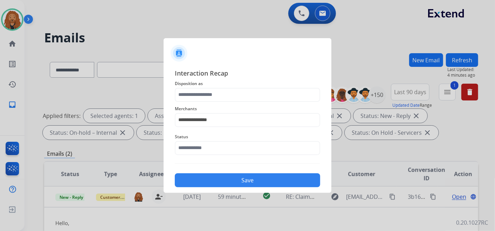
type input "**********"
drag, startPoint x: 205, startPoint y: 140, endPoint x: 202, endPoint y: 149, distance: 10.1
click at [205, 140] on span "Status" at bounding box center [248, 137] width 146 height 8
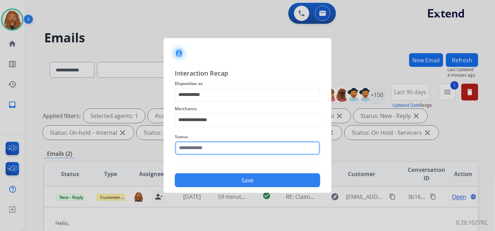
click at [202, 149] on input "text" at bounding box center [248, 148] width 146 height 14
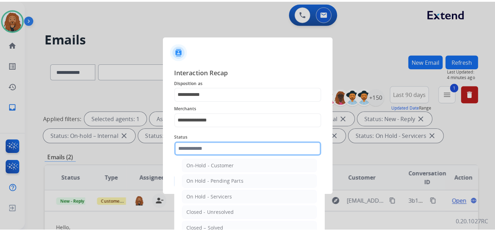
scroll to position [40, 0]
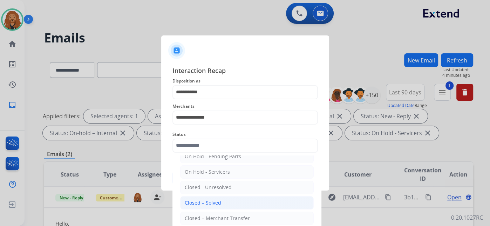
click at [203, 202] on div "Closed – Solved" at bounding box center [203, 202] width 36 height 7
type input "**********"
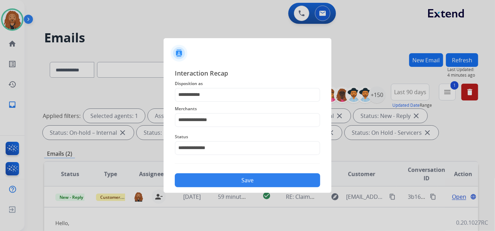
drag, startPoint x: 263, startPoint y: 178, endPoint x: 265, endPoint y: 174, distance: 4.9
click at [263, 178] on button "Save" at bounding box center [248, 181] width 146 height 14
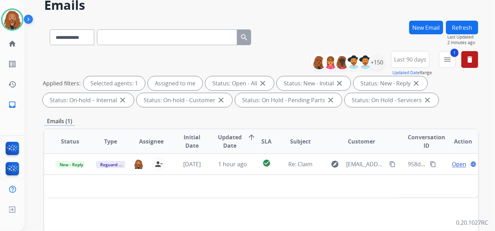
scroll to position [78, 0]
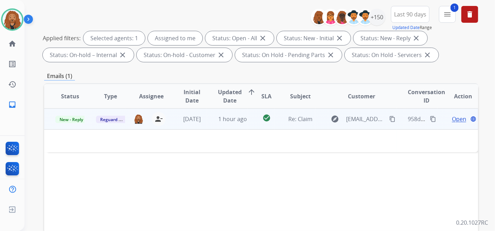
click at [453, 119] on span "Open" at bounding box center [459, 119] width 14 height 8
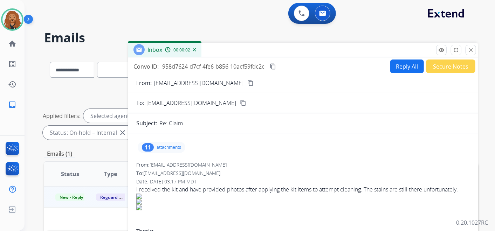
scroll to position [0, 0]
click at [172, 144] on div "11 attachments" at bounding box center [162, 147] width 48 height 11
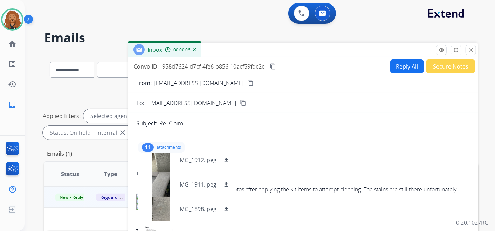
scroll to position [39, 0]
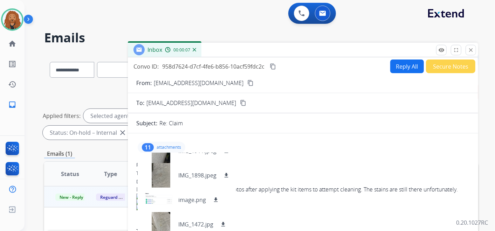
click at [248, 83] on mat-icon "content_copy" at bounding box center [251, 83] width 6 height 6
click at [472, 50] on mat-icon "close" at bounding box center [471, 50] width 6 height 6
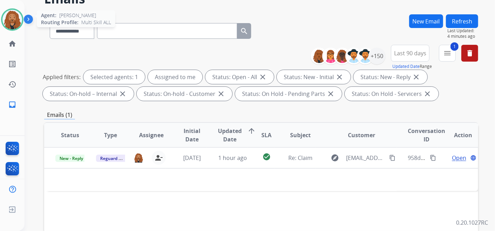
click at [9, 18] on img at bounding box center [12, 20] width 20 height 20
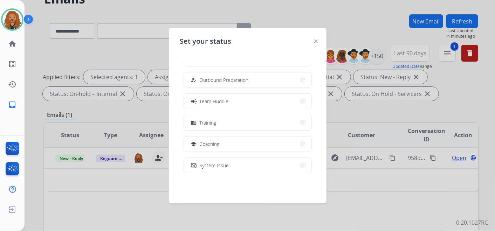
scroll to position [132, 0]
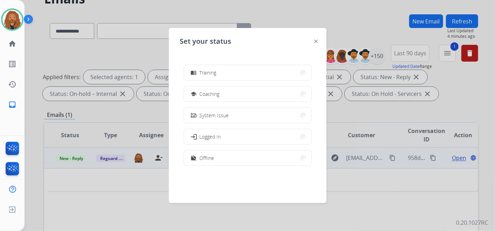
drag, startPoint x: 216, startPoint y: 161, endPoint x: 219, endPoint y: 157, distance: 5.4
click at [216, 161] on button "work_off Offline" at bounding box center [248, 158] width 128 height 15
